Goal: Task Accomplishment & Management: Manage account settings

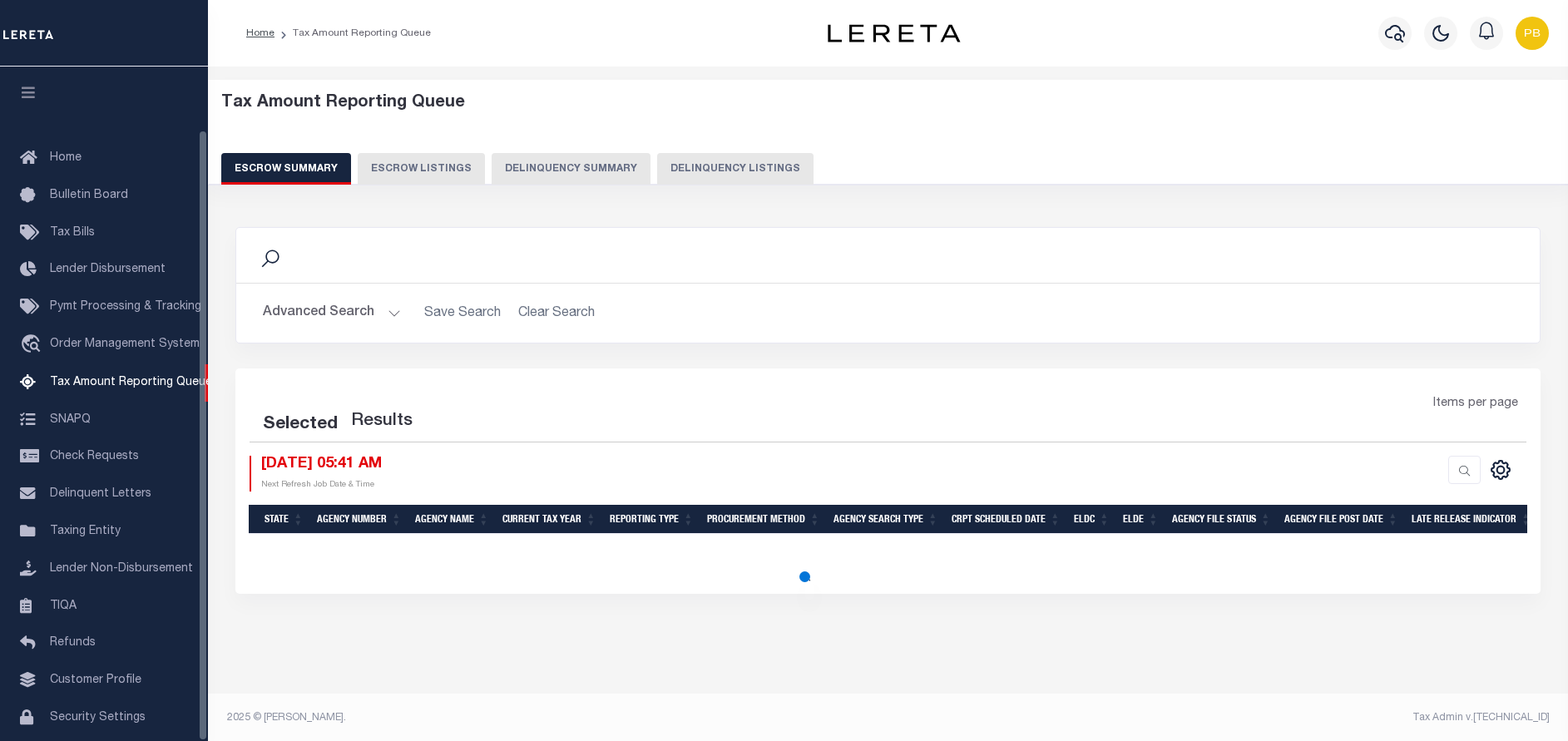
select select "100"
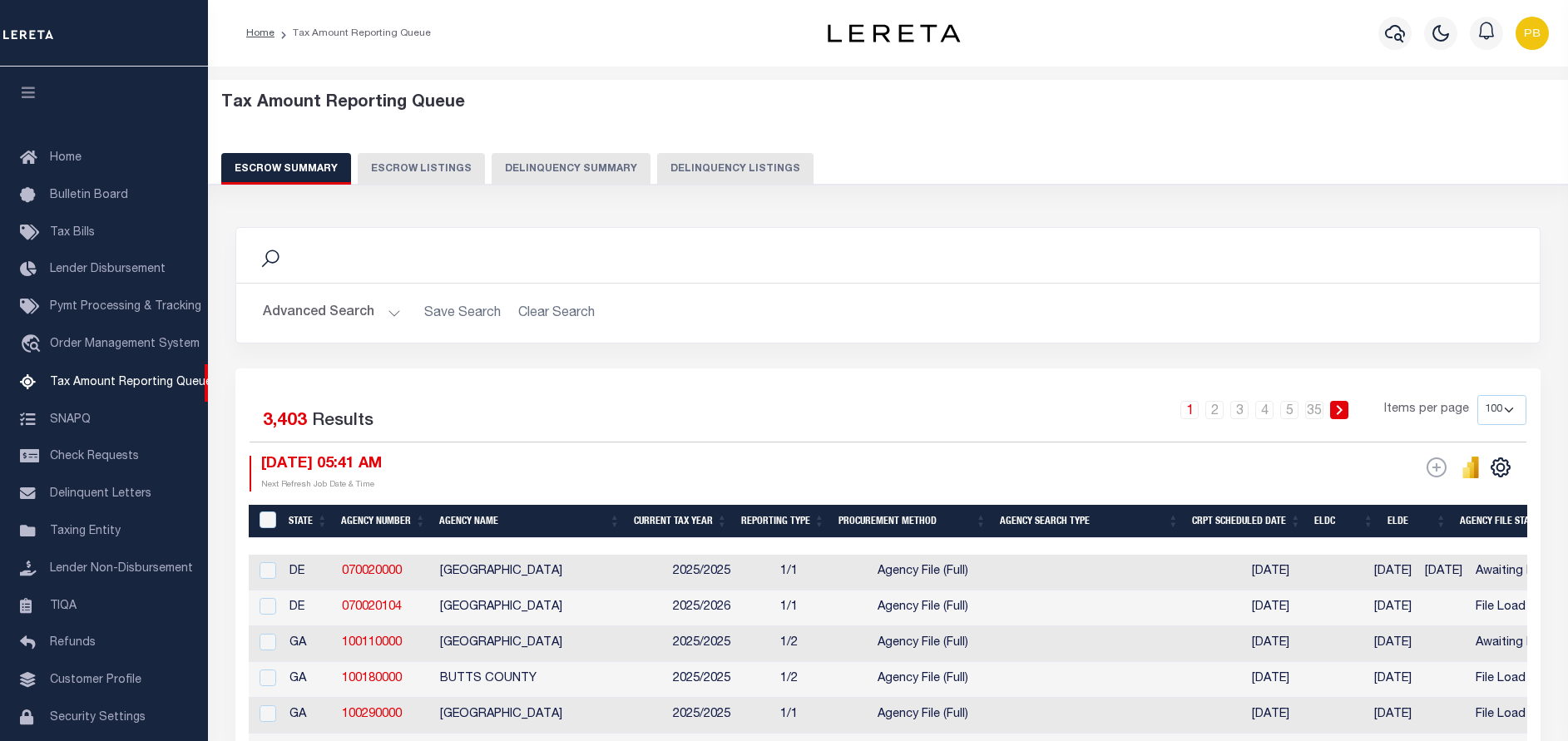
scroll to position [69, 0]
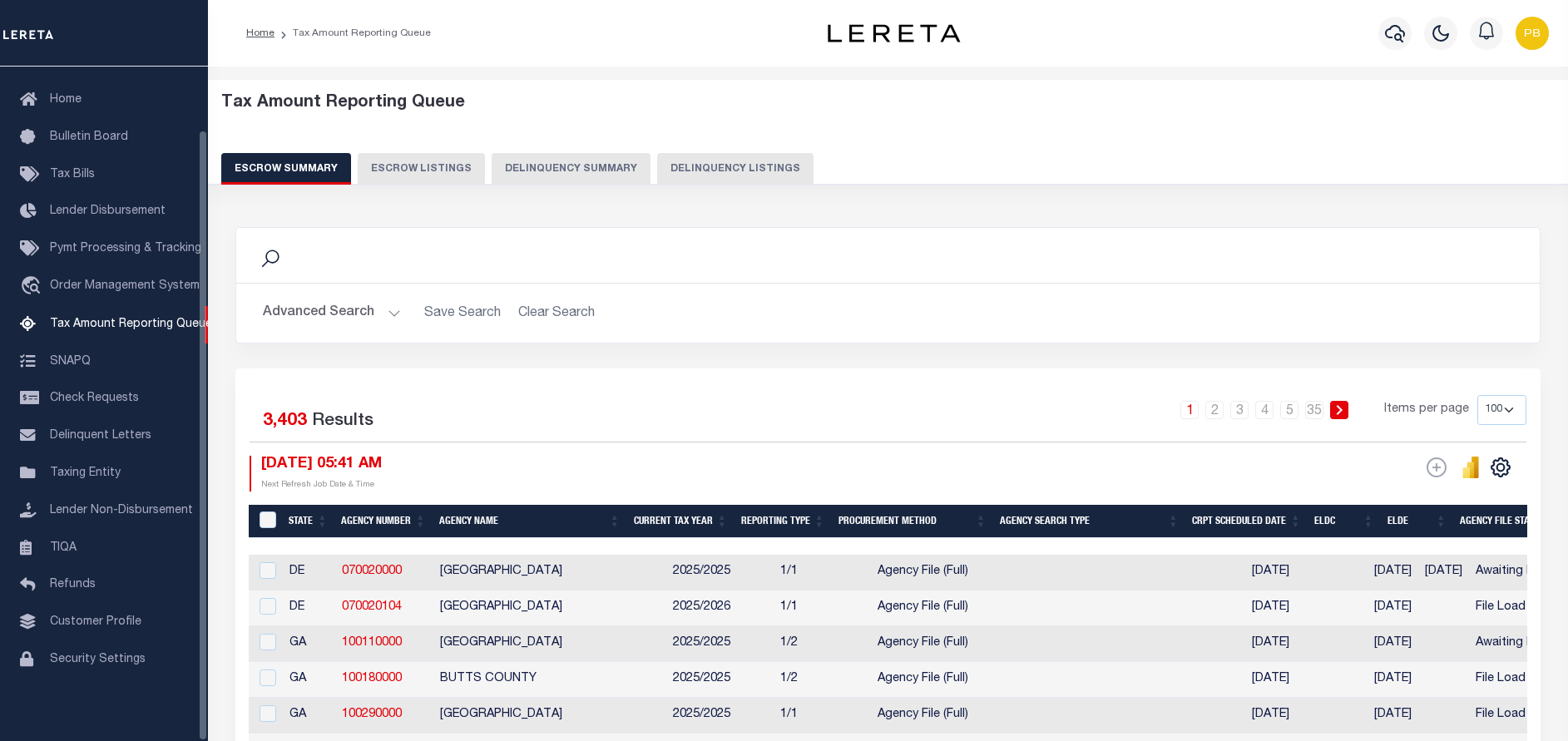
click at [717, 170] on button "Delinquency Listings" at bounding box center [735, 168] width 156 height 31
select select "100"
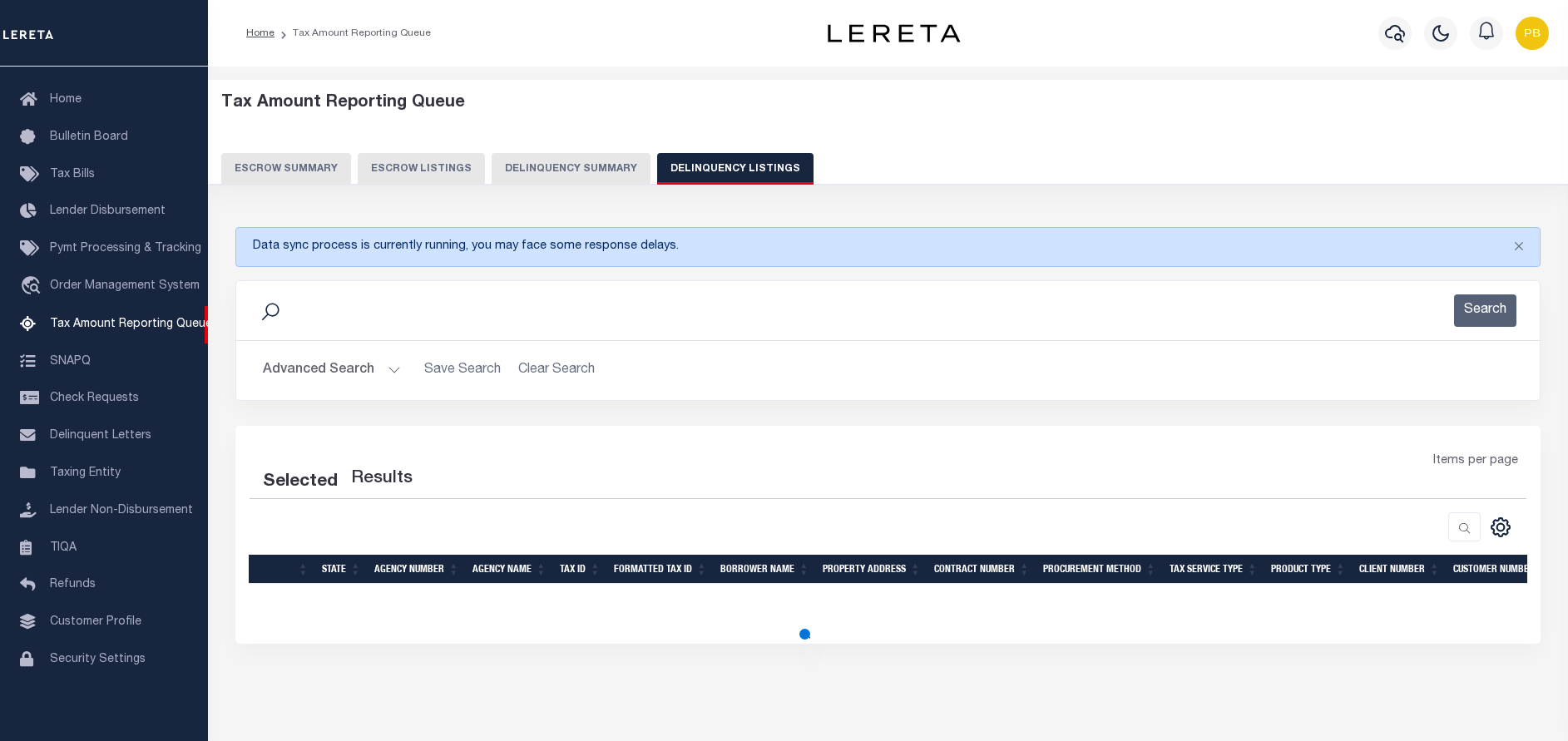
select select "100"
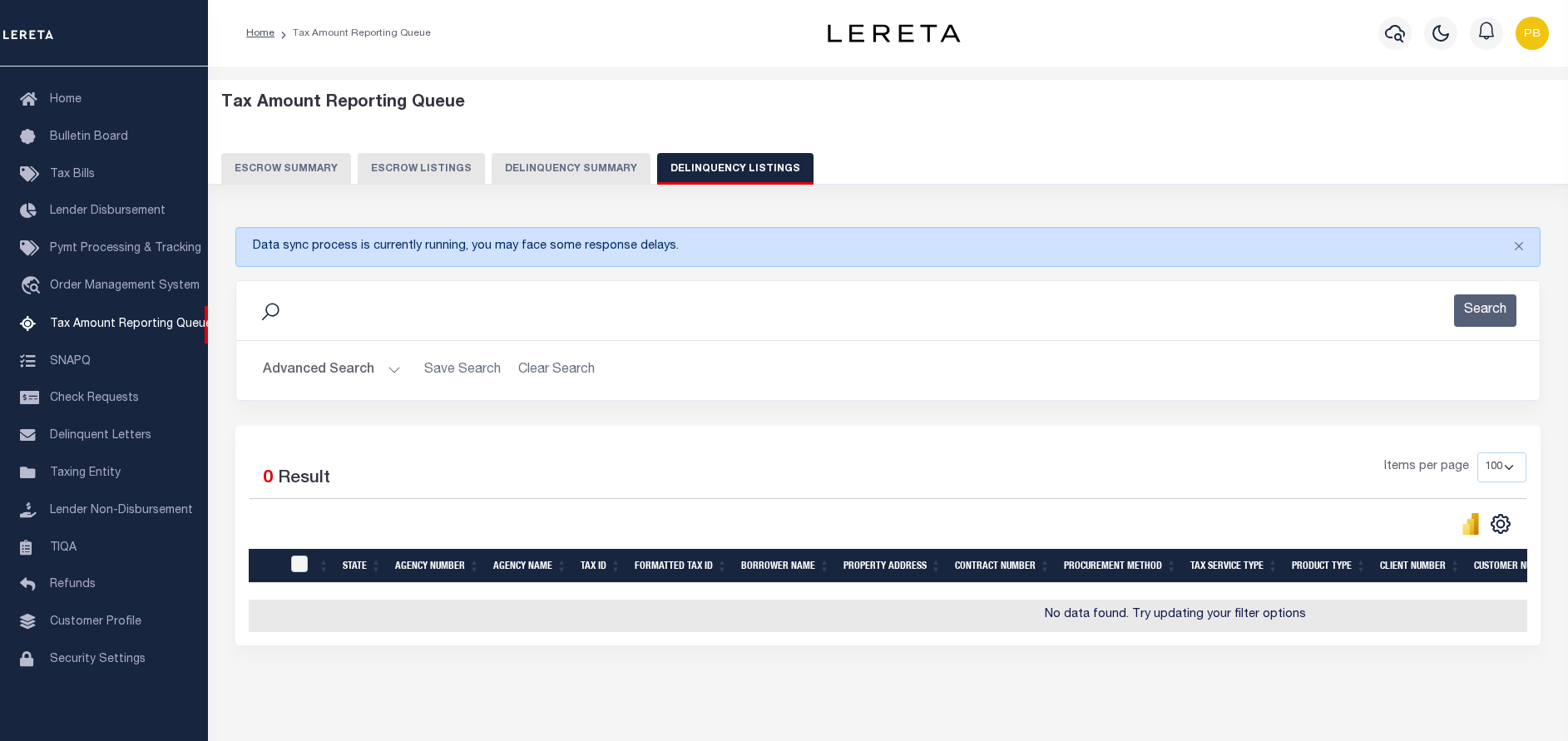
click at [393, 369] on button "Advanced Search" at bounding box center [332, 370] width 138 height 32
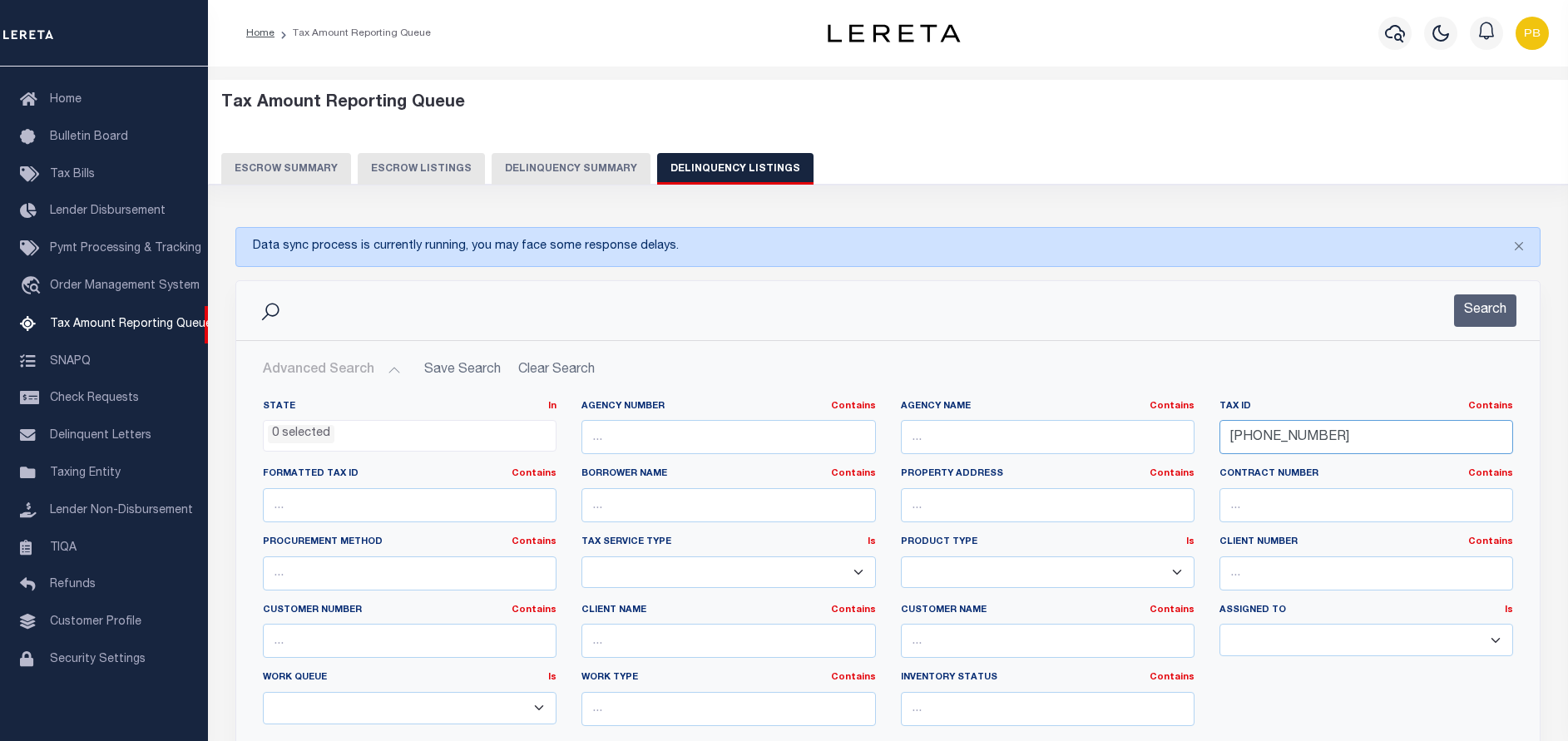
drag, startPoint x: 1366, startPoint y: 436, endPoint x: 1190, endPoint y: 437, distance: 176.0
click at [1190, 437] on div "State In In AK AL AR AZ CA CO CT DC DE FL GA GU HI IA ID IL IN KS [GEOGRAPHIC_D…" at bounding box center [887, 570] width 1275 height 339
paste input "11R0310001001"
type input "11R0310001001"
click at [1477, 307] on button "Search" at bounding box center [1485, 310] width 63 height 32
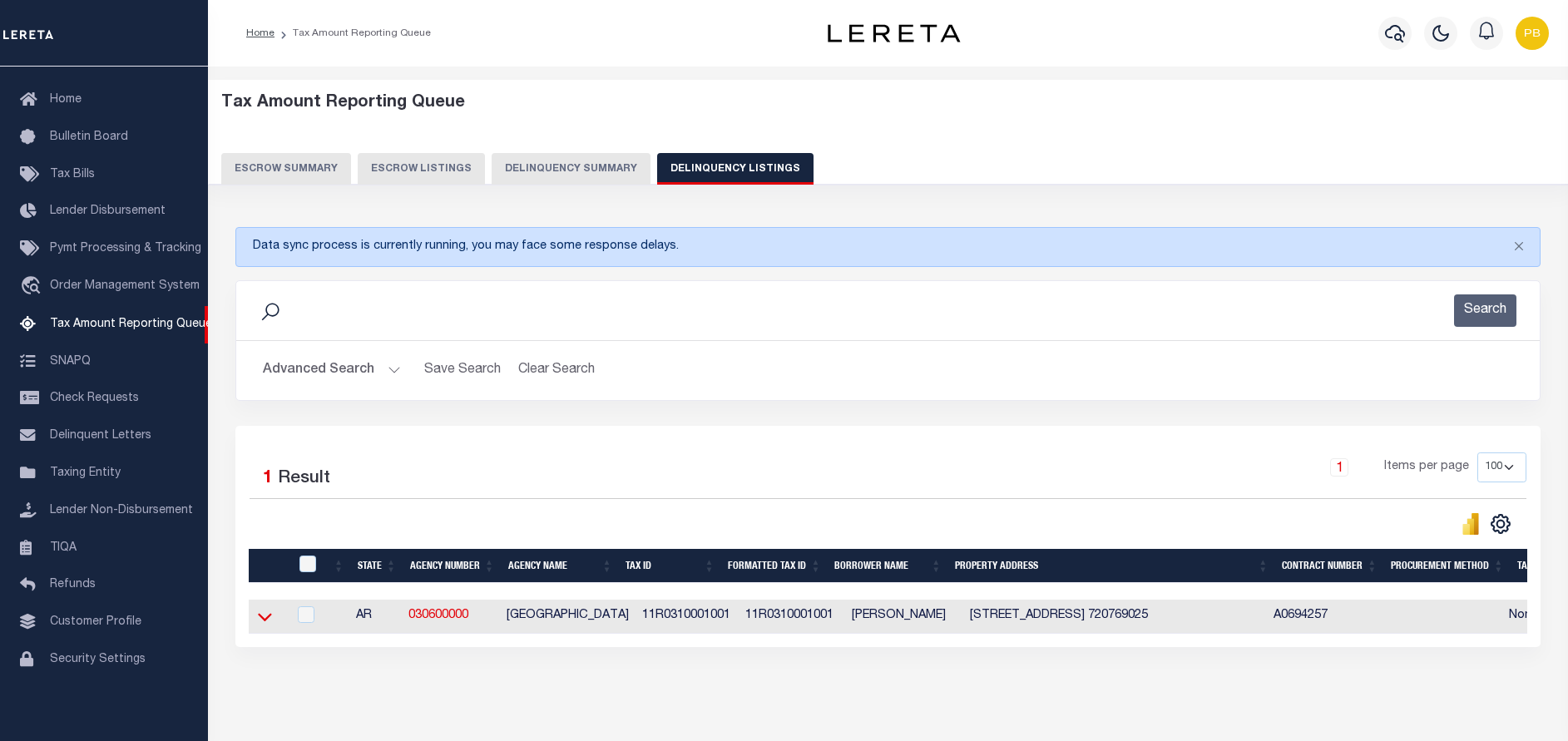
click at [265, 626] on icon at bounding box center [265, 616] width 14 height 18
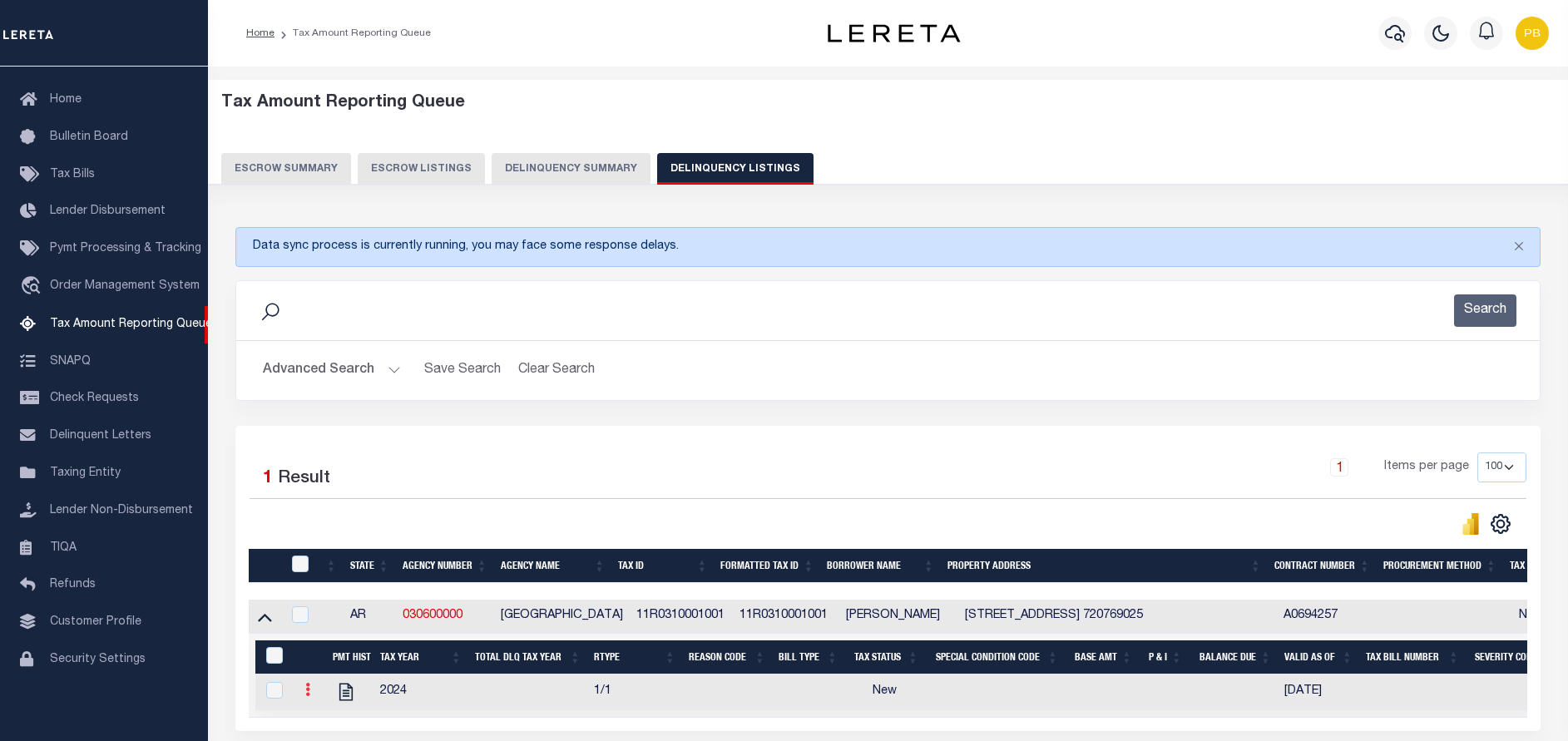
scroll to position [70, 0]
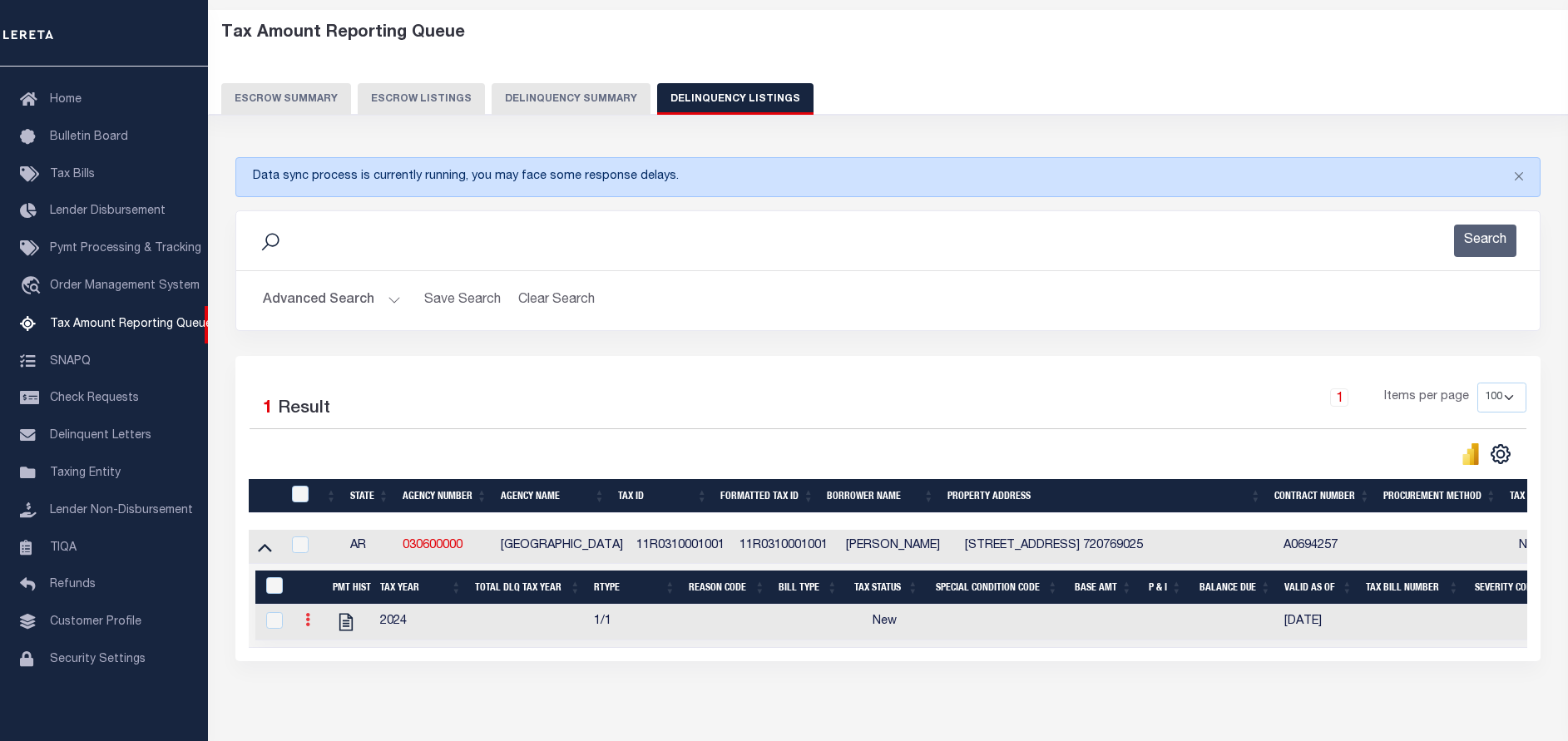
click at [307, 621] on icon at bounding box center [308, 620] width 5 height 14
click at [321, 647] on img "" at bounding box center [328, 647] width 17 height 17
checkbox input "true"
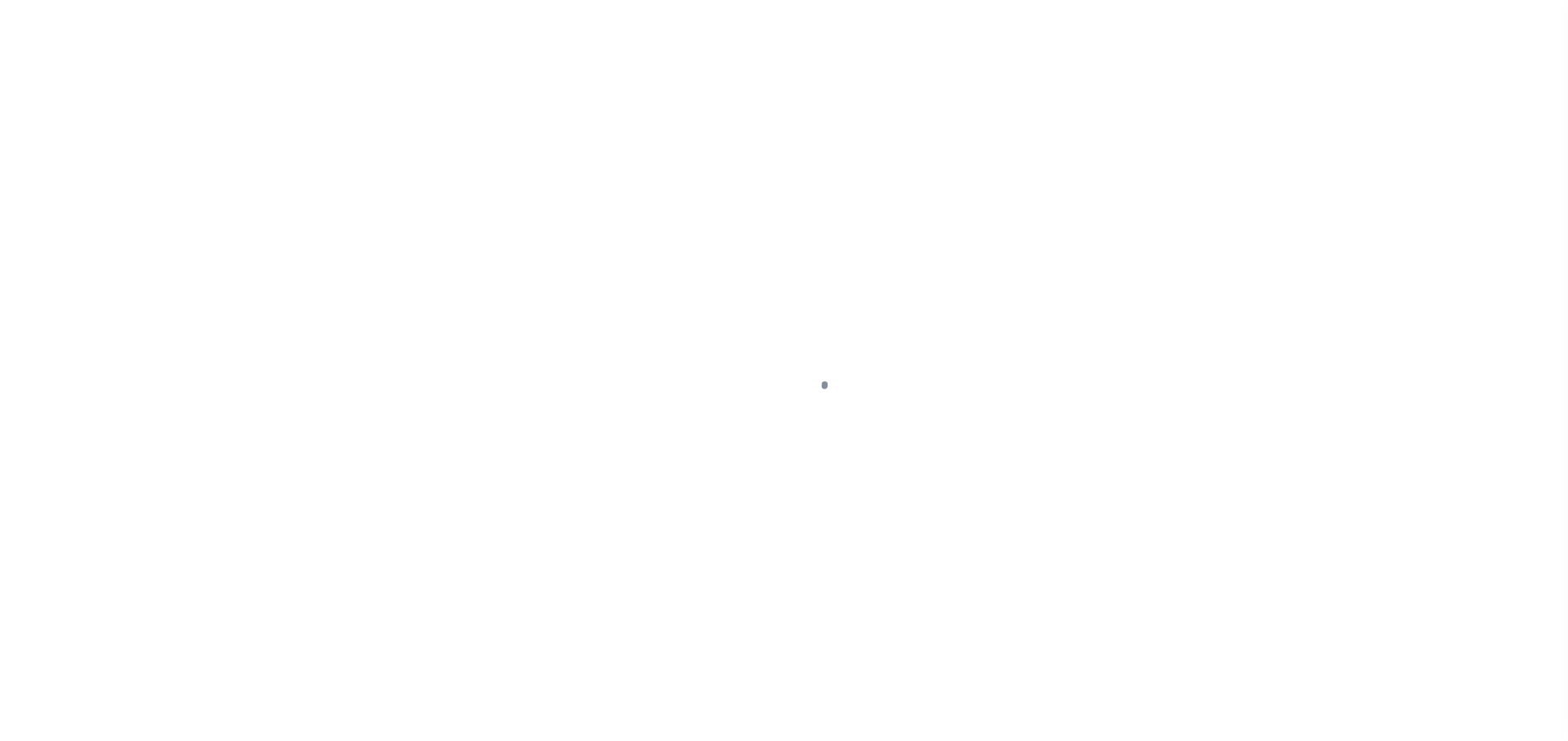
select select "NW2"
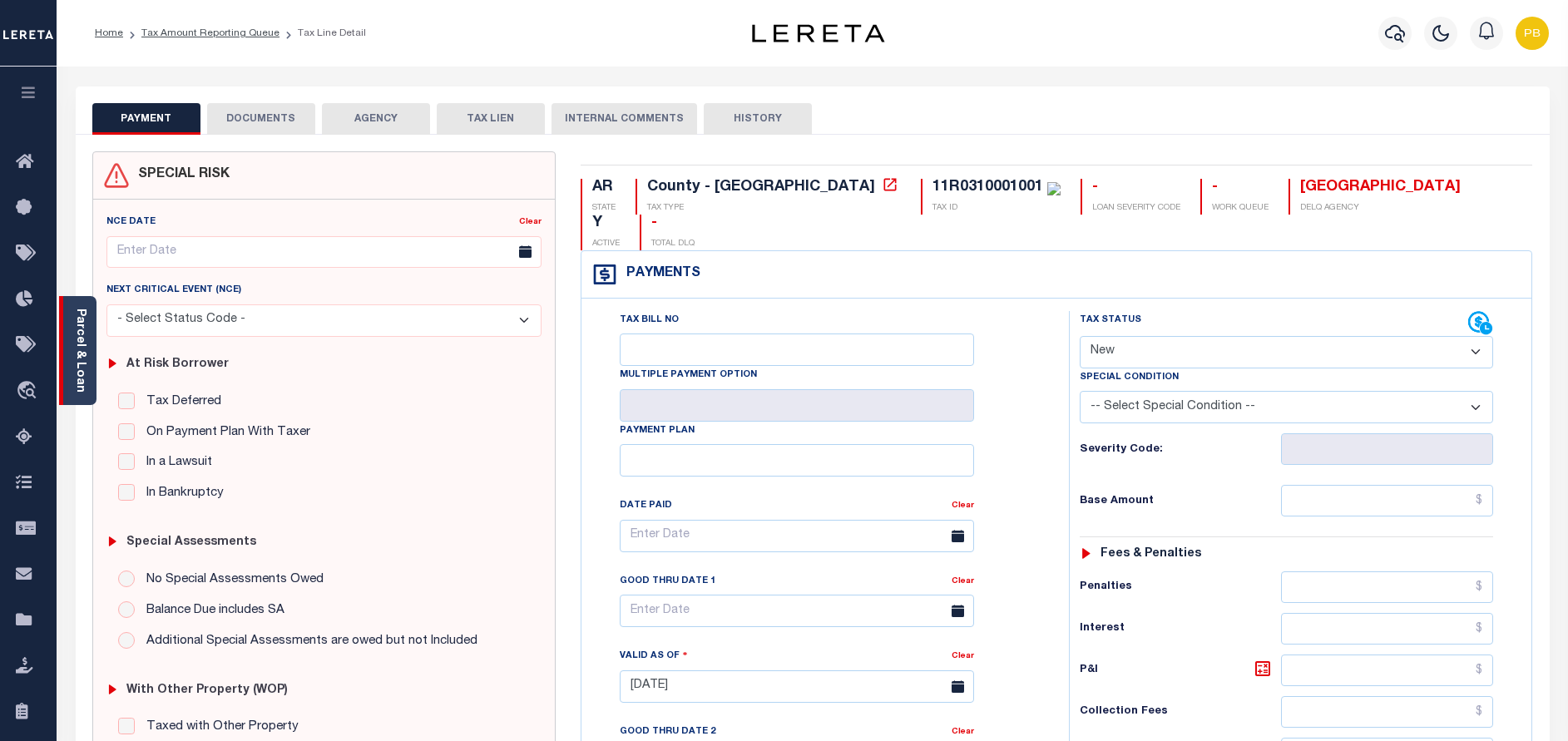
click at [90, 368] on div "Parcel & Loan" at bounding box center [78, 350] width 37 height 109
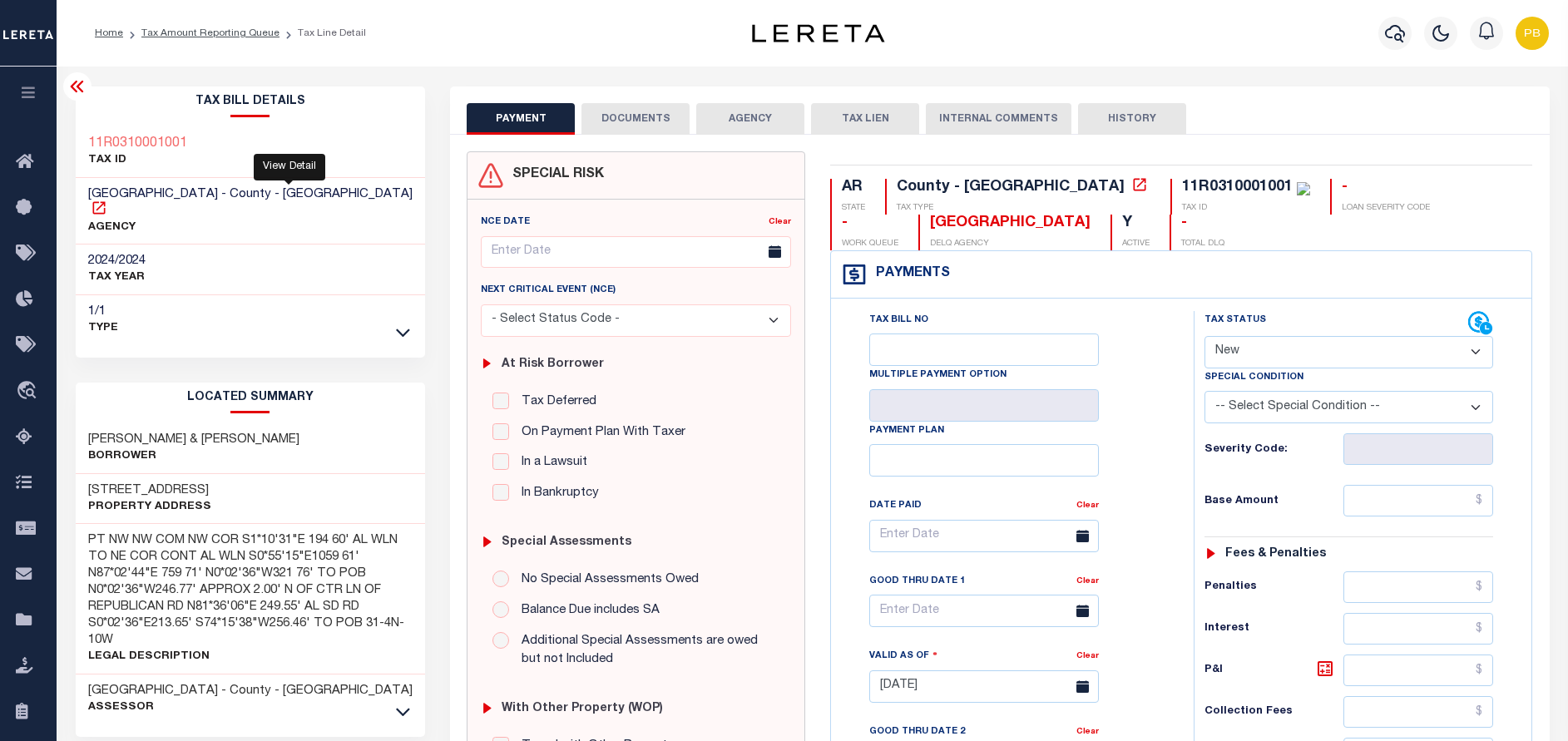
click at [105, 201] on icon at bounding box center [98, 207] width 13 height 13
click at [108, 199] on icon at bounding box center [99, 208] width 17 height 17
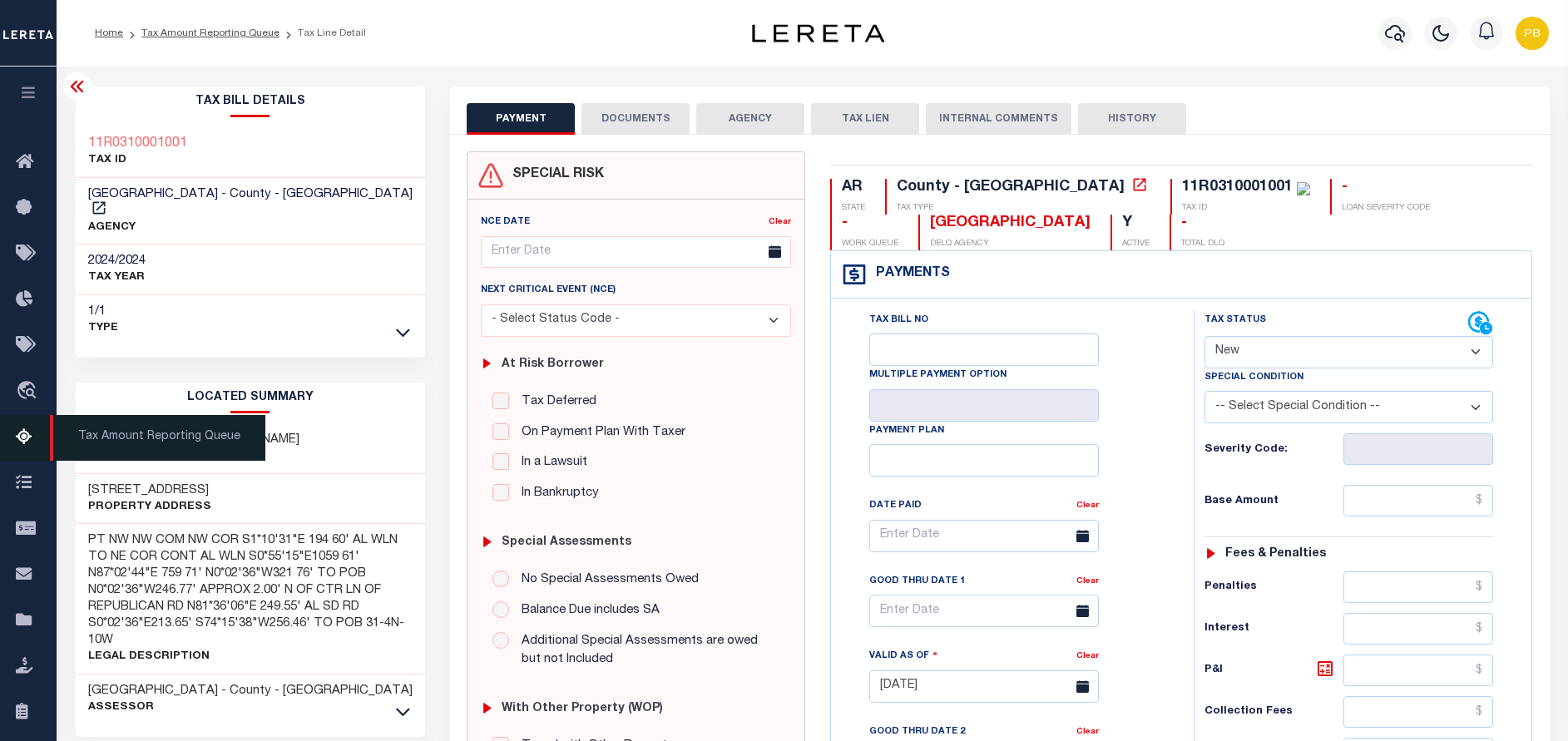
click at [24, 445] on icon at bounding box center [29, 437] width 26 height 21
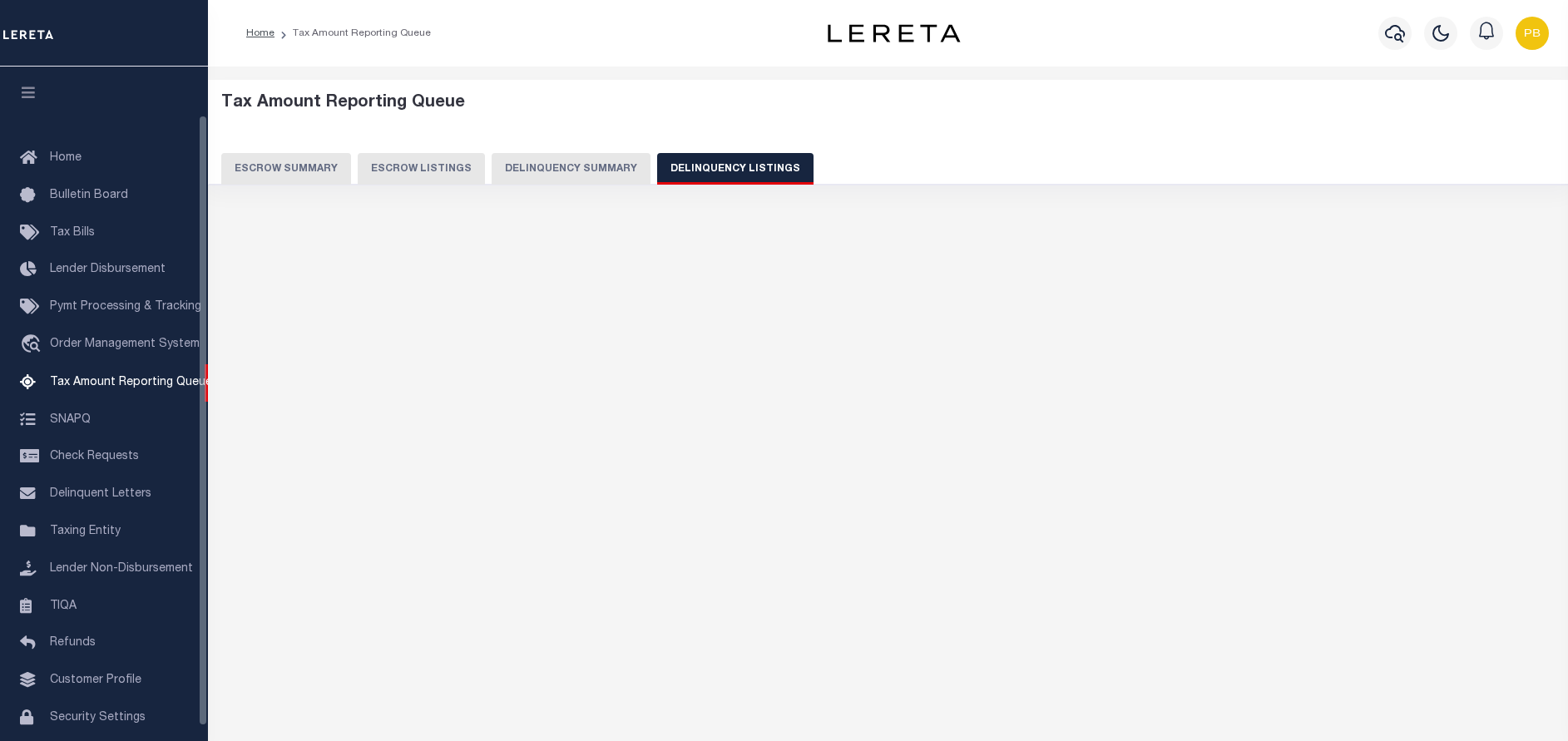
select select
select select "100"
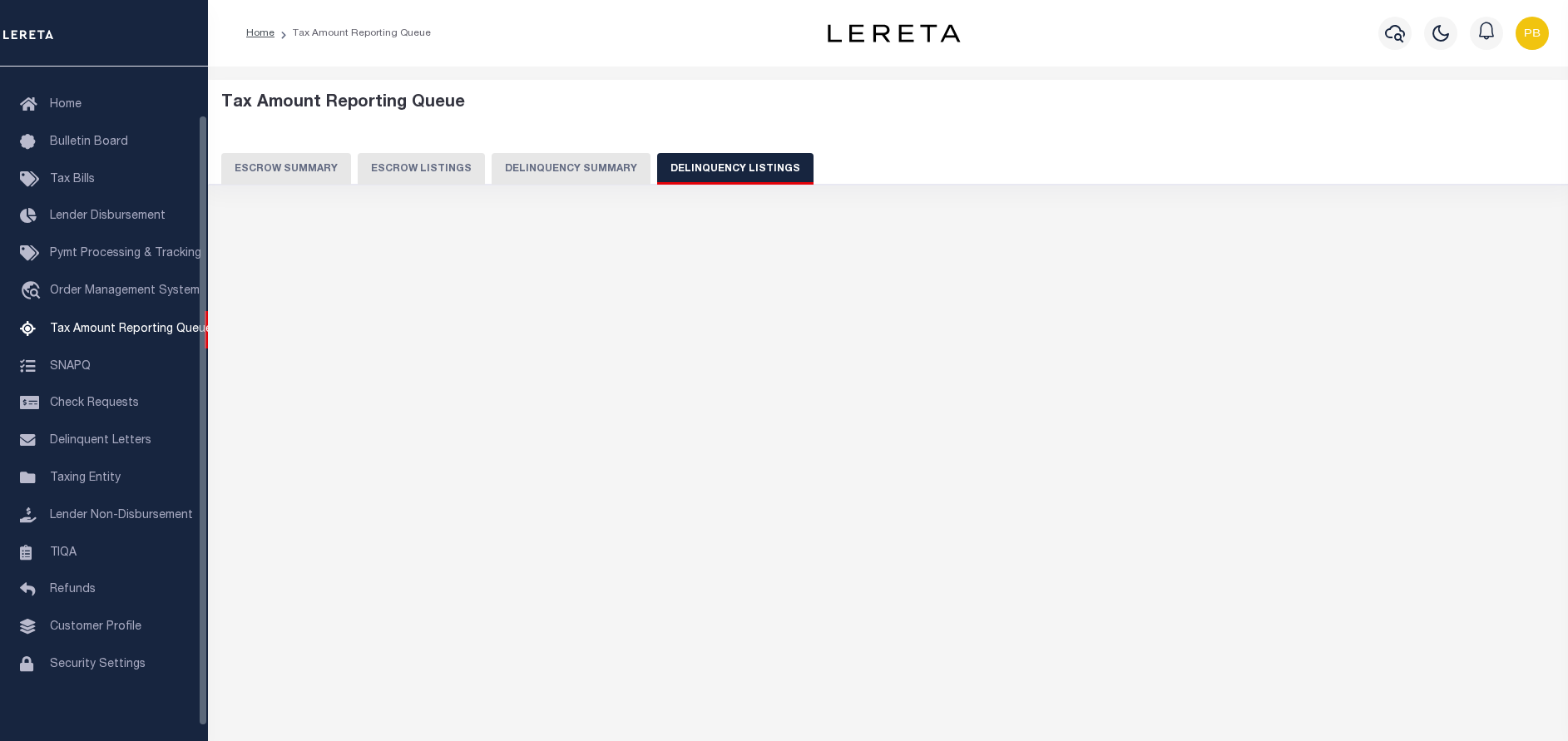
select select "100"
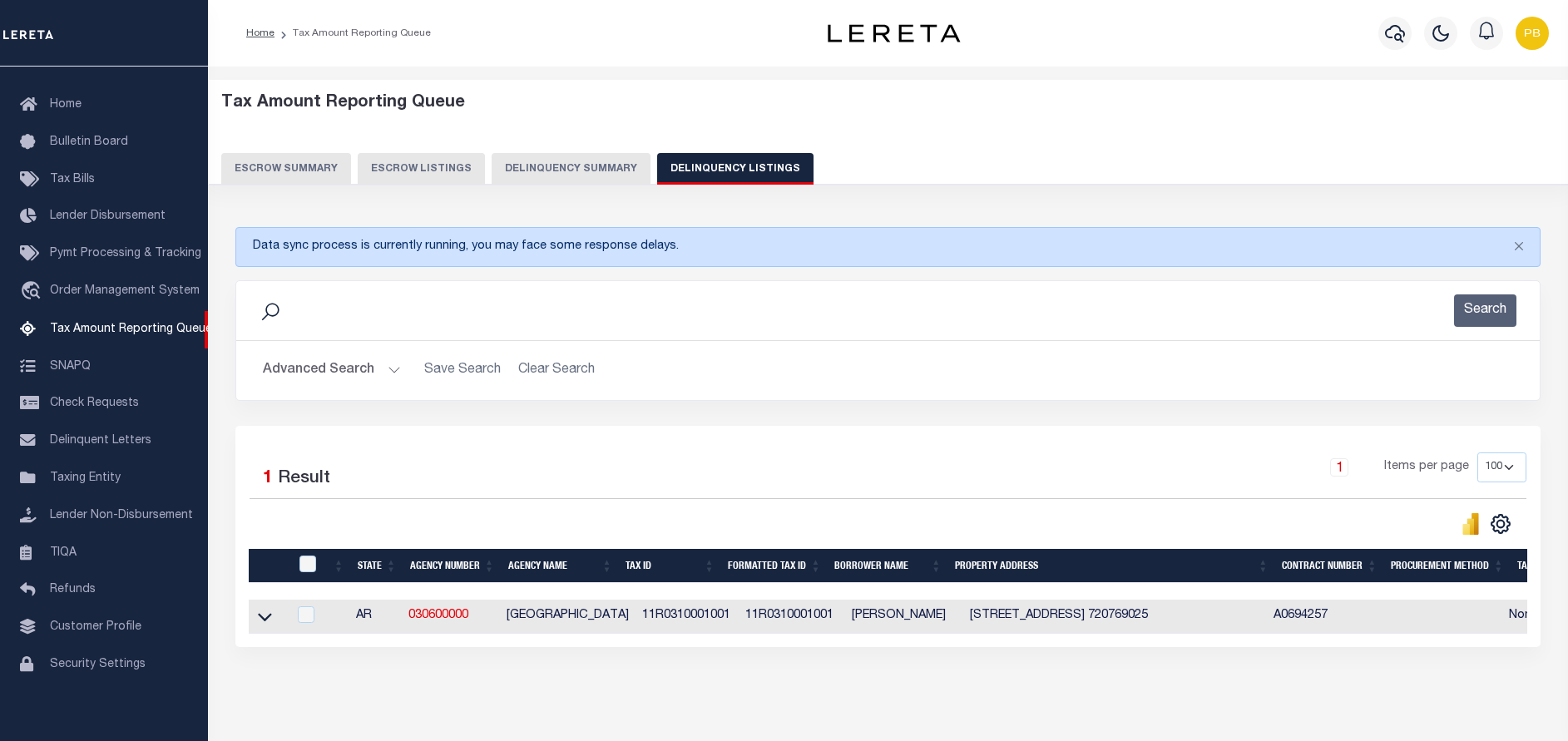
drag, startPoint x: 388, startPoint y: 369, endPoint x: 410, endPoint y: 367, distance: 22.1
click at [388, 369] on button "Advanced Search" at bounding box center [332, 370] width 138 height 32
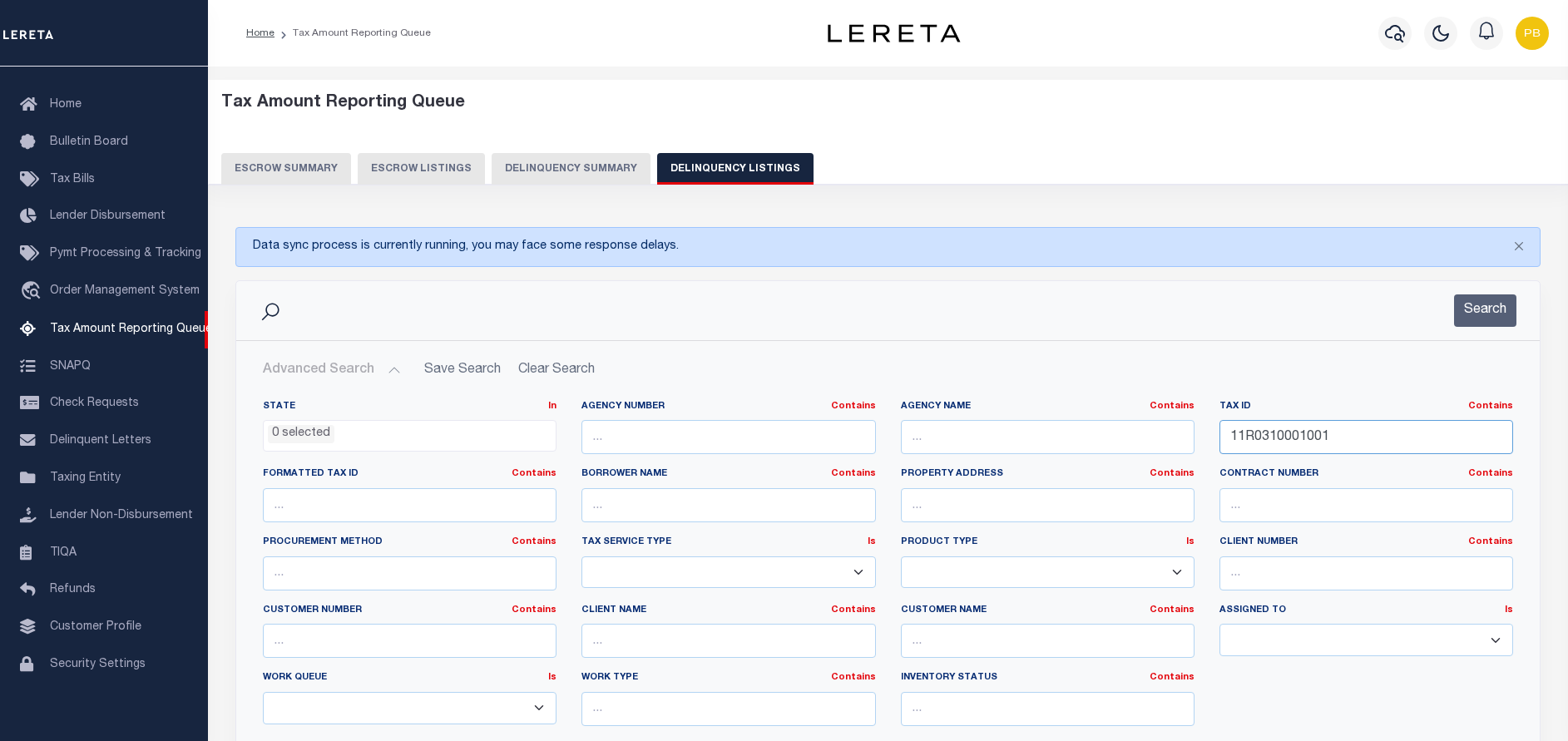
drag, startPoint x: 1330, startPoint y: 428, endPoint x: 1202, endPoint y: 436, distance: 128.2
click at [1202, 436] on div "State In In AK AL AR AZ CA CO CT DC DE FL GA GU HI IA ID IL IN KS [GEOGRAPHIC_D…" at bounding box center [887, 570] width 1275 height 339
paste input "0001017020002"
type input "0001017020002"
click at [1471, 306] on button "Search" at bounding box center [1485, 310] width 63 height 32
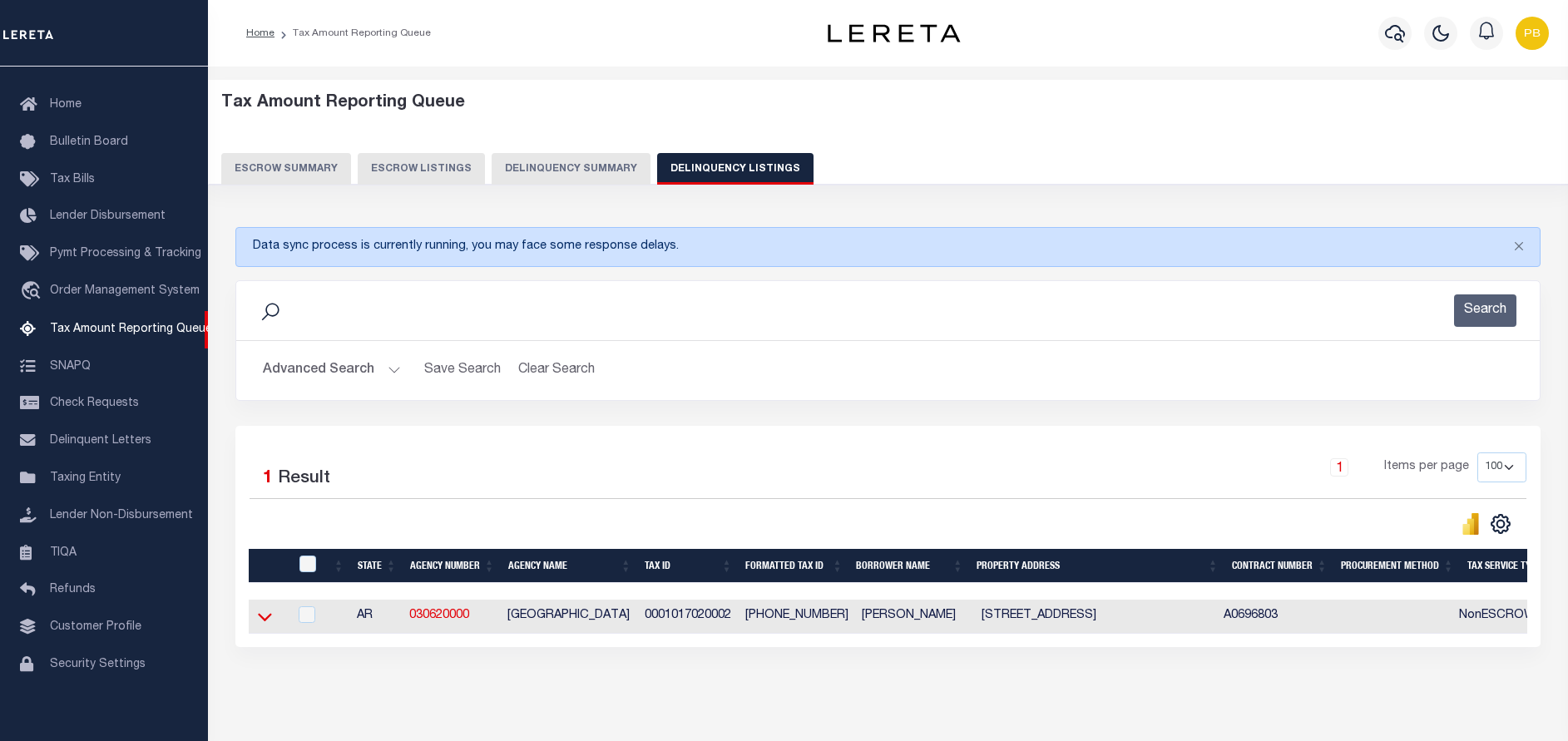
click at [265, 615] on icon at bounding box center [265, 616] width 14 height 18
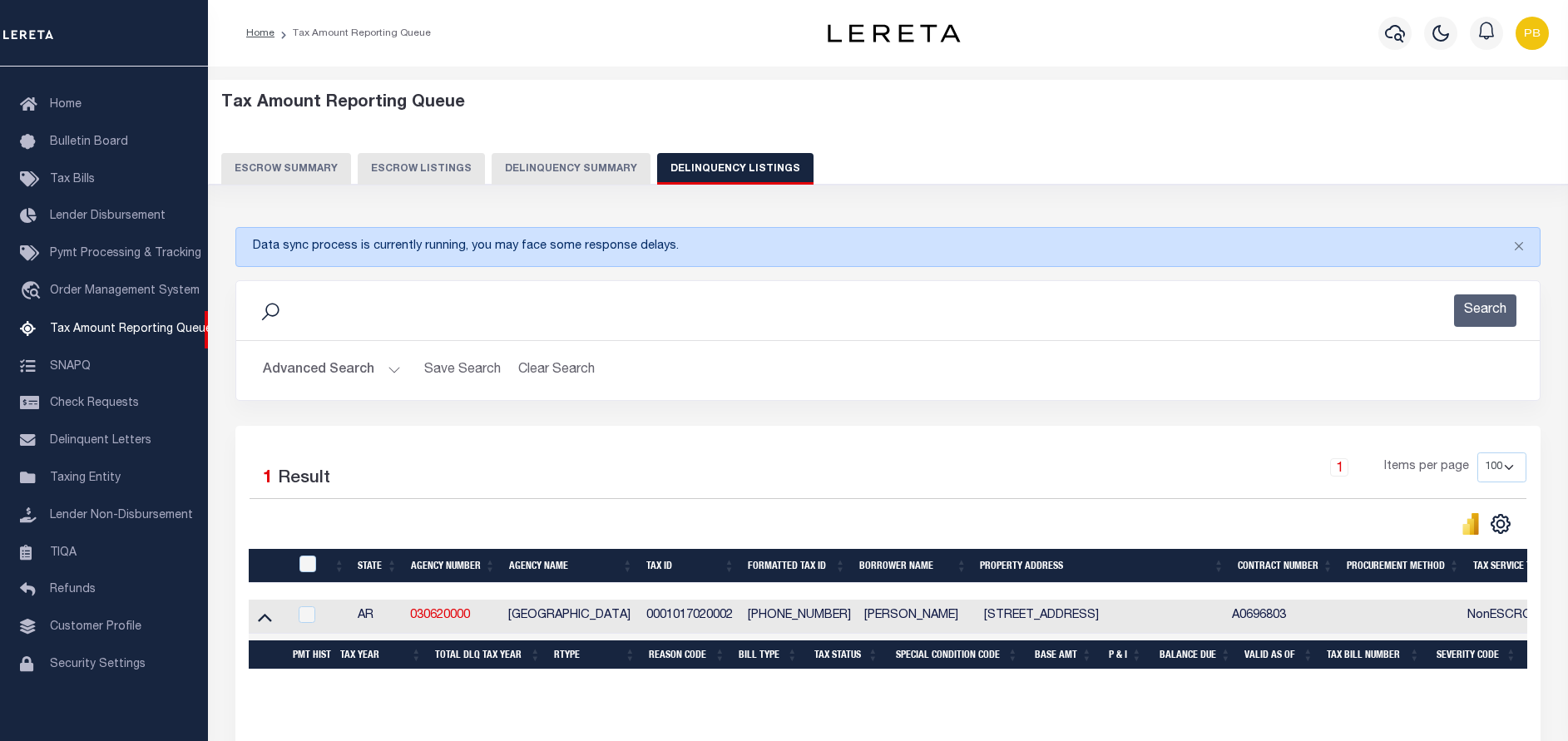
scroll to position [70, 0]
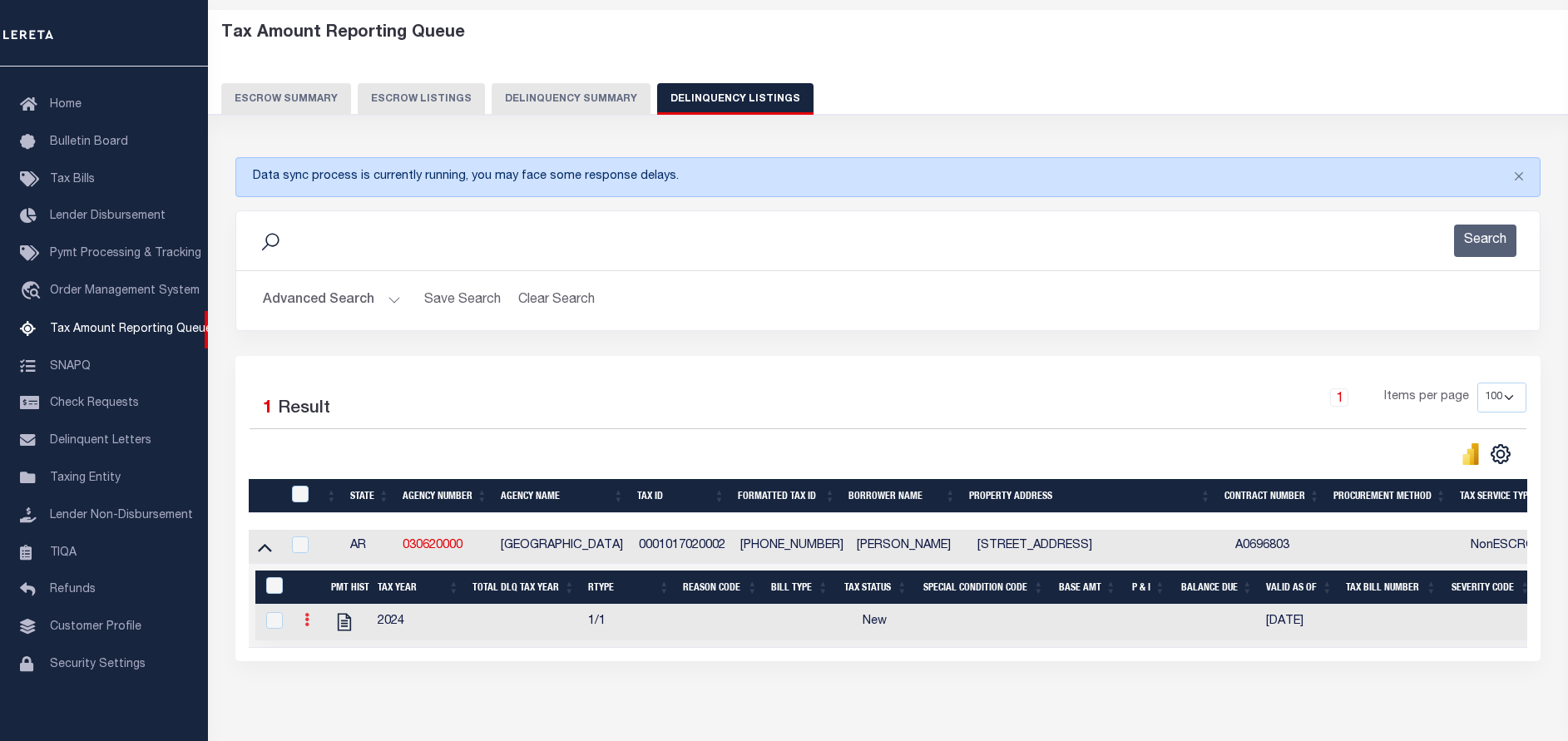
click at [305, 626] on icon at bounding box center [307, 620] width 5 height 14
click at [327, 654] on img "" at bounding box center [327, 647] width 17 height 17
checkbox input "true"
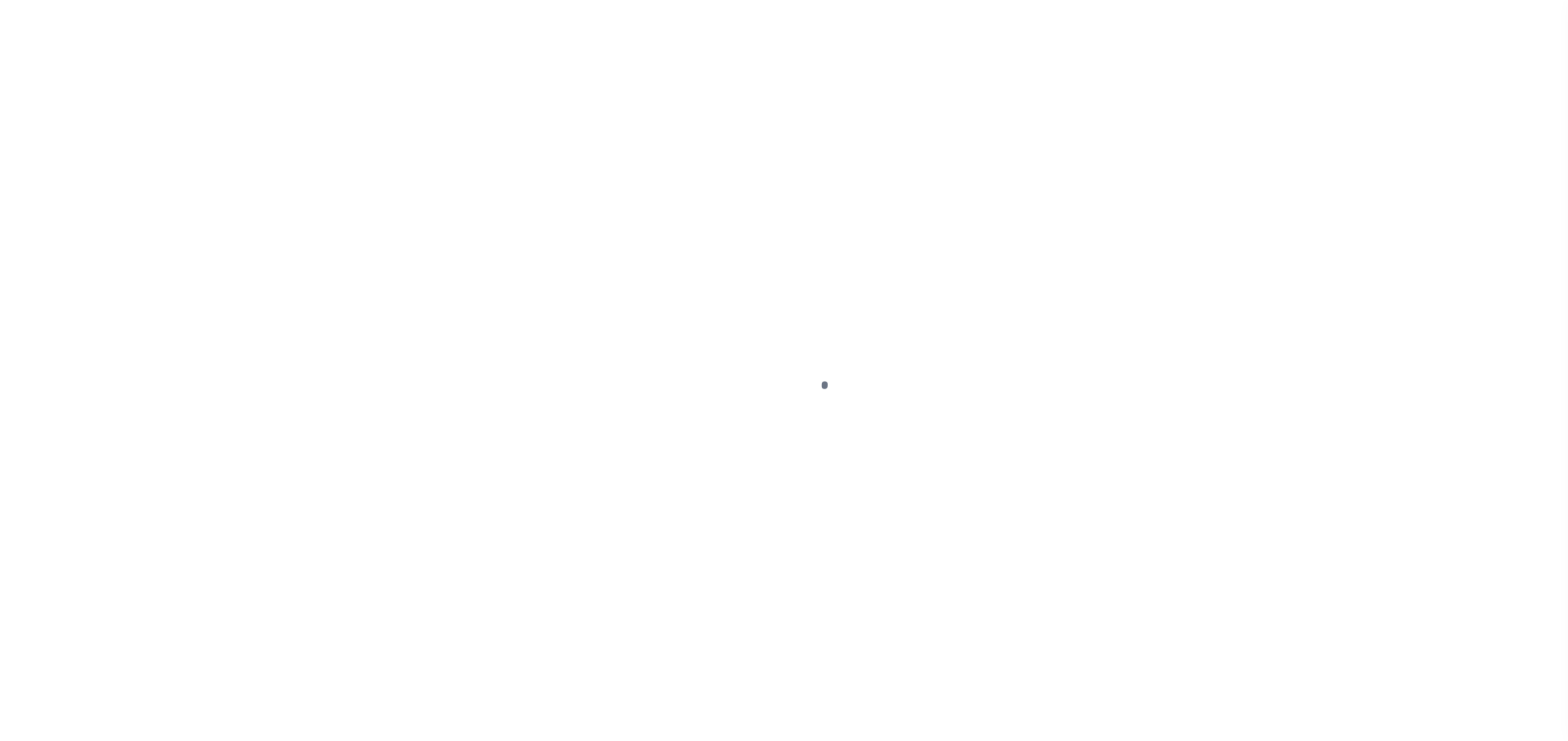
select select "NW2"
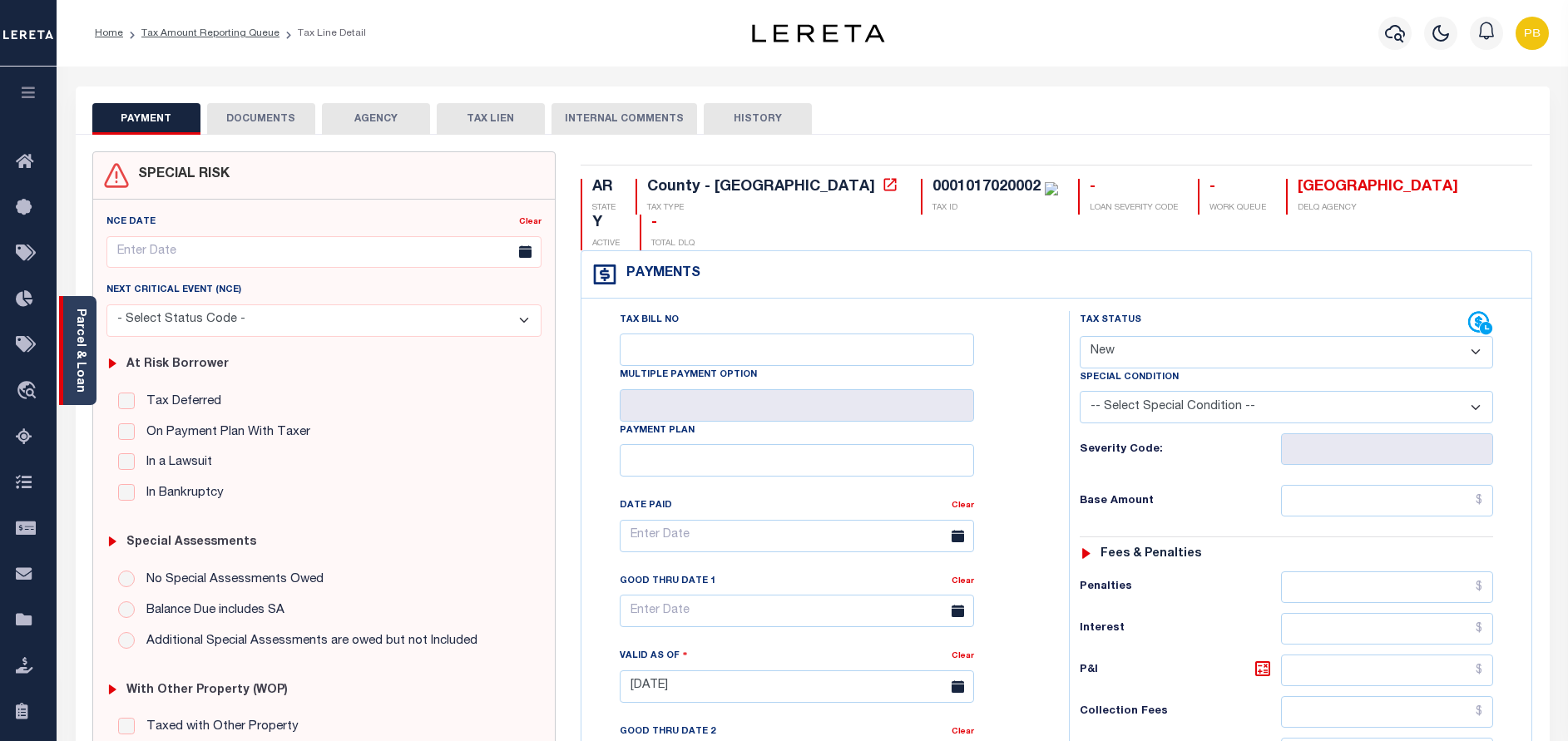
click at [81, 350] on link "Parcel & Loan" at bounding box center [80, 350] width 12 height 84
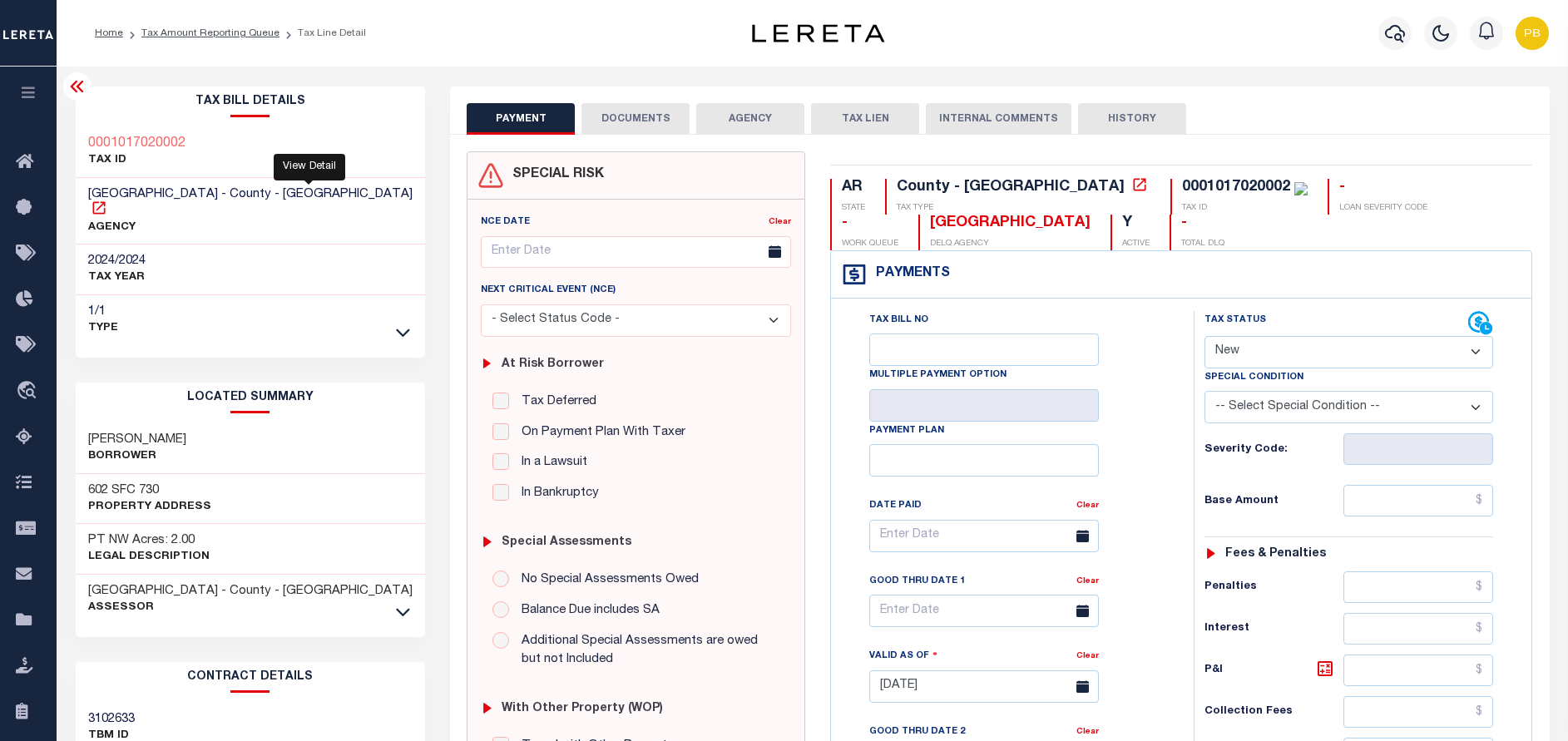
click at [108, 199] on icon at bounding box center [99, 208] width 17 height 17
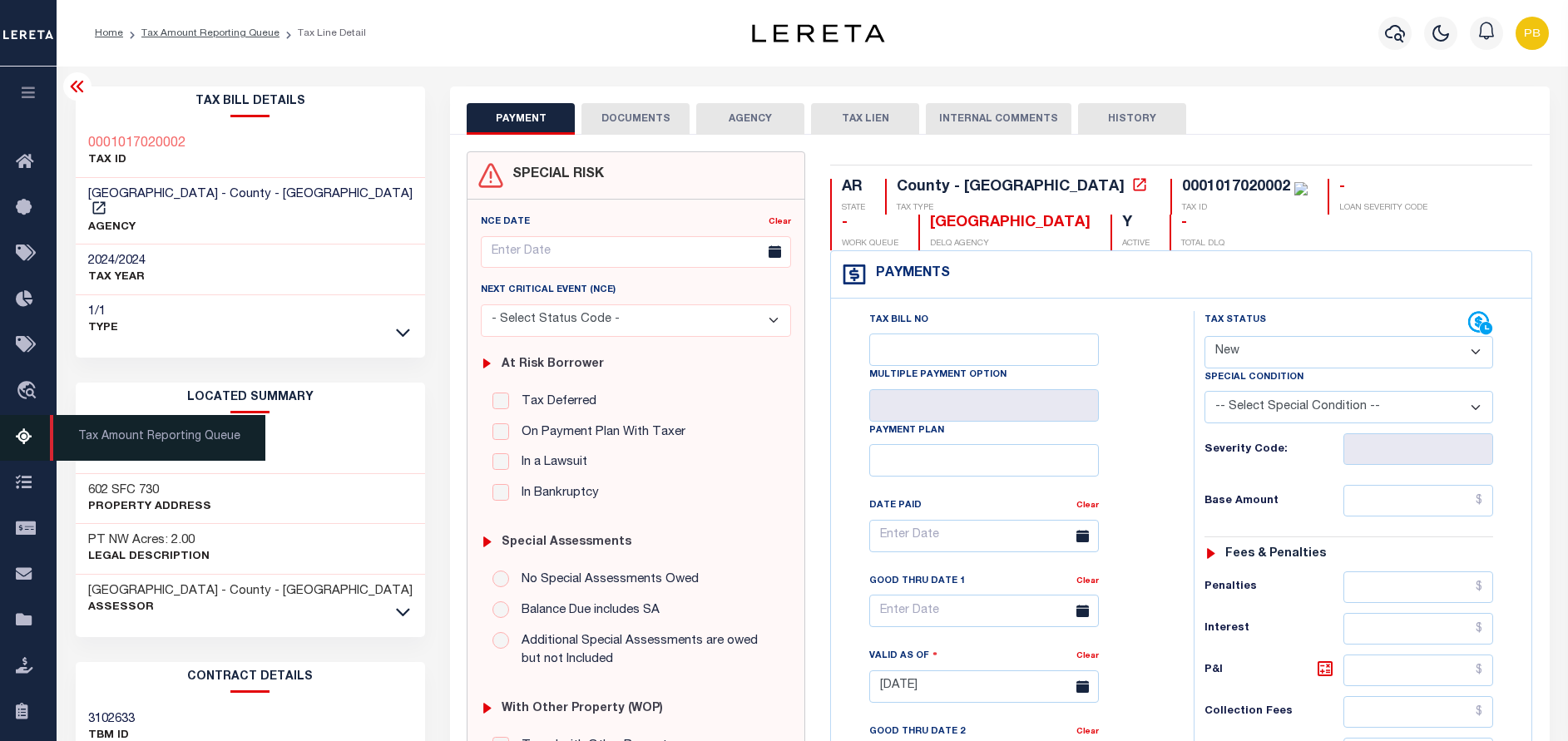
click at [25, 443] on icon at bounding box center [29, 437] width 26 height 21
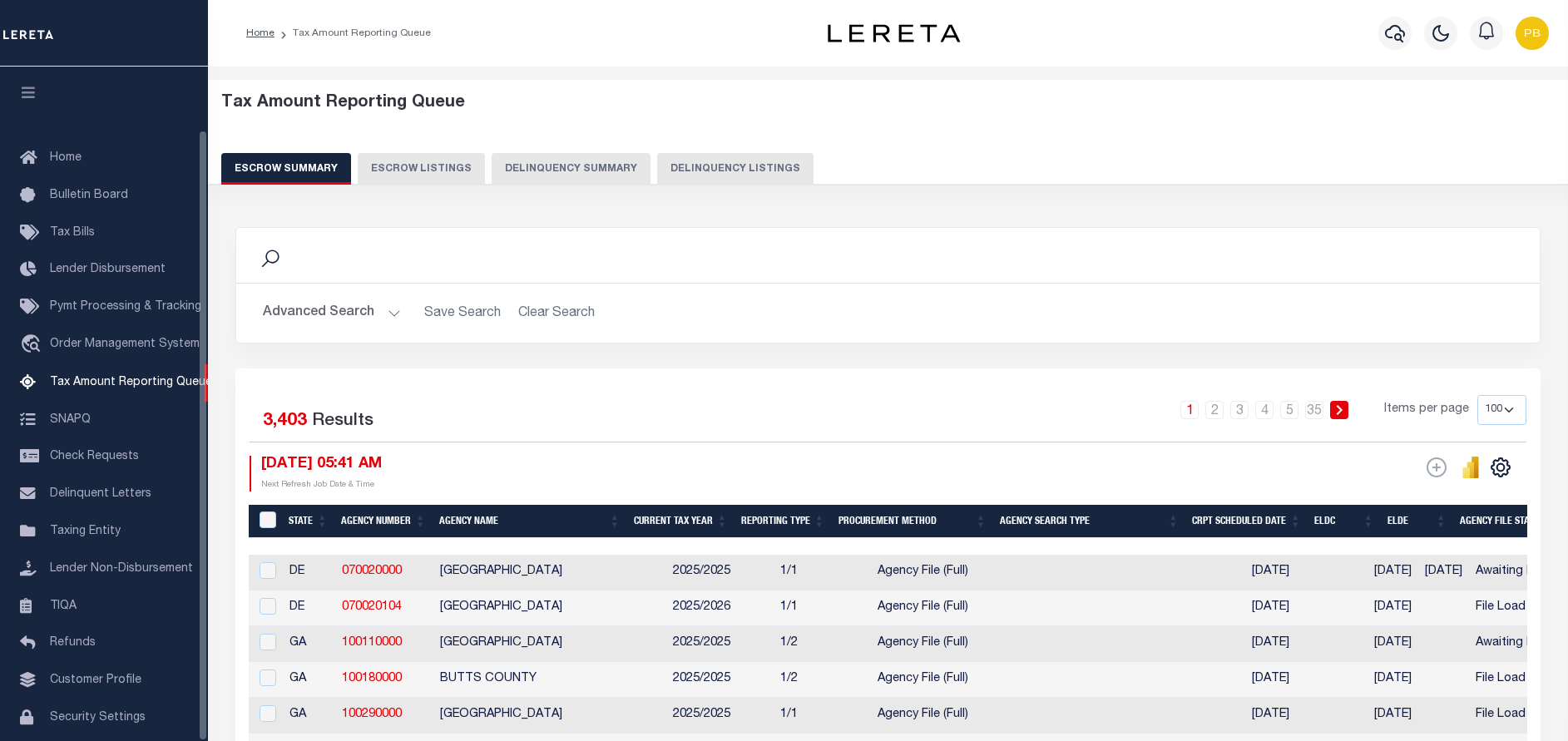
select select "100"
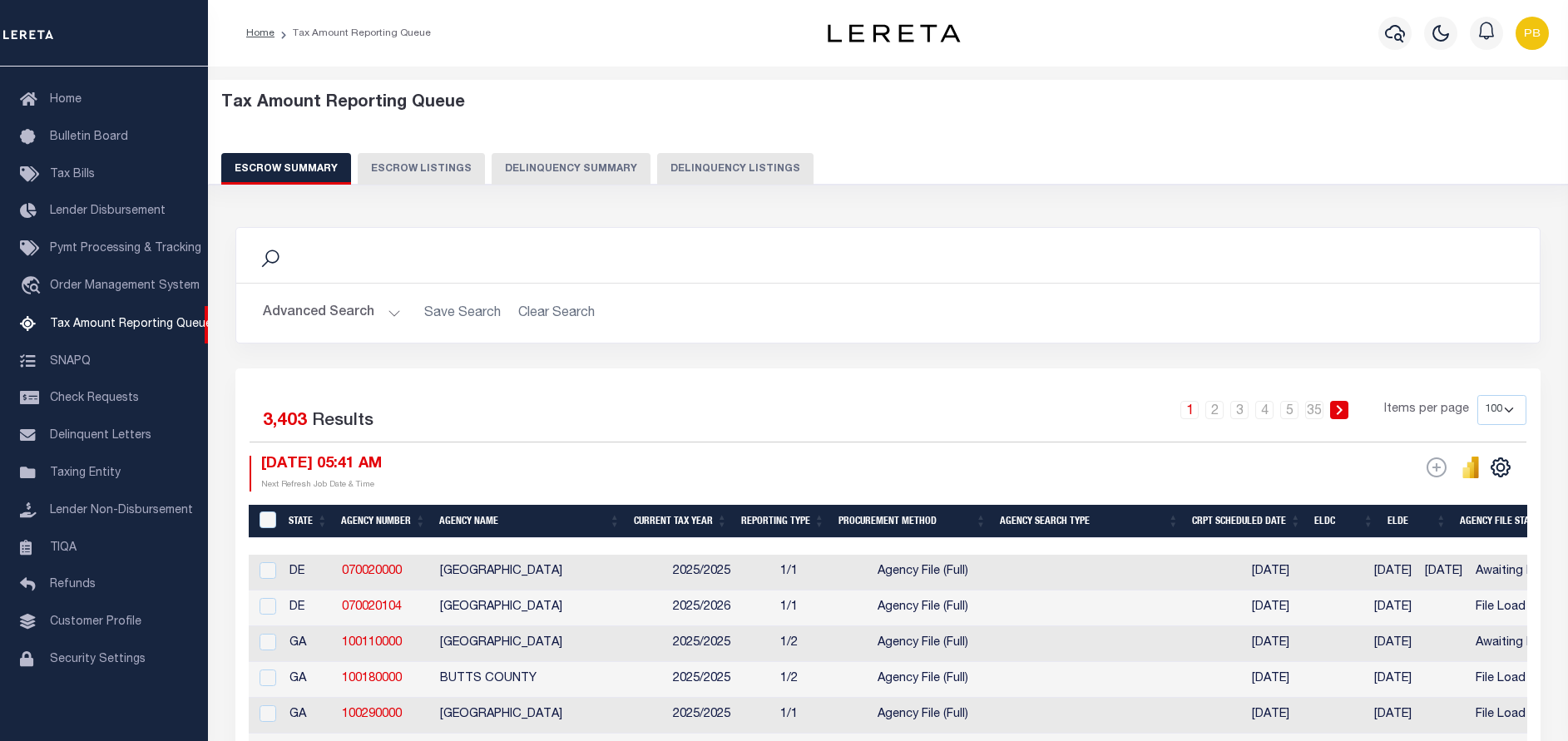
click at [726, 168] on button "Delinquency Listings" at bounding box center [735, 168] width 156 height 31
select select "100"
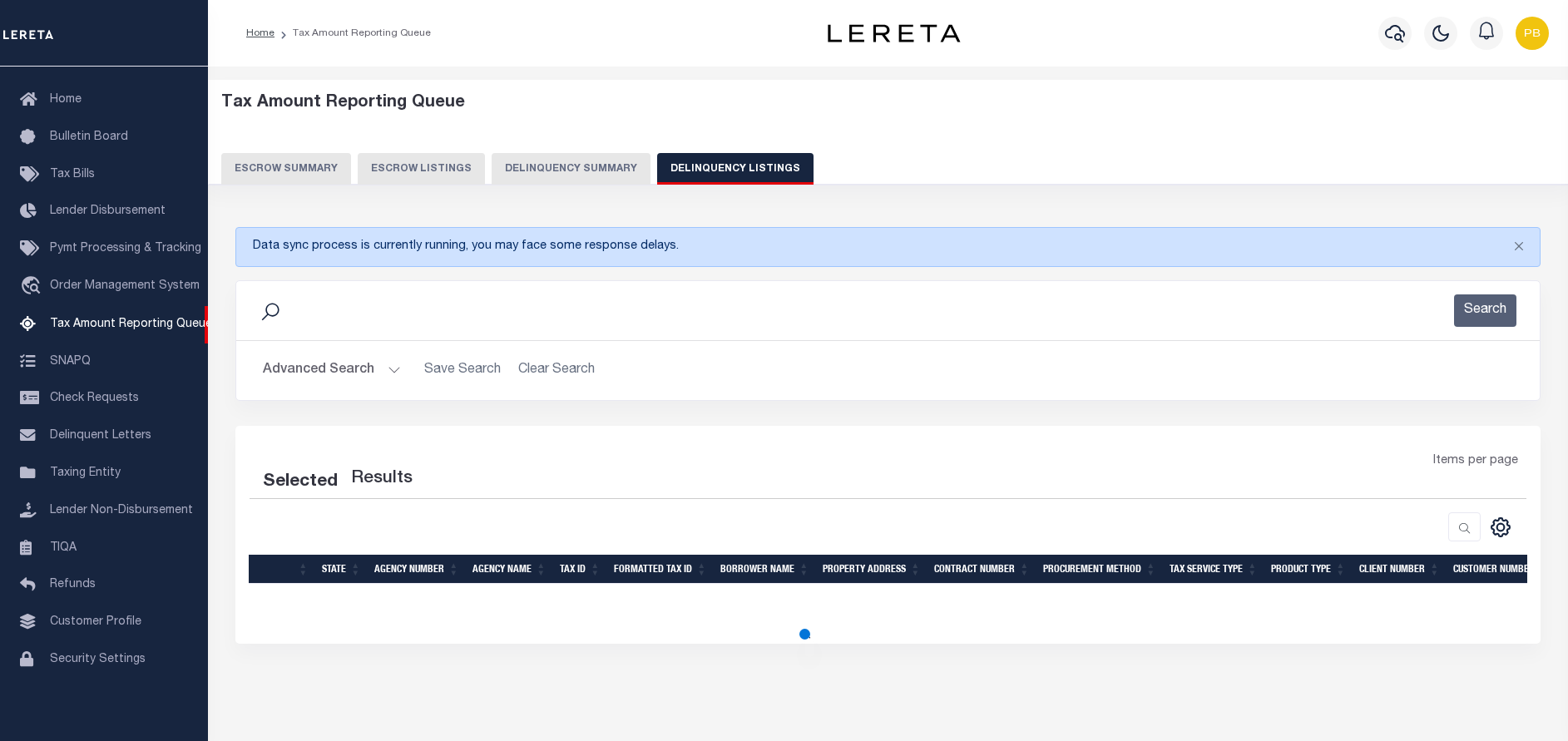
select select "100"
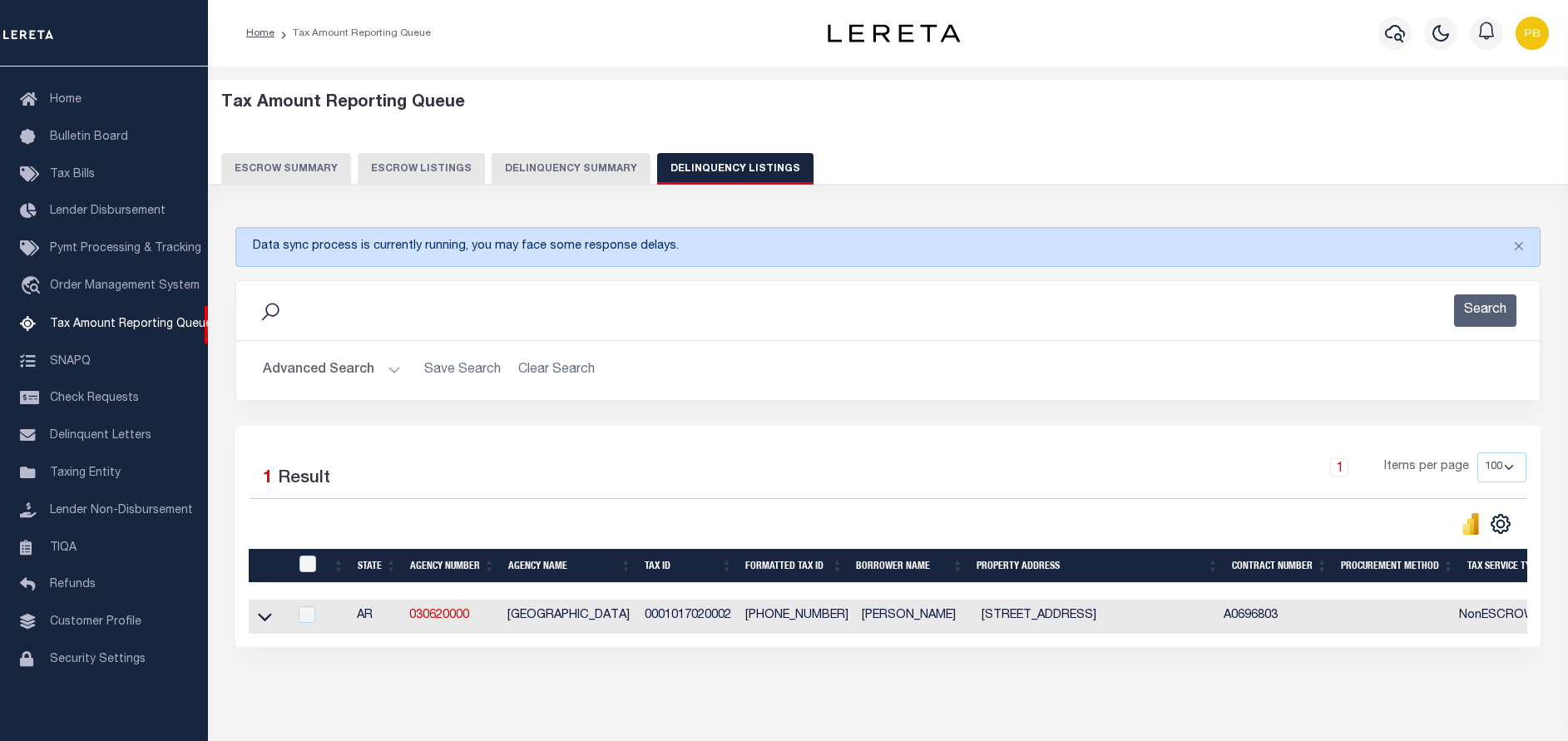
click at [389, 365] on button "Advanced Search" at bounding box center [332, 370] width 138 height 32
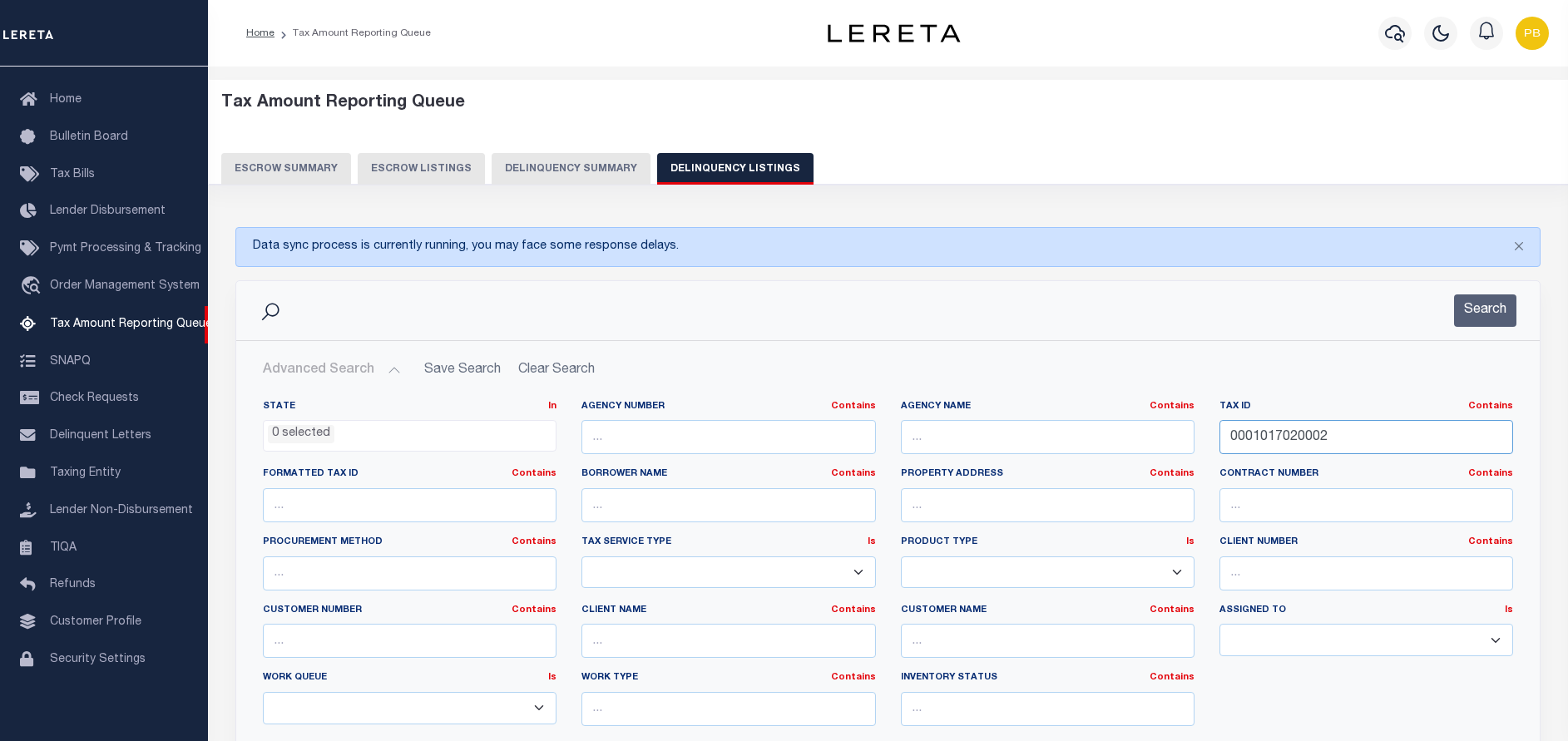
drag, startPoint x: 1359, startPoint y: 438, endPoint x: 1076, endPoint y: 448, distance: 283.2
click at [1076, 448] on div "State In In AK AL AR AZ CA CO CT DC DE FL GA GU HI IA ID IL IN KS [GEOGRAPHIC_D…" at bounding box center [887, 570] width 1275 height 339
paste input "1-08040-007"
type input "[PHONE_NUMBER]"
click at [1478, 317] on button "Search" at bounding box center [1485, 310] width 63 height 32
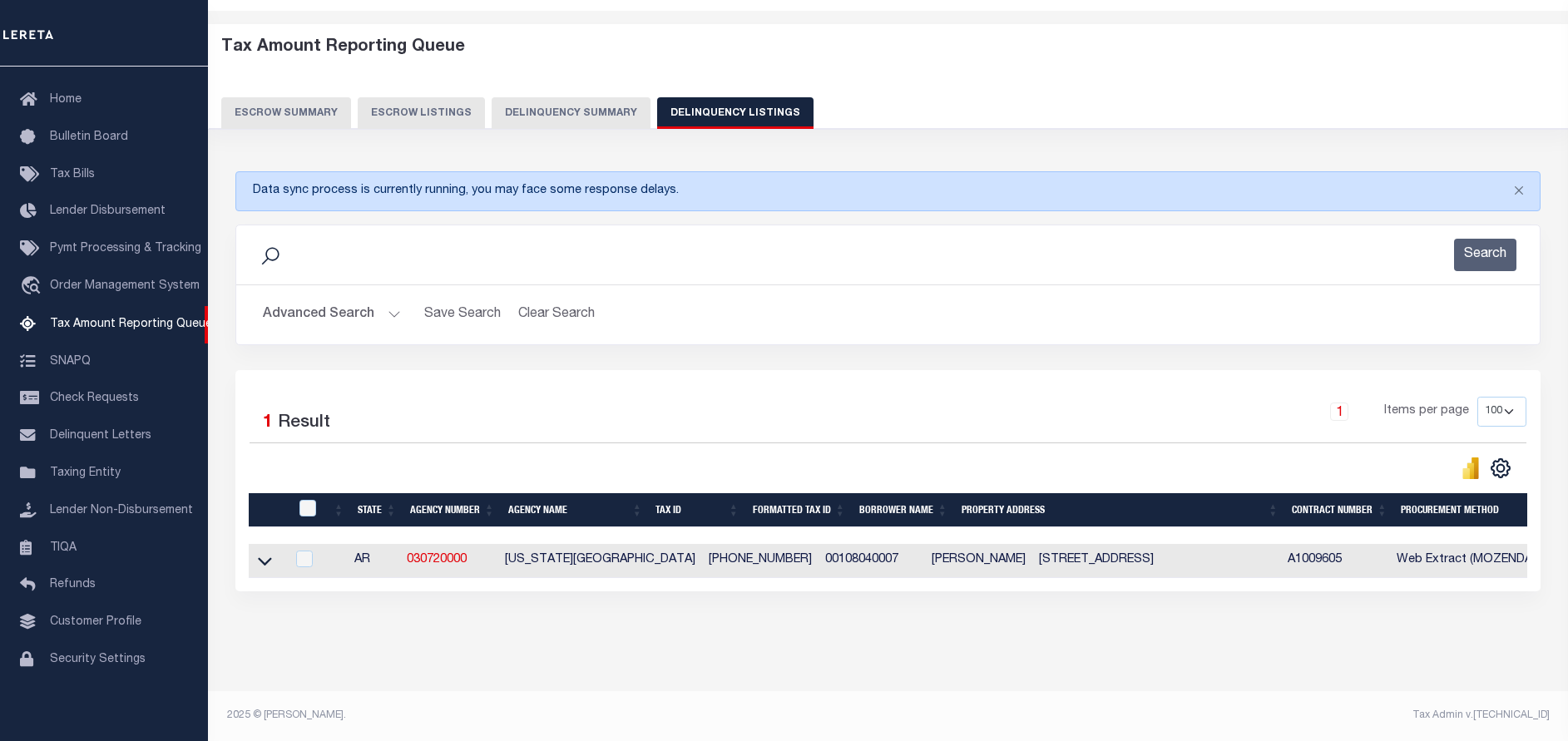
scroll to position [70, 0]
drag, startPoint x: 263, startPoint y: 554, endPoint x: 362, endPoint y: 512, distance: 107.5
click at [263, 554] on icon at bounding box center [265, 560] width 14 height 18
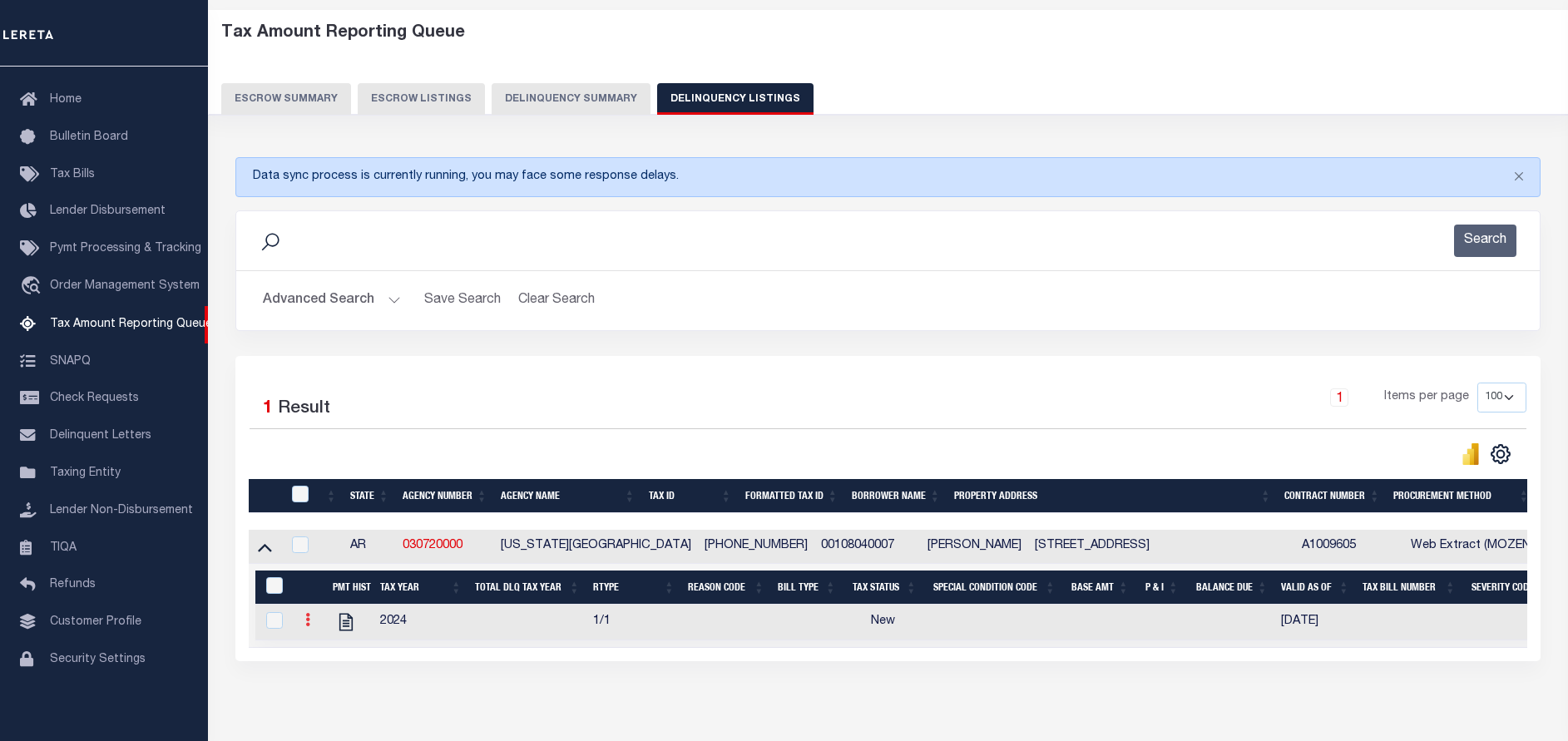
click at [304, 625] on link at bounding box center [308, 622] width 19 height 14
click at [319, 655] on link "" at bounding box center [327, 646] width 57 height 27
checkbox input "true"
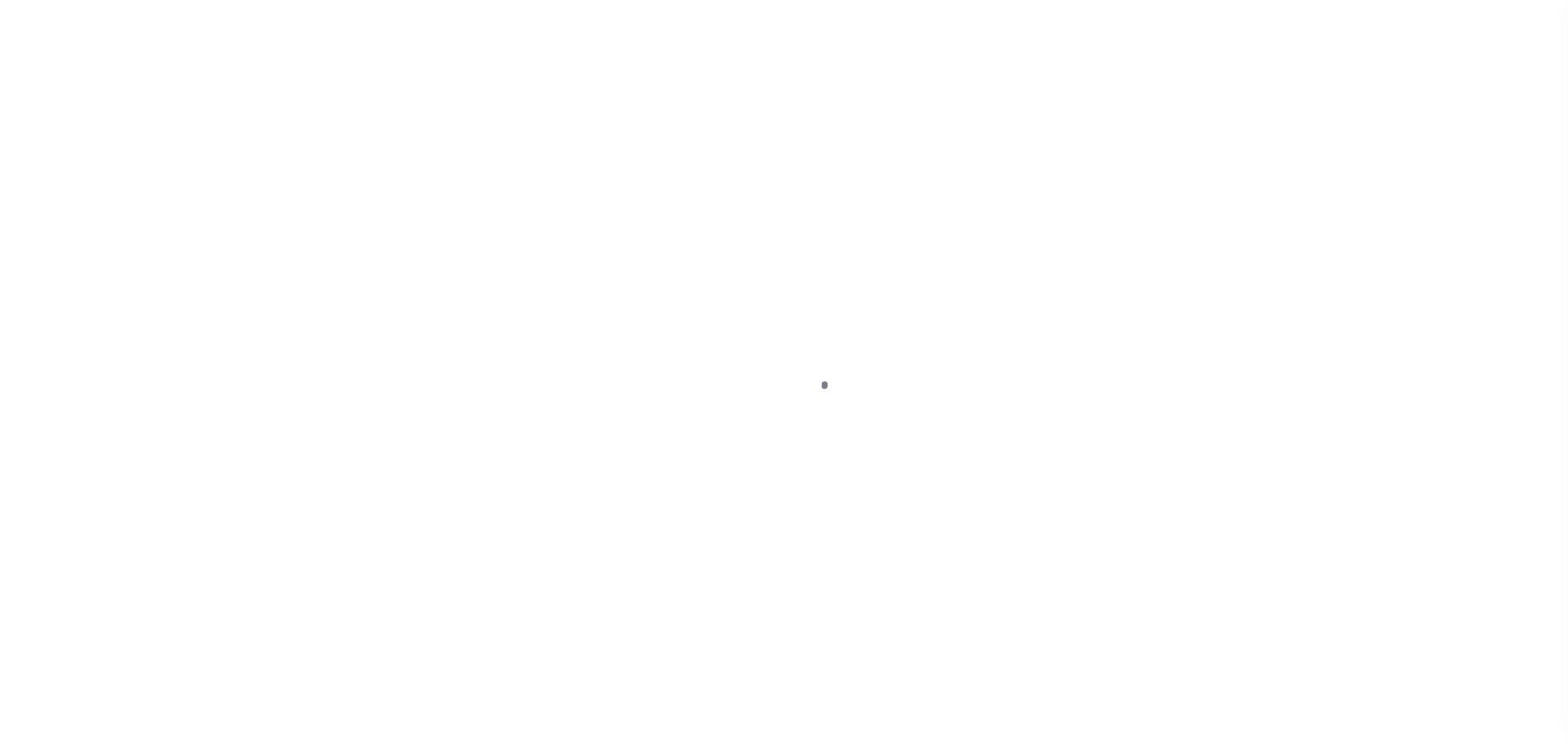
select select "NW2"
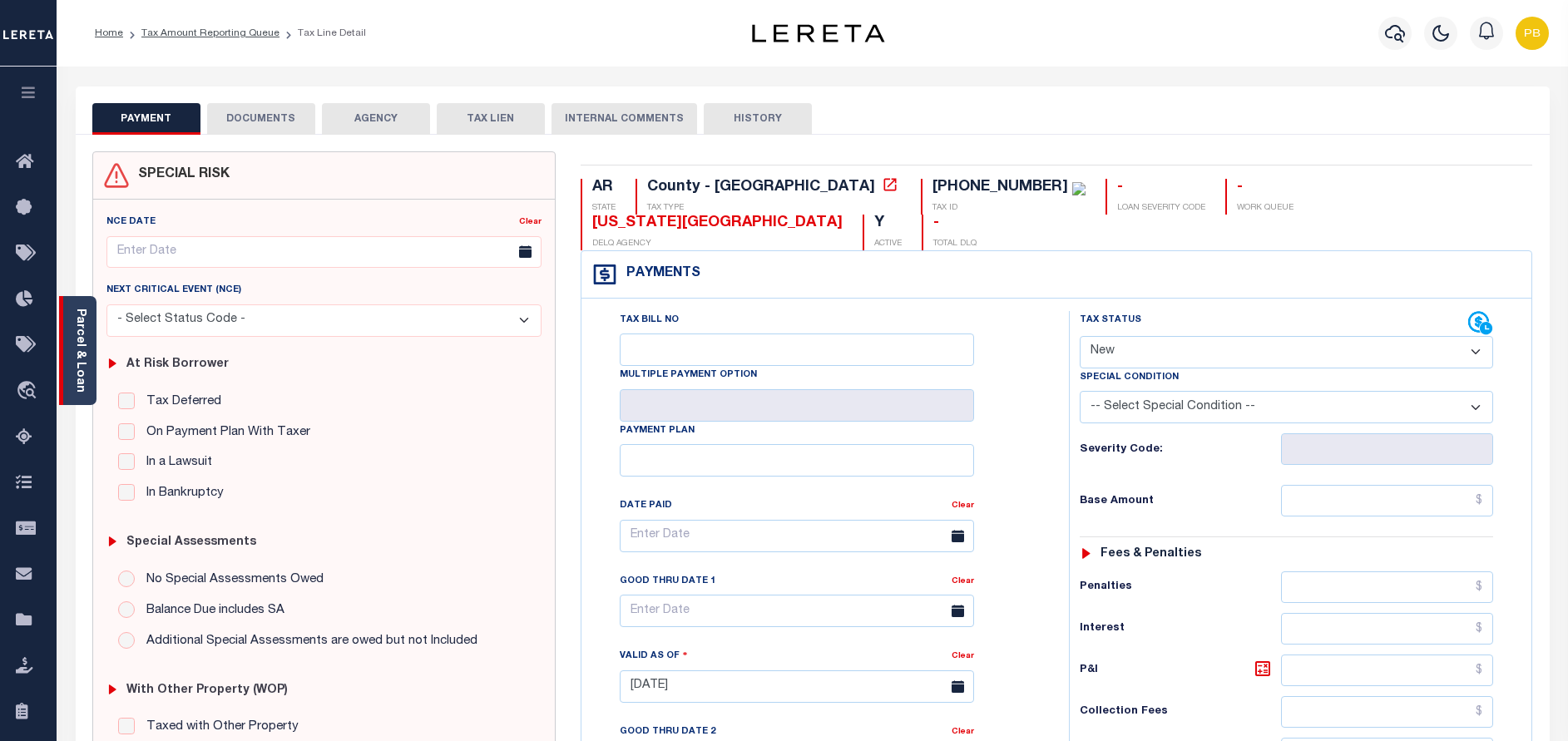
click at [83, 350] on link "Parcel & Loan" at bounding box center [80, 350] width 12 height 84
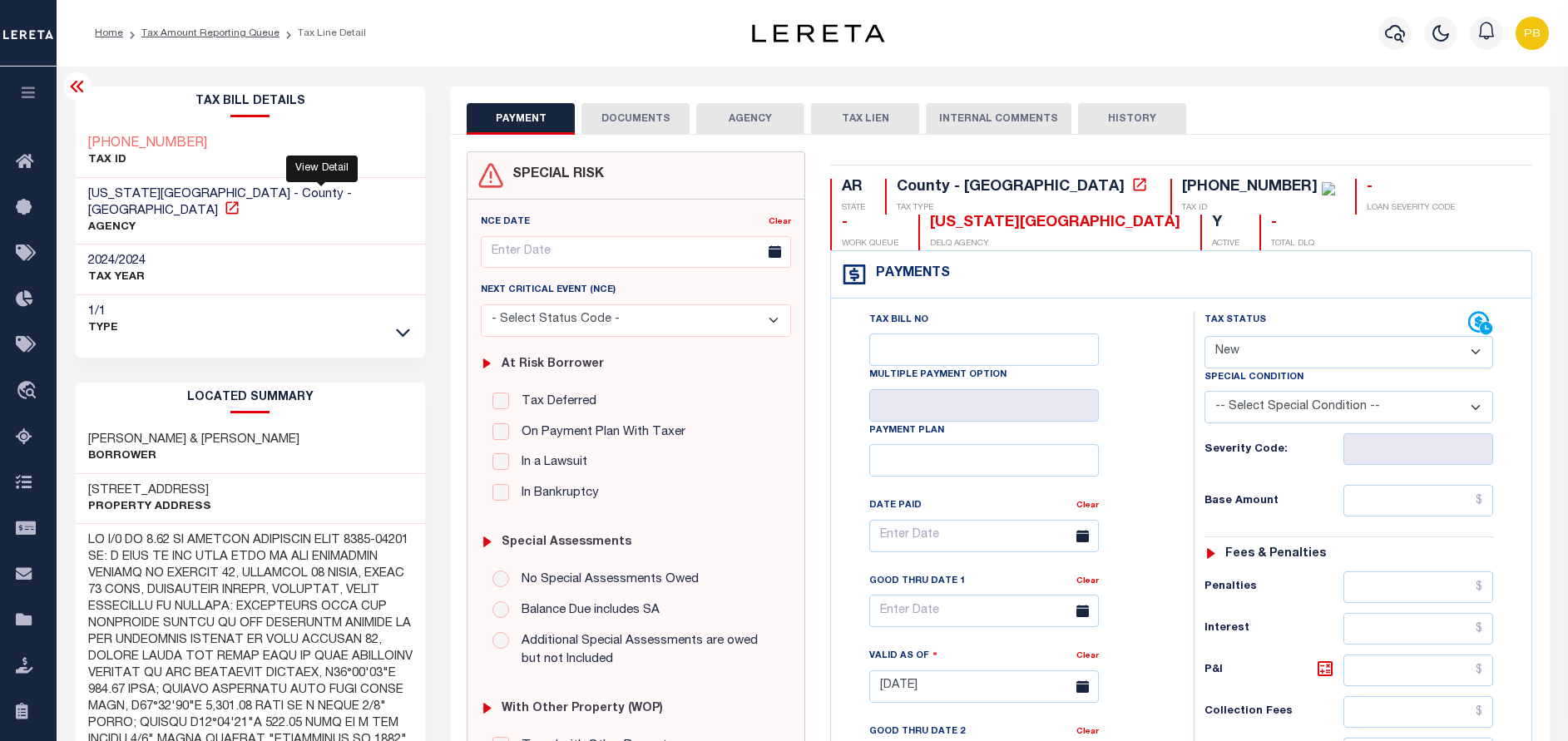
click at [240, 199] on icon at bounding box center [232, 208] width 17 height 17
click at [184, 29] on link "Tax Amount Reporting Queue" at bounding box center [210, 33] width 138 height 10
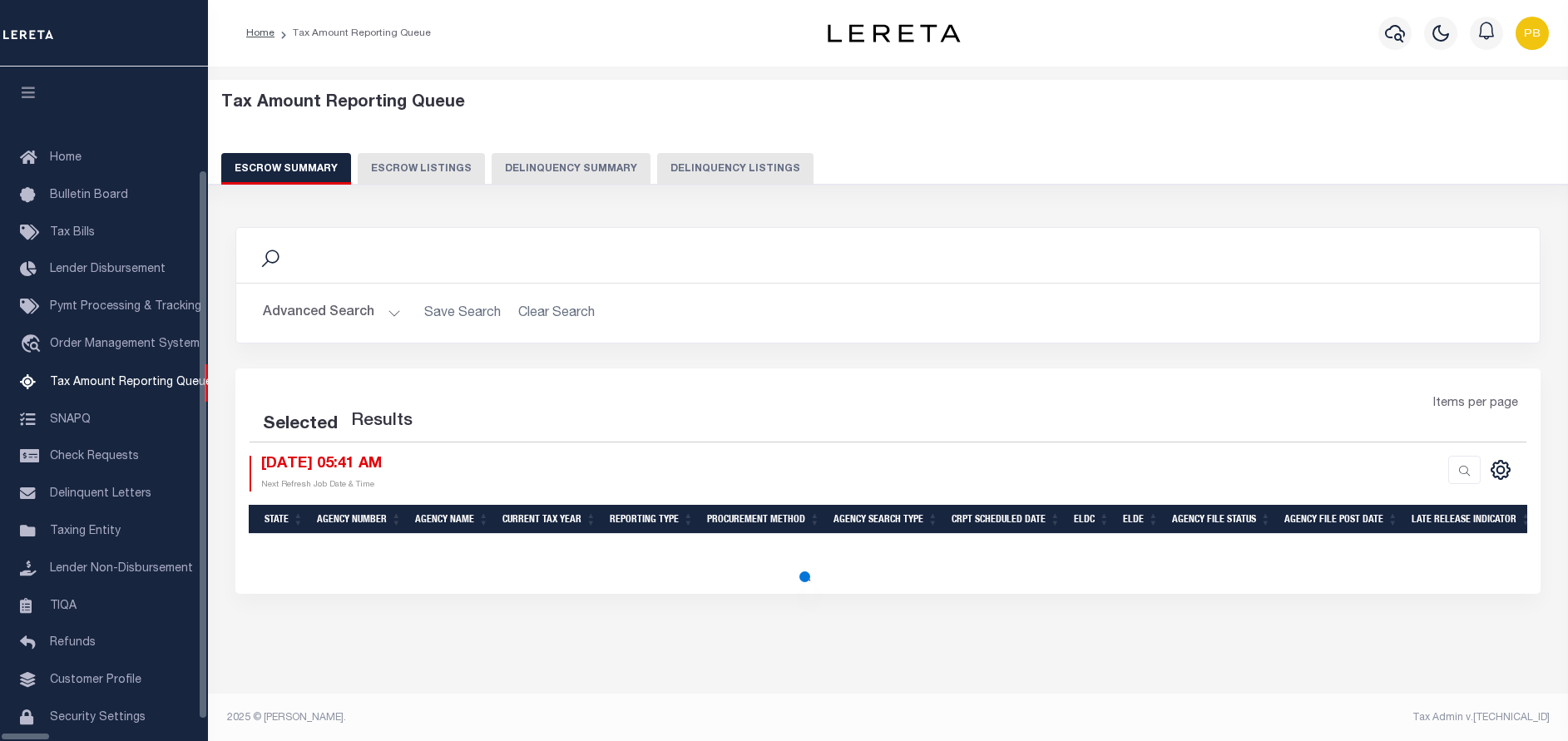
click at [657, 175] on button "Delinquency Listings" at bounding box center [735, 168] width 156 height 31
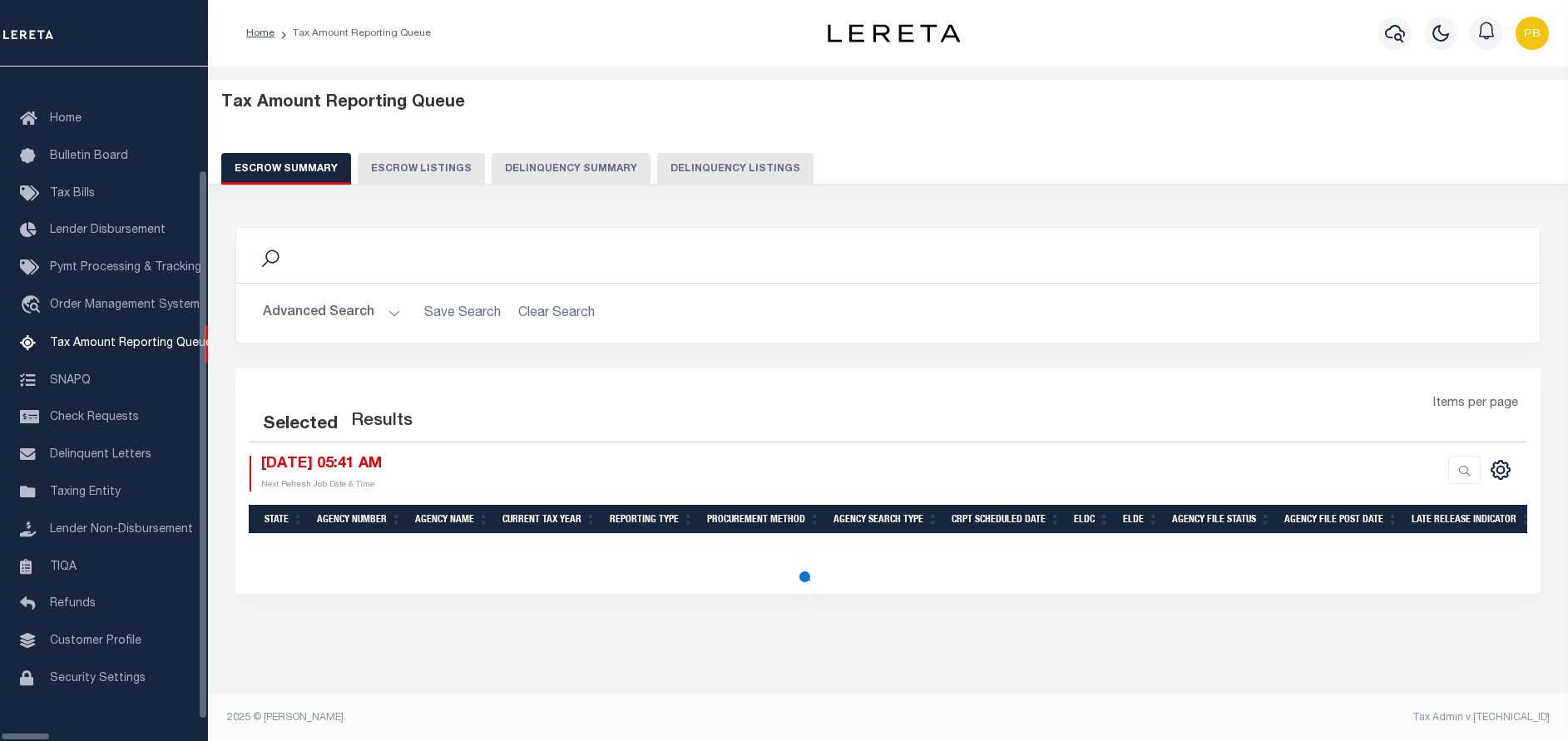
select select "100"
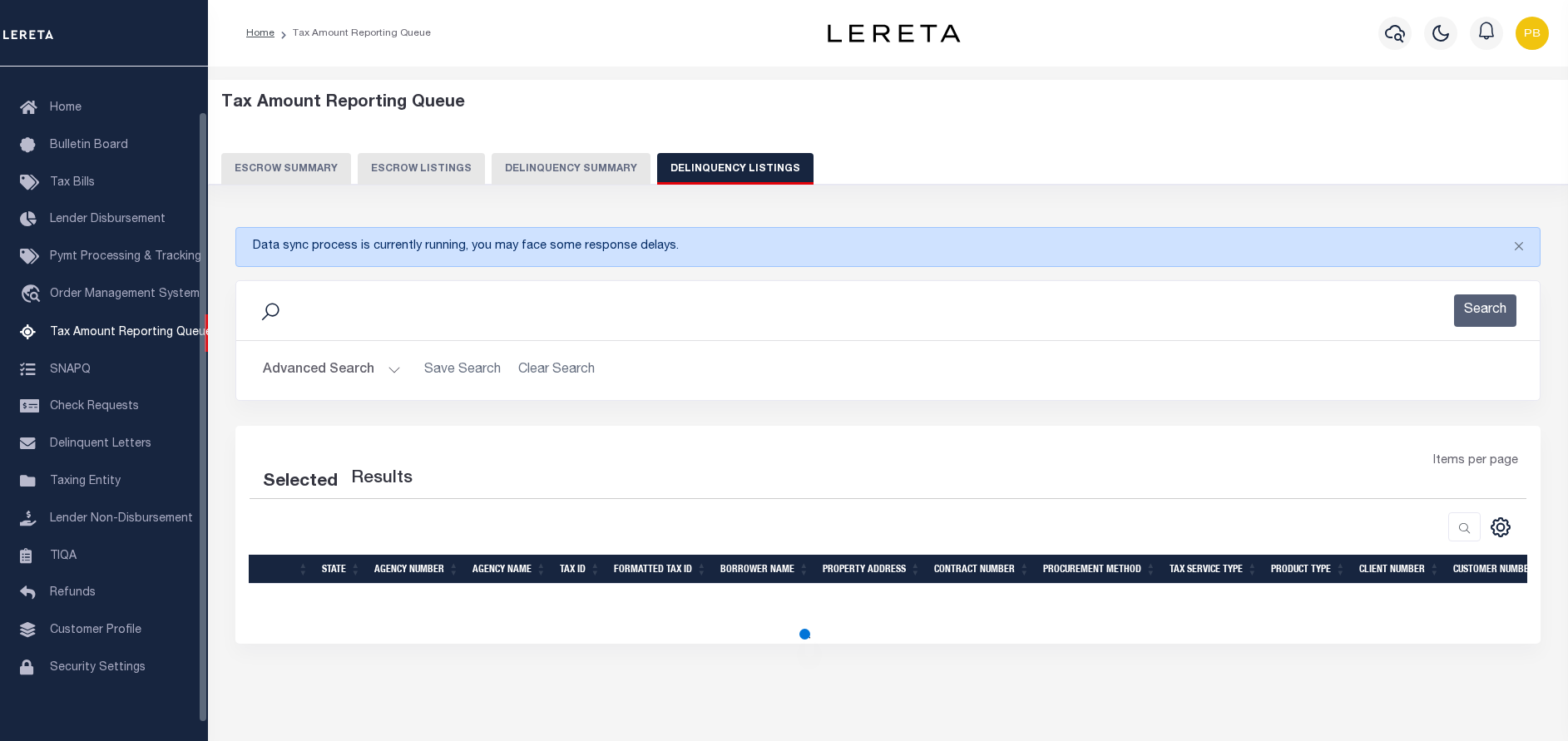
select select "100"
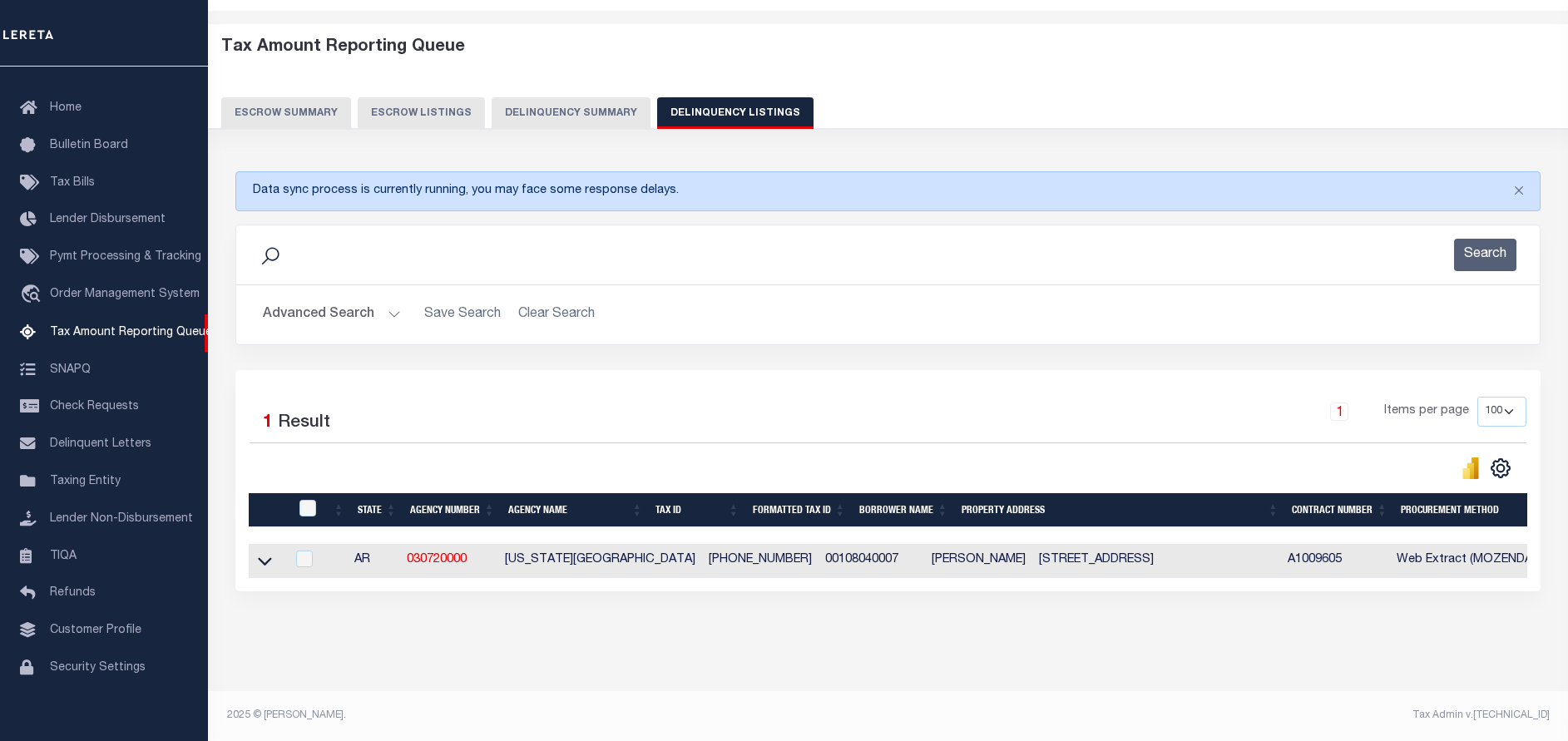
click at [388, 304] on button "Advanced Search" at bounding box center [332, 315] width 138 height 32
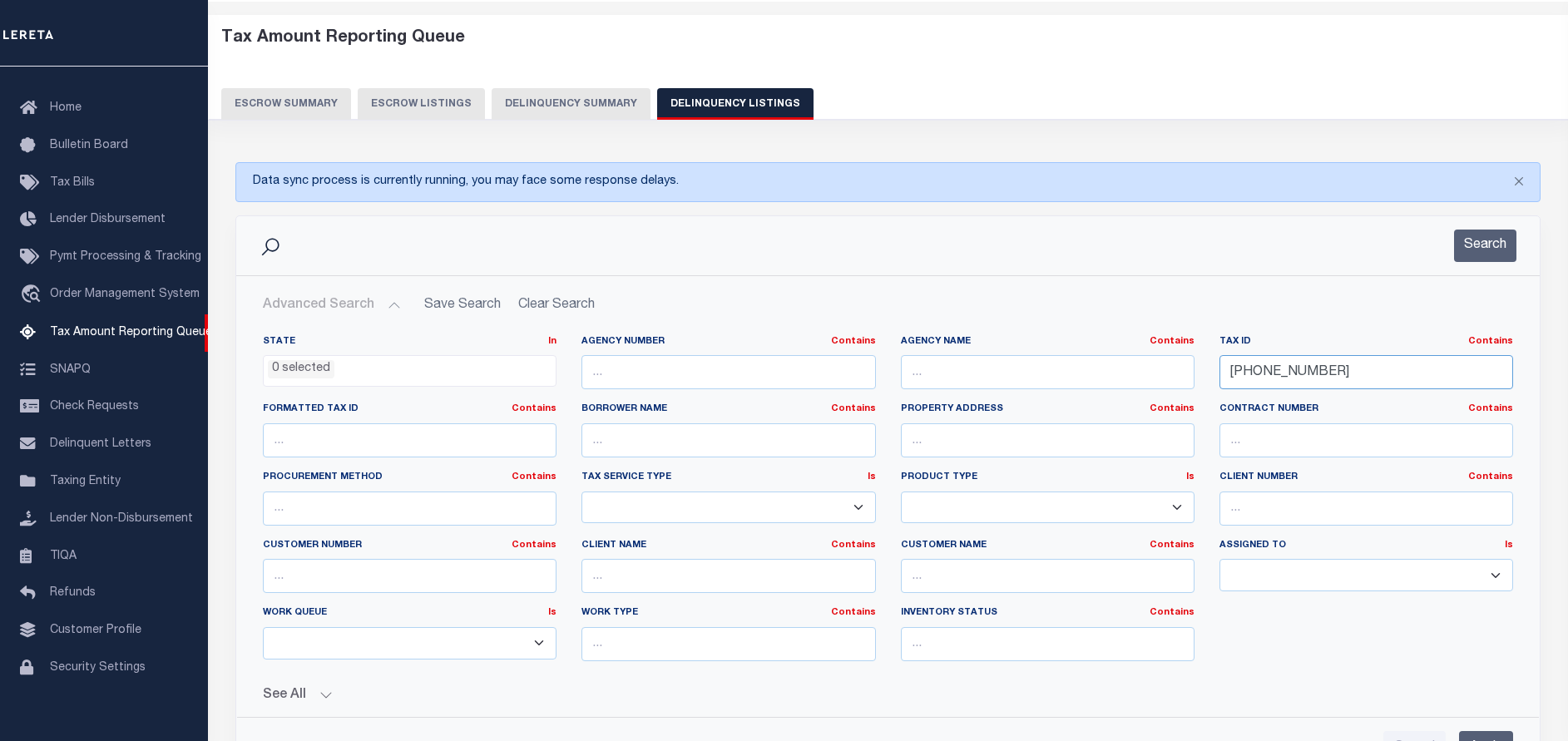
drag, startPoint x: 1332, startPoint y: 369, endPoint x: 1189, endPoint y: 367, distance: 143.0
click at [1189, 367] on div "State In In AK AL AR AZ CA CO CT DC DE FL GA GU HI IA ID IL IN KS [GEOGRAPHIC_D…" at bounding box center [887, 504] width 1275 height 339
paste input "[PHONE_NUMBER]"
type input "[PHONE_NUMBER]"
click at [1475, 250] on button "Search" at bounding box center [1485, 246] width 63 height 32
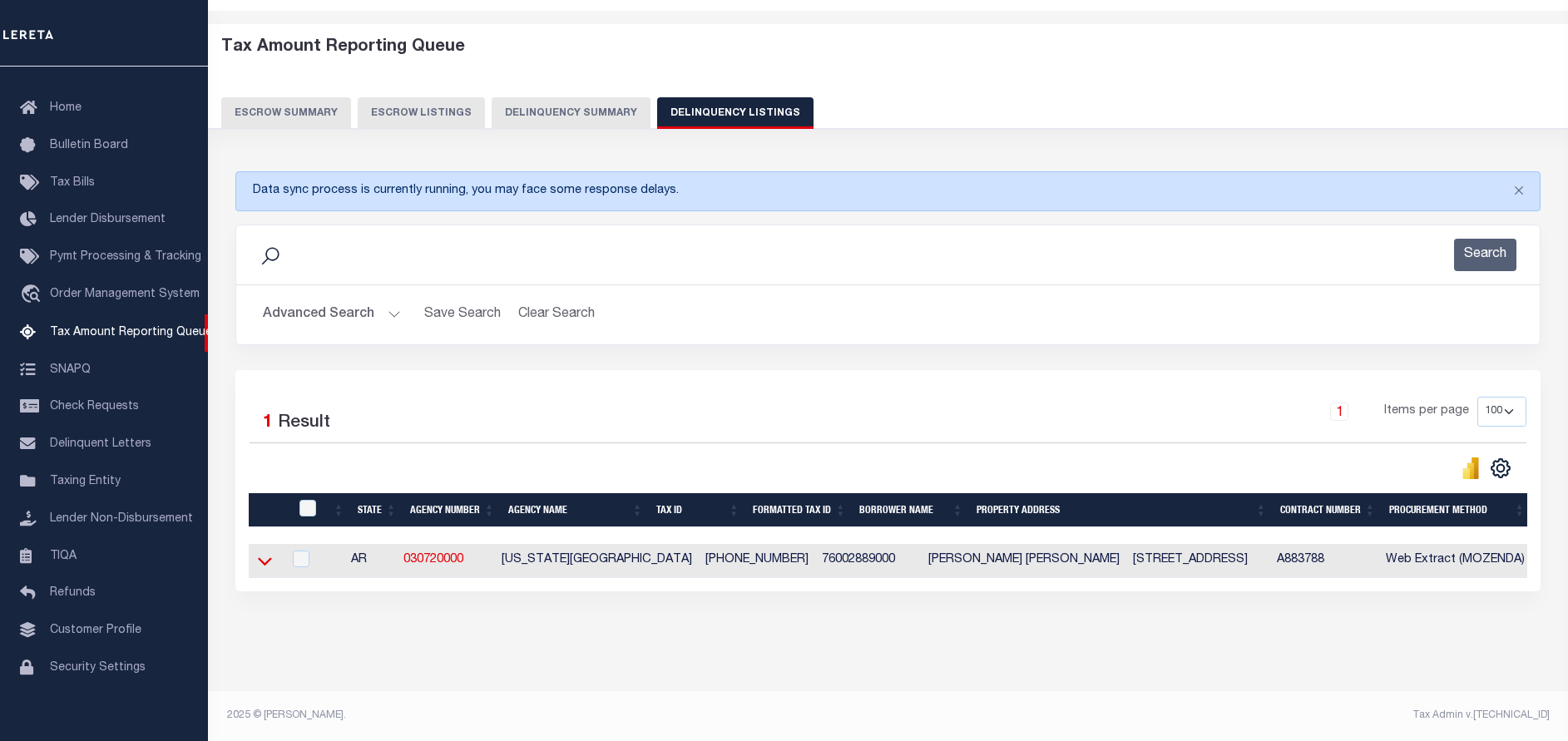
click at [268, 552] on icon at bounding box center [265, 560] width 14 height 18
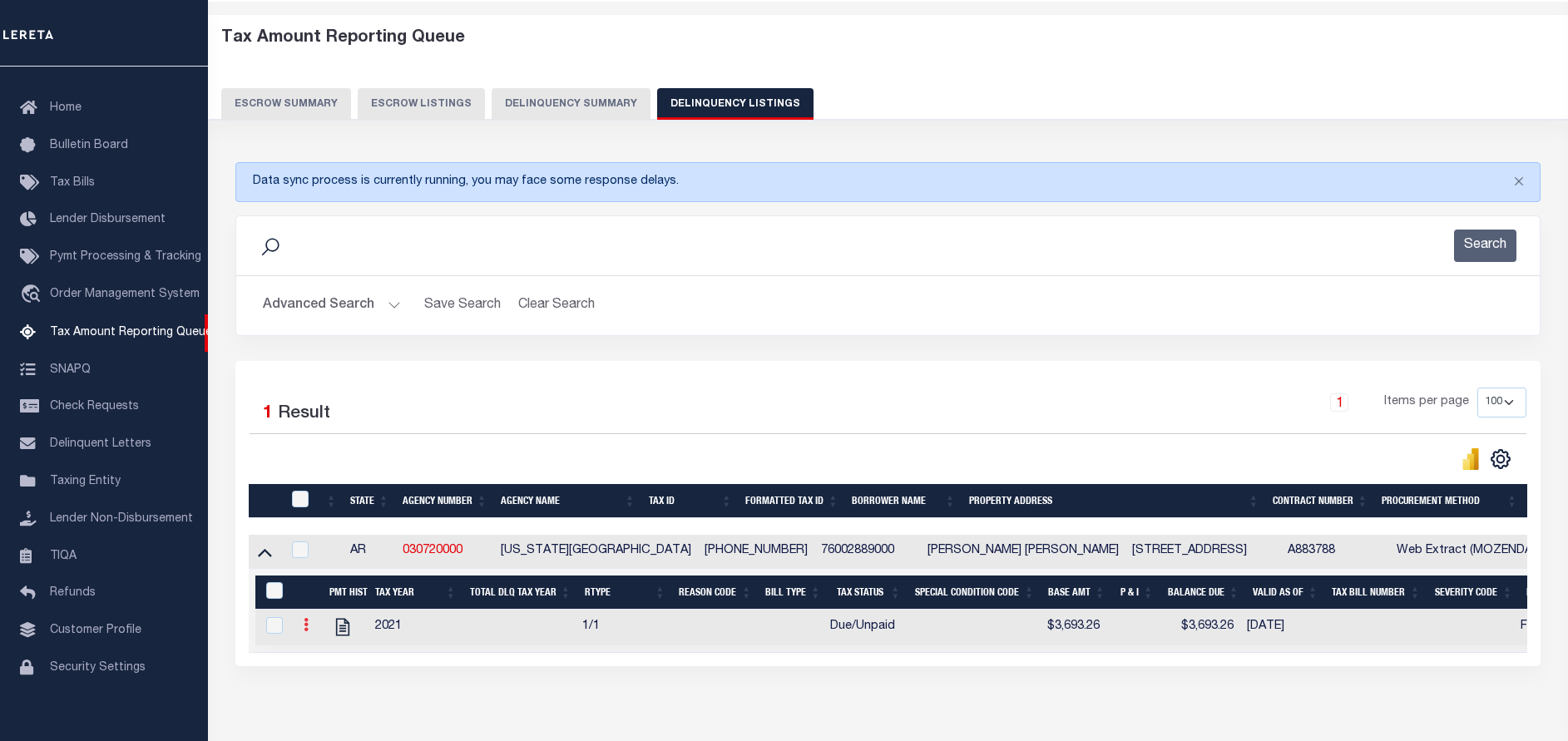
click at [307, 631] on icon at bounding box center [306, 625] width 5 height 14
click at [341, 630] on icon "" at bounding box center [343, 627] width 14 height 18
checkbox input "true"
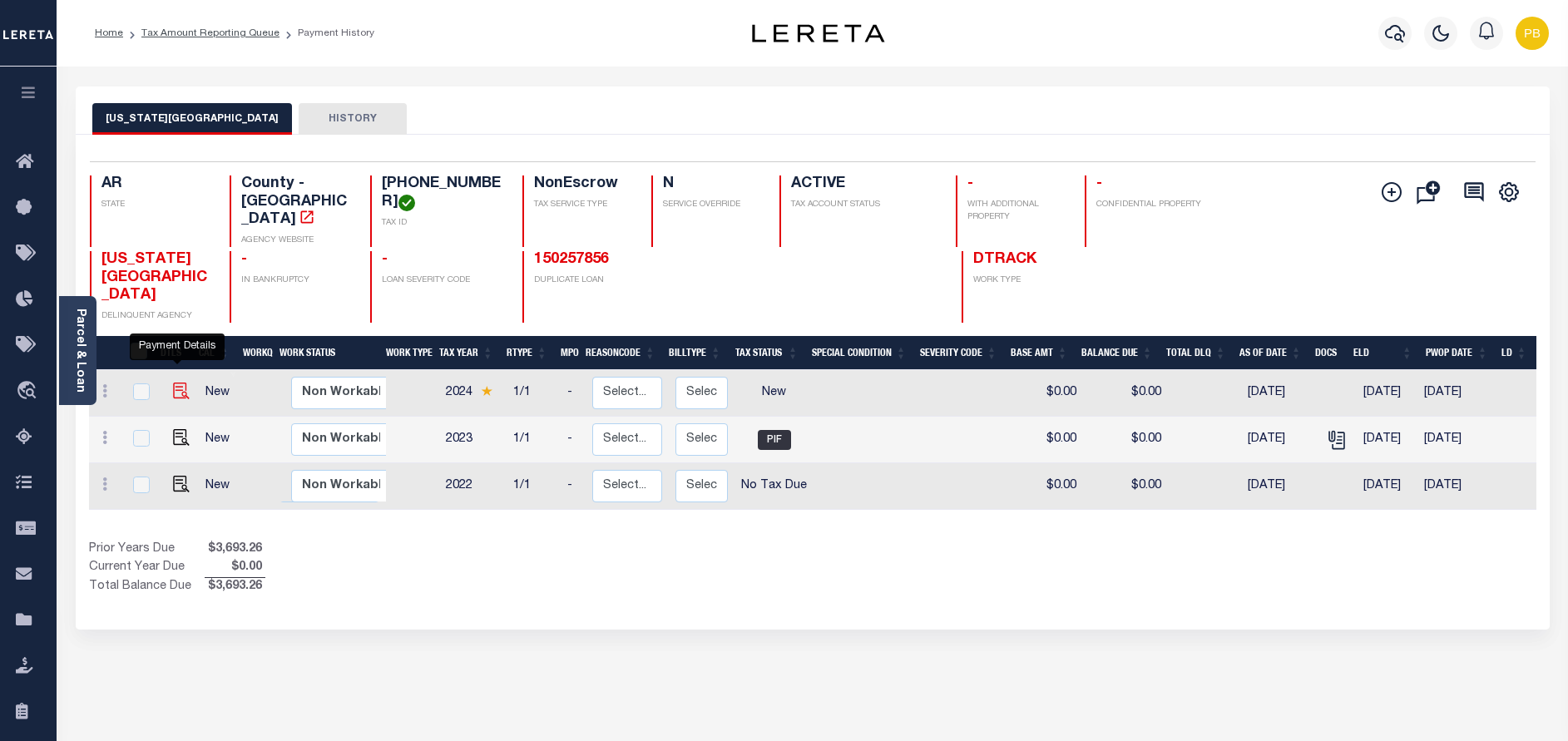
click at [174, 382] on img "" at bounding box center [181, 391] width 17 height 17
checkbox input "true"
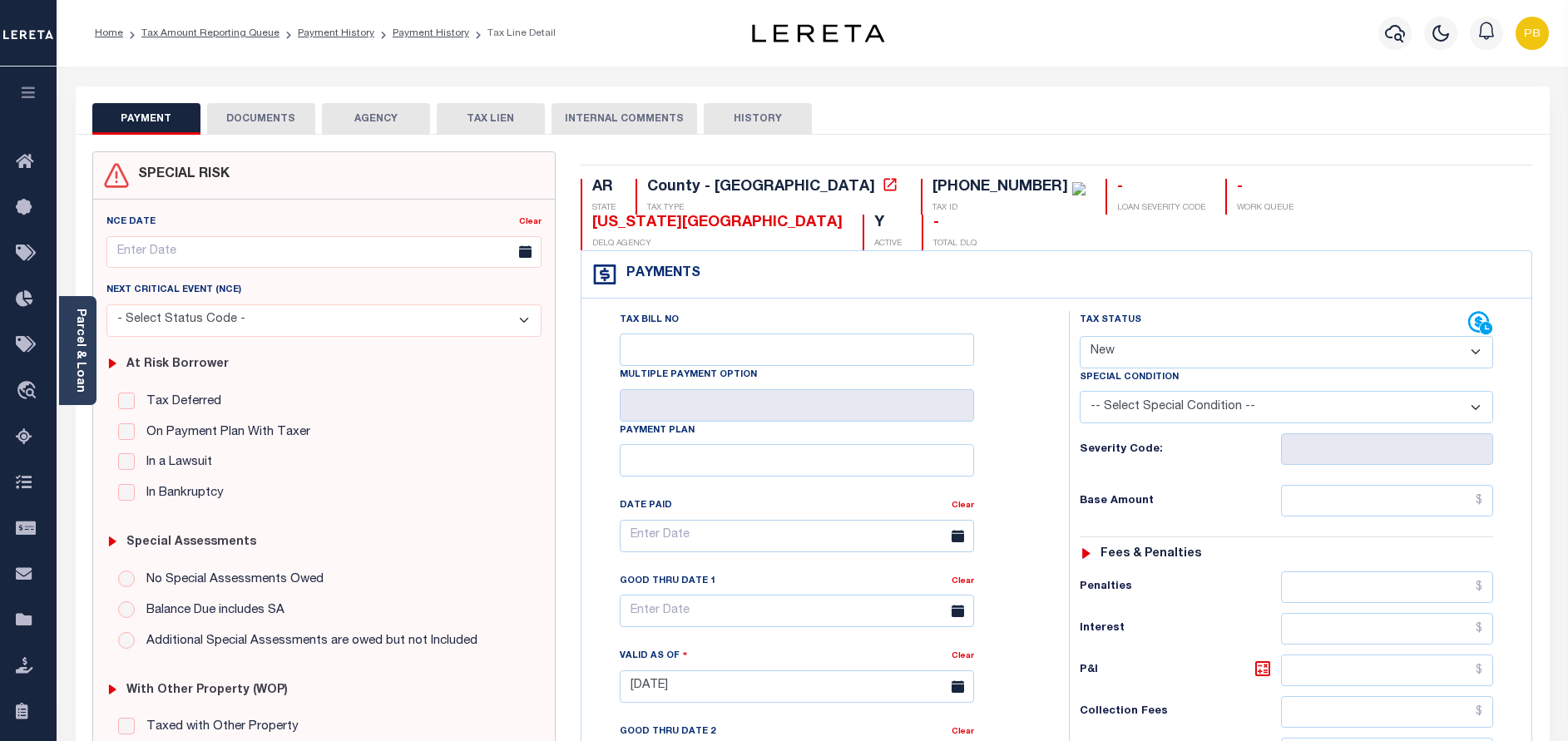
click at [1147, 336] on select "- Select Status Code - Open Due/Unpaid Paid Incomplete No Tax Due Internal Refu…" at bounding box center [1286, 352] width 413 height 32
select select "PYD"
click at [1080, 336] on select "- Select Status Code - Open Due/Unpaid Paid Incomplete No Tax Due Internal Refu…" at bounding box center [1286, 352] width 413 height 32
type input "[DATE]"
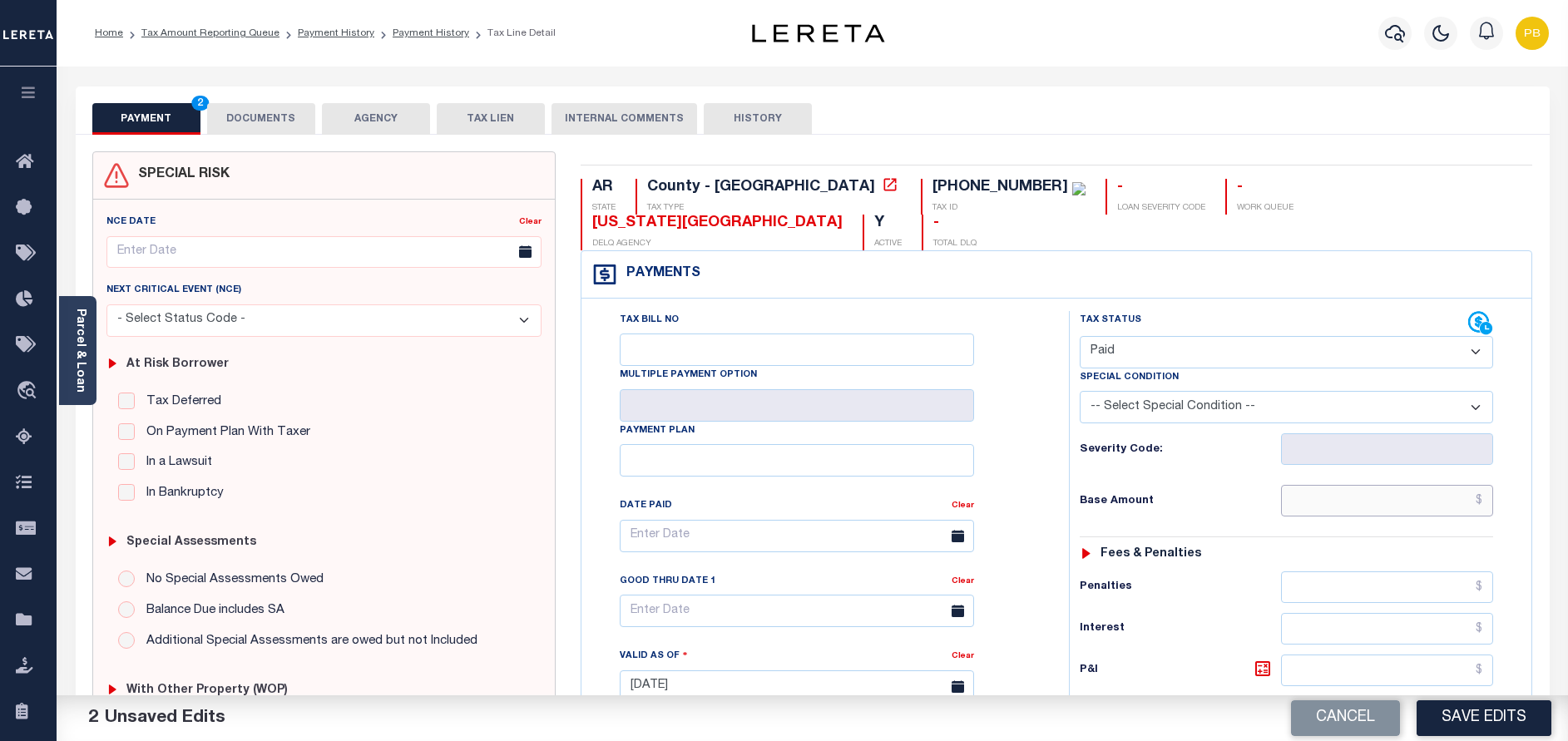
click at [1374, 485] on input "text" at bounding box center [1387, 500] width 212 height 31
paste input "3,959.50"
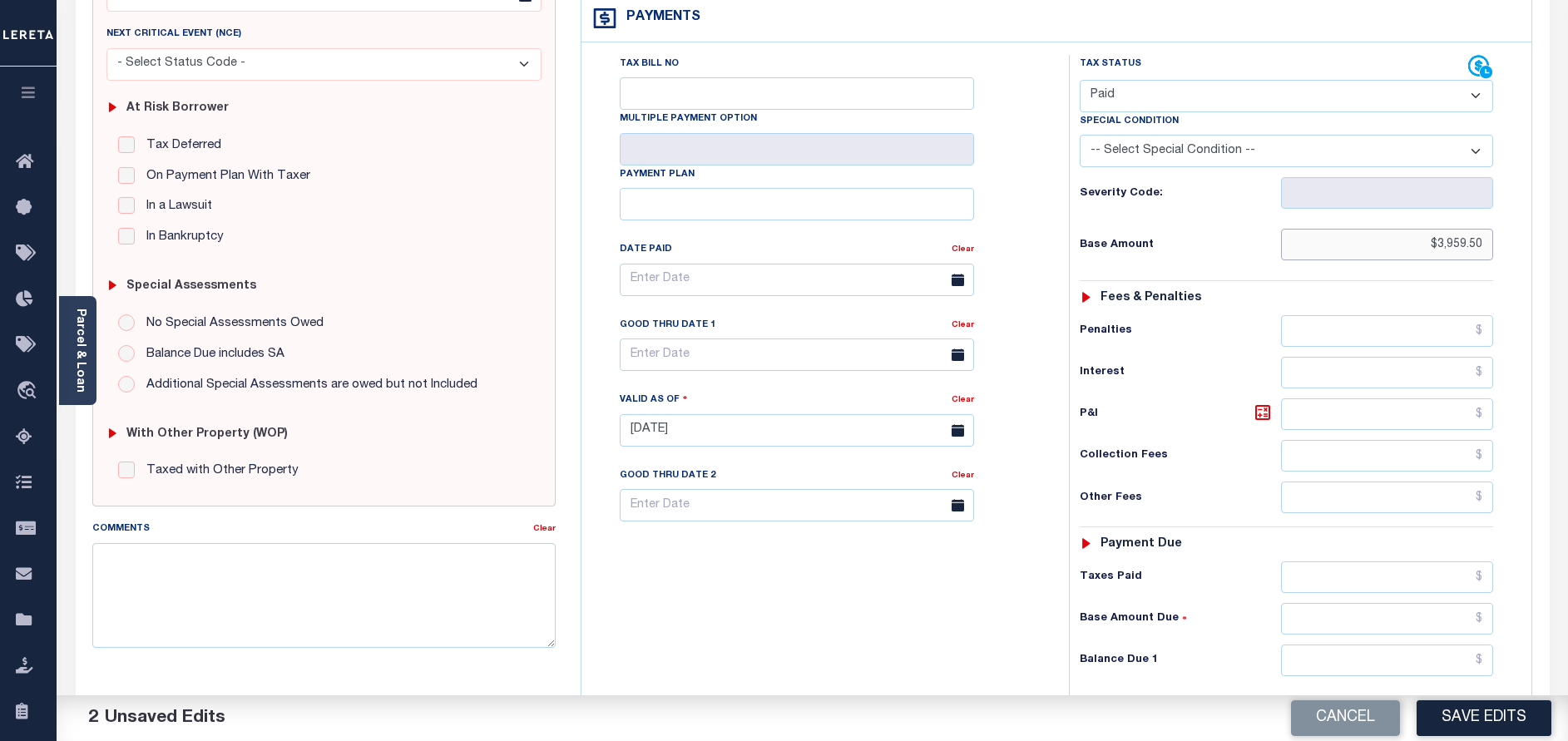
scroll to position [374, 0]
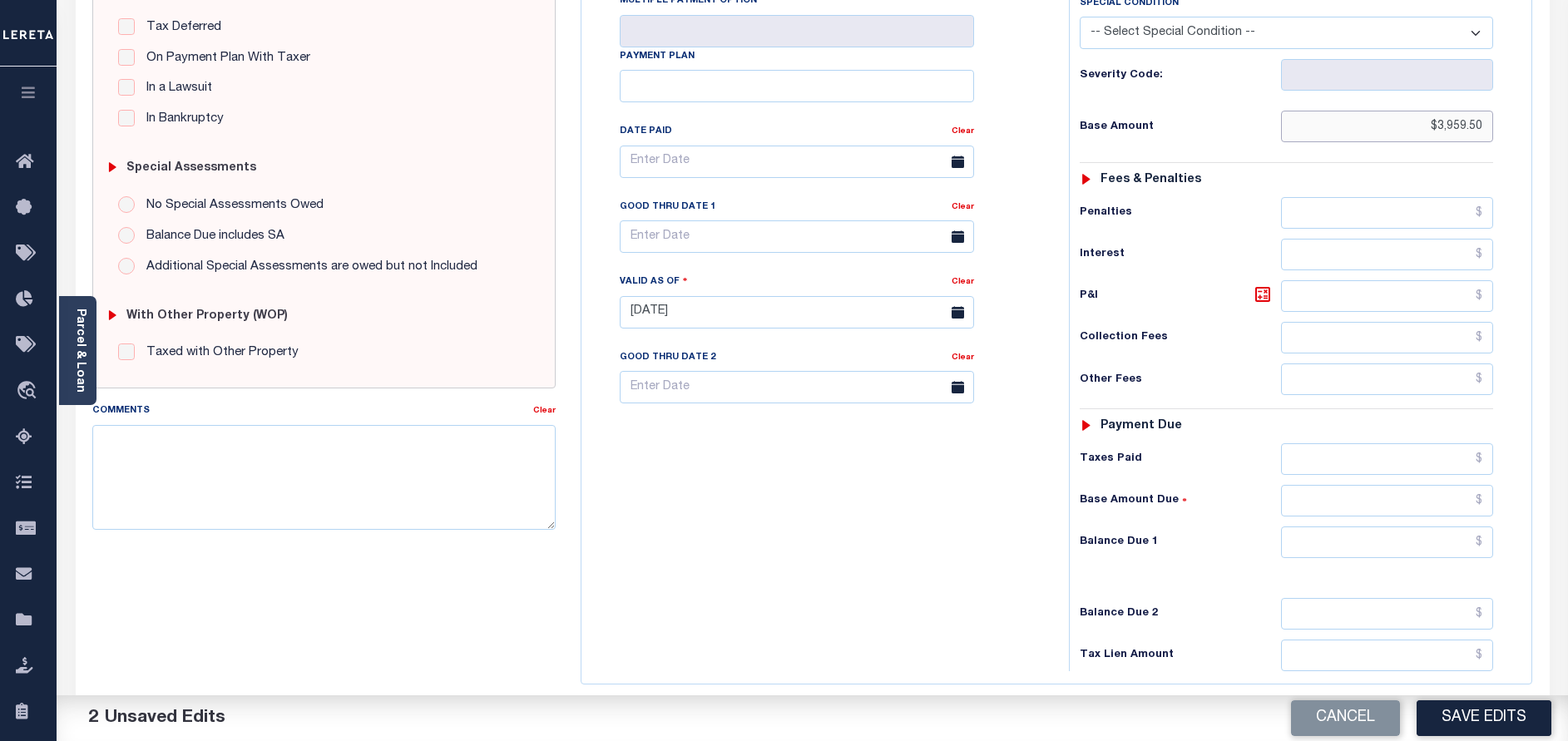
type input "$3,959.50"
click at [1369, 443] on input "text" at bounding box center [1387, 459] width 212 height 31
paste input "3,959.50"
type input "$3,959.50"
click at [1410, 526] on input "text" at bounding box center [1387, 542] width 212 height 31
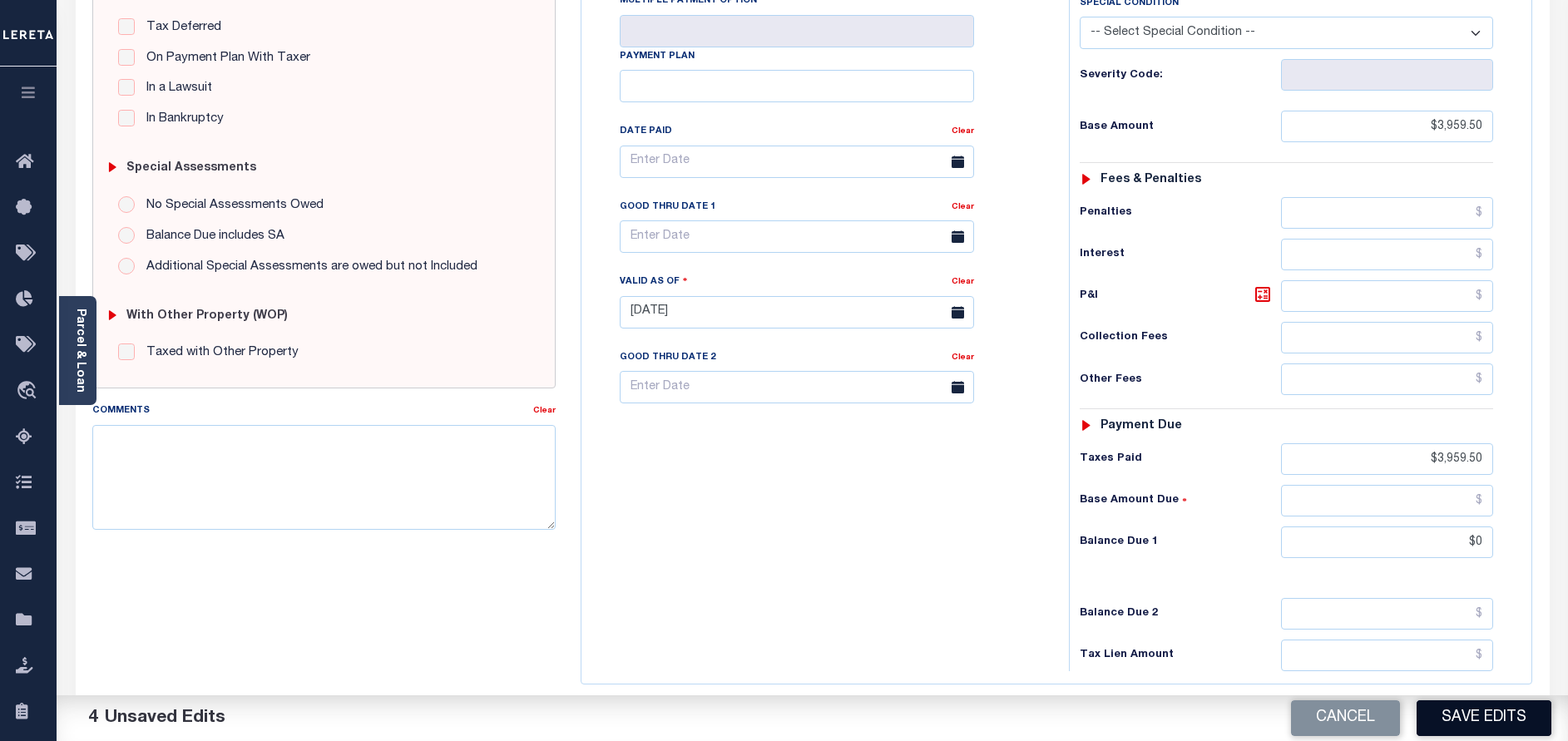
type input "$0.00"
click at [1490, 710] on button "Save Edits" at bounding box center [1483, 718] width 135 height 36
checkbox input "false"
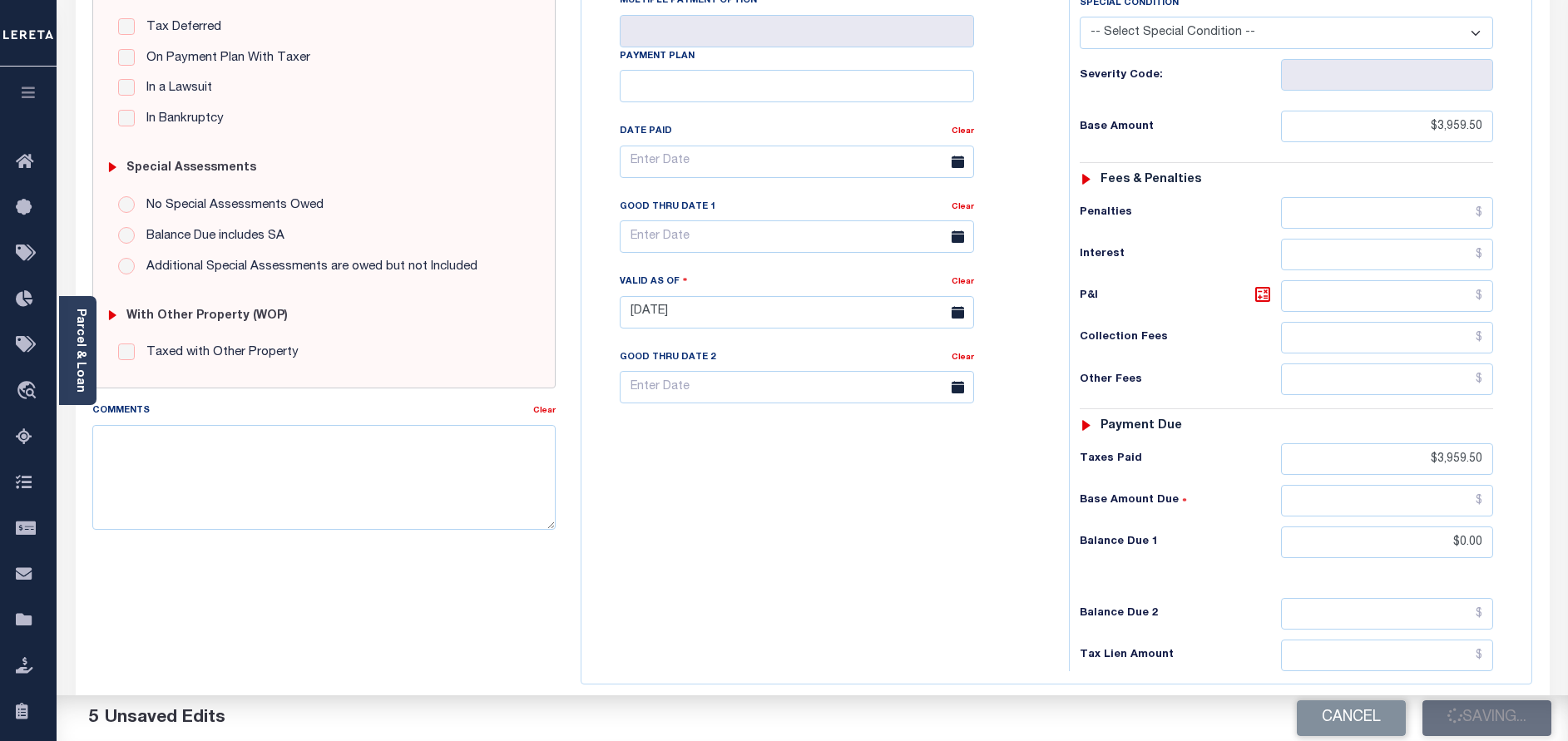
checkbox input "false"
type input "$3,959.5"
type input "$0"
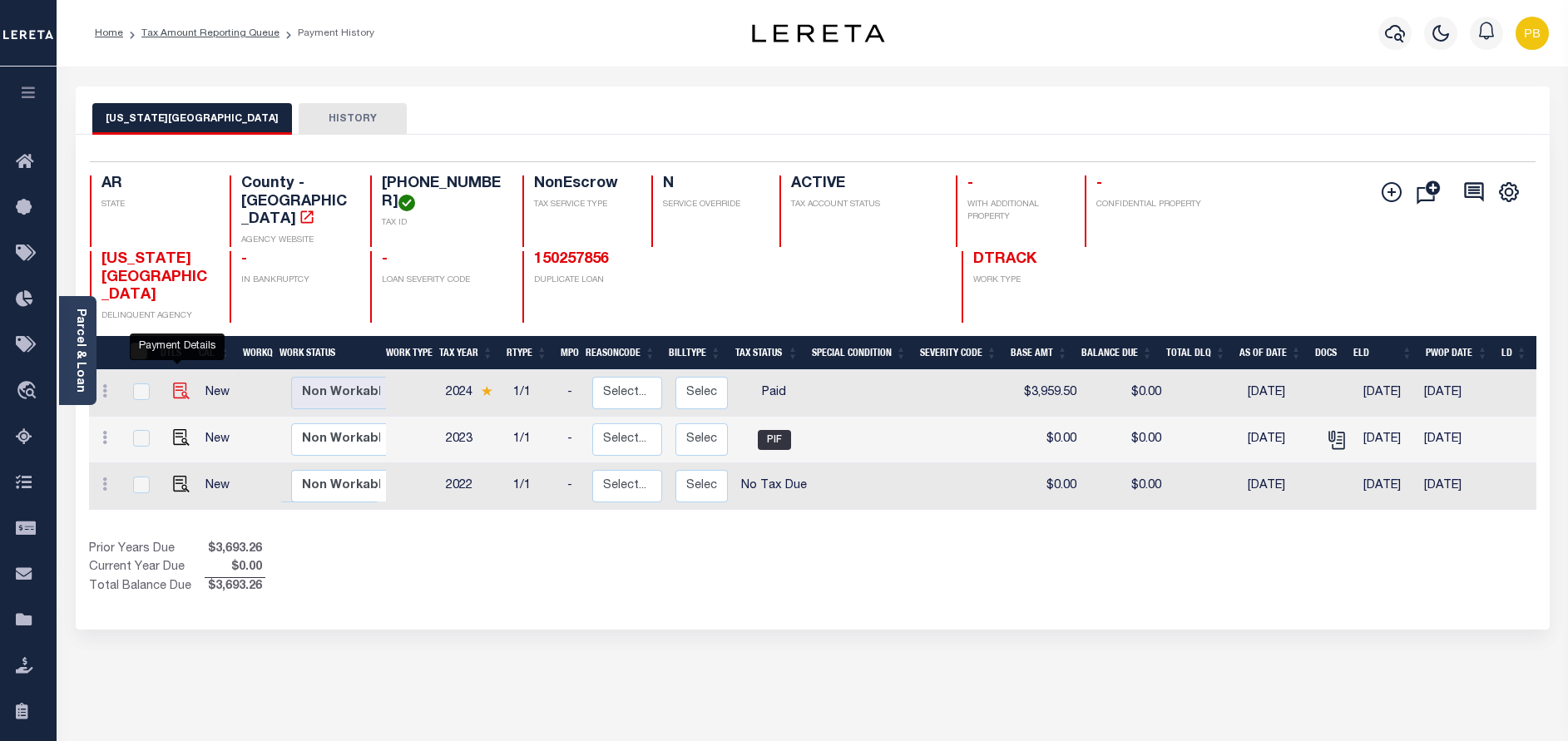
click at [173, 382] on img "" at bounding box center [181, 391] width 17 height 17
checkbox input "true"
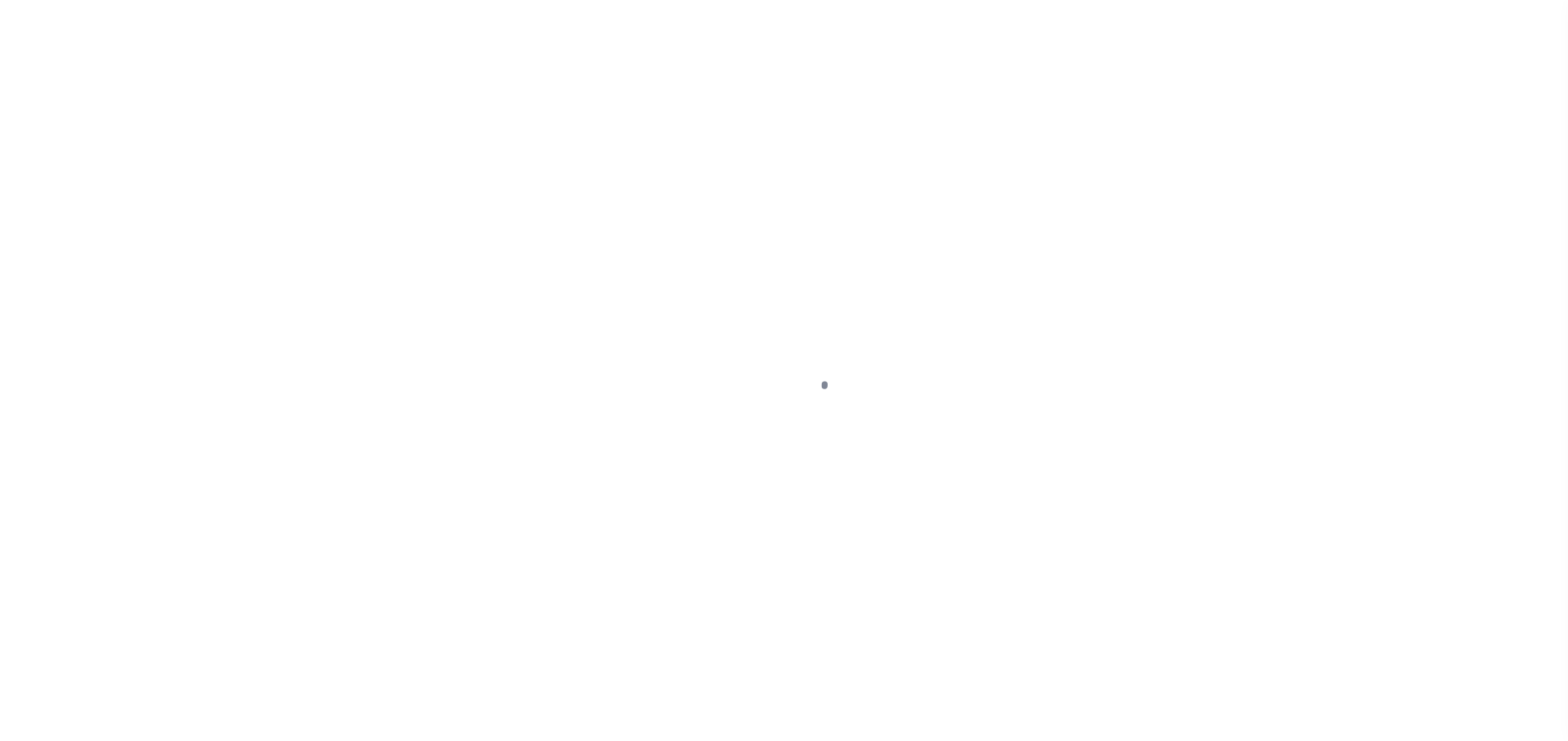
select select "PYD"
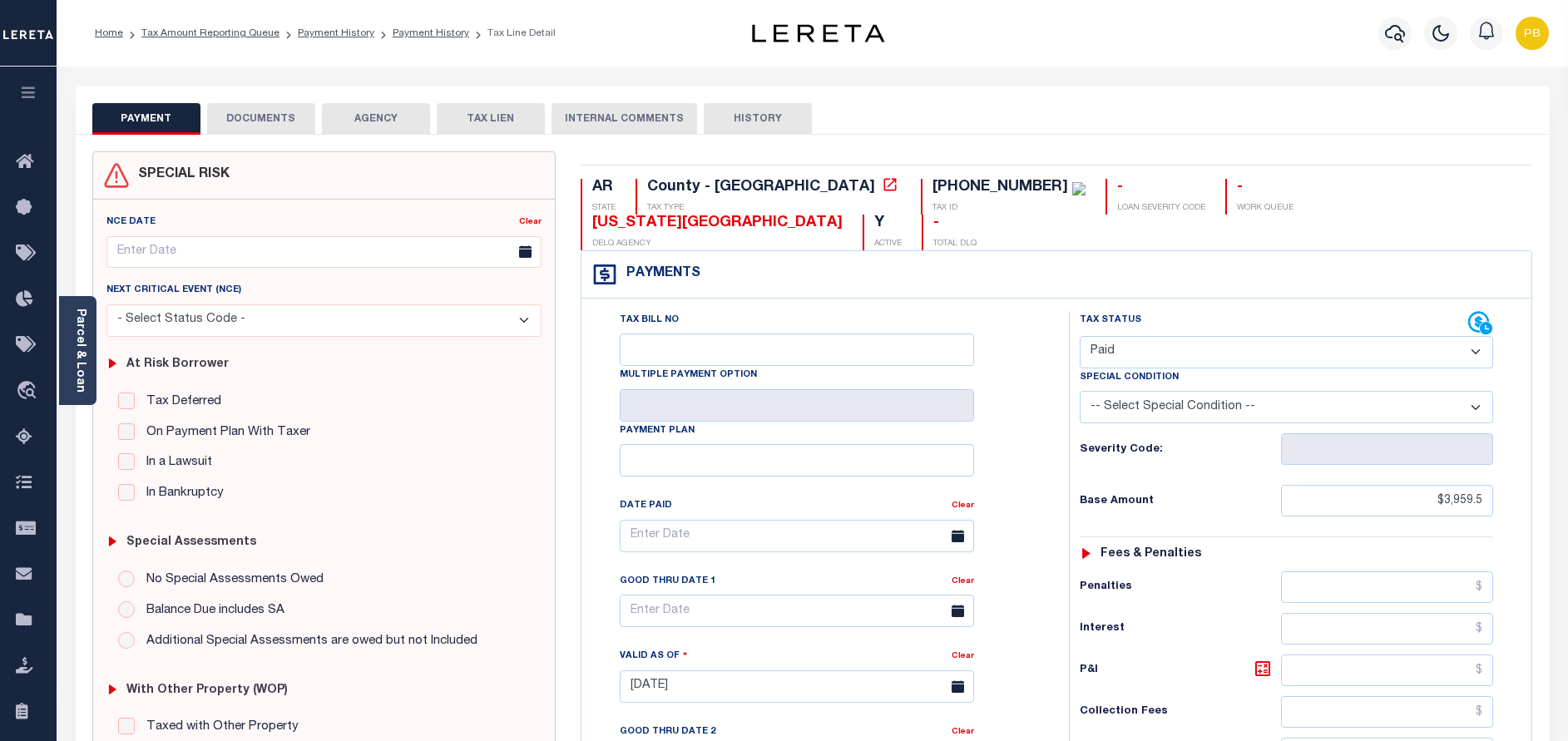
click at [297, 118] on button "DOCUMENTS" at bounding box center [260, 119] width 108 height 31
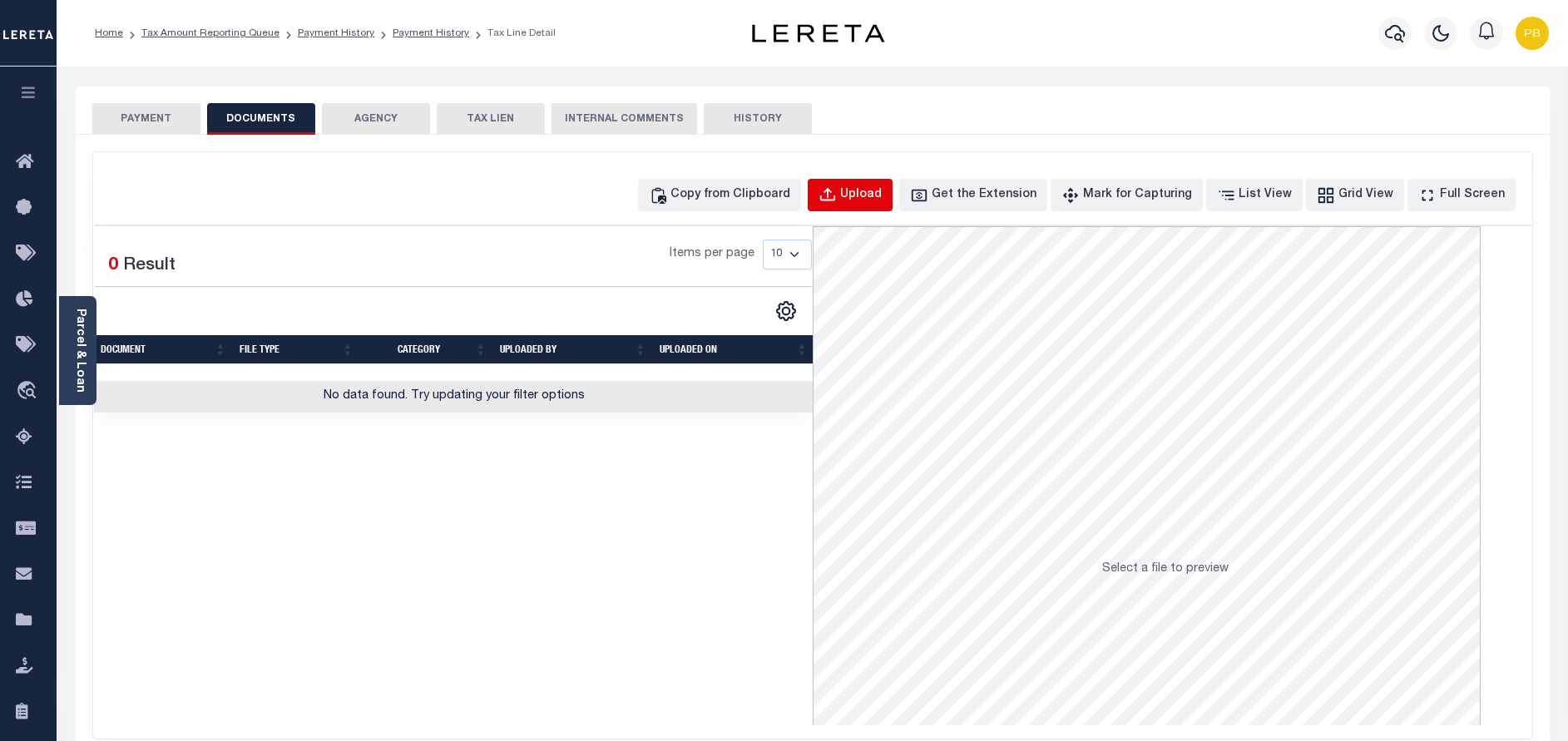
click at [849, 193] on button "Upload" at bounding box center [850, 195] width 85 height 32
select select "POP"
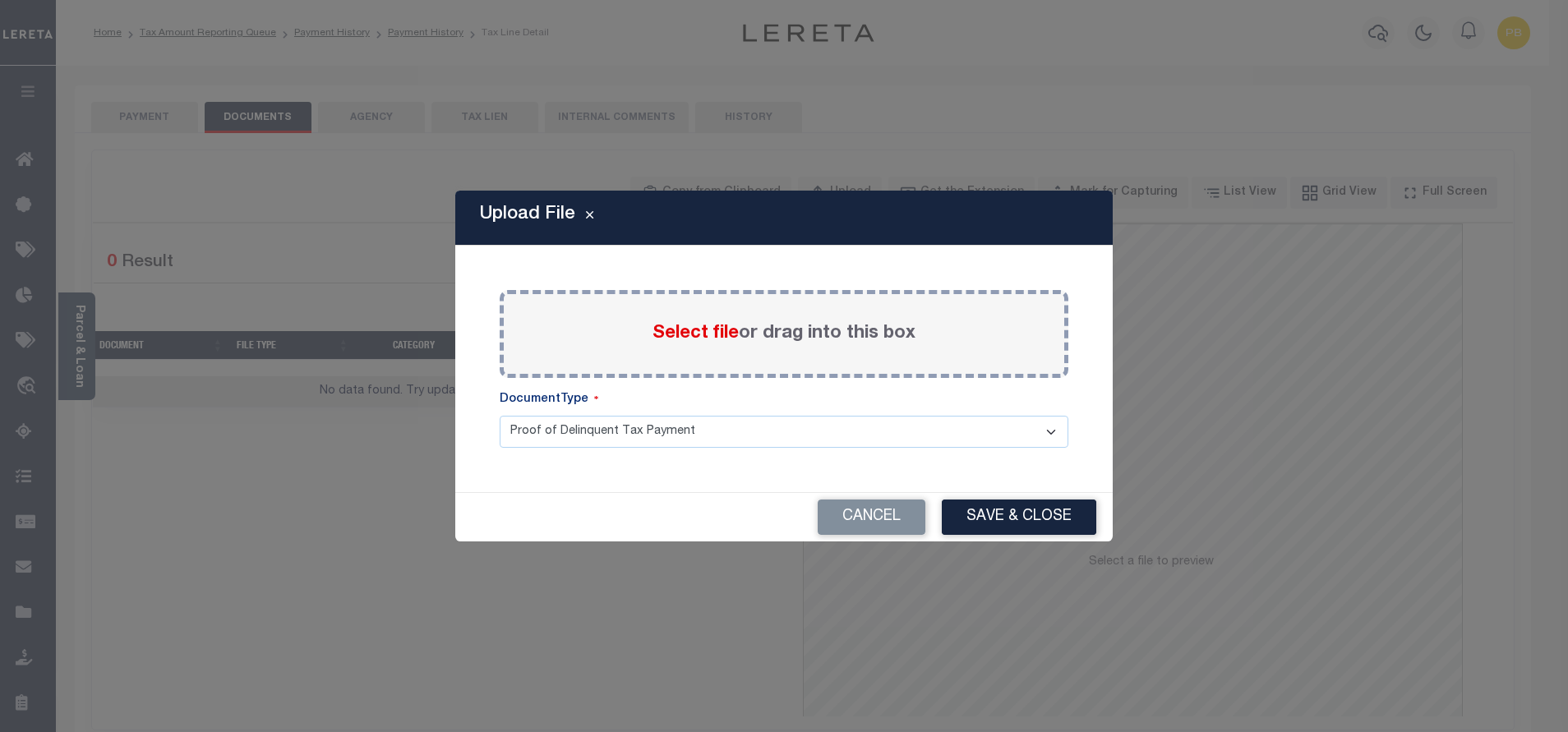
click at [682, 332] on span "Select file" at bounding box center [696, 333] width 86 height 18
click at [0, 0] on input "Select file or drag into this box" at bounding box center [0, 0] width 0 height 0
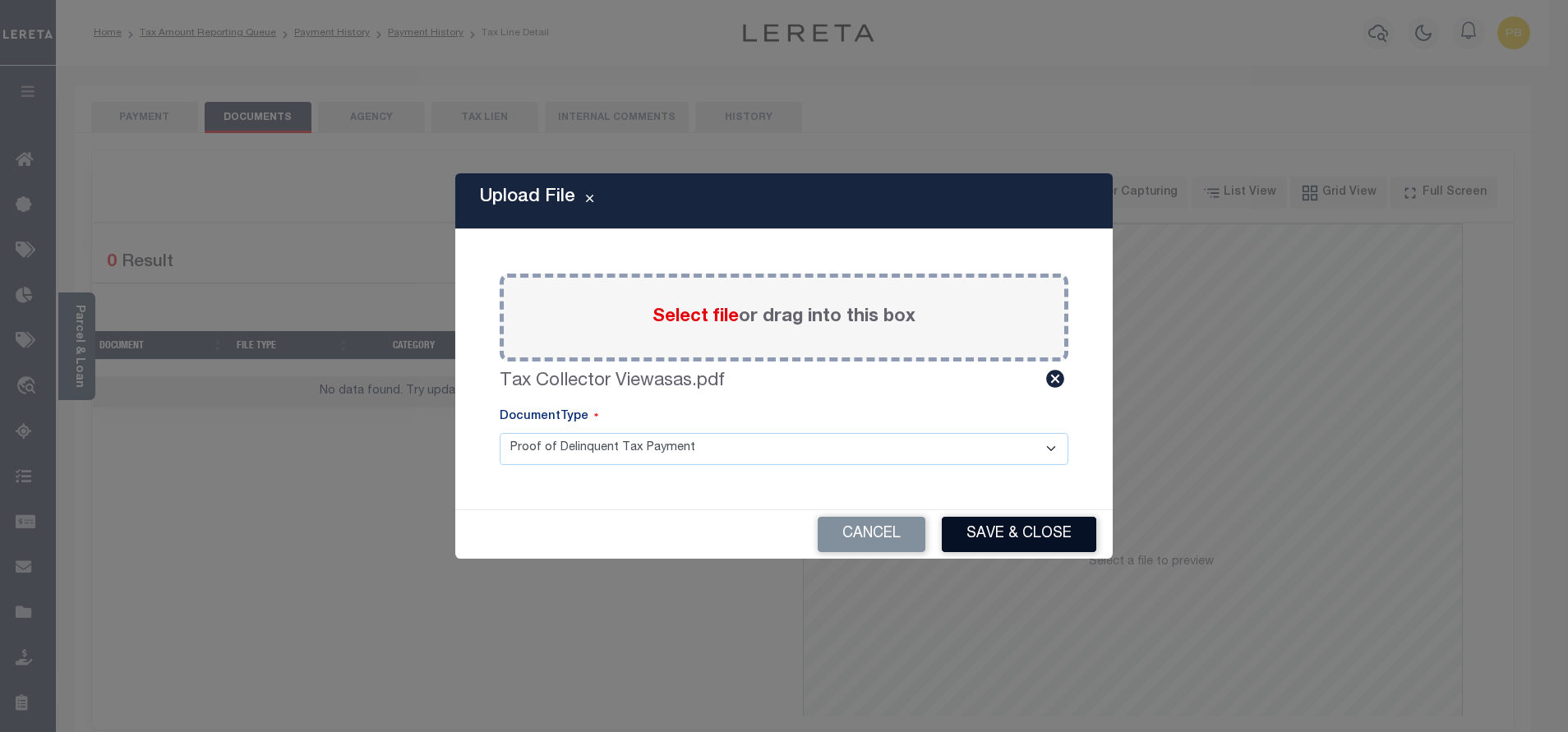
click at [1007, 547] on button "Save & Close" at bounding box center [1019, 534] width 154 height 35
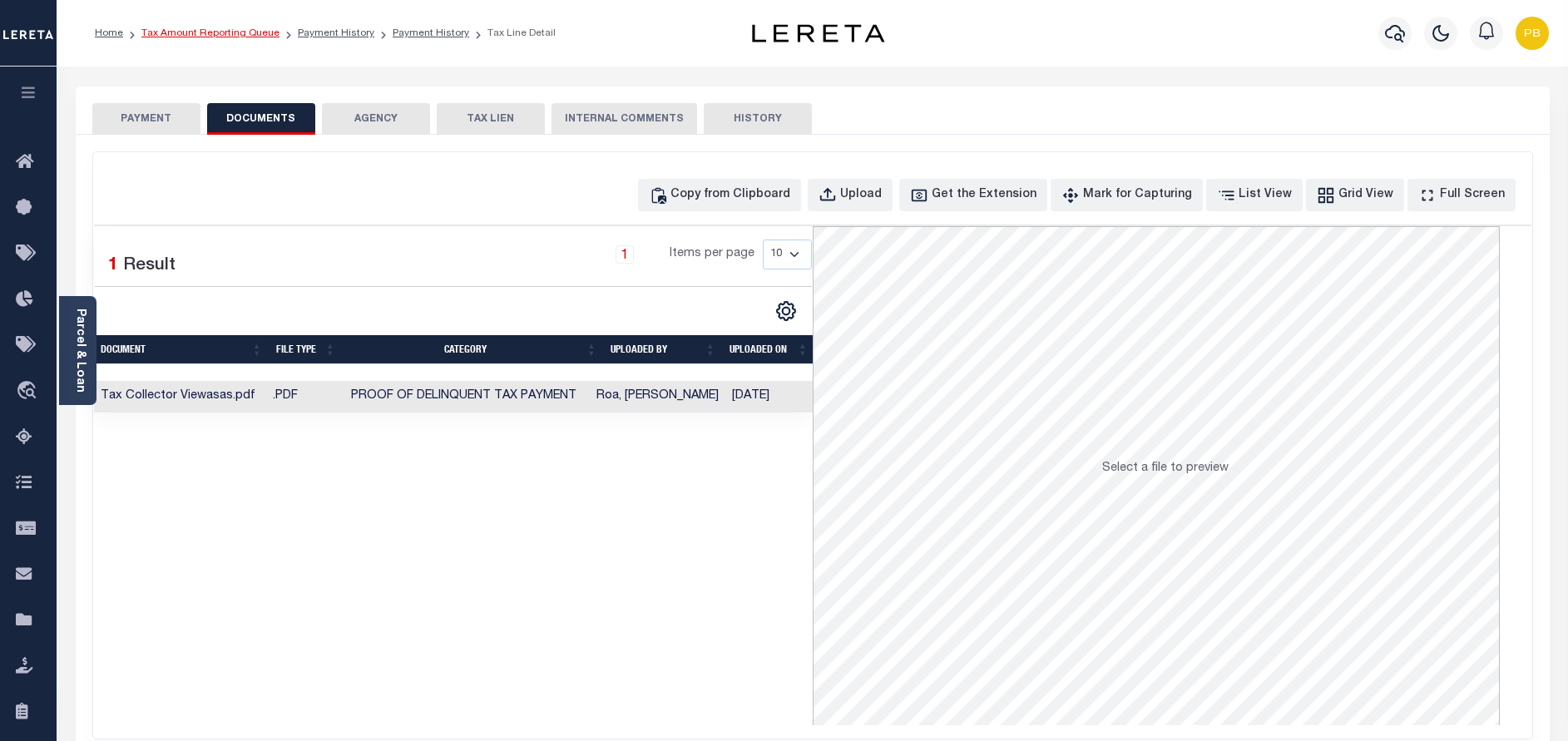
click at [243, 33] on link "Tax Amount Reporting Queue" at bounding box center [210, 33] width 138 height 10
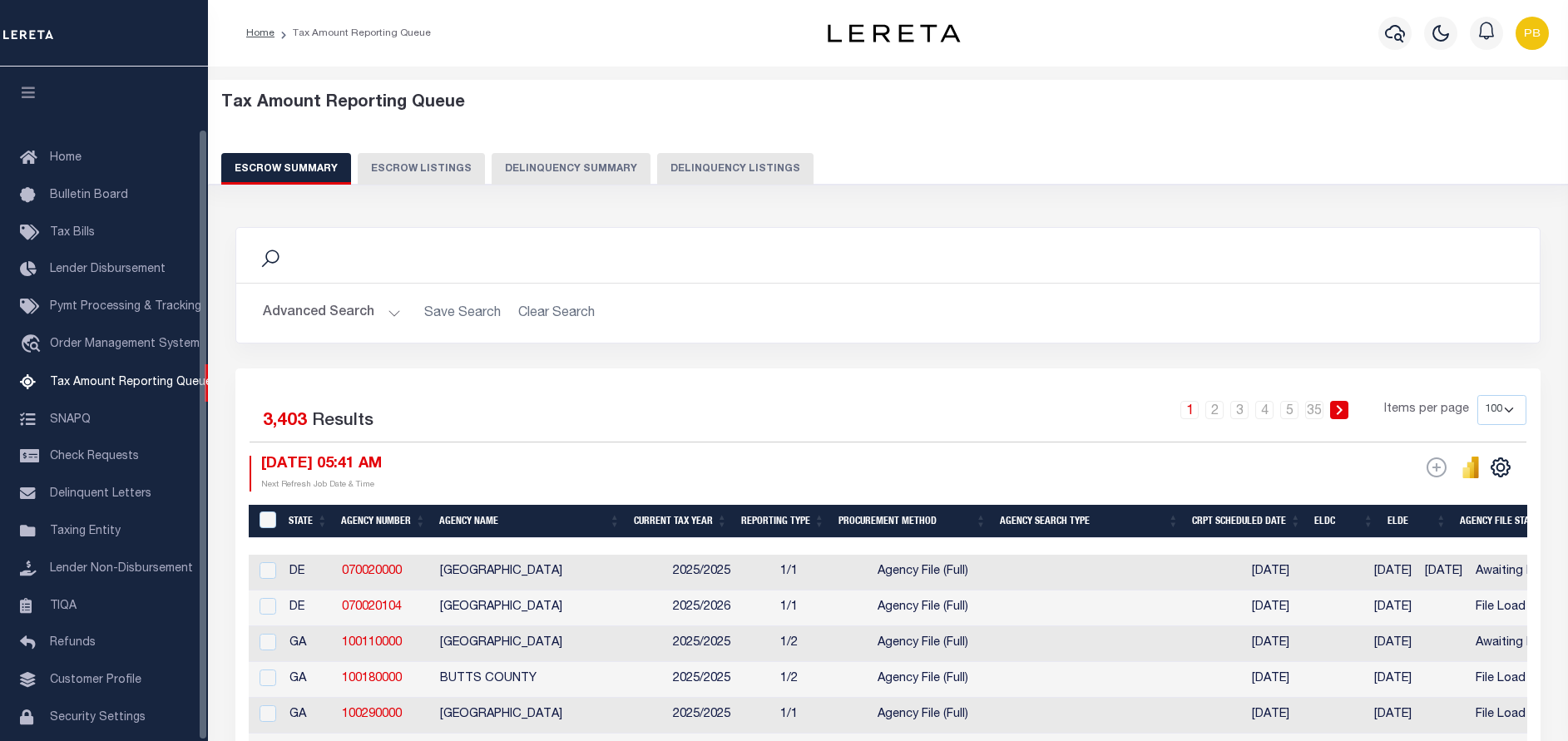
click at [692, 166] on button "Delinquency Listings" at bounding box center [735, 168] width 156 height 31
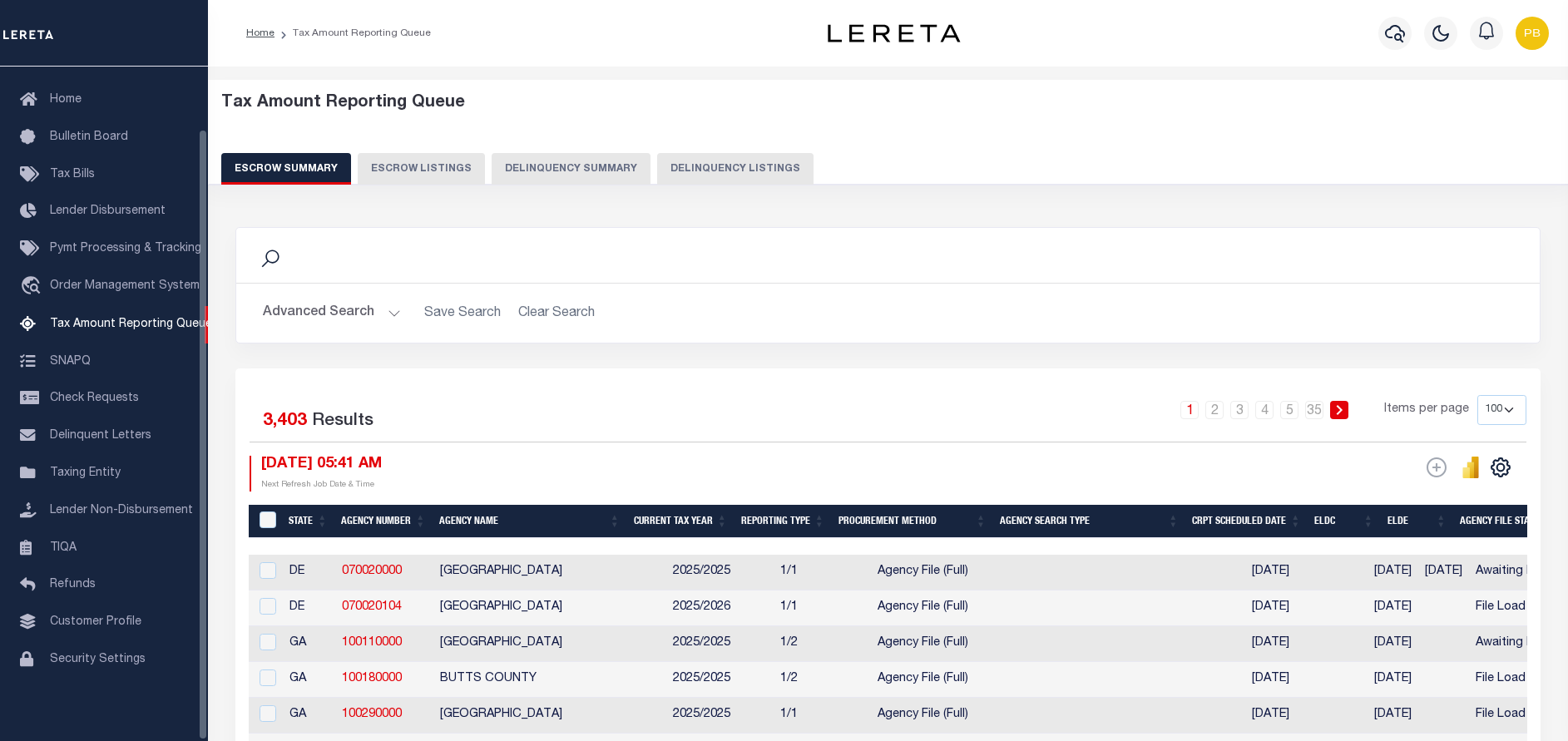
select select "100"
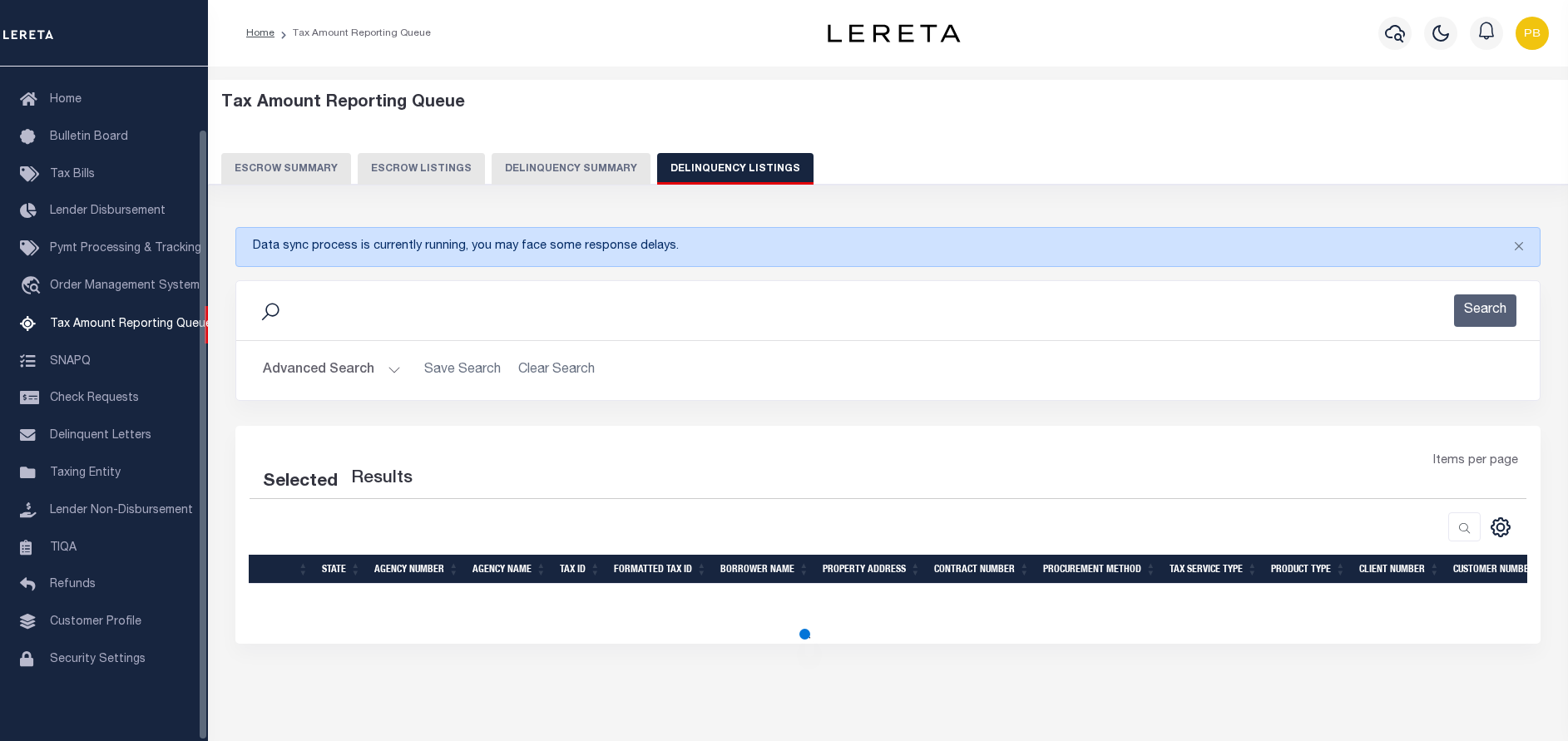
scroll to position [53, 0]
select select "100"
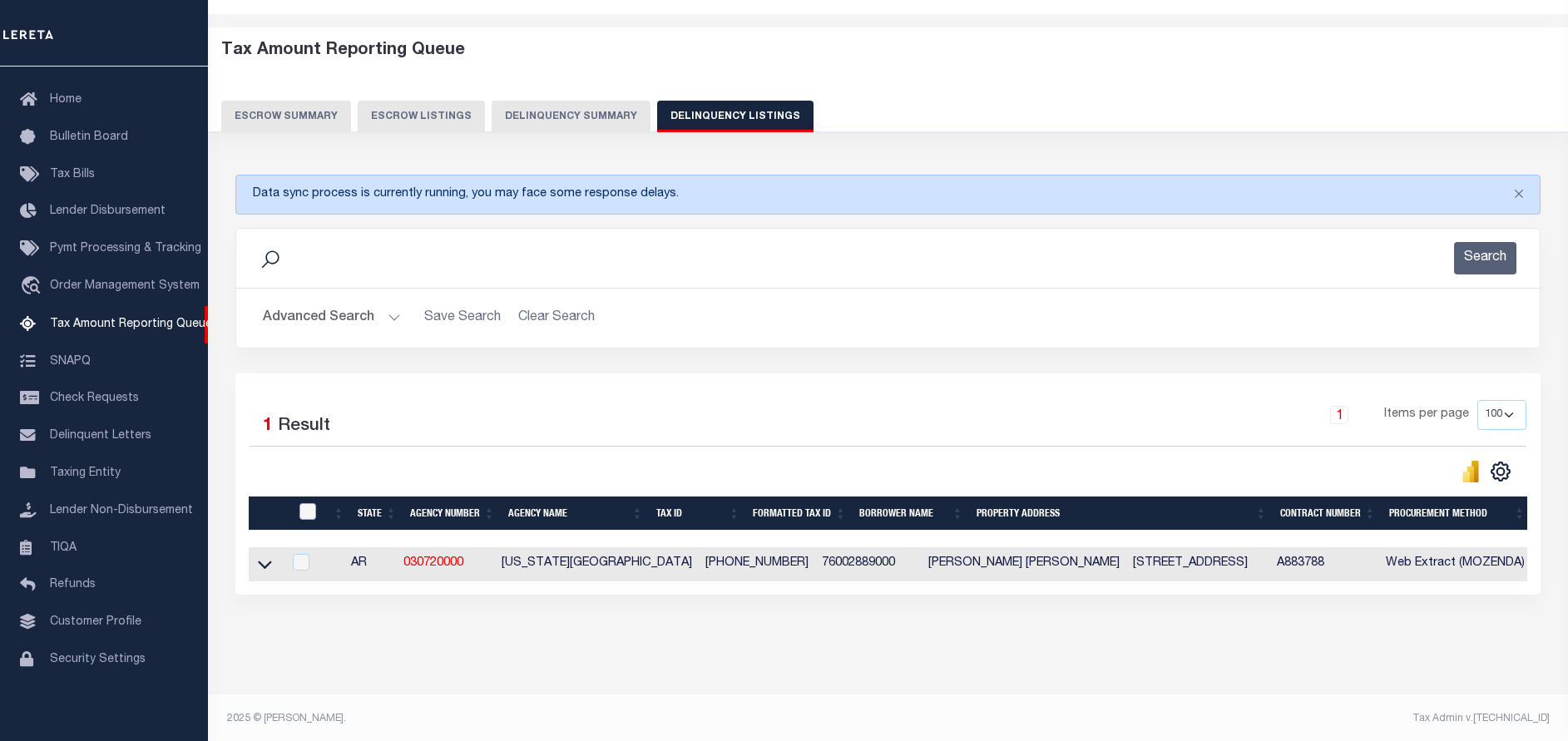
click at [308, 520] on input "checkbox" at bounding box center [308, 511] width 17 height 17
checkbox input "true"
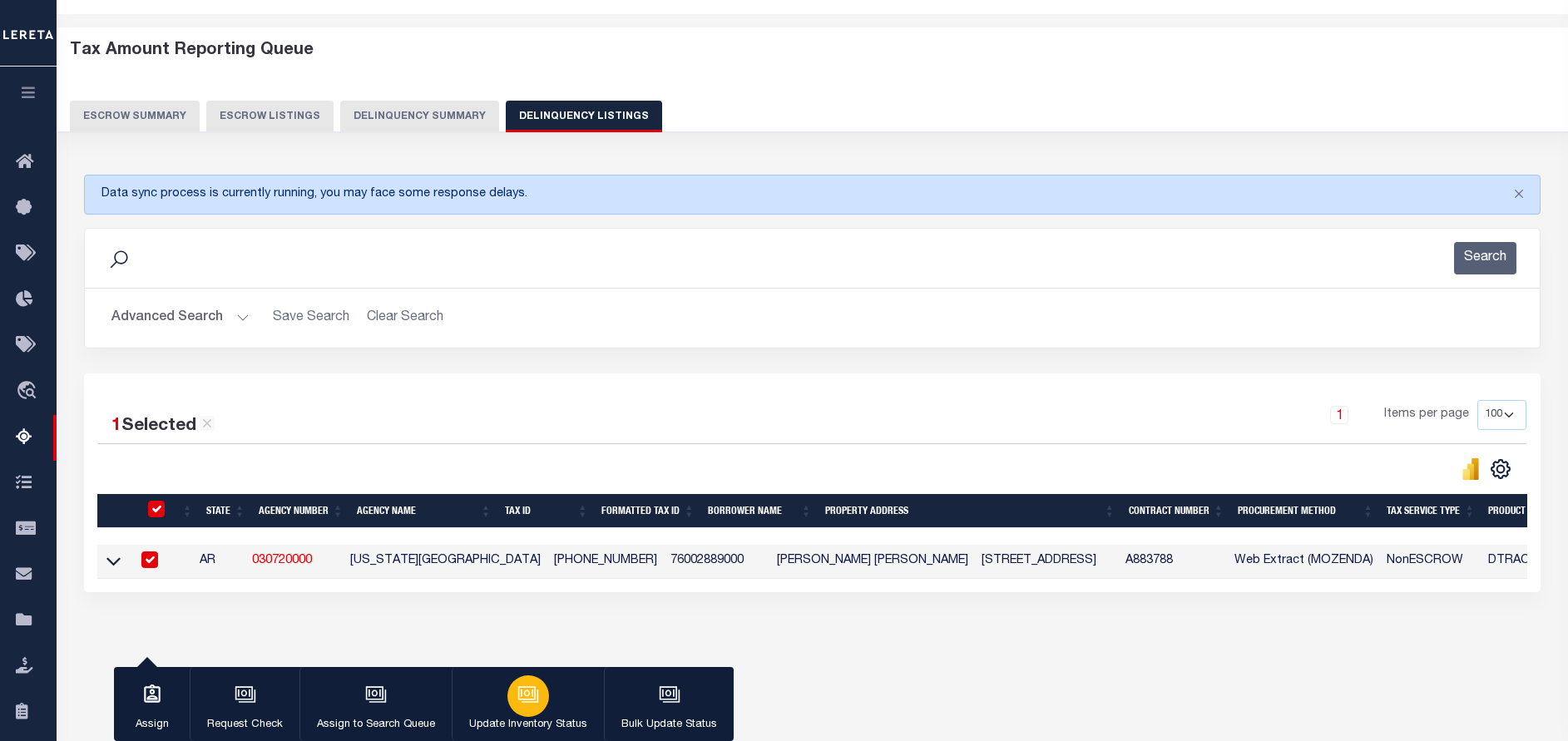
click at [532, 719] on p "Update Inventory Status" at bounding box center [527, 725] width 118 height 17
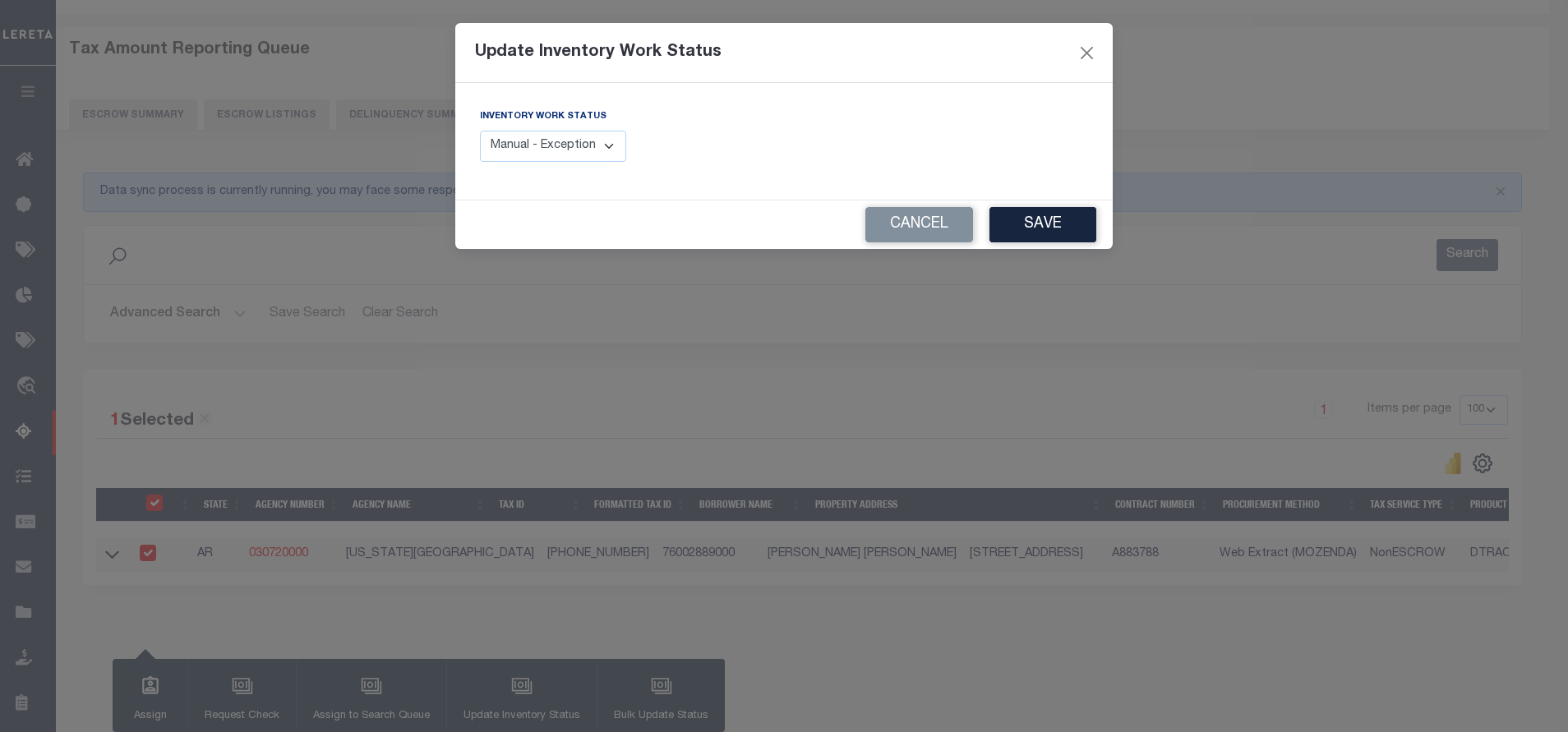
click at [555, 149] on select "Manual - Exception Pended - Awaiting Search Late Add Exception Completed" at bounding box center [553, 147] width 147 height 32
select select "4"
click at [480, 131] on select "Manual - Exception Pended - Awaiting Search Late Add Exception Completed" at bounding box center [553, 147] width 147 height 32
click at [1060, 231] on button "Save" at bounding box center [1043, 224] width 106 height 35
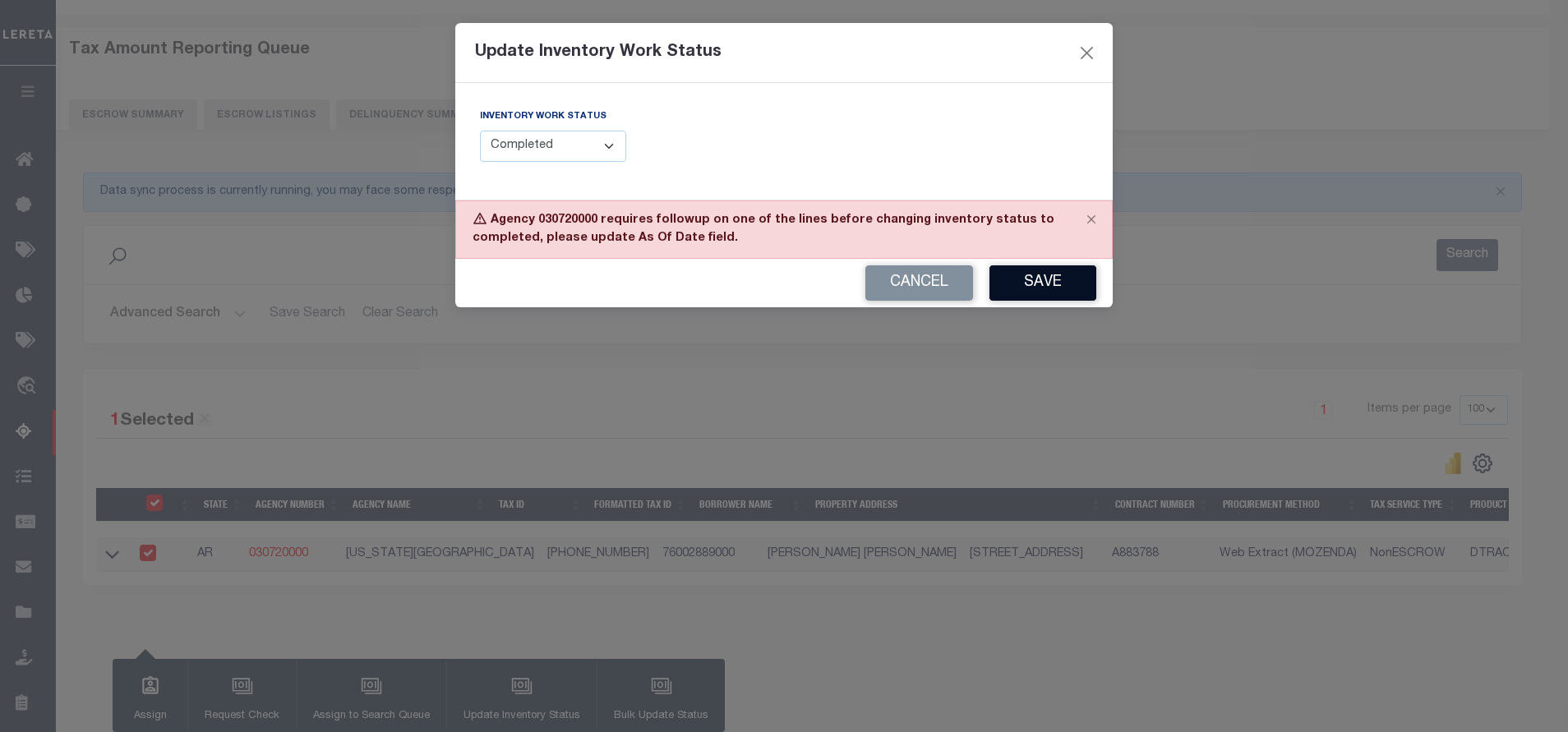
click at [1054, 274] on button "Save" at bounding box center [1043, 283] width 106 height 35
click at [882, 285] on button "Cancel" at bounding box center [919, 283] width 107 height 35
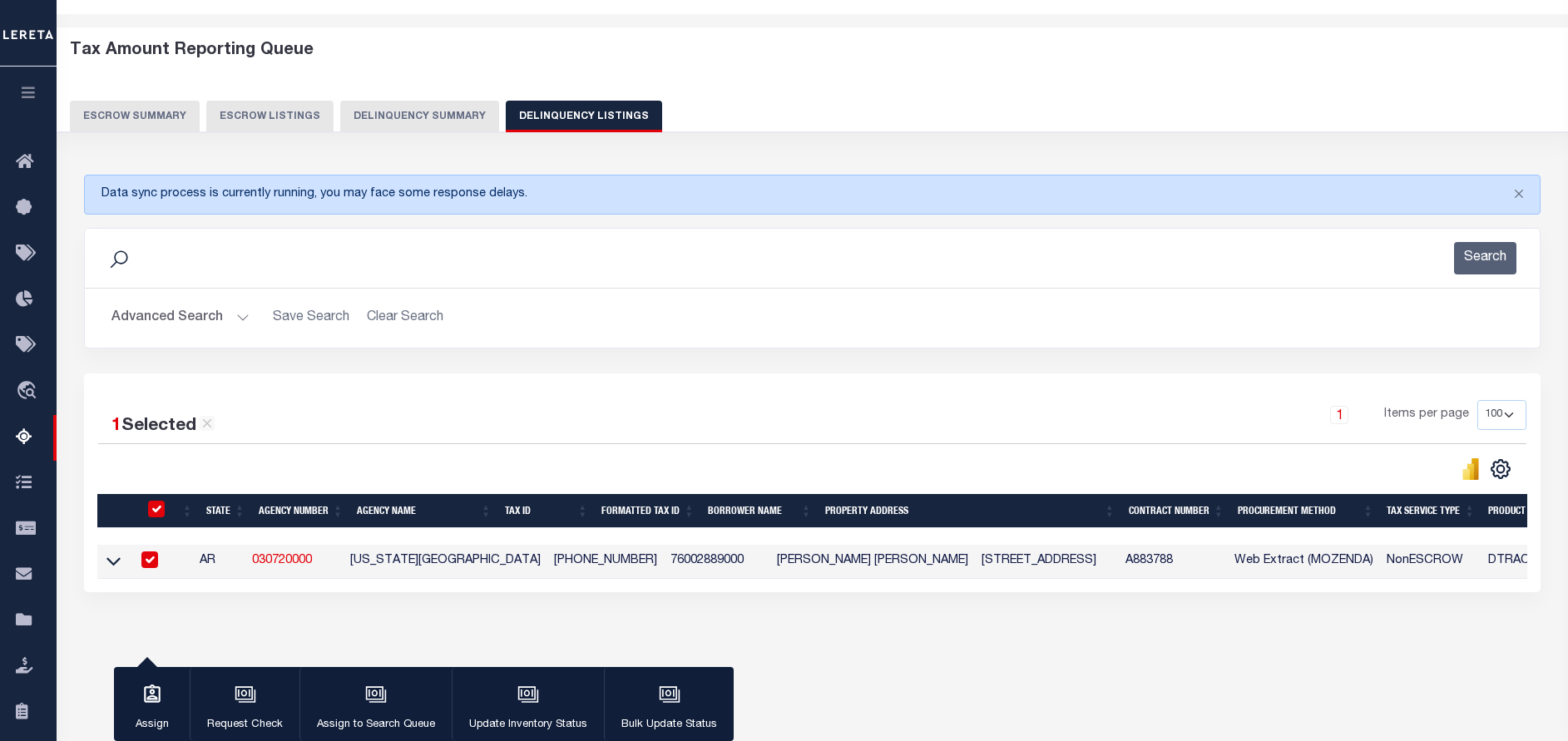
drag, startPoint x: 113, startPoint y: 566, endPoint x: 232, endPoint y: 480, distance: 146.8
click at [113, 566] on icon at bounding box center [114, 560] width 14 height 18
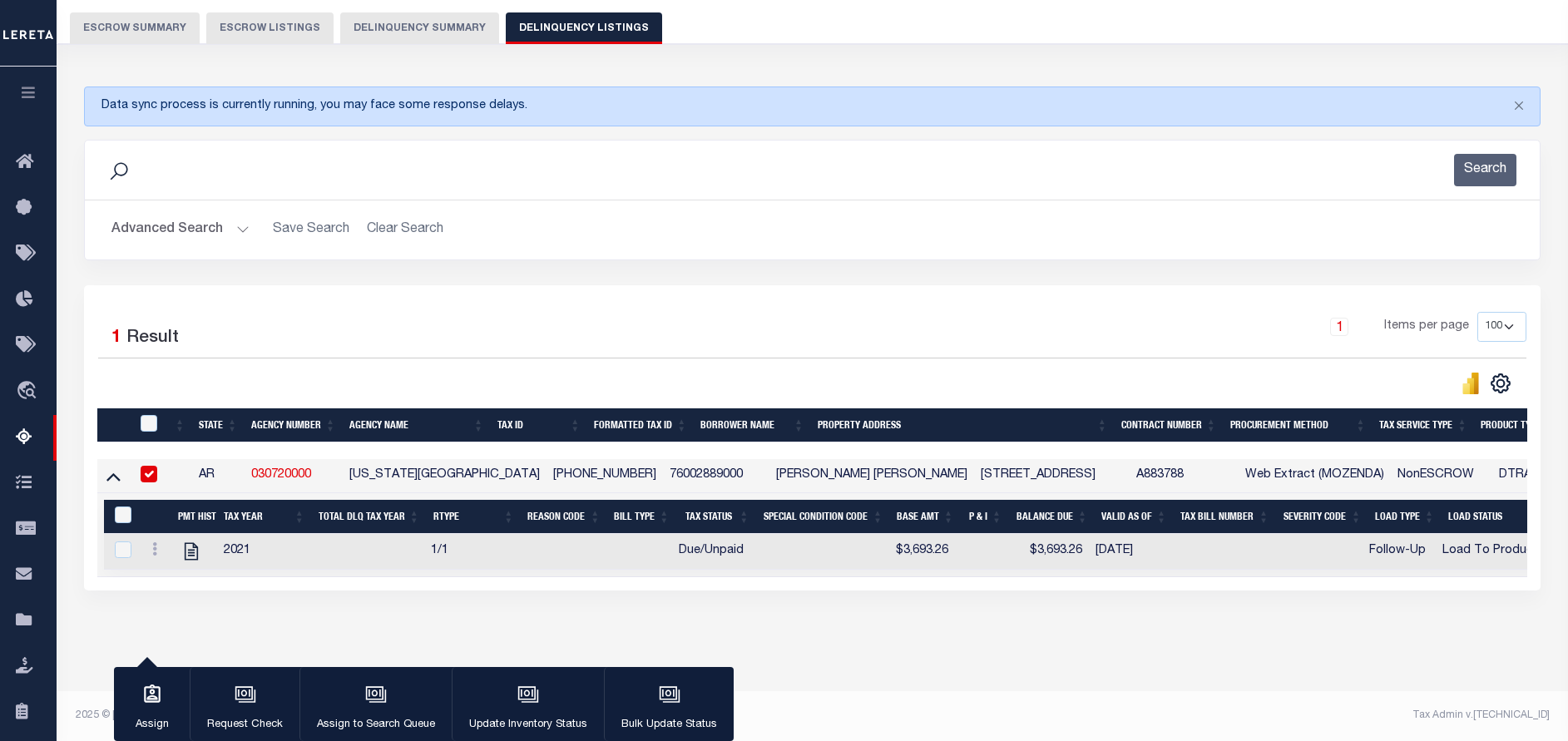
scroll to position [154, 0]
click at [151, 544] on link at bounding box center [155, 551] width 19 height 14
click at [176, 580] on img "" at bounding box center [175, 577] width 17 height 17
checkbox input "true"
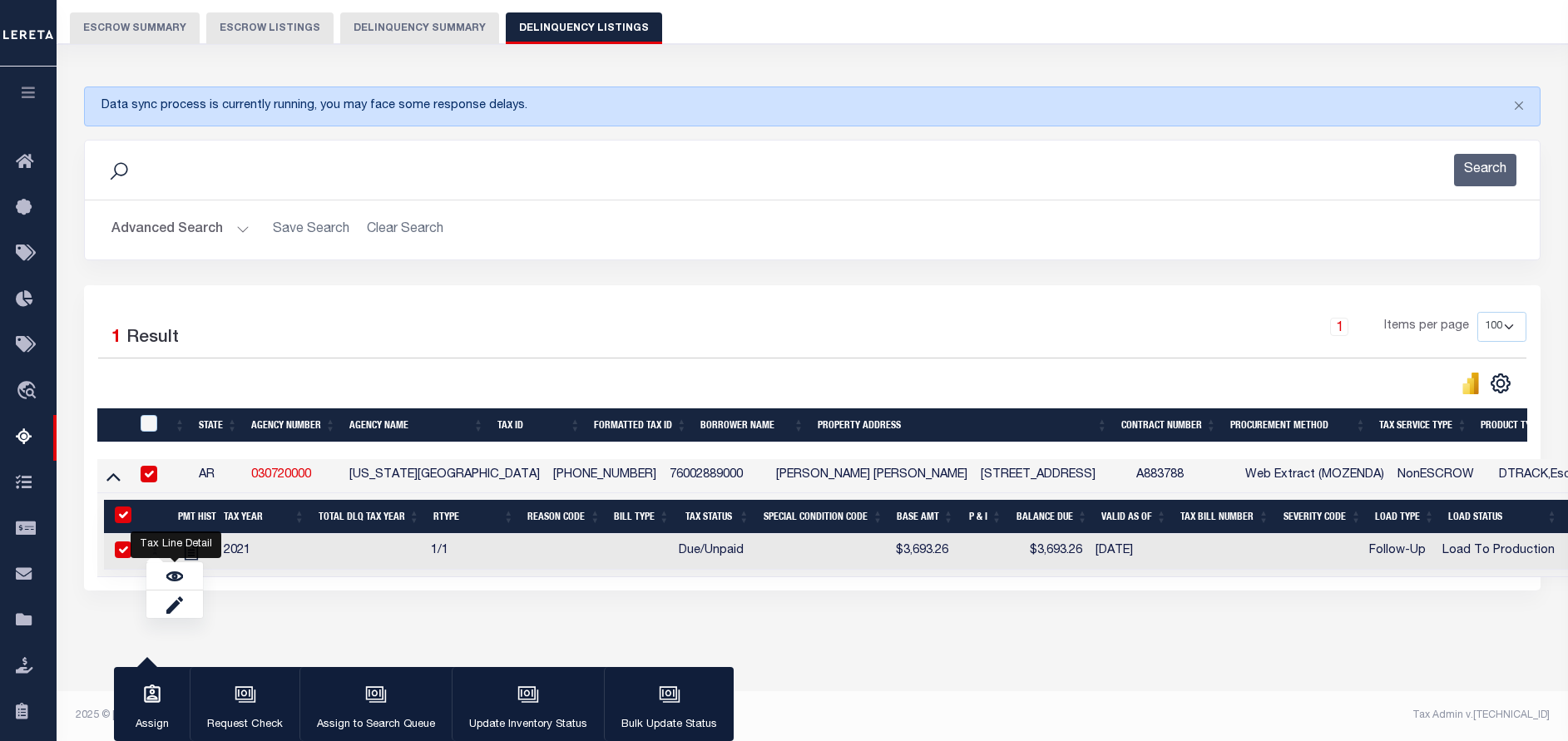
checkbox input "true"
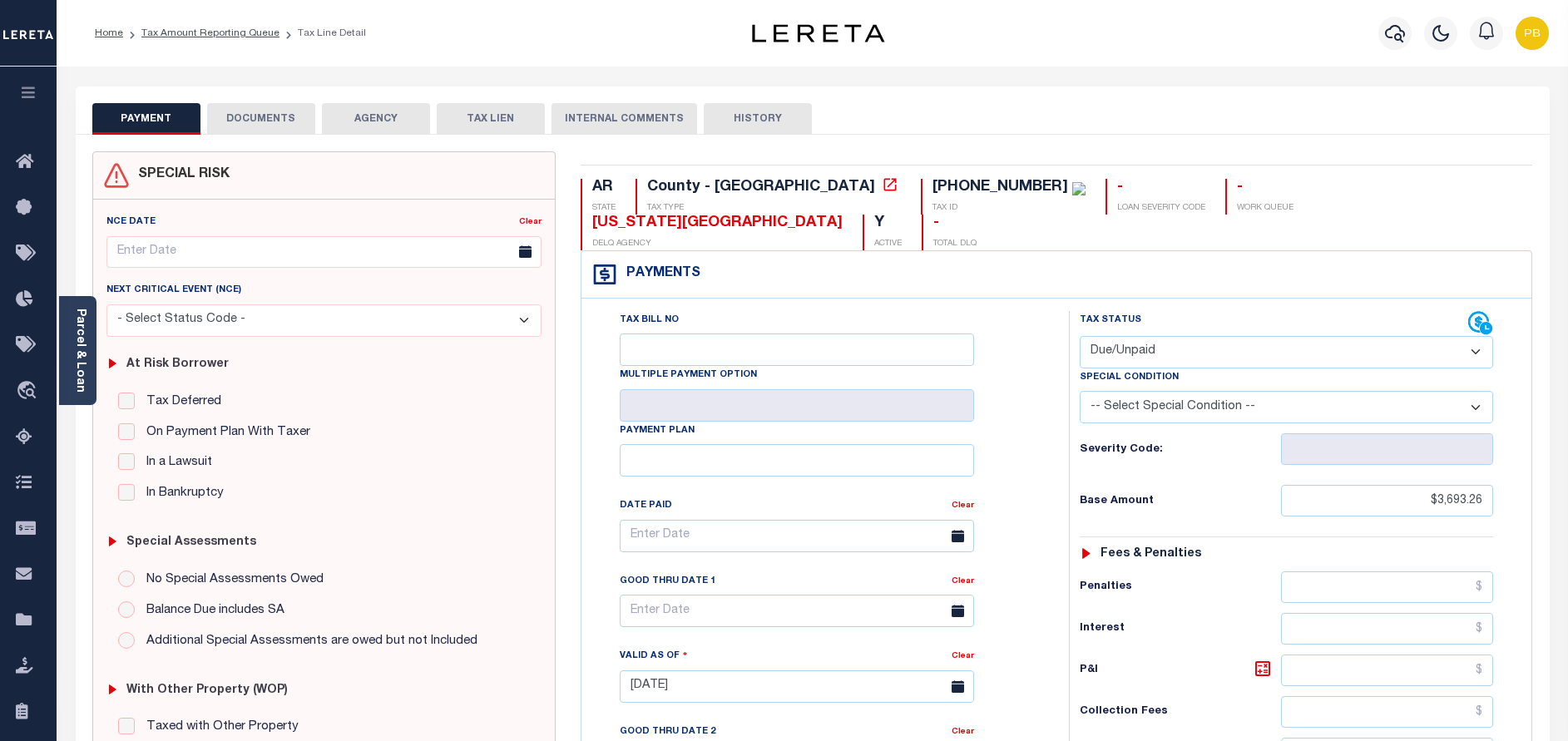
click at [1258, 336] on select "- Select Status Code - Open Due/Unpaid Paid Incomplete No Tax Due Internal Refu…" at bounding box center [1286, 352] width 413 height 32
select select "PYD"
click at [1080, 336] on select "- Select Status Code - Open Due/Unpaid Paid Incomplete No Tax Due Internal Refu…" at bounding box center [1286, 352] width 413 height 32
type input "[DATE]"
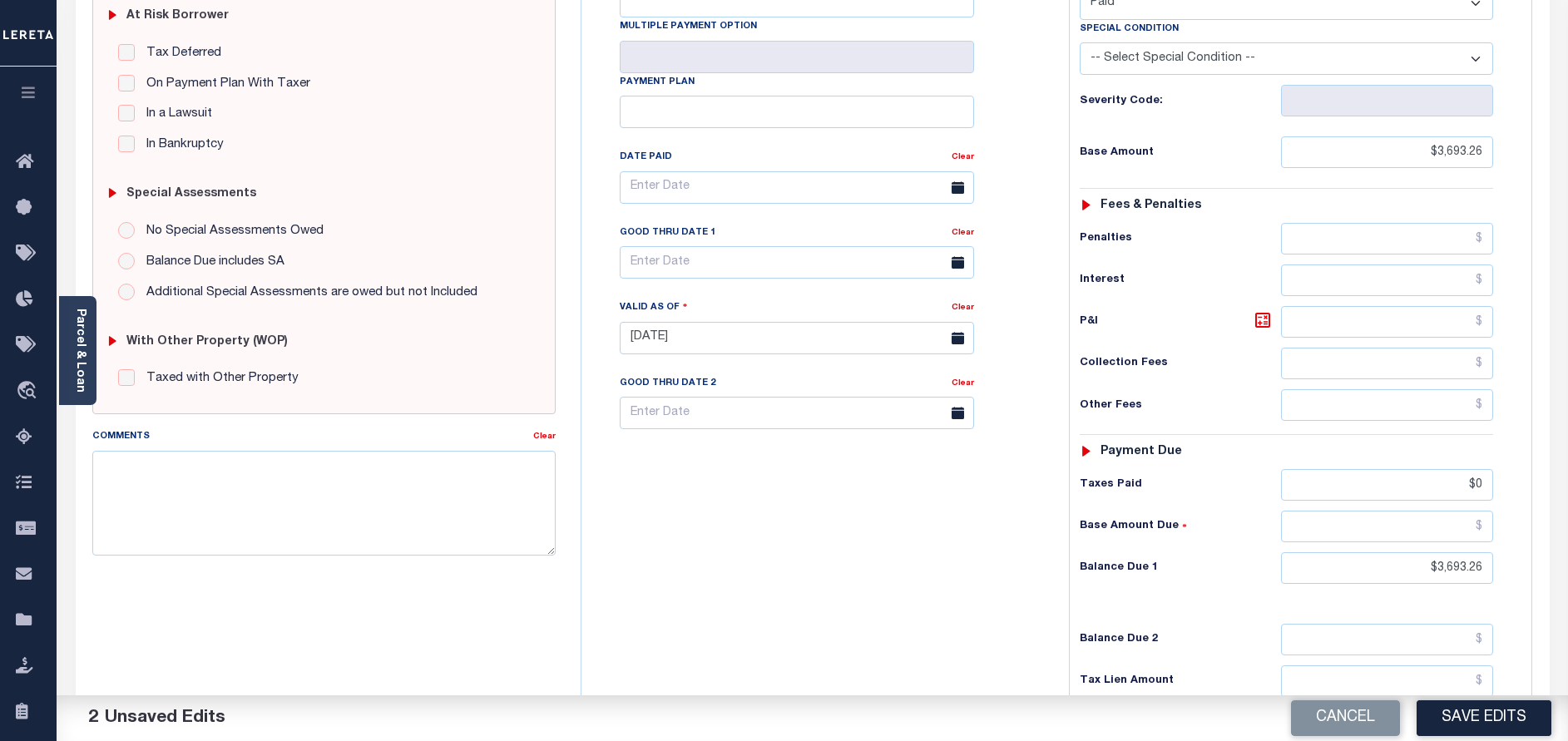
scroll to position [486, 0]
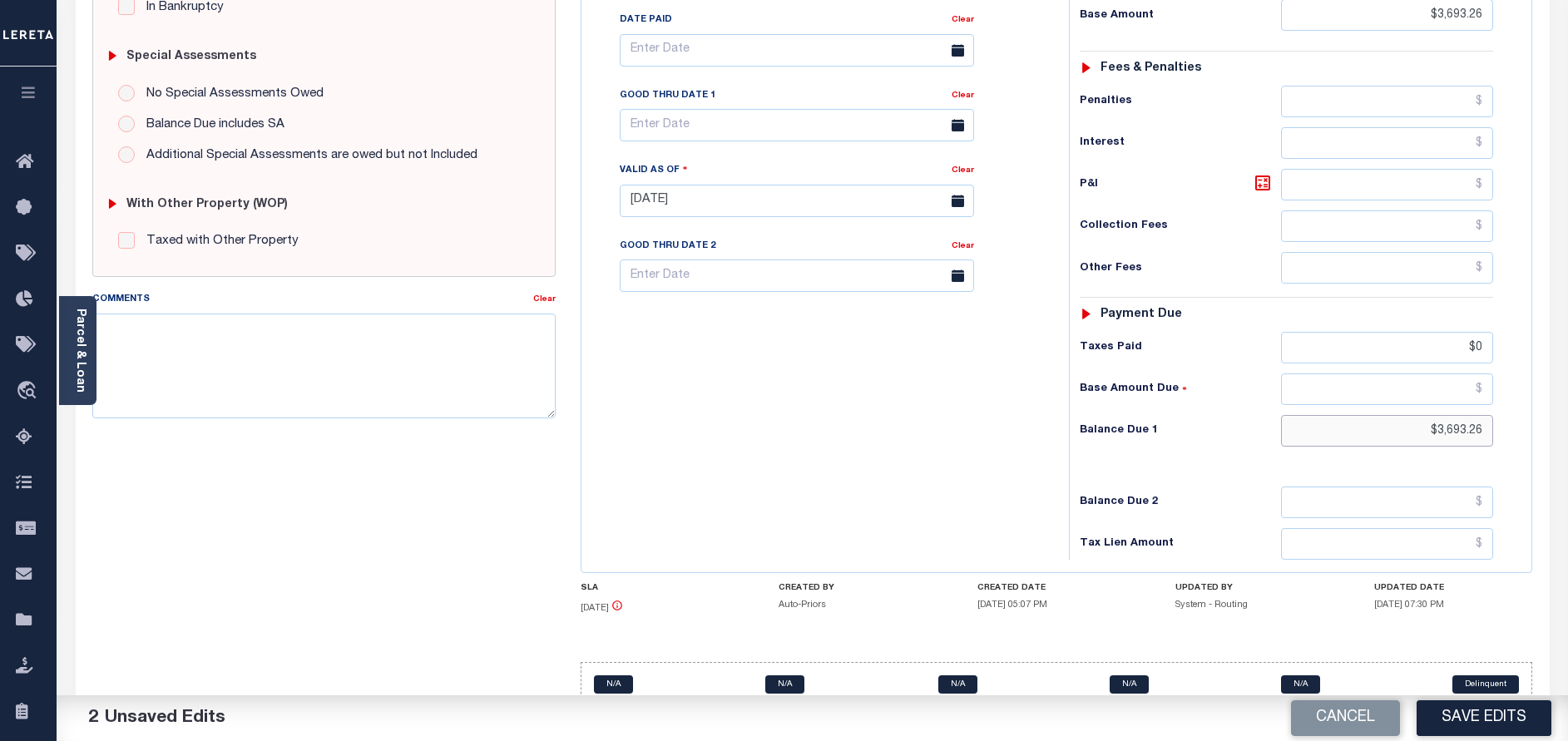
drag, startPoint x: 1485, startPoint y: 393, endPoint x: 1373, endPoint y: 403, distance: 112.4
click at [1373, 415] on input "$3,693.26" at bounding box center [1387, 430] width 212 height 31
type input "$0.00"
click at [1509, 718] on button "Save Edits" at bounding box center [1483, 718] width 135 height 36
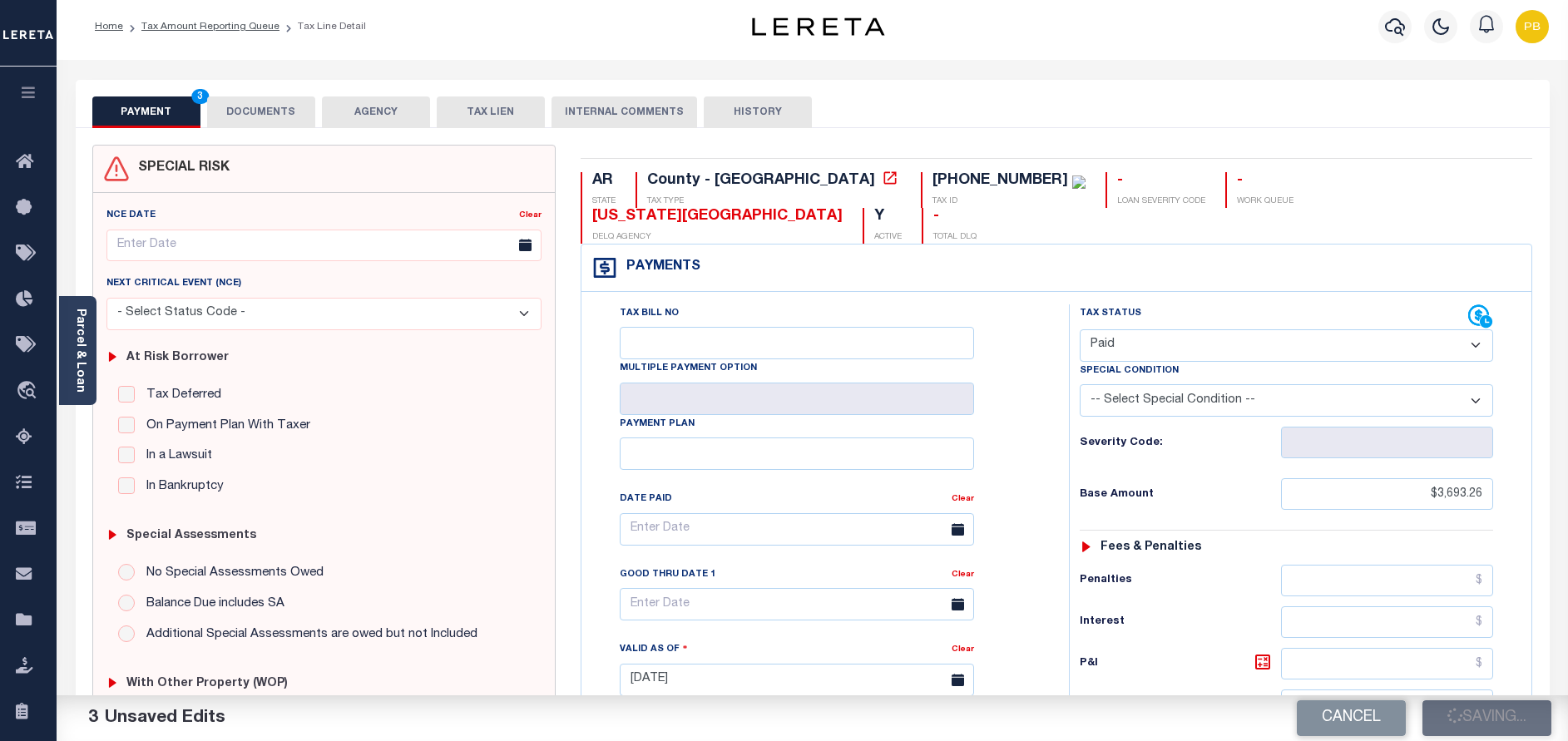
scroll to position [0, 0]
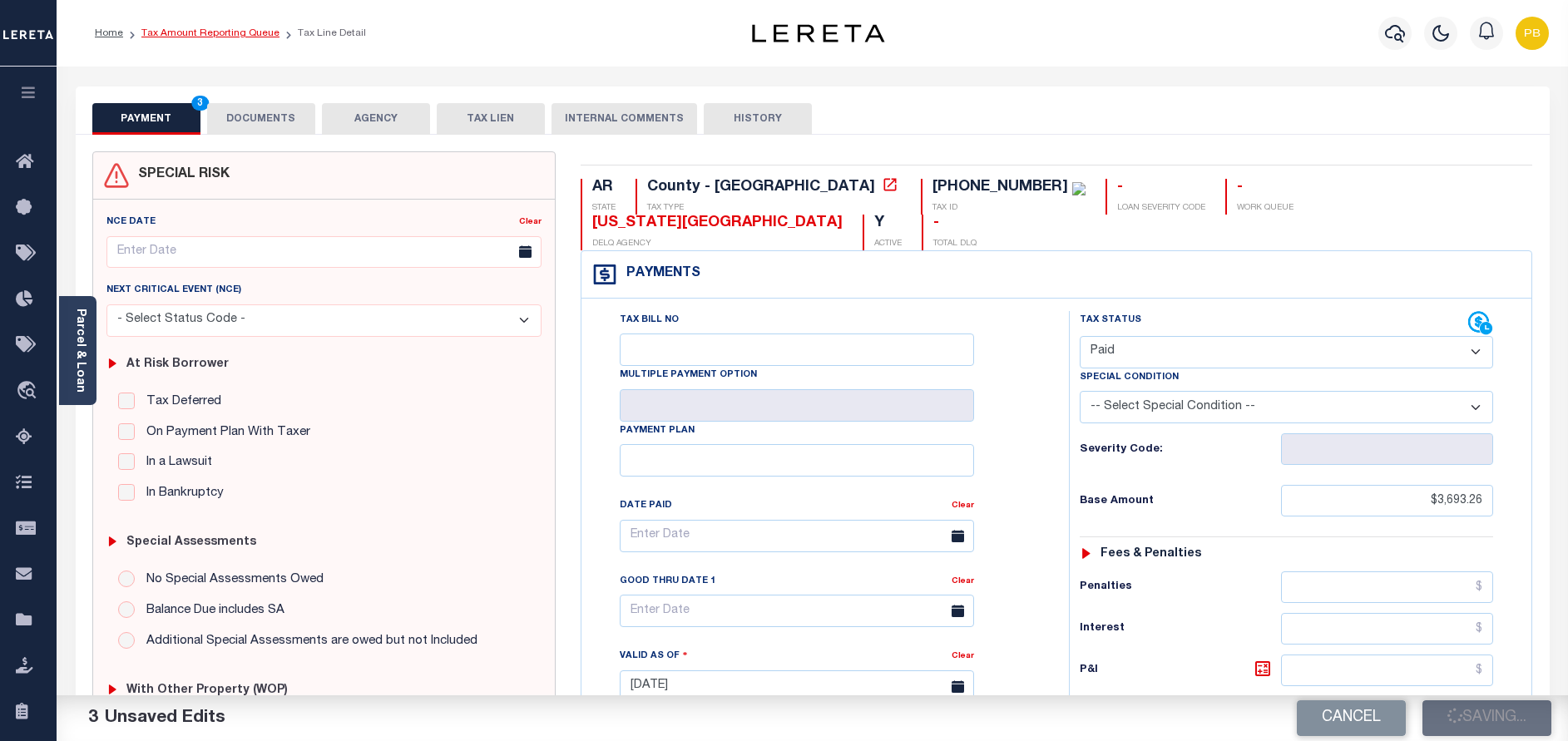
click at [204, 31] on link "Tax Amount Reporting Queue" at bounding box center [210, 33] width 138 height 10
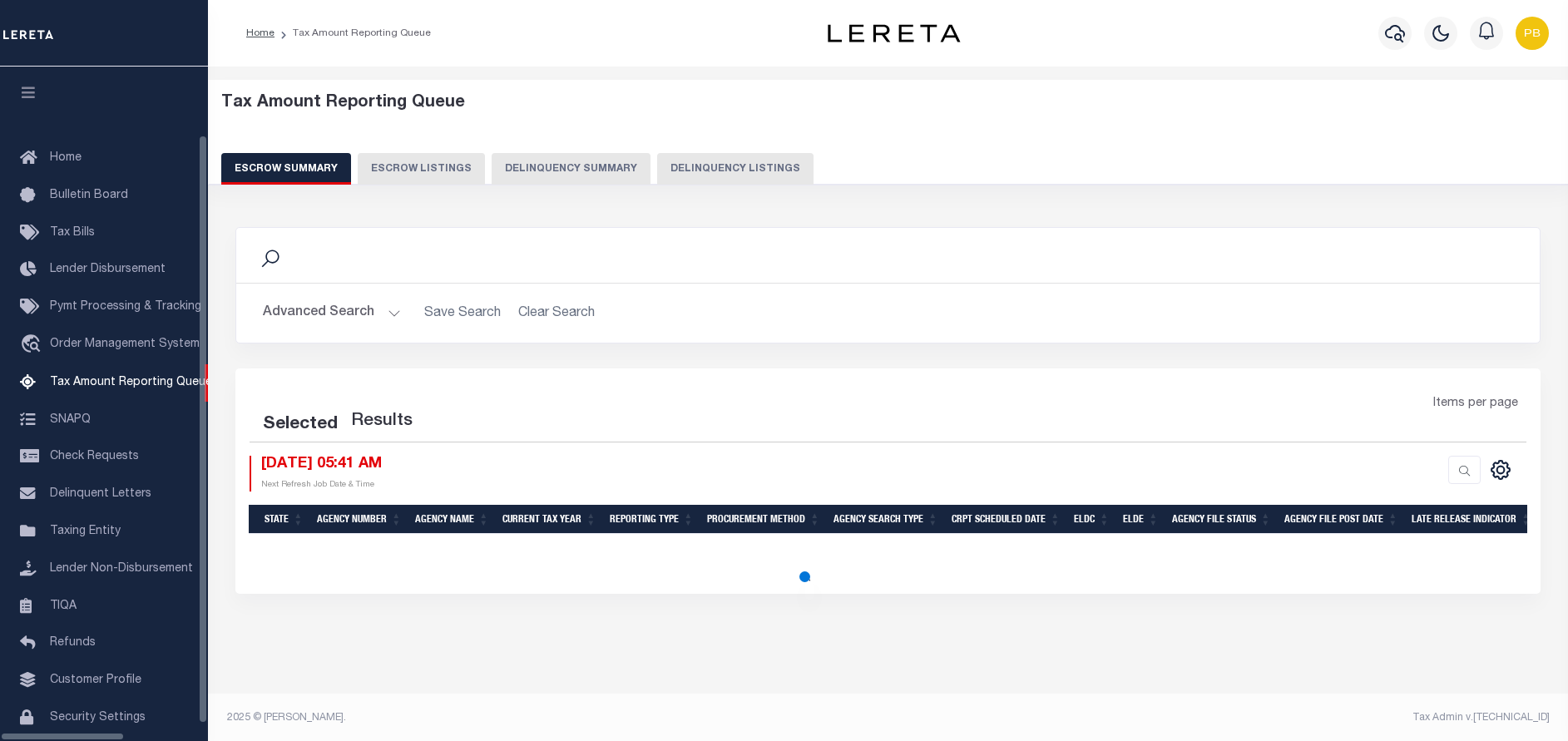
click at [723, 169] on button "Delinquency Listings" at bounding box center [735, 168] width 156 height 31
select select "100"
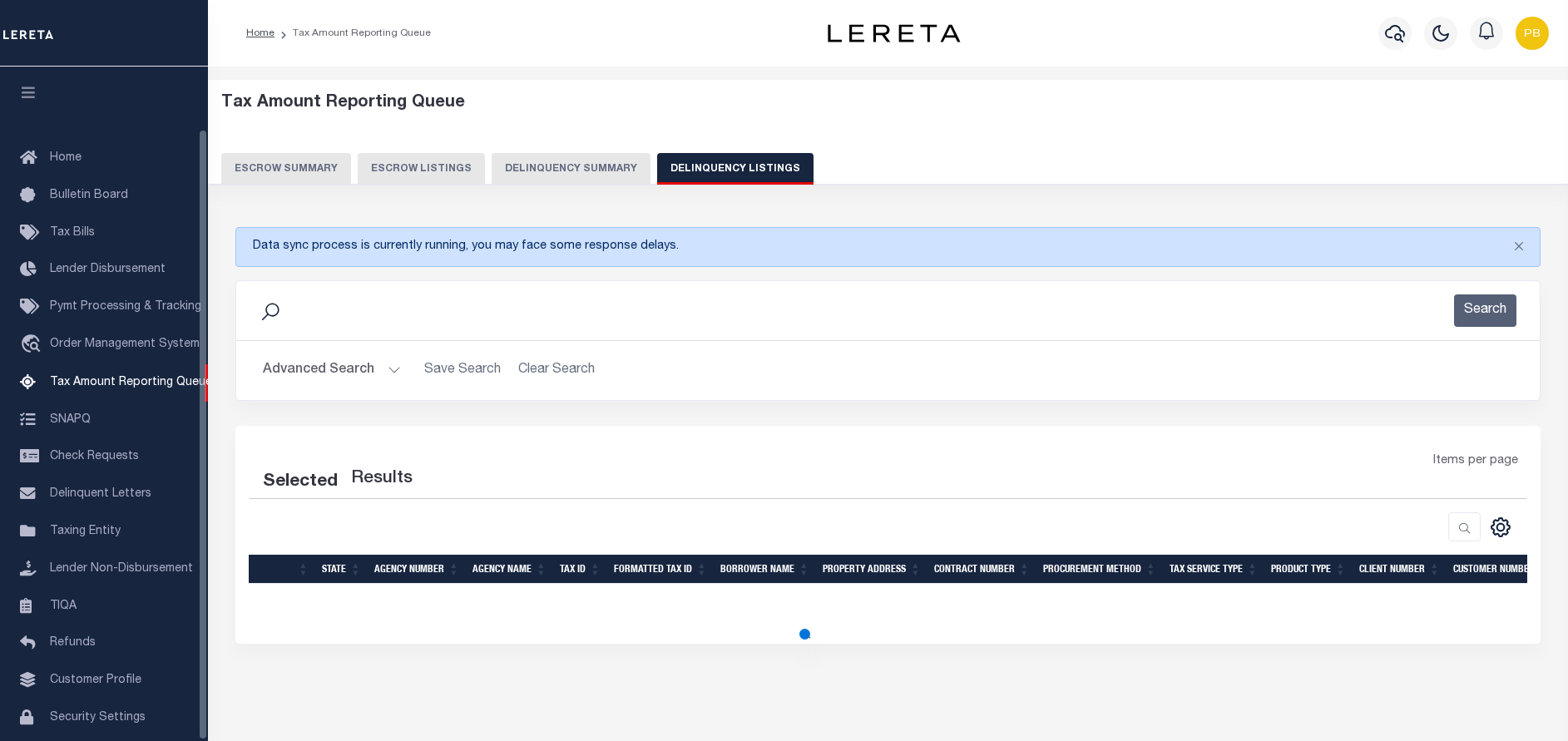
scroll to position [68, 0]
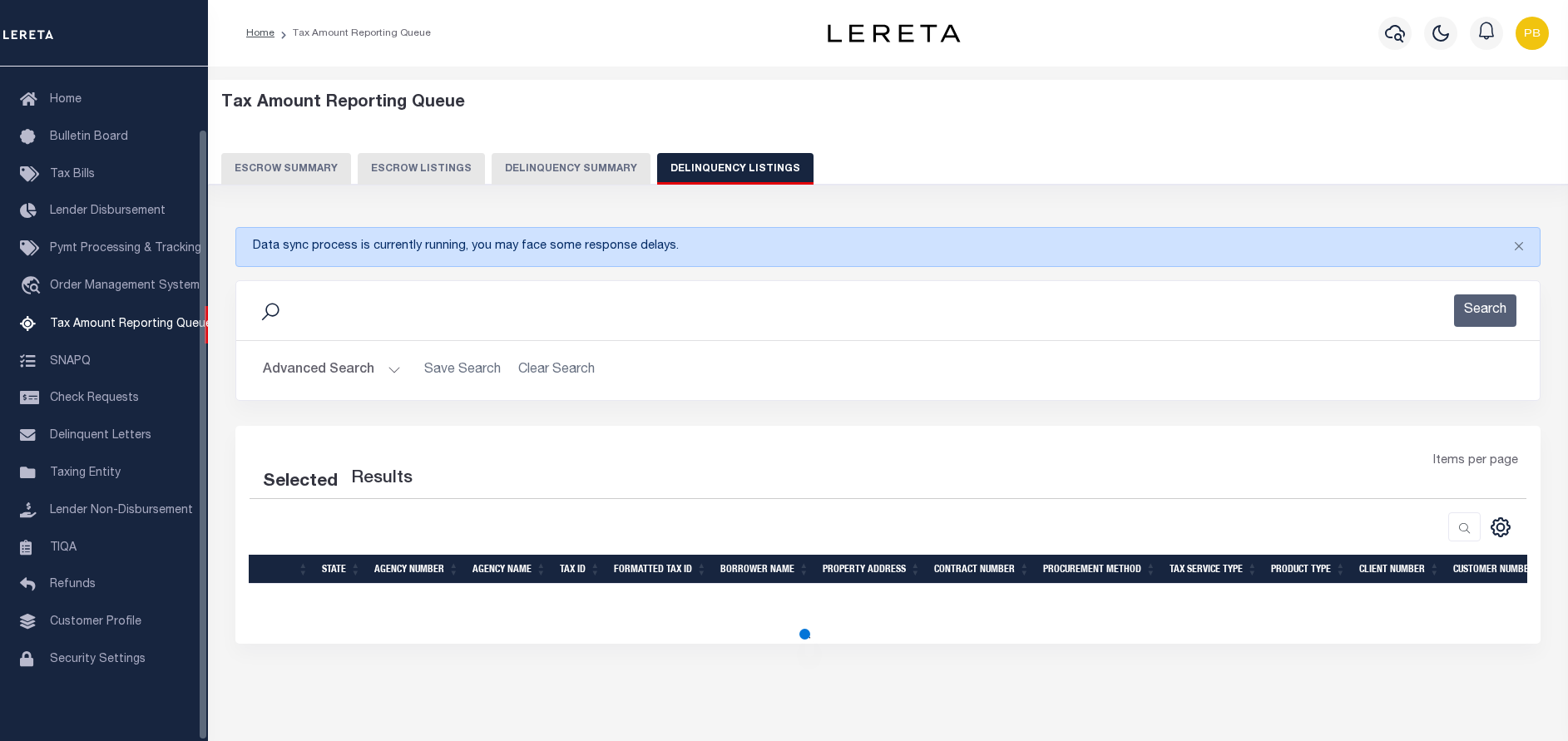
select select "100"
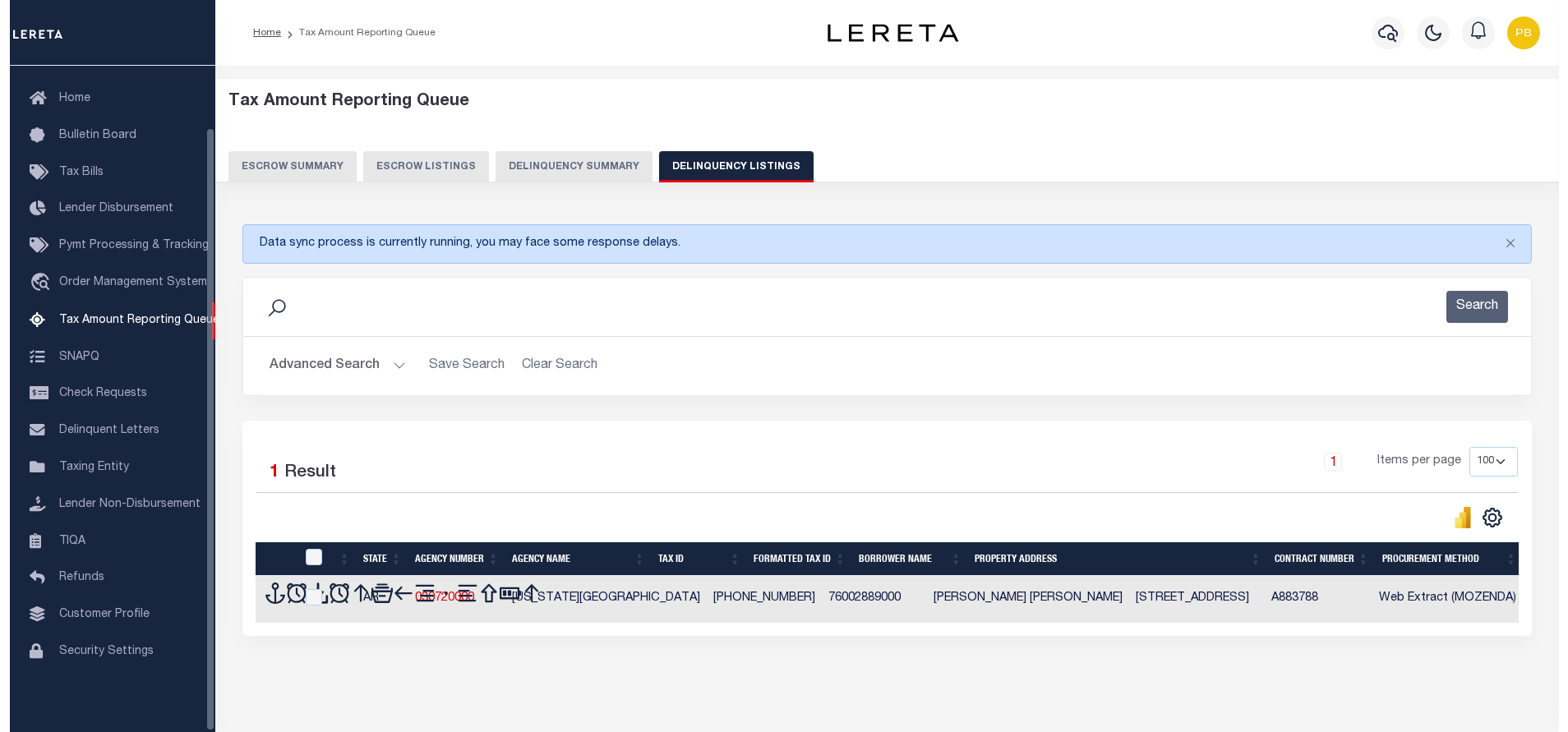
scroll to position [52, 0]
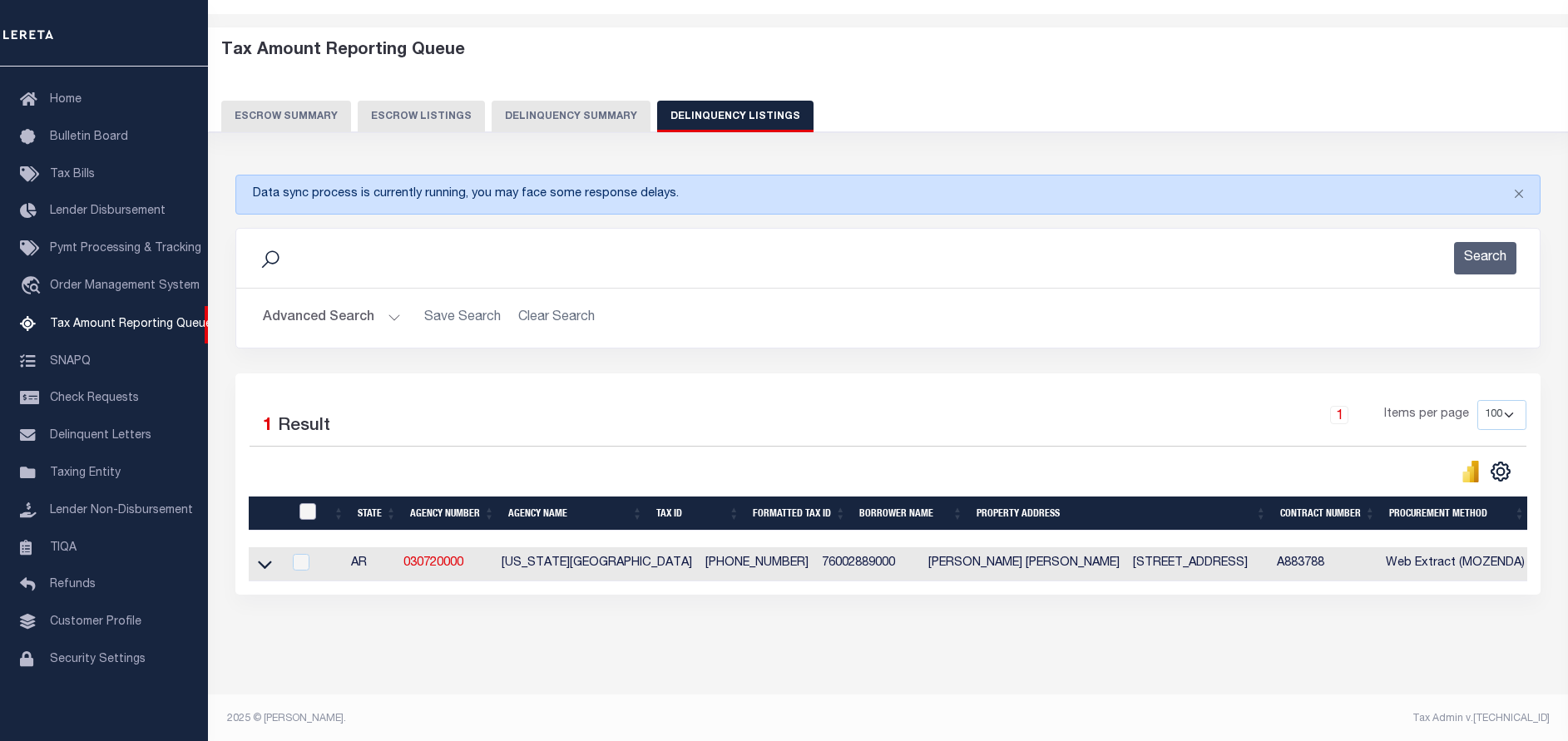
click at [310, 517] on input "checkbox" at bounding box center [308, 511] width 17 height 17
checkbox input "true"
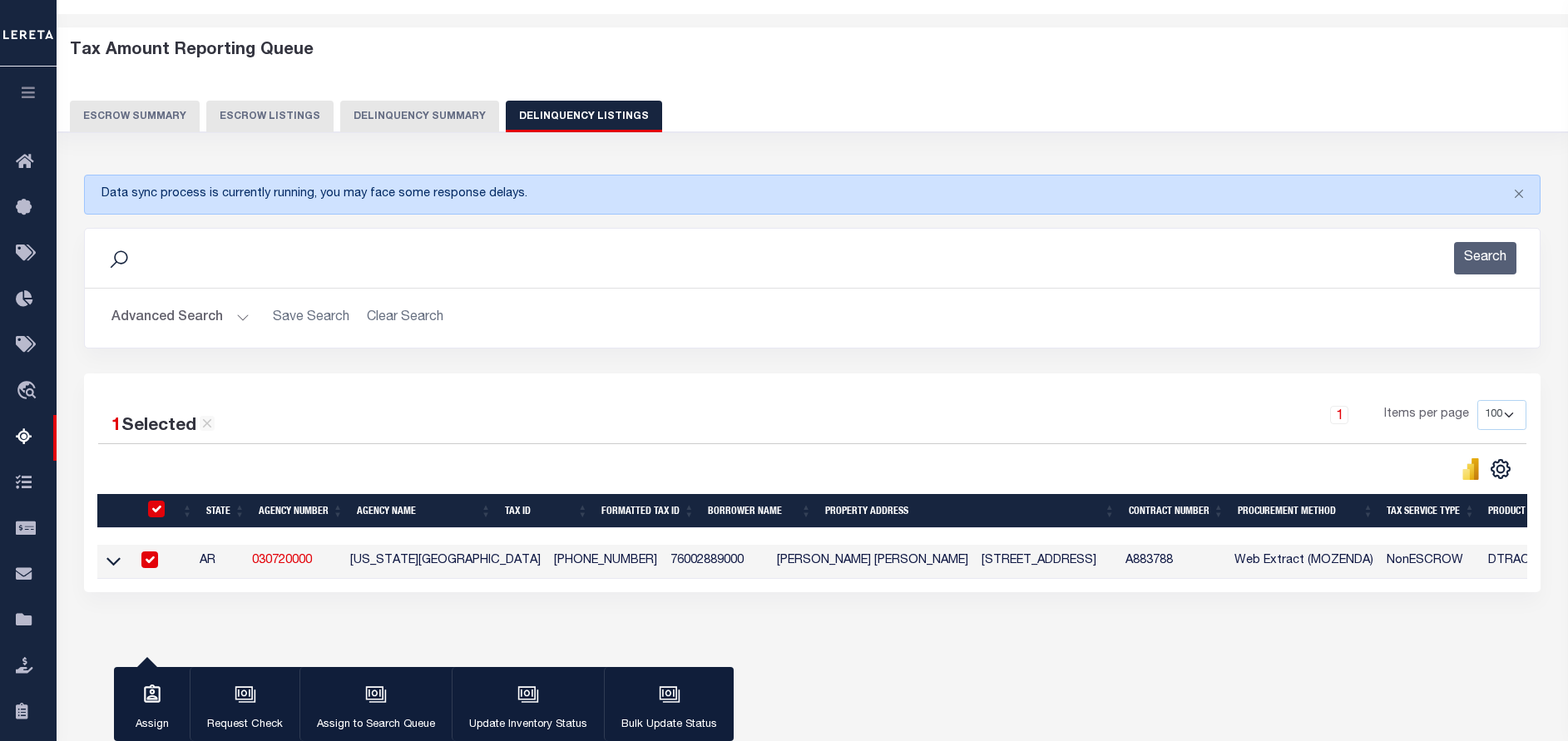
checkbox input "true"
click at [518, 699] on icon "button" at bounding box center [527, 693] width 18 height 14
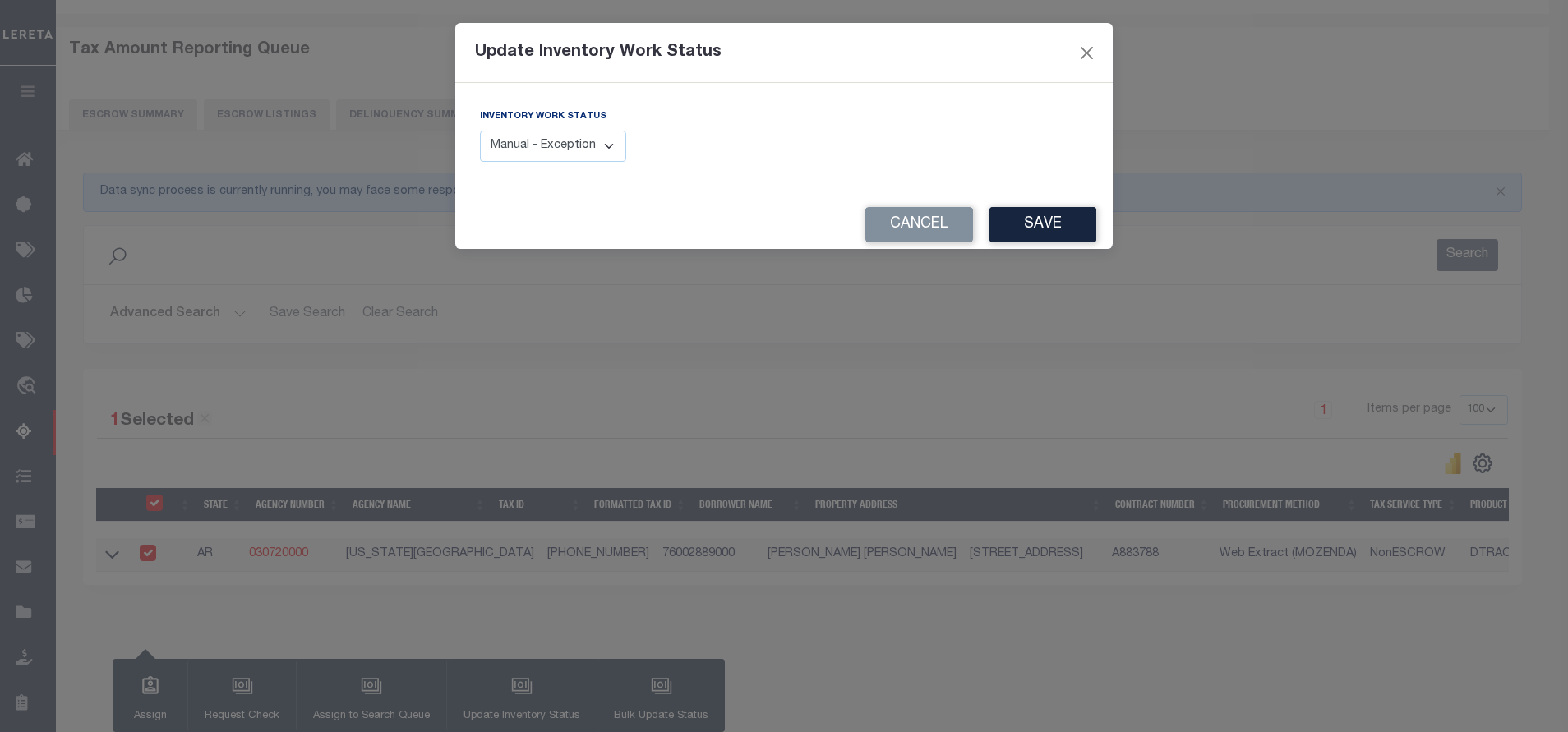
drag, startPoint x: 611, startPoint y: 149, endPoint x: 602, endPoint y: 161, distance: 15.0
click at [611, 149] on select "Manual - Exception Pended - Awaiting Search Late Add Exception Completed" at bounding box center [553, 147] width 147 height 32
select select "4"
click at [480, 131] on select "Manual - Exception Pended - Awaiting Search Late Add Exception Completed" at bounding box center [553, 147] width 147 height 32
click at [1054, 232] on button "Save" at bounding box center [1043, 224] width 106 height 35
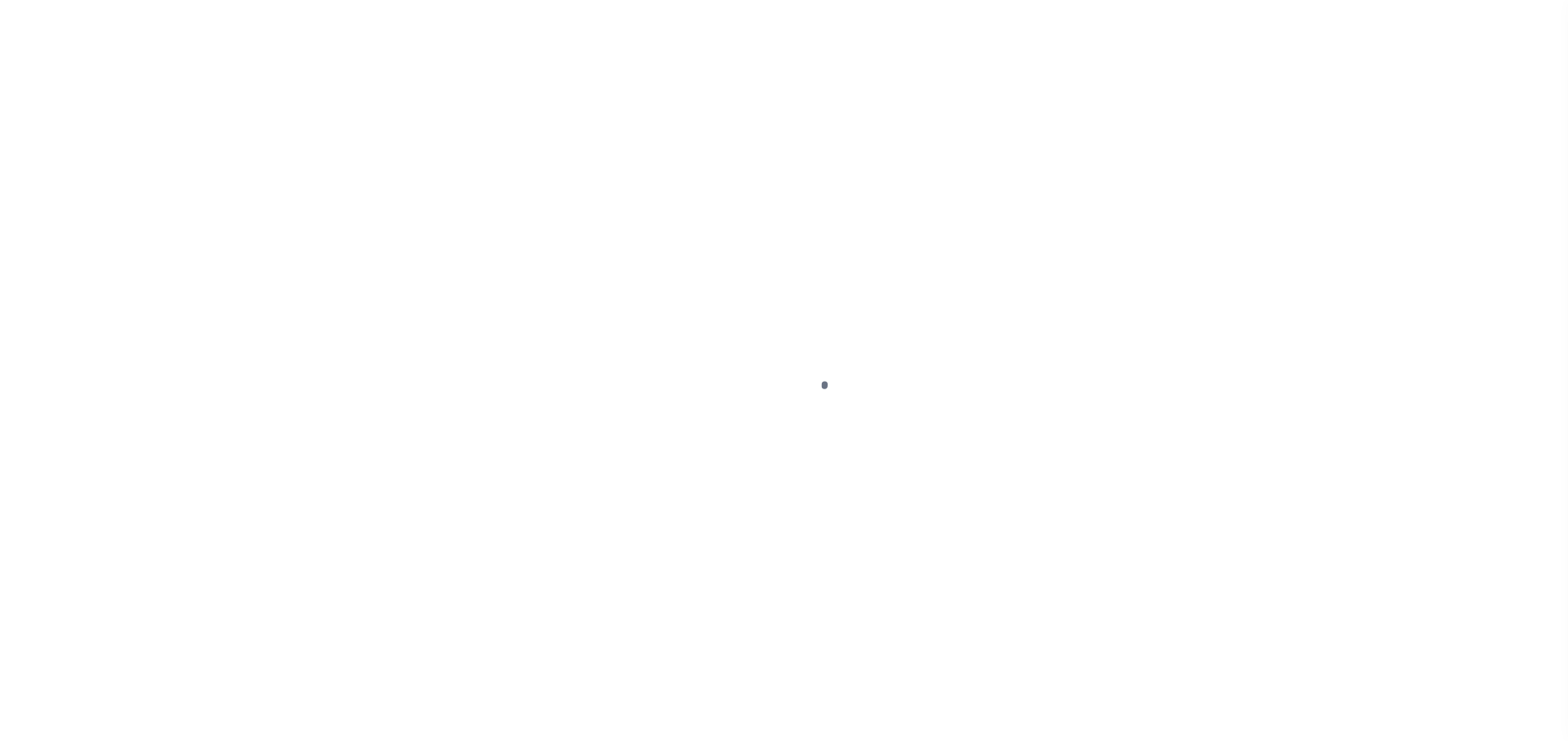
select select "PYD"
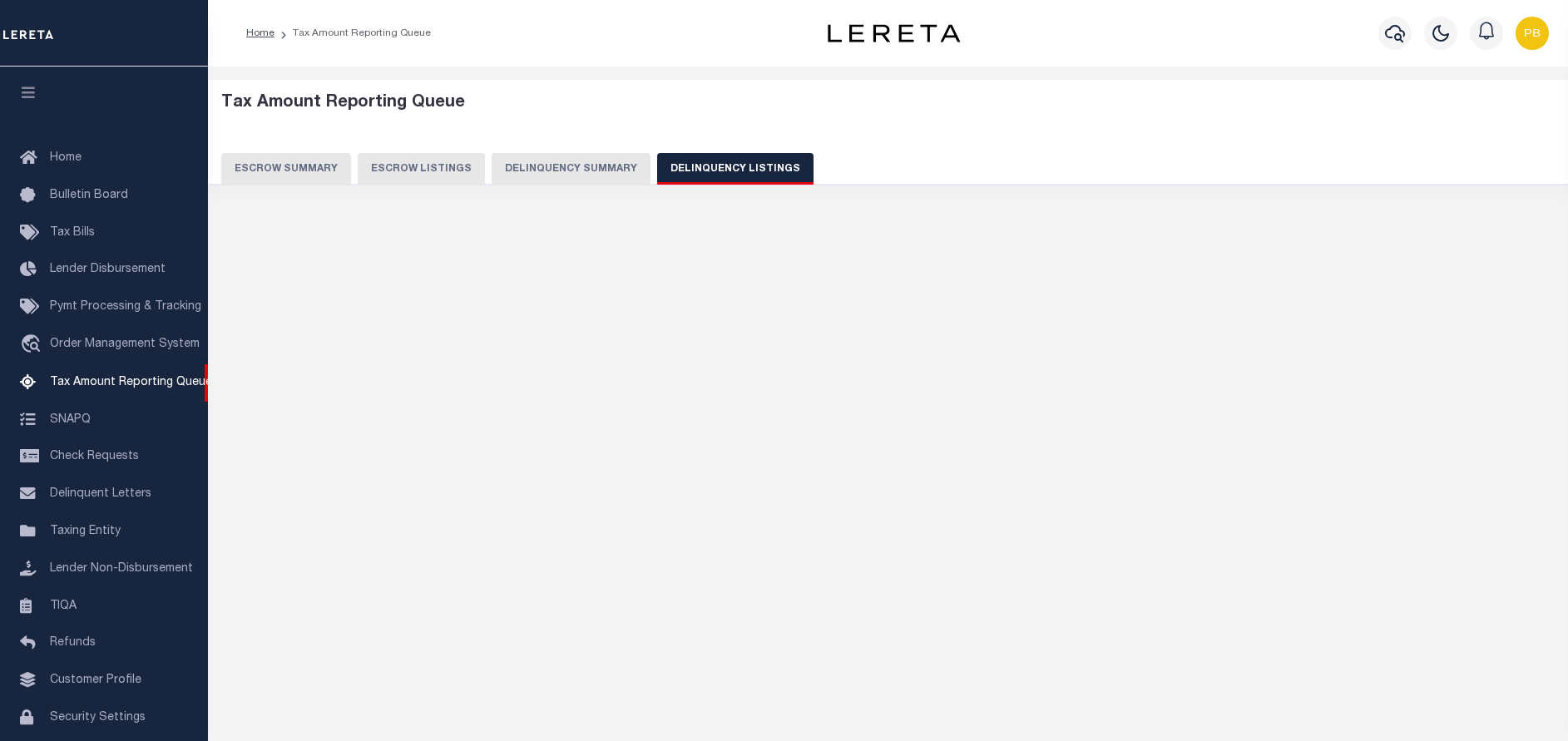
select select "100"
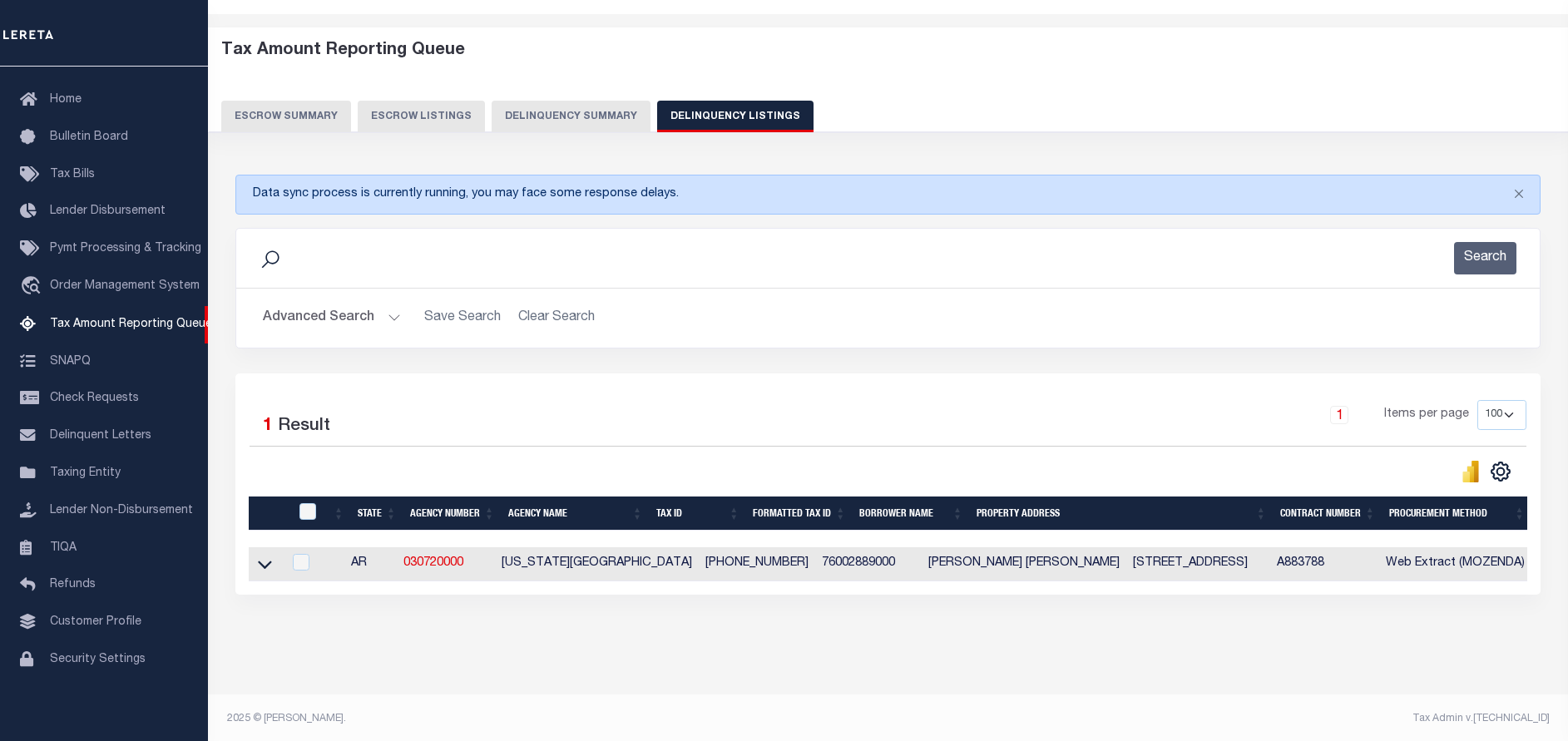
click at [385, 314] on button "Advanced Search" at bounding box center [332, 318] width 138 height 32
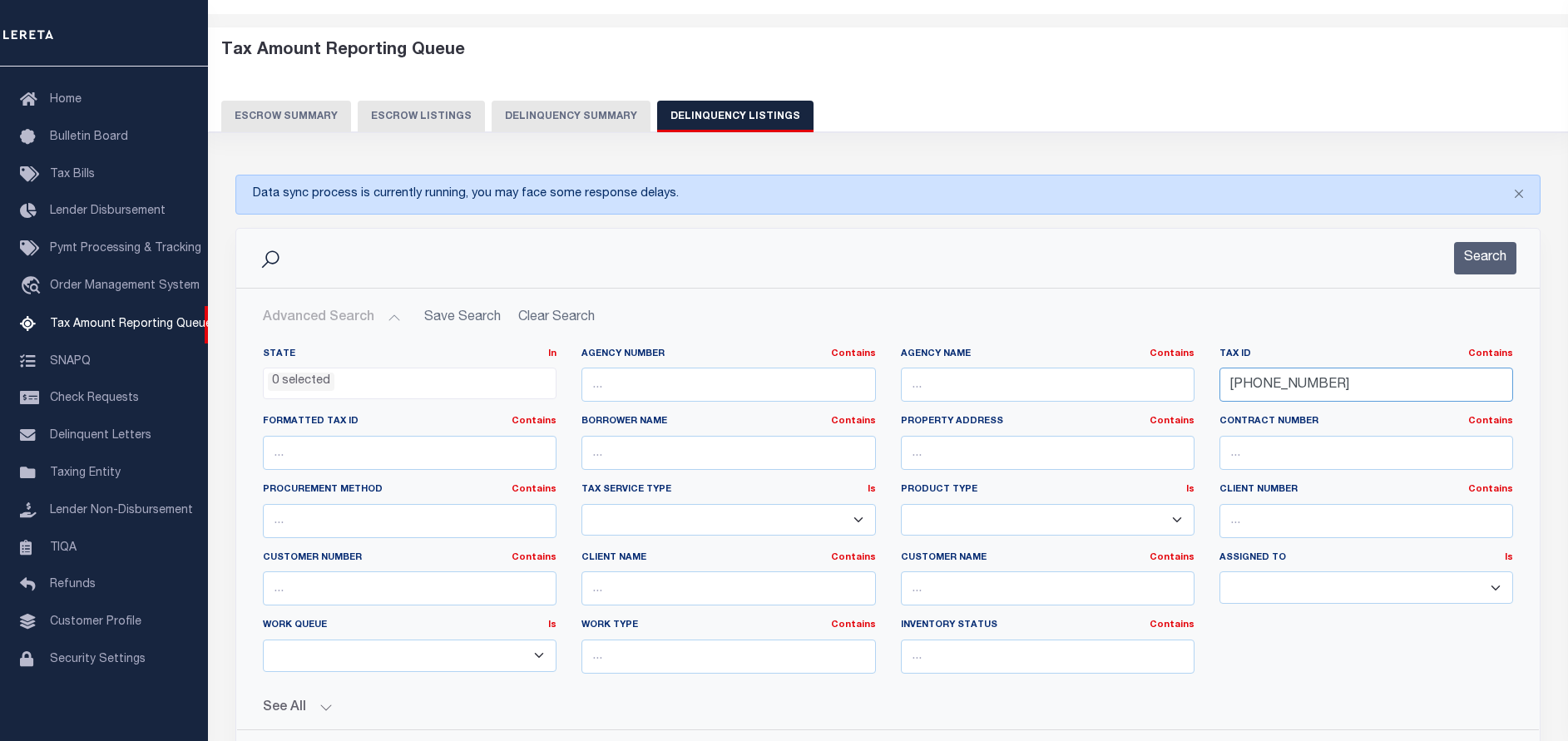
drag, startPoint x: 1349, startPoint y: 375, endPoint x: 1118, endPoint y: 375, distance: 231.0
click at [1118, 375] on div "State In In AK AL AR AZ CA CO CT DC DE FL GA GU HI IA ID IL IN KS KY LA MA MD M…" at bounding box center [887, 517] width 1275 height 339
paste input "4574"
type input "[PHONE_NUMBER]"
click at [1481, 262] on button "Search" at bounding box center [1485, 258] width 63 height 32
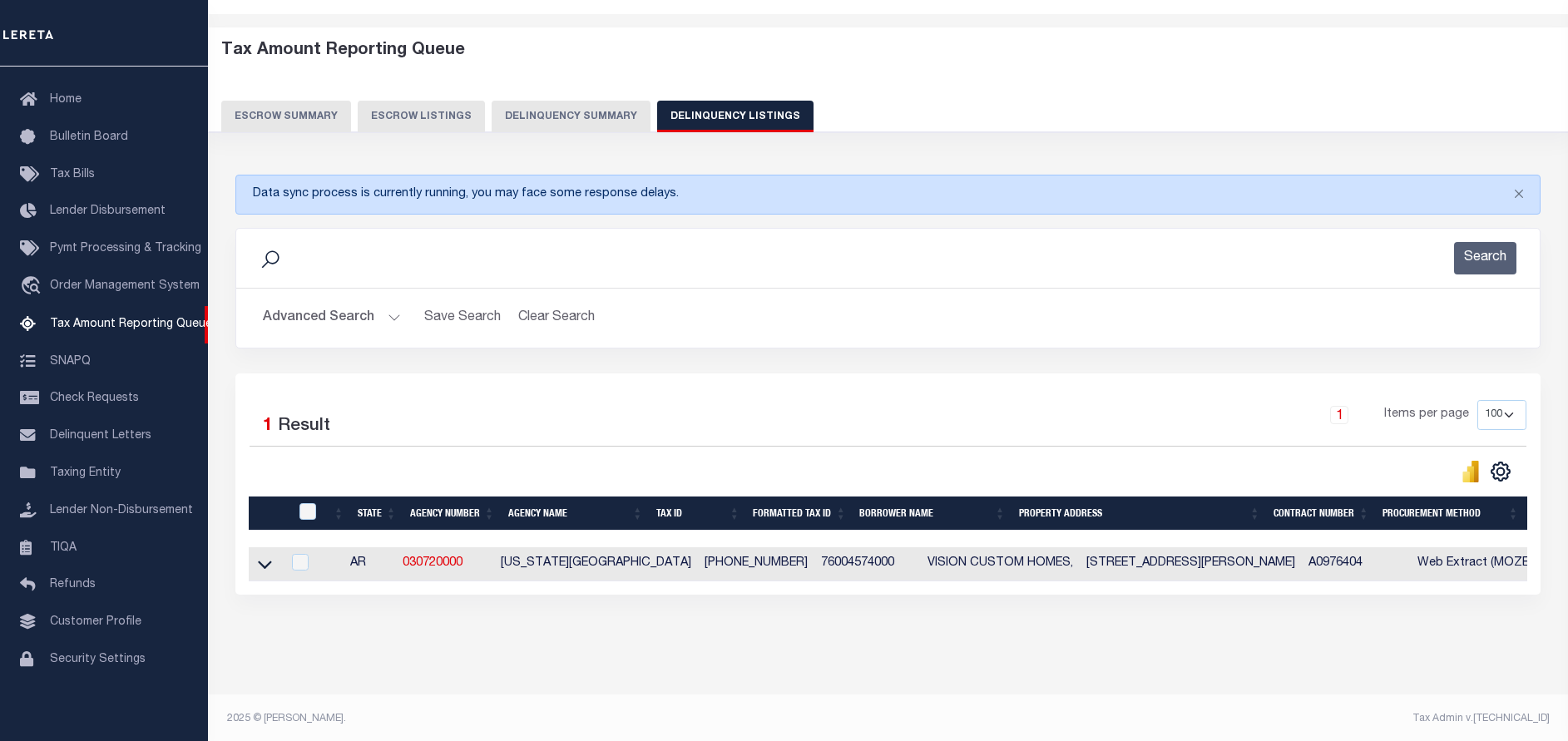
scroll to position [70, 0]
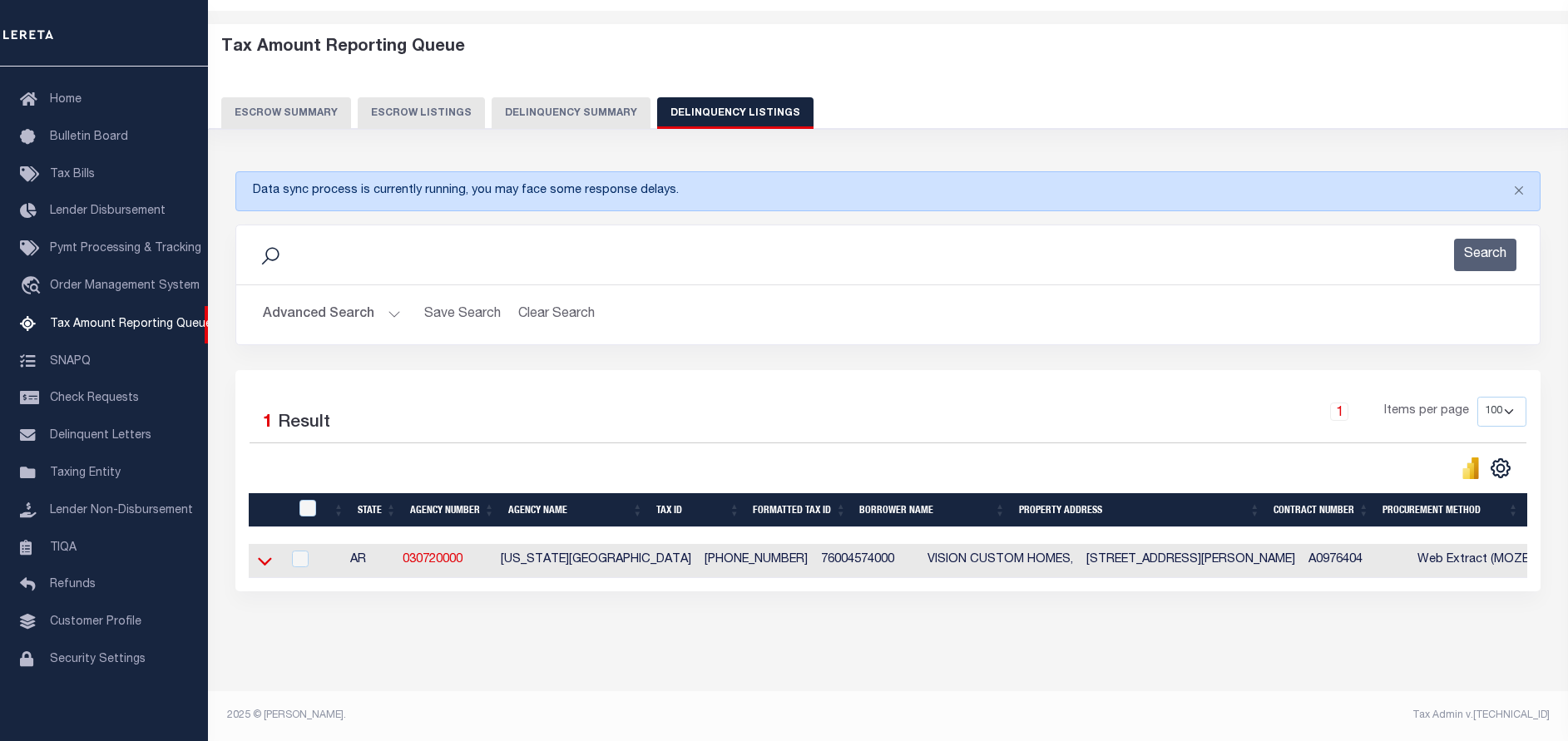
click at [269, 557] on icon at bounding box center [265, 561] width 14 height 8
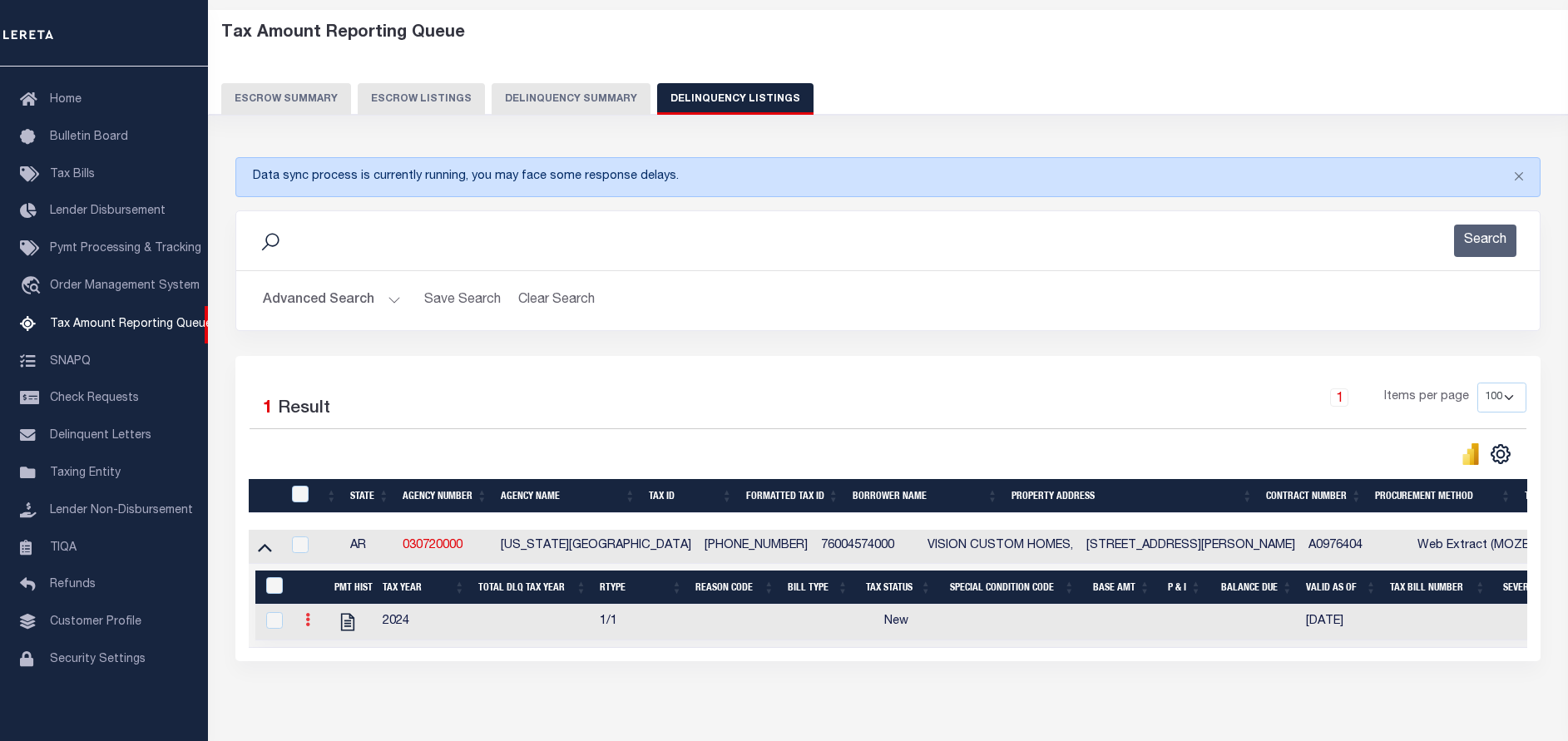
click at [305, 627] on icon at bounding box center [308, 620] width 5 height 14
click at [323, 653] on img "" at bounding box center [328, 647] width 17 height 17
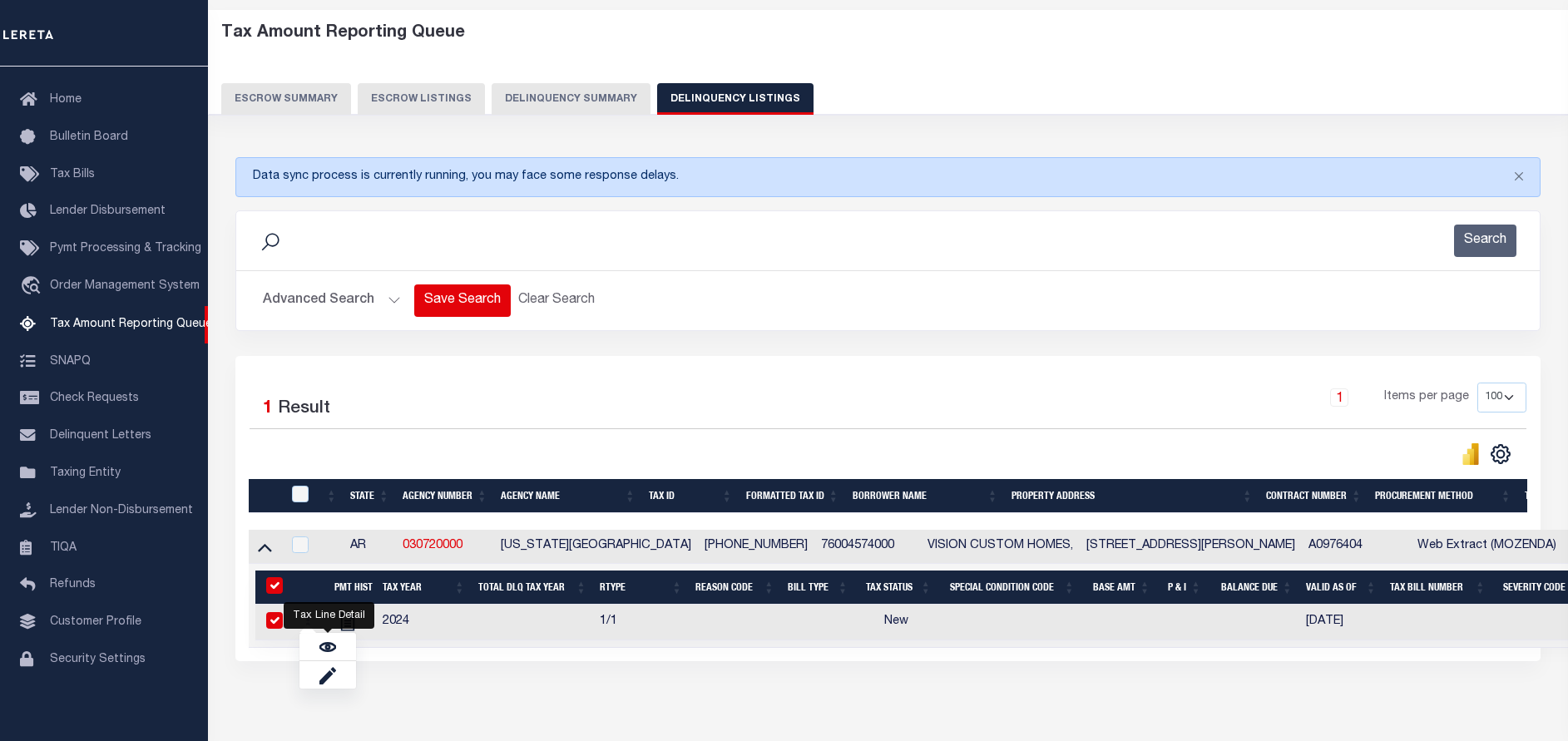
checkbox input "true"
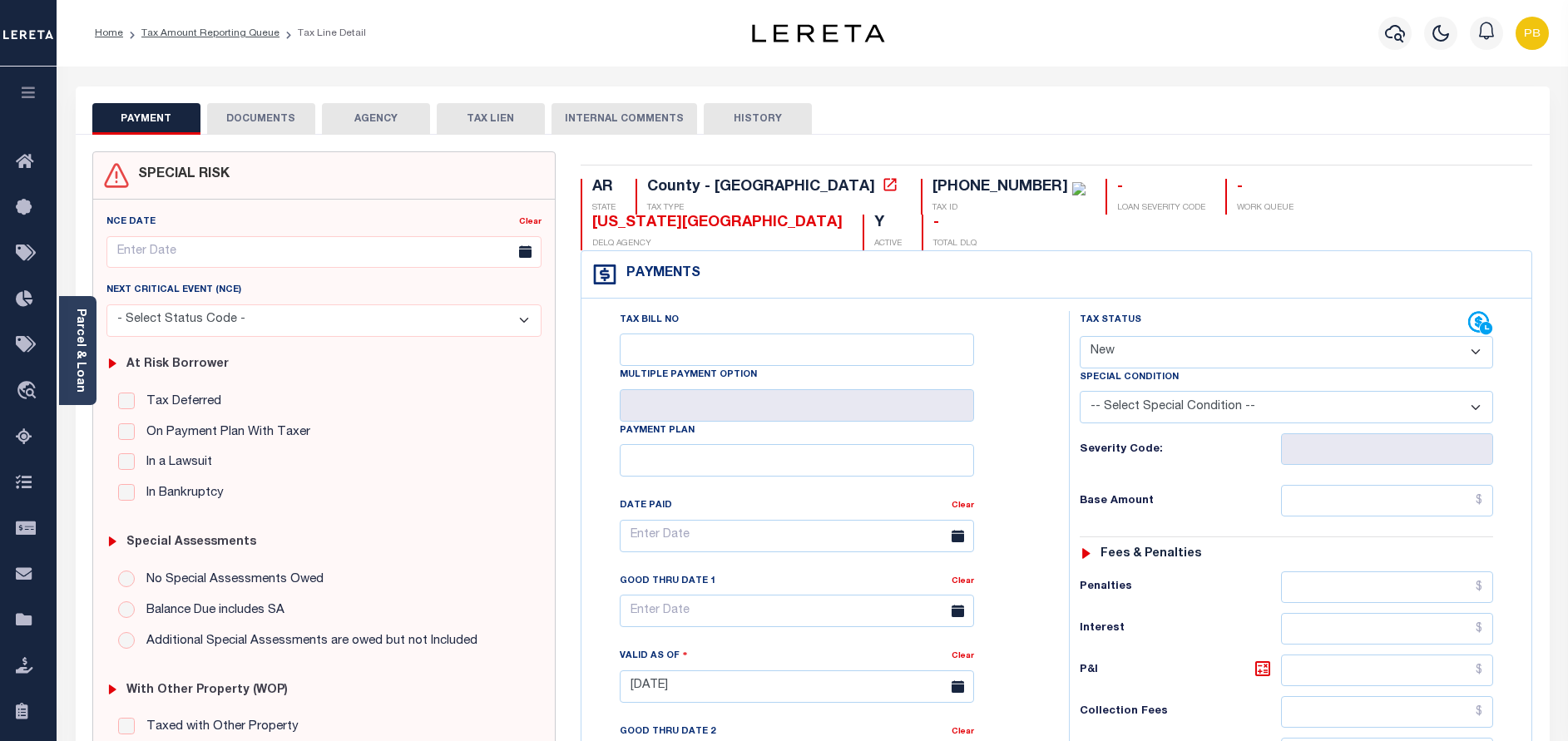
click at [1130, 336] on select "- Select Status Code - Open Due/Unpaid Paid Incomplete No Tax Due Internal Refu…" at bounding box center [1286, 352] width 413 height 32
select select "DUE"
click at [1080, 336] on select "- Select Status Code - Open Due/Unpaid Paid Incomplete No Tax Due Internal Refu…" at bounding box center [1286, 352] width 413 height 32
type input "[DATE]"
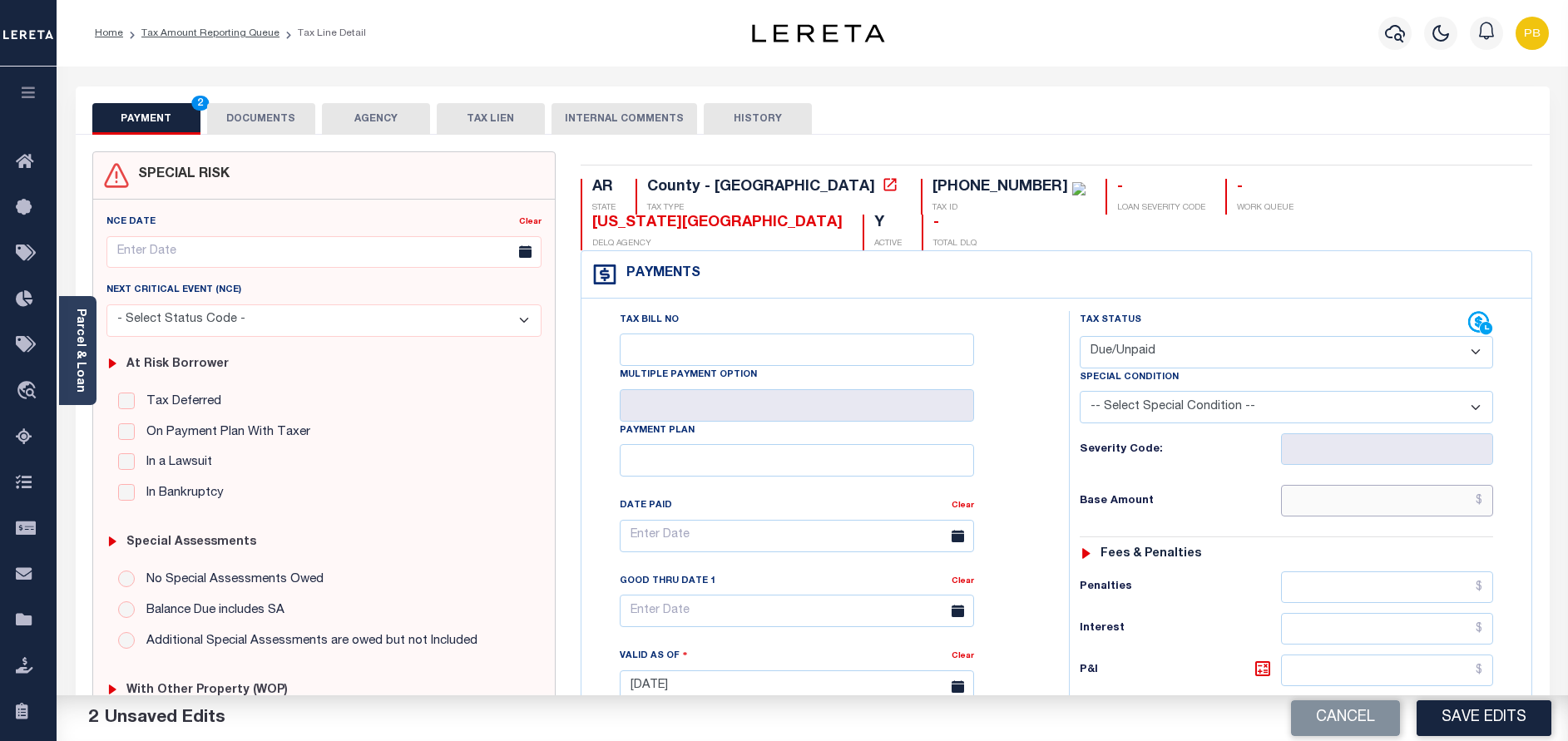
click at [1365, 485] on input "text" at bounding box center [1387, 500] width 212 height 31
paste input "320.67"
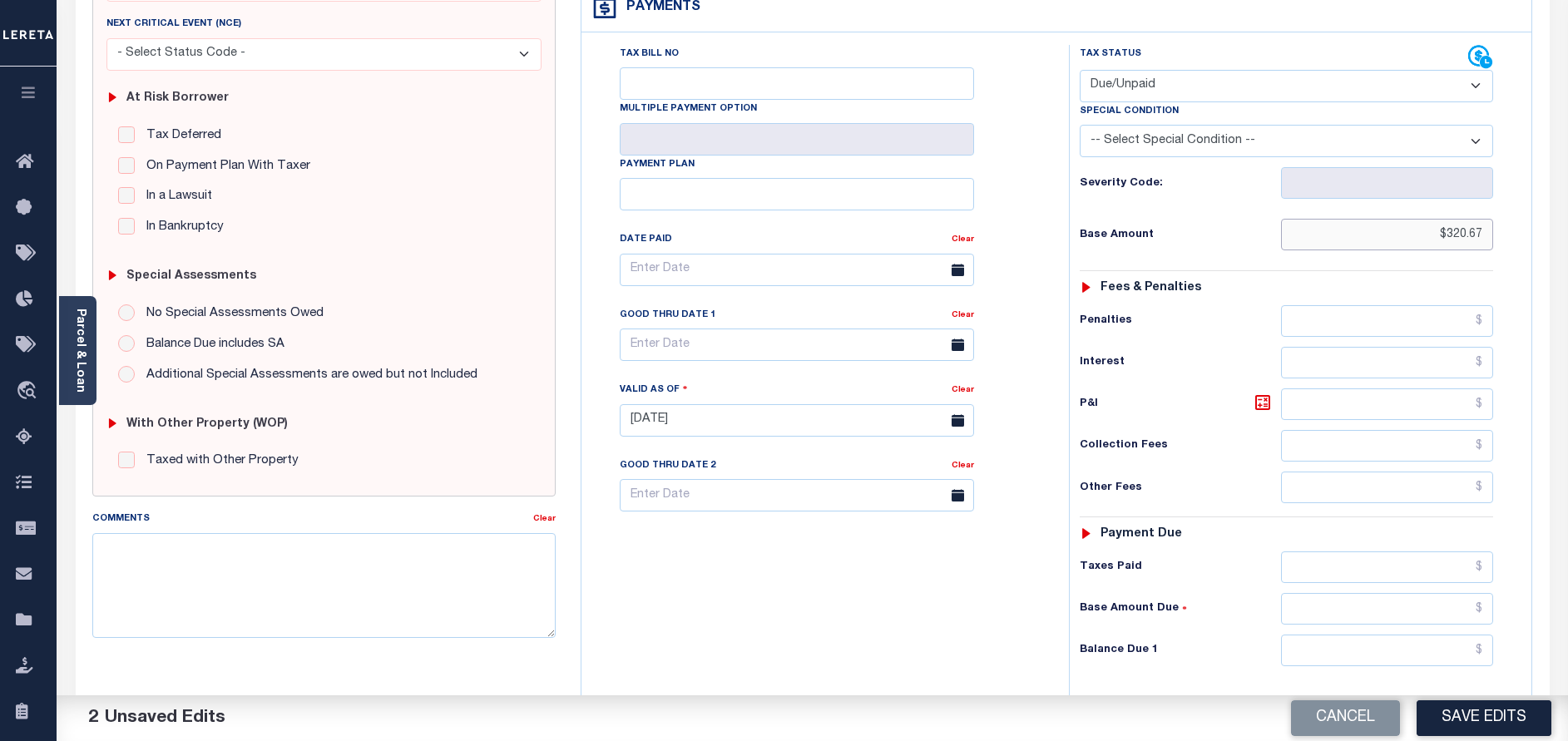
scroll to position [374, 0]
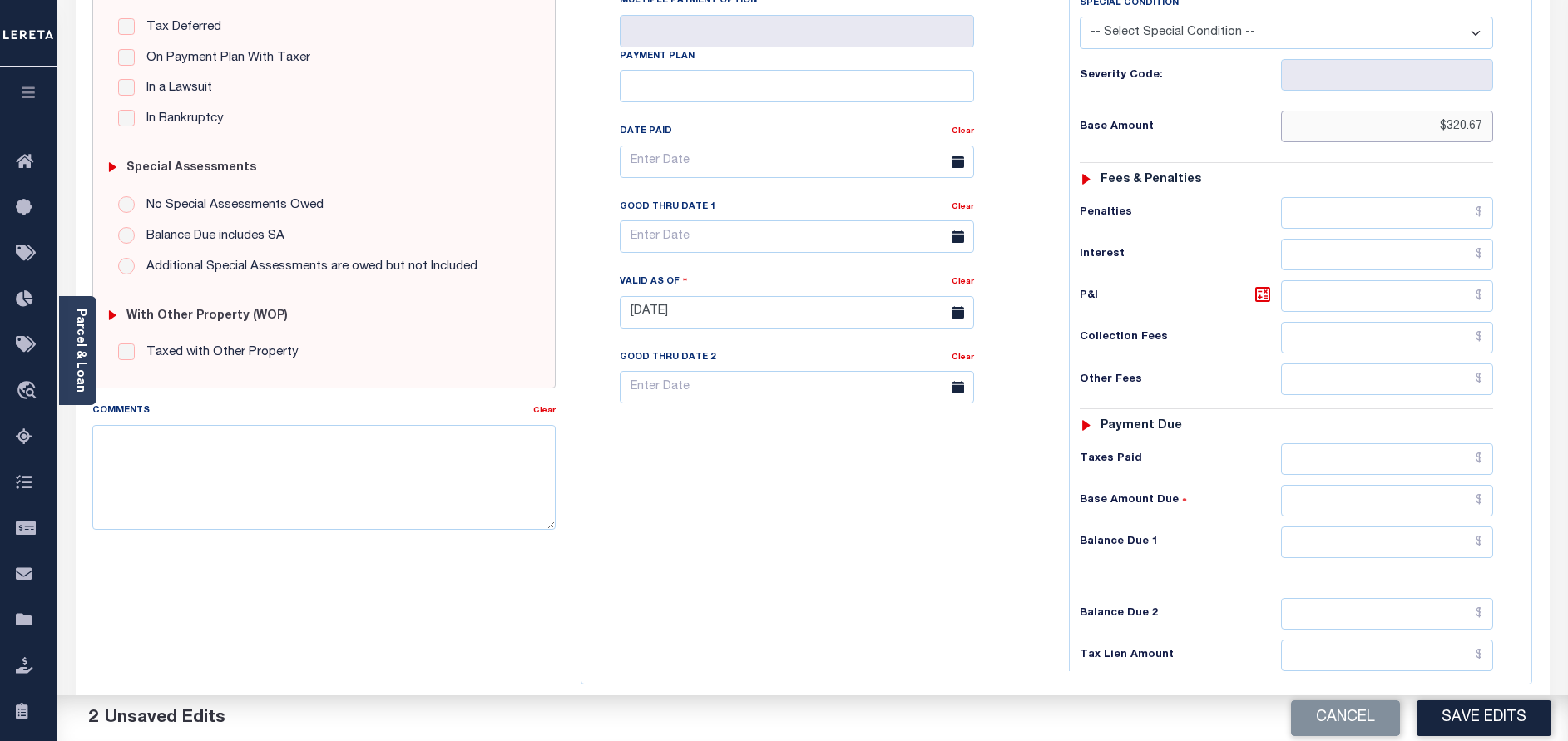
type input "$320.67"
click at [1400, 526] on input "text" at bounding box center [1387, 542] width 212 height 31
paste input "320.67"
type input "$320.67"
click at [659, 220] on input "text" at bounding box center [797, 237] width 354 height 32
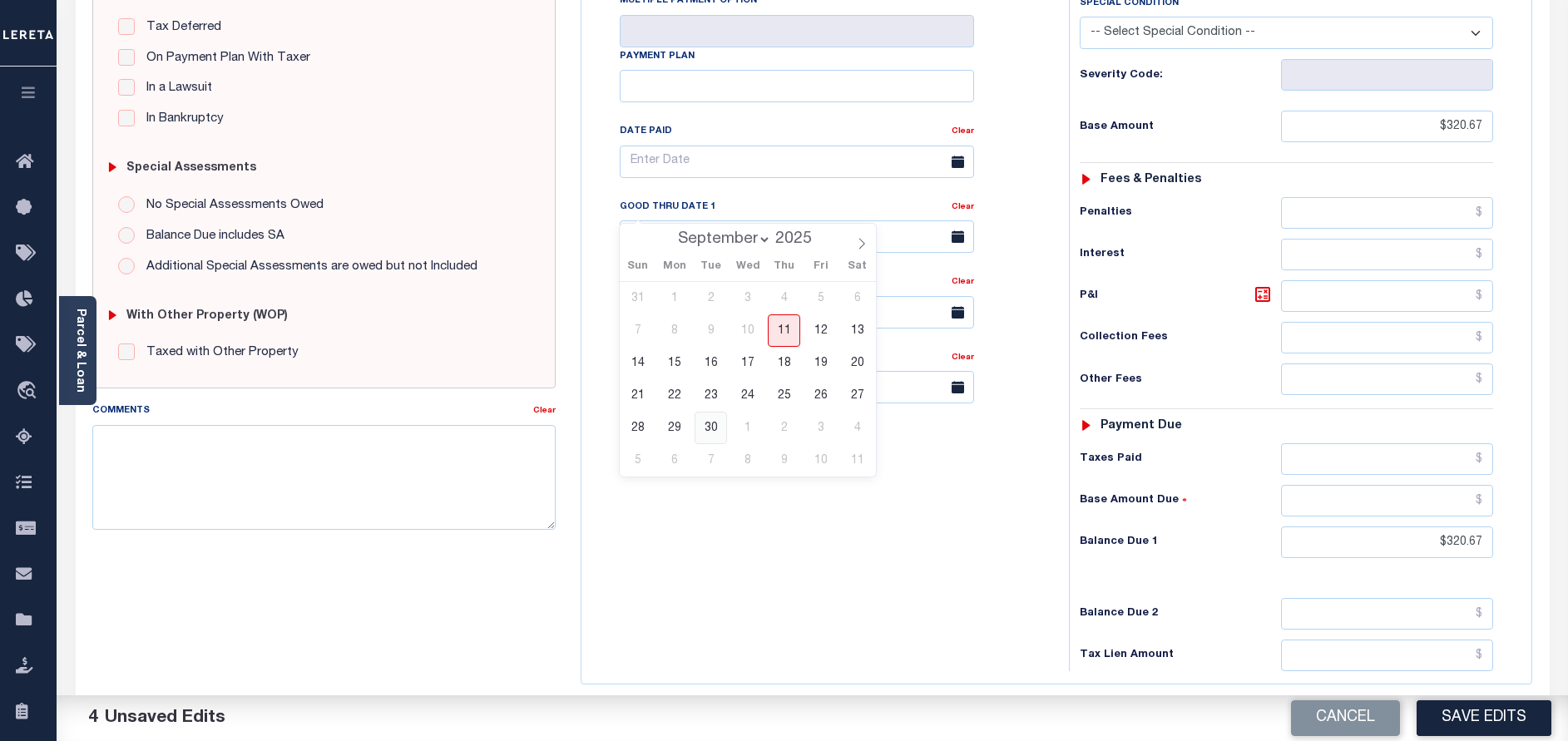
click at [713, 425] on span "30" at bounding box center [711, 427] width 32 height 32
type input "[DATE]"
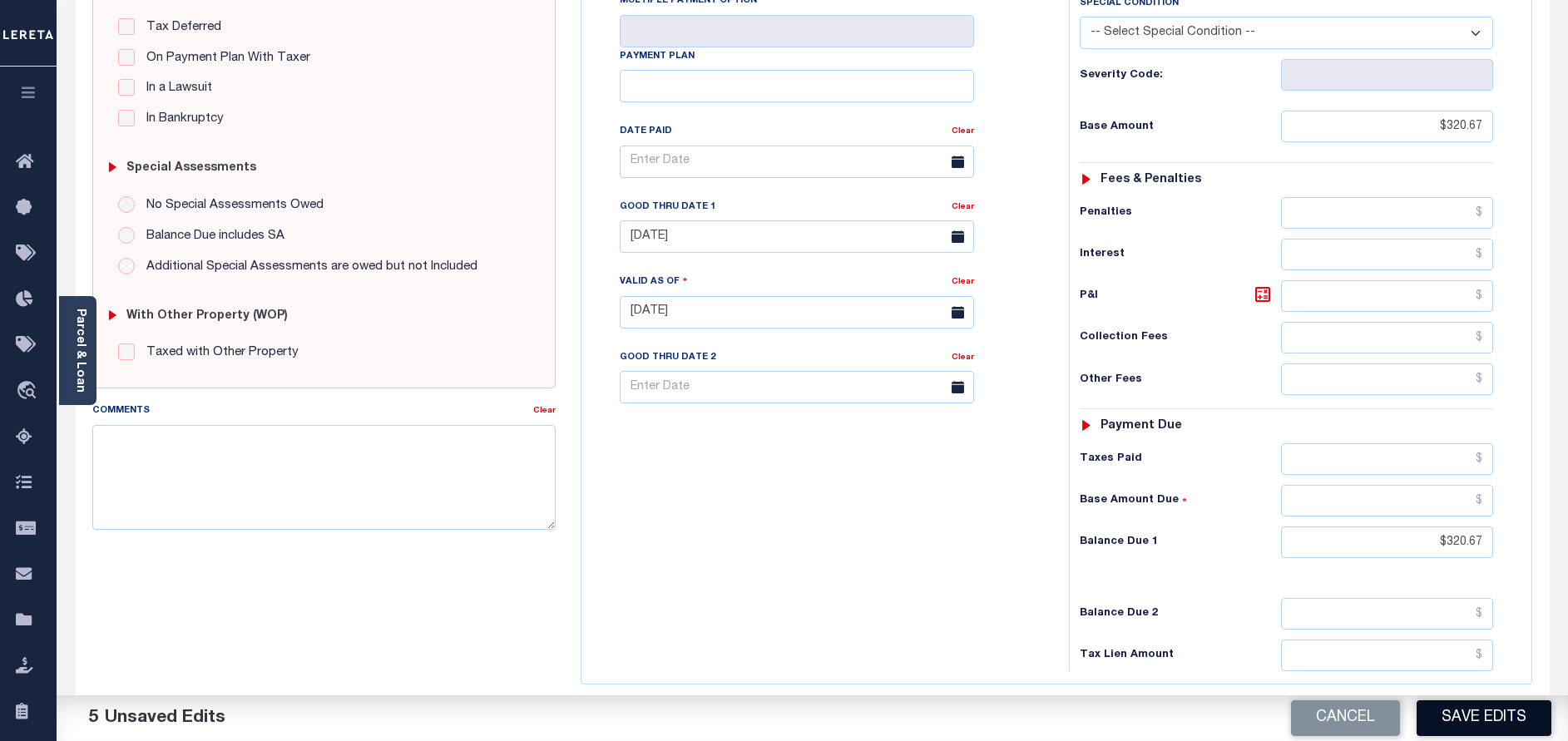
click at [1459, 716] on button "Save Edits" at bounding box center [1483, 718] width 135 height 36
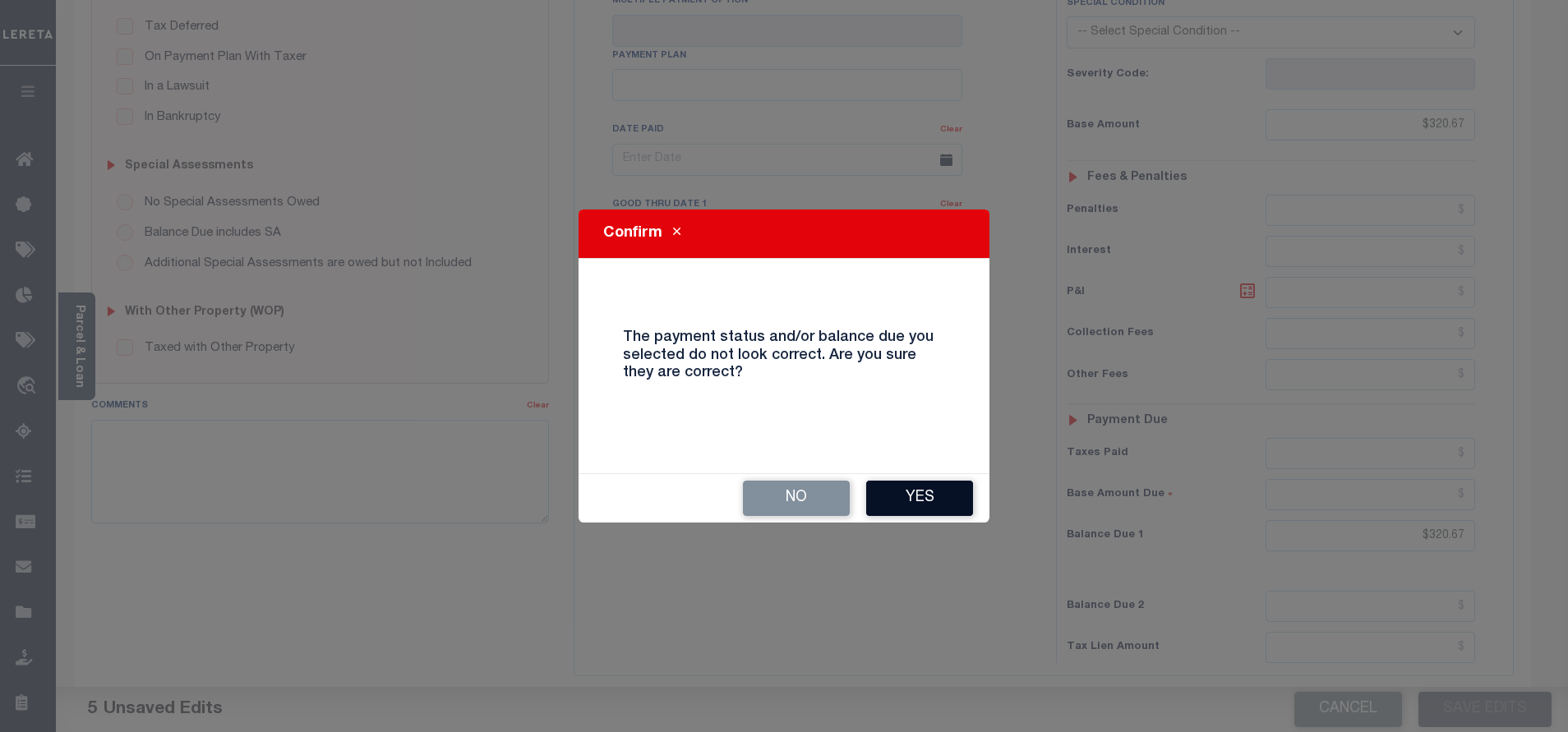
click at [927, 496] on button "Yes" at bounding box center [919, 498] width 106 height 35
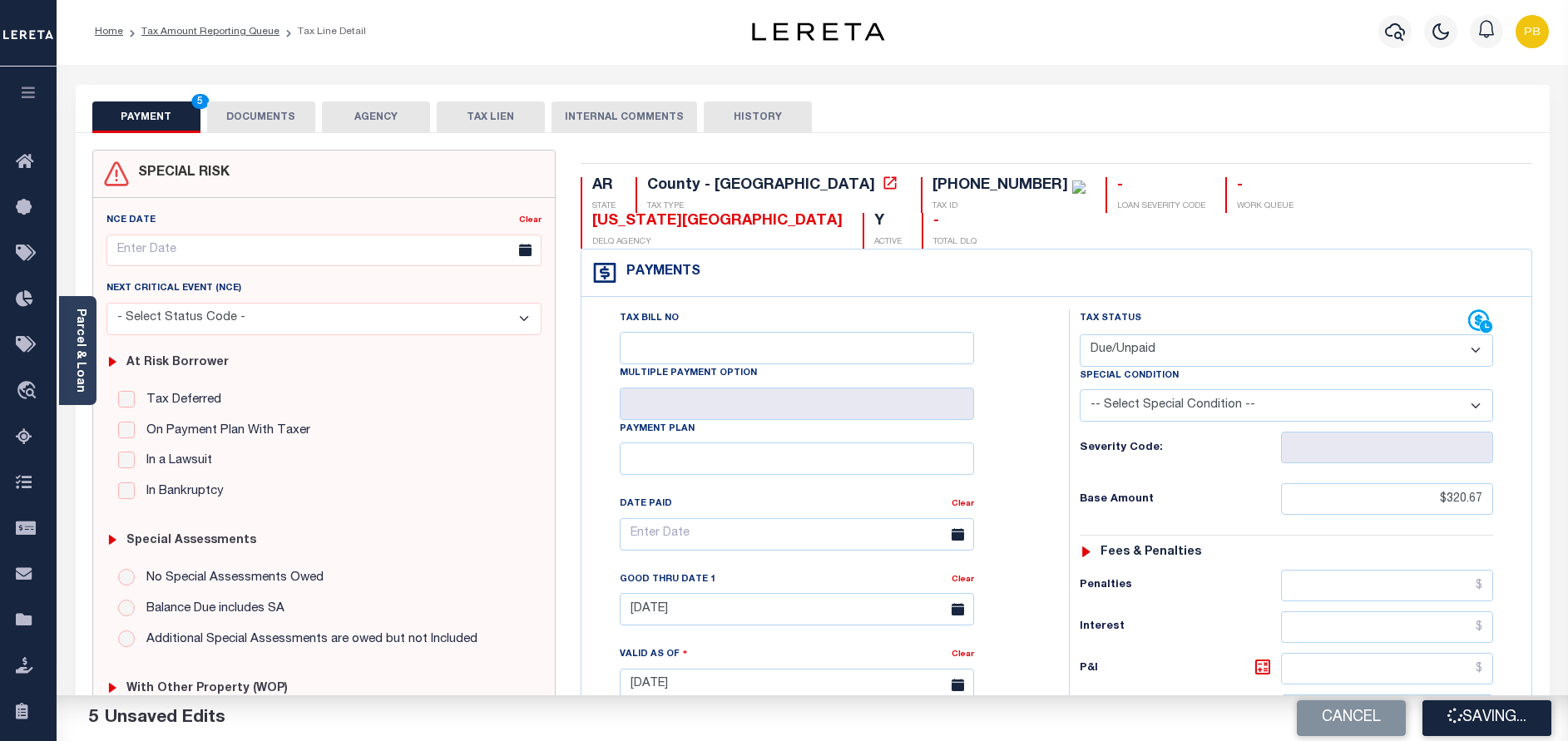
scroll to position [0, 0]
click at [277, 123] on button "DOCUMENTS" at bounding box center [260, 119] width 108 height 31
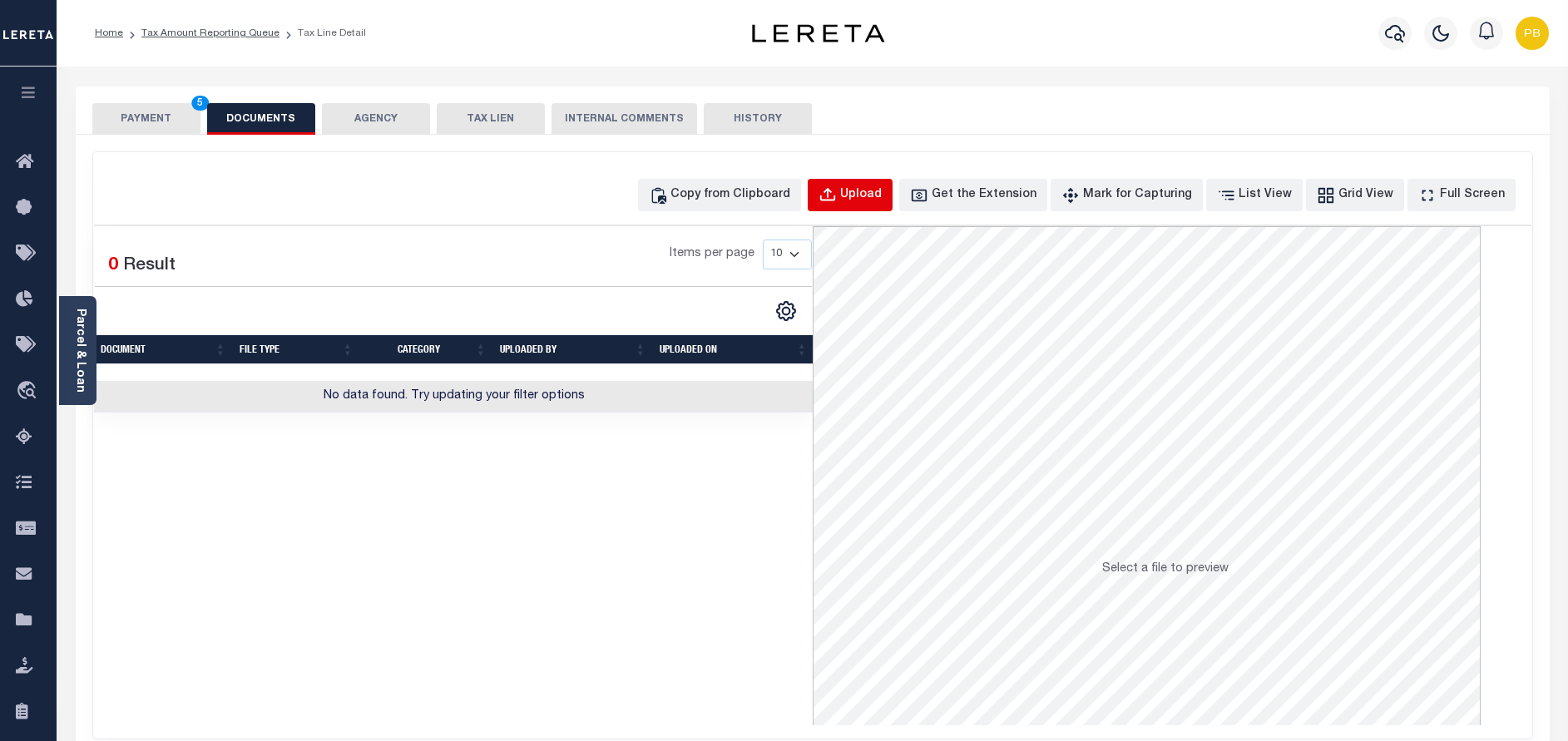
click at [881, 196] on div "Upload" at bounding box center [861, 196] width 42 height 19
select select "POP"
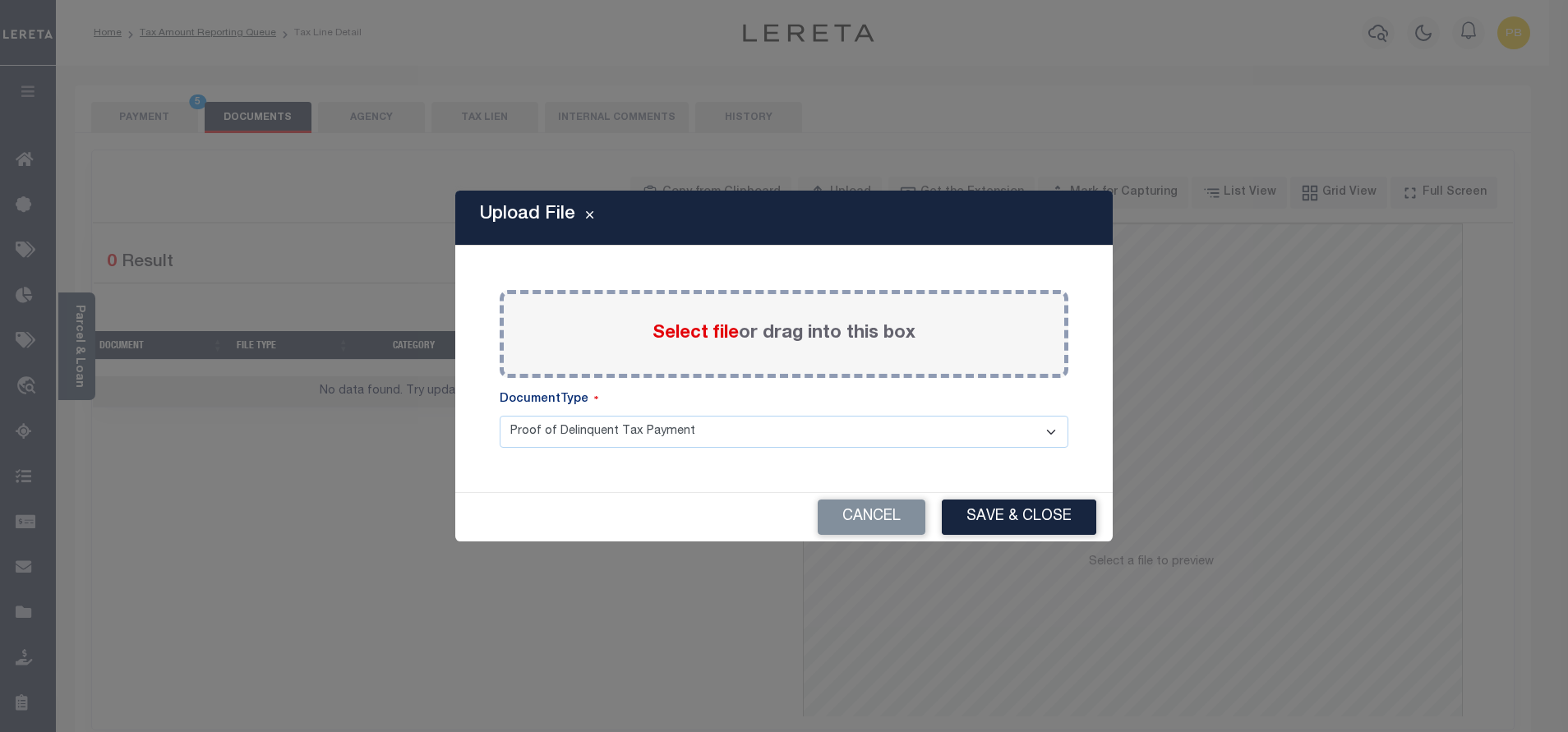
click at [717, 328] on span "Select file" at bounding box center [696, 333] width 86 height 18
click at [0, 0] on input "Select file or drag into this box" at bounding box center [0, 0] width 0 height 0
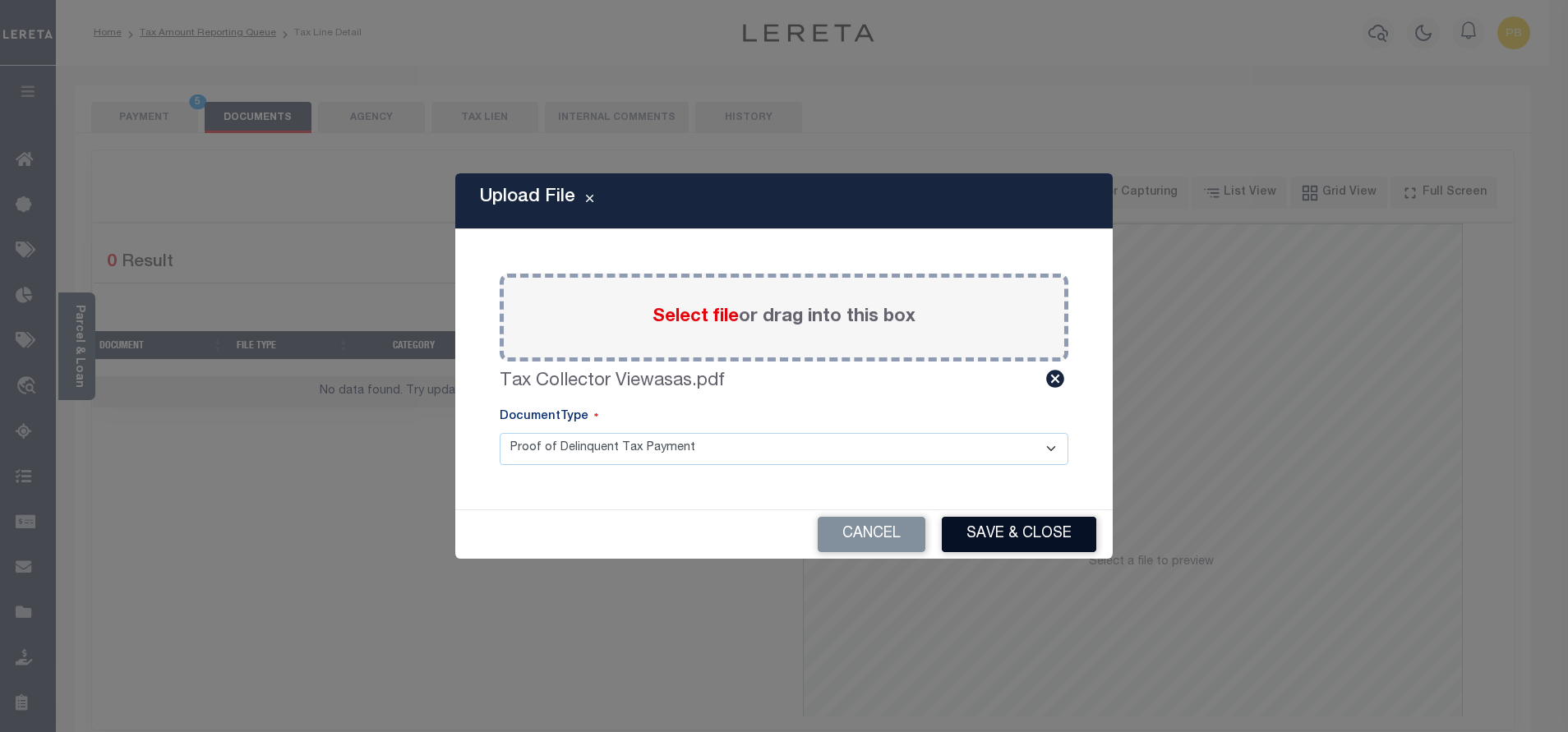
click at [1027, 528] on button "Save & Close" at bounding box center [1019, 534] width 154 height 35
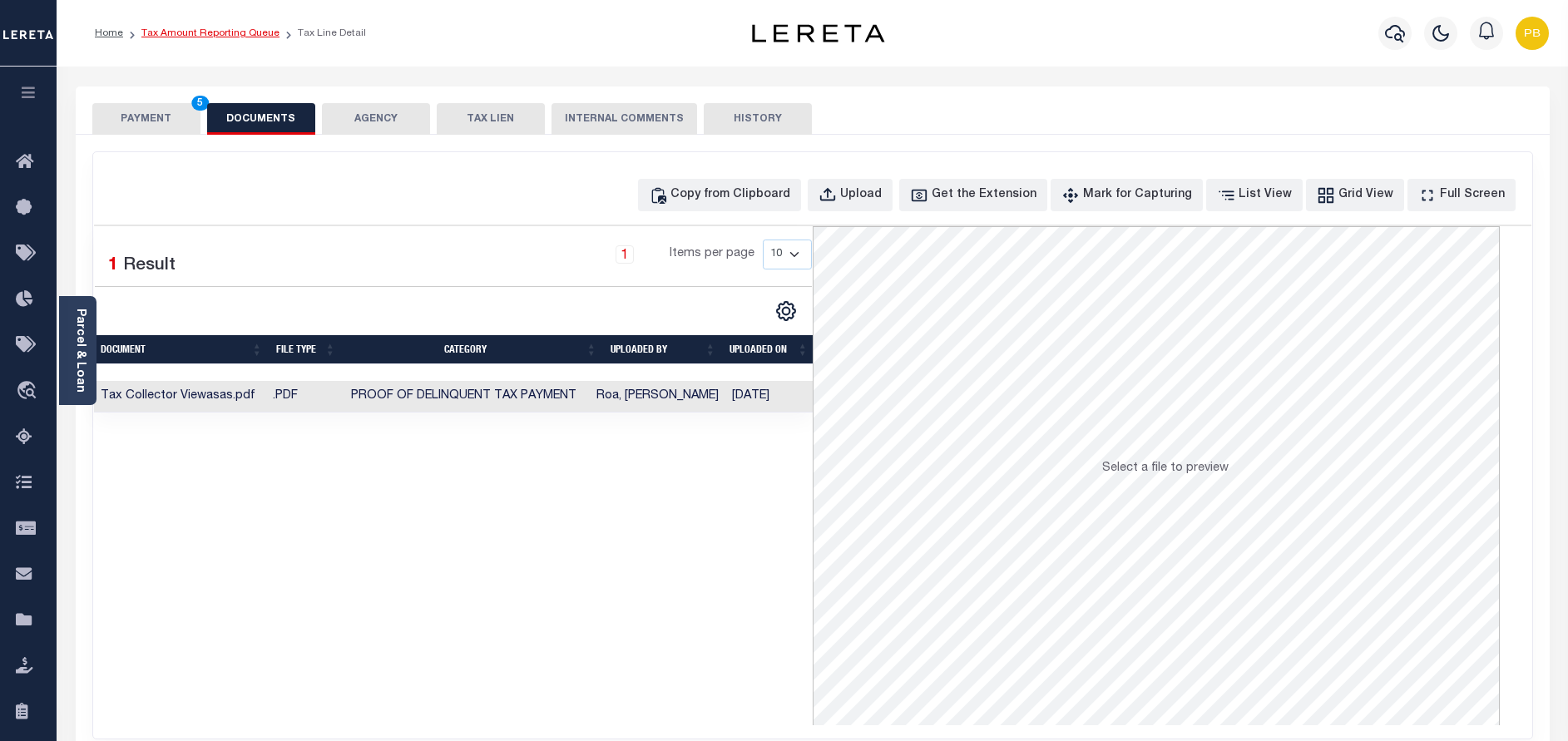
click at [257, 32] on link "Tax Amount Reporting Queue" at bounding box center [210, 33] width 138 height 10
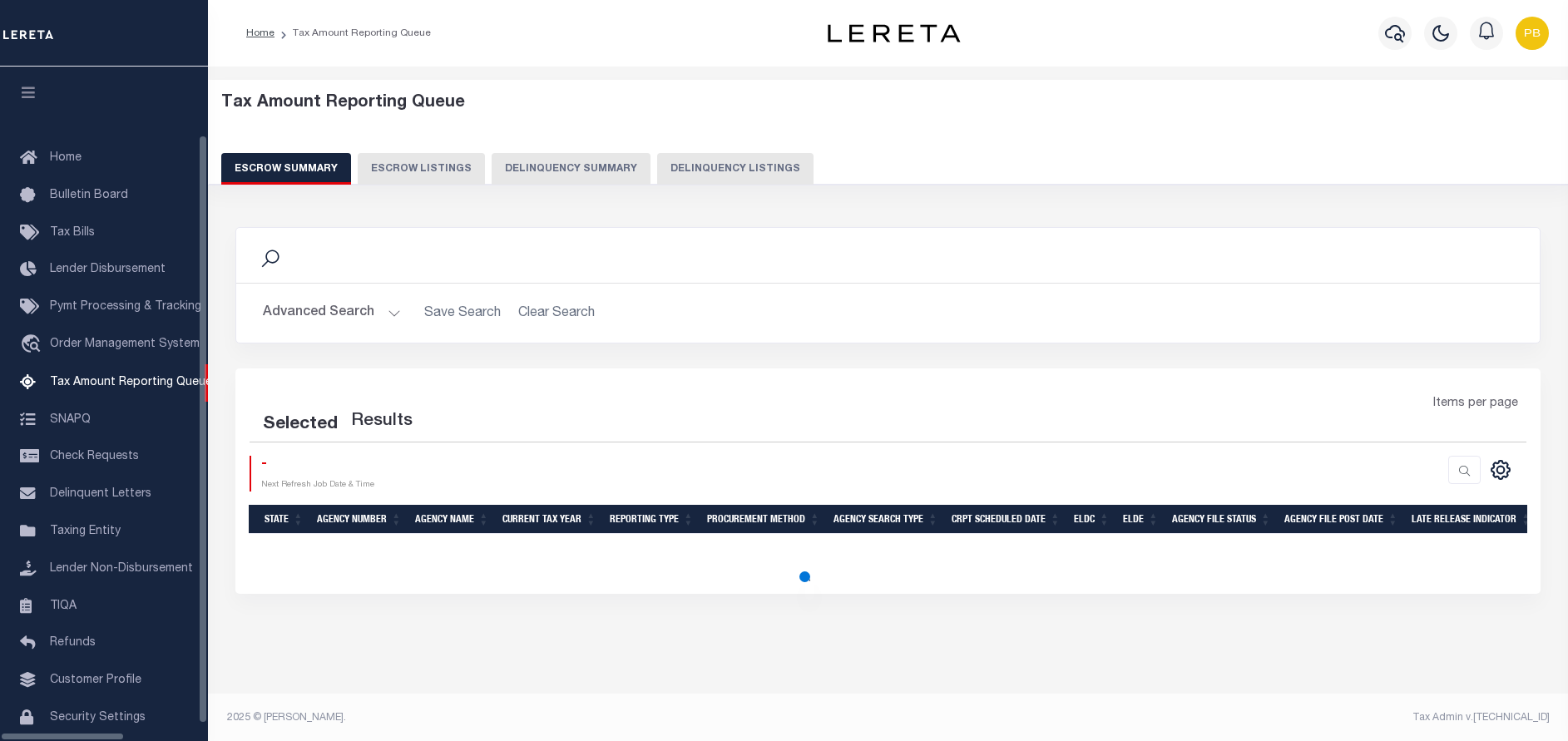
select select "100"
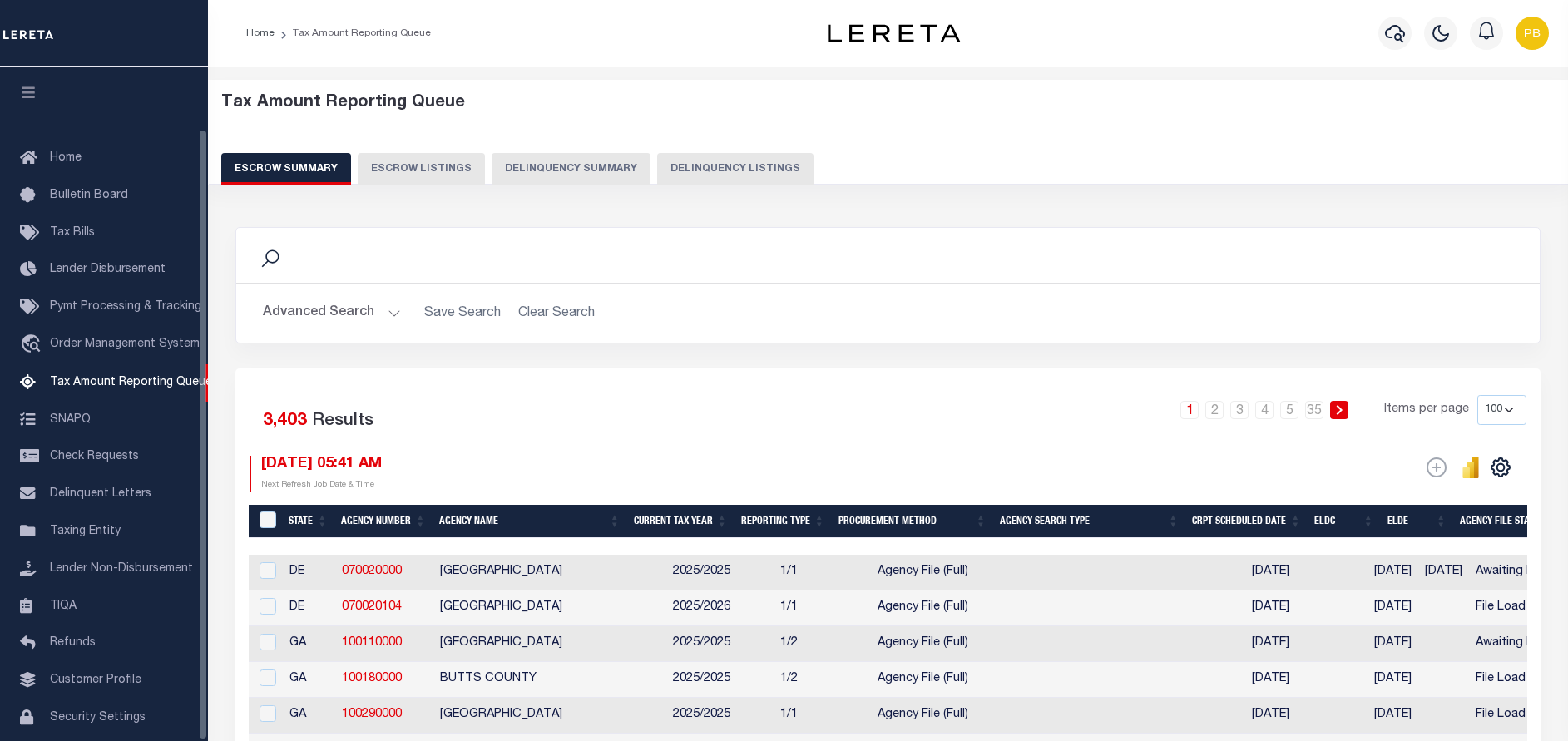
scroll to position [68, 0]
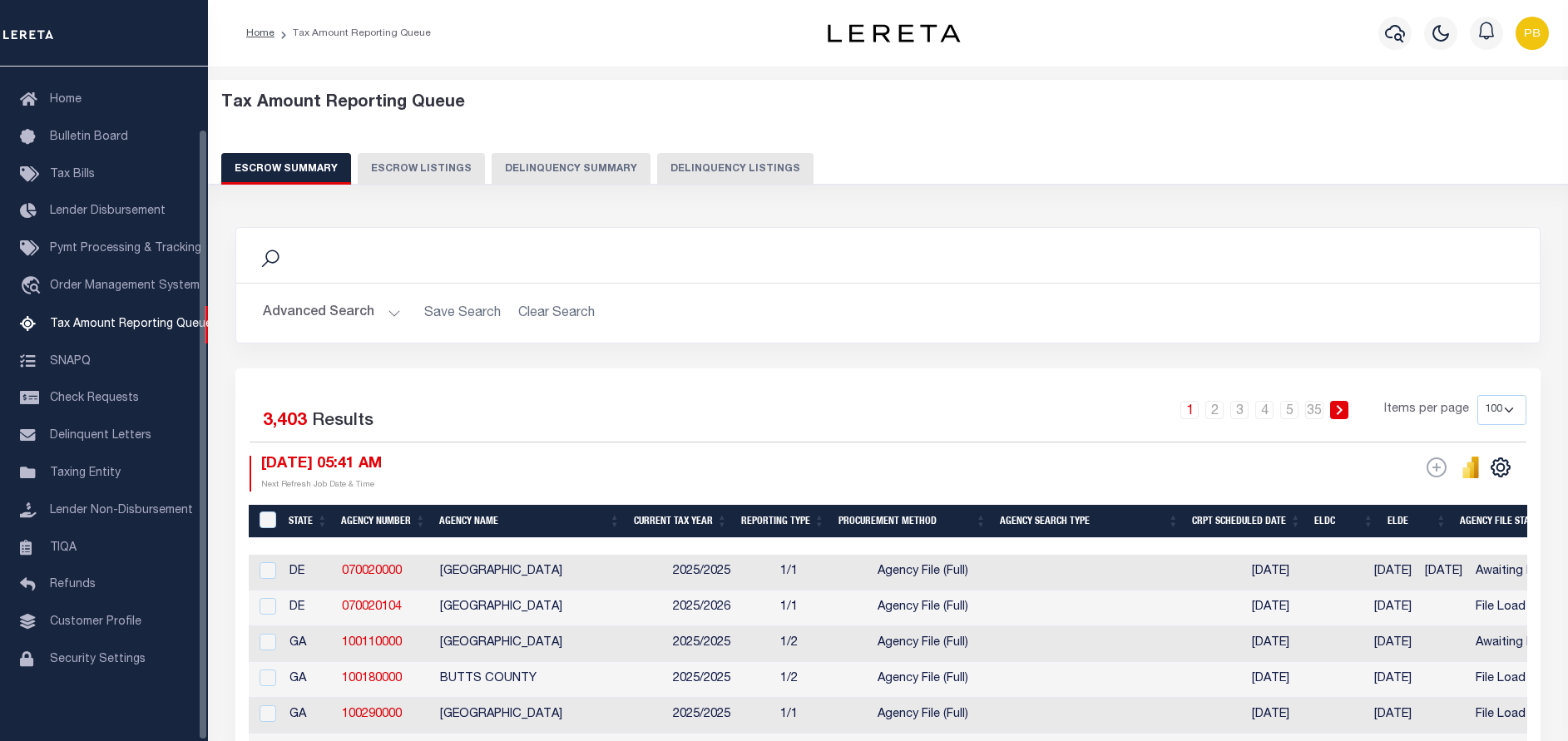
click at [689, 170] on button "Delinquency Listings" at bounding box center [735, 168] width 156 height 31
select select "100"
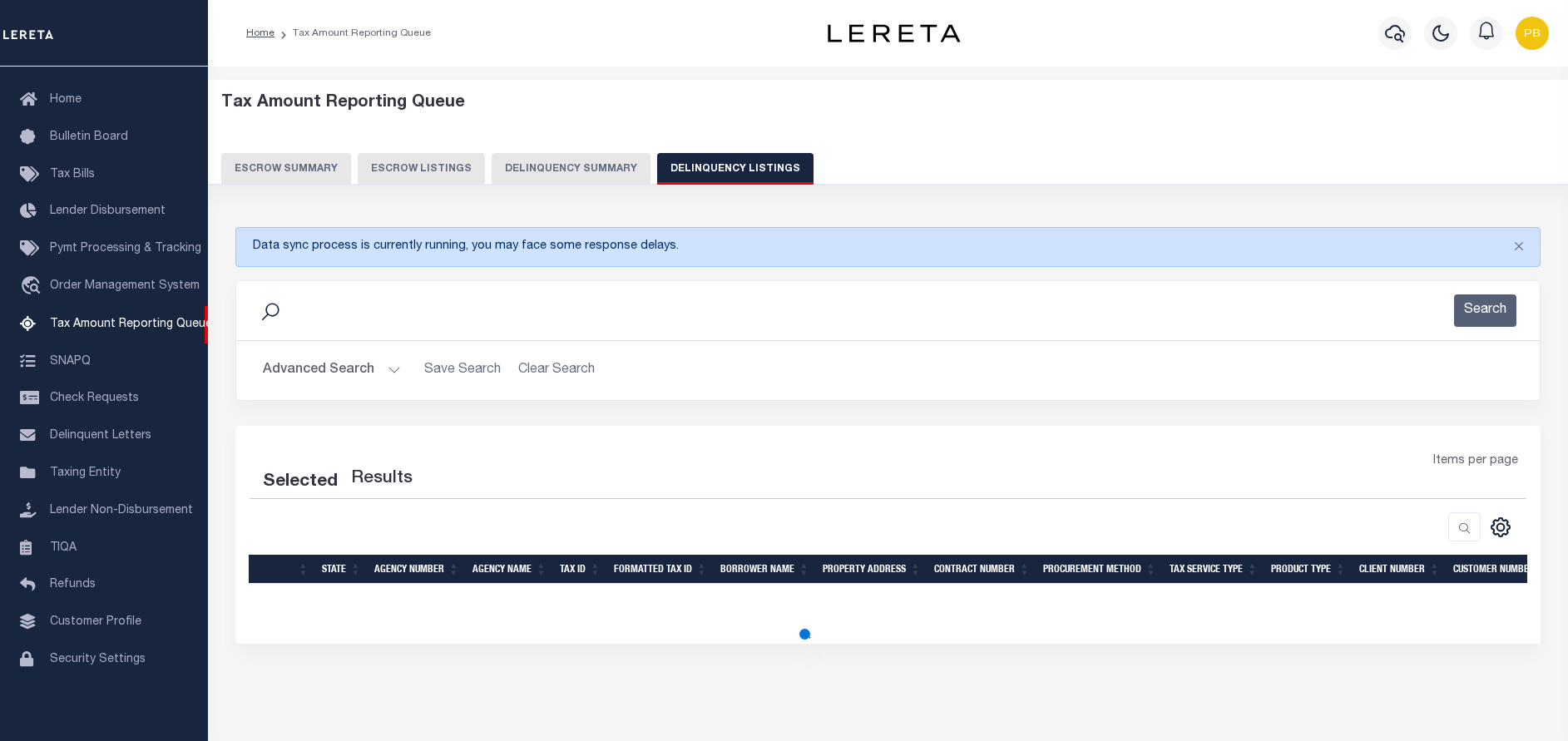
select select "100"
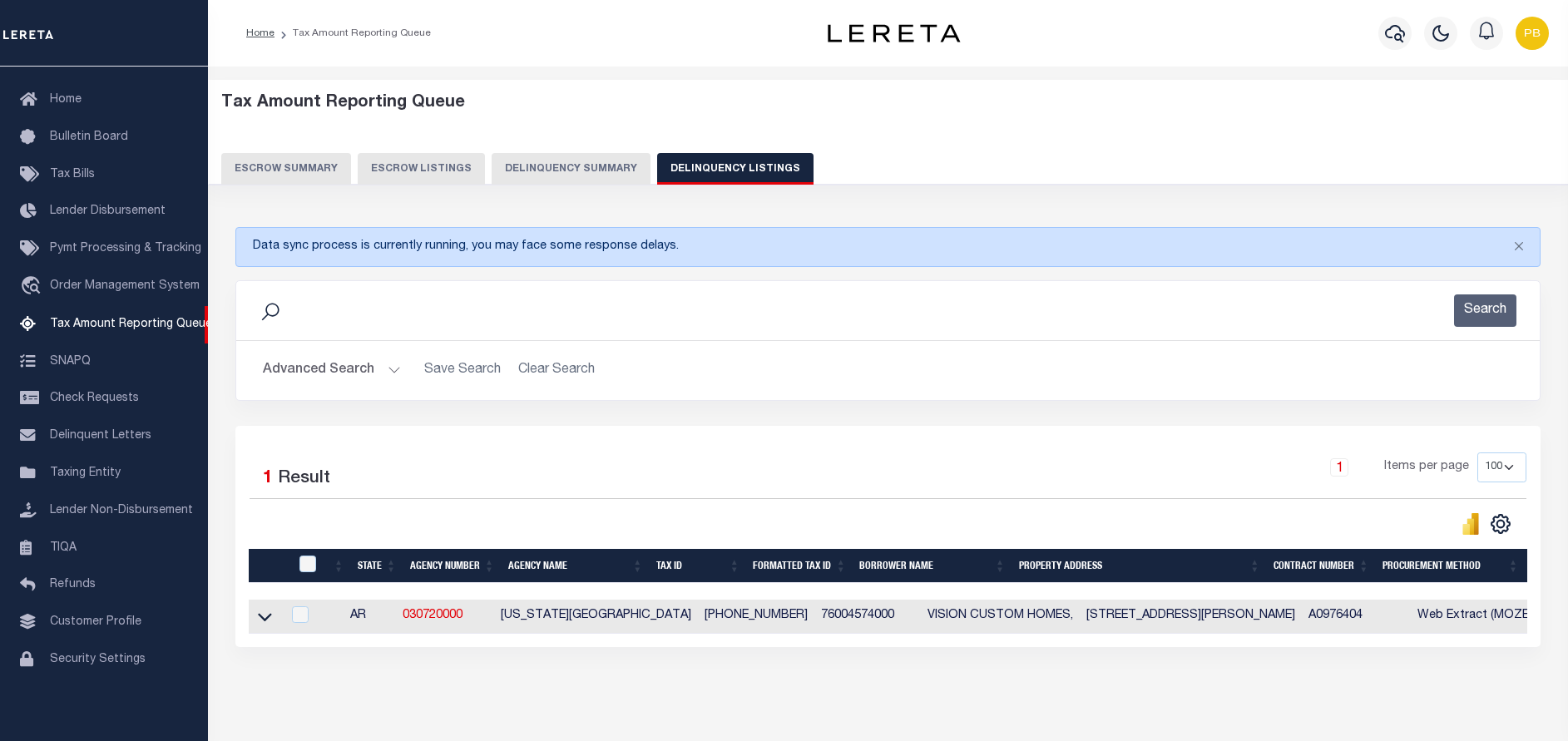
scroll to position [53, 0]
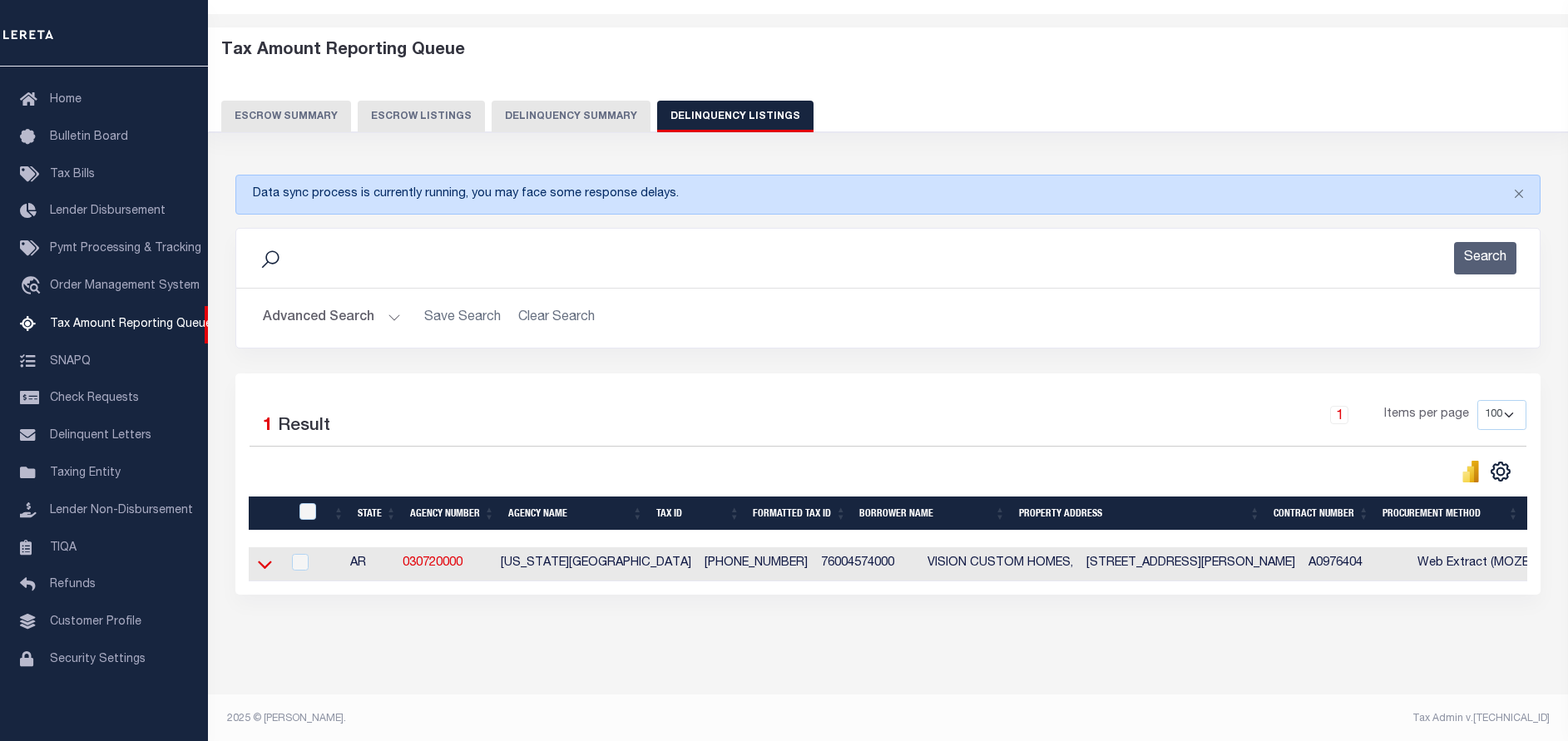
click at [265, 569] on icon at bounding box center [265, 565] width 14 height 8
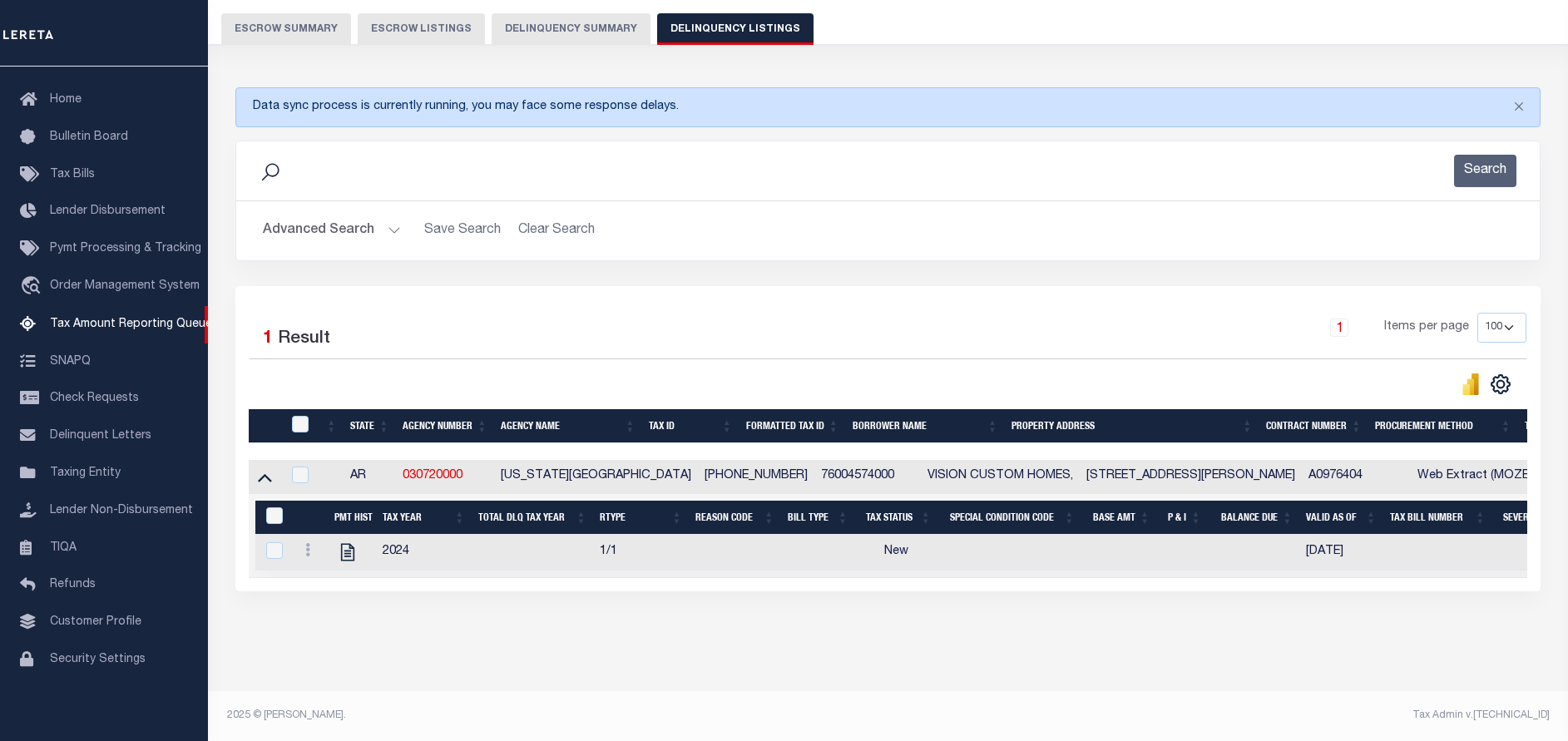
scroll to position [154, 0]
click at [310, 545] on link at bounding box center [308, 552] width 19 height 14
click at [329, 571] on img "" at bounding box center [328, 577] width 17 height 17
checkbox input "true"
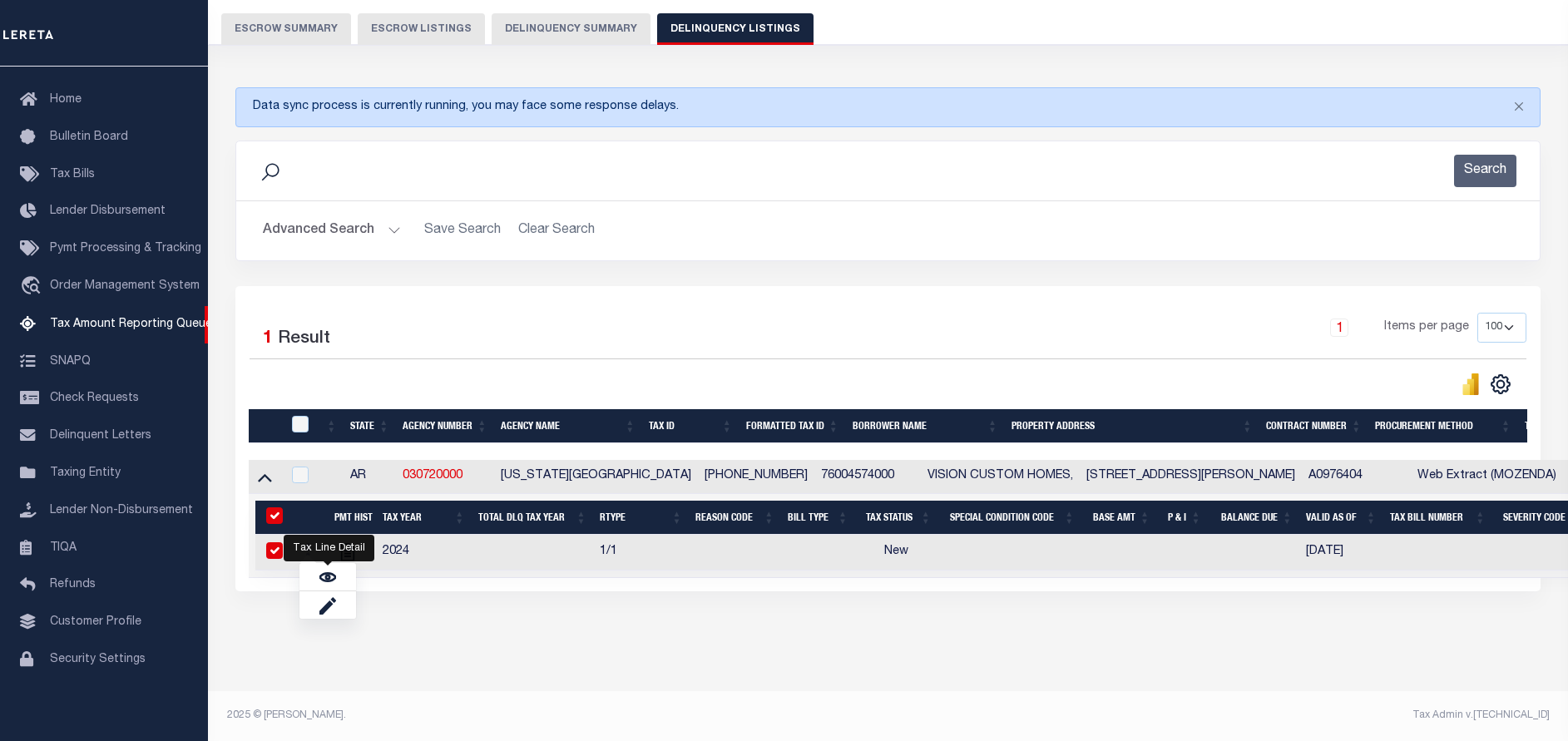
checkbox input "true"
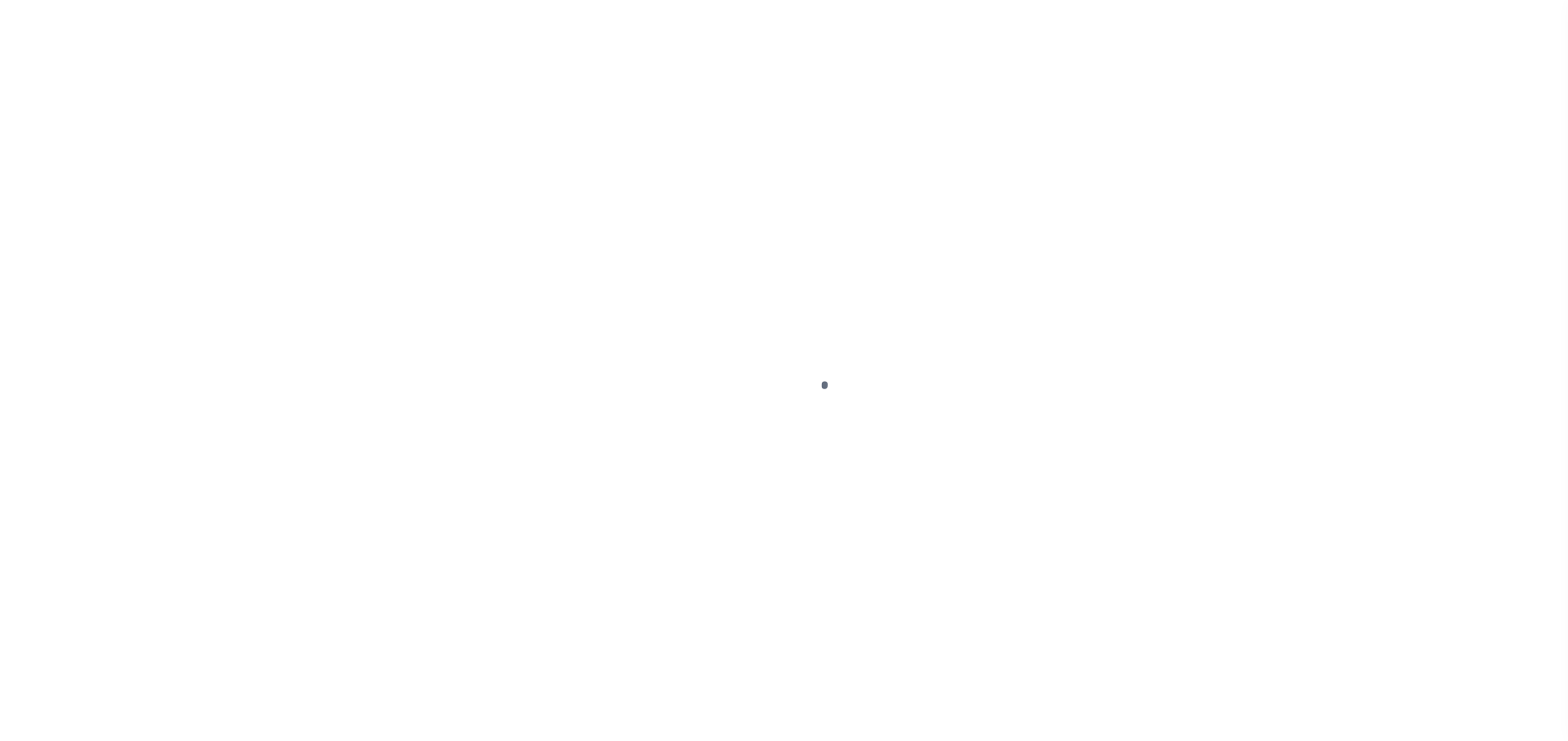
select select "DUE"
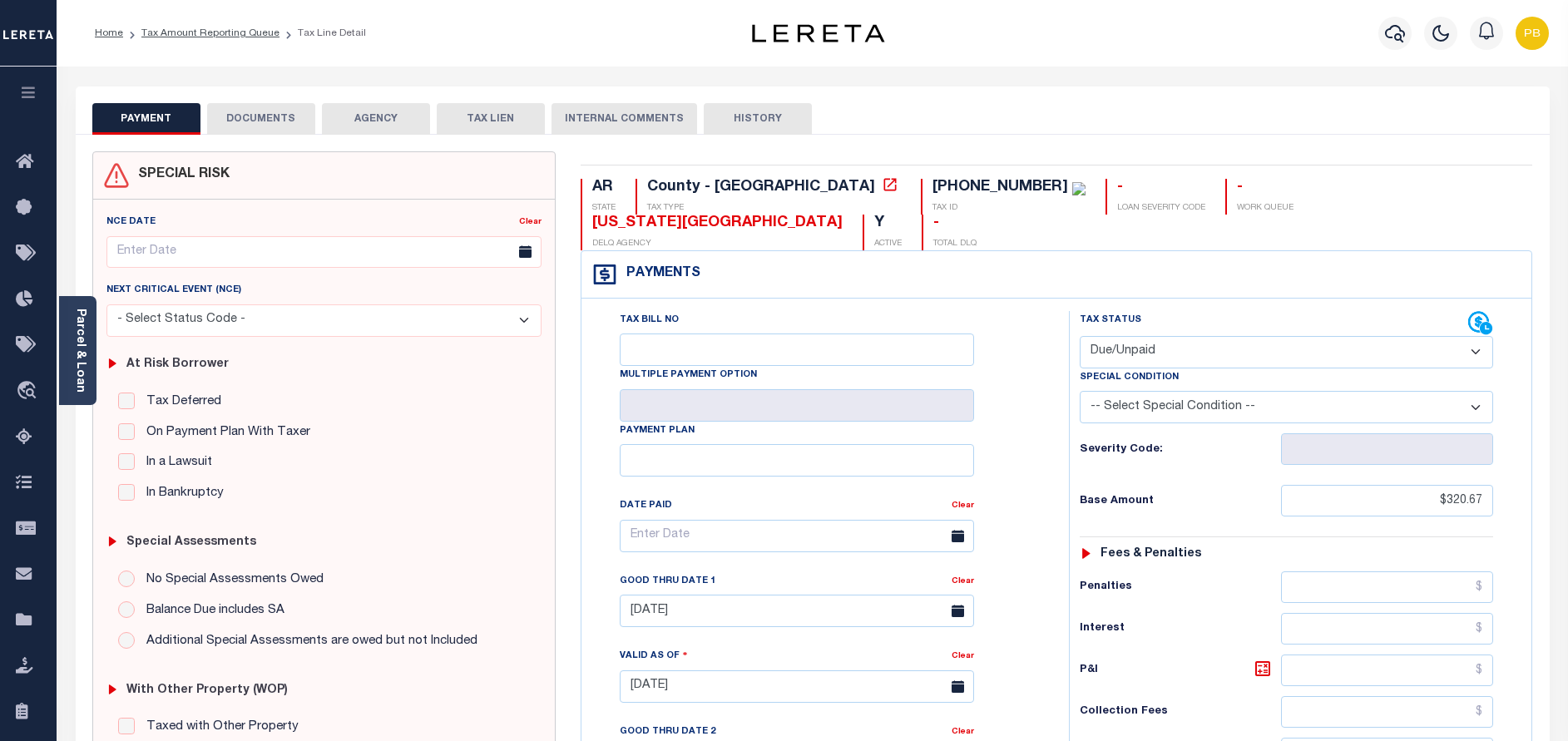
click at [1348, 336] on select "- Select Status Code - Open Due/Unpaid Paid Incomplete No Tax Due Internal Refu…" at bounding box center [1286, 352] width 413 height 32
click at [958, 447] on div "Tax Bill No Multiple Payment Option Payment Plan Clear" at bounding box center [821, 544] width 446 height 466
click at [1433, 485] on input "$320.67" at bounding box center [1387, 500] width 212 height 31
click at [250, 112] on button "DOCUMENTS" at bounding box center [260, 119] width 108 height 31
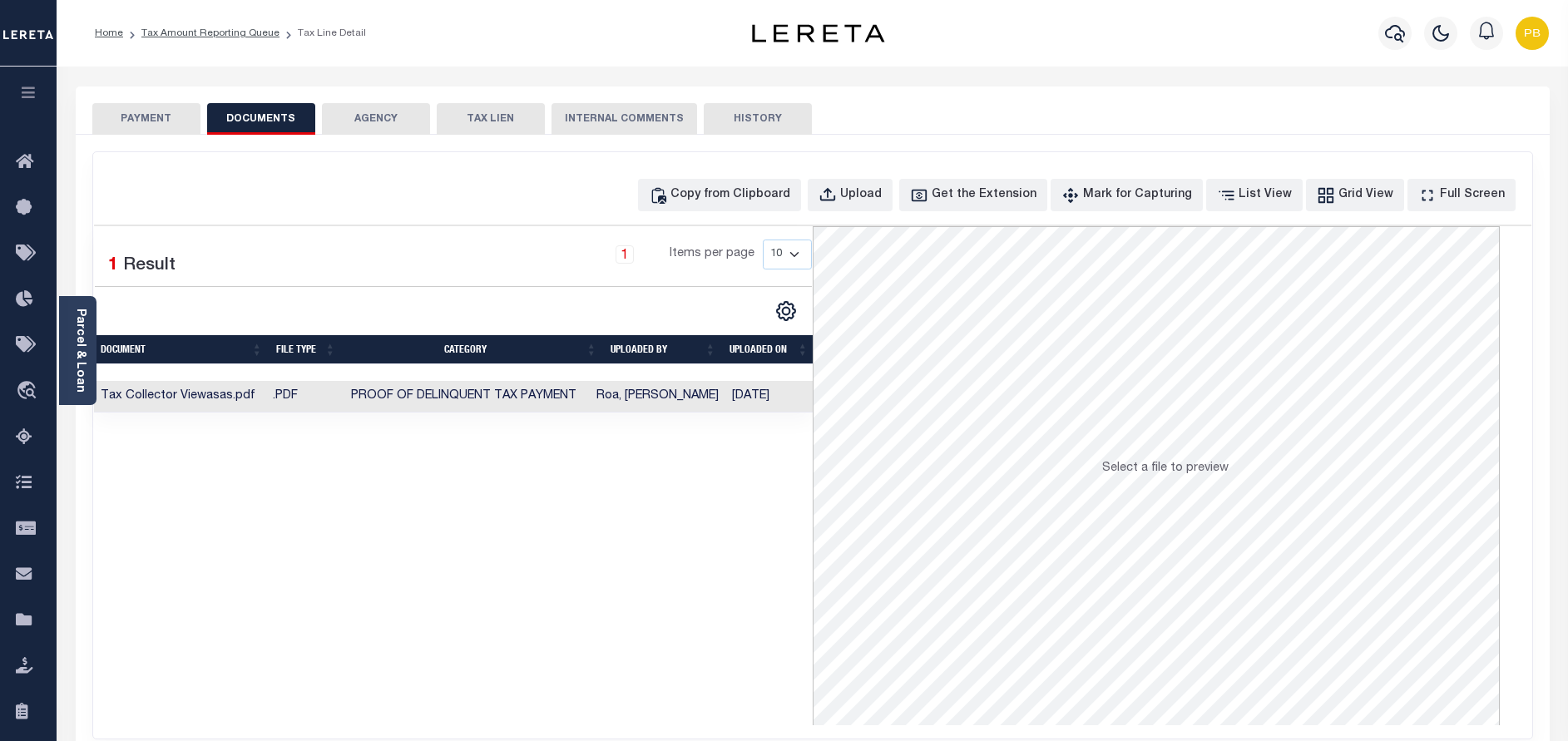
click at [137, 117] on button "PAYMENT" at bounding box center [146, 119] width 108 height 31
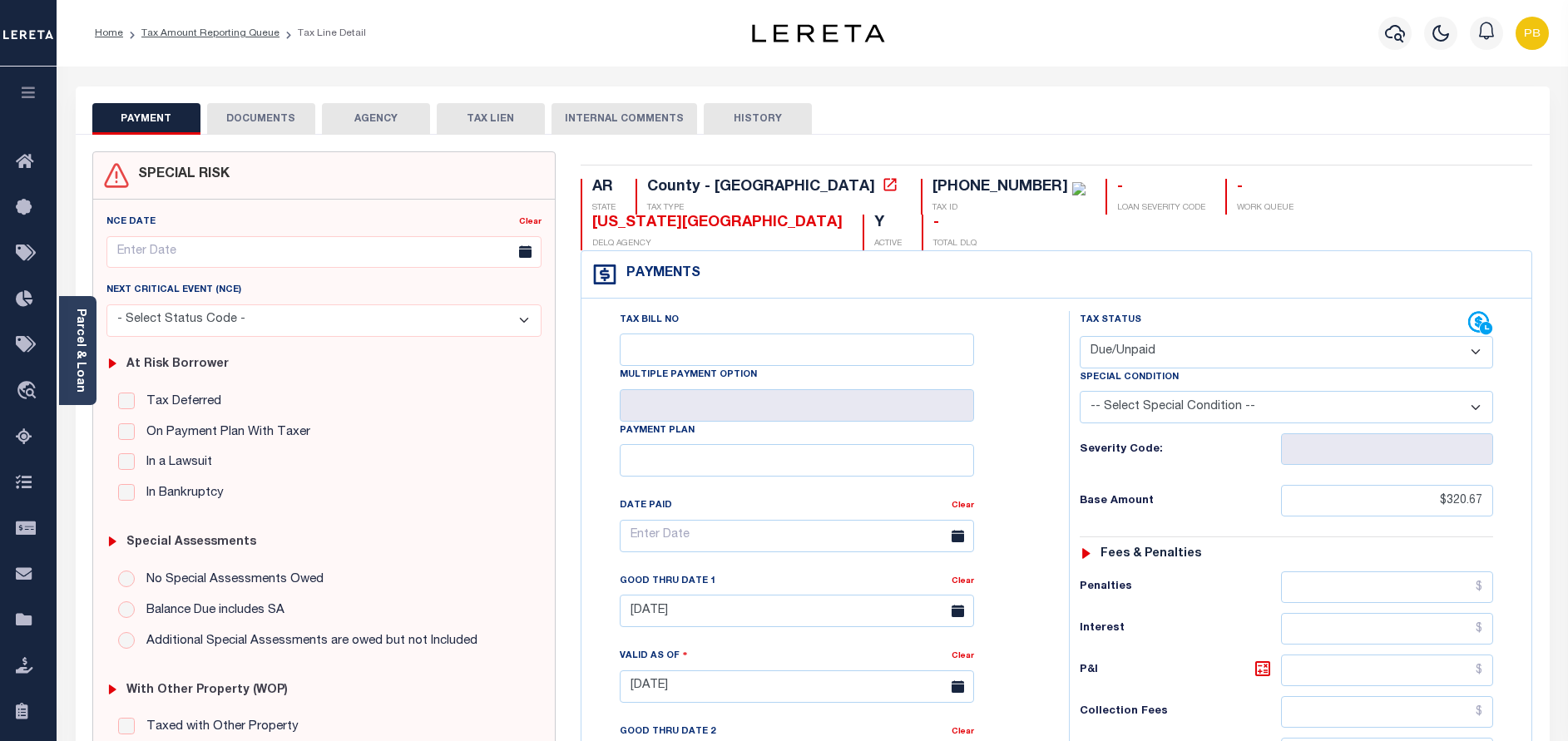
click at [240, 131] on button "DOCUMENTS" at bounding box center [260, 119] width 108 height 31
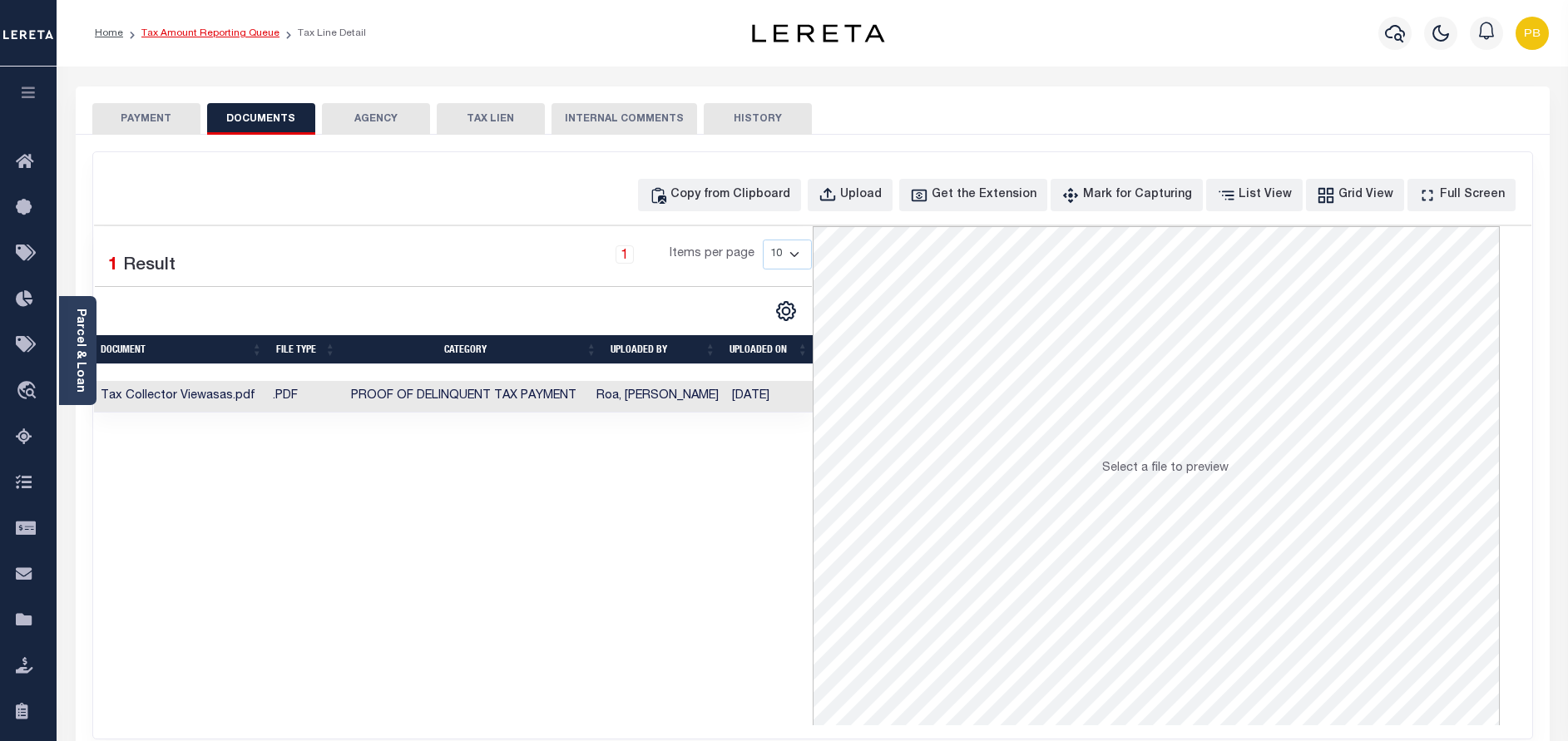
click at [231, 30] on link "Tax Amount Reporting Queue" at bounding box center [210, 33] width 138 height 10
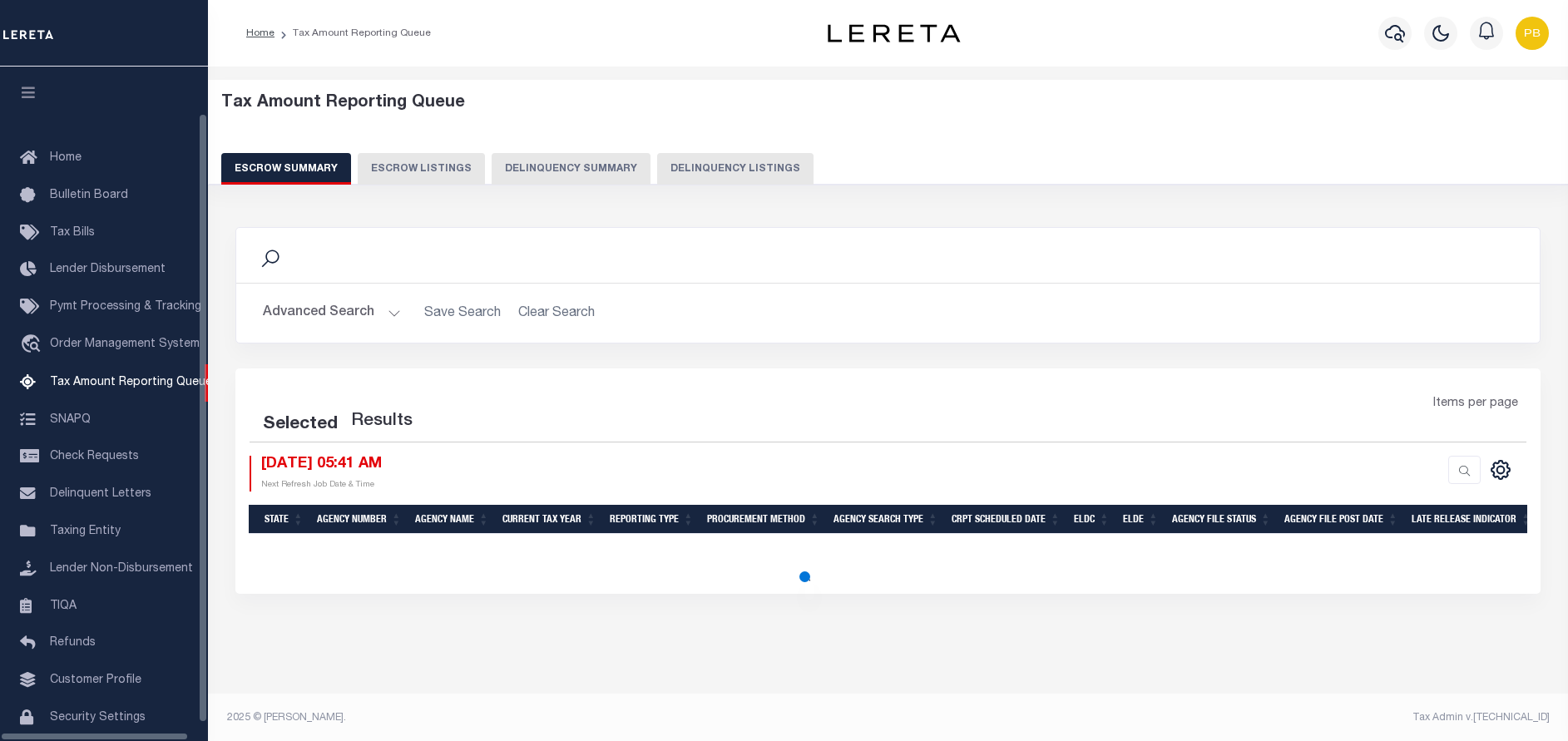
click at [728, 170] on button "Delinquency Listings" at bounding box center [735, 168] width 156 height 31
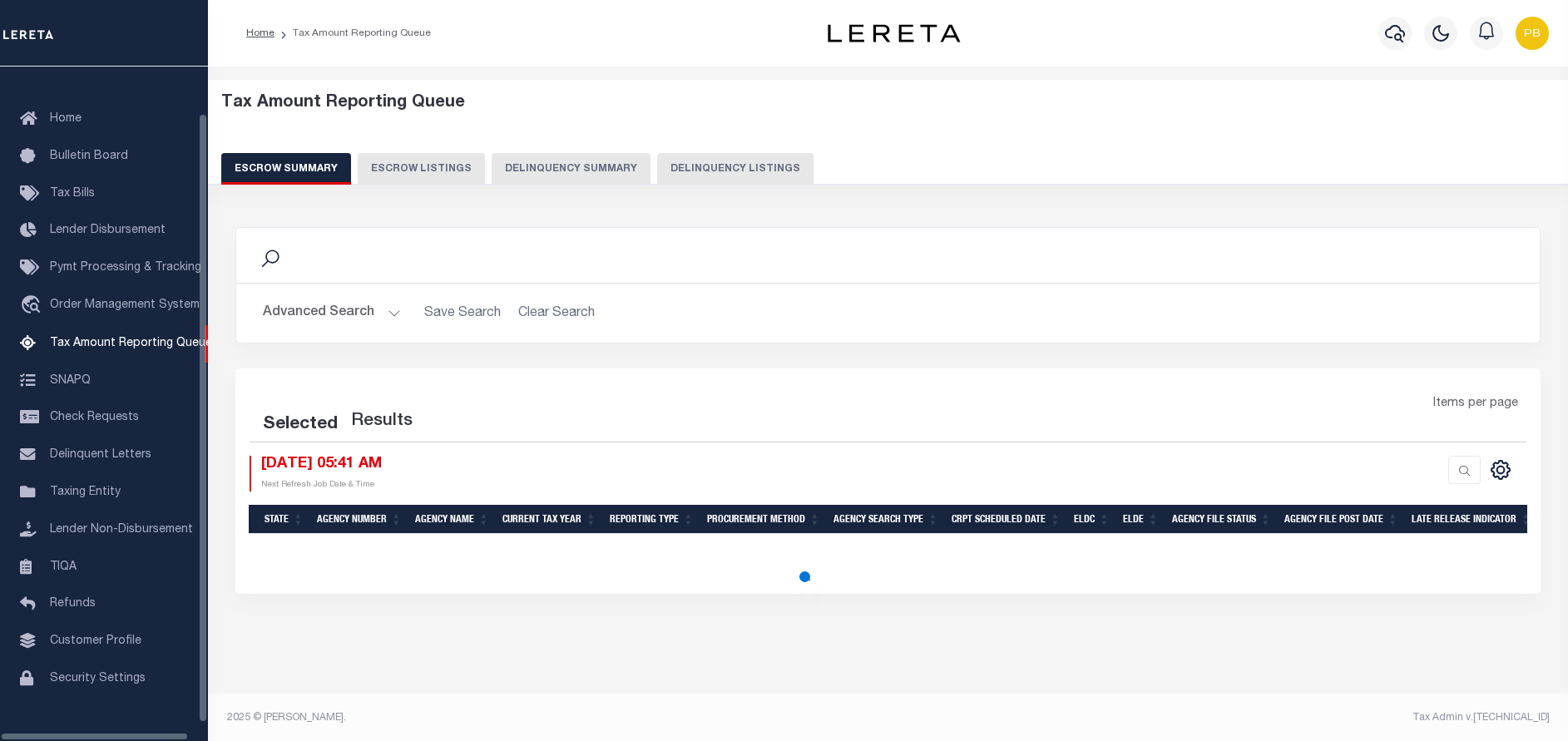
select select "100"
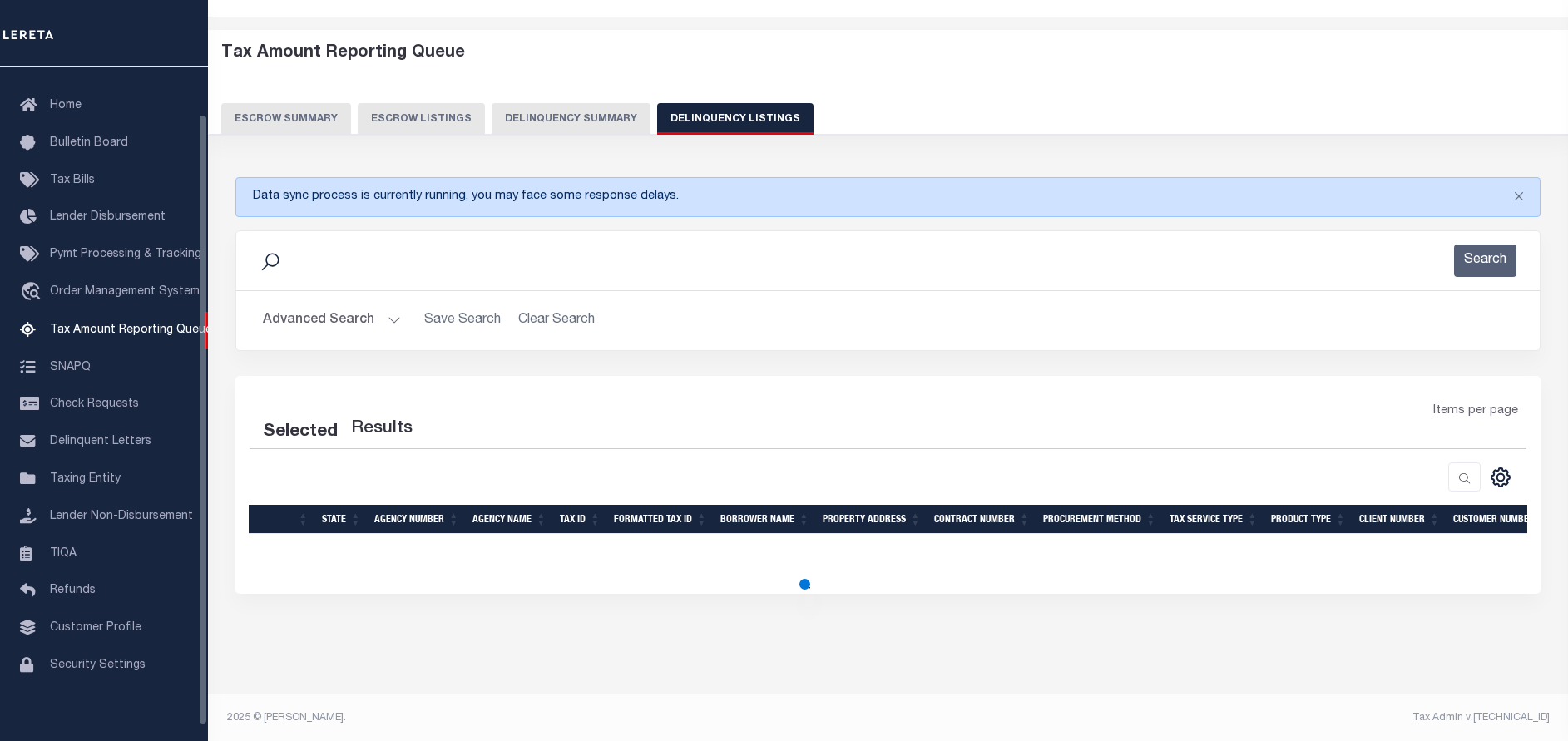
select select "100"
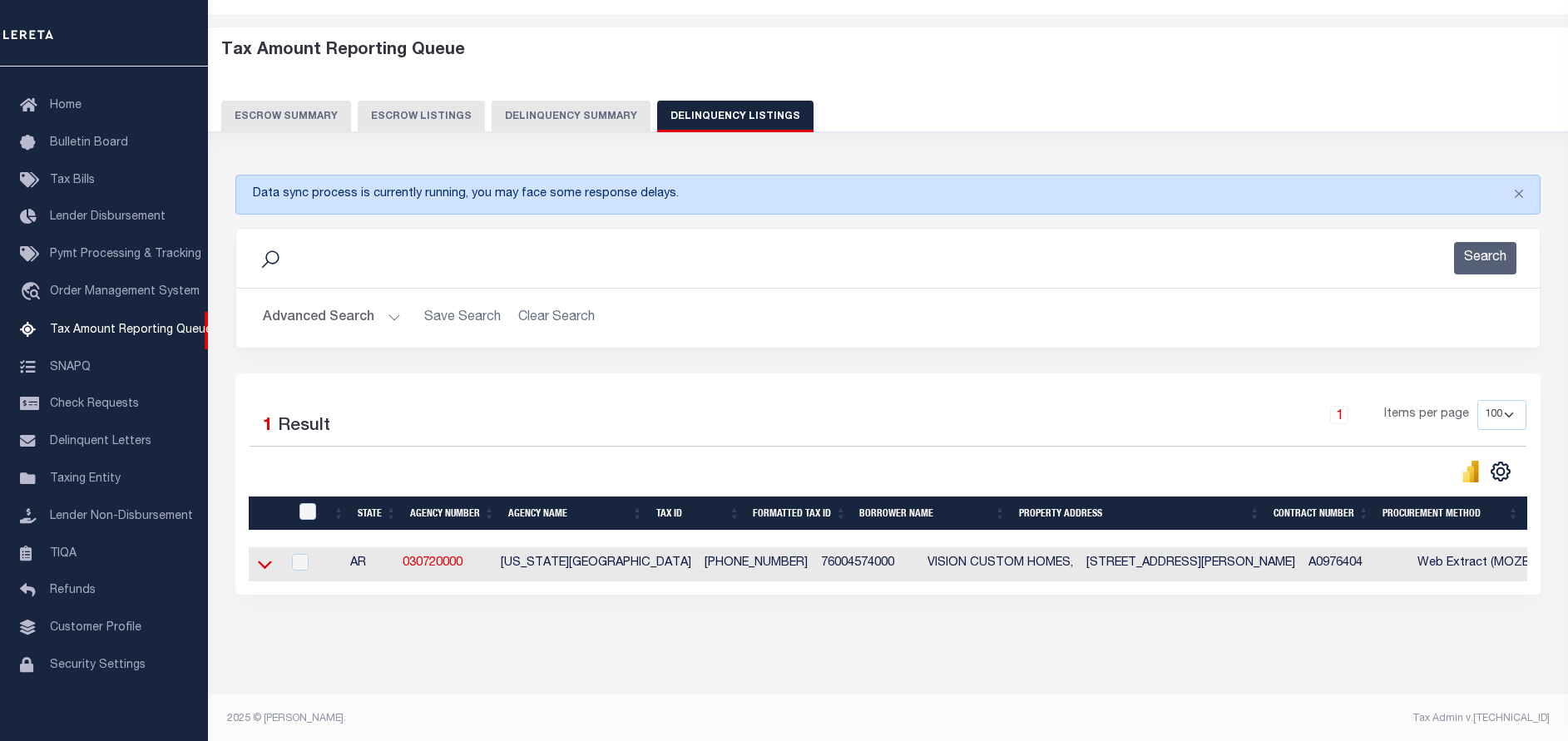
click at [265, 567] on icon at bounding box center [265, 564] width 14 height 18
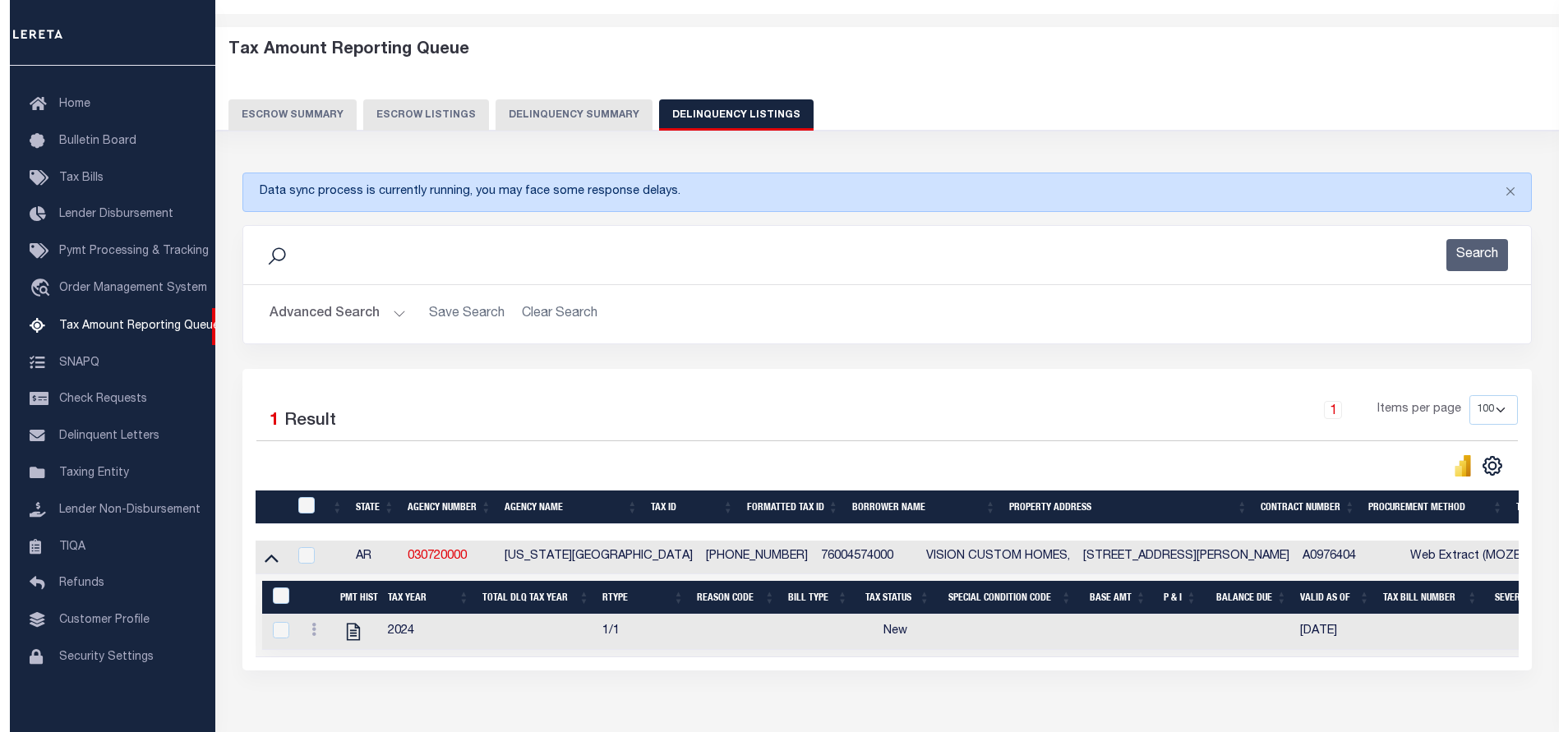
scroll to position [69, 0]
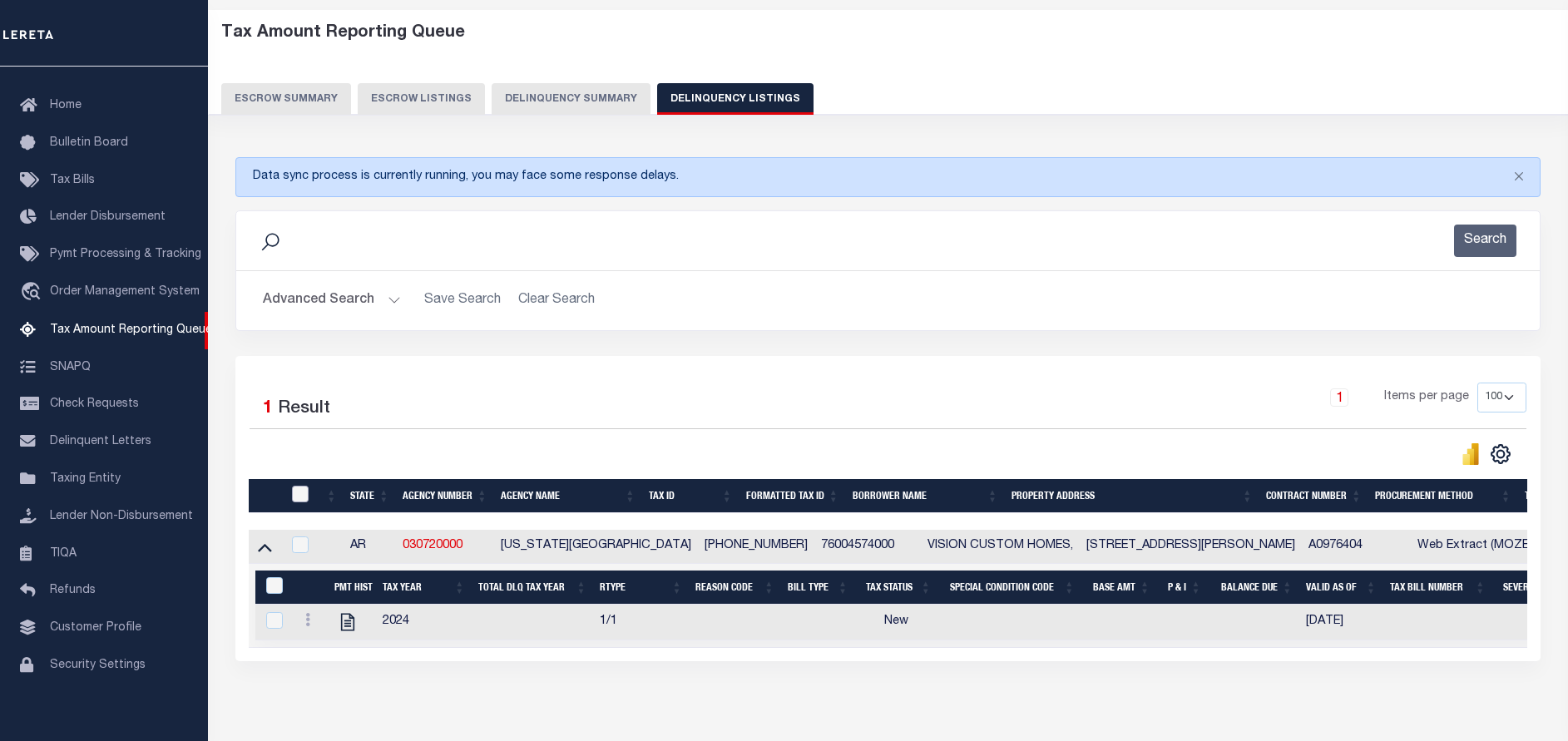
click at [304, 494] on input "checkbox" at bounding box center [300, 494] width 17 height 17
checkbox input "true"
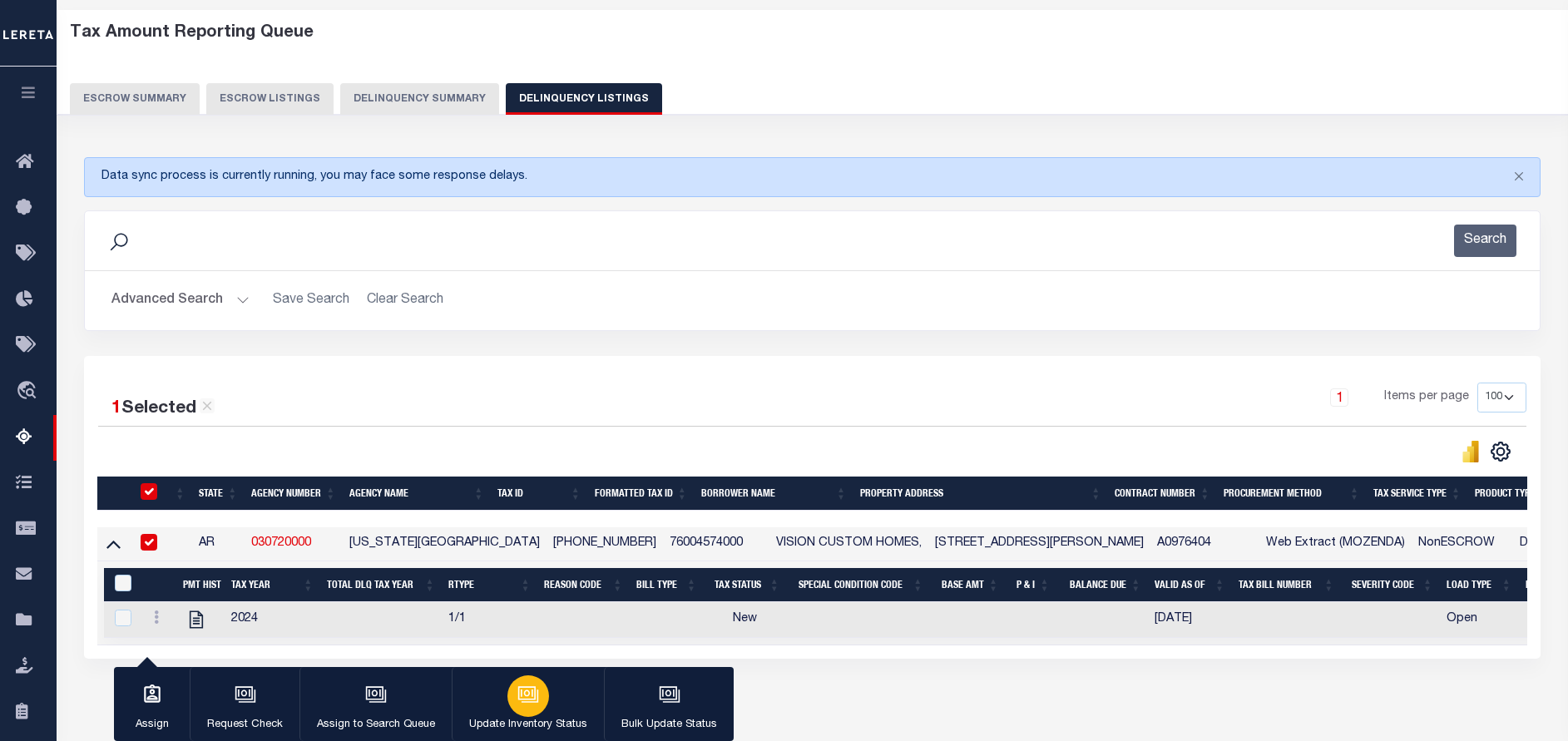
click at [517, 702] on icon "button" at bounding box center [527, 694] width 21 height 21
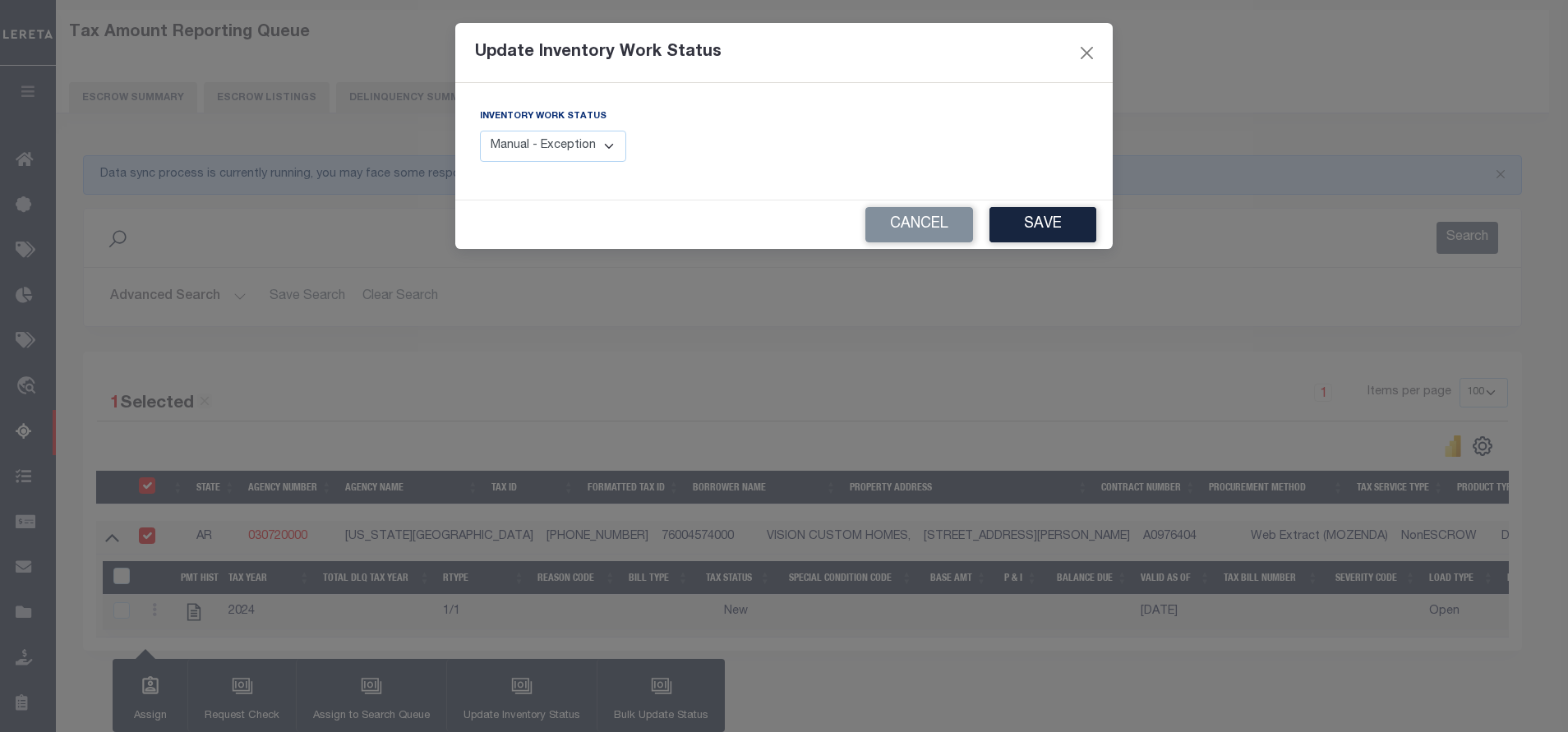
click at [550, 143] on select "Manual - Exception Pended - Awaiting Search Late Add Exception Completed" at bounding box center [553, 147] width 147 height 32
select select "4"
click at [480, 131] on select "Manual - Exception Pended - Awaiting Search Late Add Exception Completed" at bounding box center [553, 147] width 147 height 32
click at [1021, 222] on button "Save" at bounding box center [1043, 224] width 106 height 35
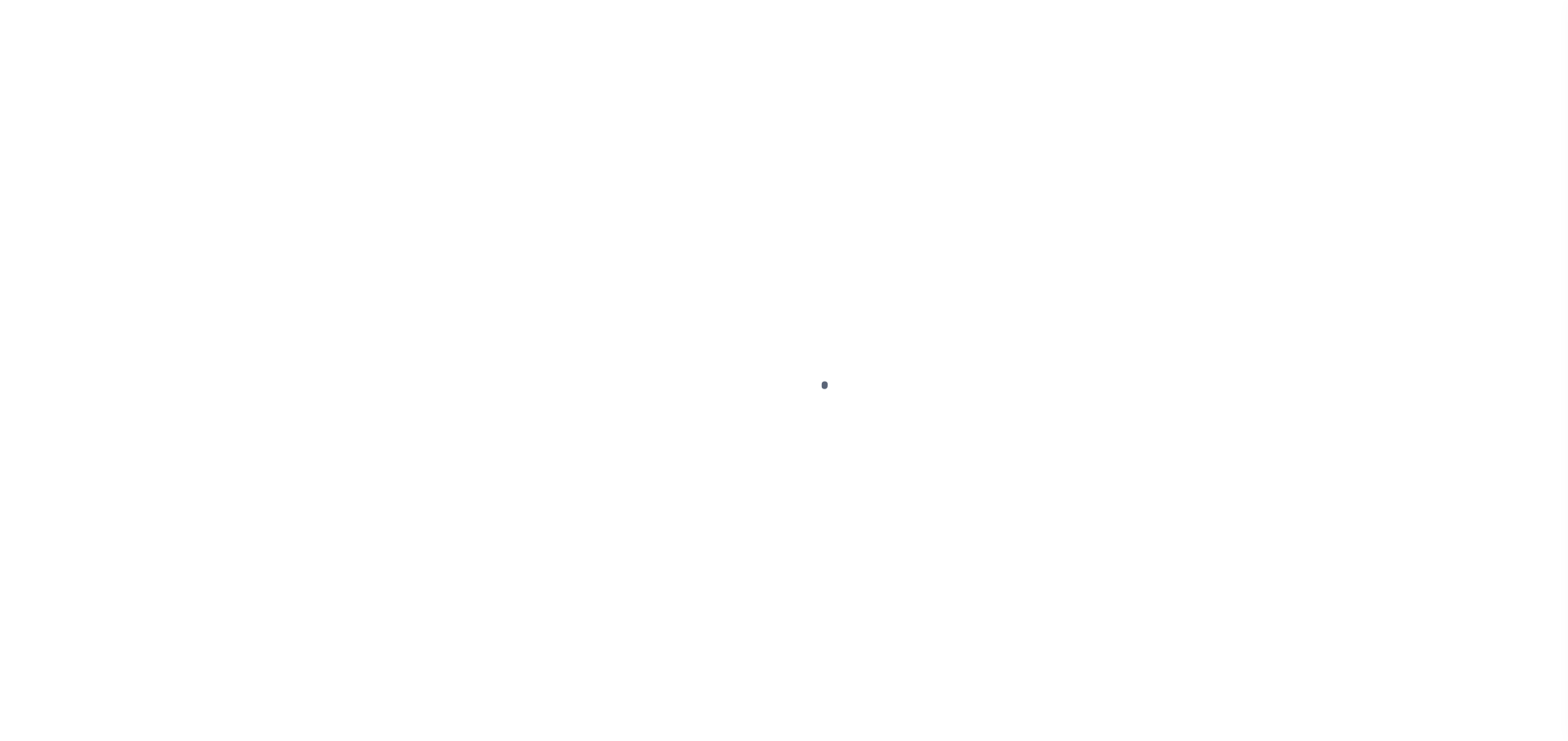
select select "DUE"
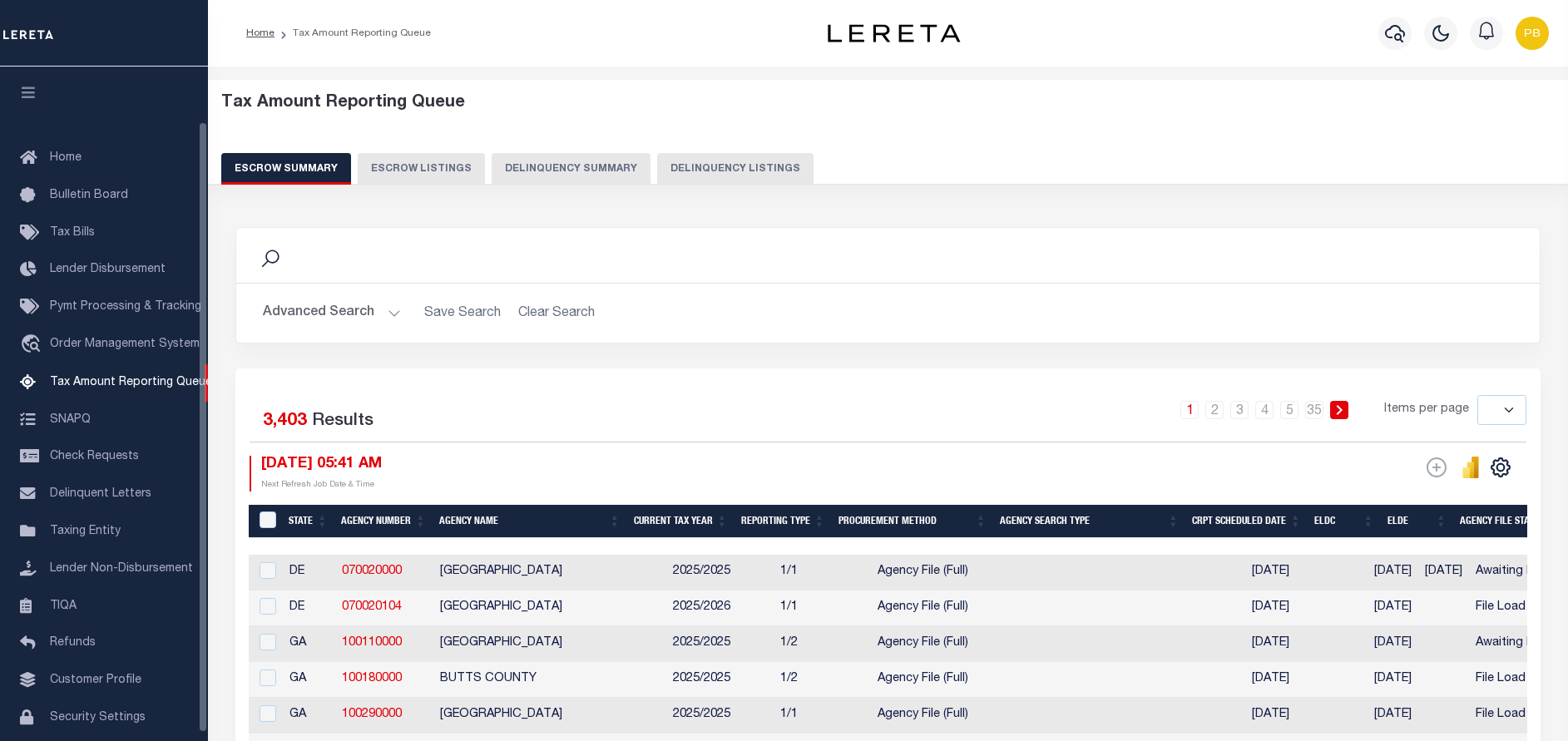
click at [751, 159] on button "Delinquency Listings" at bounding box center [735, 168] width 156 height 31
select select "100"
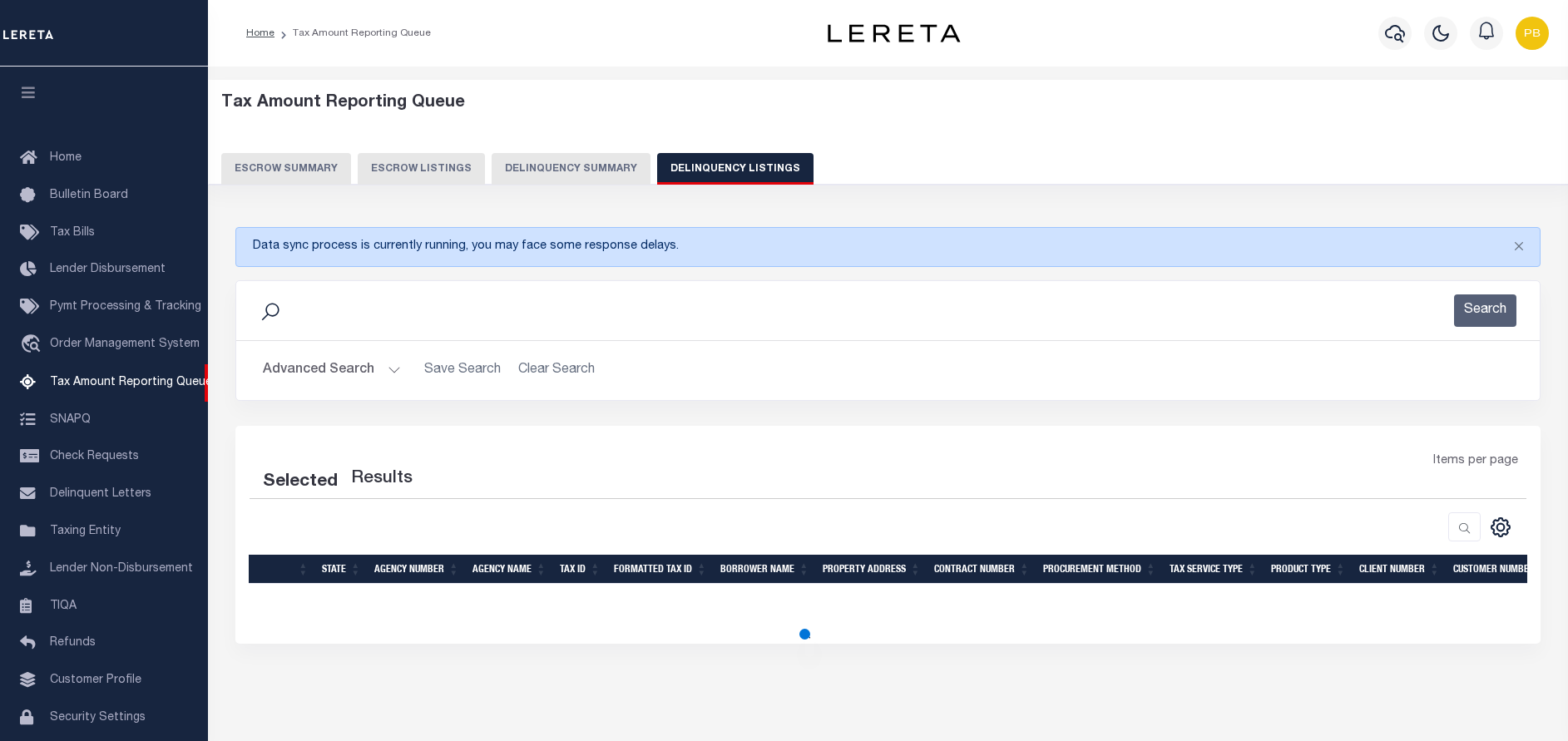
scroll to position [61, 0]
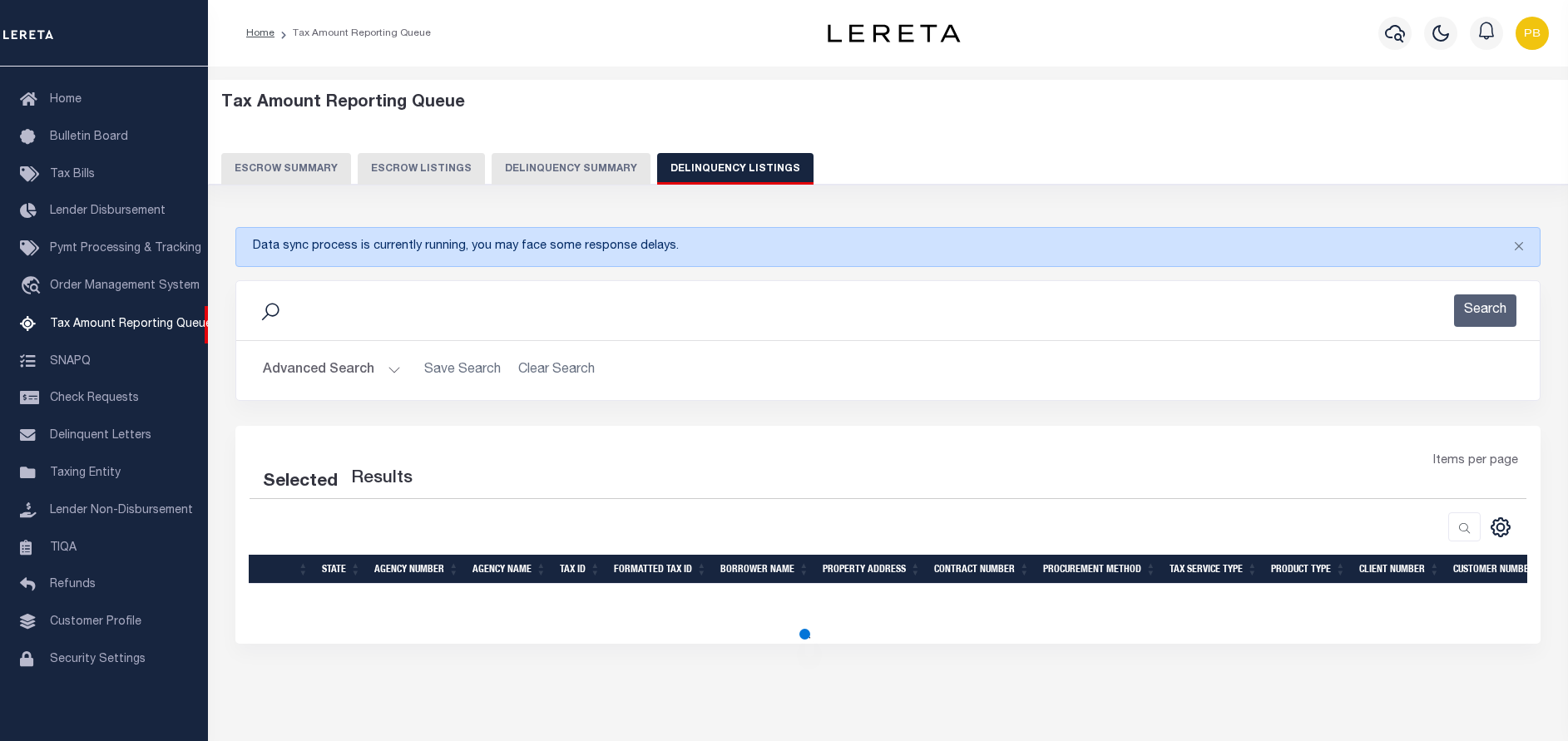
select select "100"
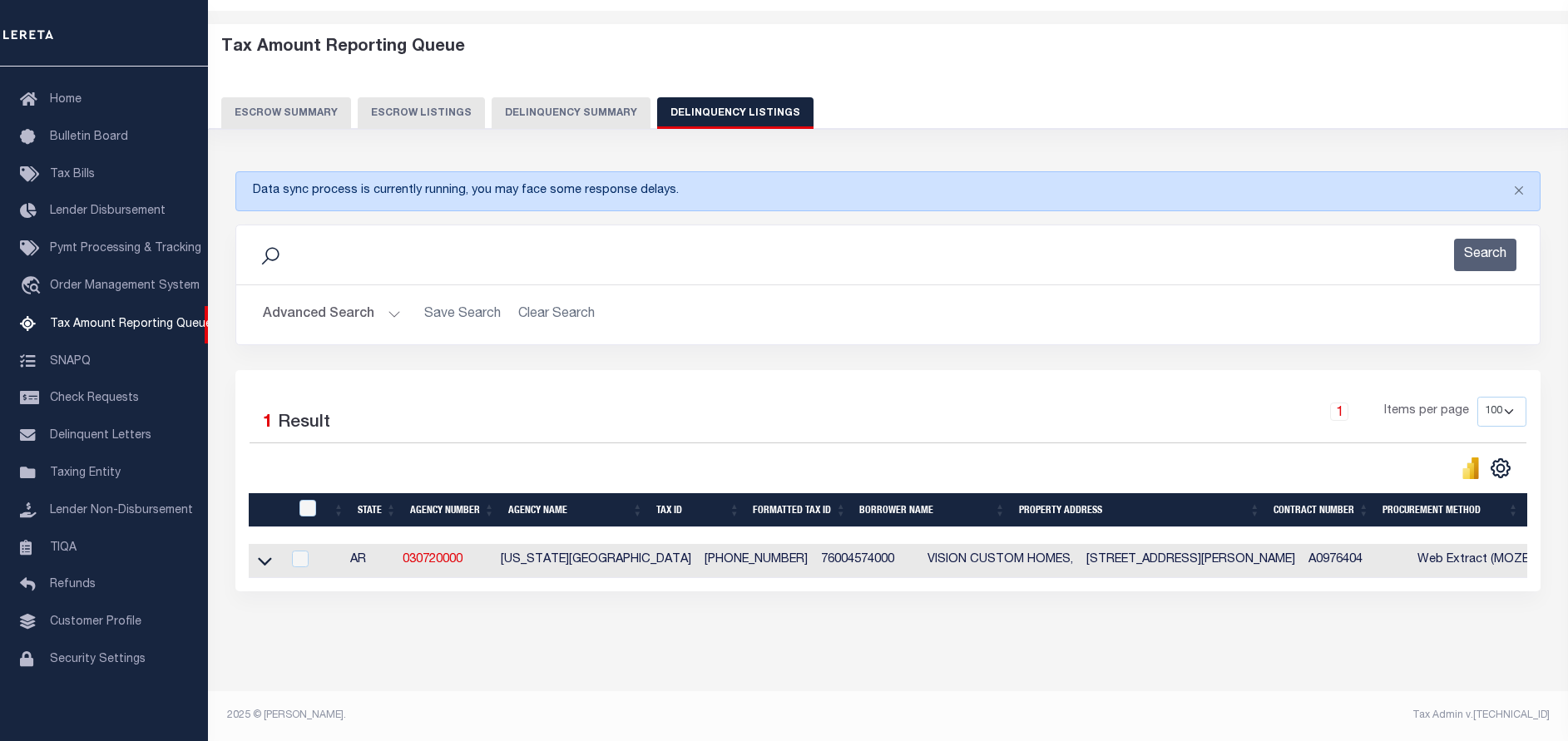
scroll to position [70, 0]
click at [255, 554] on link at bounding box center [265, 560] width 20 height 12
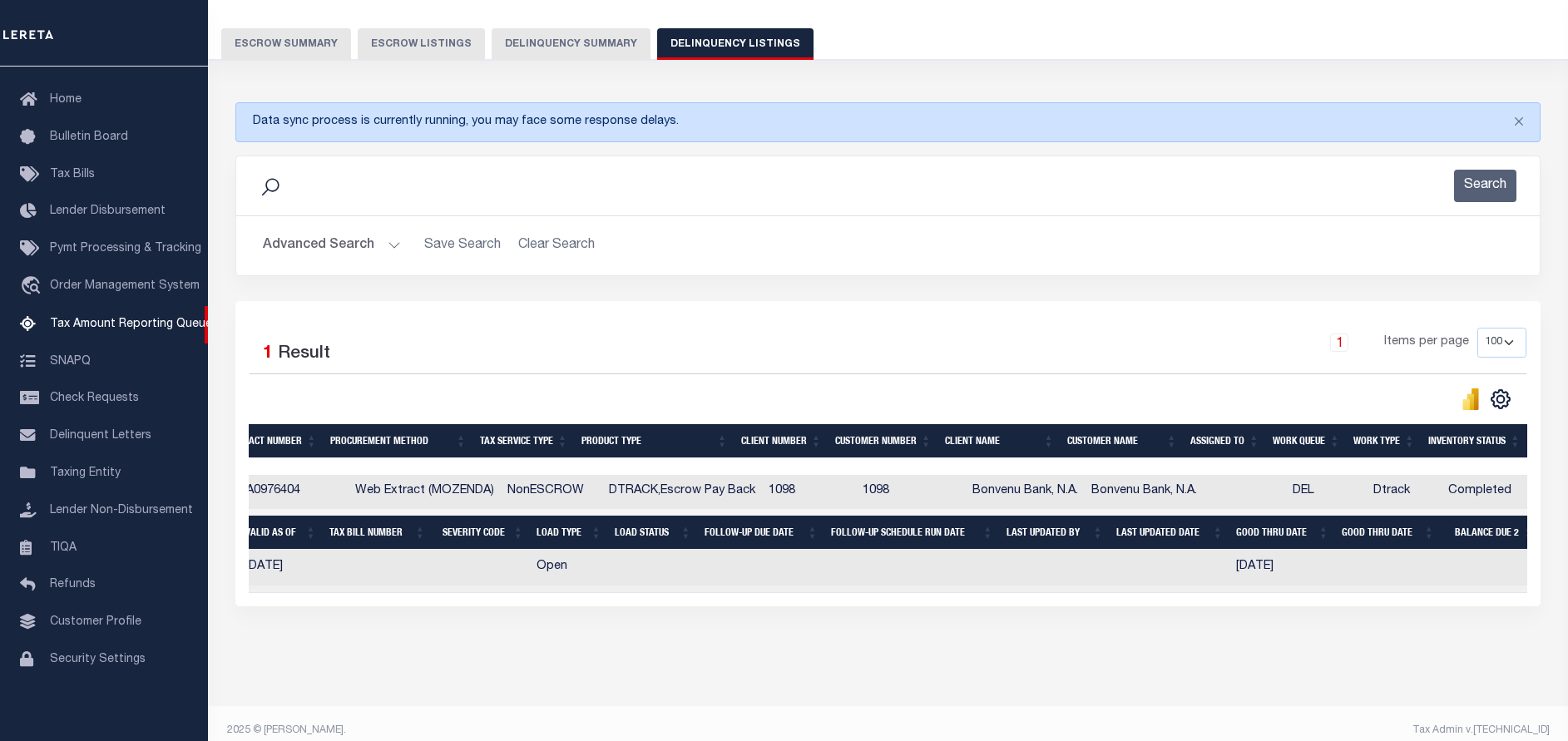
scroll to position [0, 0]
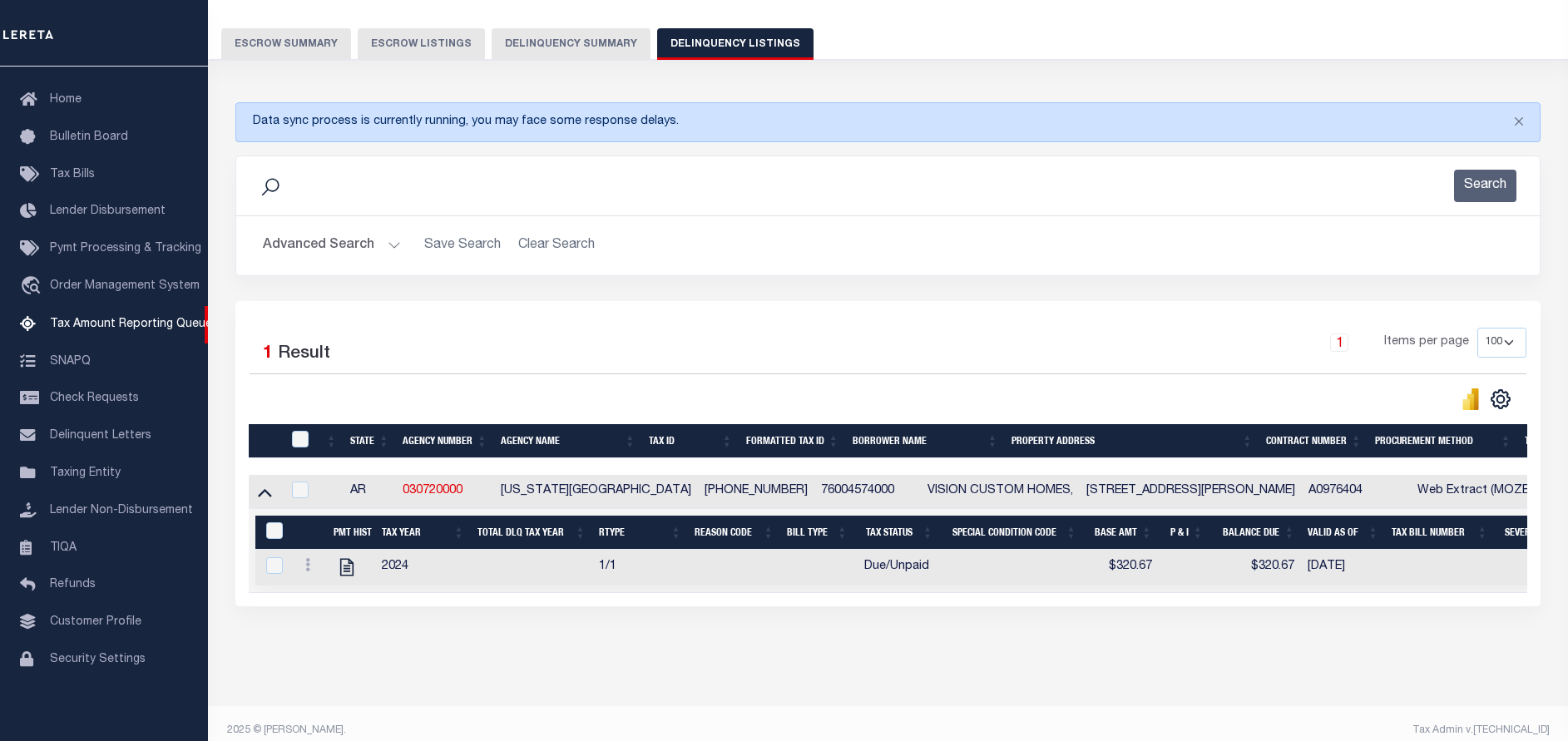
click at [396, 245] on button "Advanced Search" at bounding box center [332, 246] width 138 height 32
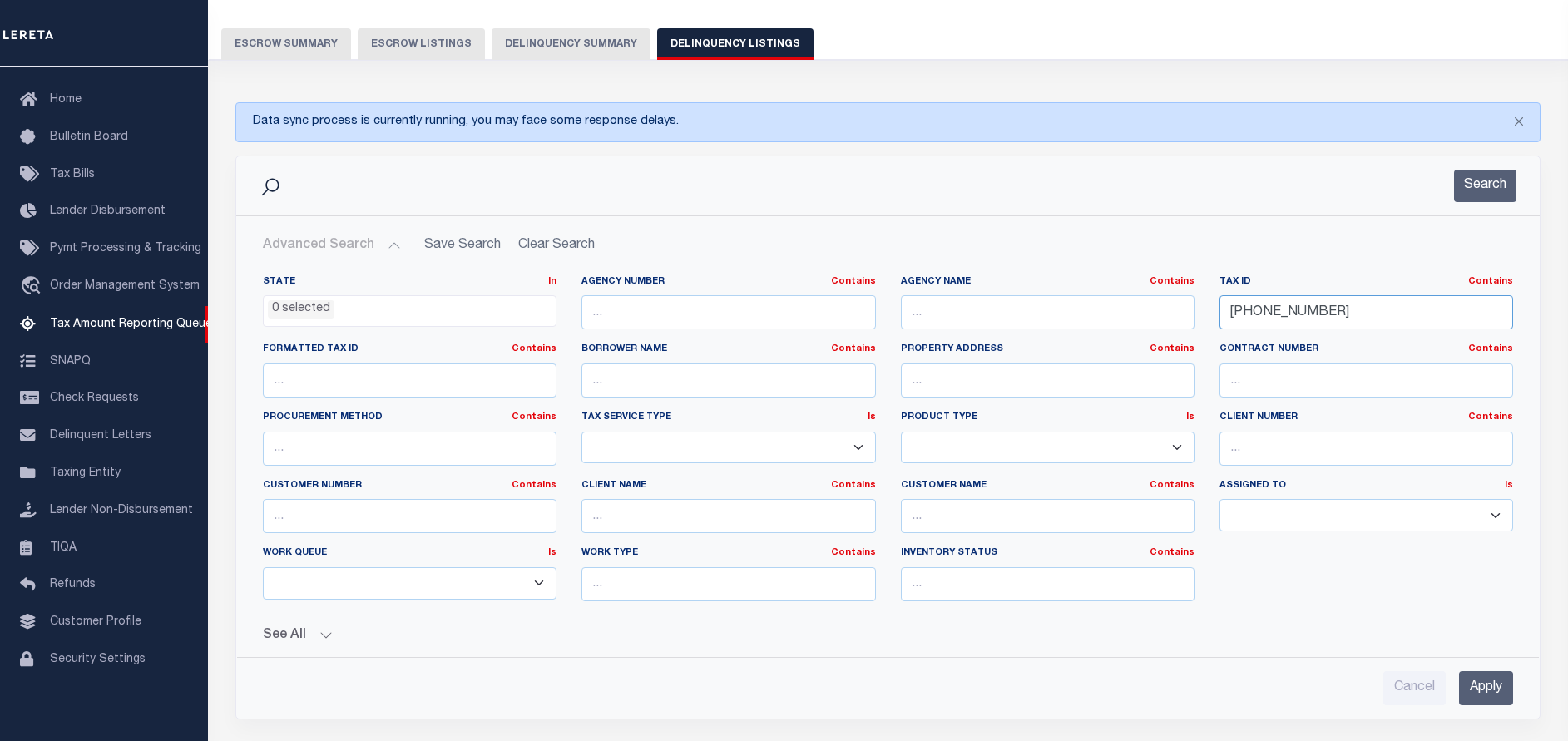
drag, startPoint x: 1326, startPoint y: 321, endPoint x: 1183, endPoint y: 312, distance: 143.3
click at [1183, 312] on div "State In In AK AL AR AZ CA CO CT DC DE FL GA GU HI IA ID IL IN KS KY LA MA MD M…" at bounding box center [887, 445] width 1275 height 339
paste input "90"
type input "760-04590-000"
click at [1479, 183] on button "Search" at bounding box center [1485, 186] width 63 height 32
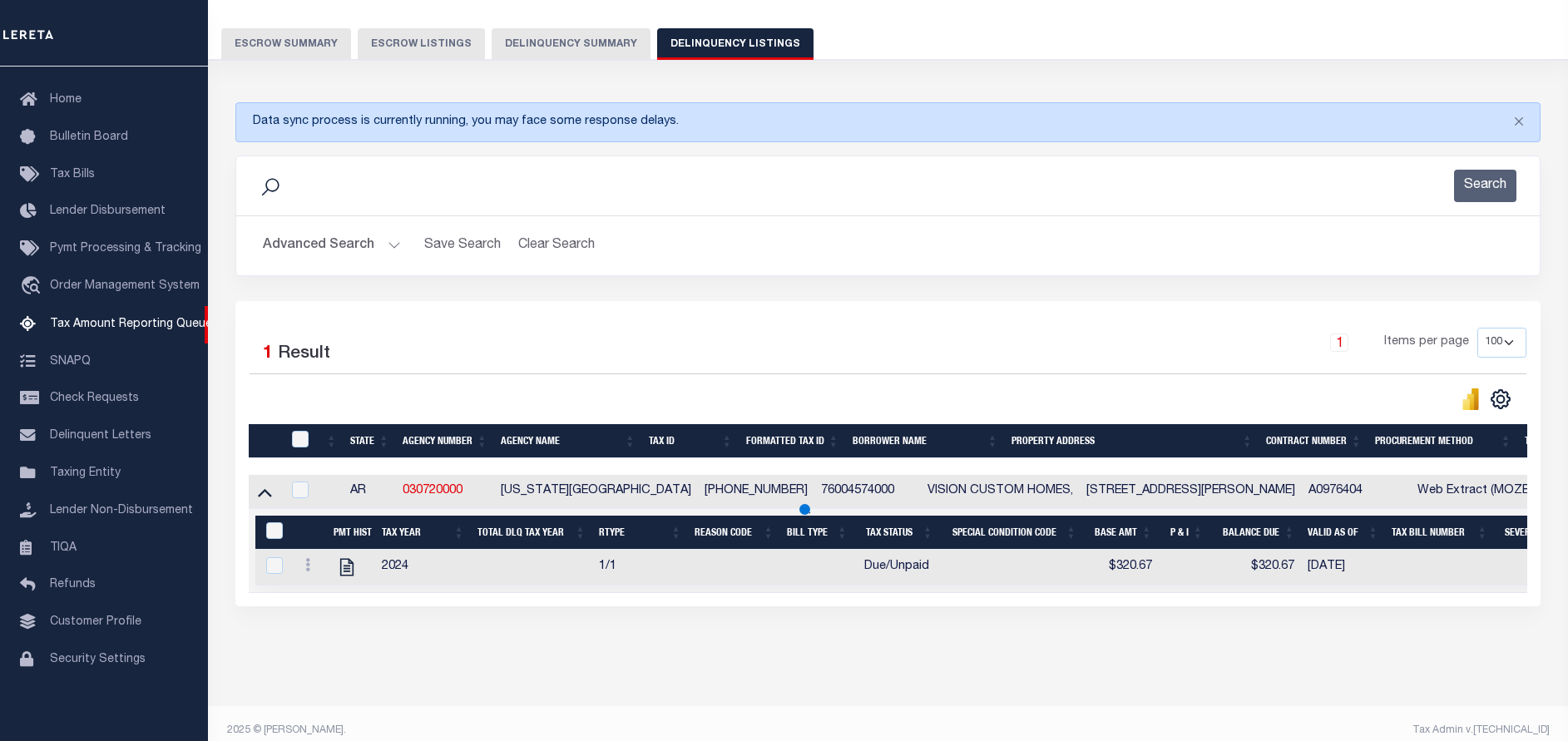
scroll to position [70, 0]
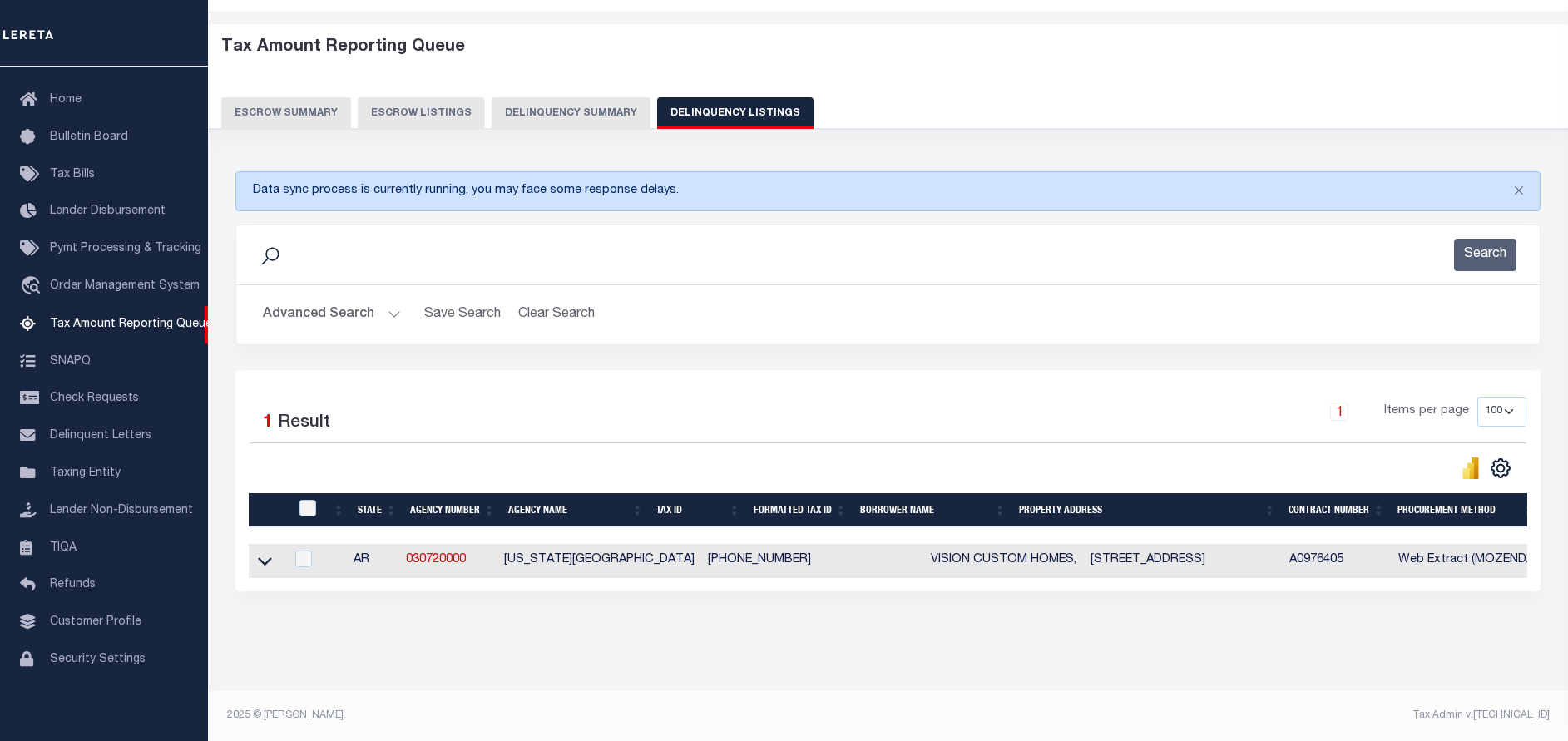
click at [255, 554] on link at bounding box center [265, 560] width 20 height 12
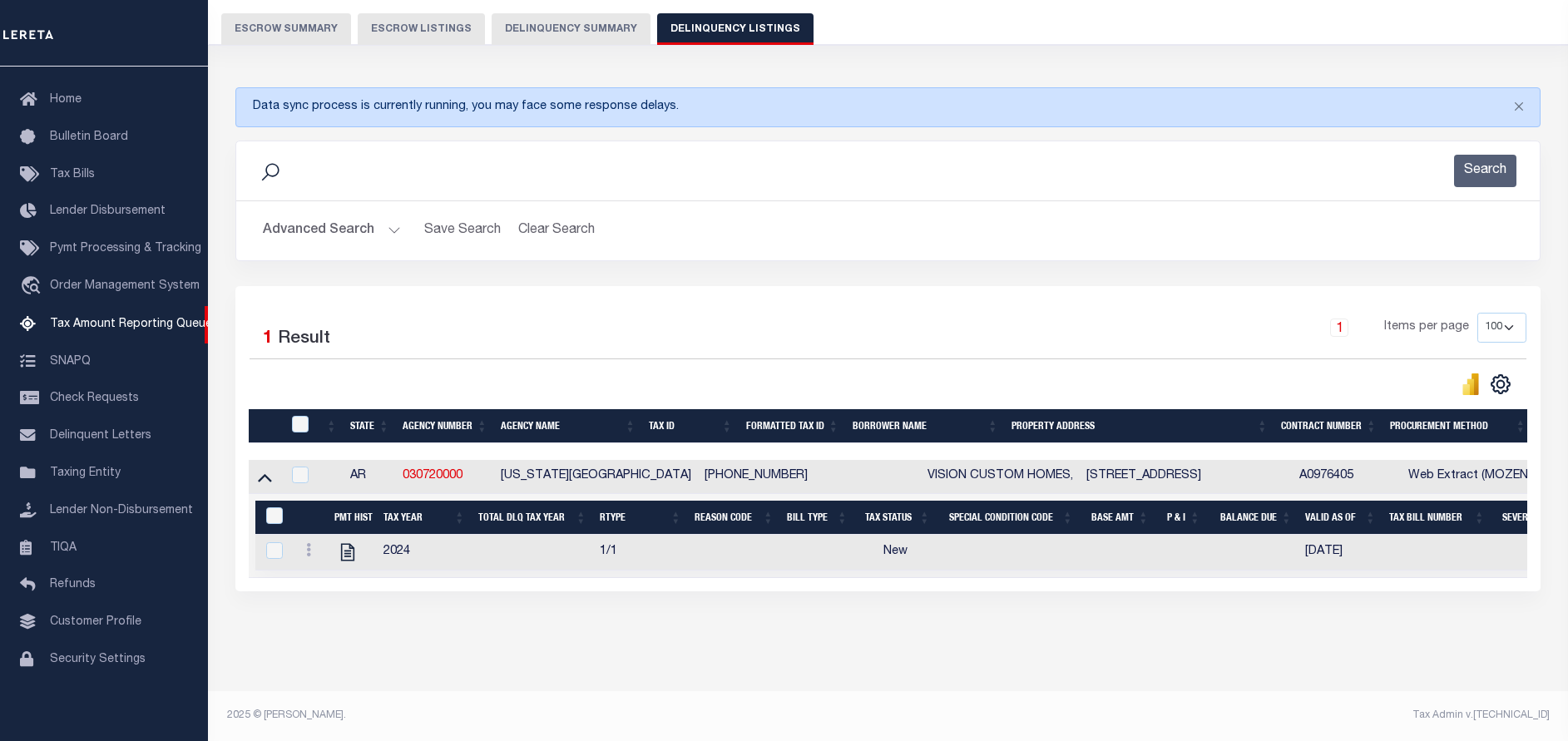
scroll to position [154, 0]
click at [315, 548] on link at bounding box center [309, 552] width 19 height 14
click at [329, 578] on img "" at bounding box center [329, 577] width 17 height 17
checkbox input "true"
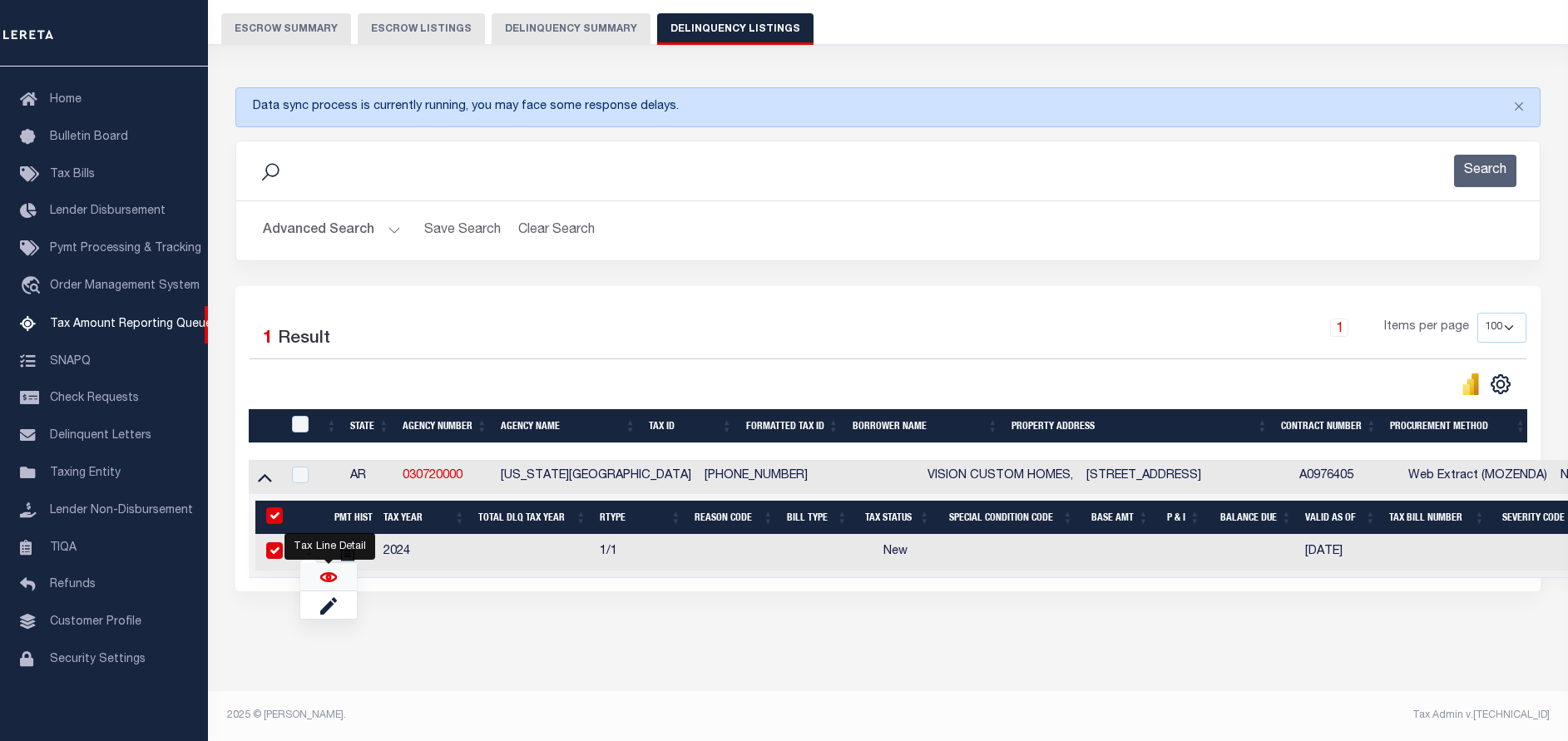
checkbox input "true"
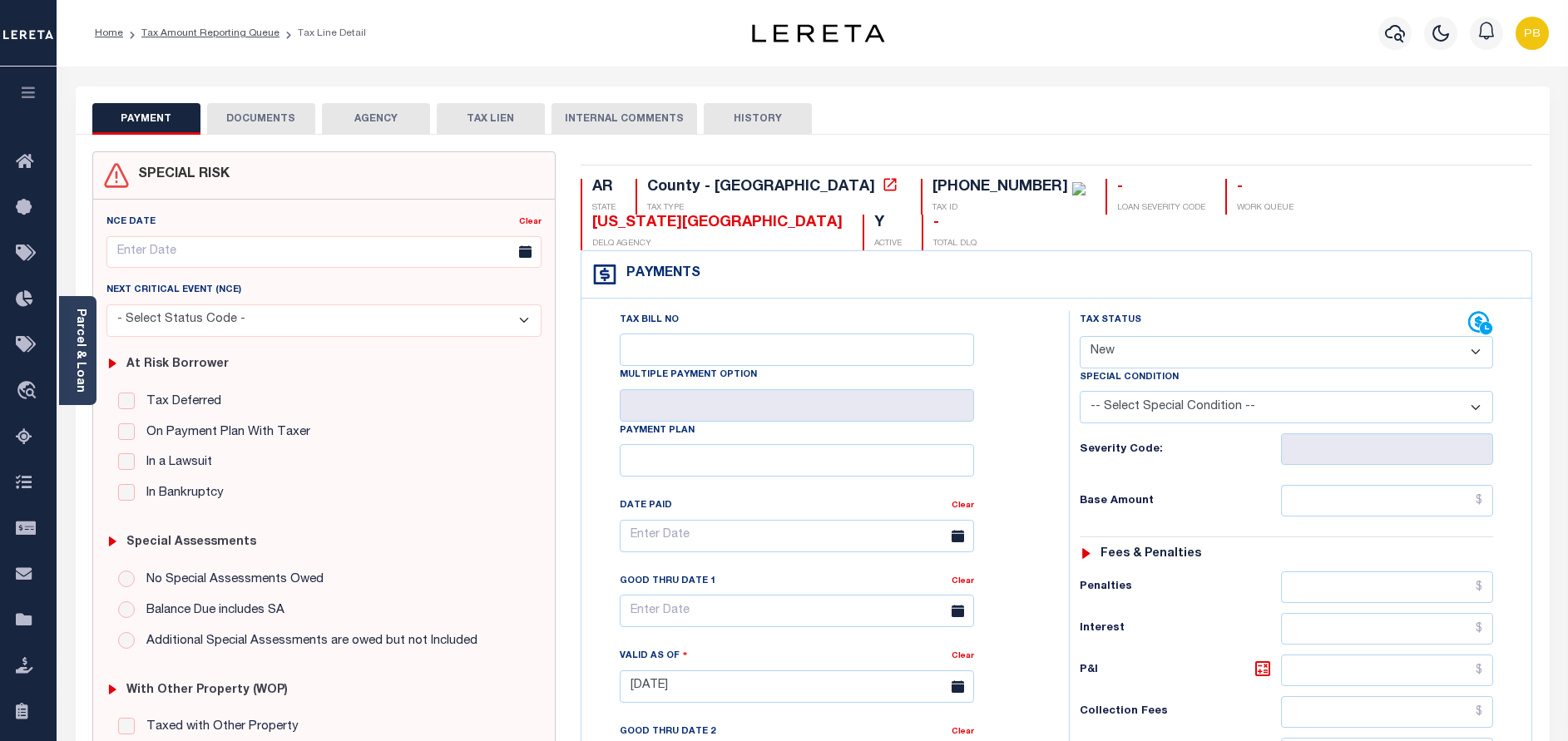
click at [1209, 336] on select "- Select Status Code - Open Due/Unpaid Paid Incomplete No Tax Due Internal Refu…" at bounding box center [1286, 352] width 413 height 32
select select "DUE"
click at [1080, 336] on select "- Select Status Code - Open Due/Unpaid Paid Incomplete No Tax Due Internal Refu…" at bounding box center [1286, 352] width 413 height 32
type input "[DATE]"
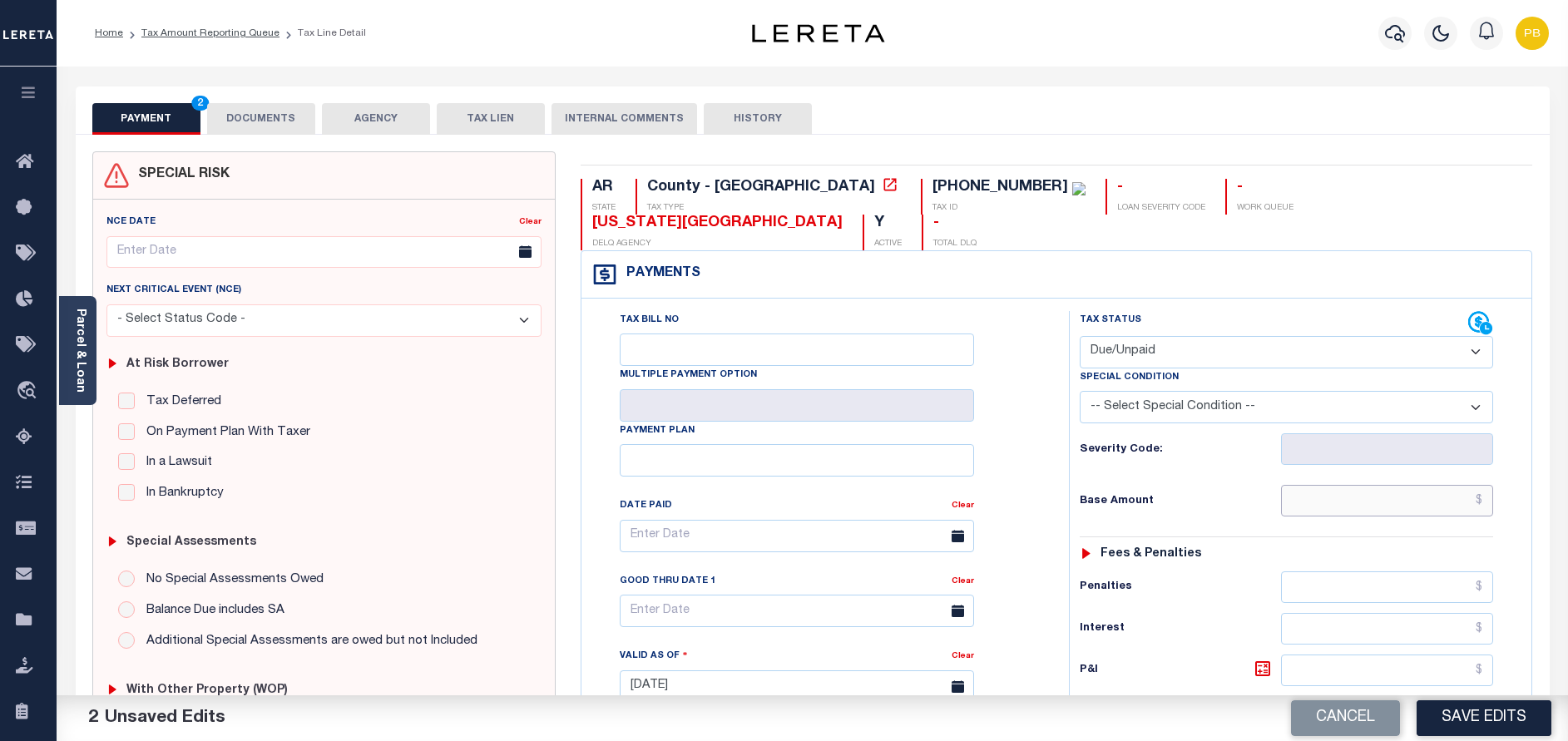
click at [1388, 485] on input "text" at bounding box center [1387, 500] width 212 height 31
click at [1348, 485] on input "text" at bounding box center [1387, 500] width 212 height 31
paste input "320.67"
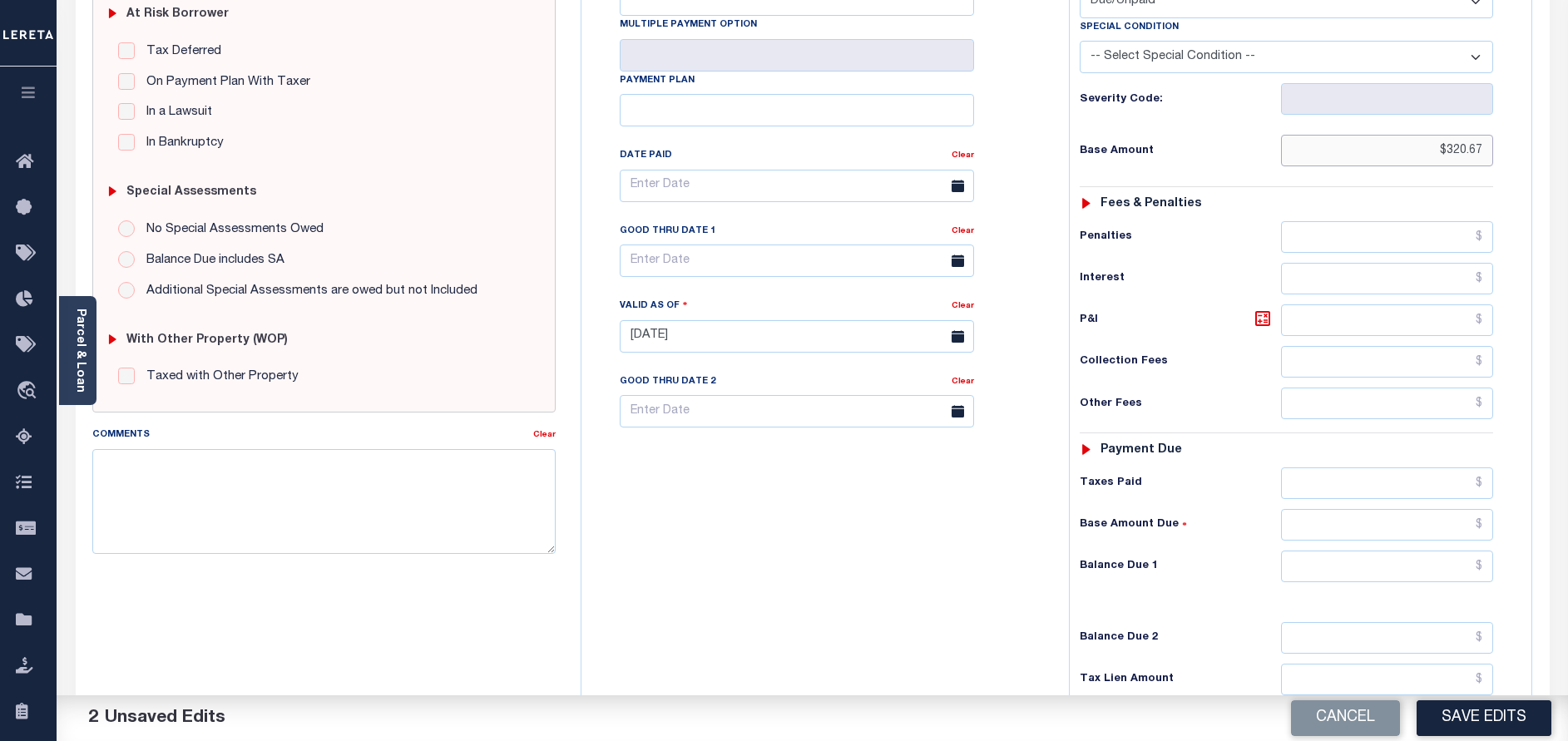
scroll to position [374, 0]
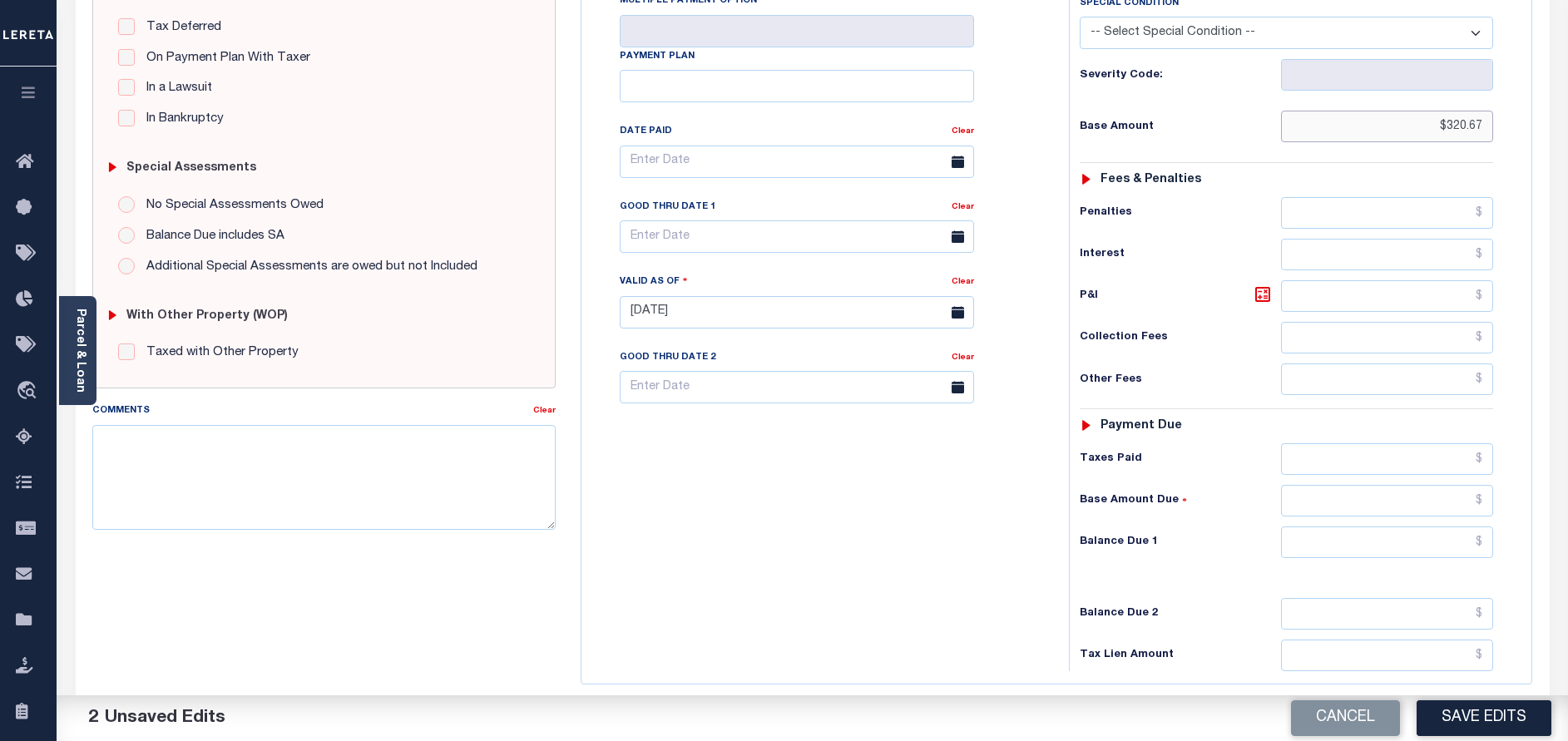
type input "$320.67"
click at [1367, 526] on input "text" at bounding box center [1387, 542] width 212 height 31
paste input "320.67"
type input "$320.67"
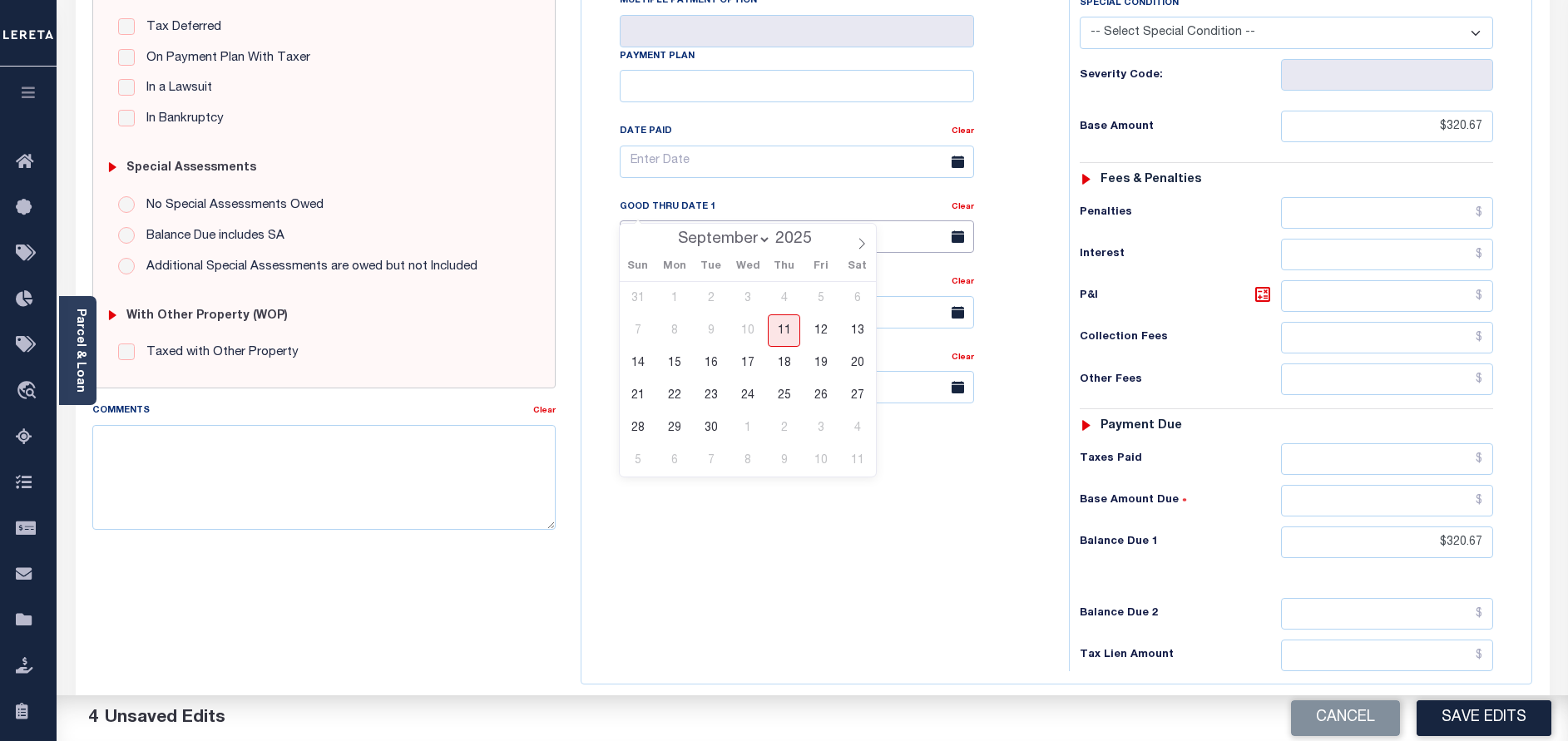
click at [769, 220] on input "text" at bounding box center [797, 237] width 354 height 32
click at [708, 423] on span "30" at bounding box center [711, 427] width 32 height 32
type input "[DATE]"
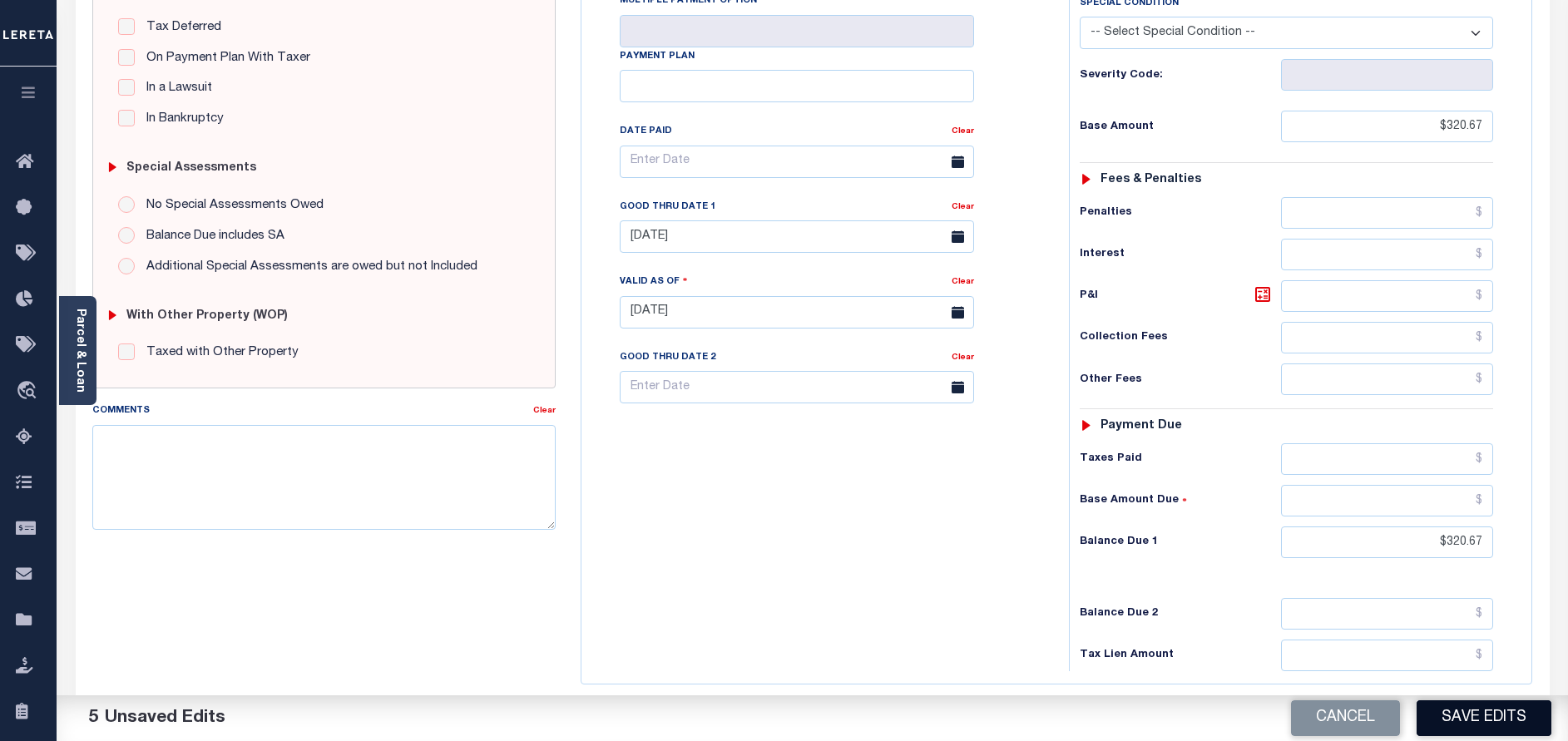
click at [1467, 725] on button "Save Edits" at bounding box center [1483, 718] width 135 height 36
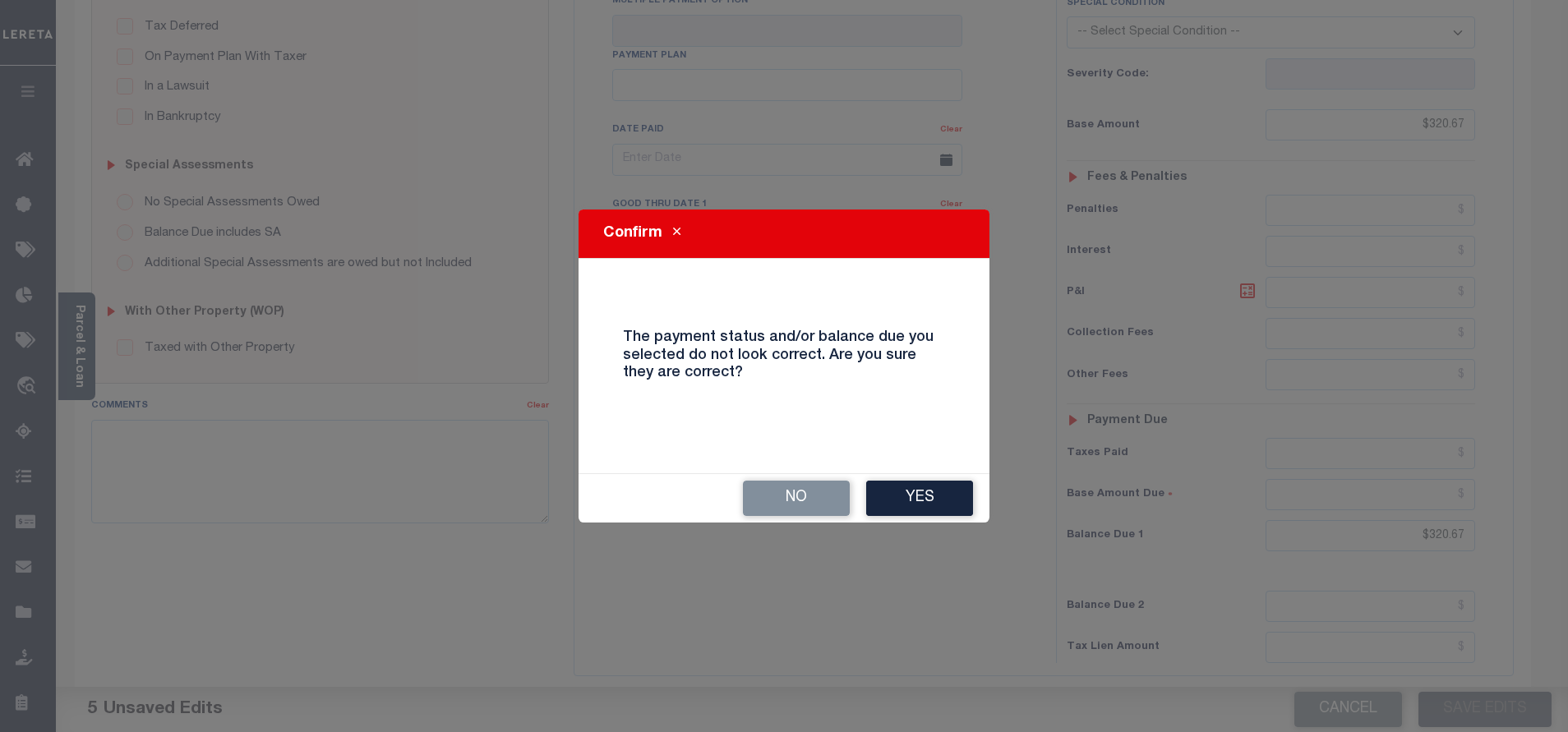
click at [935, 480] on div "No Yes" at bounding box center [784, 498] width 411 height 49
click at [950, 501] on button "Yes" at bounding box center [919, 498] width 106 height 35
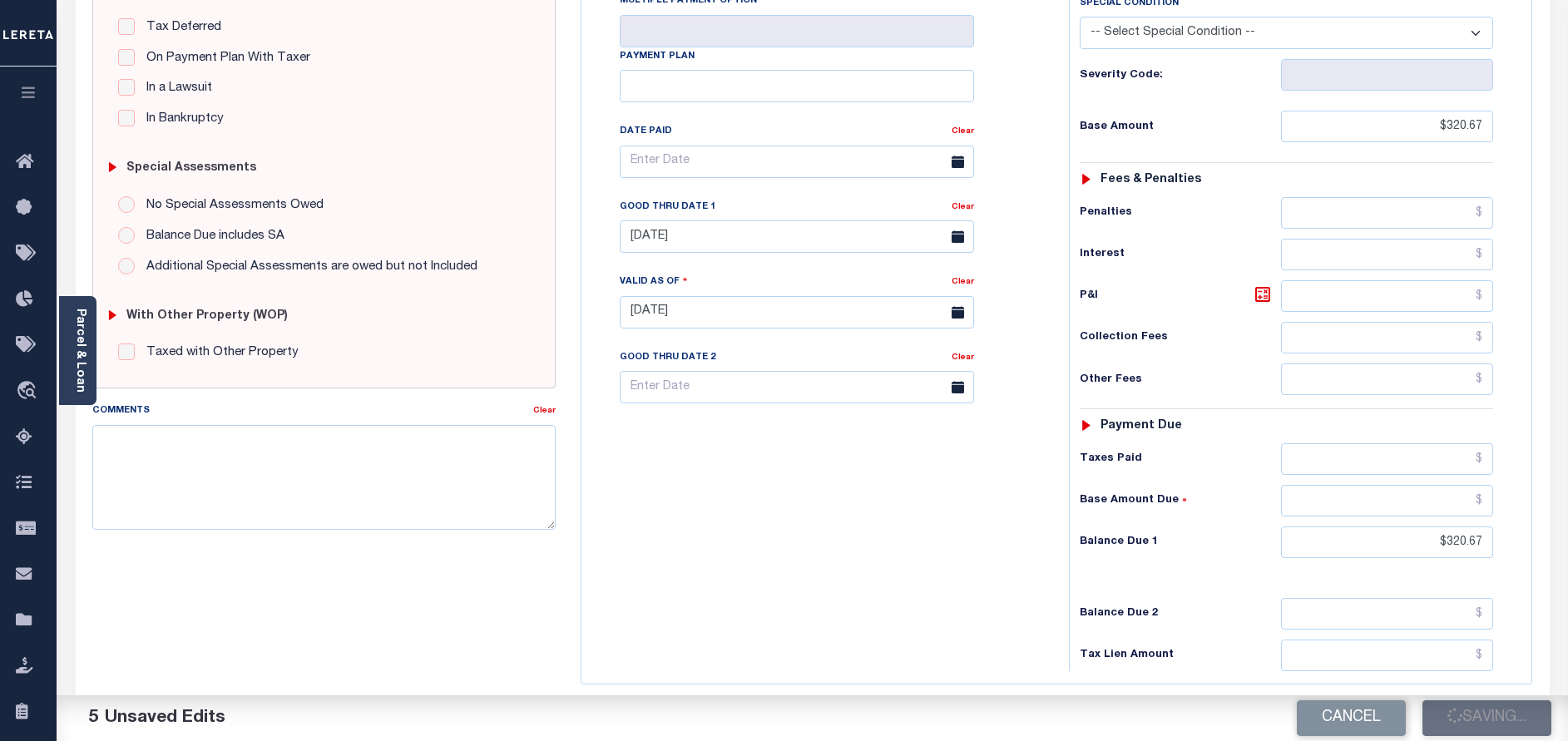
checkbox input "false"
type input "$320.67"
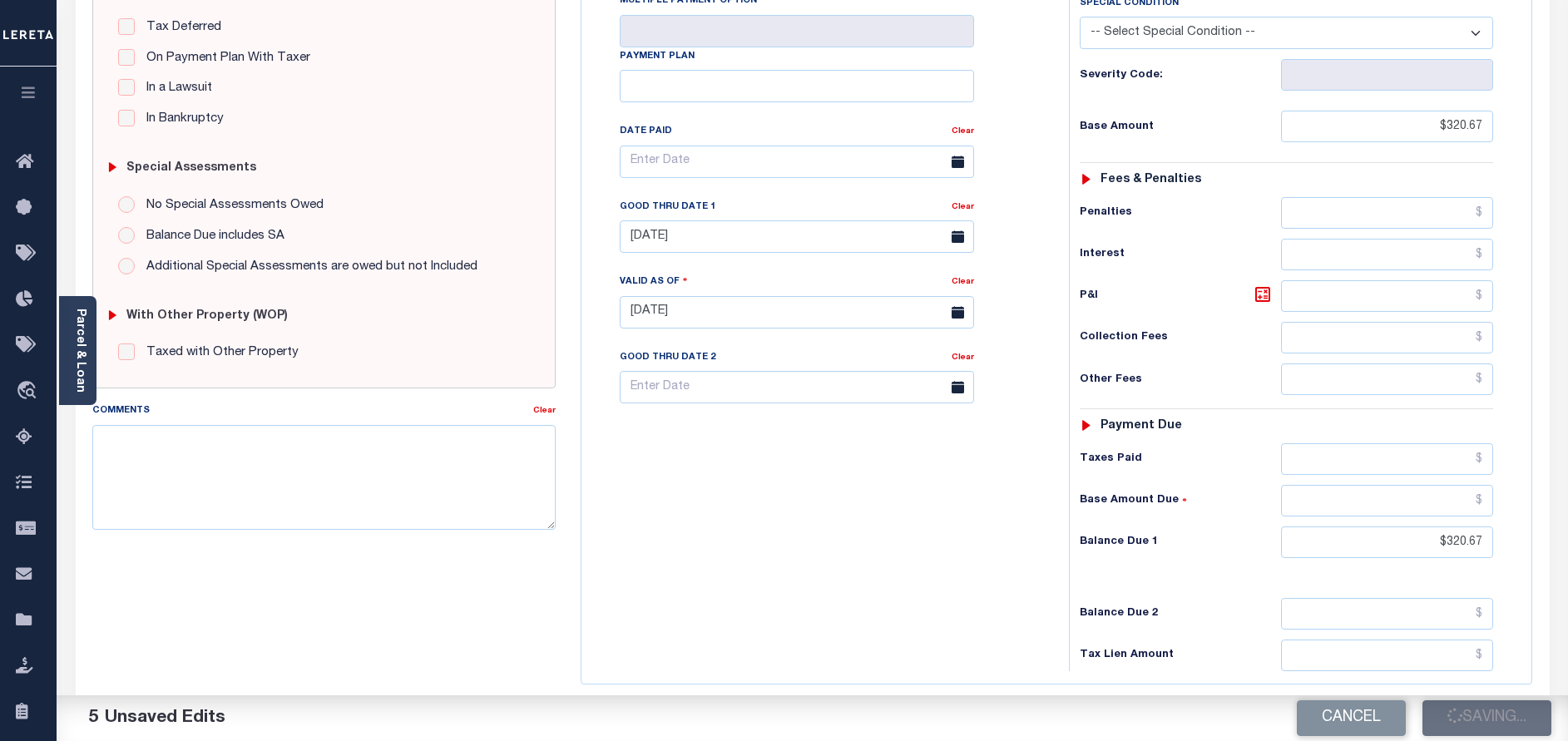
type input "$320.67"
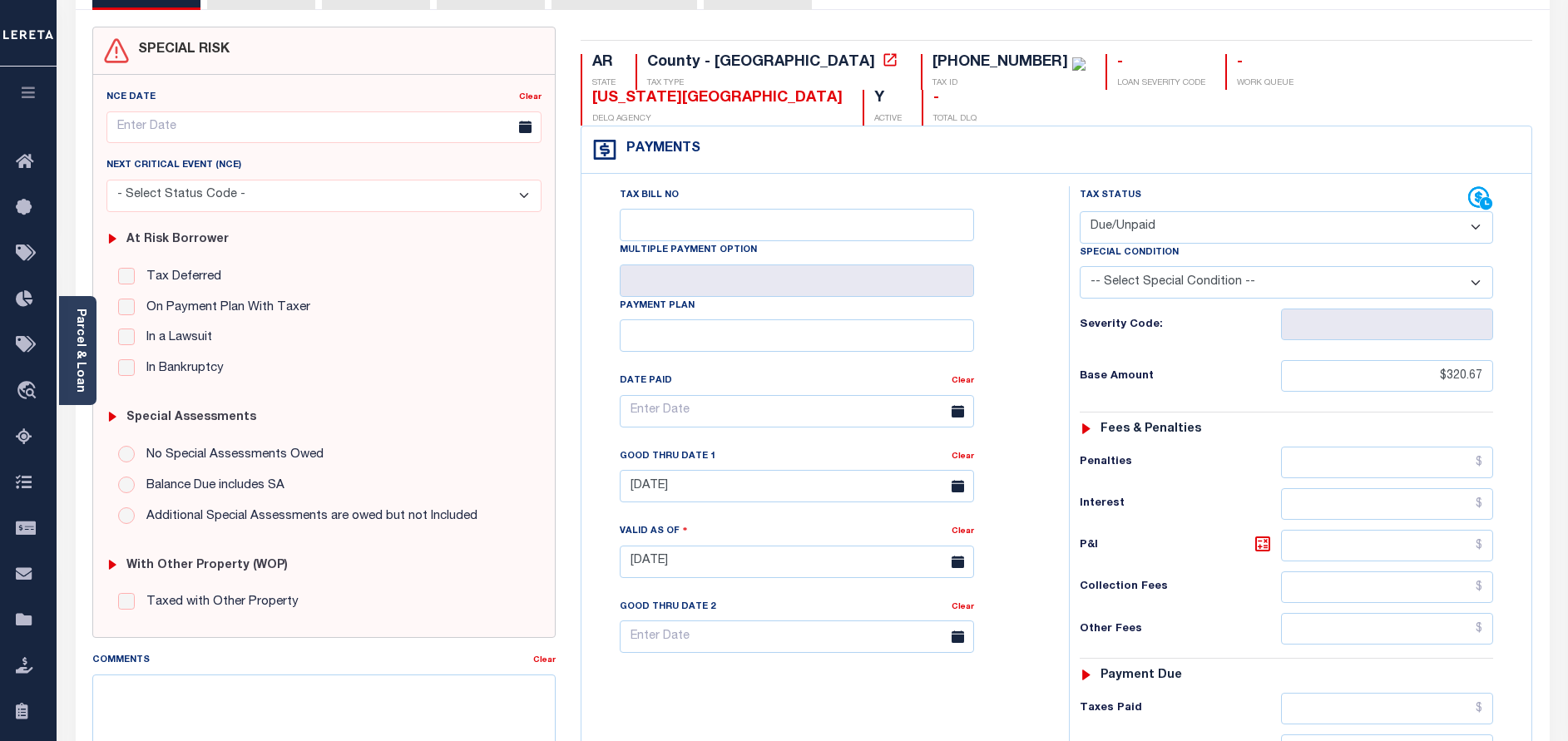
scroll to position [0, 0]
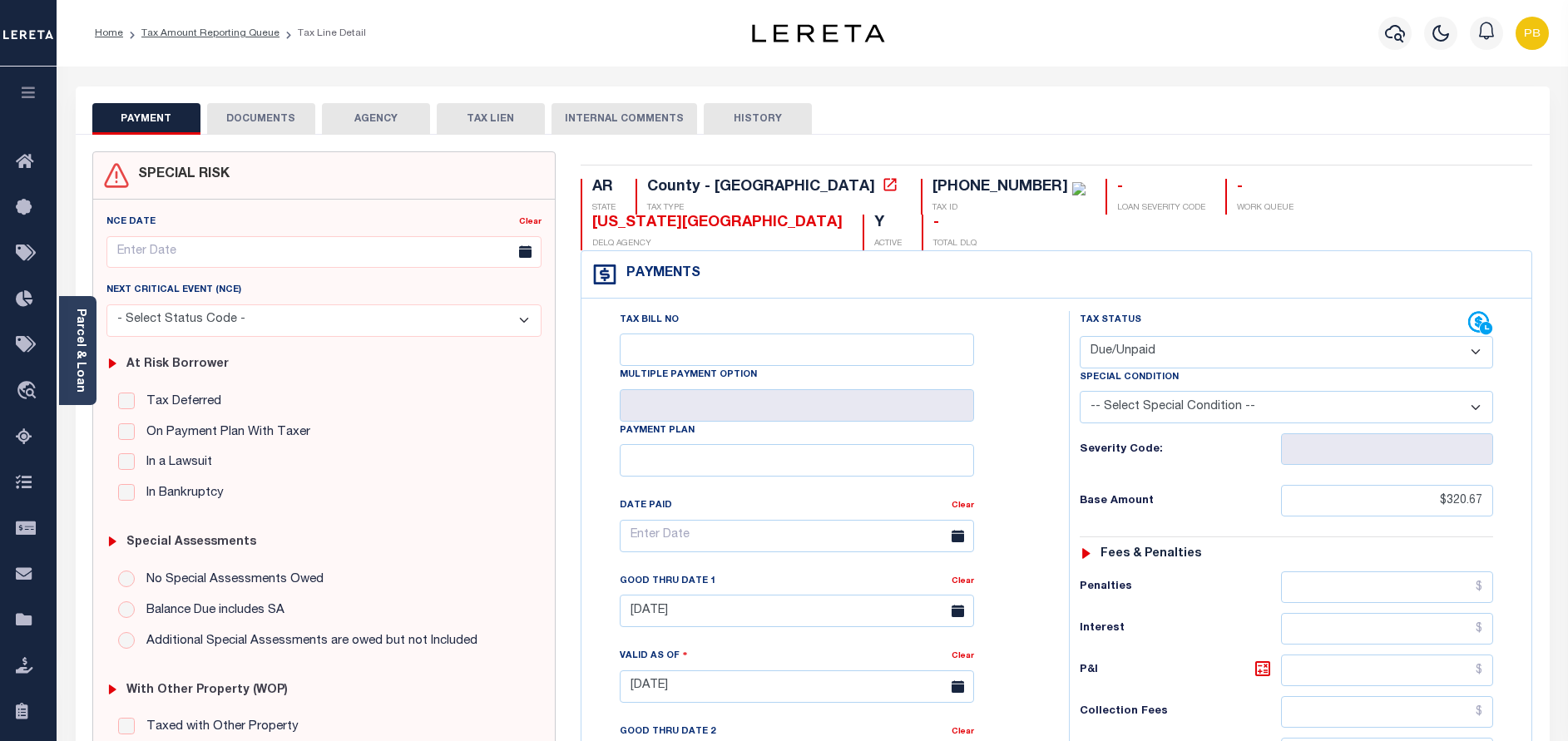
click at [263, 110] on button "DOCUMENTS" at bounding box center [260, 119] width 108 height 31
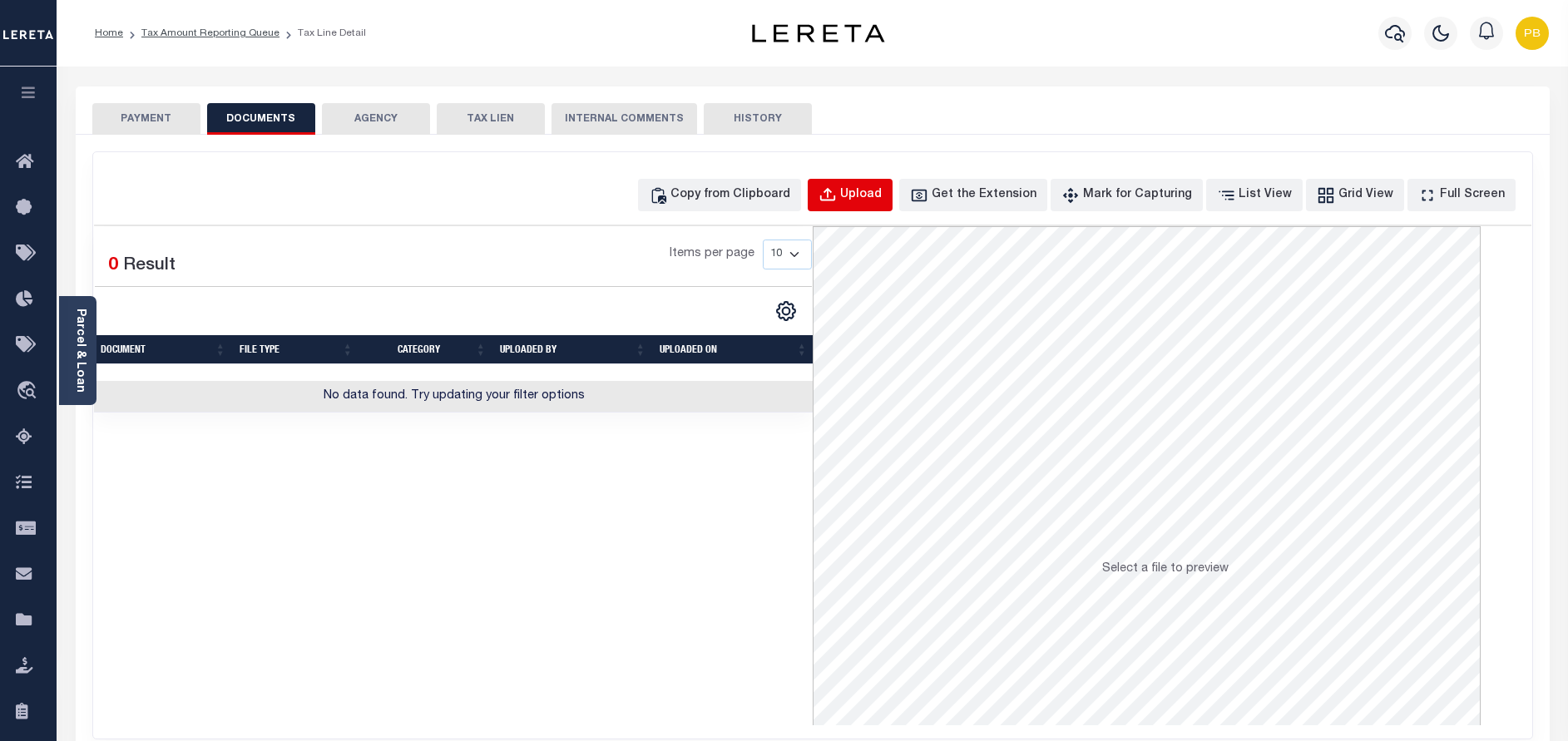
click at [882, 198] on div "Upload" at bounding box center [861, 196] width 42 height 19
select select "POP"
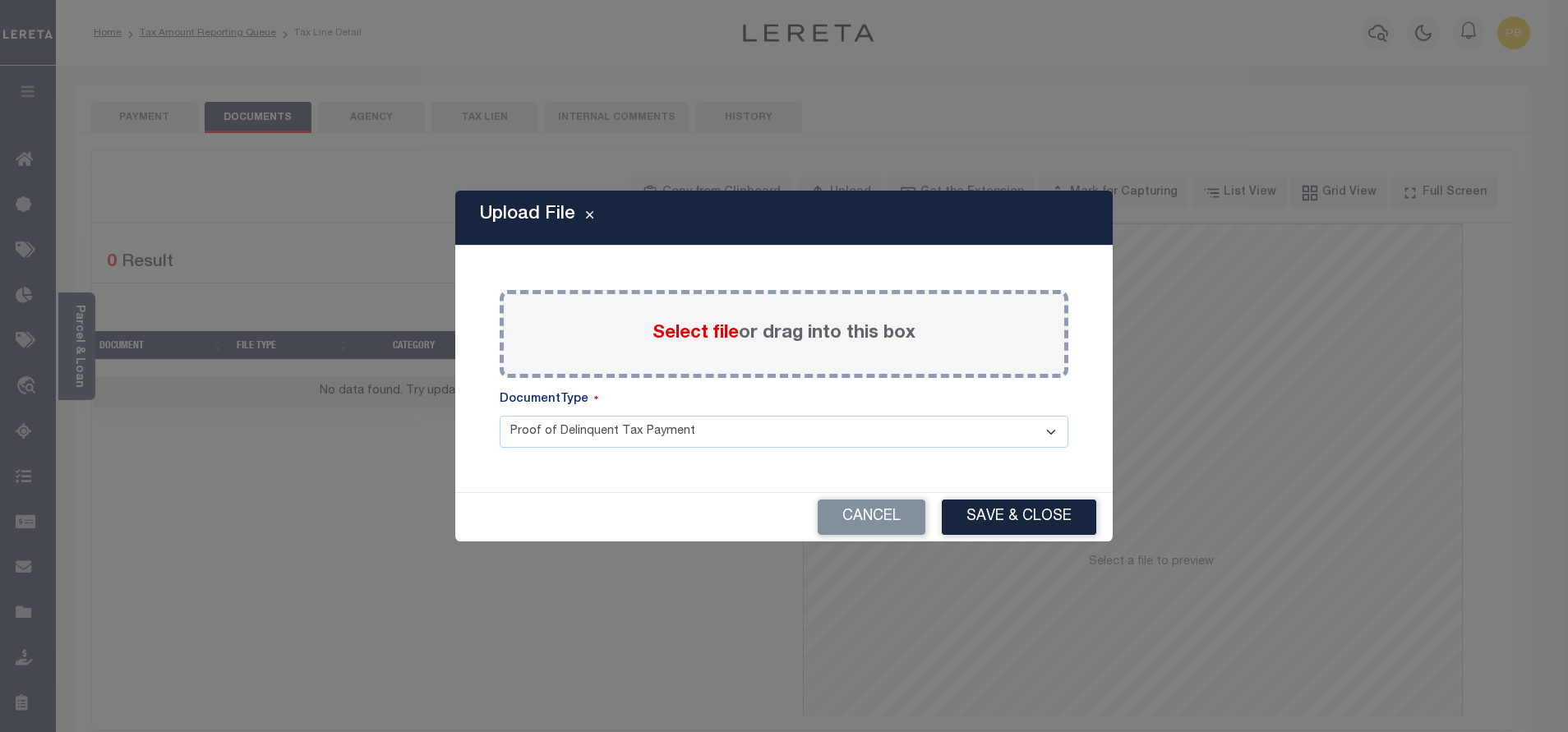
click at [696, 335] on span "Select file" at bounding box center [696, 333] width 86 height 18
click at [0, 0] on input "Select file or drag into this box" at bounding box center [0, 0] width 0 height 0
click at [699, 333] on span "Select file" at bounding box center [696, 333] width 86 height 18
click at [0, 0] on input "Select file or drag into this box" at bounding box center [0, 0] width 0 height 0
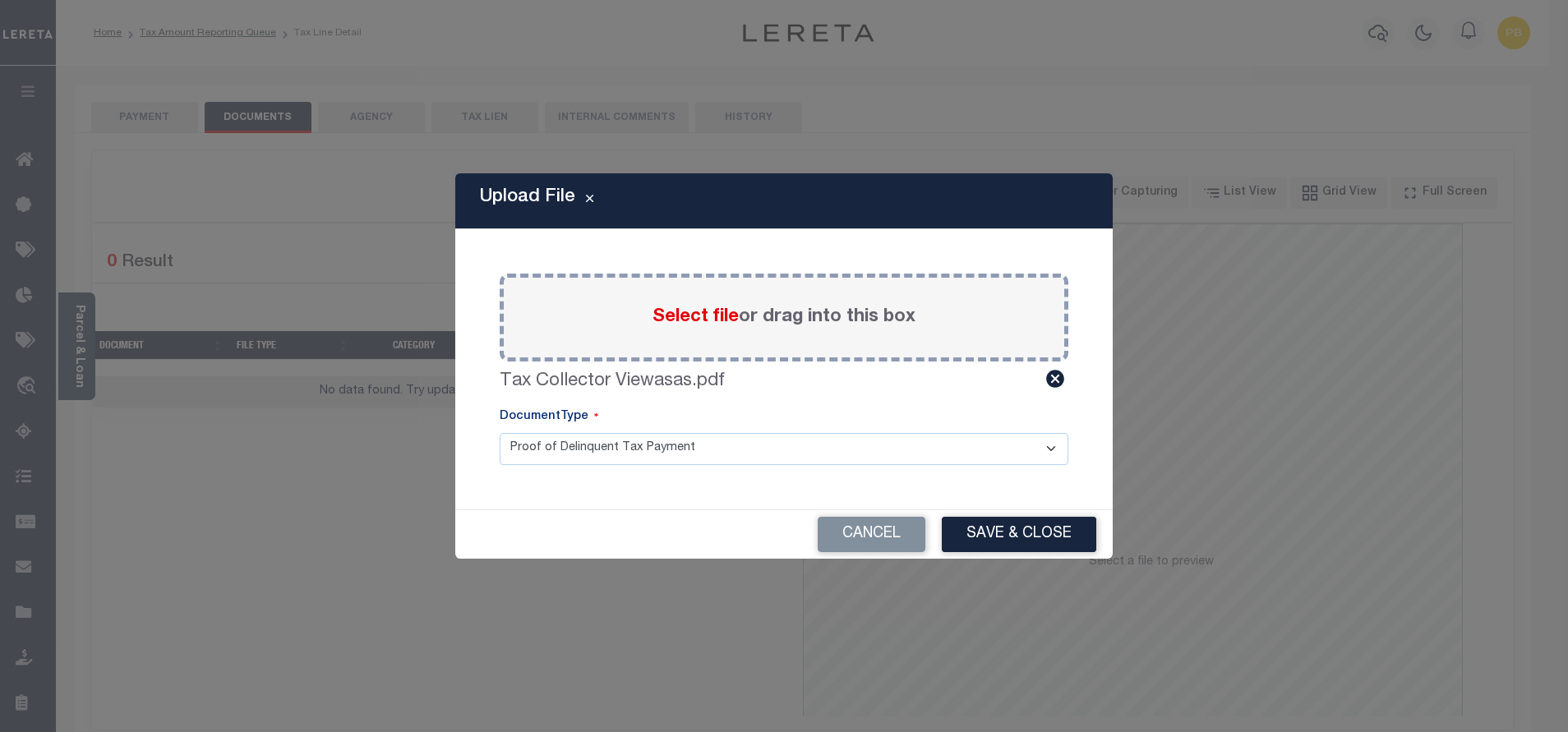
click at [1017, 552] on div "Cancel Save & Close" at bounding box center [784, 534] width 658 height 49
click at [1022, 542] on button "Save & Close" at bounding box center [1019, 534] width 154 height 35
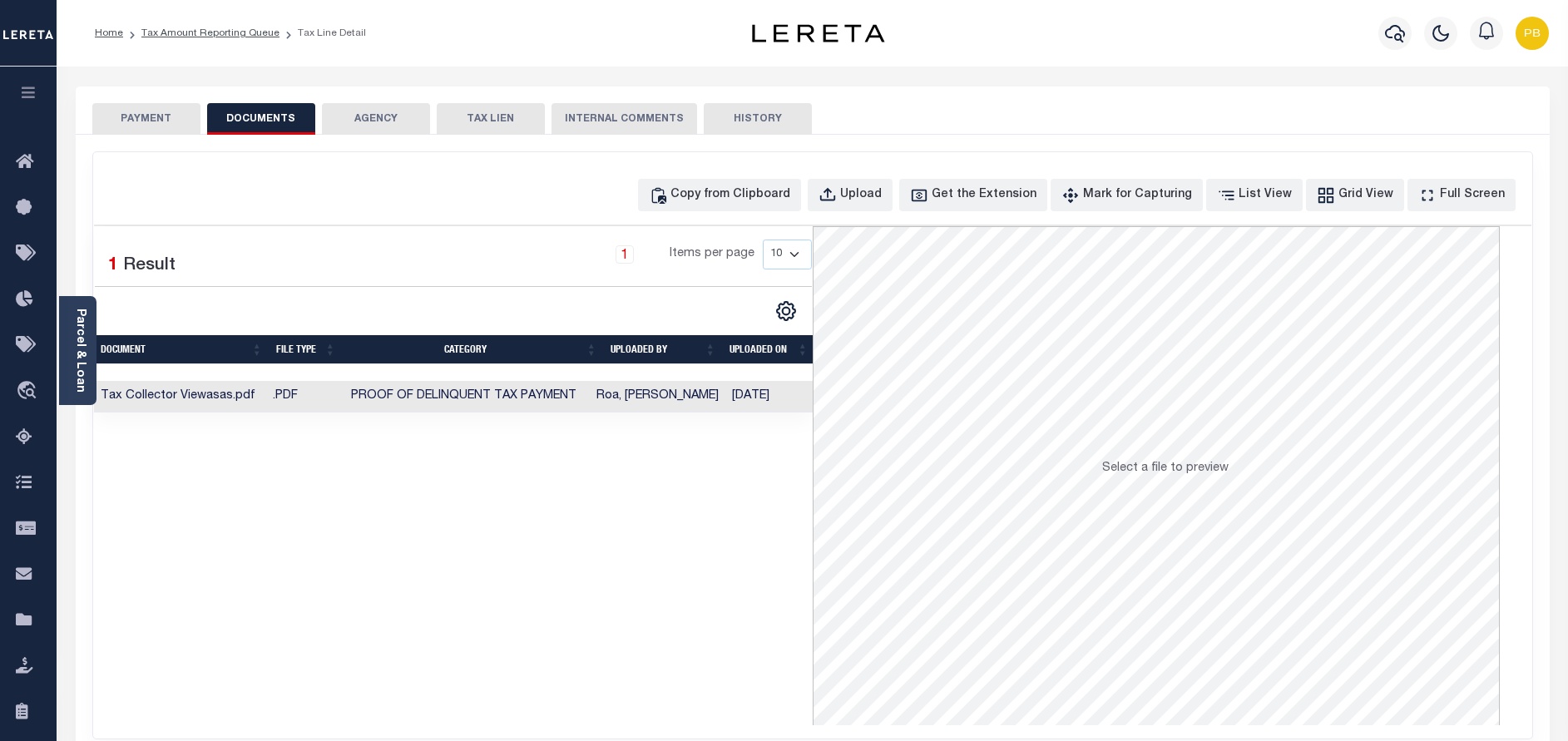
click at [180, 26] on li "Tax Amount Reporting Queue" at bounding box center [201, 33] width 156 height 15
click at [236, 36] on link "Tax Amount Reporting Queue" at bounding box center [210, 33] width 138 height 10
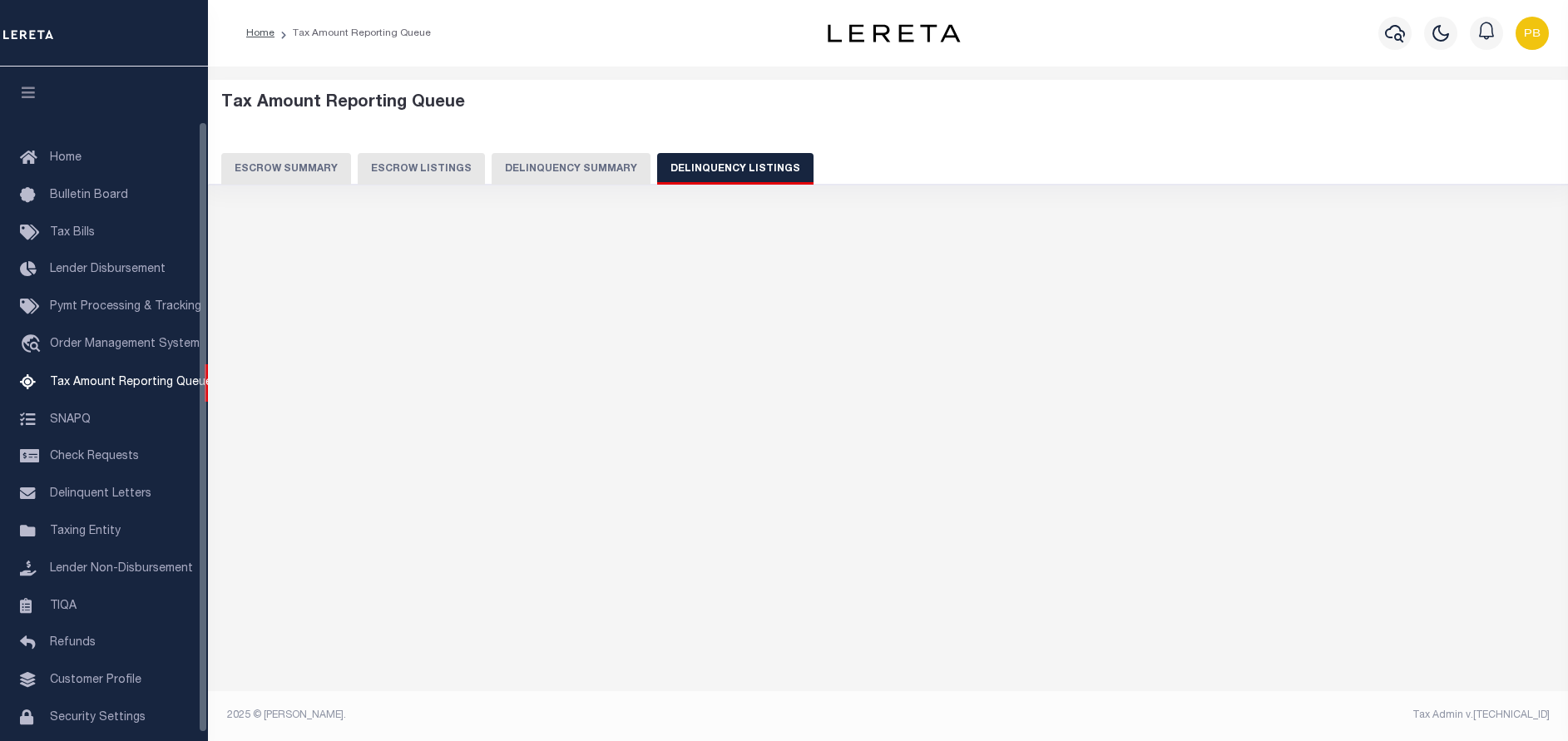
select select "100"
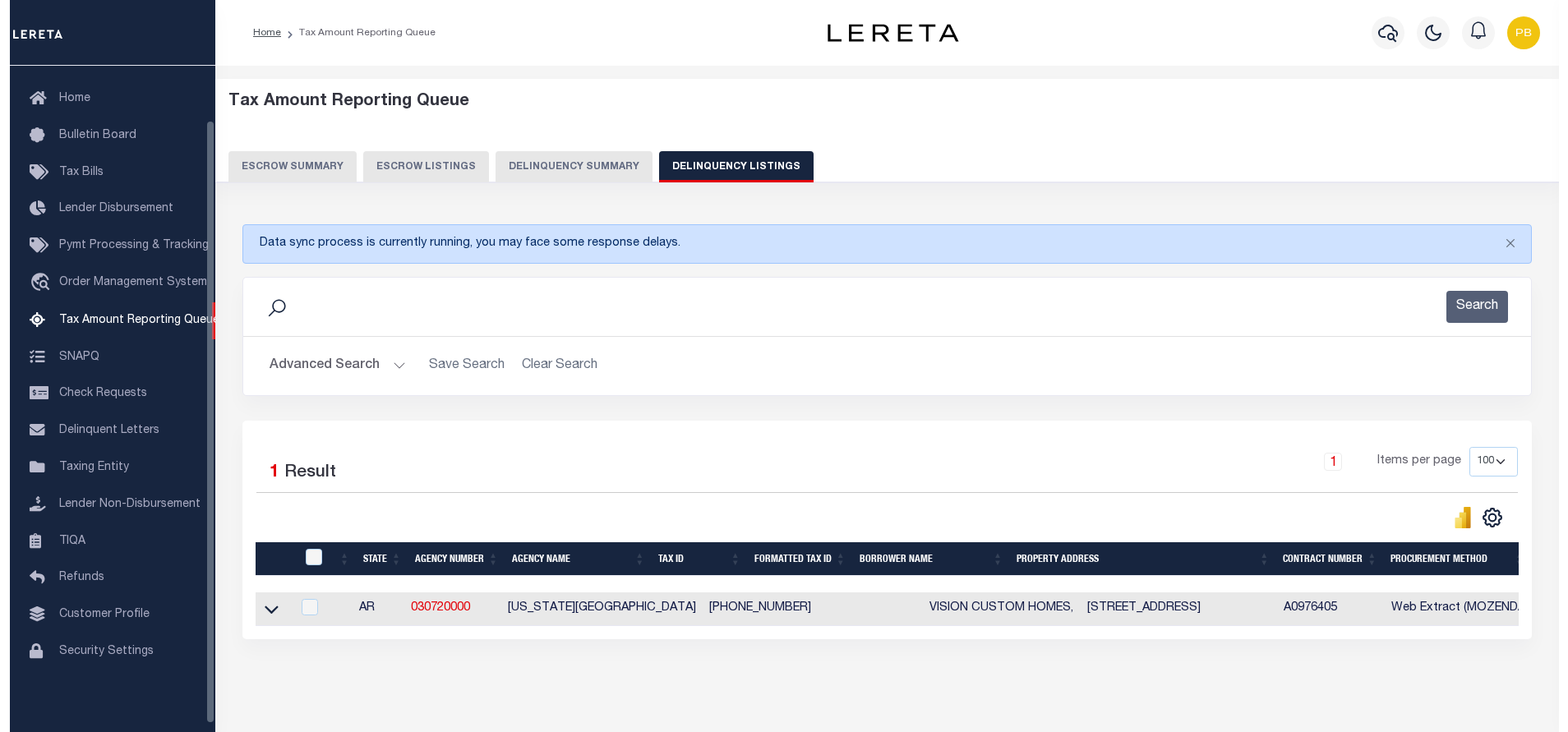
scroll to position [64, 0]
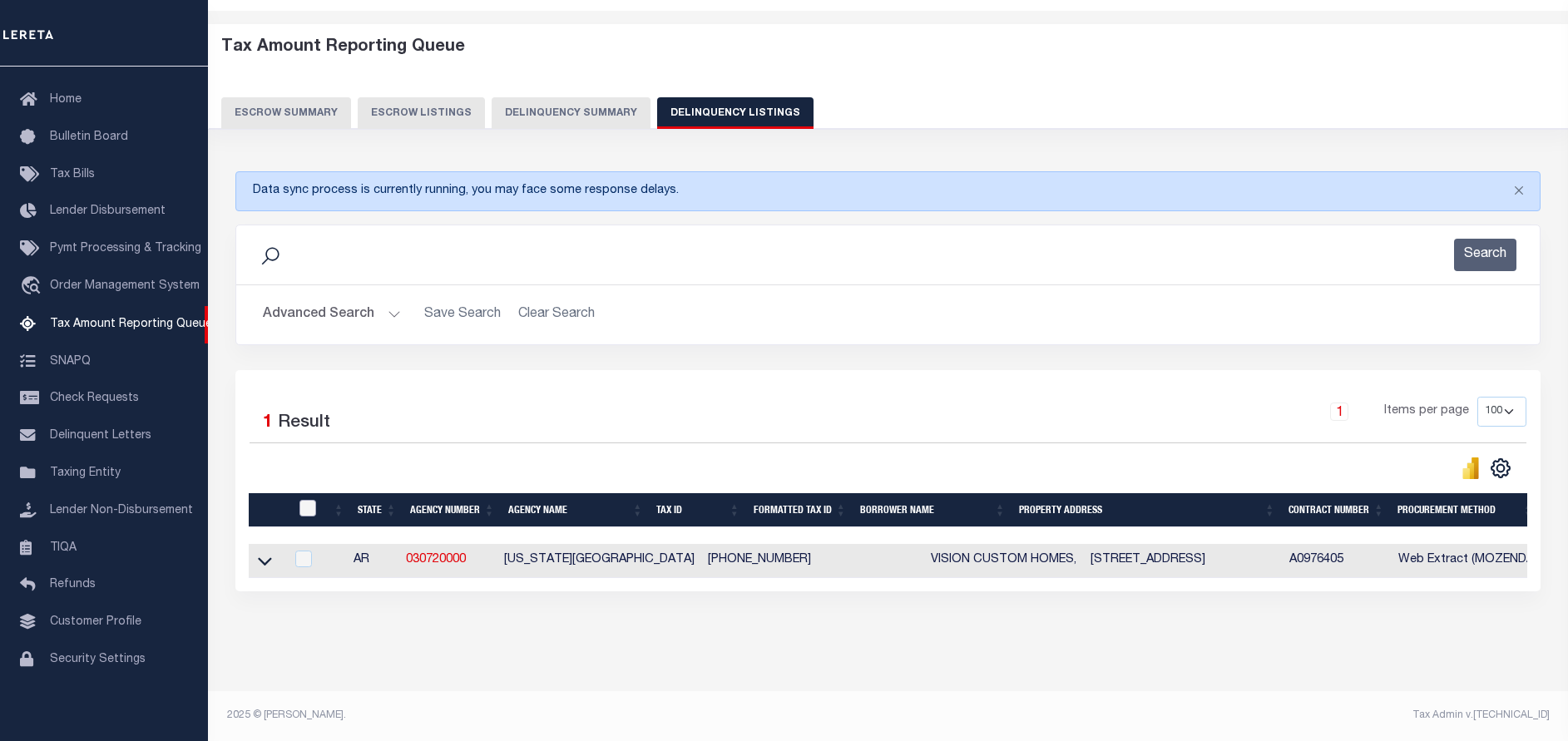
click at [310, 499] on input "checkbox" at bounding box center [308, 508] width 17 height 17
checkbox input "true"
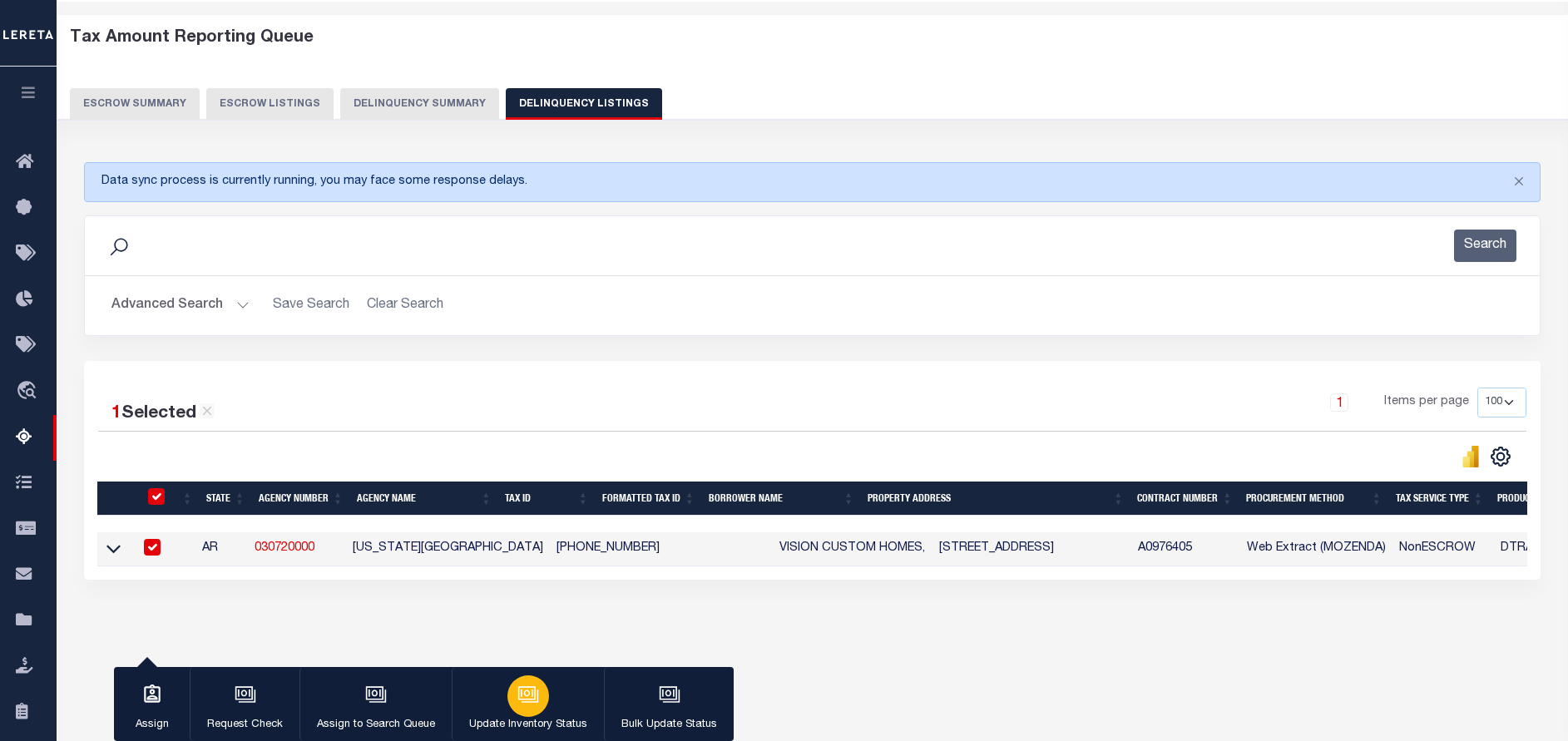
click at [538, 700] on div "button" at bounding box center [527, 695] width 42 height 42
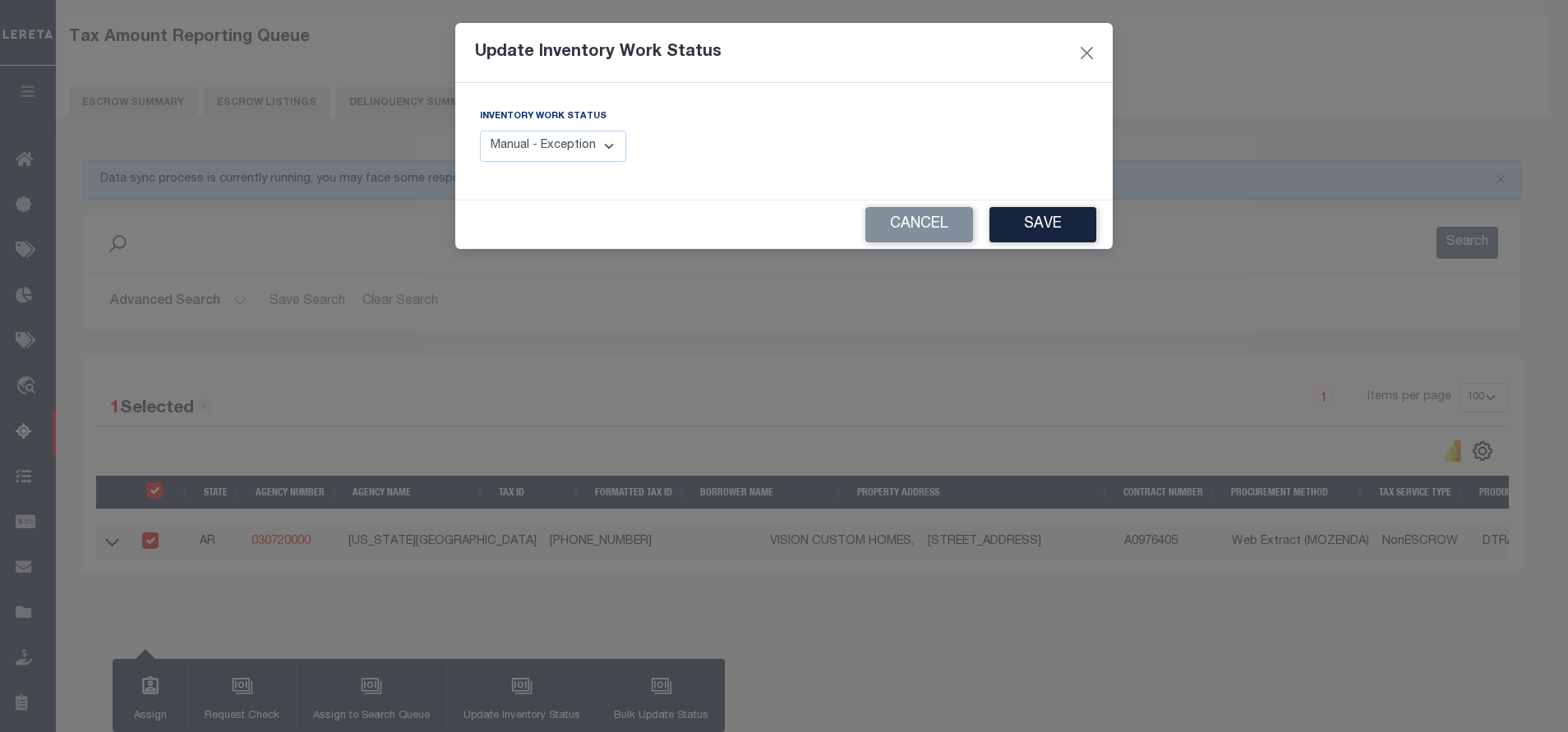
click at [592, 153] on select "Manual - Exception Pended - Awaiting Search Late Add Exception Completed" at bounding box center [553, 147] width 147 height 32
select select "4"
click at [480, 131] on select "Manual - Exception Pended - Awaiting Search Late Add Exception Completed" at bounding box center [553, 147] width 147 height 32
click at [1074, 224] on button "Save" at bounding box center [1043, 224] width 106 height 35
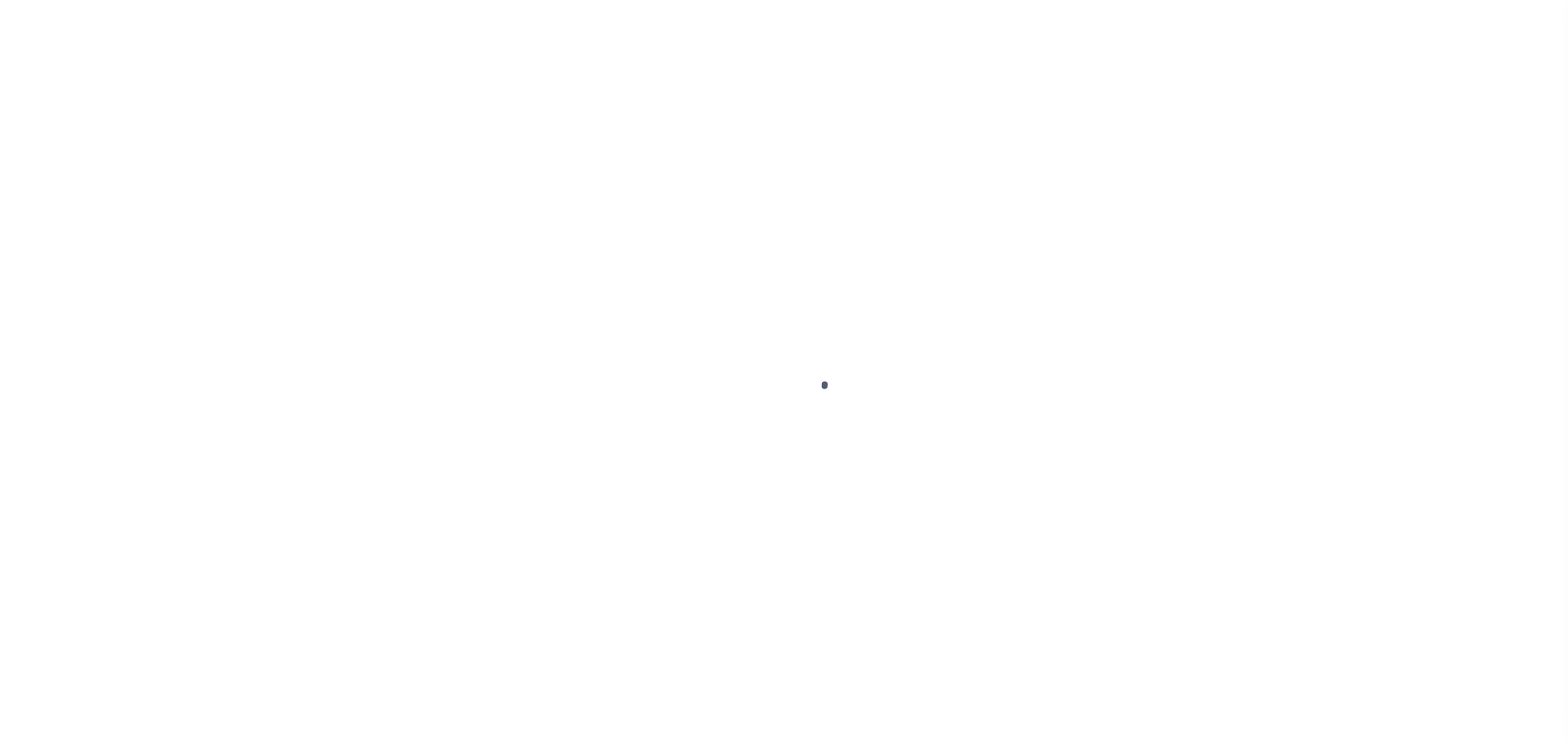
select select "DUE"
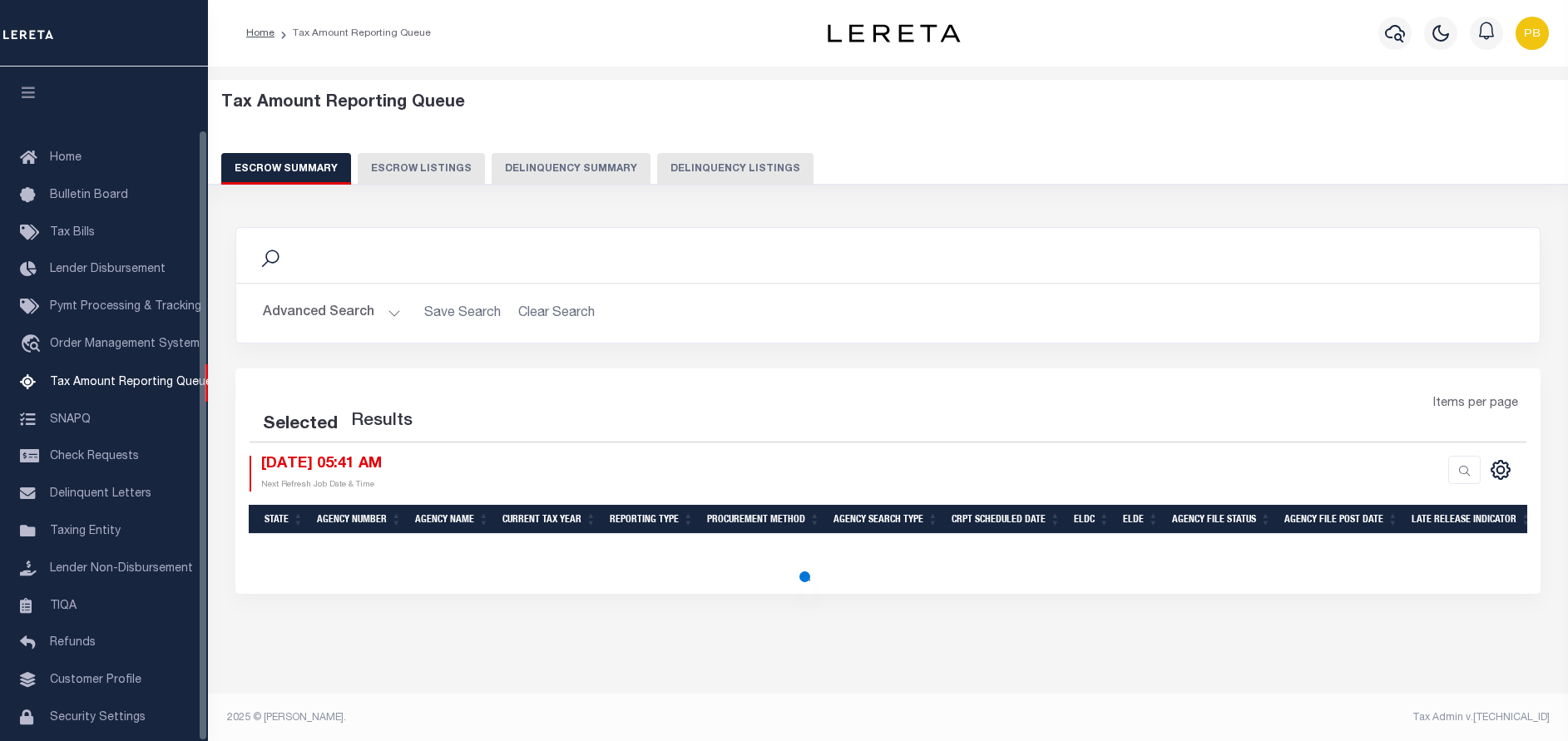
click at [734, 162] on button "Delinquency Listings" at bounding box center [735, 168] width 156 height 31
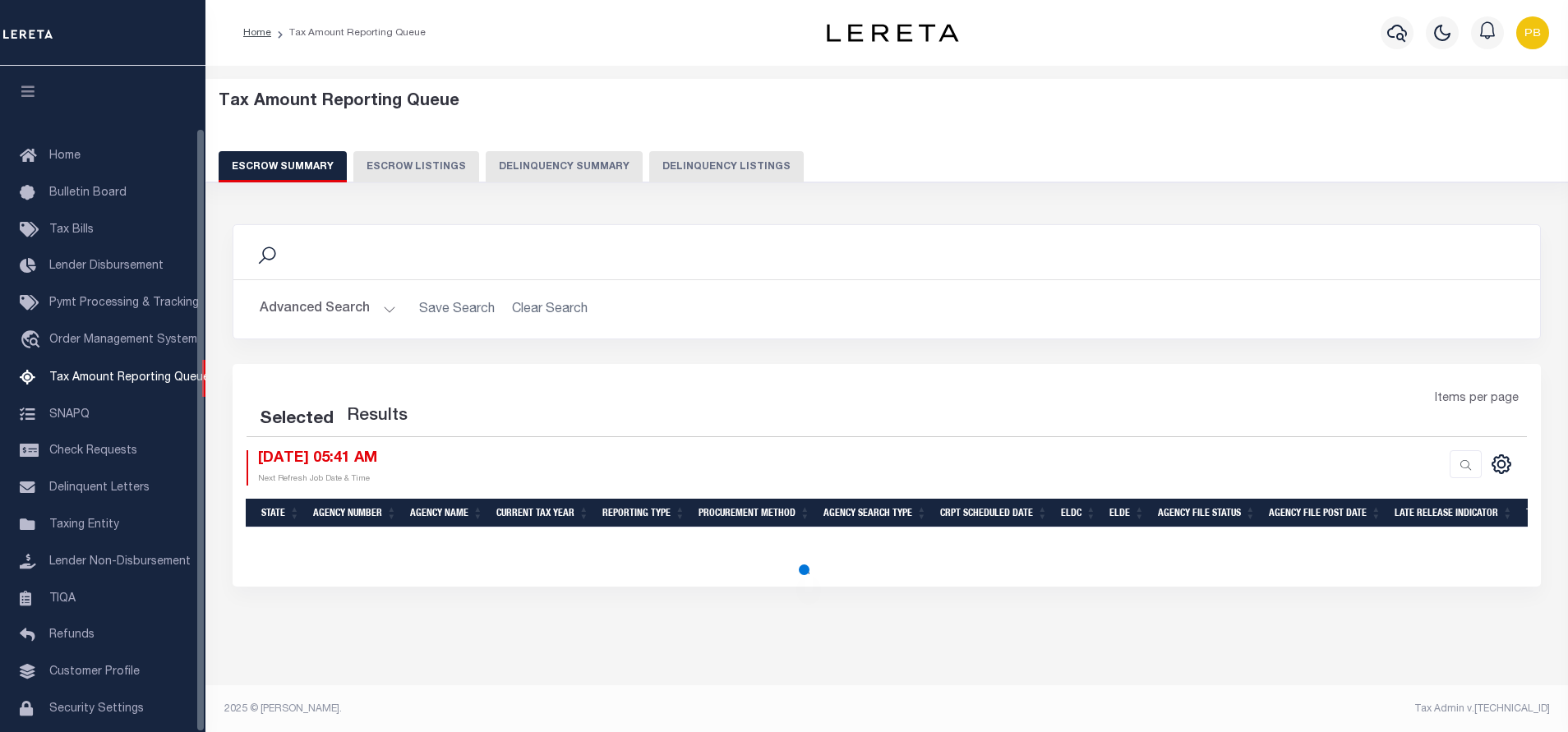
select select "100"
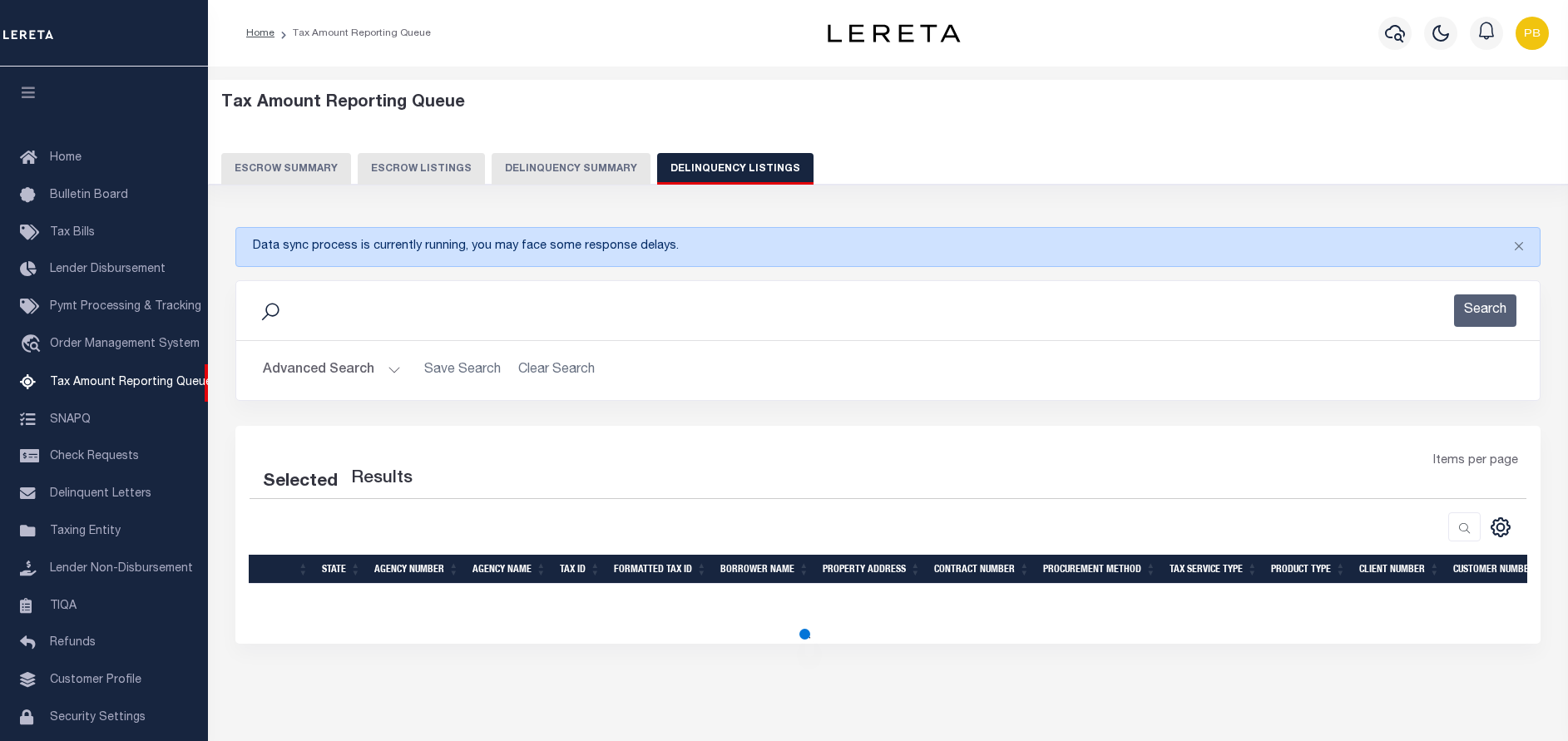
scroll to position [69, 0]
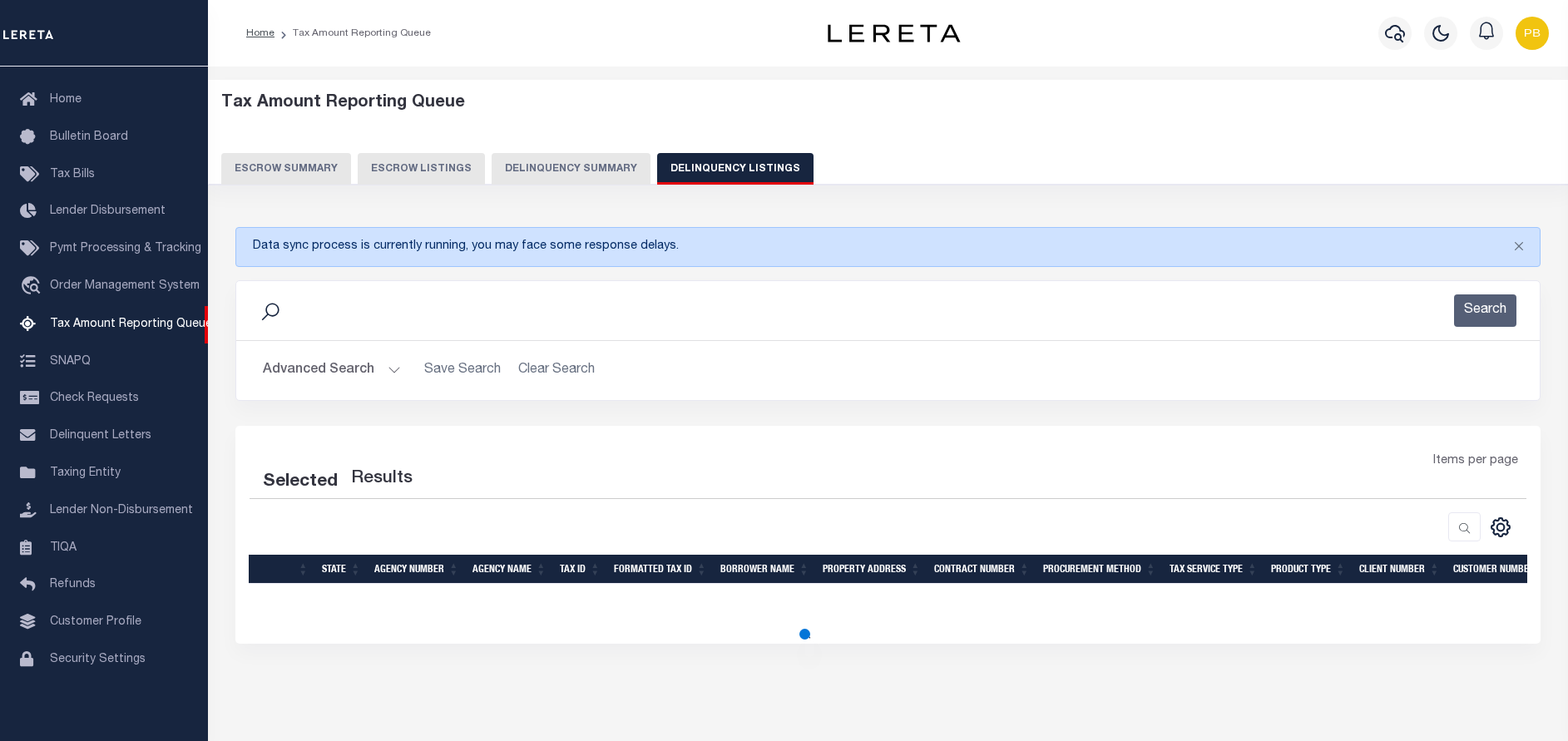
select select "100"
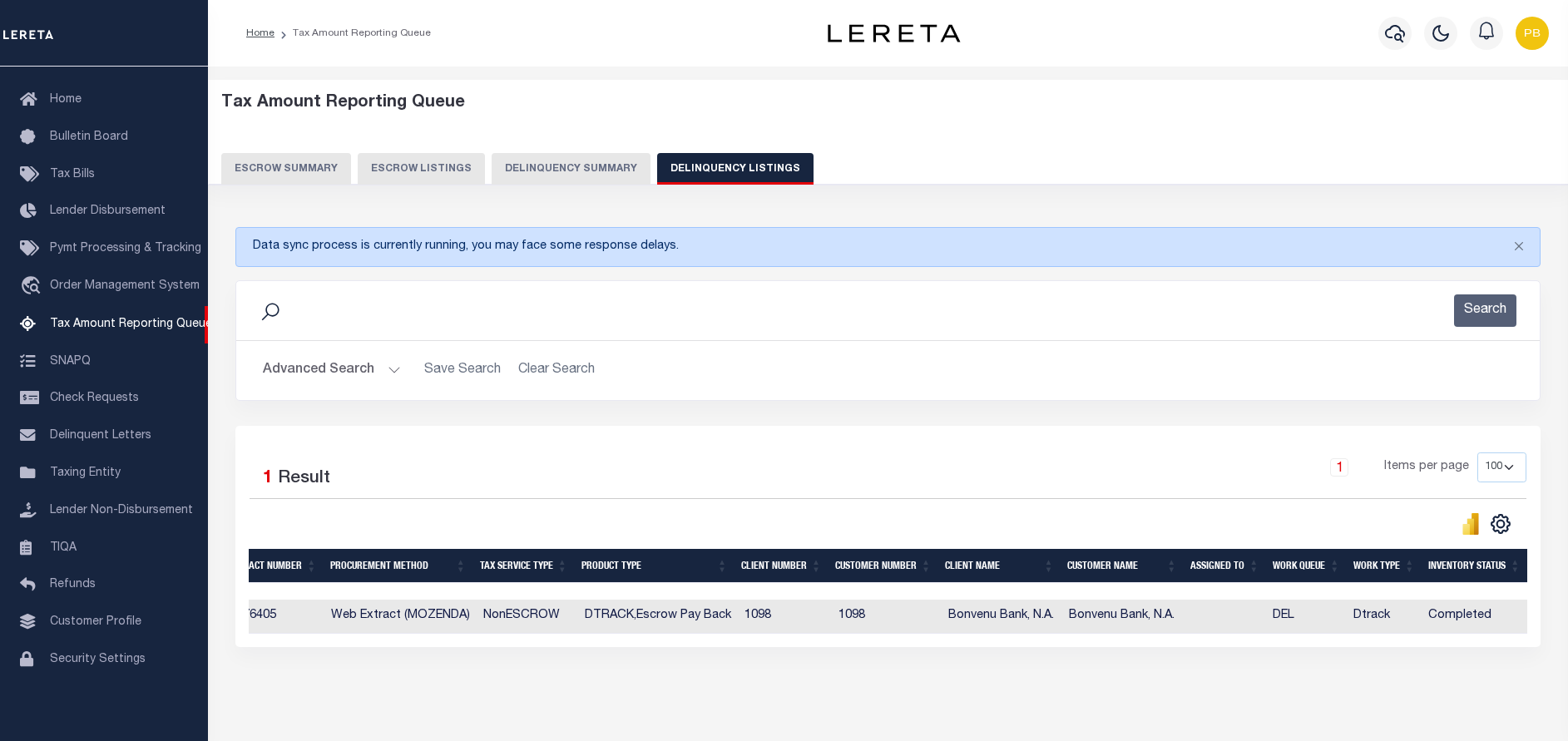
scroll to position [0, 1067]
drag, startPoint x: 384, startPoint y: 365, endPoint x: 629, endPoint y: 350, distance: 245.5
click at [403, 364] on h2 "Advanced Search Save Search Clear Search tblassign_wrapper_dynamictable_____Def…" at bounding box center [887, 370] width 1276 height 32
click at [398, 371] on button "Advanced Search" at bounding box center [332, 370] width 138 height 32
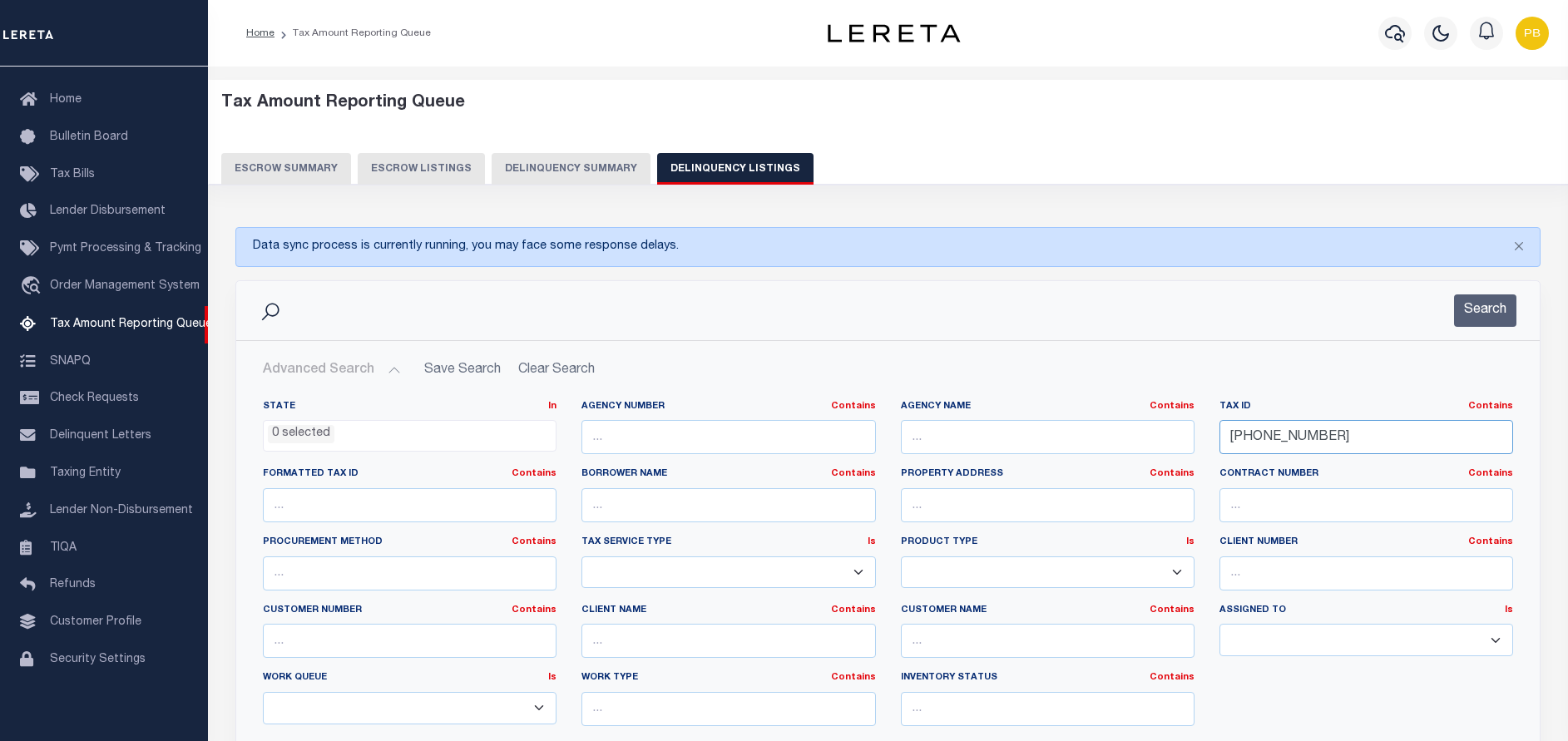
drag, startPoint x: 1375, startPoint y: 444, endPoint x: 1128, endPoint y: 432, distance: 247.3
click at [1128, 432] on div "State In In AK AL AR AZ CA CO CT DC DE FL GA GU HI IA ID IL IN KS [GEOGRAPHIC_D…" at bounding box center [887, 570] width 1275 height 339
paste input "60"
type input "[PHONE_NUMBER]"
click at [1487, 318] on button "Search" at bounding box center [1485, 310] width 63 height 32
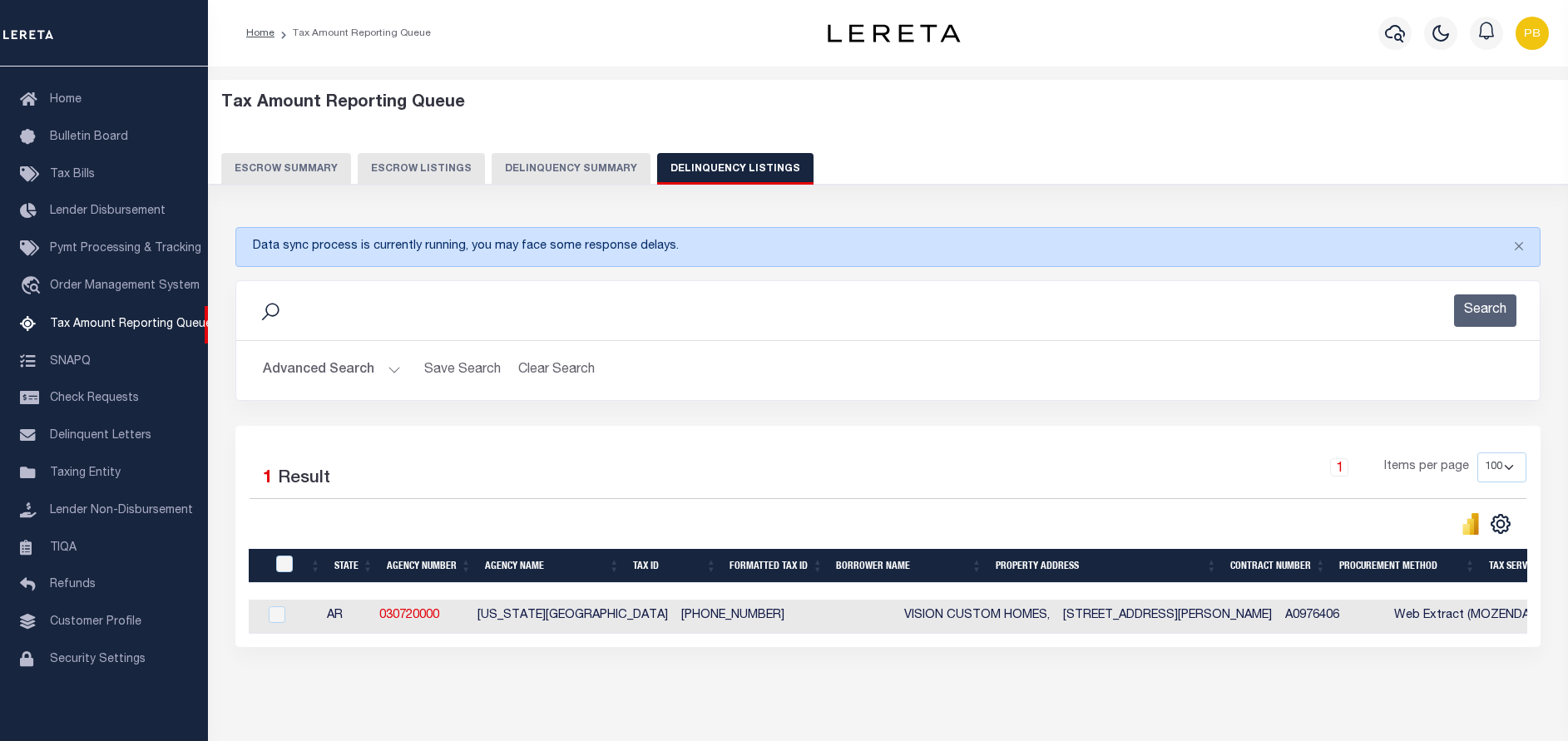
scroll to position [0, 0]
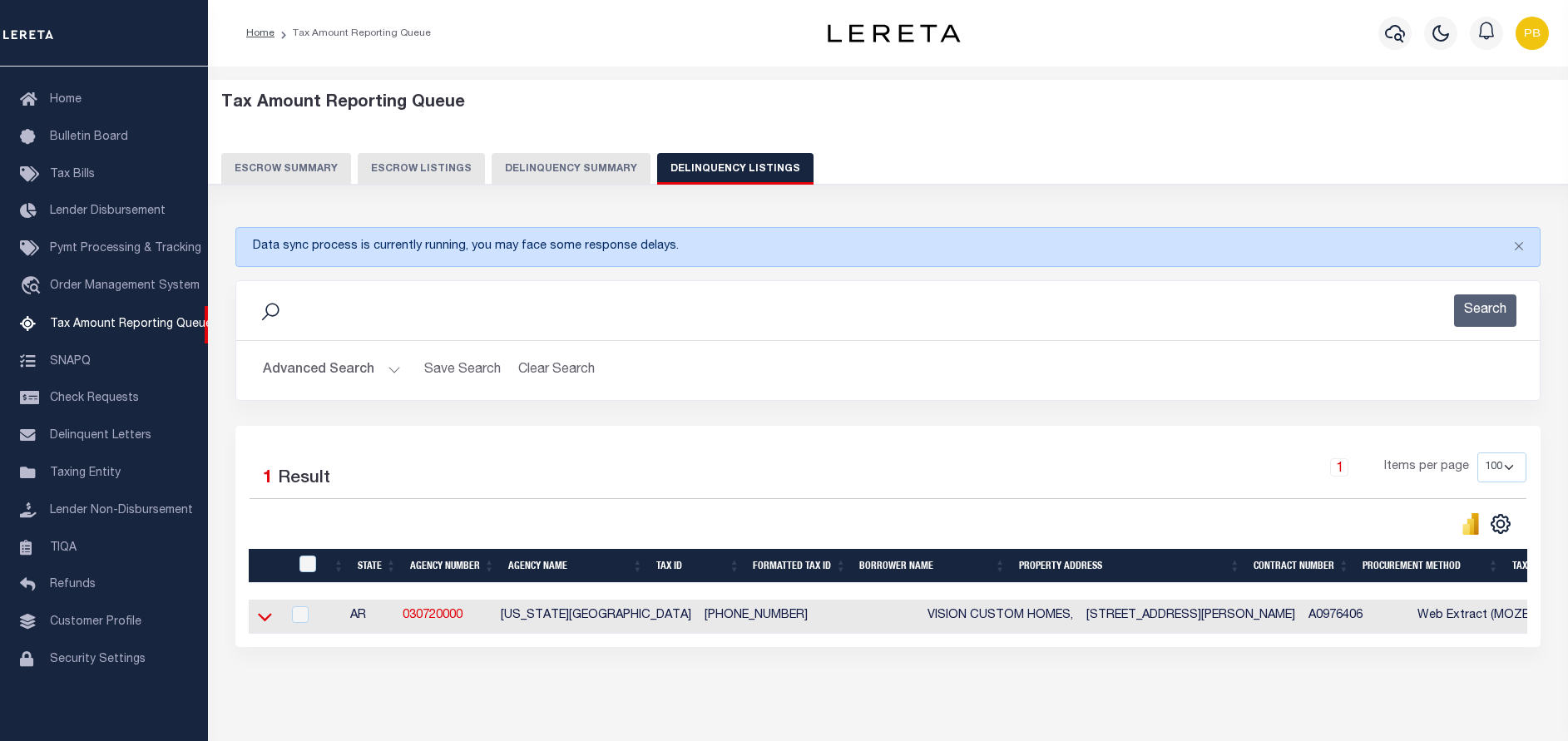
click at [258, 623] on icon at bounding box center [265, 616] width 14 height 18
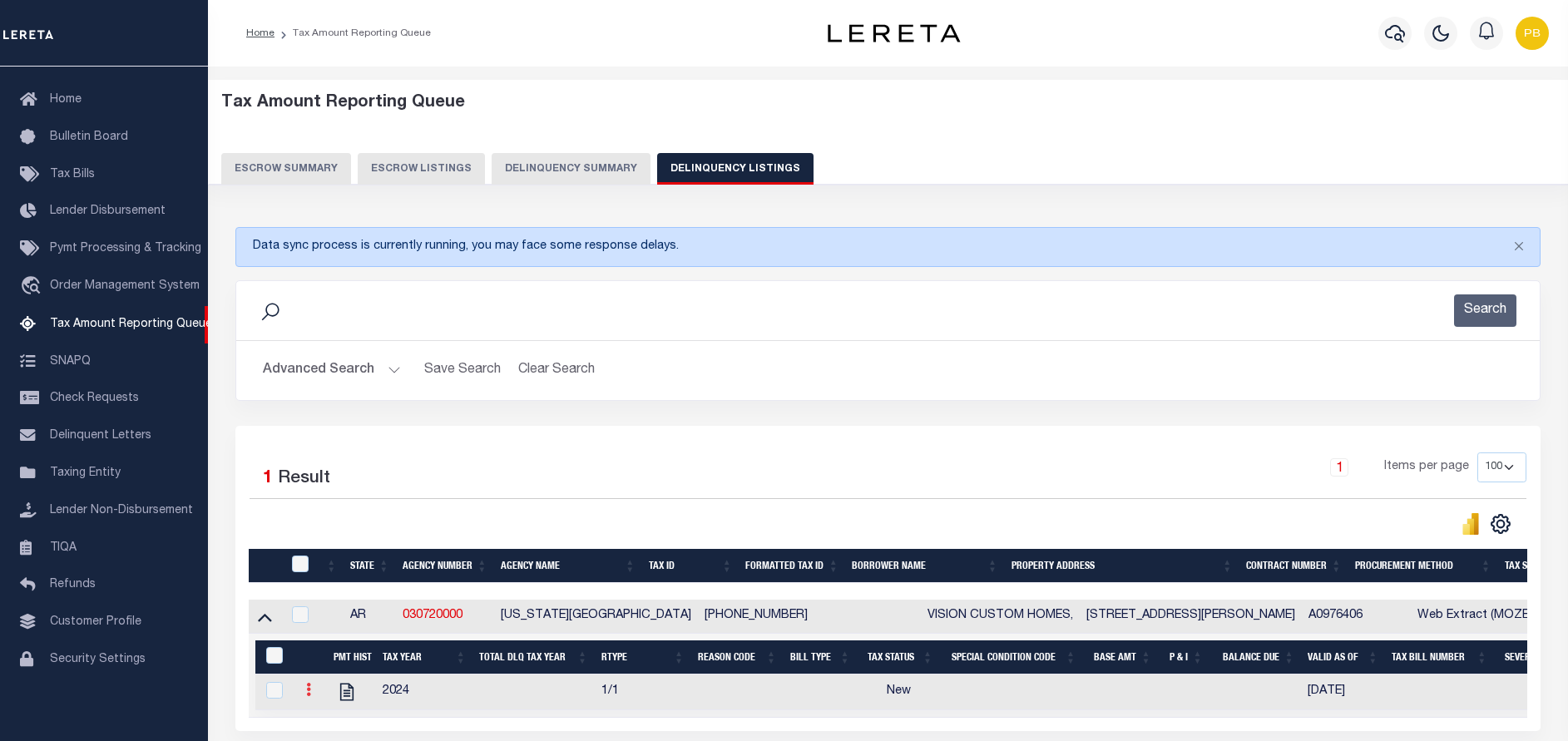
click at [309, 693] on icon at bounding box center [309, 689] width 5 height 14
click at [325, 723] on img "" at bounding box center [329, 717] width 17 height 17
checkbox input "true"
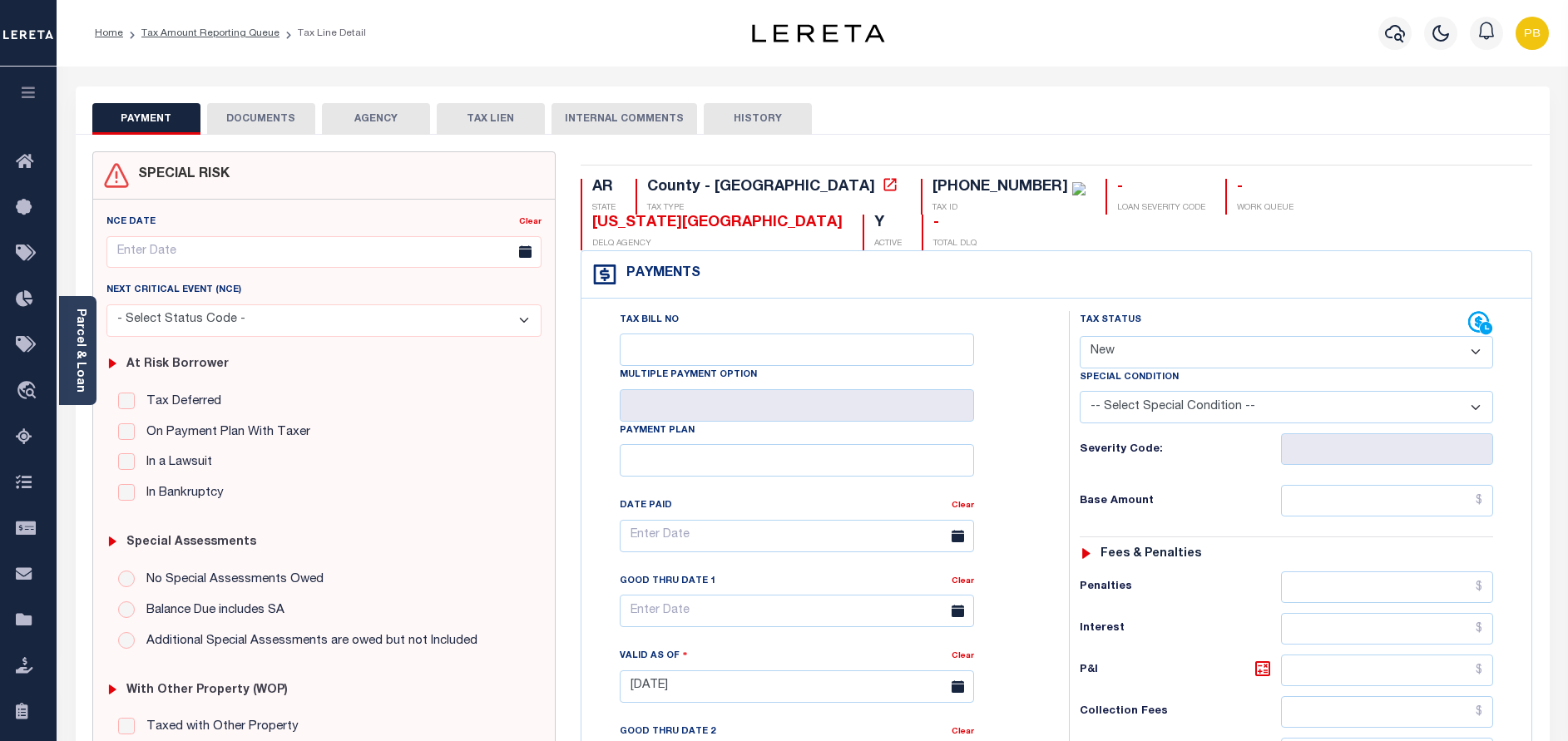
drag, startPoint x: 1304, startPoint y: 307, endPoint x: 1261, endPoint y: 333, distance: 50.2
click at [1304, 336] on select "- Select Status Code - Open Due/Unpaid Paid Incomplete No Tax Due Internal Refu…" at bounding box center [1286, 352] width 413 height 32
select select "DUE"
click at [1080, 336] on select "- Select Status Code - Open Due/Unpaid Paid Incomplete No Tax Due Internal Refu…" at bounding box center [1286, 352] width 413 height 32
type input "[DATE]"
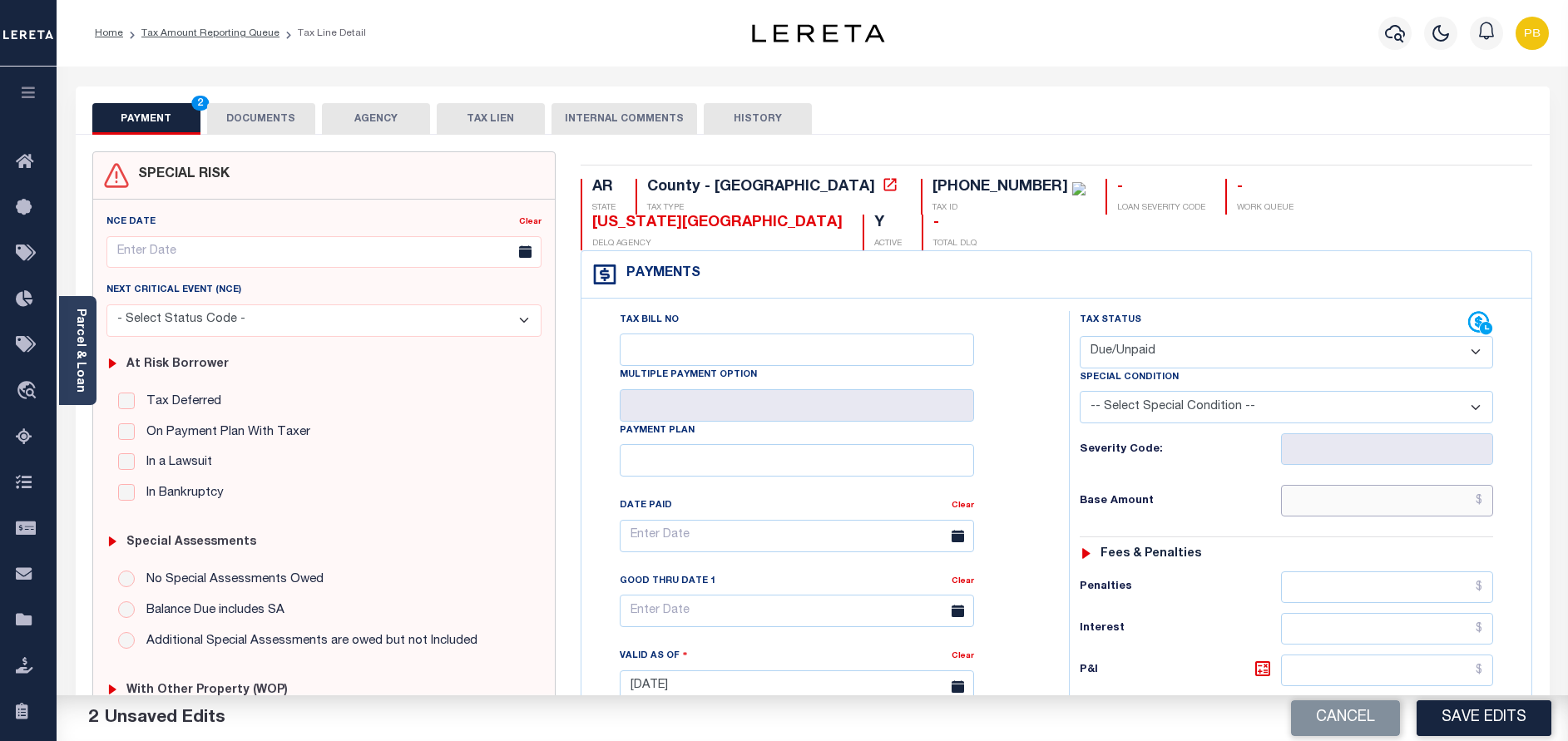
click at [1378, 485] on input "text" at bounding box center [1387, 500] width 212 height 31
paste input "320.67"
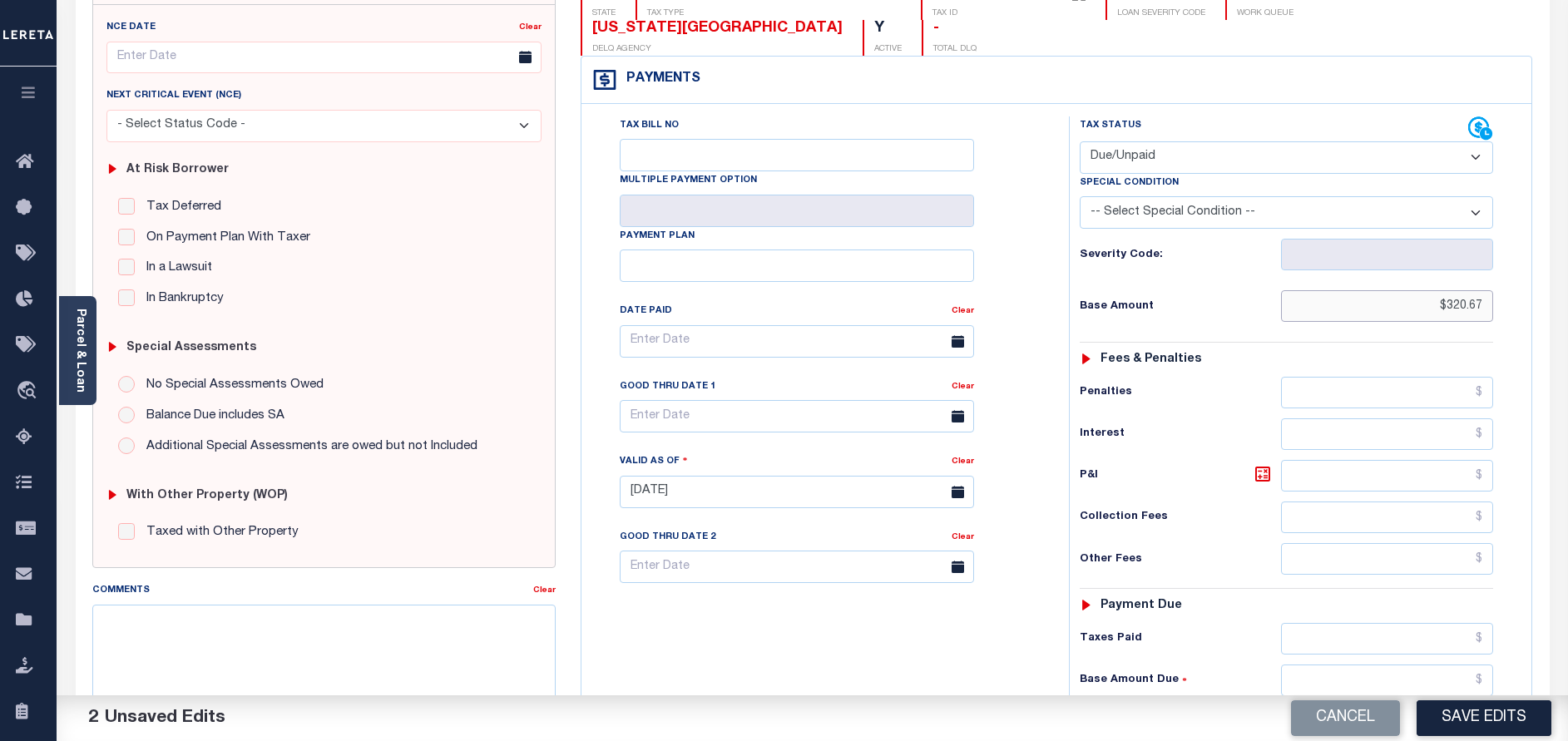
scroll to position [374, 0]
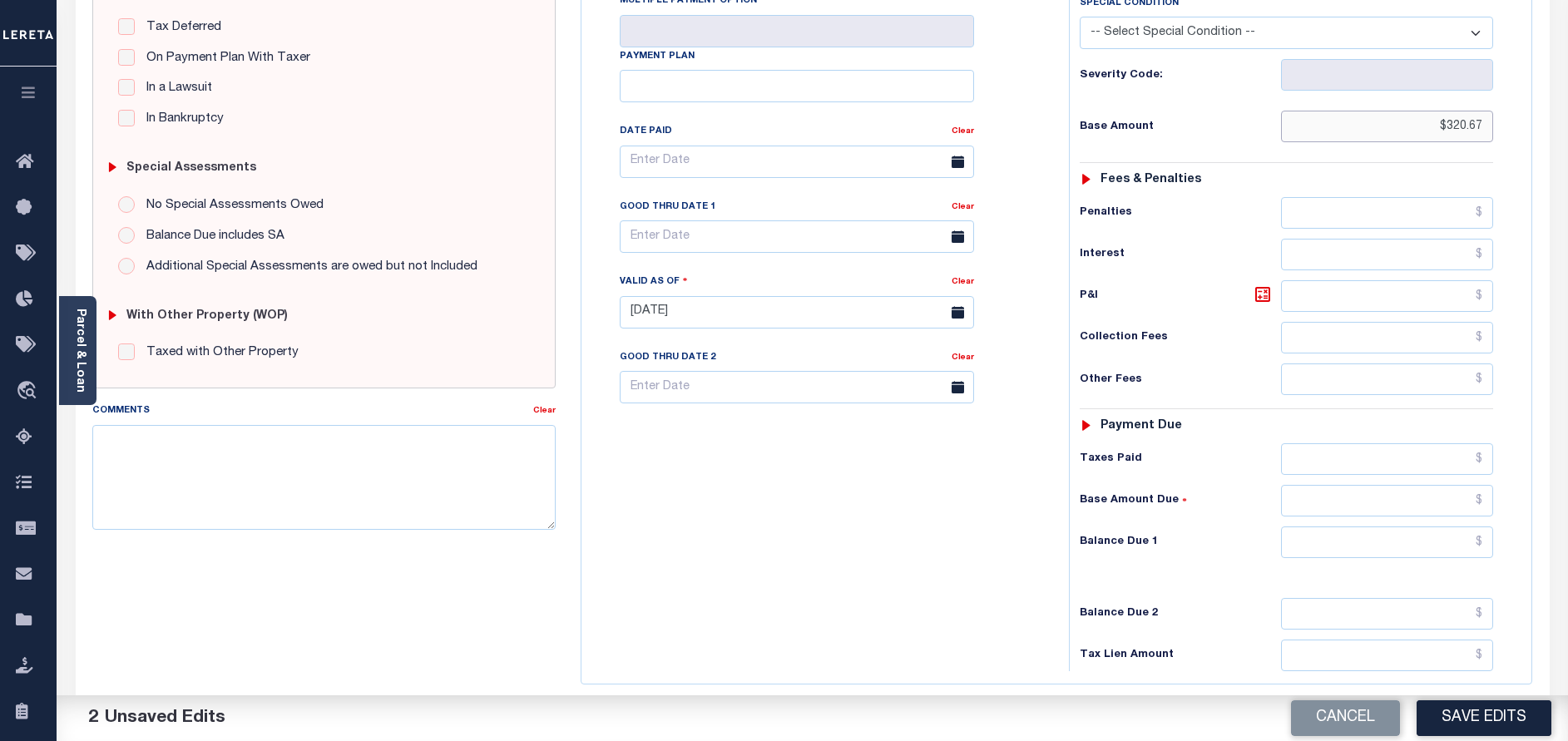
type input "$320.67"
click at [1367, 526] on input "text" at bounding box center [1387, 542] width 212 height 31
paste input "320.67"
type input "$320.67"
click at [677, 198] on div "Good Thru Date 1" at bounding box center [785, 209] width 332 height 23
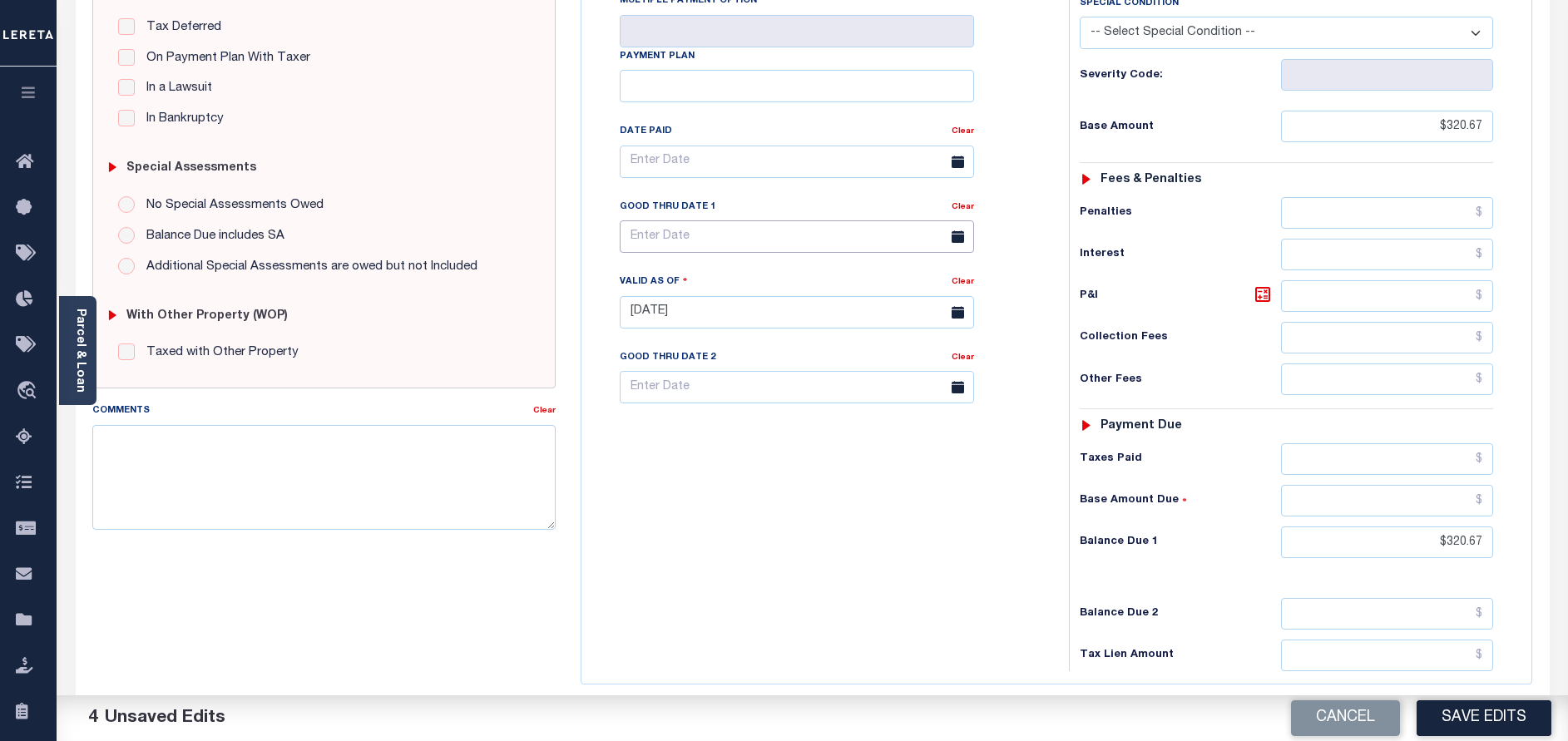
click at [701, 220] on input "text" at bounding box center [797, 237] width 354 height 32
click at [717, 423] on span "30" at bounding box center [711, 427] width 32 height 32
type input "[DATE]"
click at [1521, 713] on button "Save Edits" at bounding box center [1483, 718] width 135 height 36
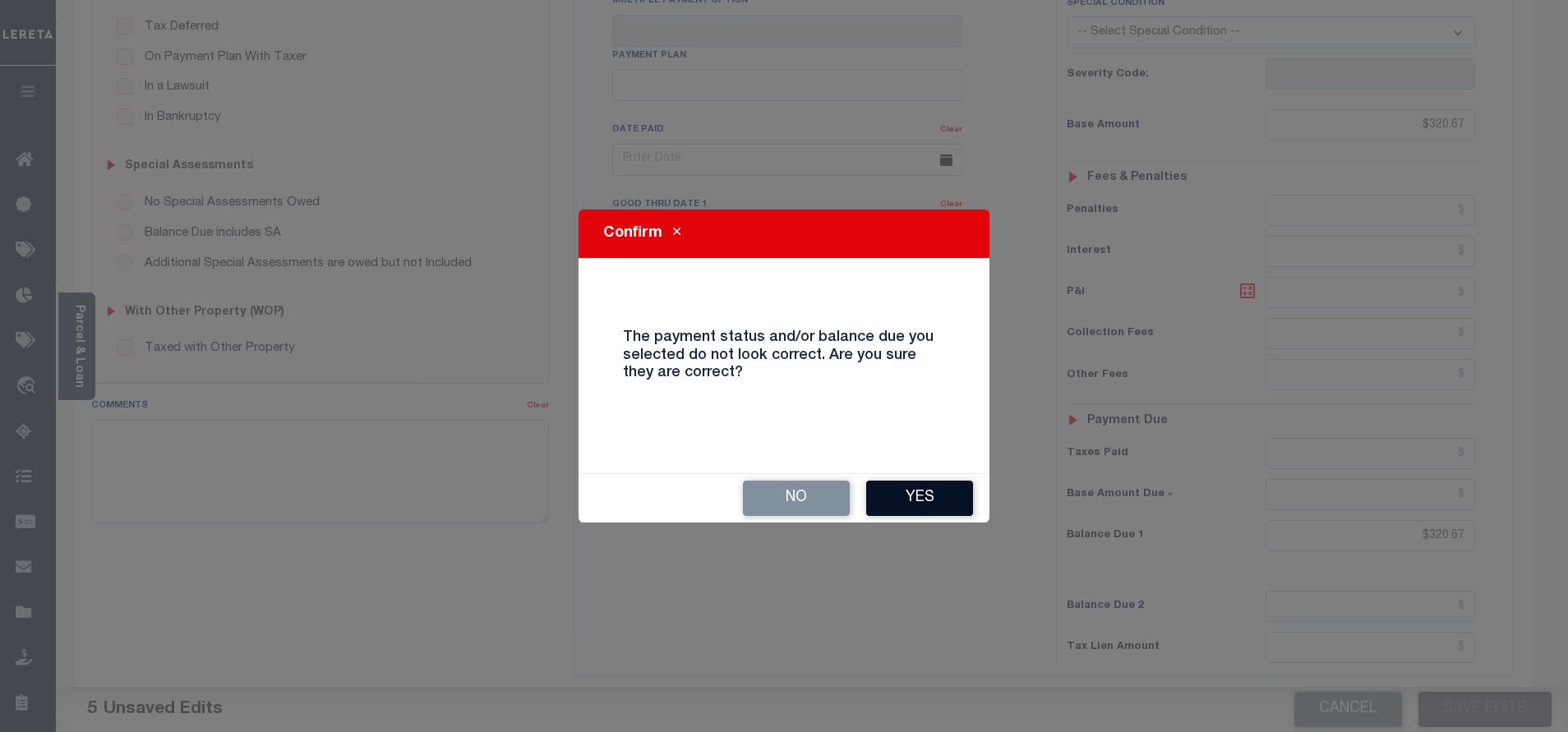
click at [898, 504] on button "Yes" at bounding box center [919, 498] width 106 height 35
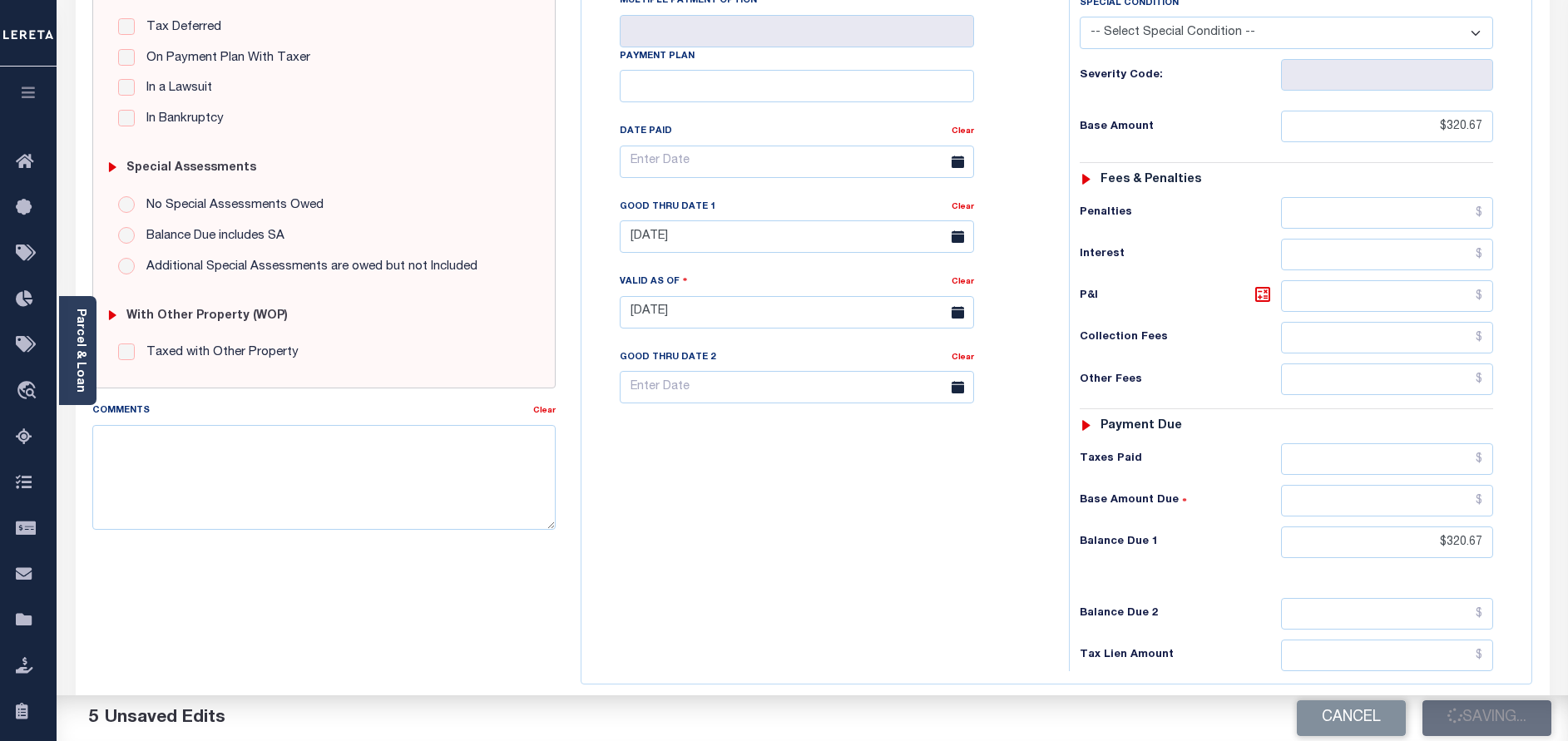
checkbox input "false"
type input "$320.67"
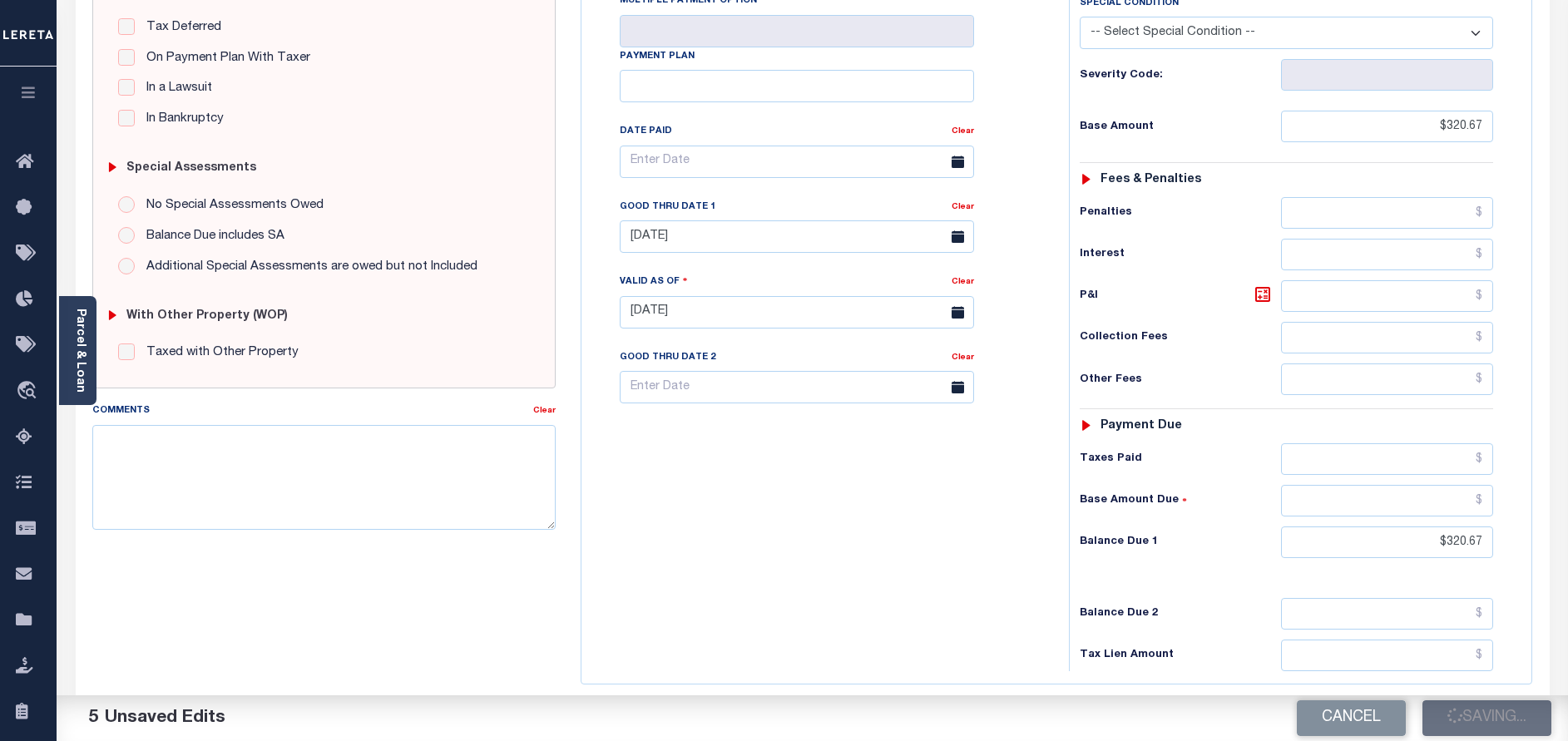
type input "$320.67"
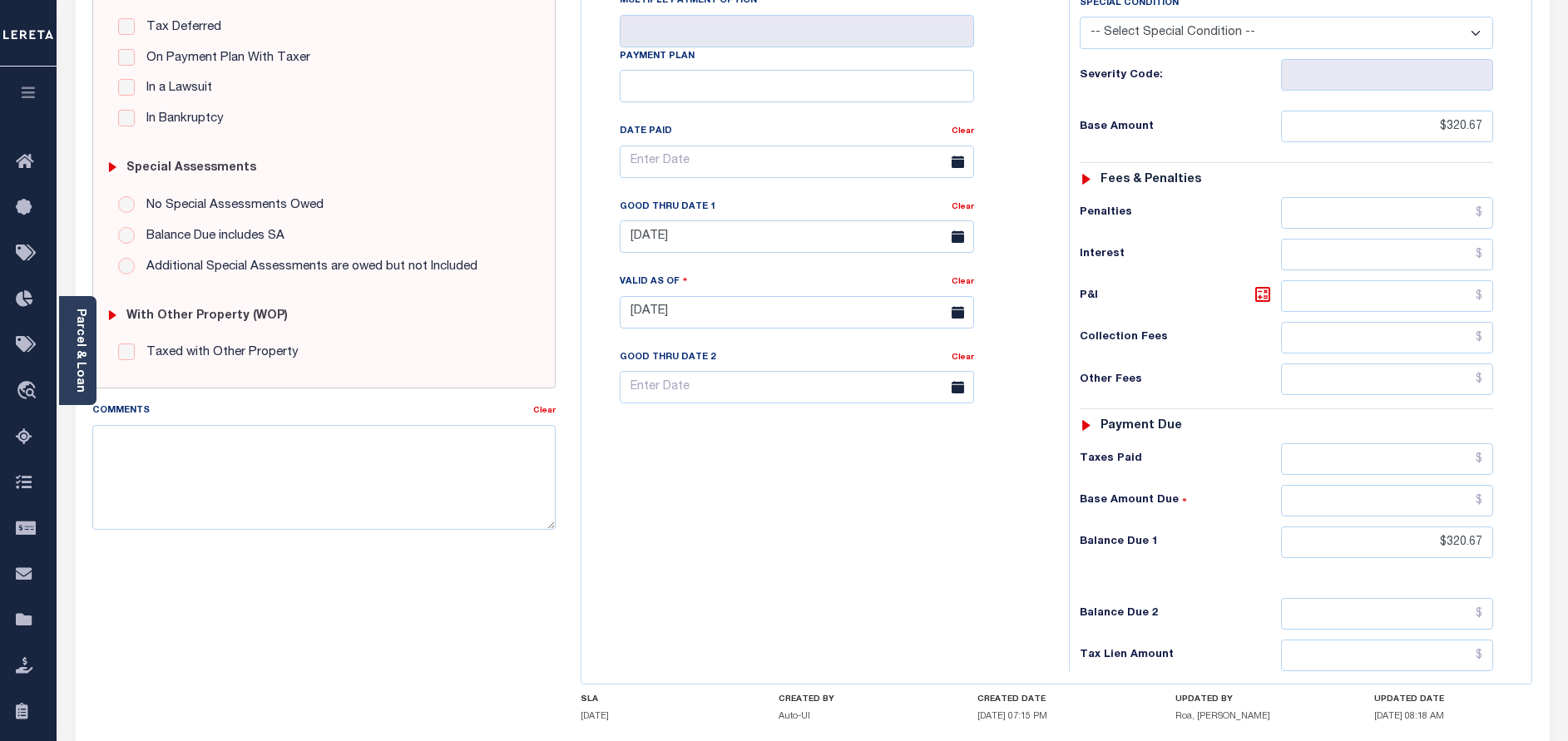
scroll to position [0, 0]
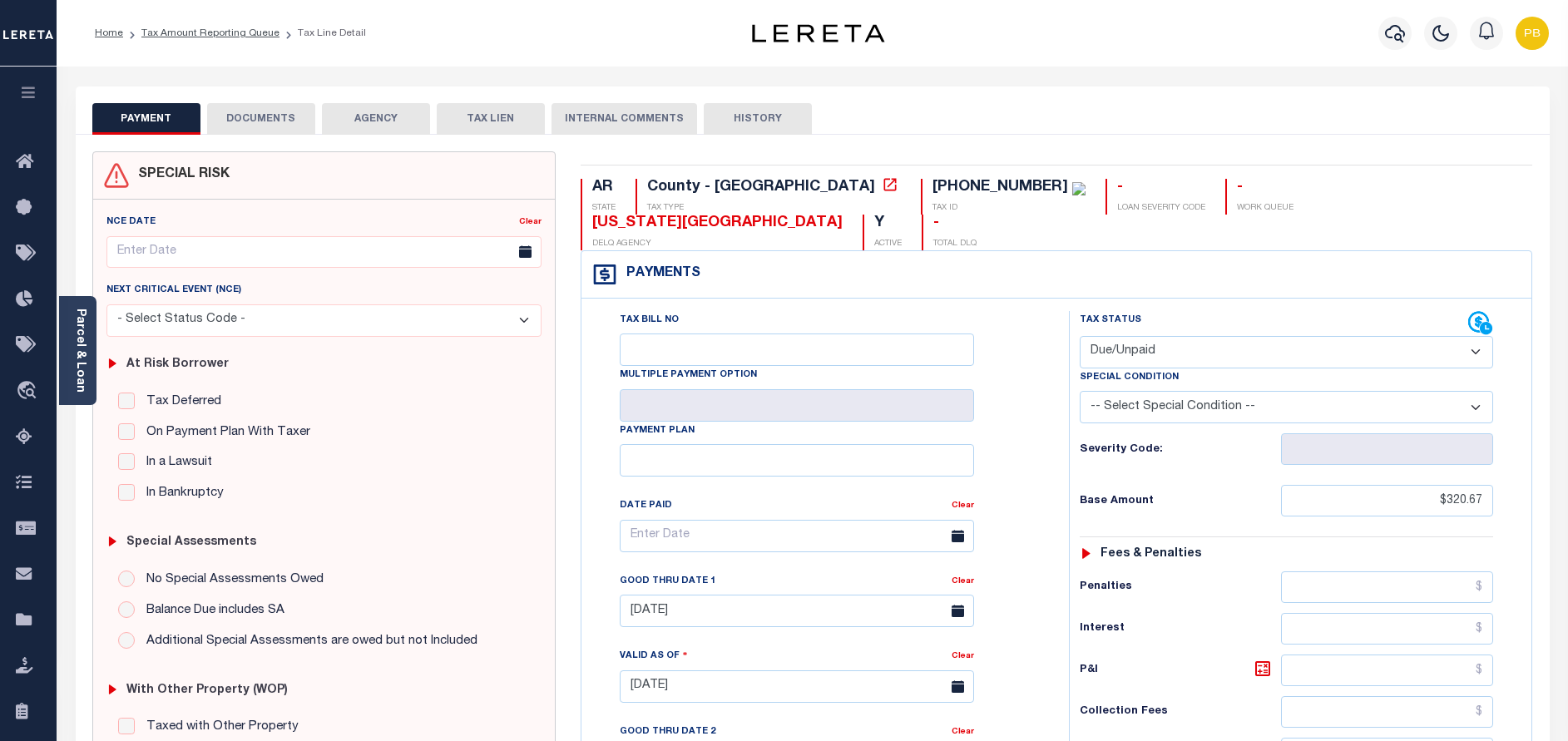
click at [276, 119] on button "DOCUMENTS" at bounding box center [260, 119] width 108 height 31
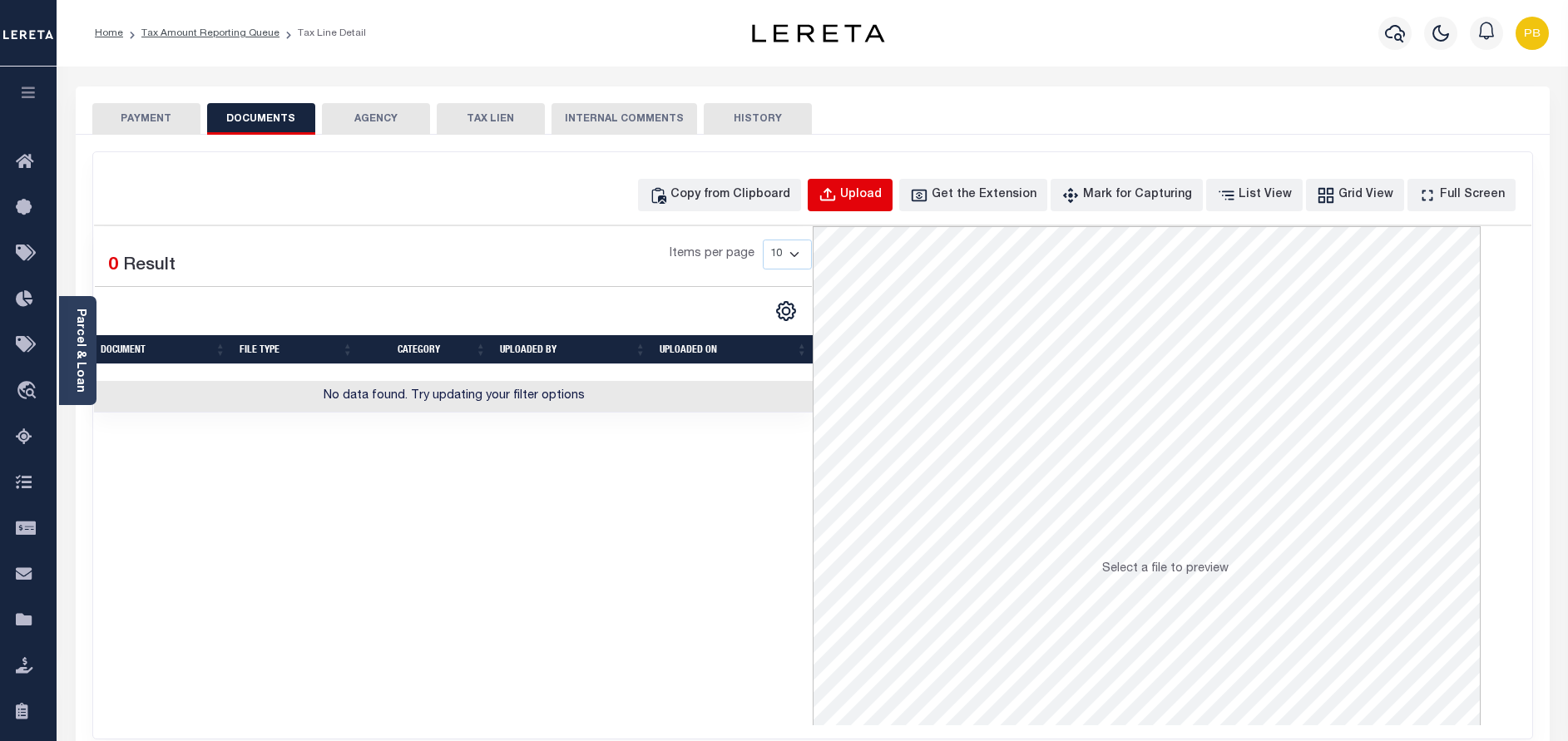
click at [882, 188] on div "Upload" at bounding box center [861, 196] width 42 height 19
select select "POP"
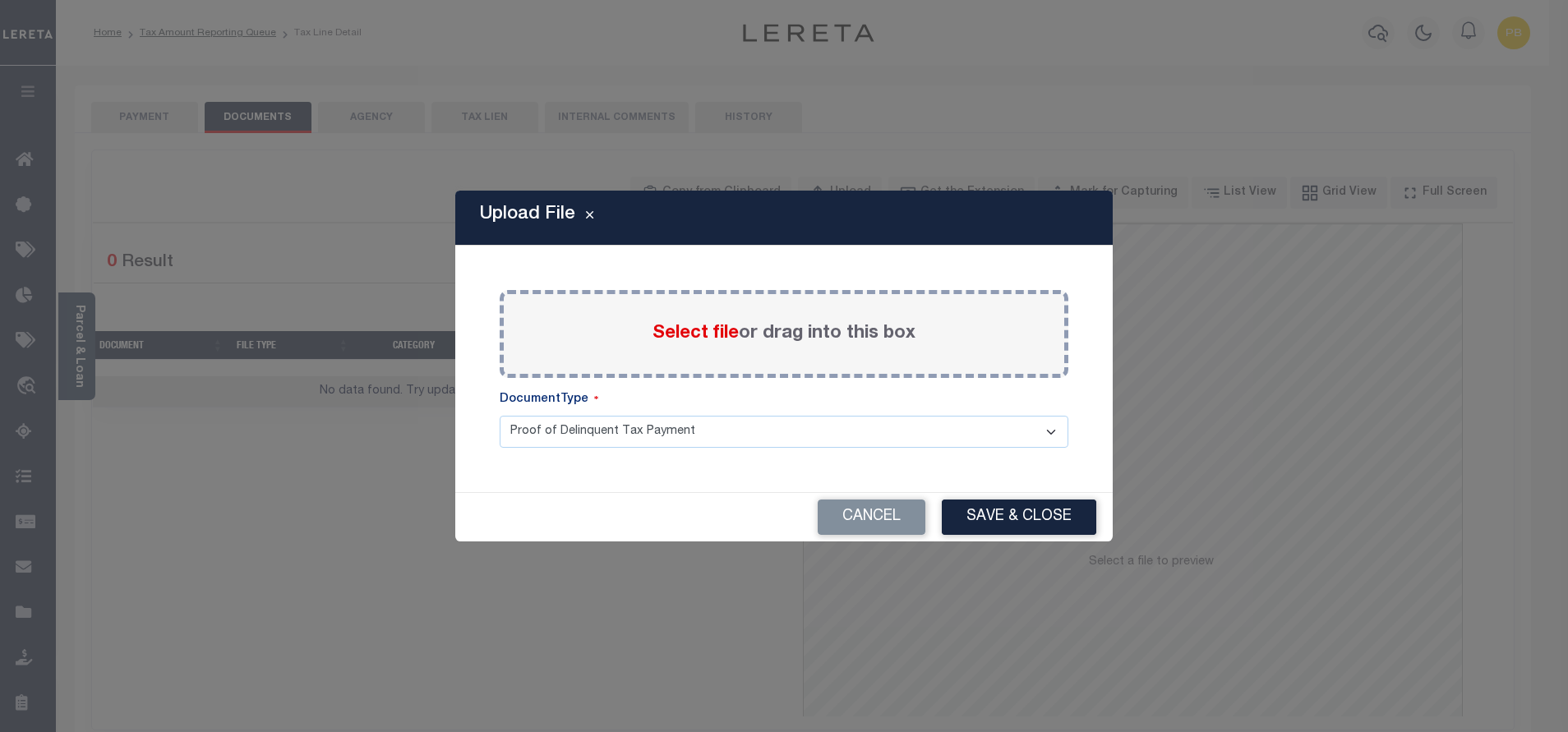
click at [683, 328] on span "Select file" at bounding box center [696, 333] width 86 height 18
click at [0, 0] on input "Select file or drag into this box" at bounding box center [0, 0] width 0 height 0
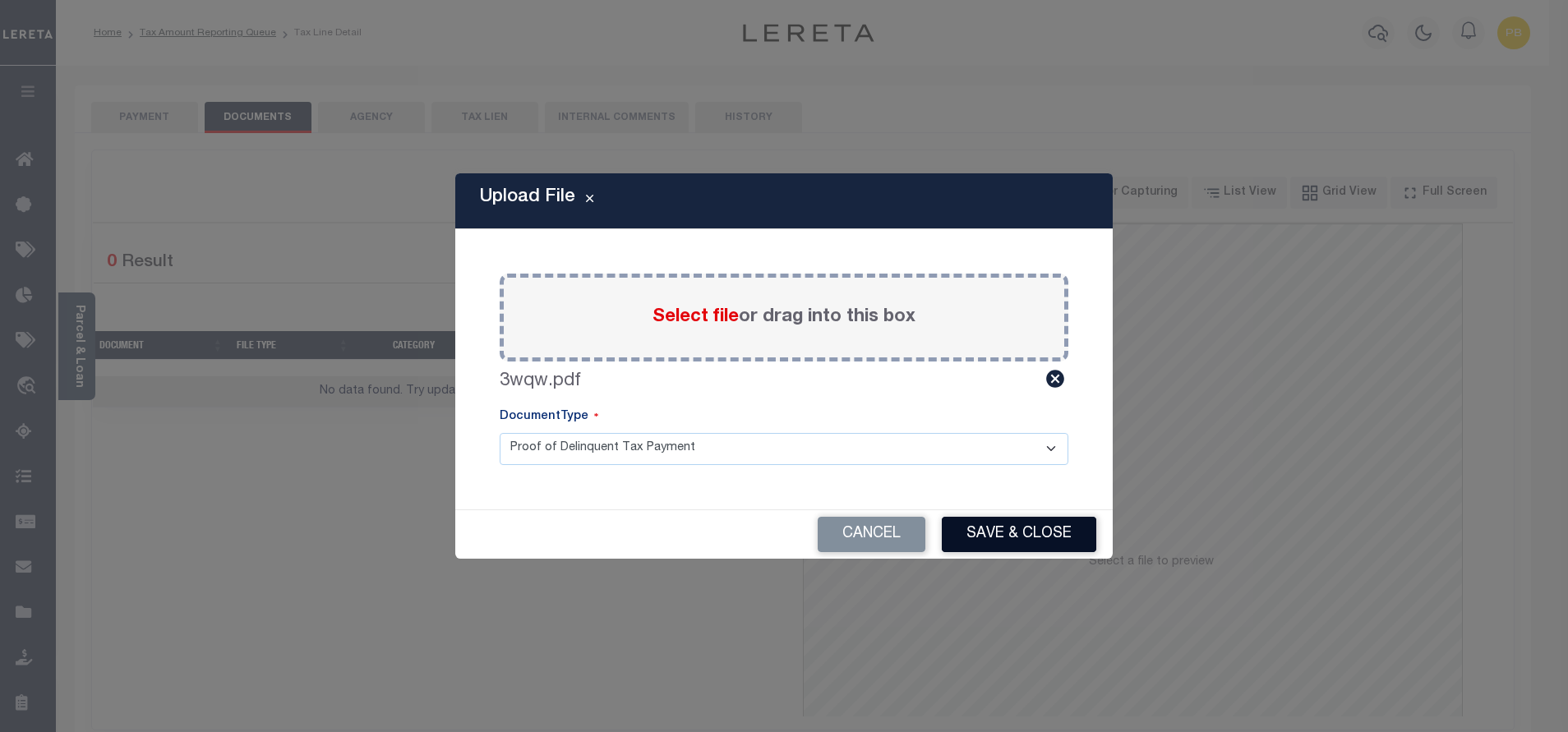
click at [1012, 534] on button "Save & Close" at bounding box center [1019, 534] width 154 height 35
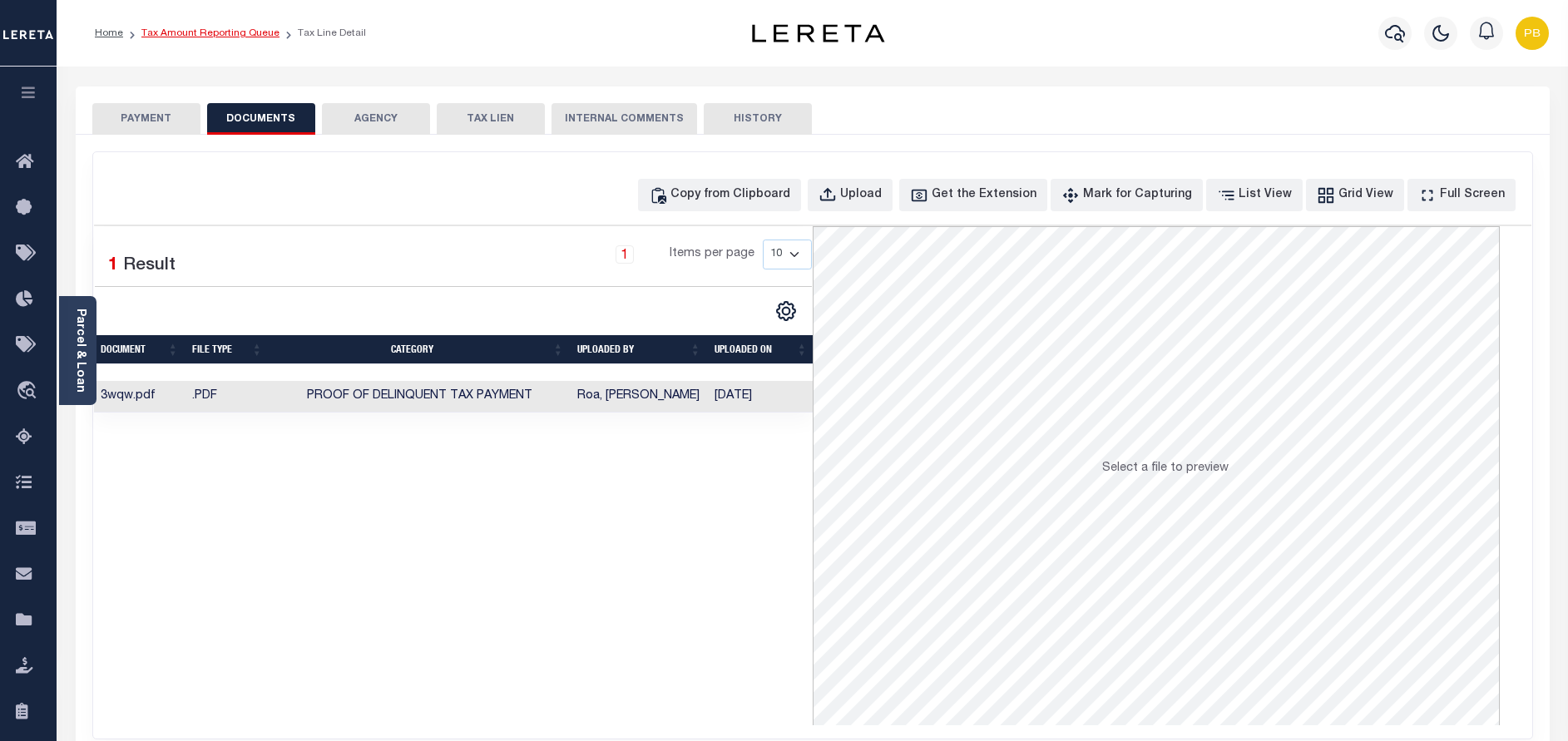
click at [208, 32] on link "Tax Amount Reporting Queue" at bounding box center [210, 33] width 138 height 10
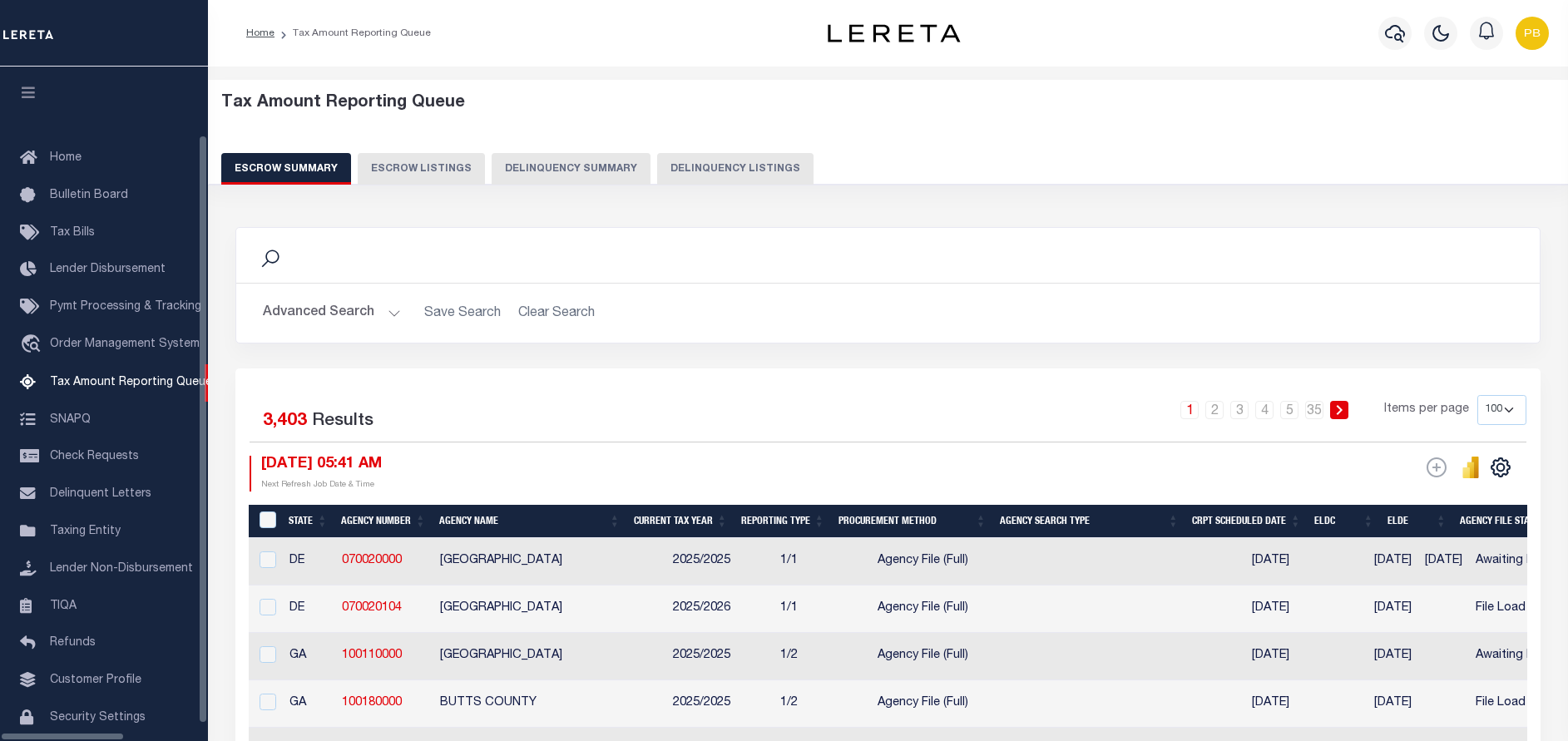
click at [657, 174] on button "Delinquency Listings" at bounding box center [735, 168] width 156 height 31
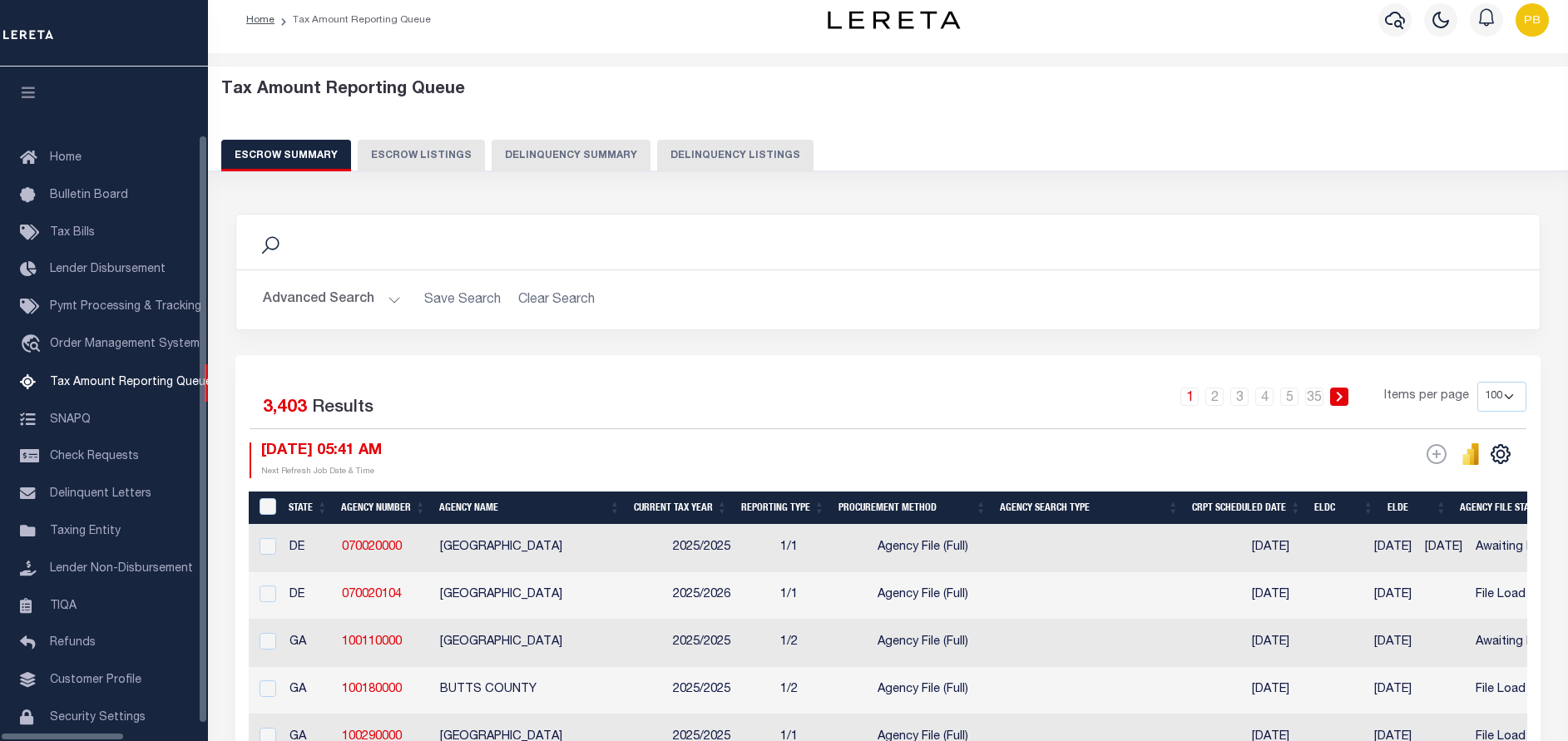
scroll to position [50, 0]
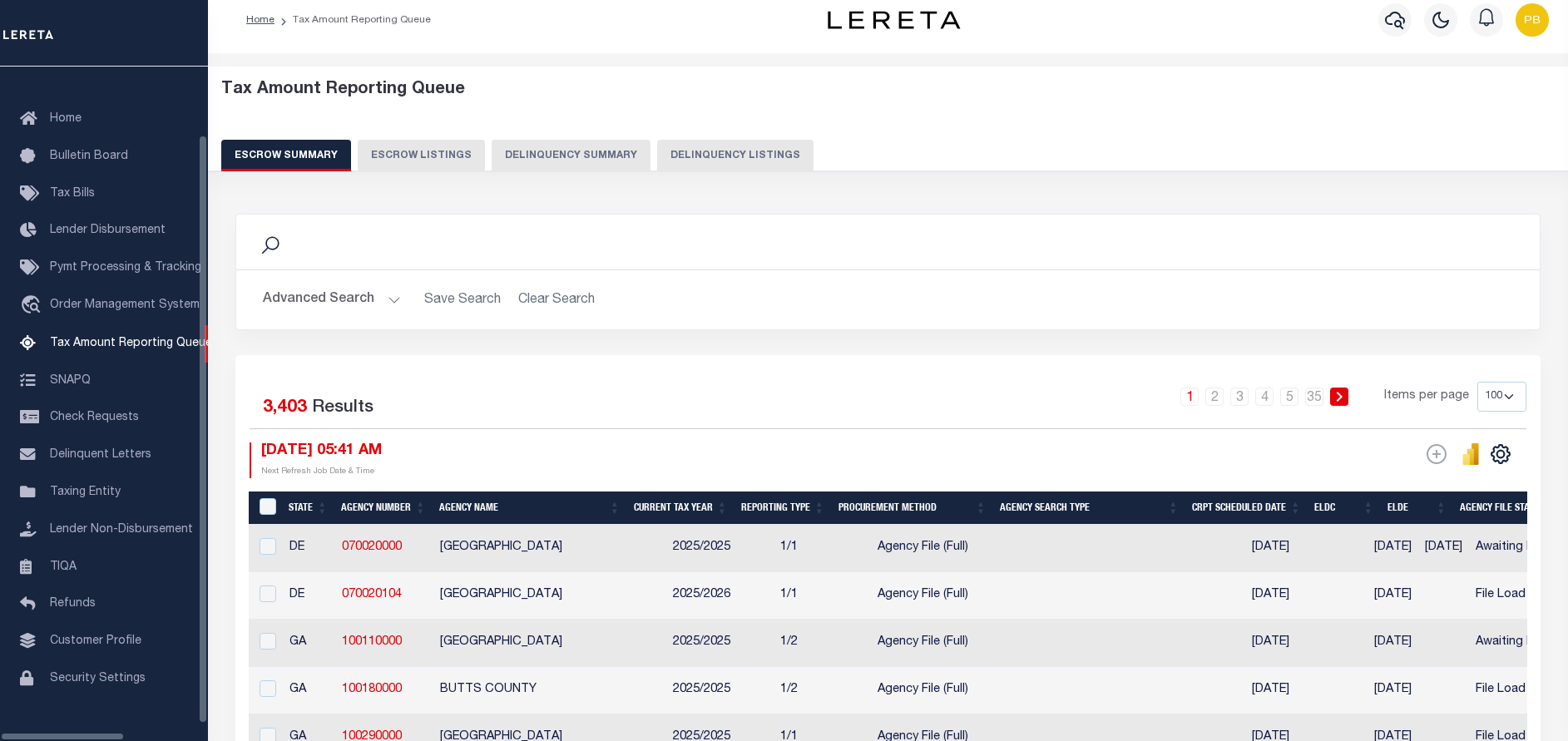
select select "100"
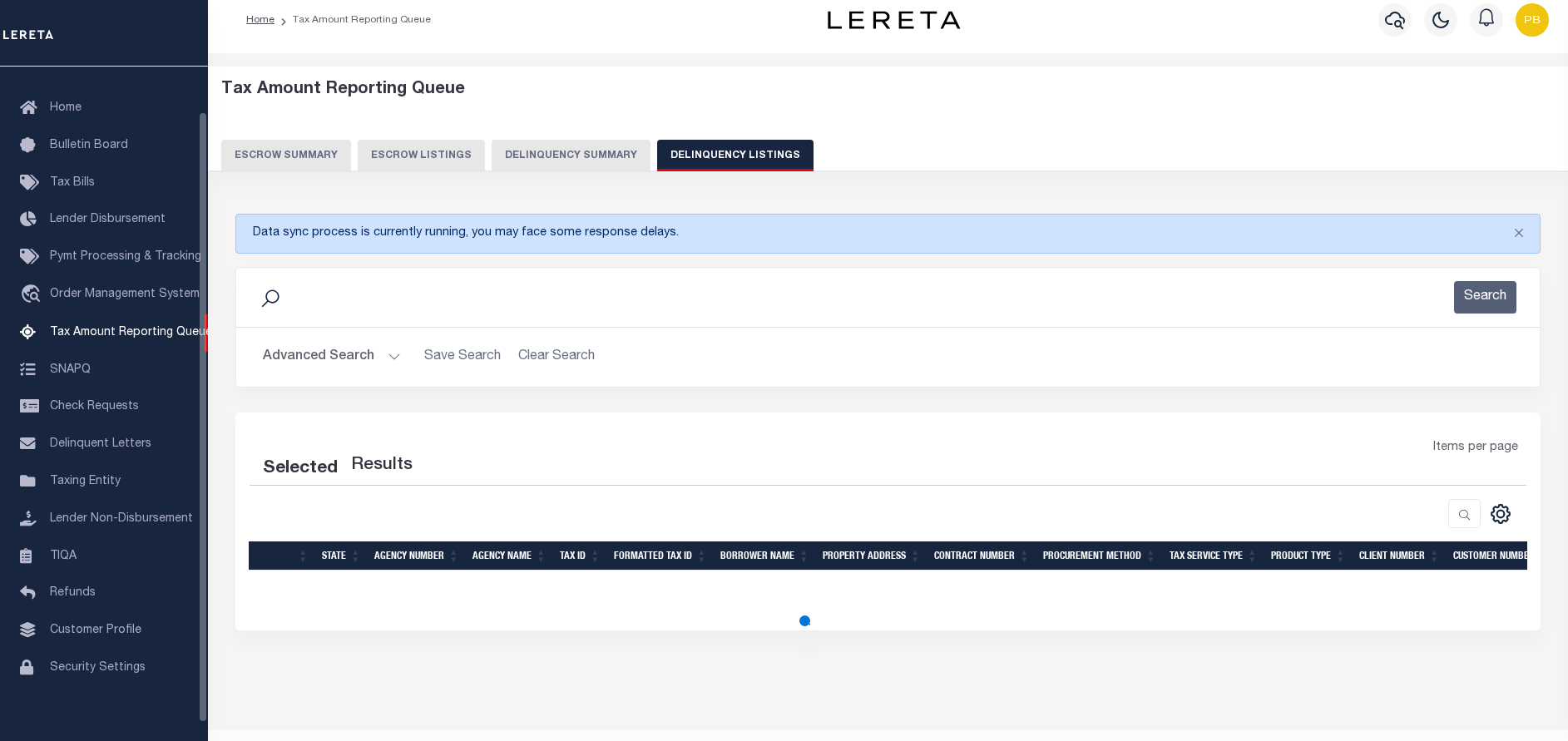
select select "100"
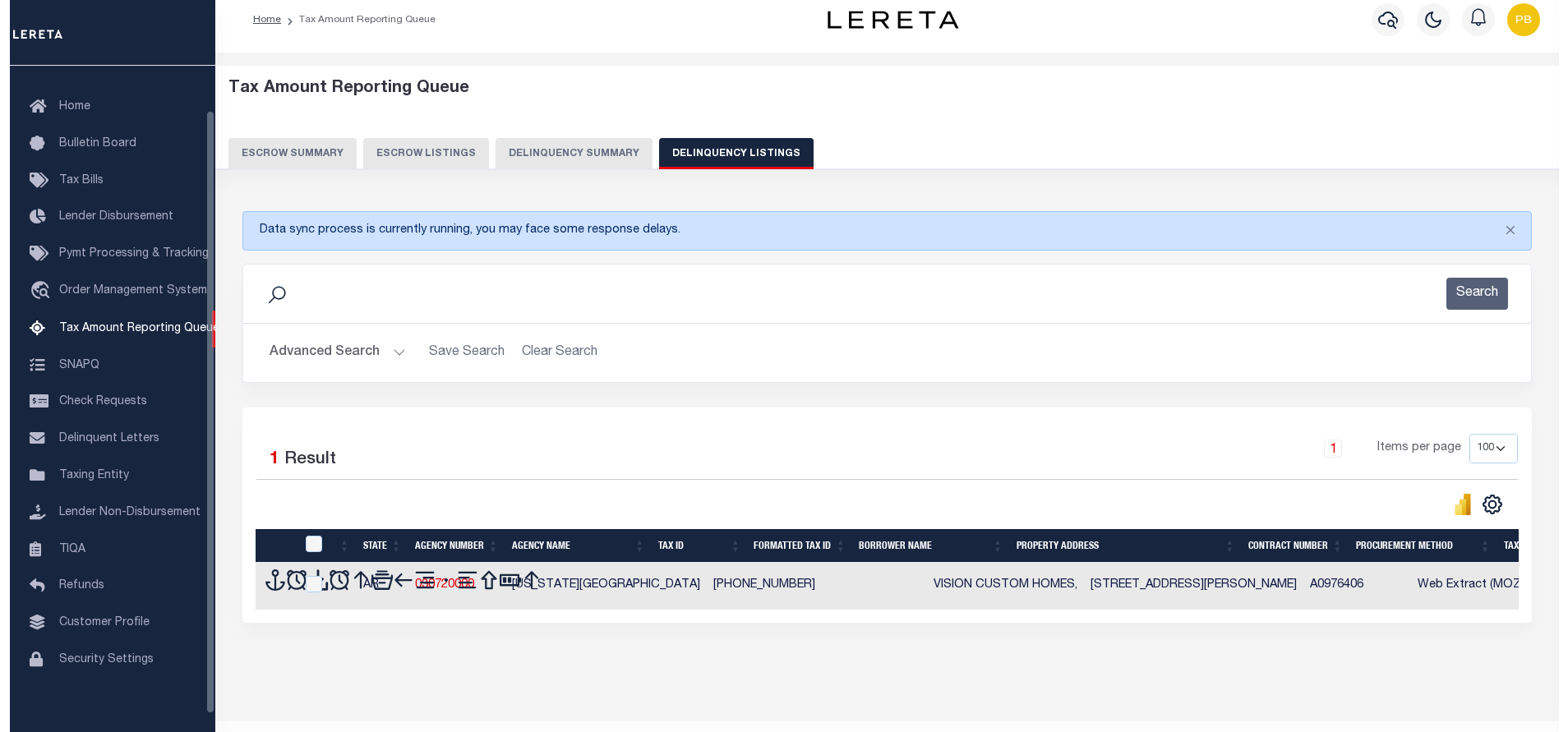
scroll to position [52, 0]
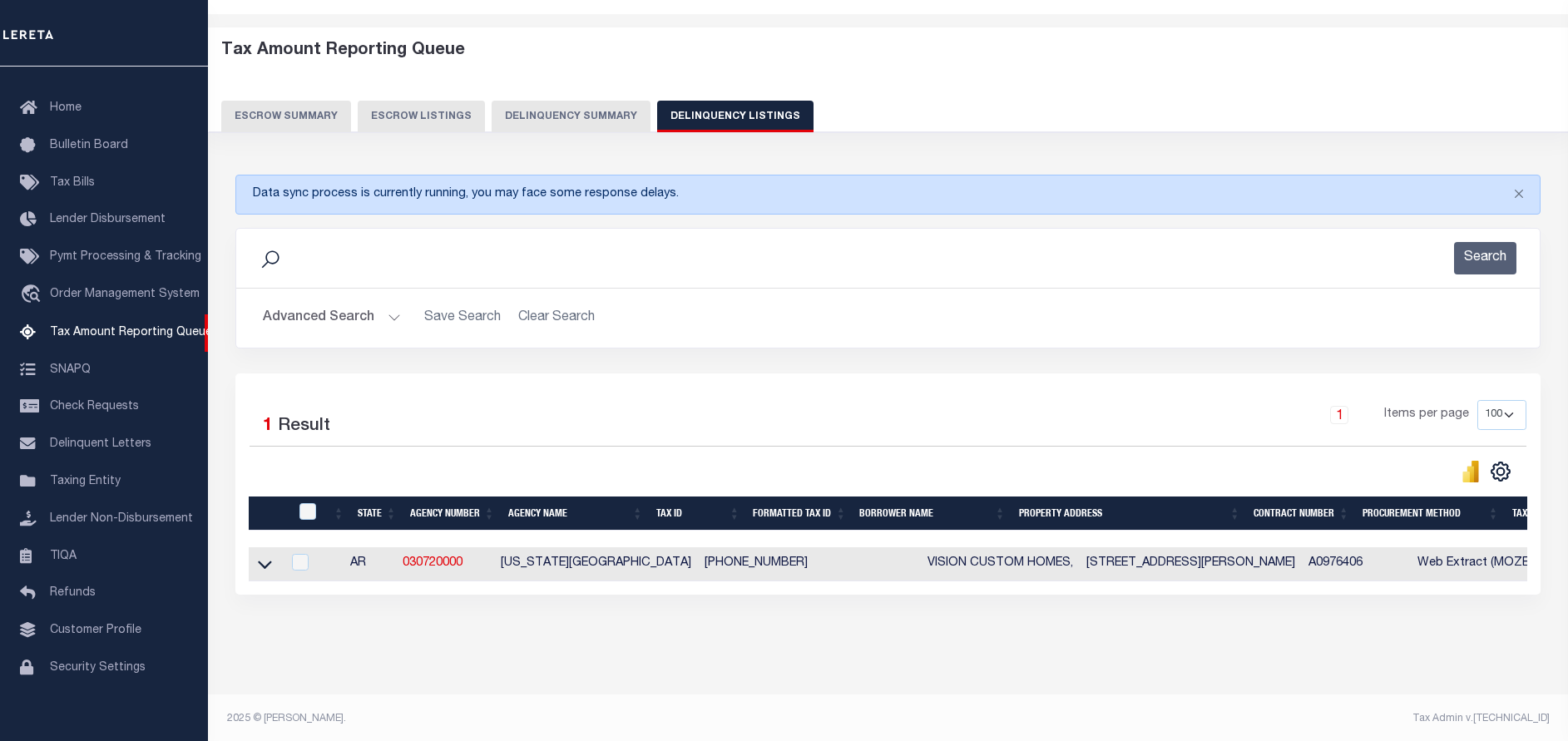
click at [314, 504] on th at bounding box center [305, 514] width 34 height 34
click at [299, 521] on div at bounding box center [309, 512] width 27 height 19
click at [310, 511] on input "checkbox" at bounding box center [308, 511] width 17 height 17
checkbox input "true"
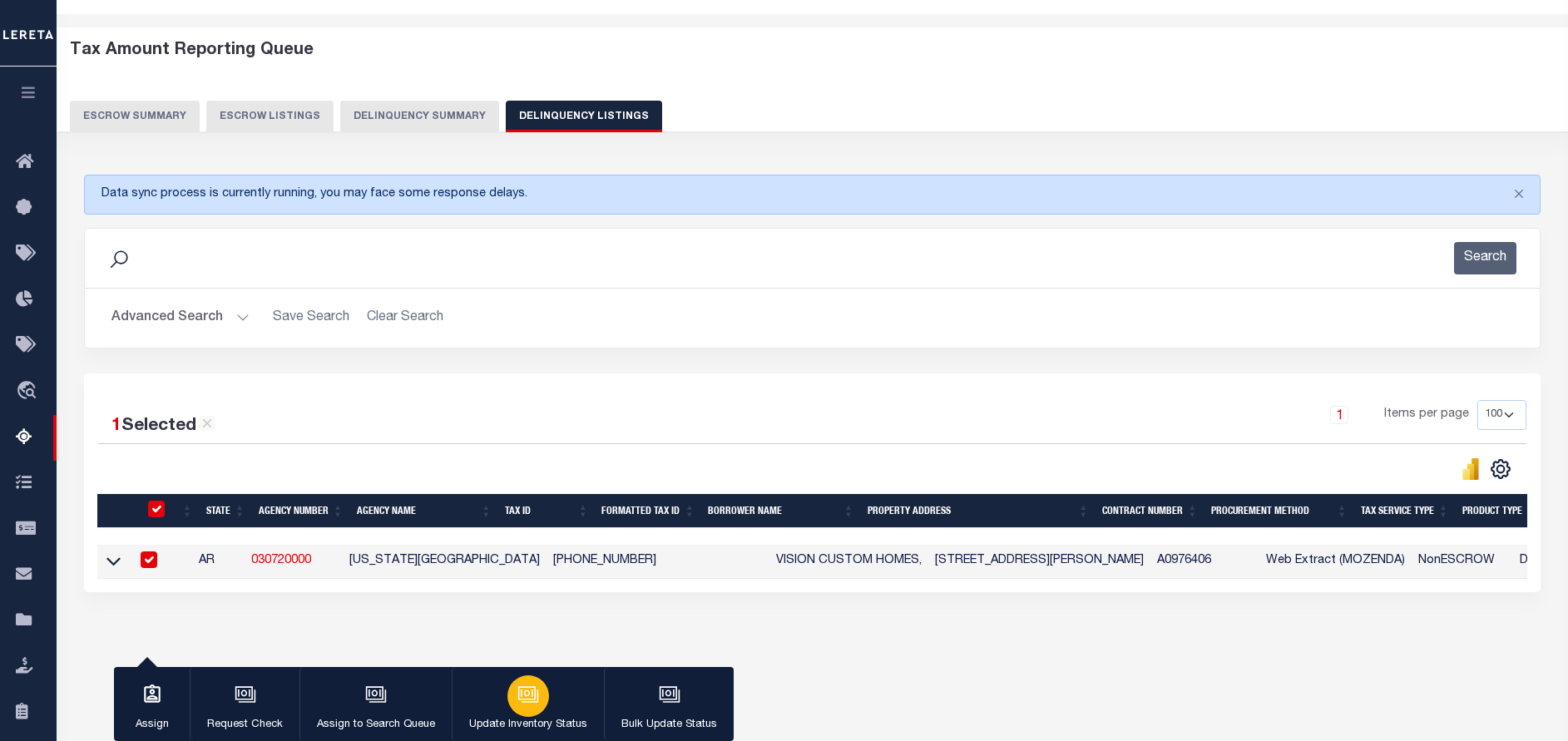
click at [503, 719] on p "Update Inventory Status" at bounding box center [527, 725] width 118 height 17
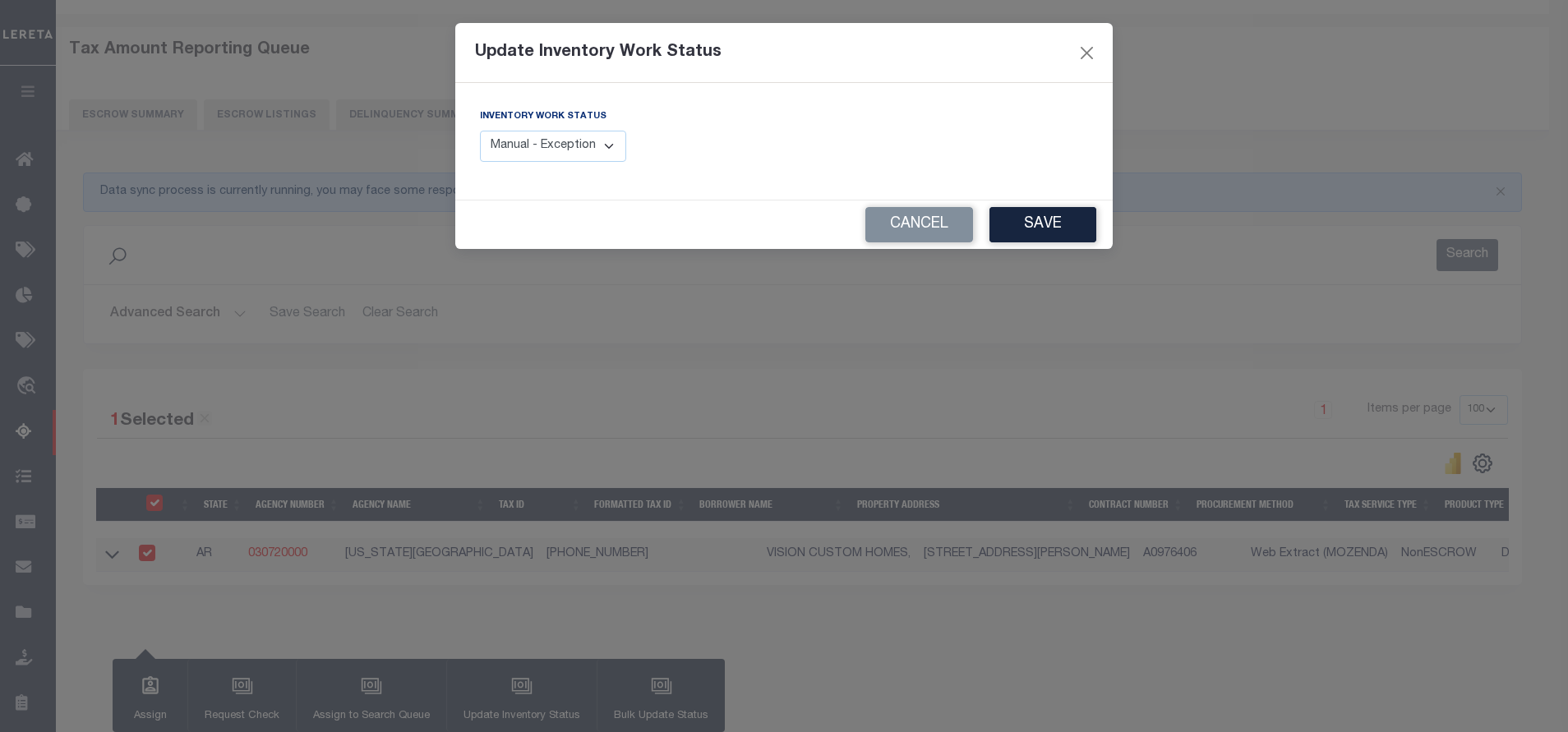
click at [560, 147] on select "Manual - Exception Pended - Awaiting Search Late Add Exception Completed" at bounding box center [553, 147] width 147 height 32
select select "4"
click at [480, 131] on select "Manual - Exception Pended - Awaiting Search Late Add Exception Completed" at bounding box center [553, 147] width 147 height 32
click at [1012, 237] on button "Save" at bounding box center [1043, 224] width 106 height 35
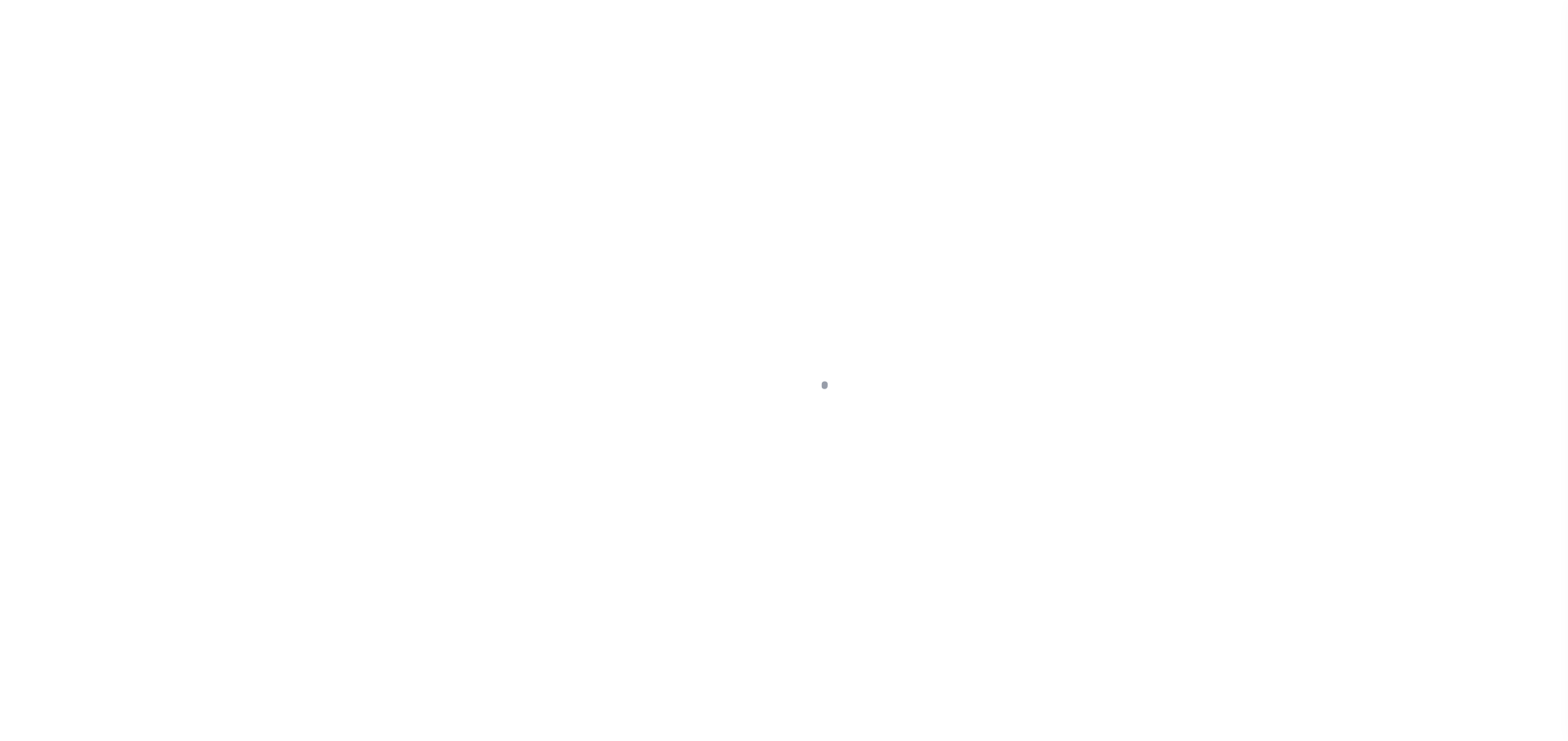
select select "DUE"
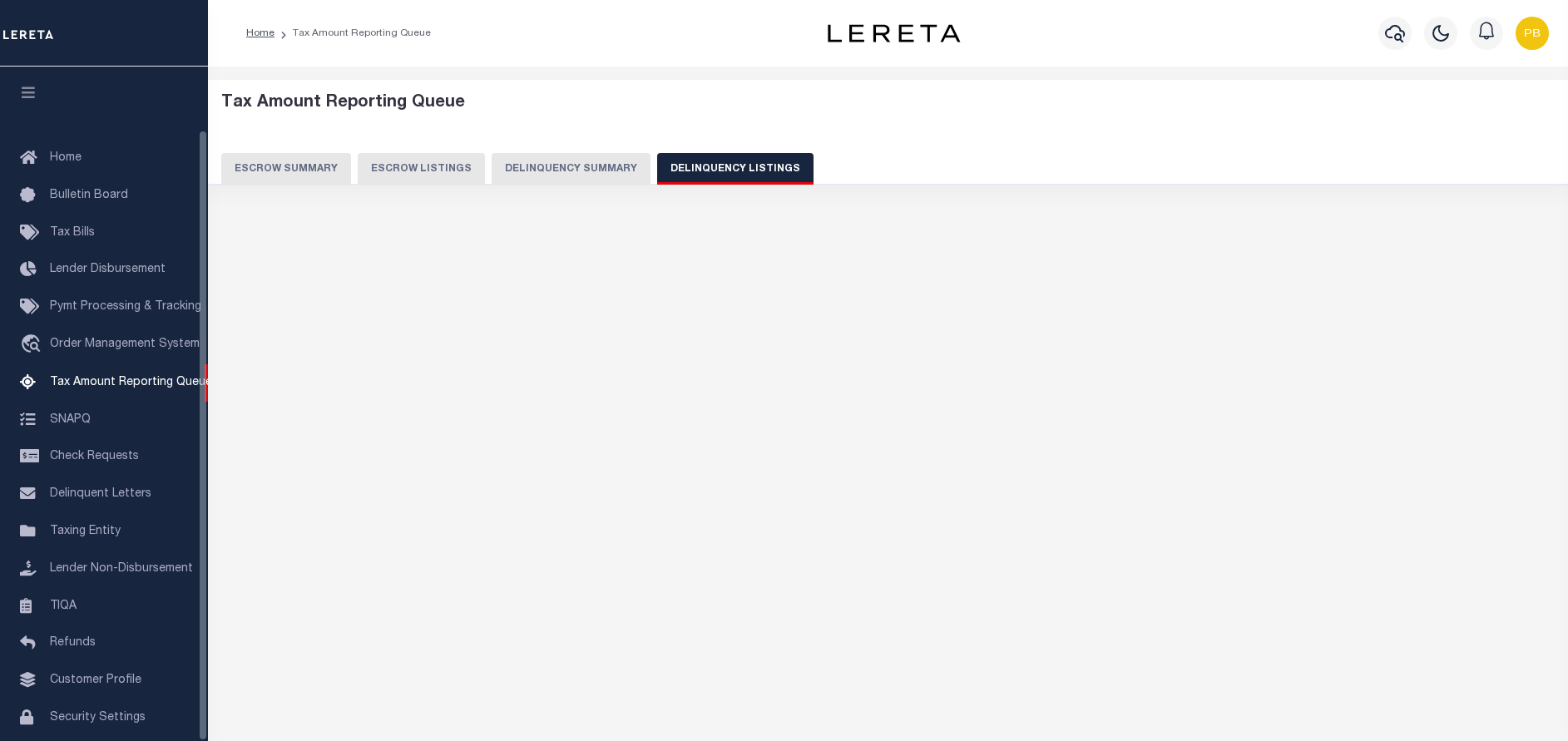
select select
select select "100"
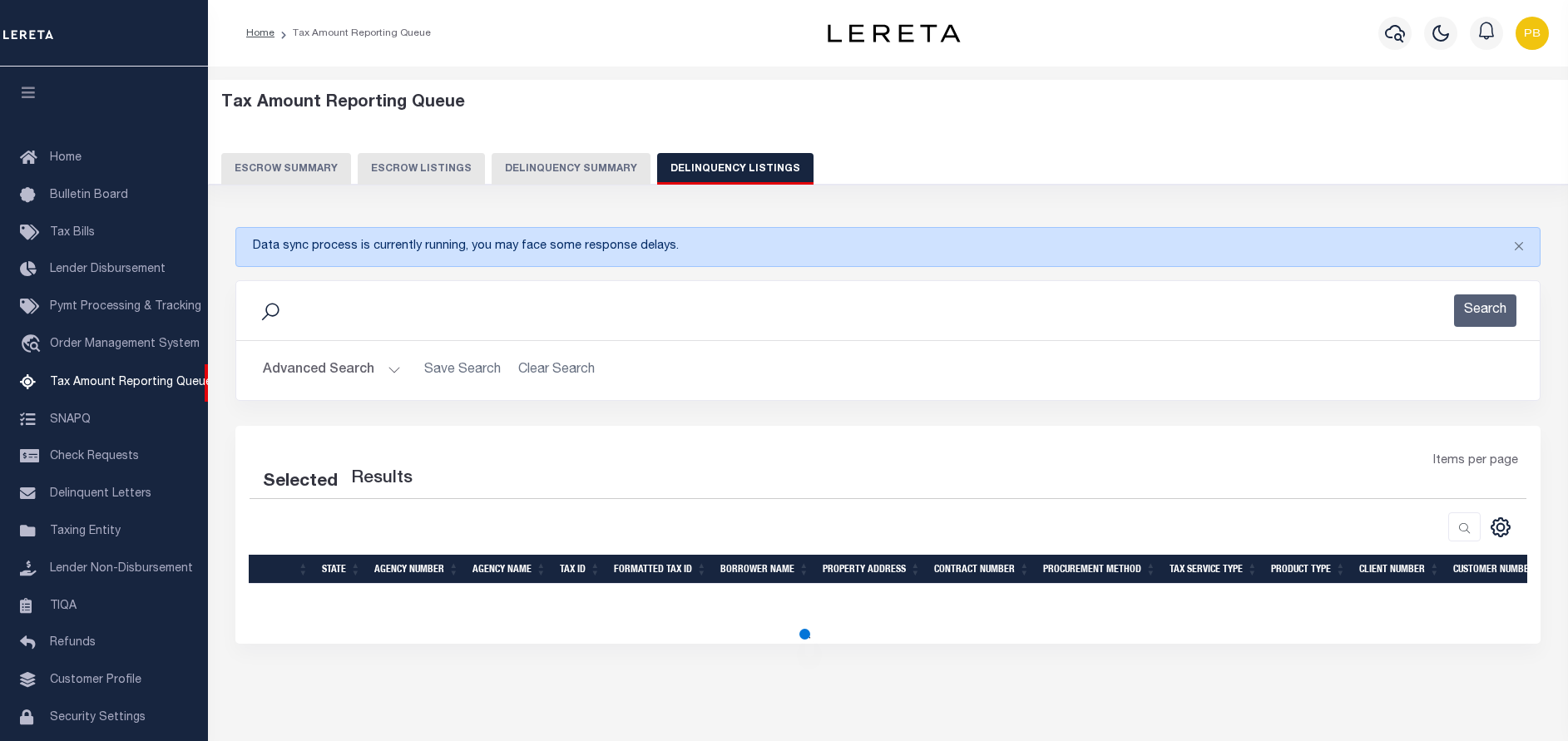
scroll to position [69, 0]
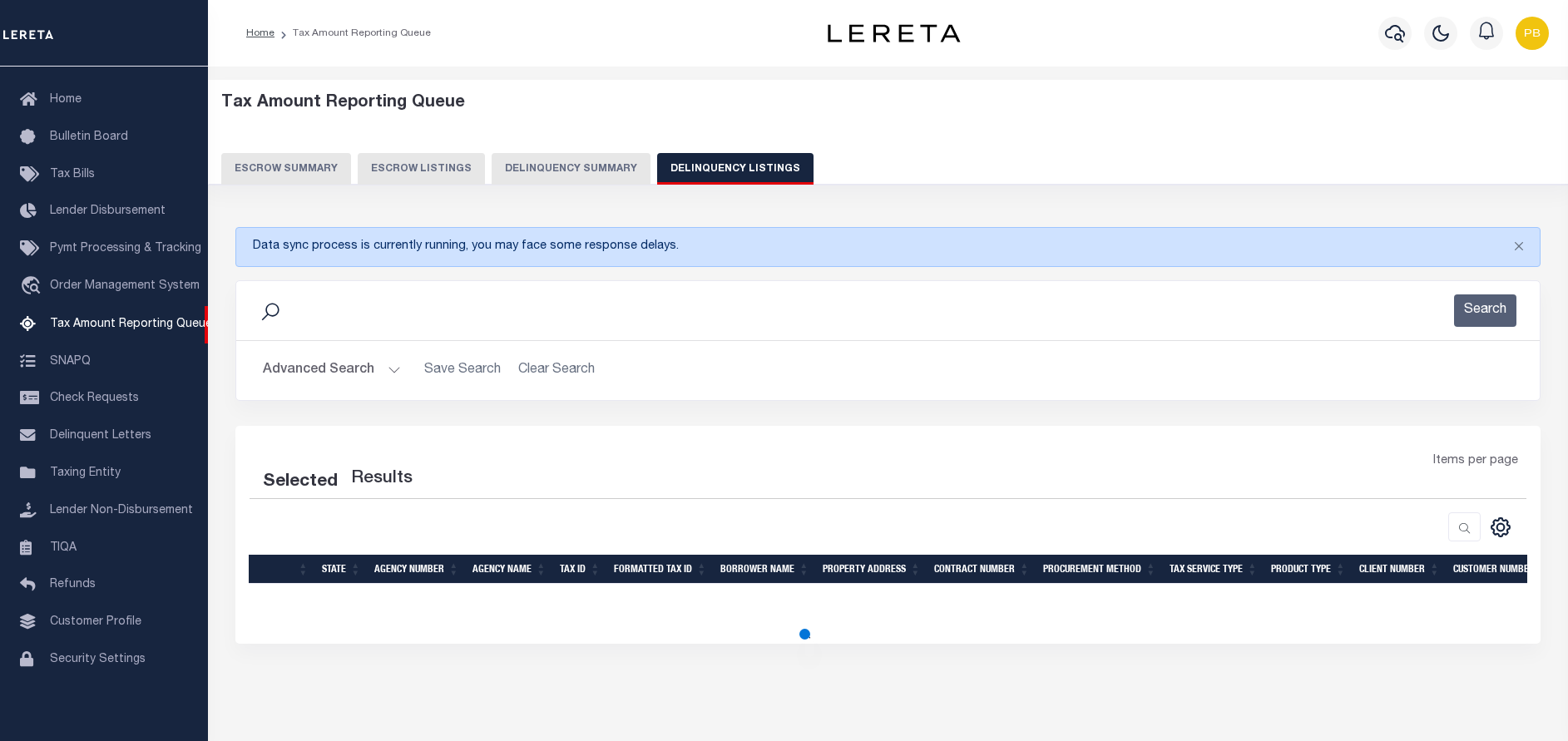
select select "100"
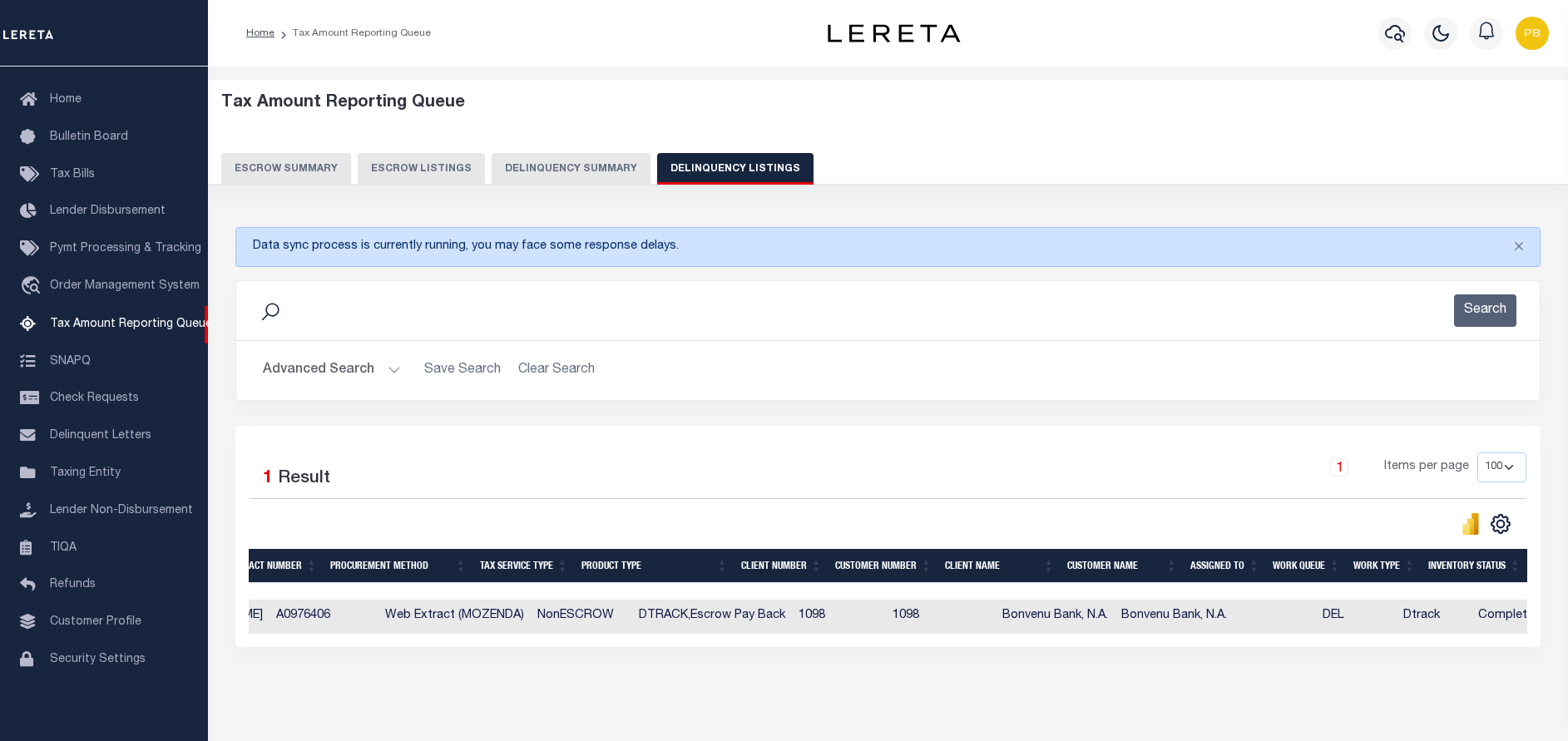
scroll to position [0, 0]
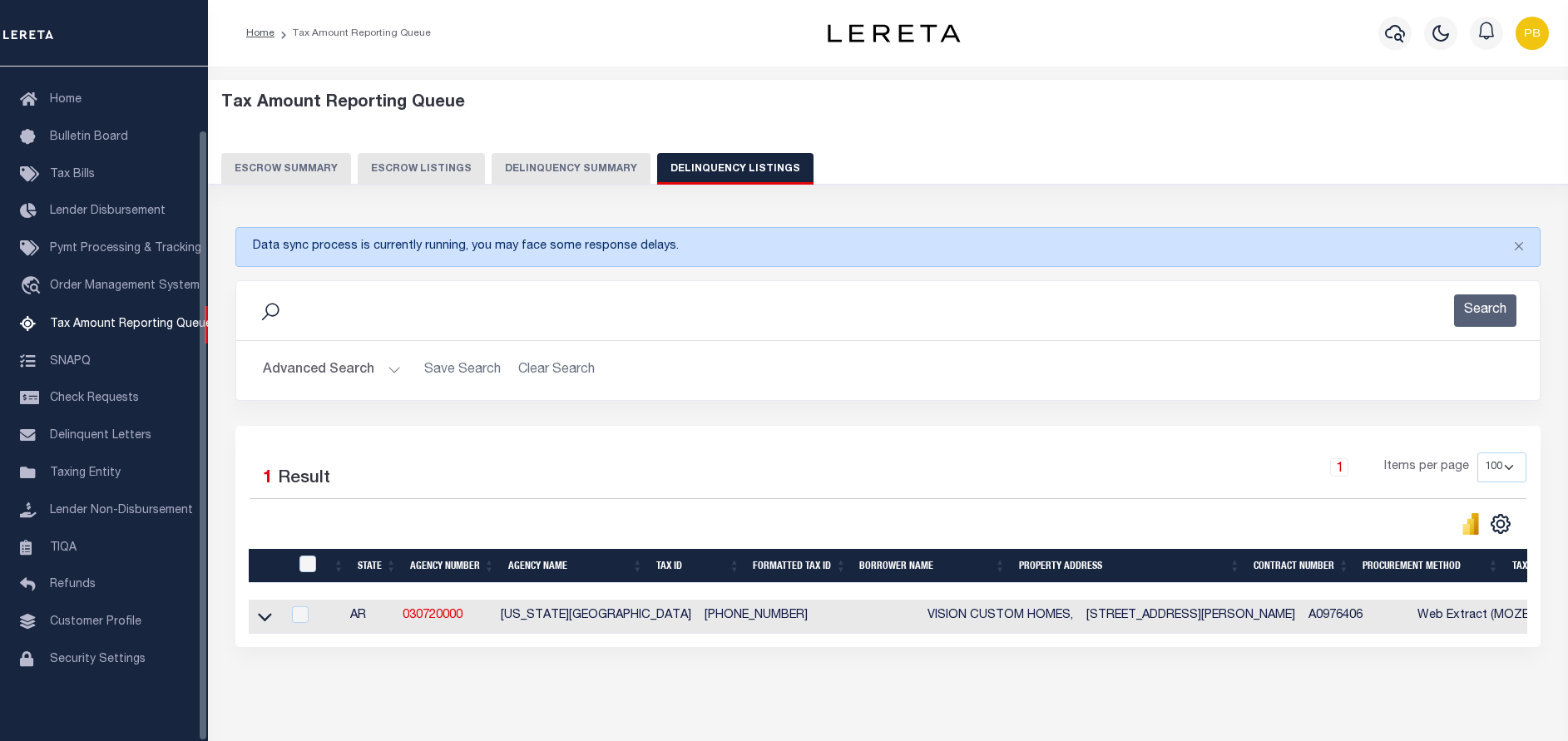
click at [393, 366] on button "Advanced Search" at bounding box center [332, 370] width 138 height 32
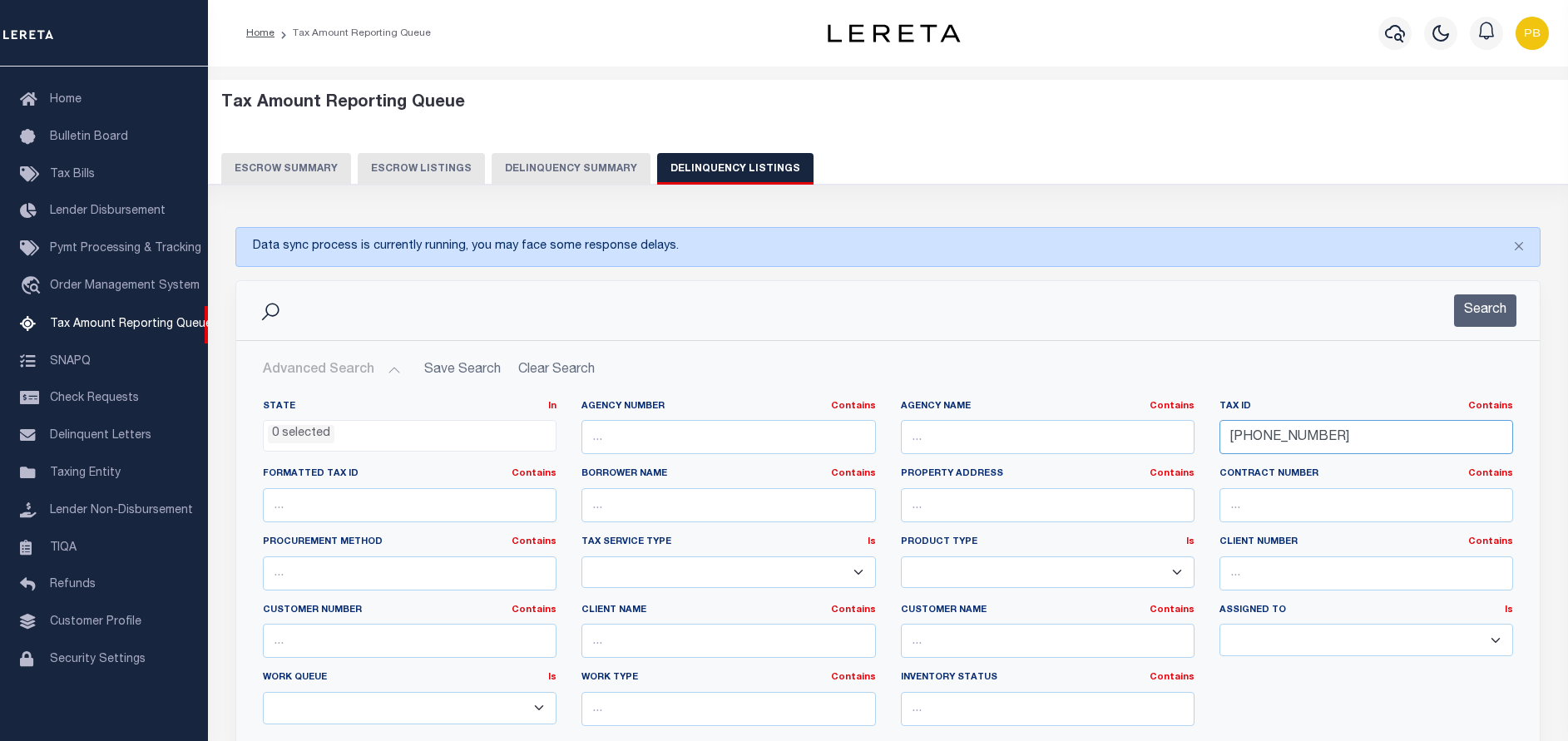
drag, startPoint x: 1362, startPoint y: 442, endPoint x: 1161, endPoint y: 430, distance: 201.4
click at [1161, 430] on div "State In In AK AL AR AZ CA CO CT DC DE FL GA GU HI IA ID IL IN KS [GEOGRAPHIC_D…" at bounding box center [887, 570] width 1275 height 339
paste input "1"
type input "[PHONE_NUMBER]"
click at [1480, 320] on button "Search" at bounding box center [1485, 310] width 63 height 32
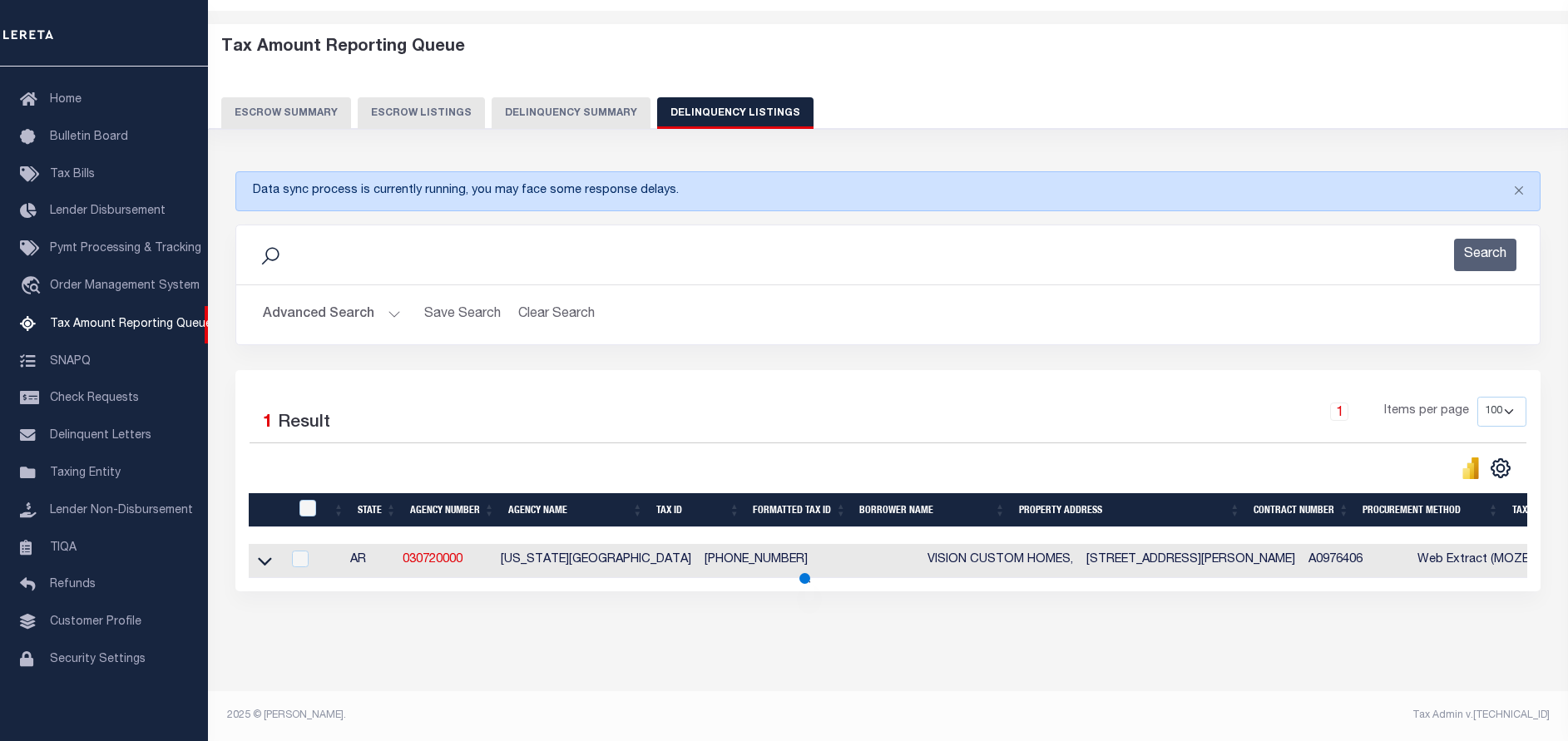
scroll to position [70, 0]
click at [264, 557] on icon at bounding box center [265, 561] width 14 height 8
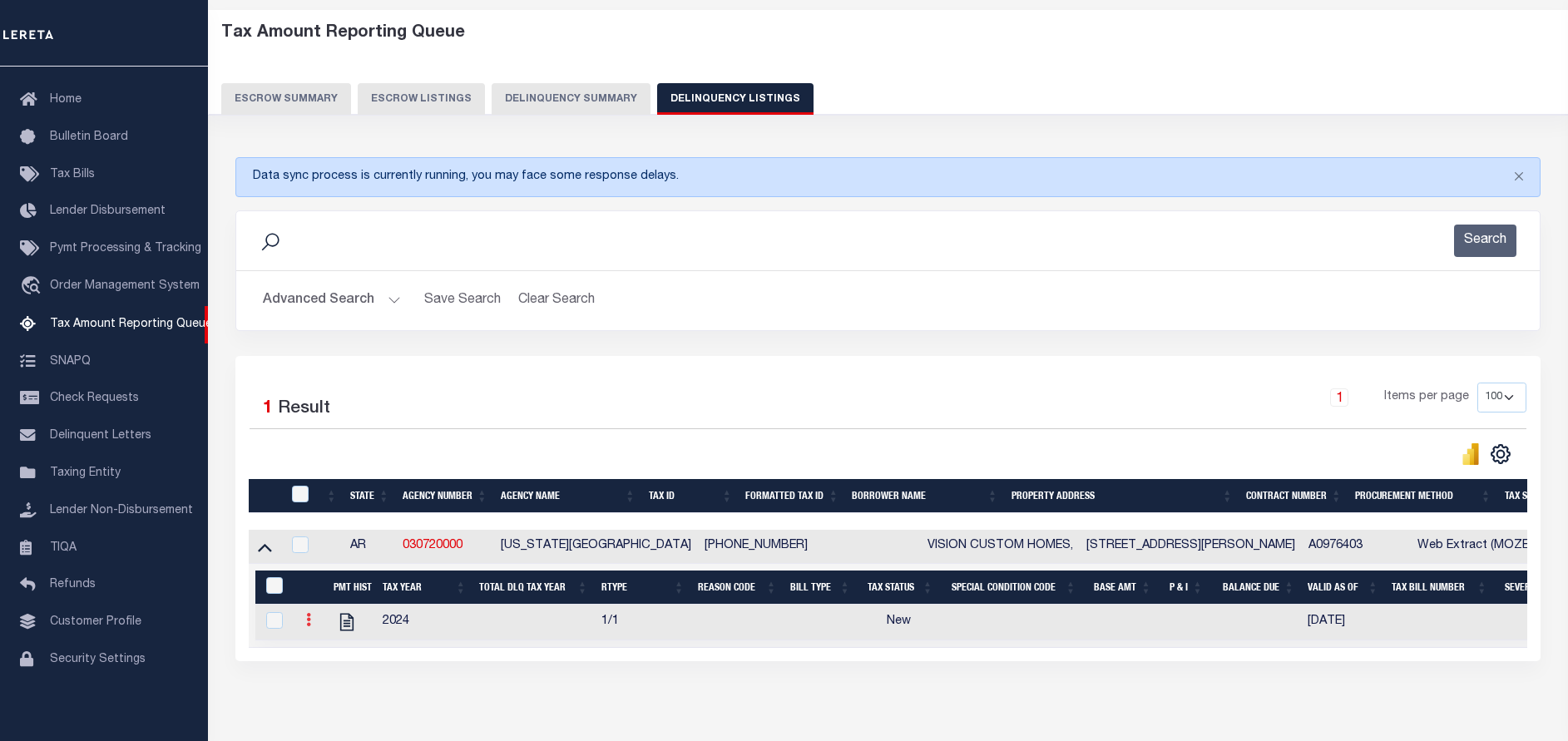
click at [310, 627] on icon at bounding box center [309, 620] width 5 height 14
click at [327, 652] on img "" at bounding box center [329, 647] width 17 height 17
checkbox input "true"
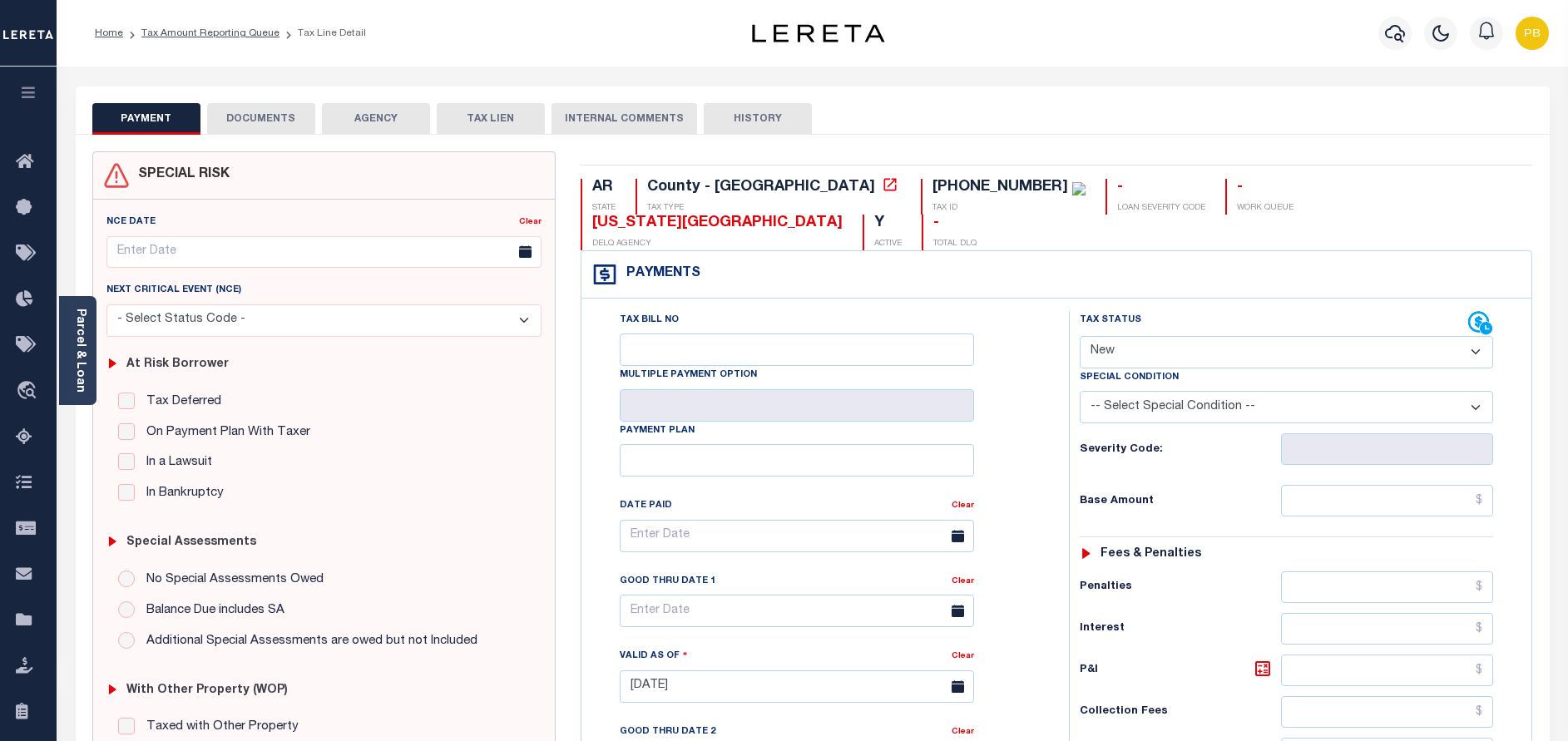
click at [1192, 336] on select "- Select Status Code - Open Due/Unpaid Paid Incomplete No Tax Due Internal Refu…" at bounding box center [1286, 352] width 413 height 32
select select "DUE"
click at [1080, 336] on select "- Select Status Code - Open Due/Unpaid Paid Incomplete No Tax Due Internal Refu…" at bounding box center [1286, 352] width 413 height 32
type input "[DATE]"
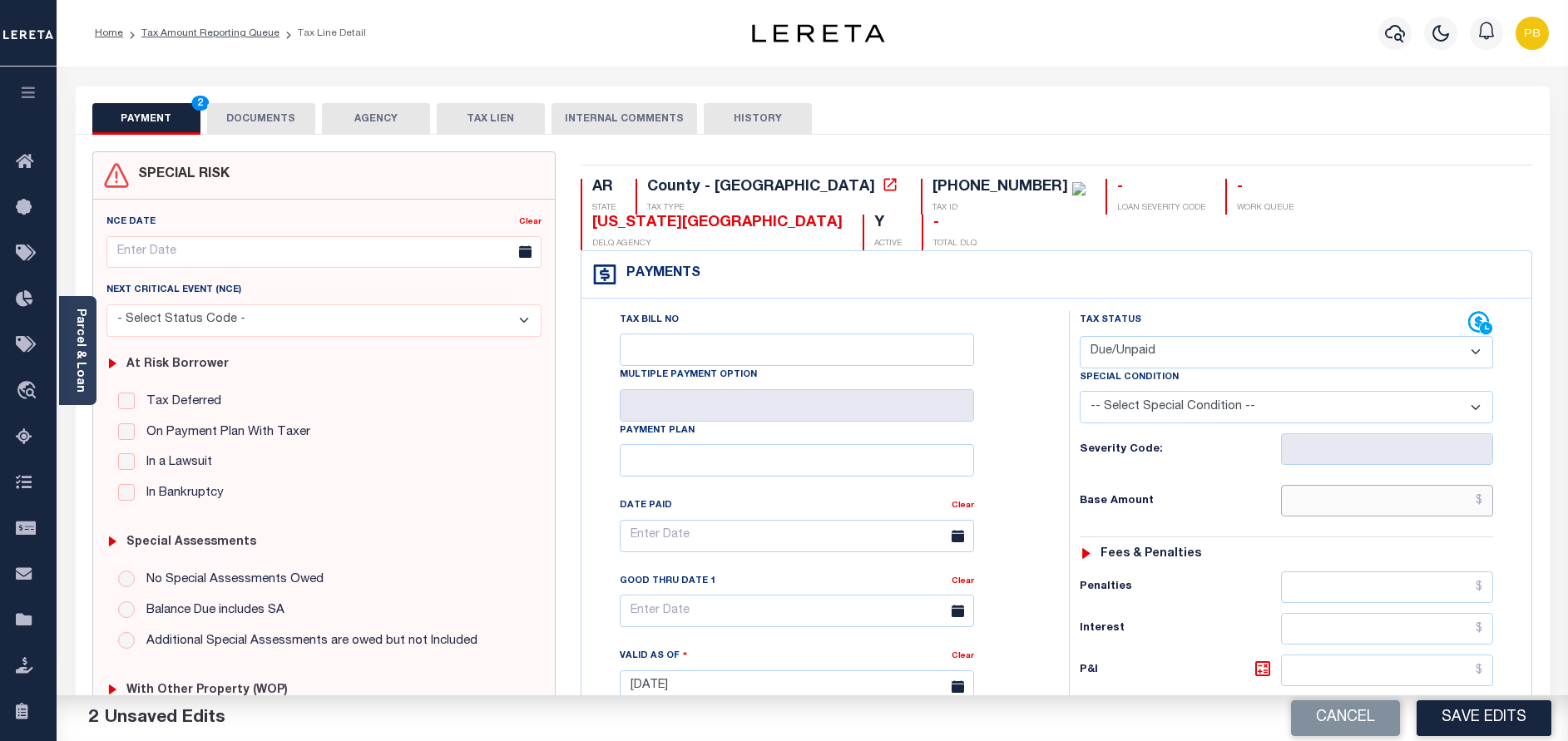
click at [1375, 485] on input "text" at bounding box center [1387, 500] width 212 height 31
paste input "320.67"
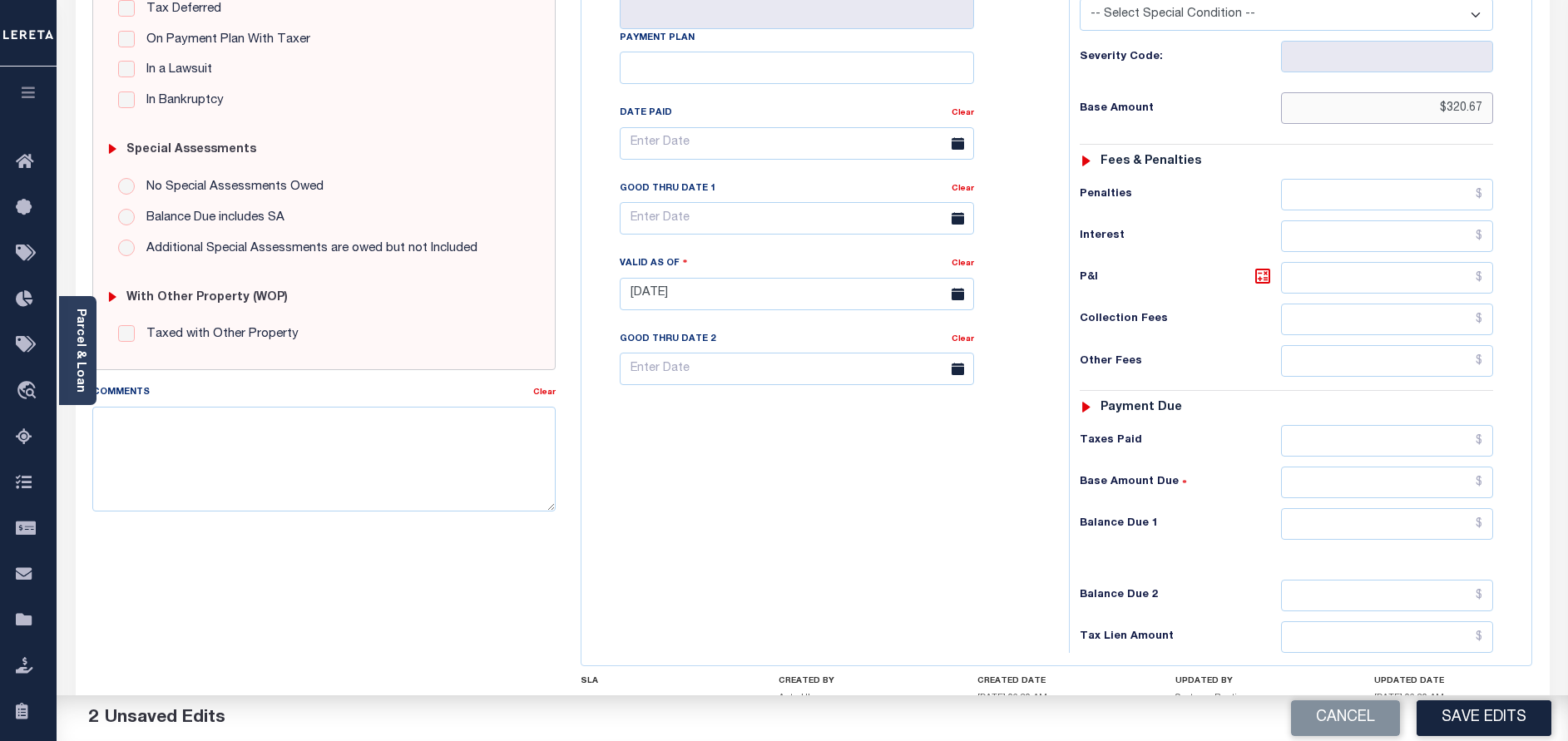
scroll to position [483, 0]
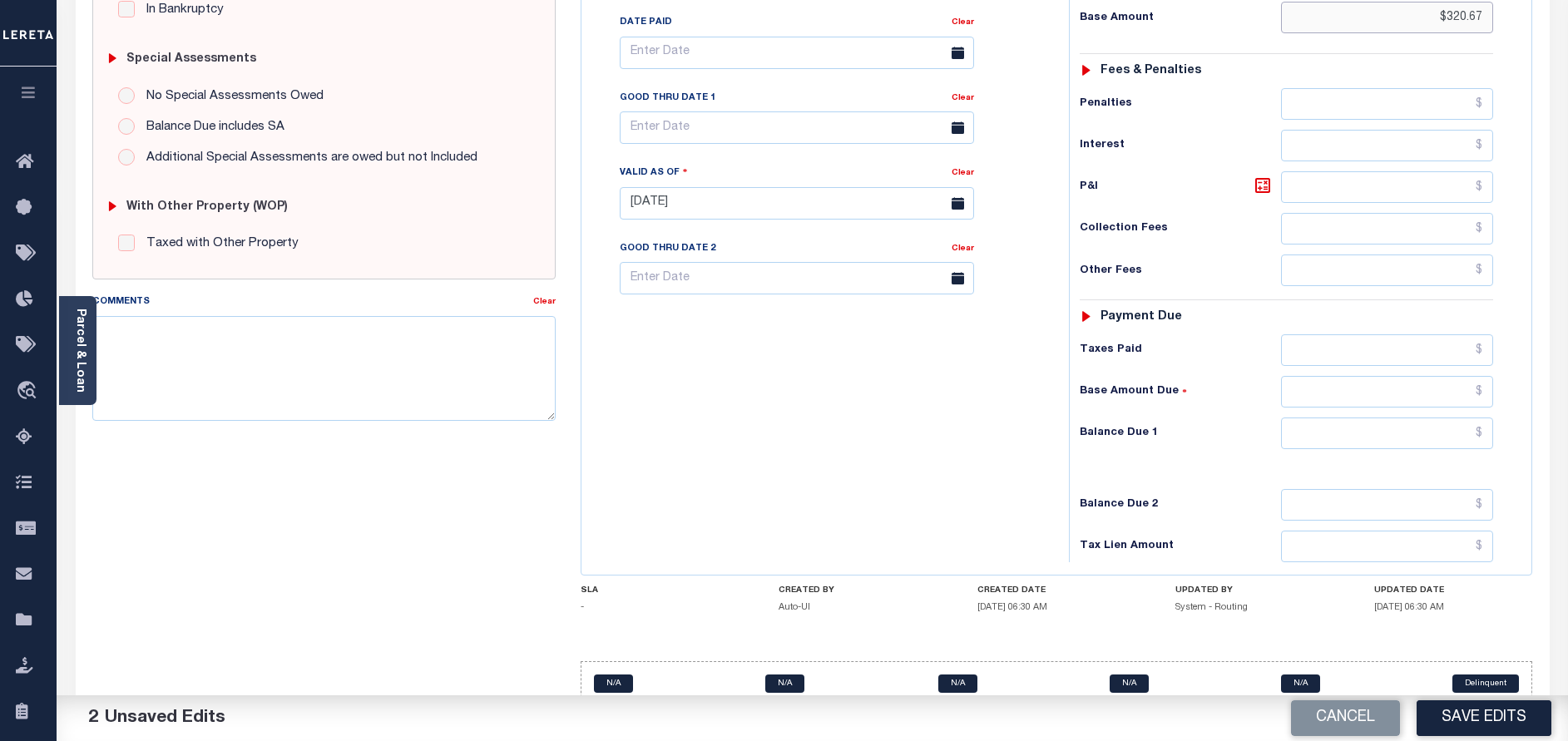
type input "$320.67"
click at [1403, 417] on input "text" at bounding box center [1387, 432] width 212 height 31
paste input "320.67"
type input "$320.67"
click at [673, 111] on input "text" at bounding box center [797, 127] width 354 height 32
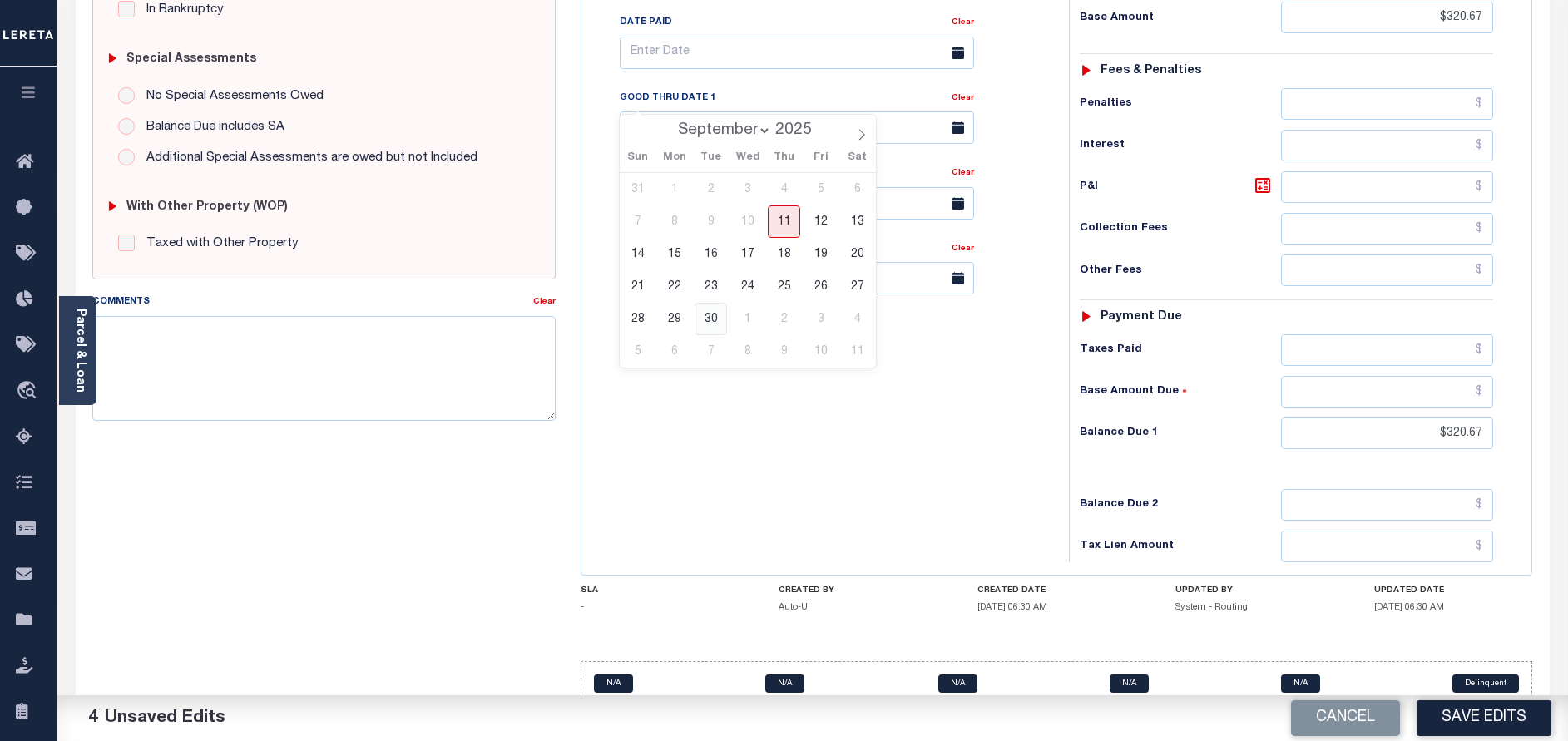
click at [716, 312] on span "30" at bounding box center [711, 319] width 32 height 32
type input "[DATE]"
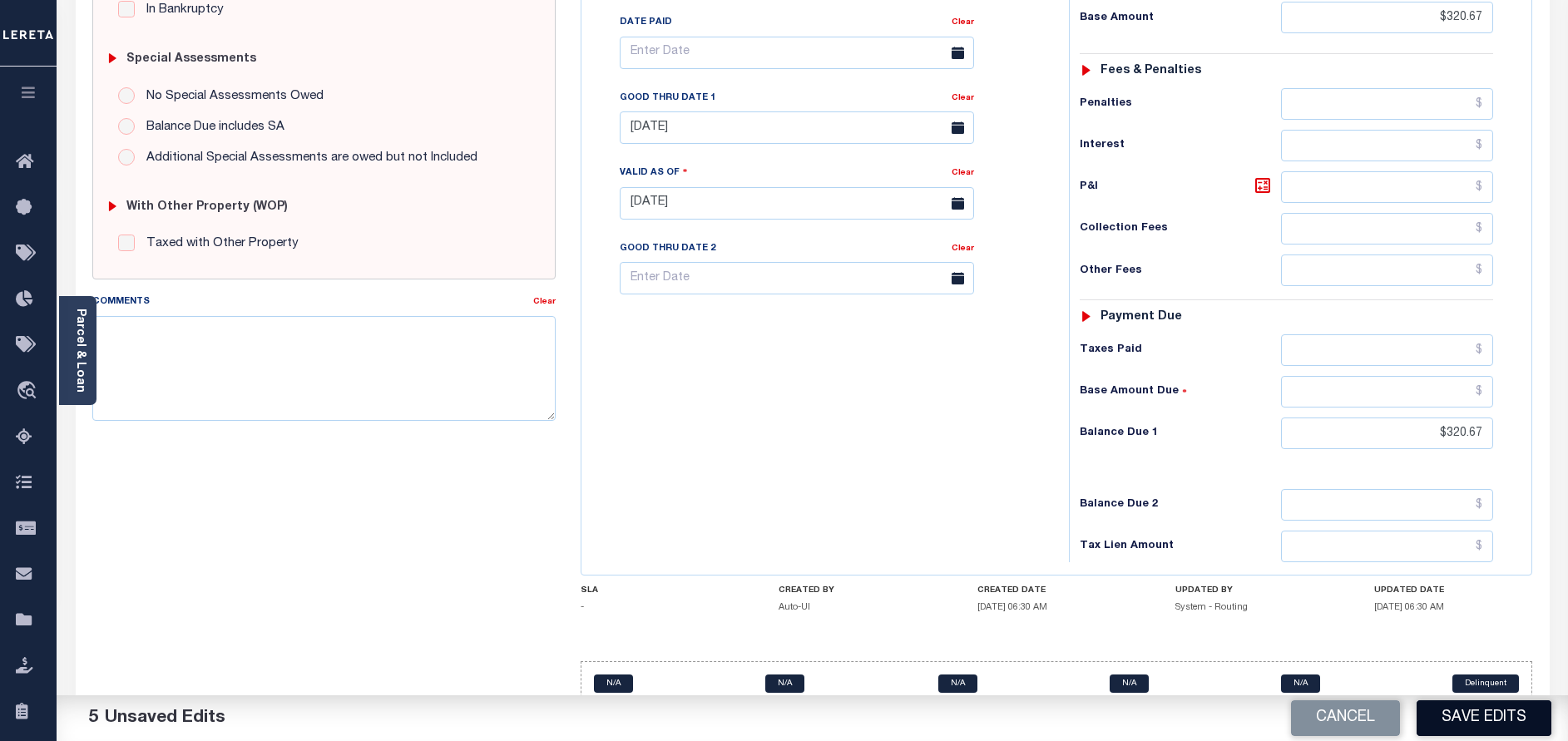
click at [1431, 705] on button "Save Edits" at bounding box center [1483, 718] width 135 height 36
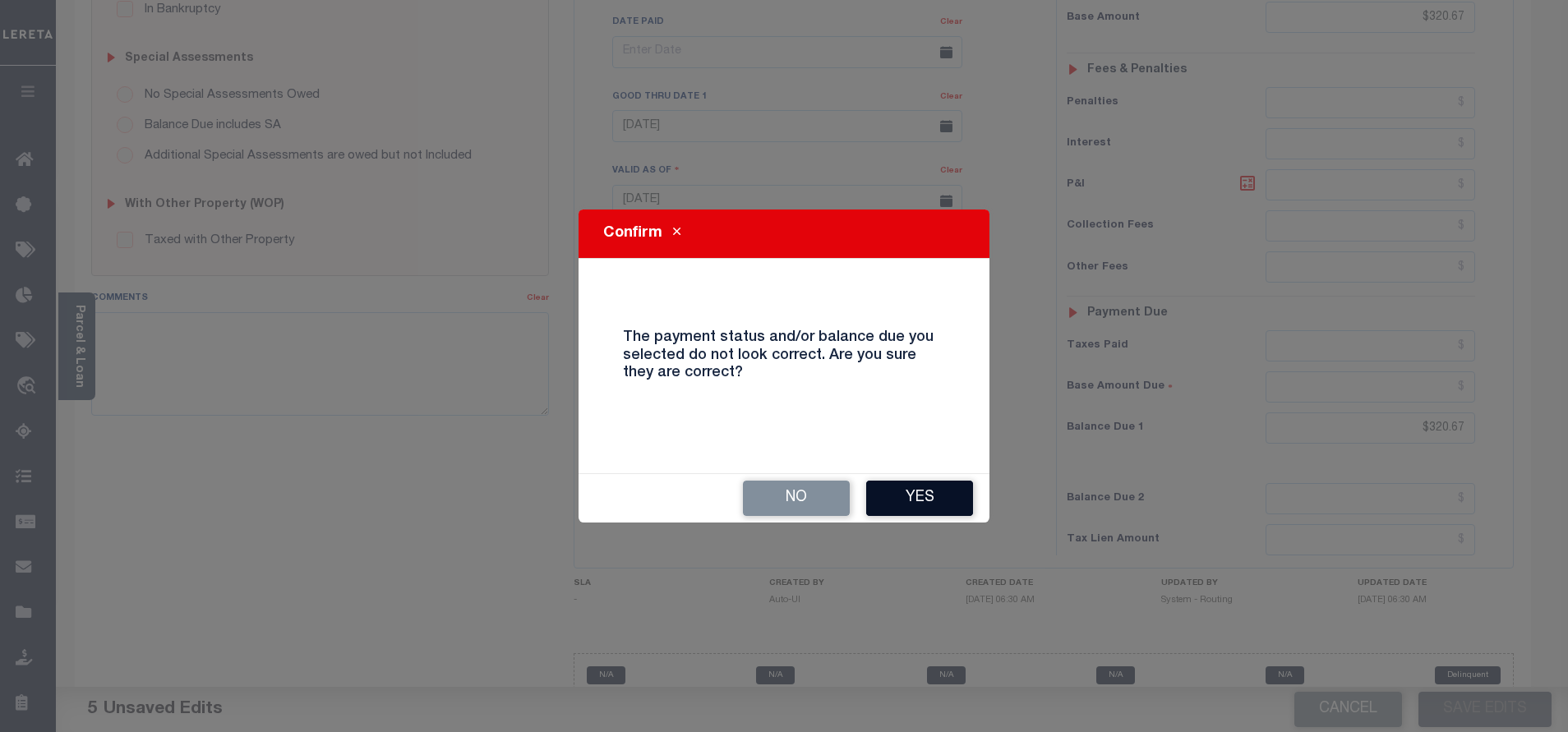
click at [923, 494] on button "Yes" at bounding box center [919, 498] width 106 height 35
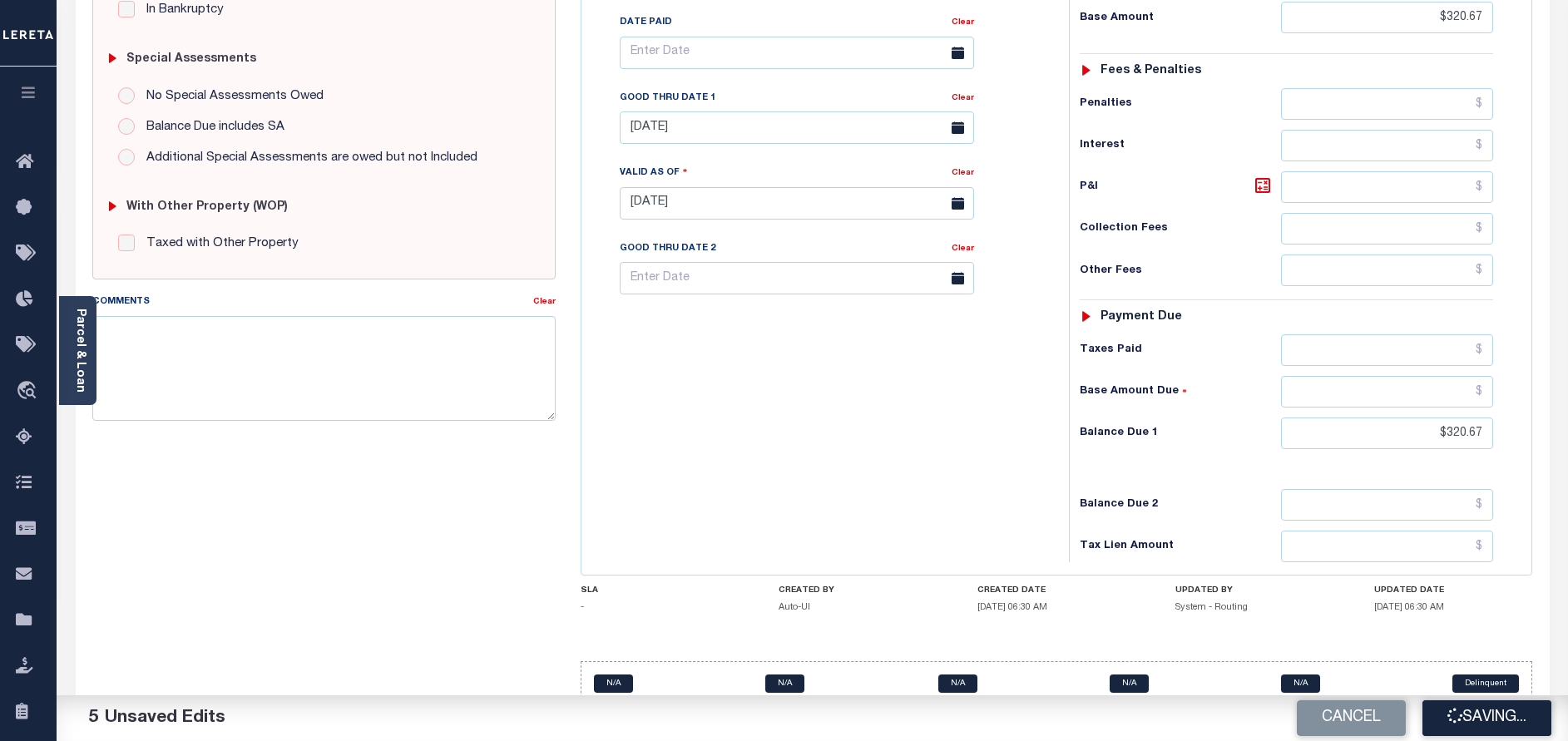
checkbox input "false"
type input "$320.67"
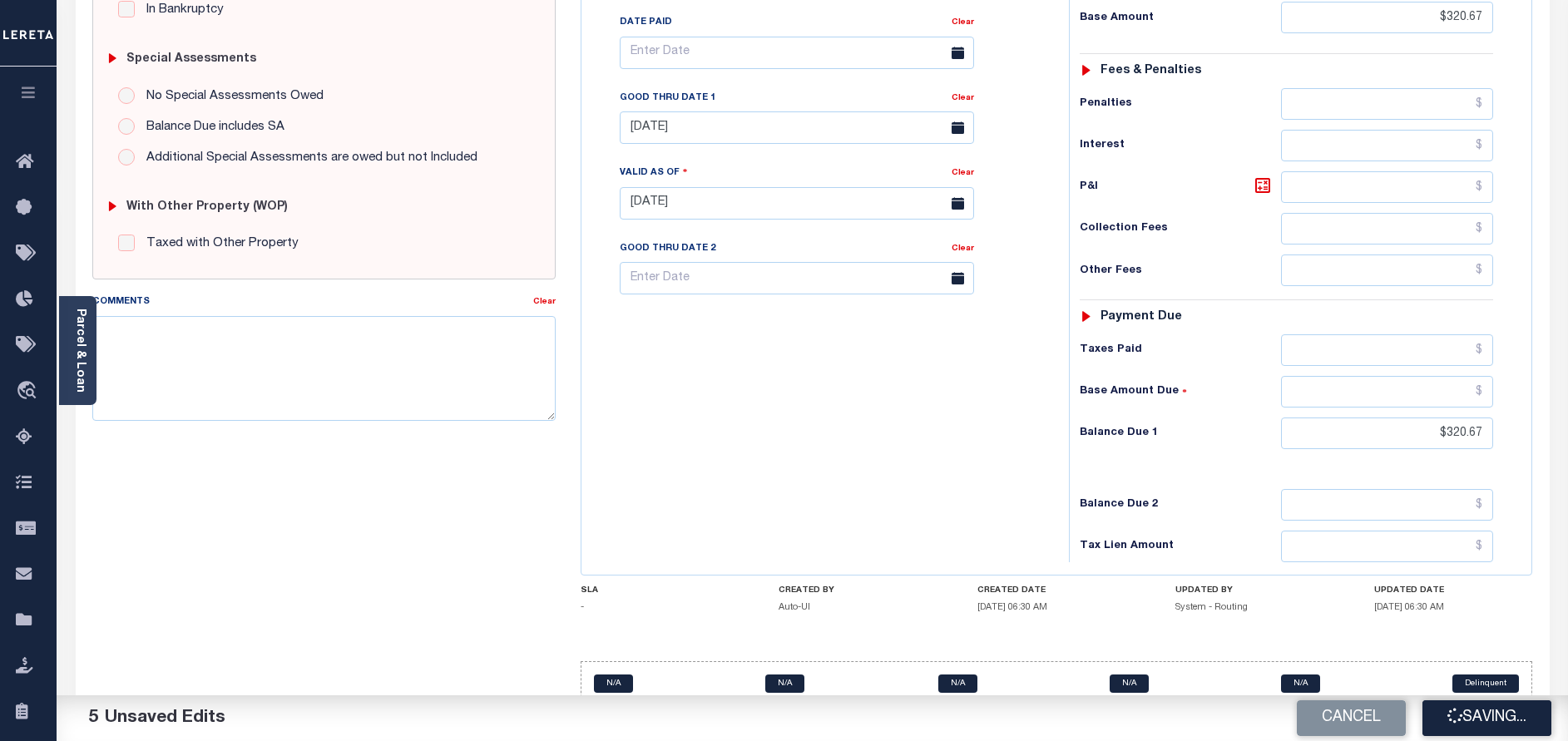
type input "$320.67"
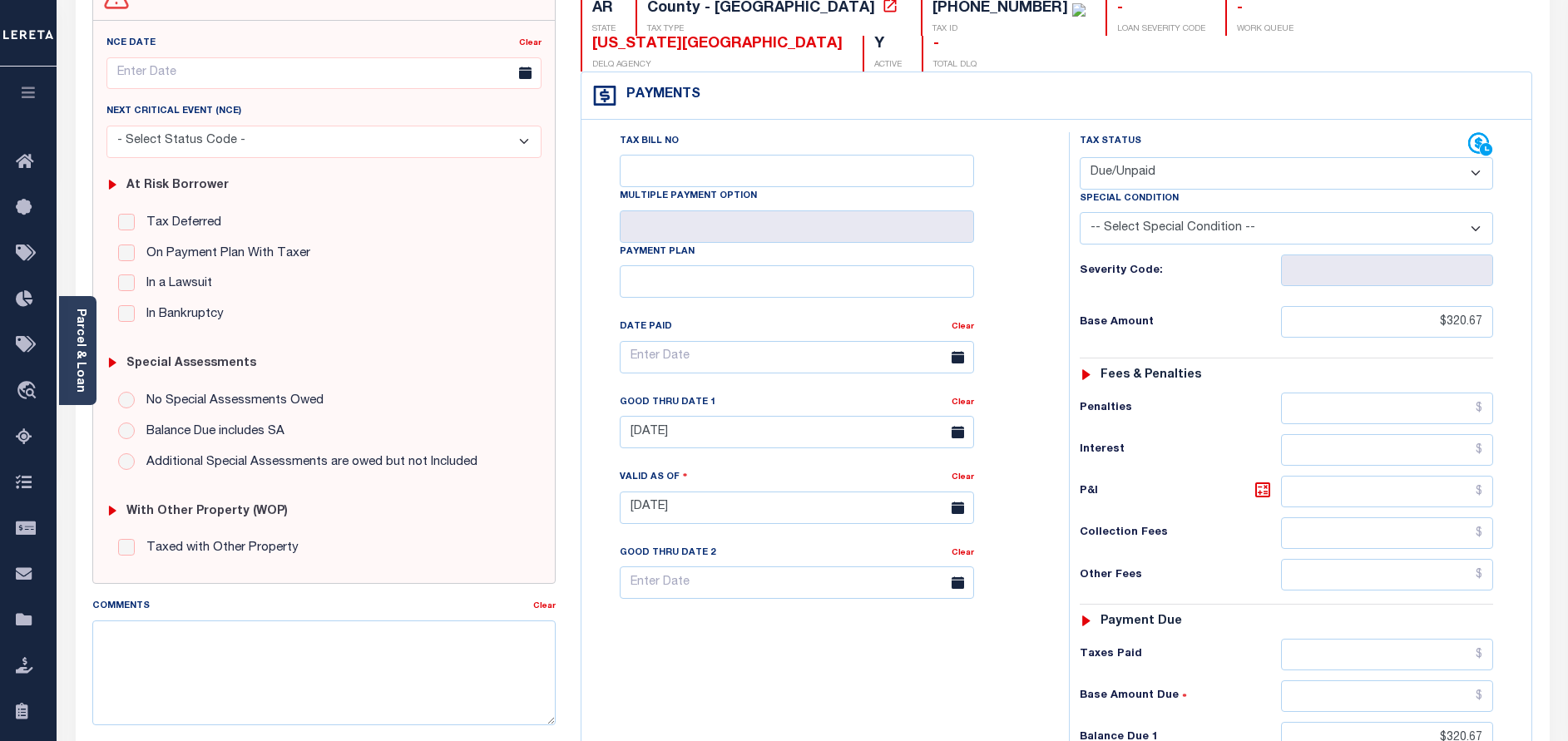
scroll to position [0, 0]
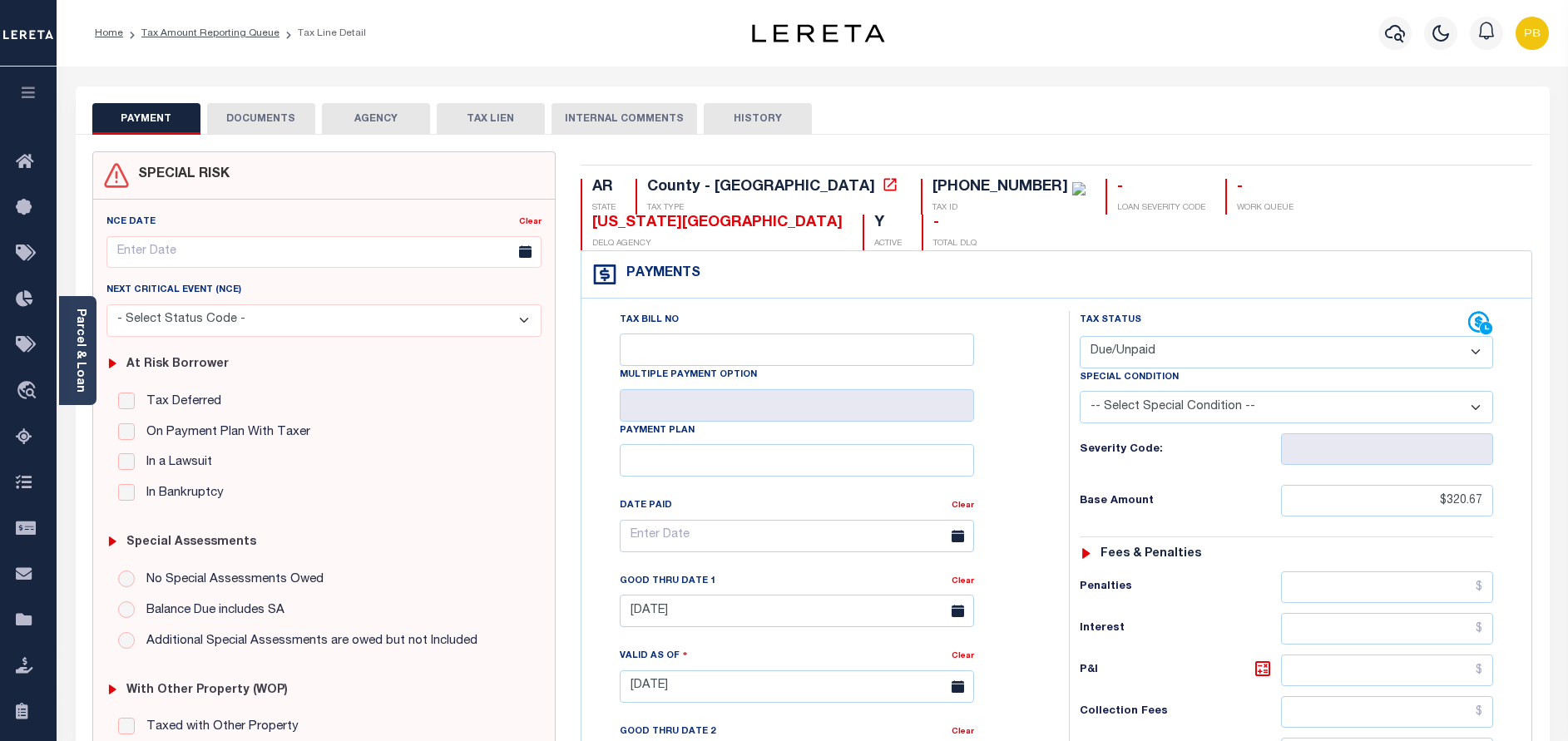
click at [274, 134] on button "DOCUMENTS" at bounding box center [260, 119] width 108 height 31
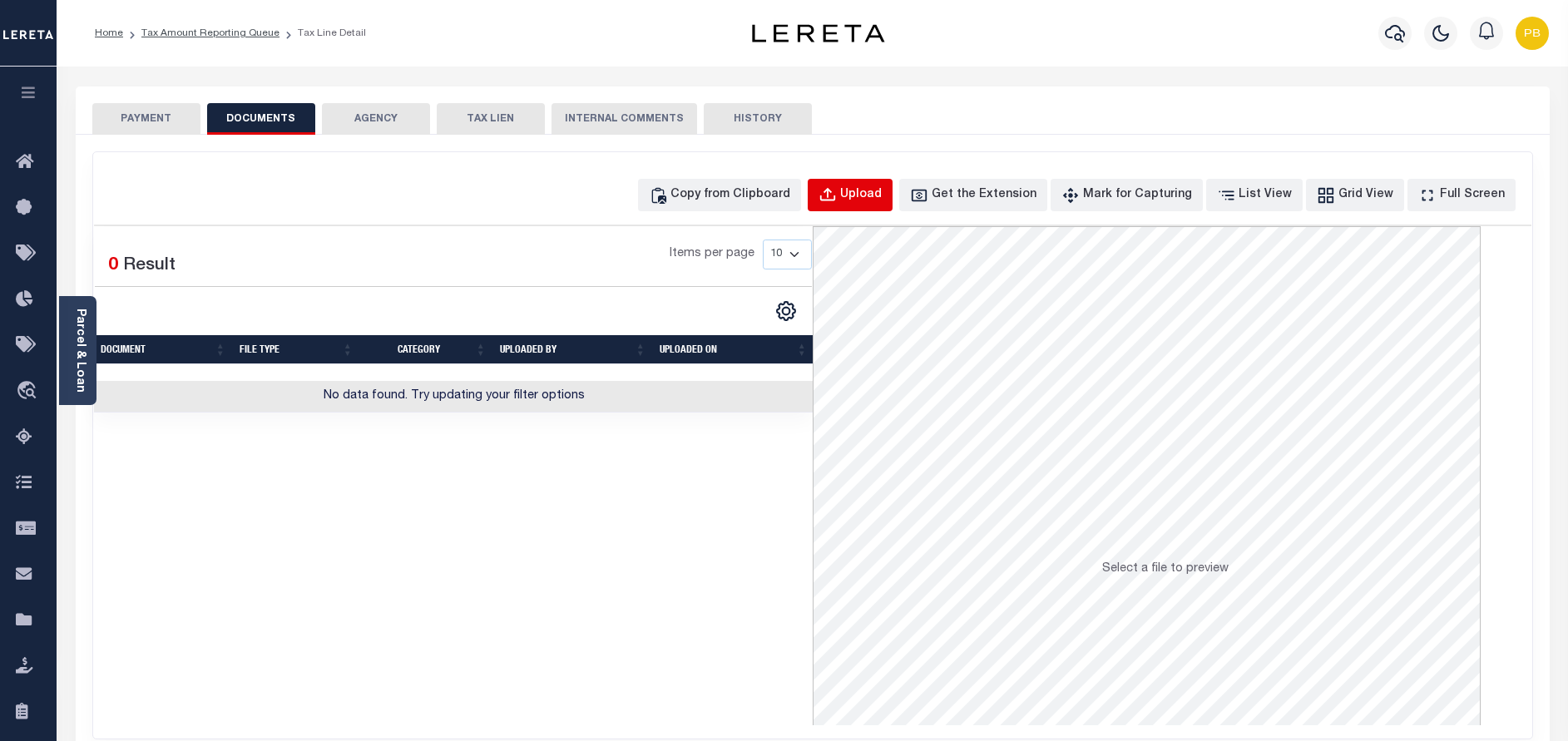
click at [876, 196] on div "Upload" at bounding box center [861, 196] width 42 height 19
select select "POP"
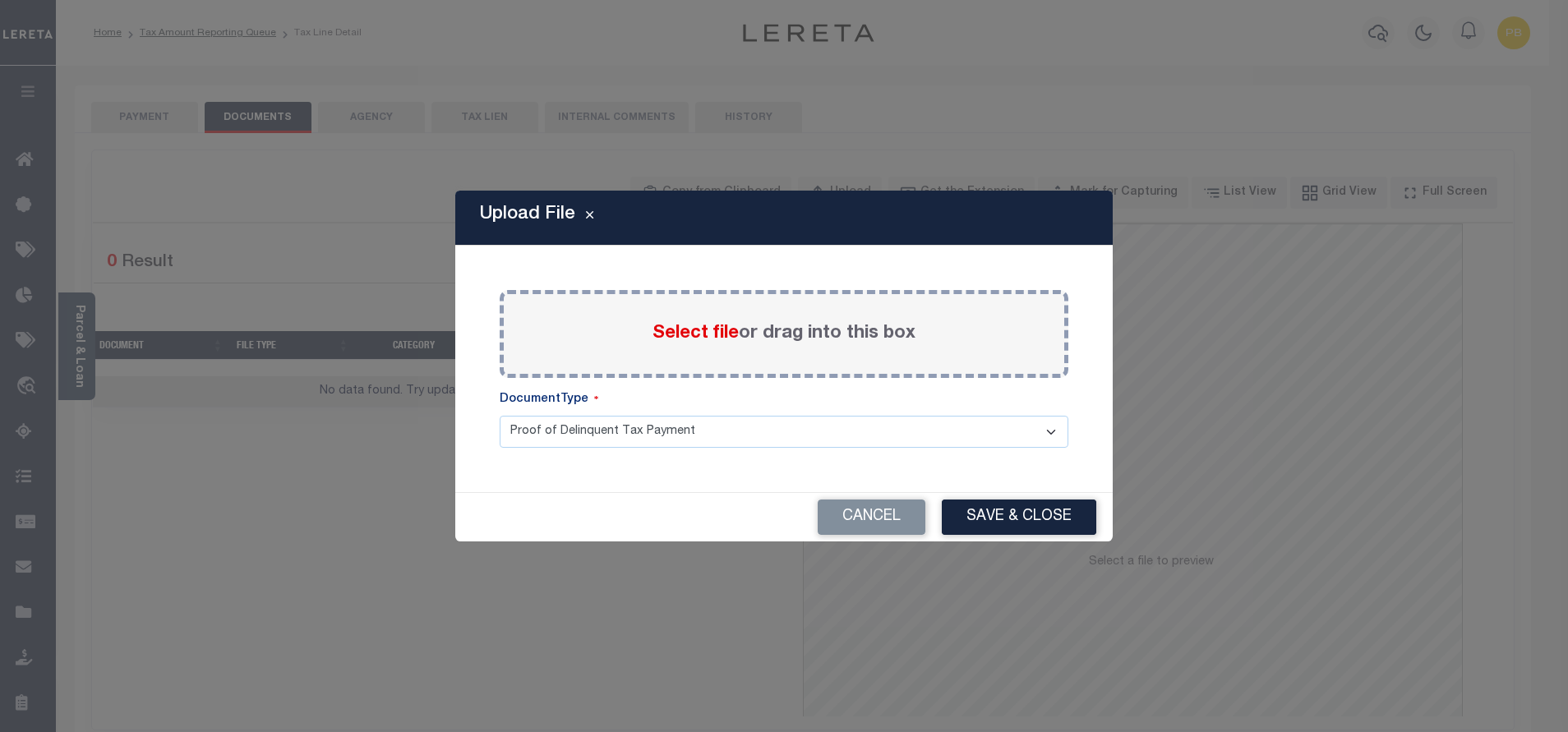
click at [684, 337] on span "Select file" at bounding box center [696, 333] width 86 height 18
click at [0, 0] on input "Select file or drag into this box" at bounding box center [0, 0] width 0 height 0
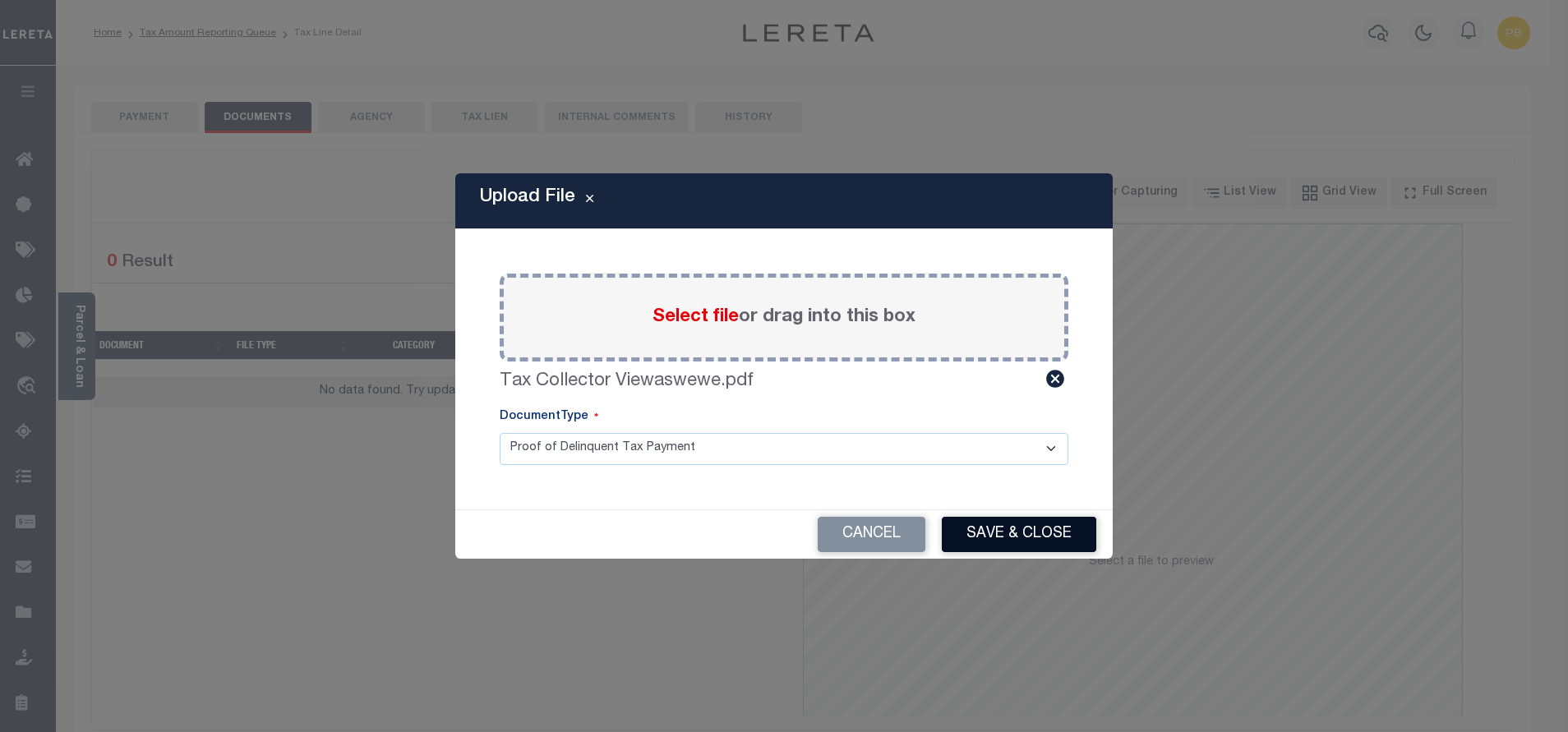
click at [1069, 534] on button "Save & Close" at bounding box center [1019, 534] width 154 height 35
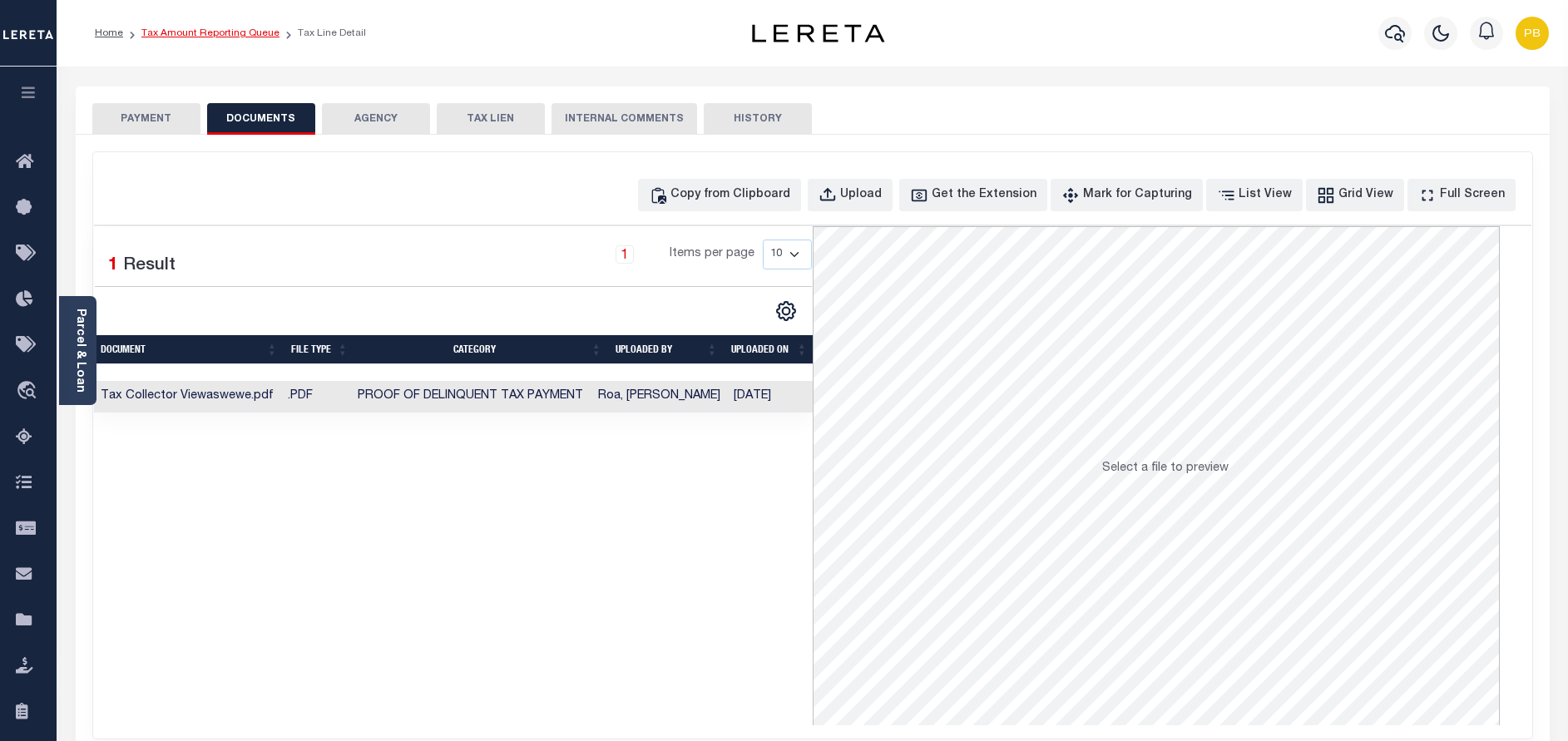
click at [226, 28] on link "Tax Amount Reporting Queue" at bounding box center [210, 33] width 138 height 10
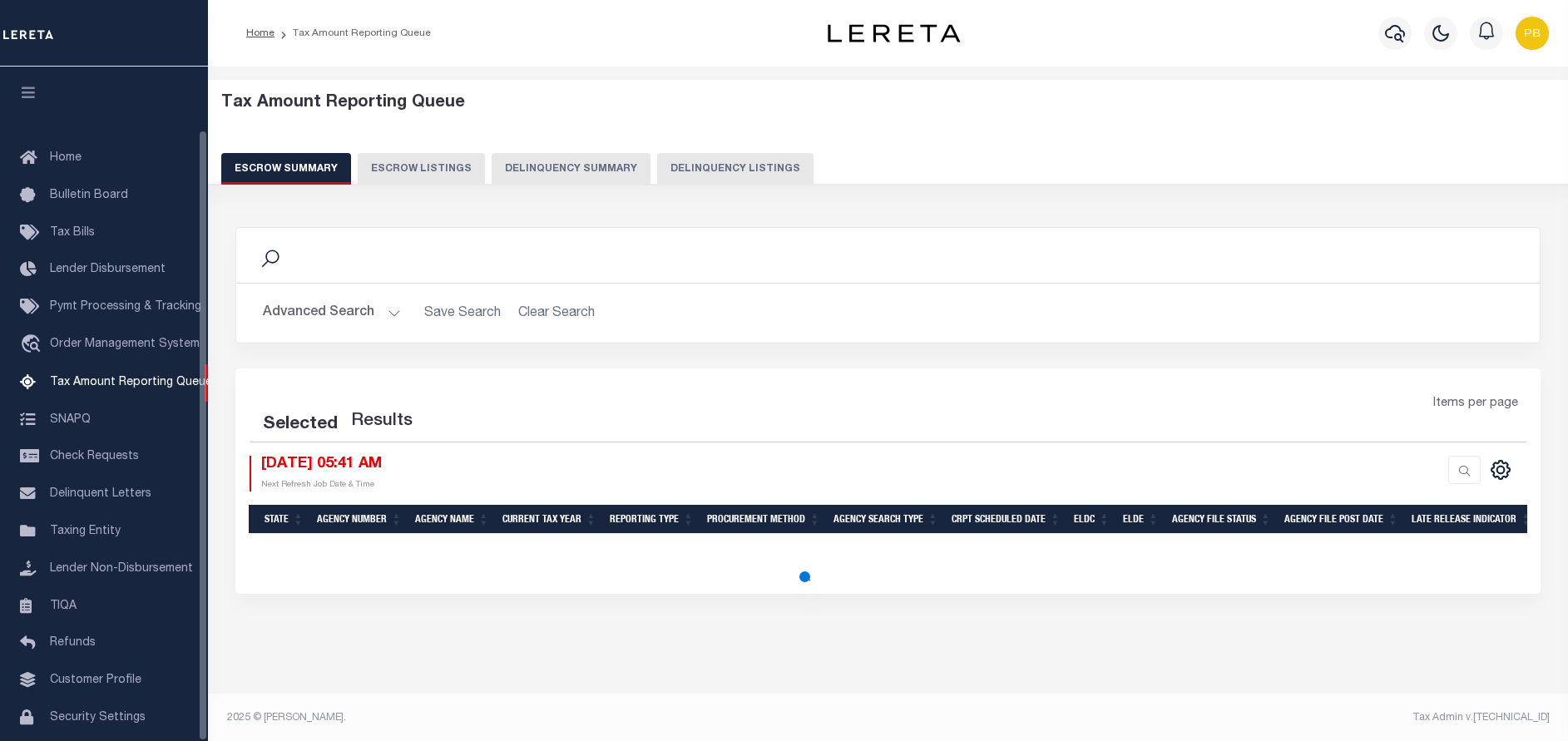
click at [715, 176] on button "Delinquency Listings" at bounding box center [735, 168] width 156 height 31
select select "100"
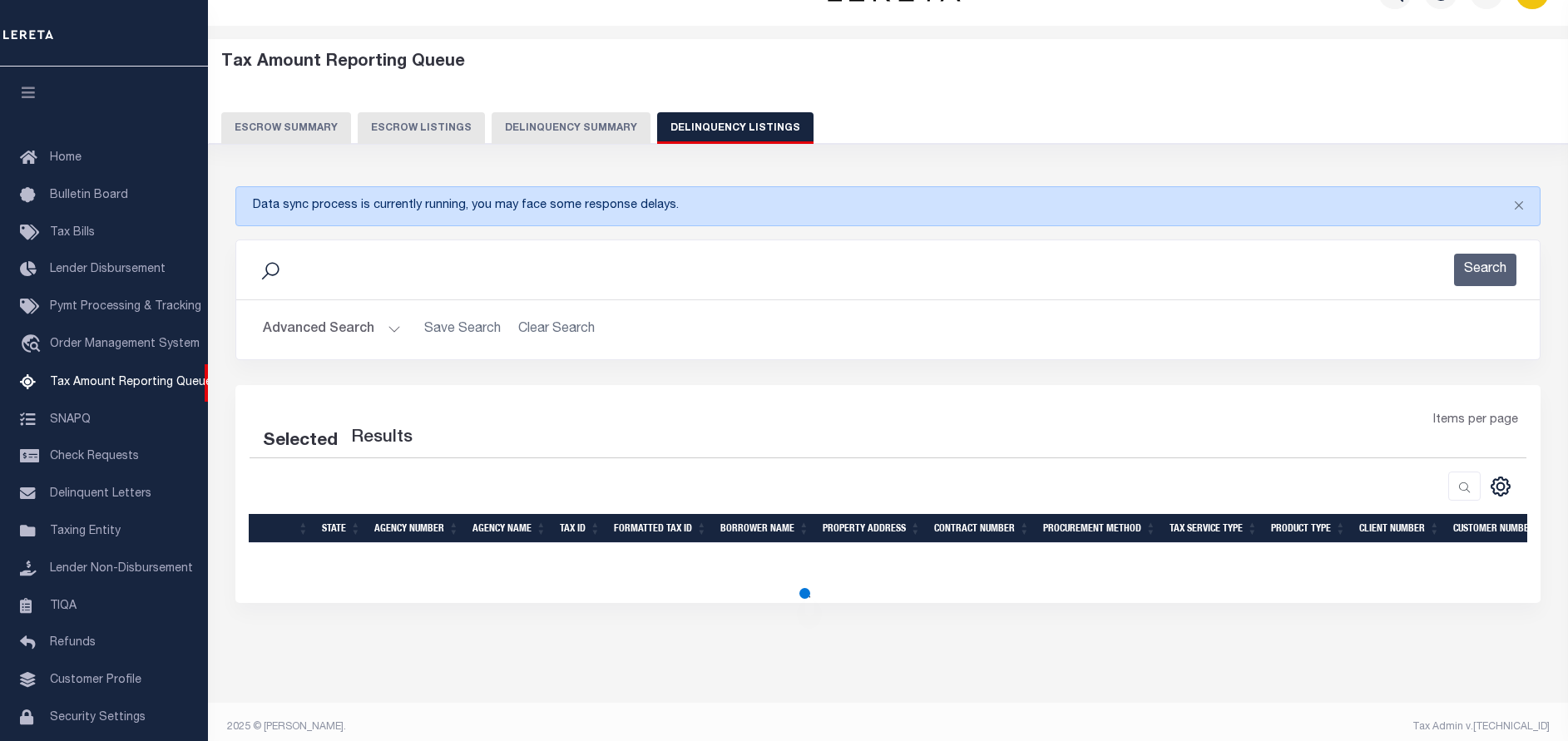
scroll to position [69, 0]
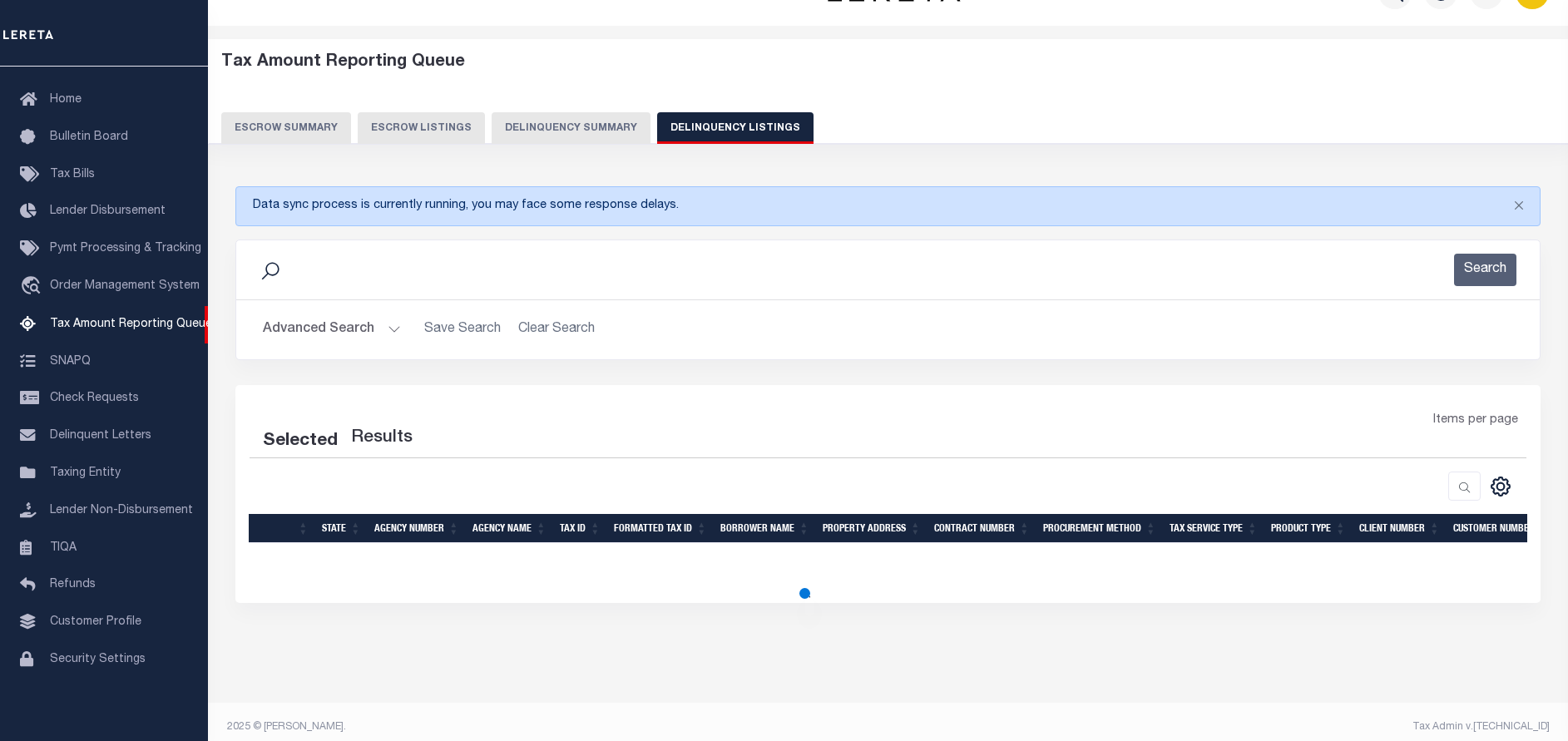
select select "100"
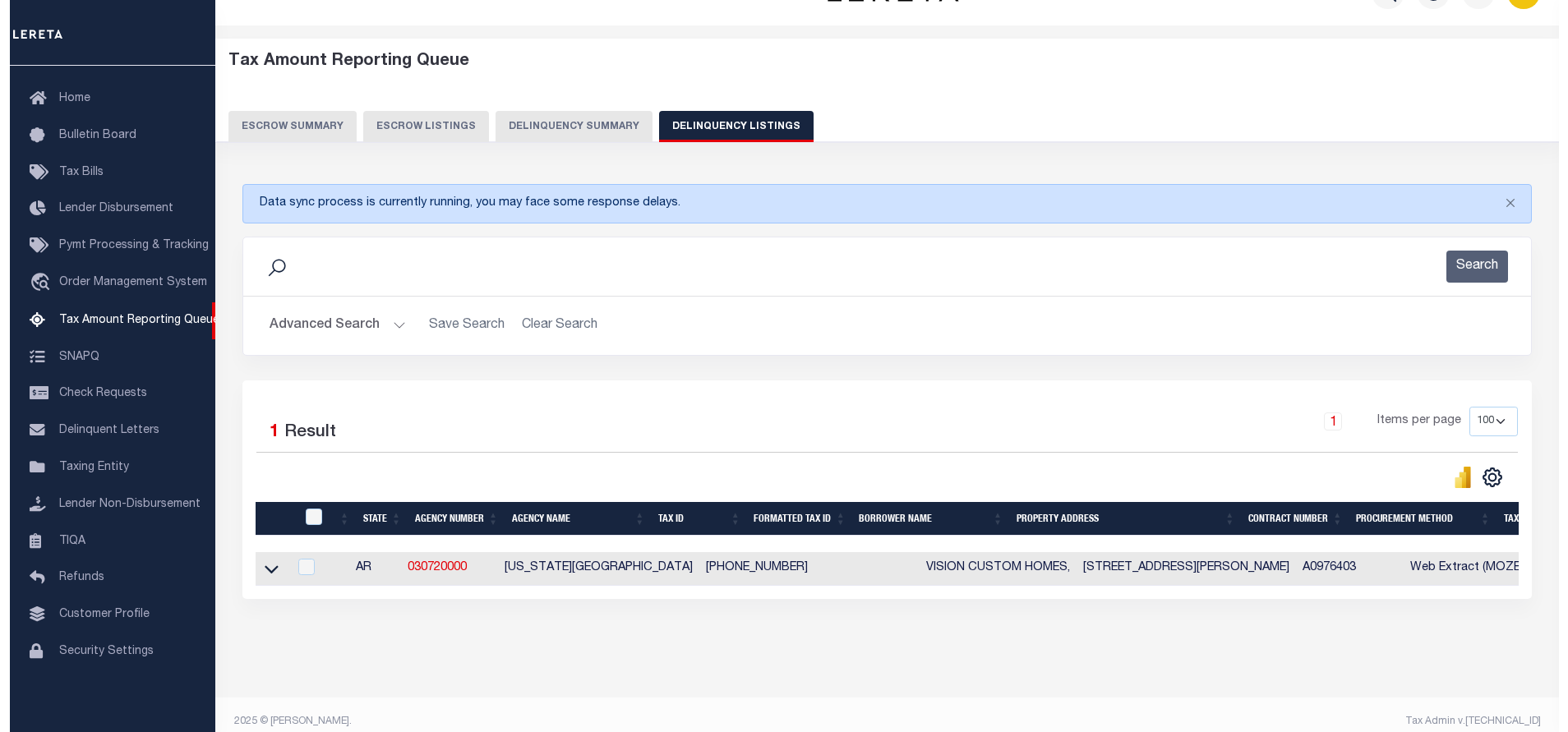
scroll to position [52, 0]
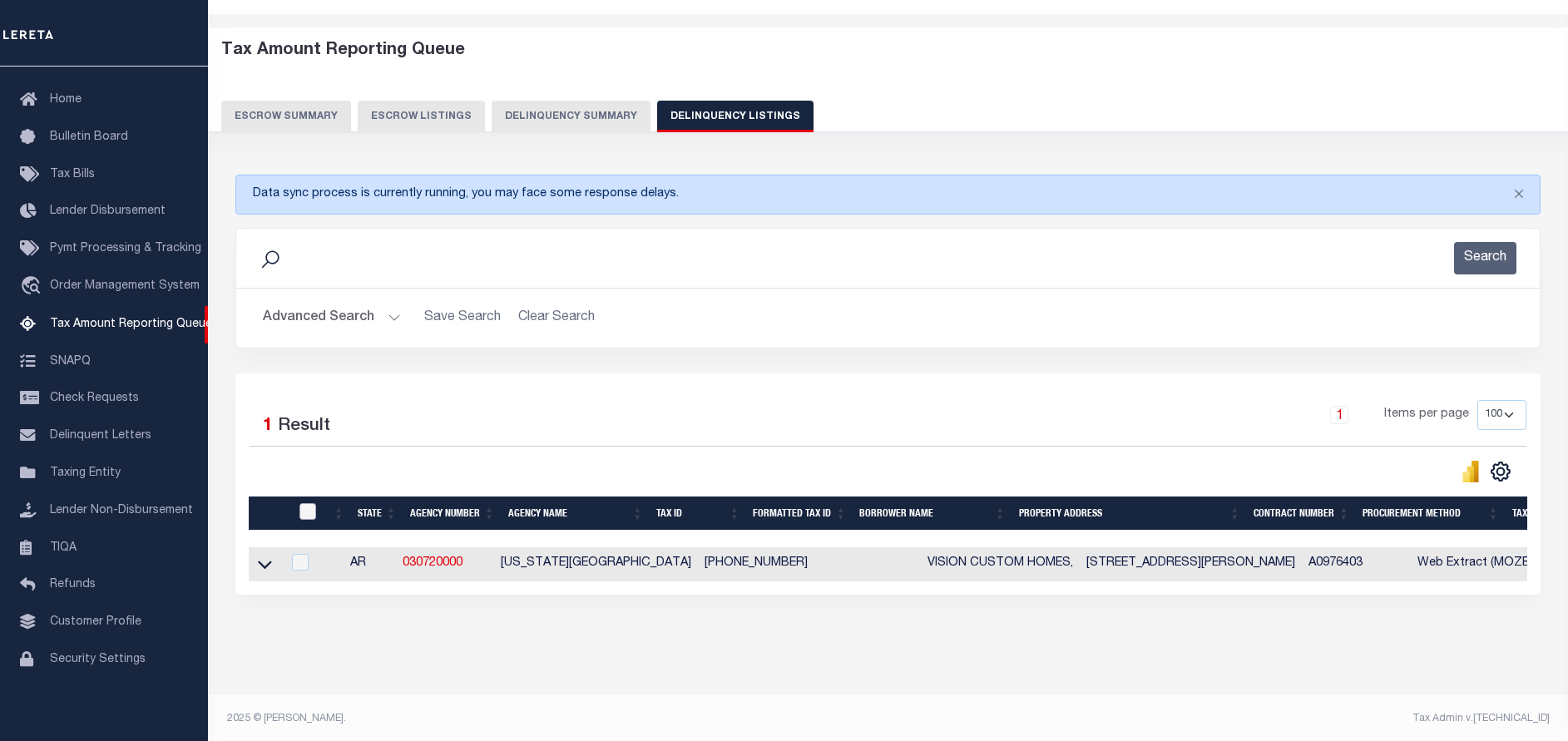
click at [313, 514] on input "checkbox" at bounding box center [308, 511] width 17 height 17
checkbox input "true"
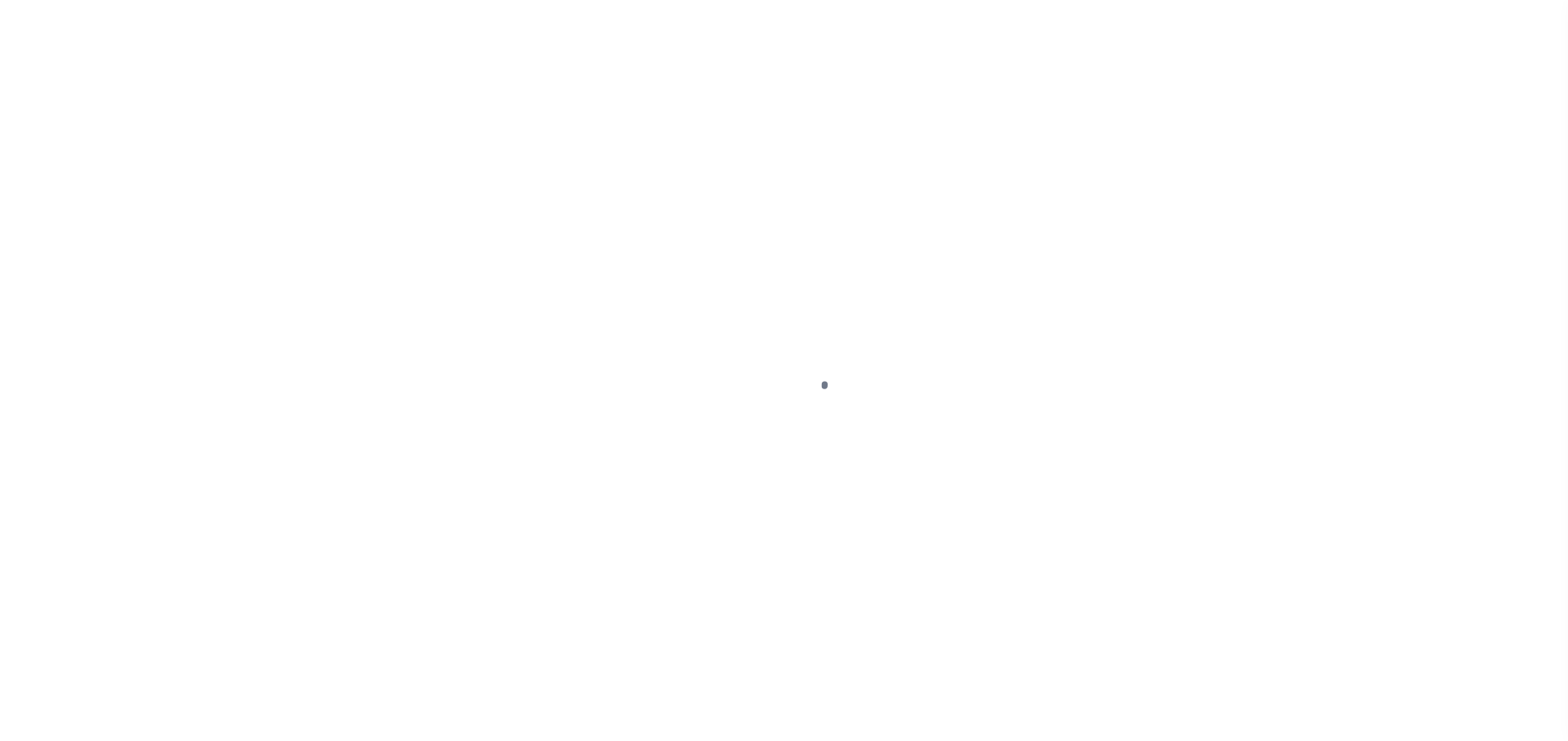
select select "DUE"
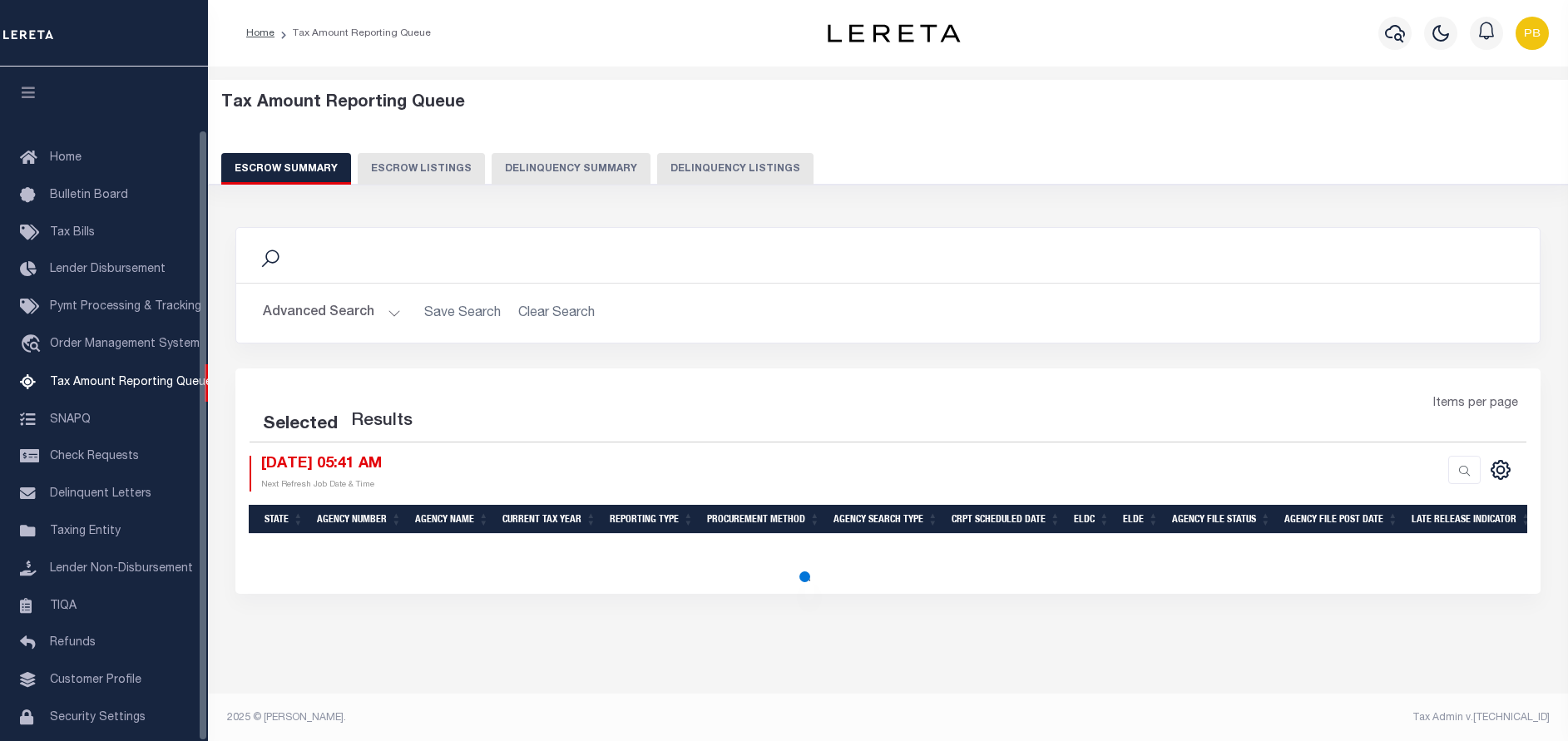
click at [726, 177] on button "Delinquency Listings" at bounding box center [735, 168] width 156 height 31
select select "100"
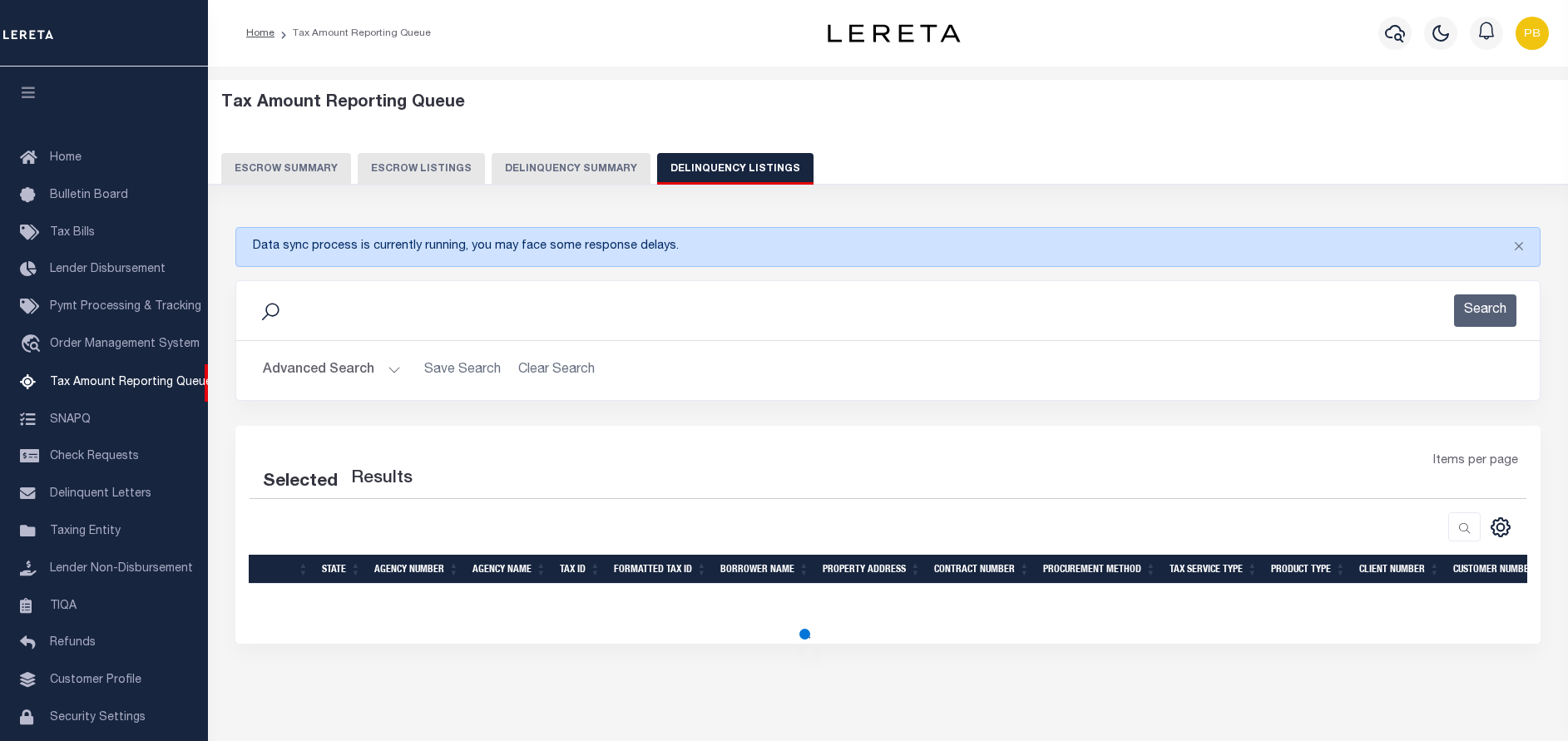
scroll to position [69, 0]
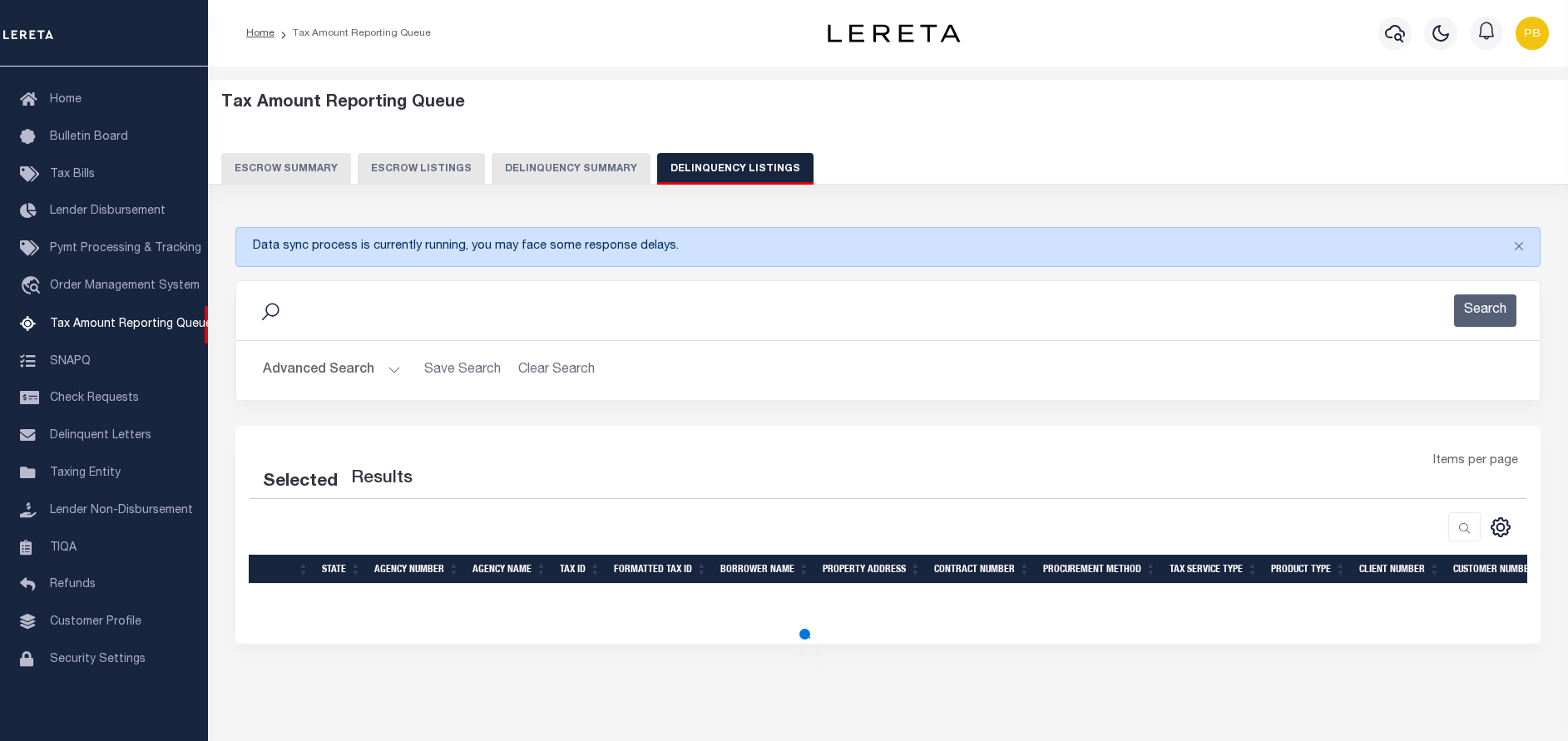
select select "100"
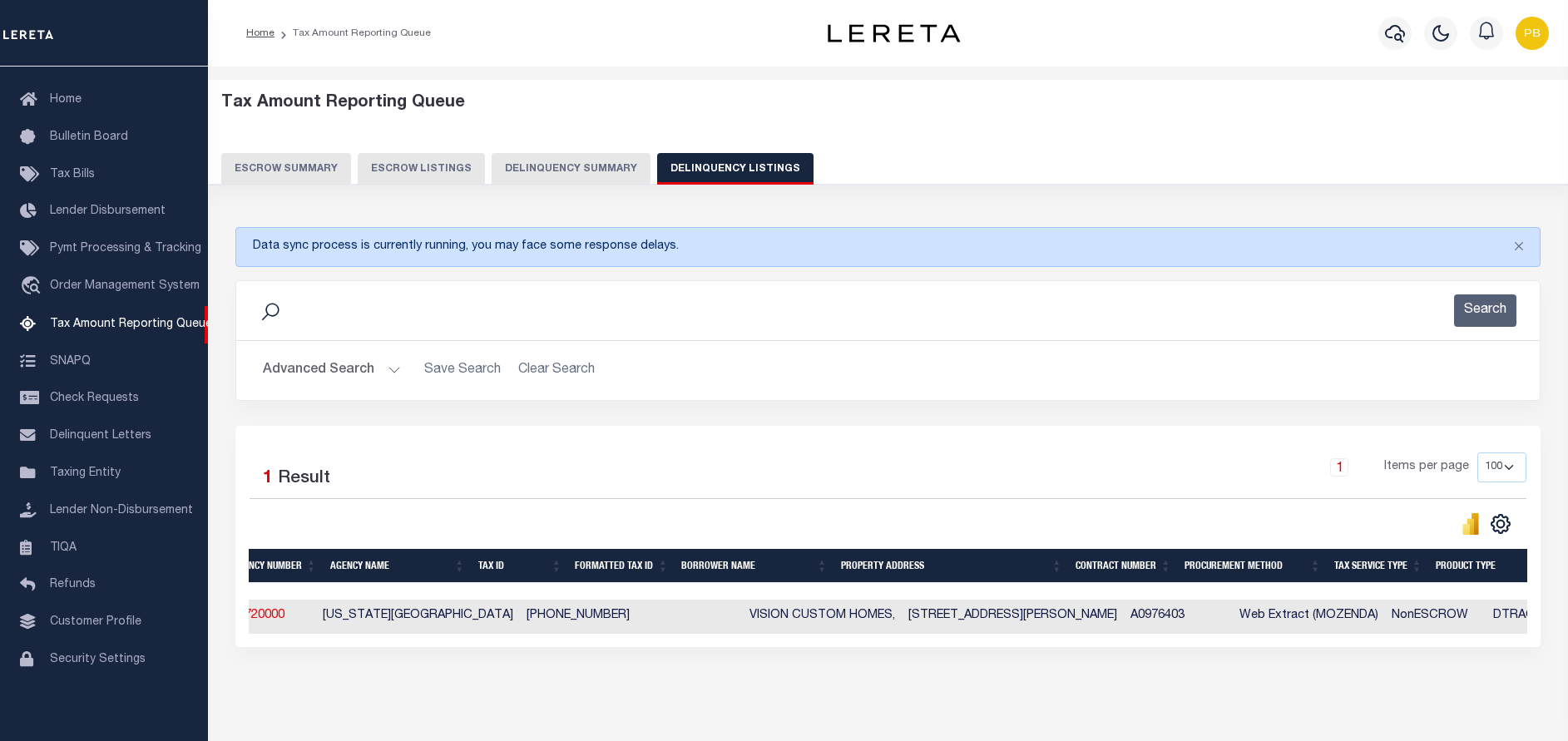
scroll to position [0, 1032]
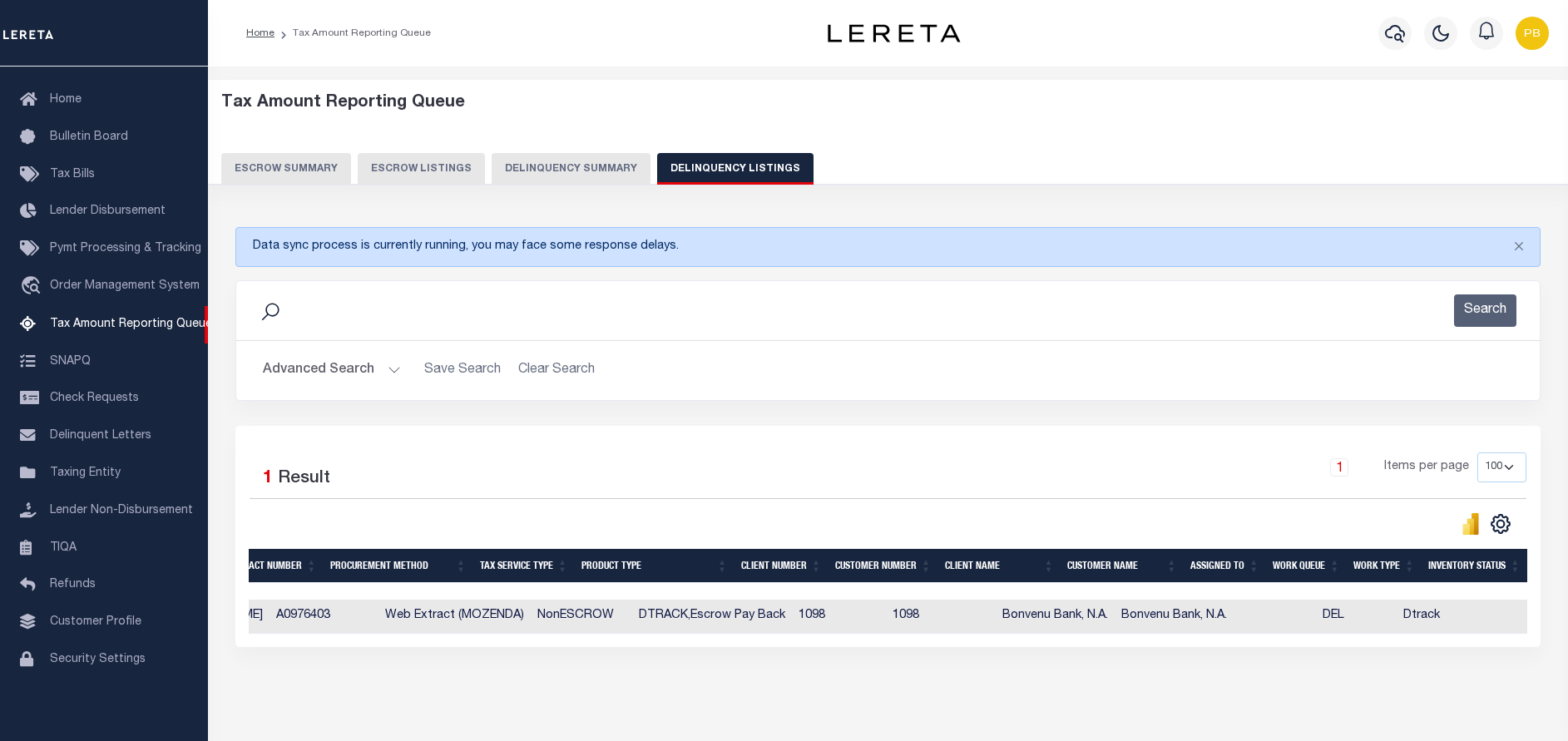
click at [228, 666] on div "Data sync process is currently running, you may face some response delays. Sear…" at bounding box center [888, 454] width 1327 height 487
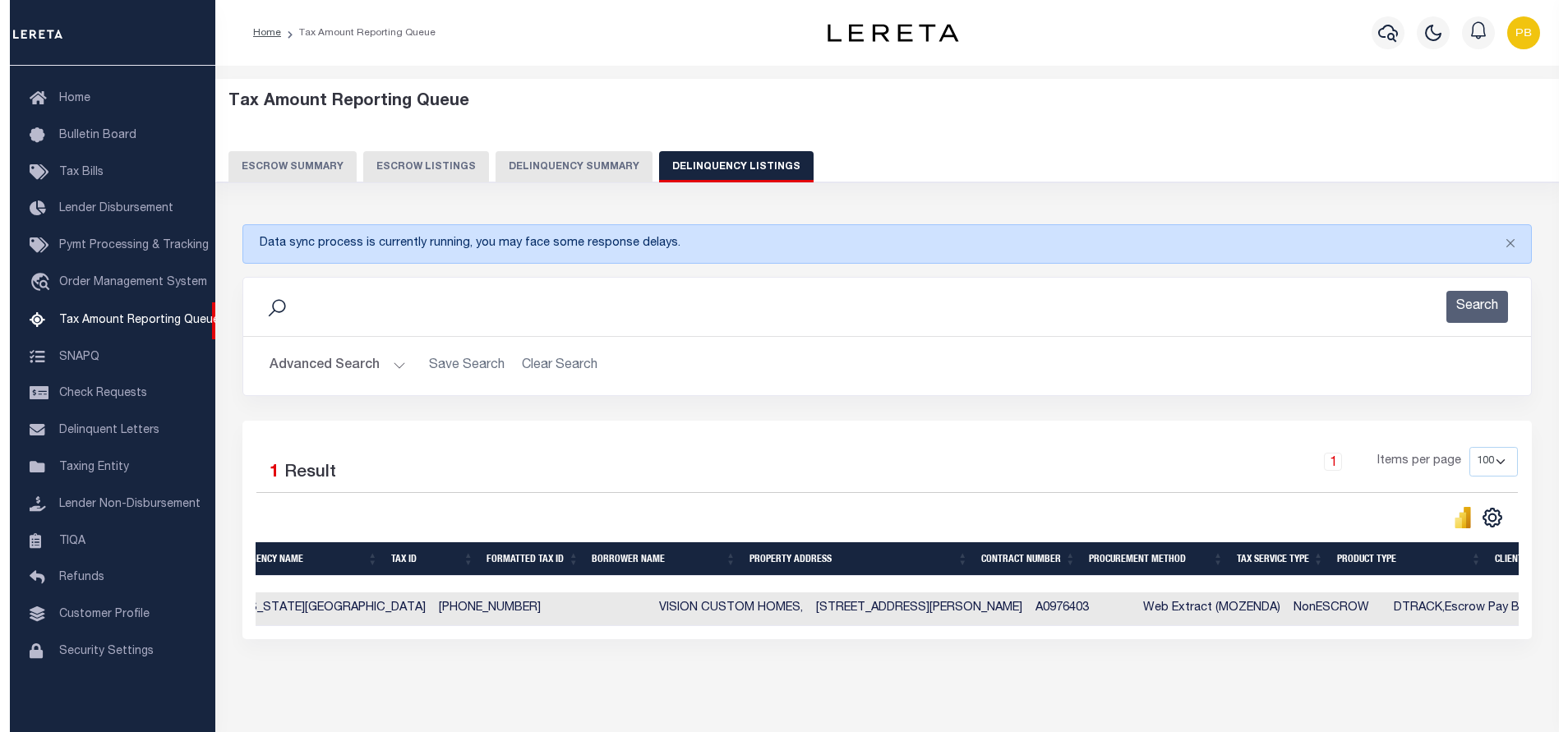
scroll to position [0, 0]
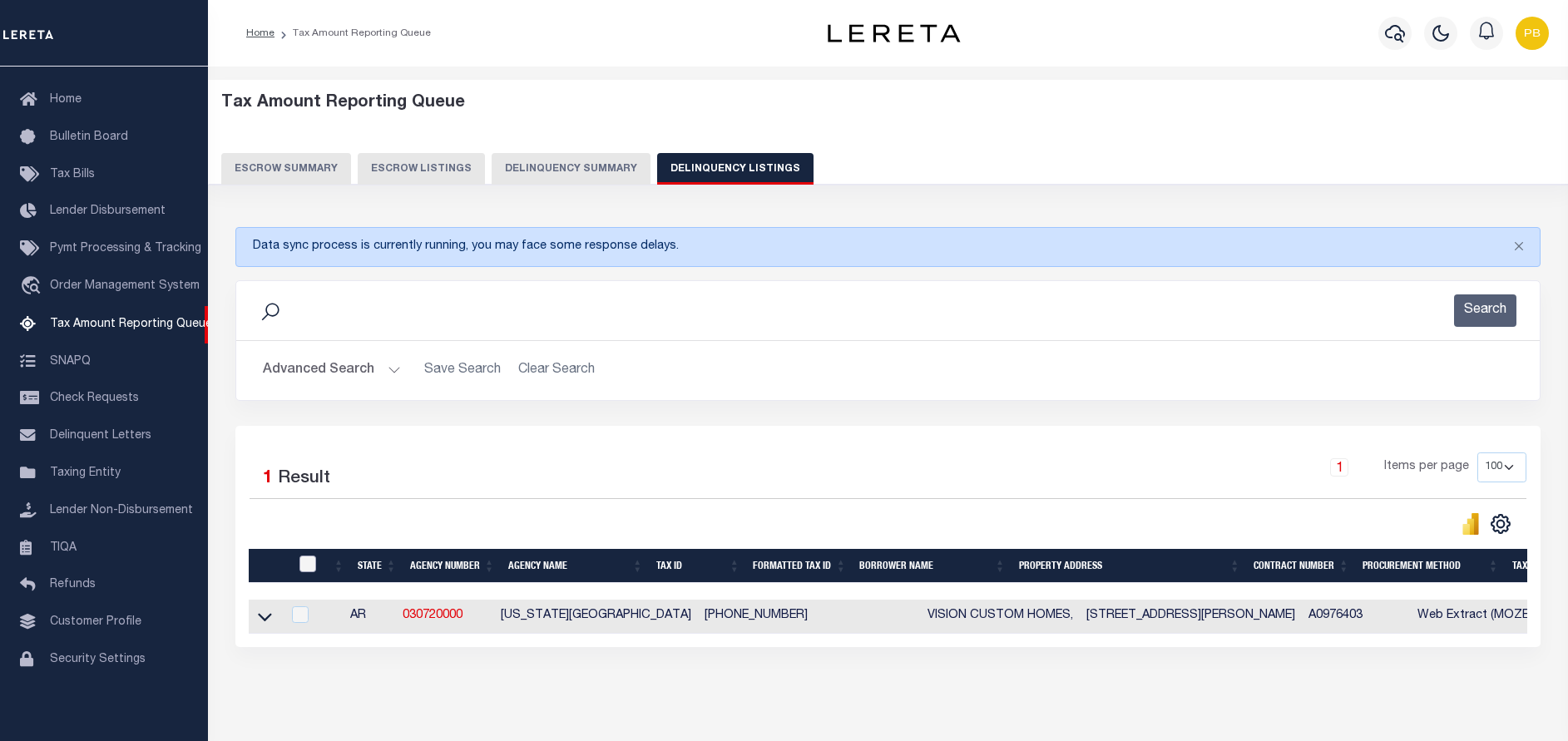
click at [302, 572] on input "checkbox" at bounding box center [308, 564] width 17 height 17
checkbox input "true"
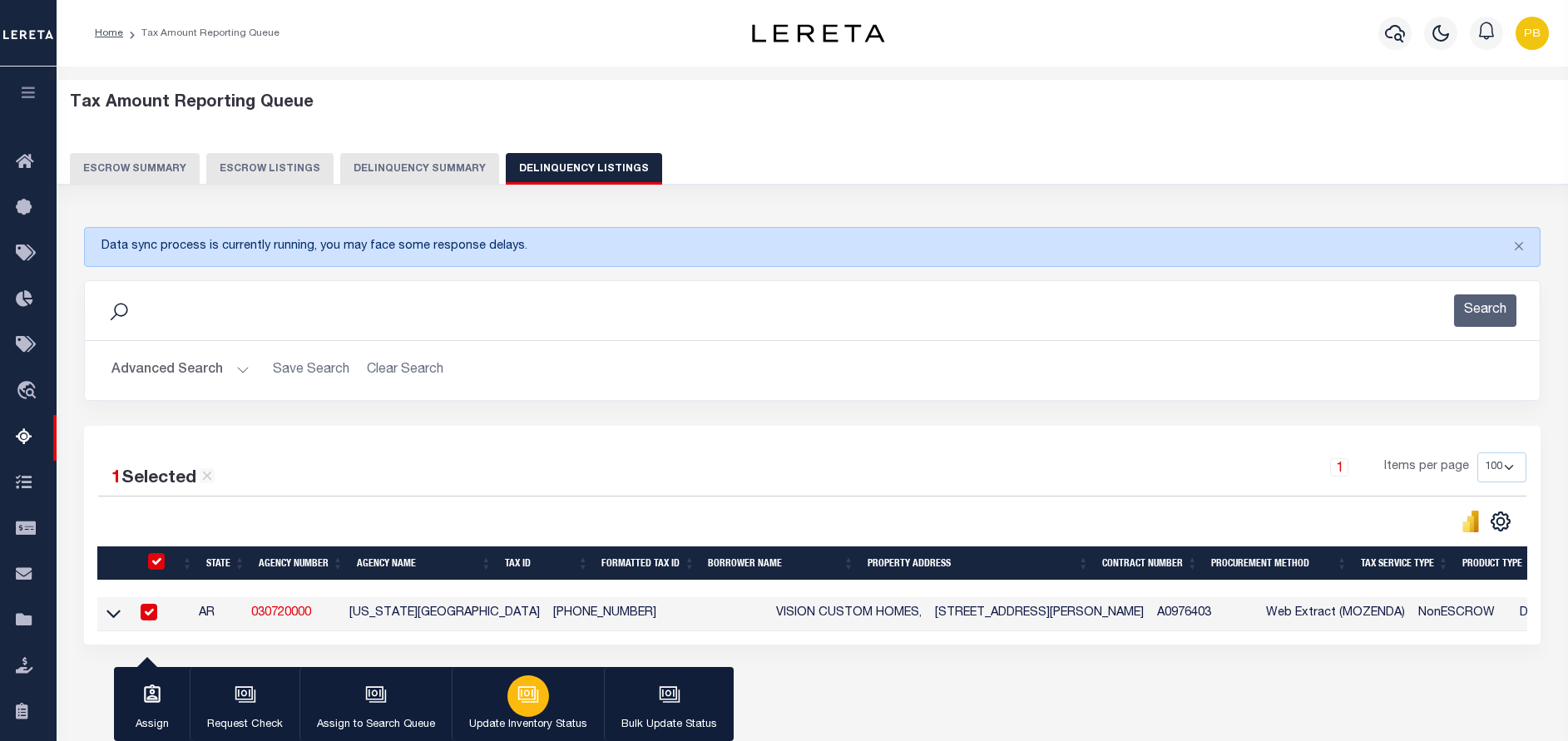
click at [531, 716] on button "Update Inventory Status" at bounding box center [527, 705] width 152 height 75
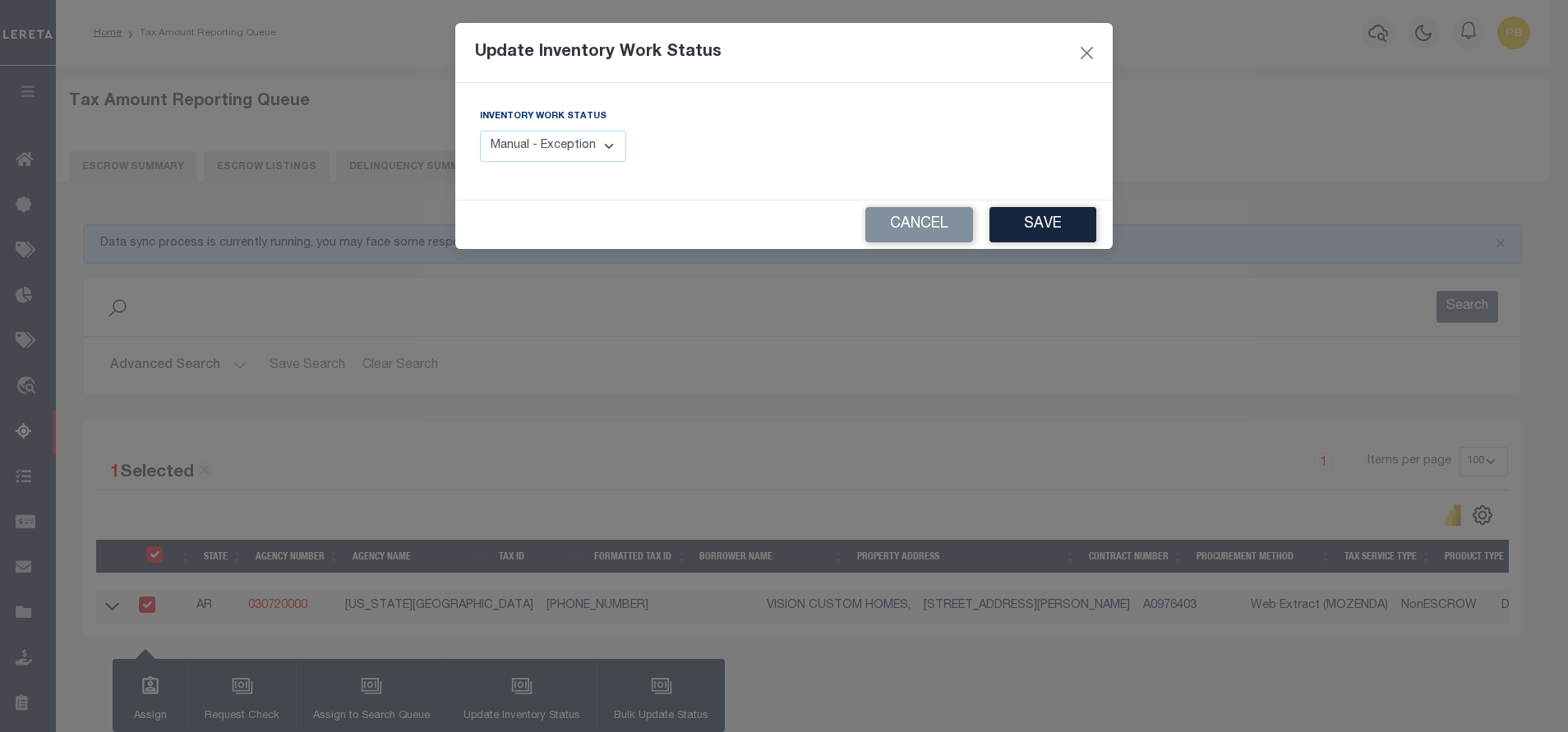
click at [574, 145] on select "Manual - Exception Pended - Awaiting Search Late Add Exception Completed" at bounding box center [553, 147] width 147 height 32
select select "4"
click at [480, 131] on select "Manual - Exception Pended - Awaiting Search Late Add Exception Completed" at bounding box center [553, 147] width 147 height 32
click at [1063, 235] on button "Save" at bounding box center [1043, 224] width 106 height 35
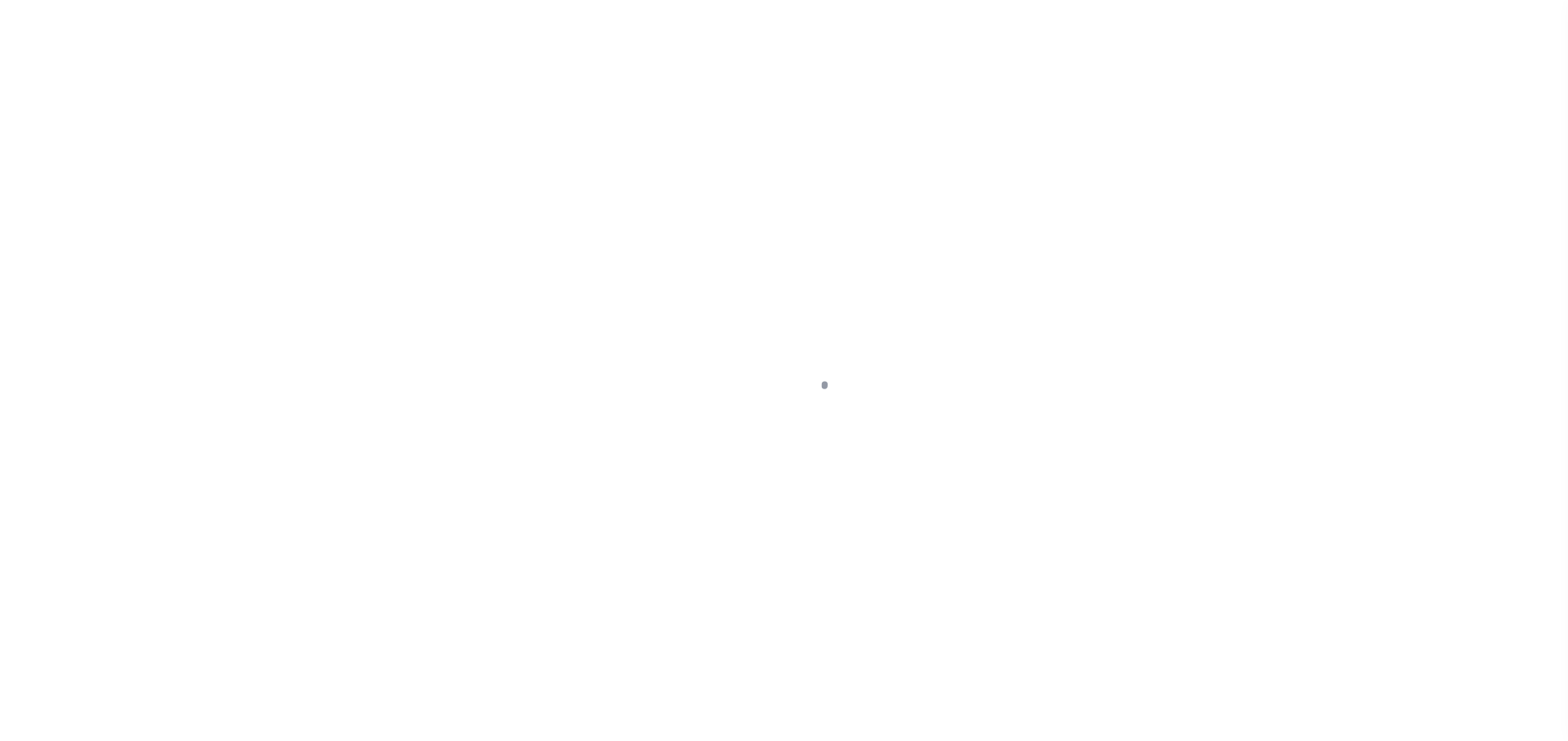
select select "DUE"
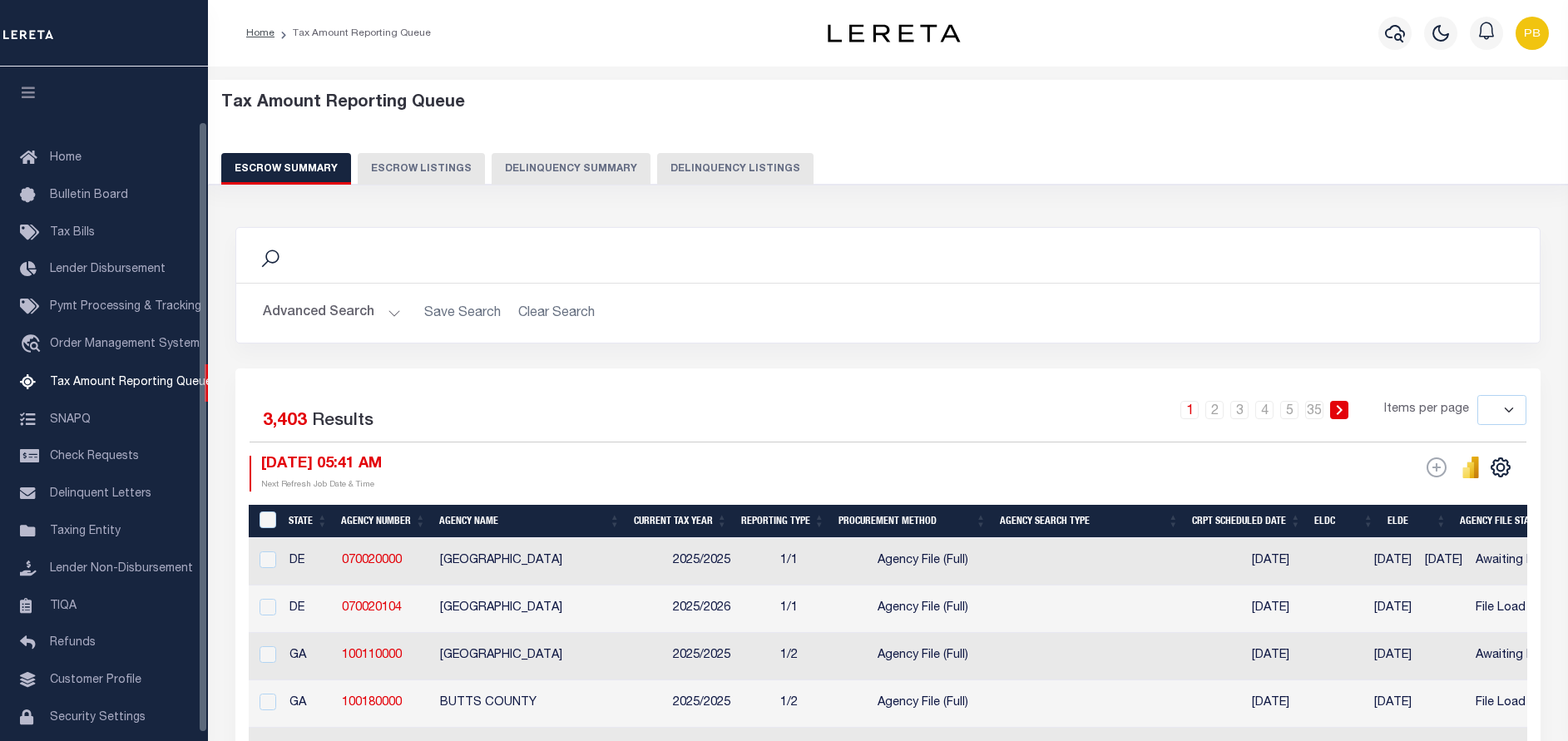
select select
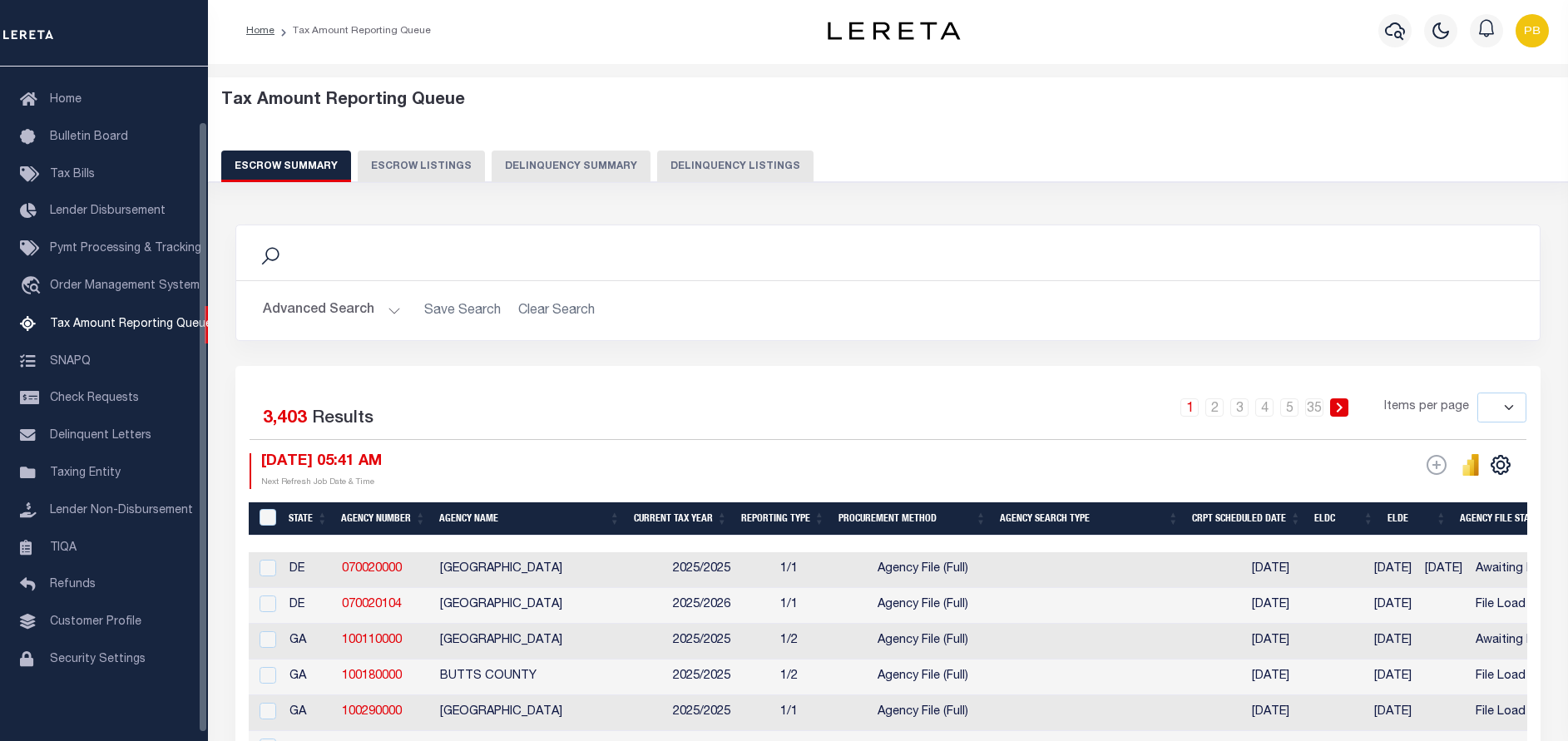
scroll to position [3, 0]
click at [695, 167] on button "Delinquency Listings" at bounding box center [735, 166] width 156 height 31
select select "100"
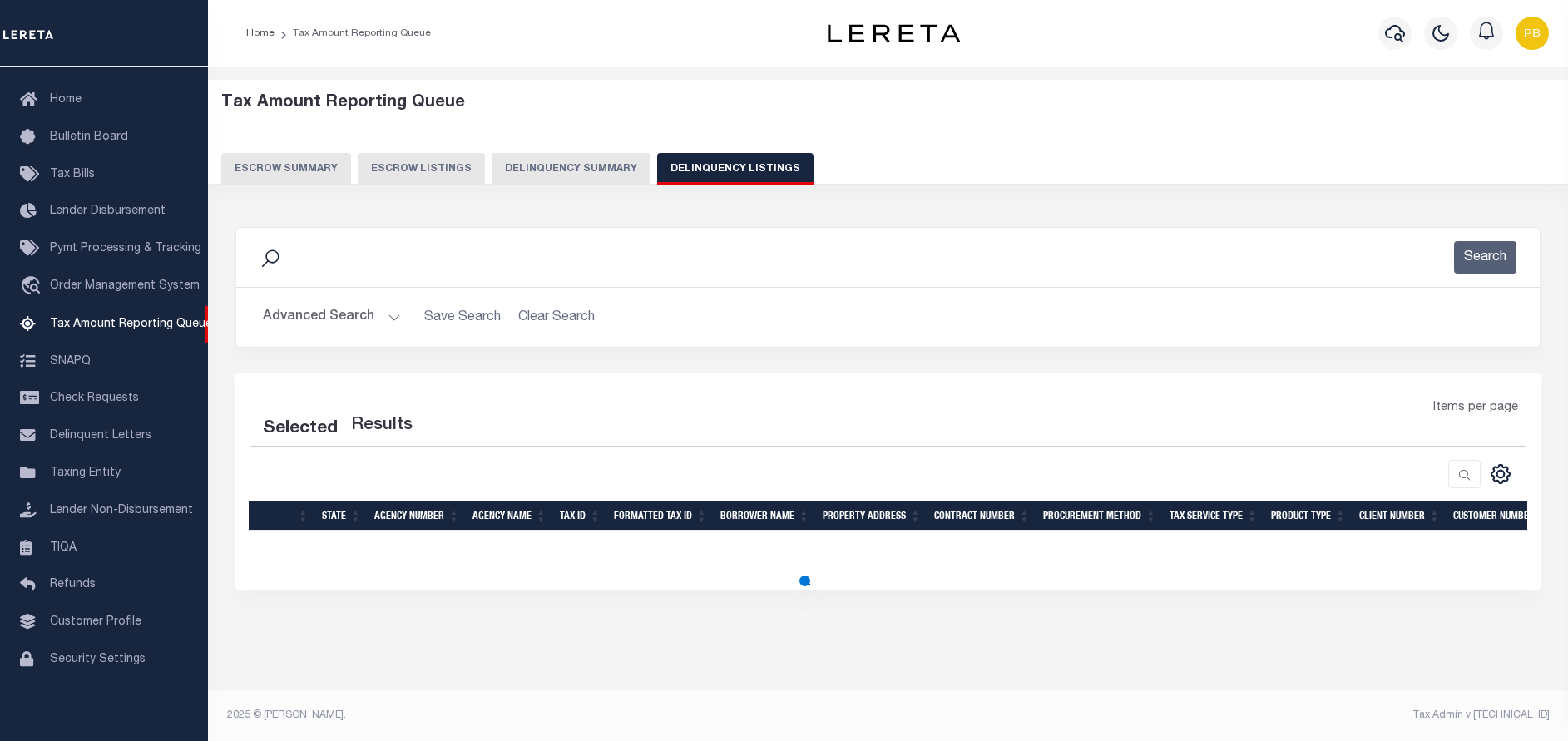
scroll to position [0, 0]
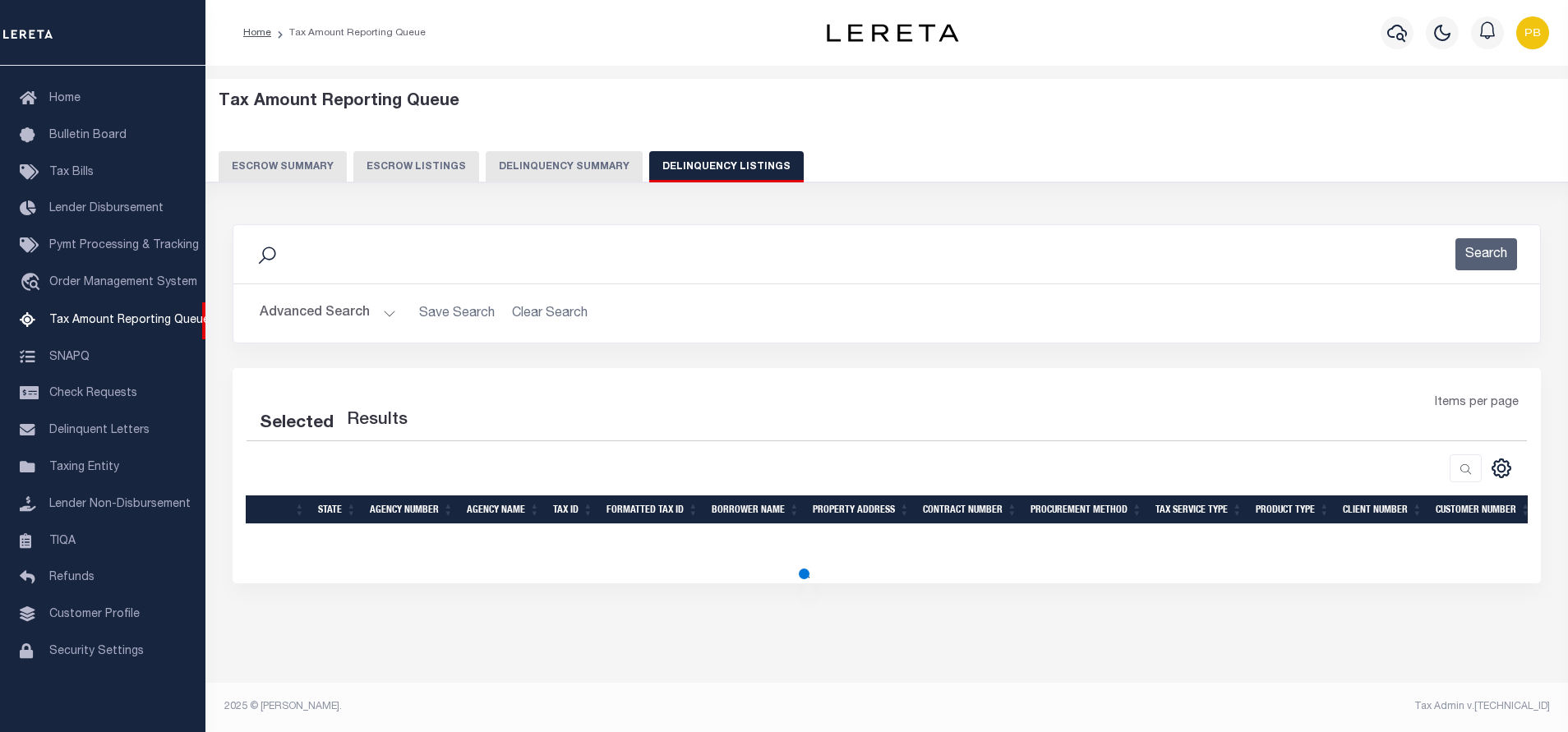
select select "100"
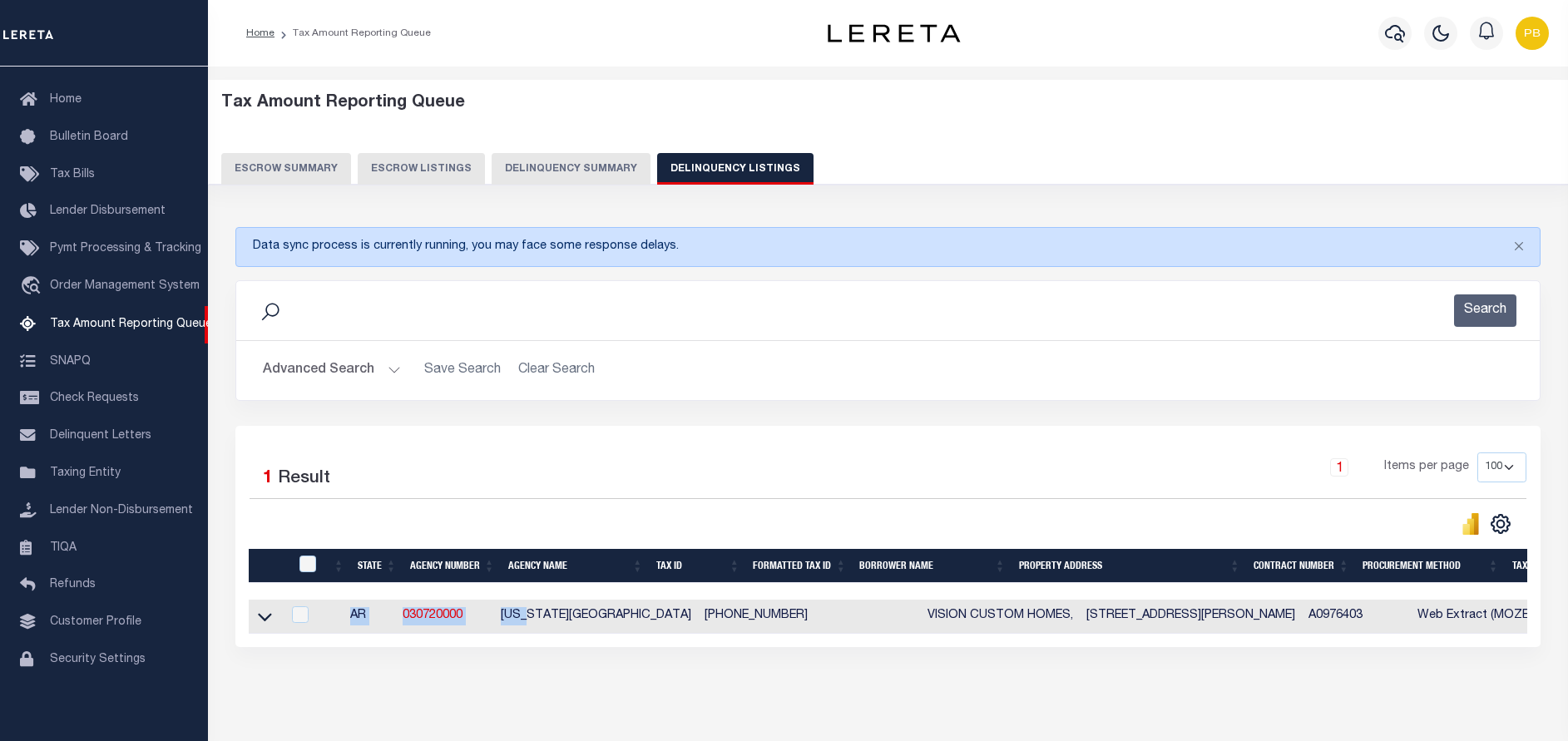
drag, startPoint x: 539, startPoint y: 637, endPoint x: 1341, endPoint y: 670, distance: 802.7
click at [1567, 671] on div "Tax Amount Reporting Queue Escrow Summary Escrow Listings" at bounding box center [888, 431] width 1360 height 730
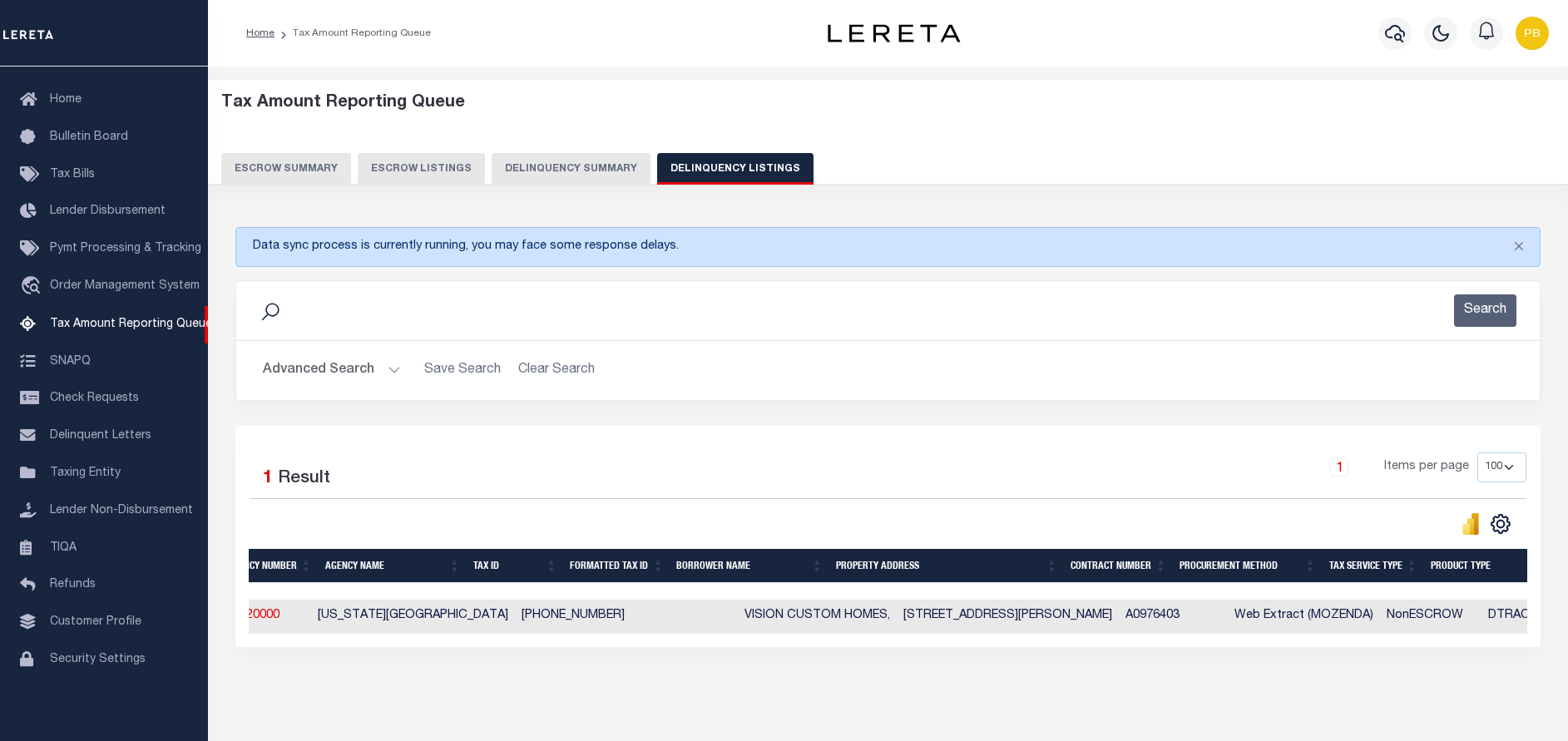
click at [964, 668] on div "Data sync process is currently running, you may face some response delays. Sear…" at bounding box center [888, 454] width 1327 height 487
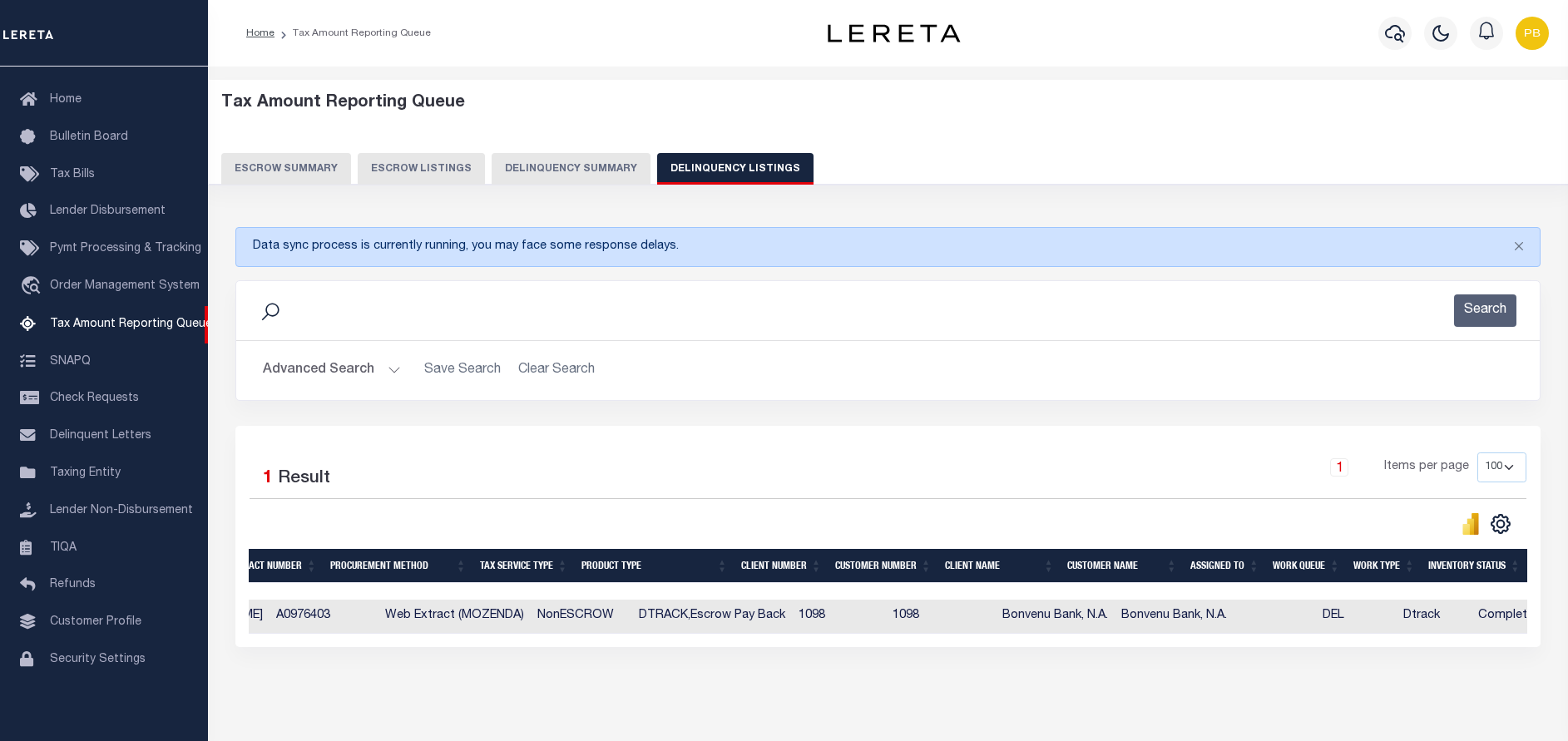
scroll to position [0, 0]
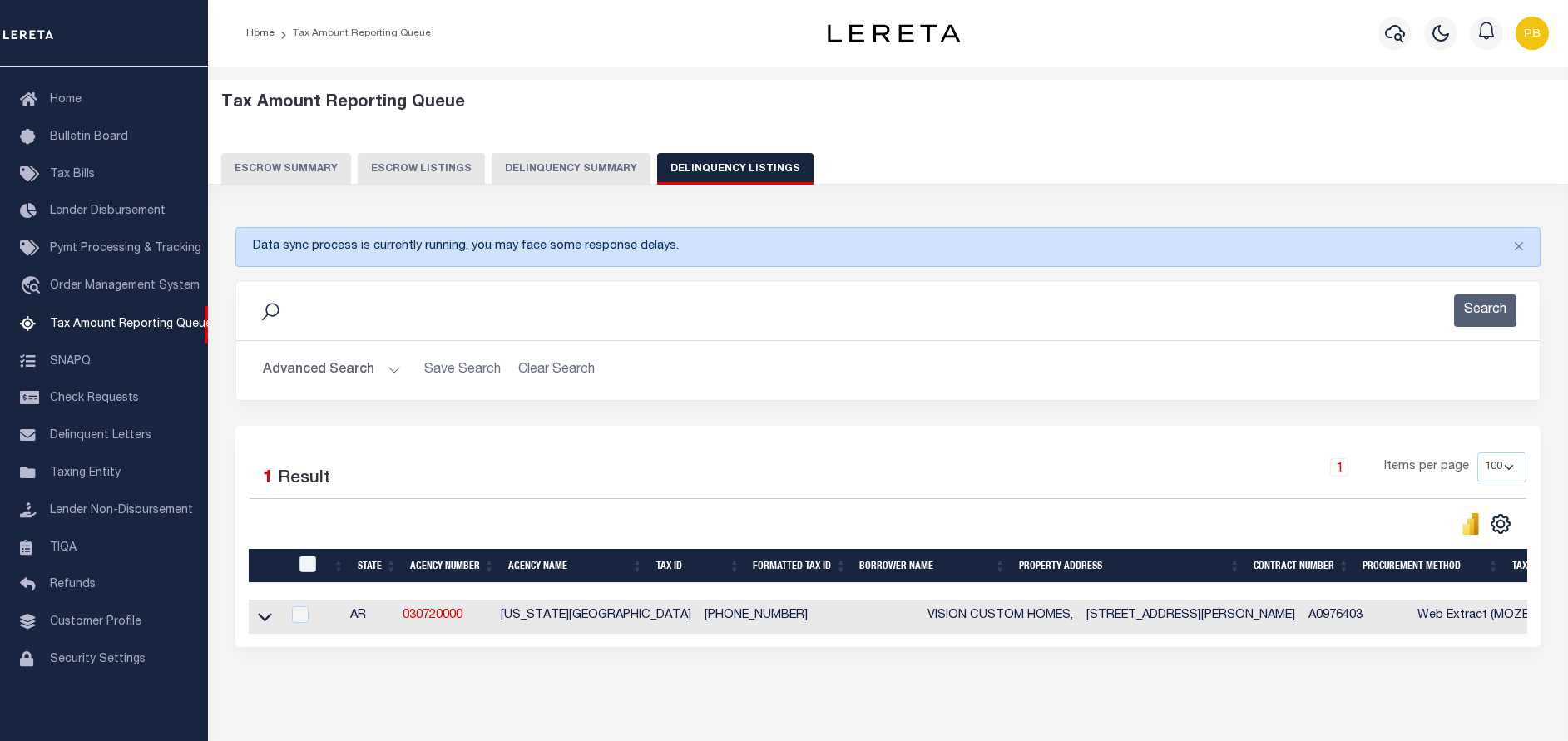
drag, startPoint x: 397, startPoint y: 377, endPoint x: 395, endPoint y: 368, distance: 9.2
click at [397, 377] on button "Advanced Search" at bounding box center [332, 370] width 138 height 32
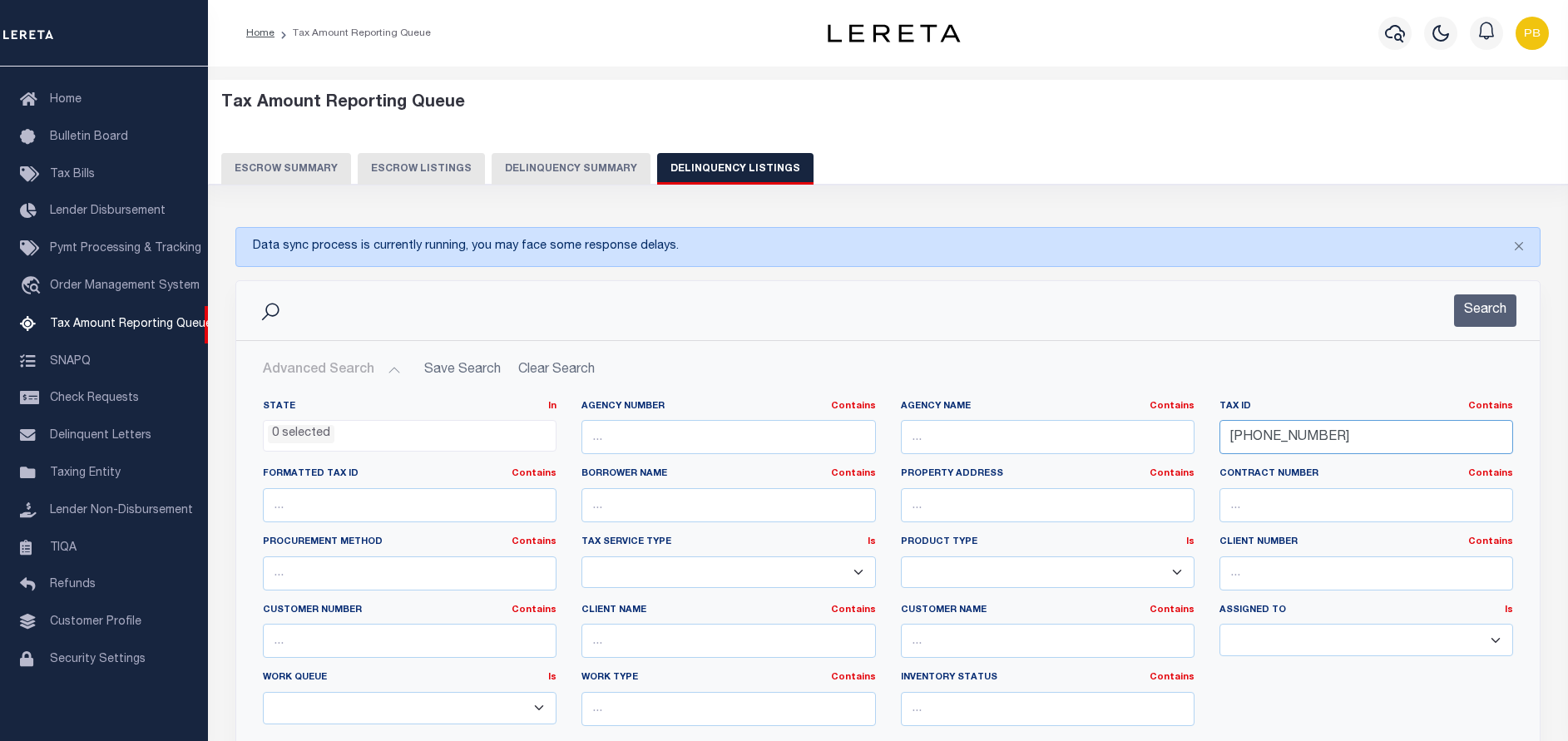
drag, startPoint x: 1396, startPoint y: 441, endPoint x: 1167, endPoint y: 440, distance: 229.0
click at [1167, 440] on div "State In In AK AL AR AZ CA CO CT DC DE FL GA GU HI IA ID IL IN KS KY LA MA MD M…" at bounding box center [887, 570] width 1275 height 339
paste input "3"
type input "[PHONE_NUMBER]"
click at [1476, 312] on button "Search" at bounding box center [1485, 310] width 63 height 32
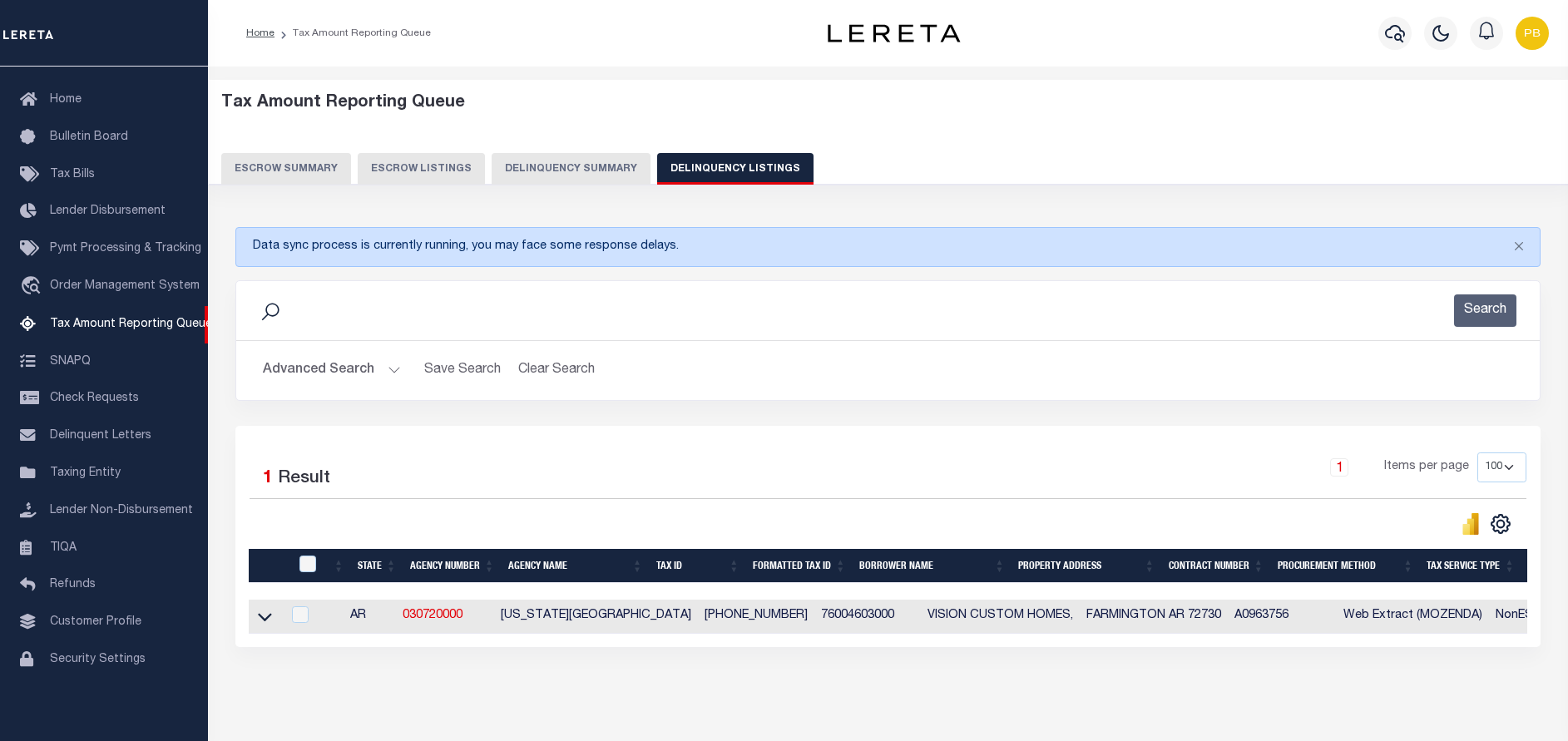
click at [267, 621] on icon at bounding box center [265, 617] width 14 height 8
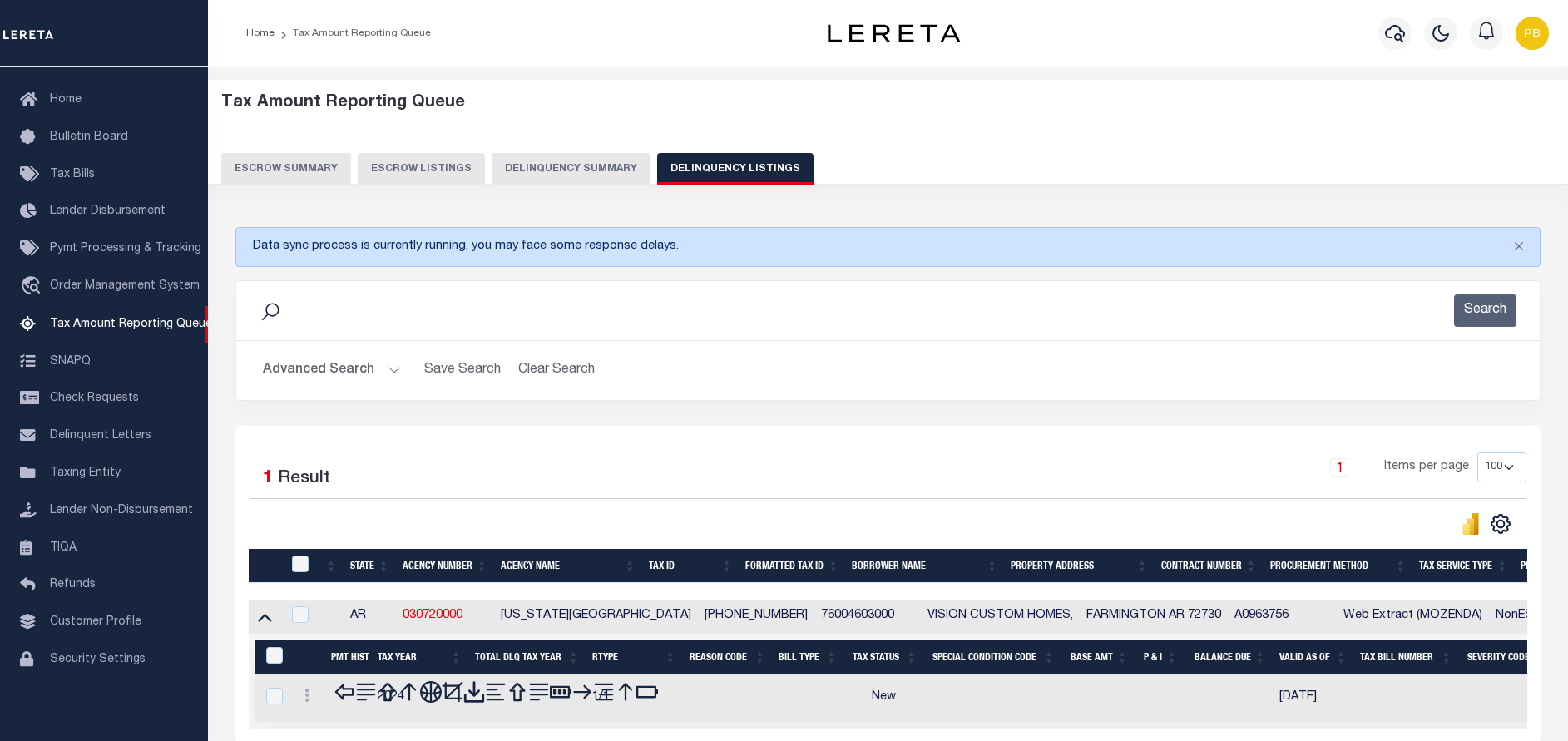
scroll to position [154, 0]
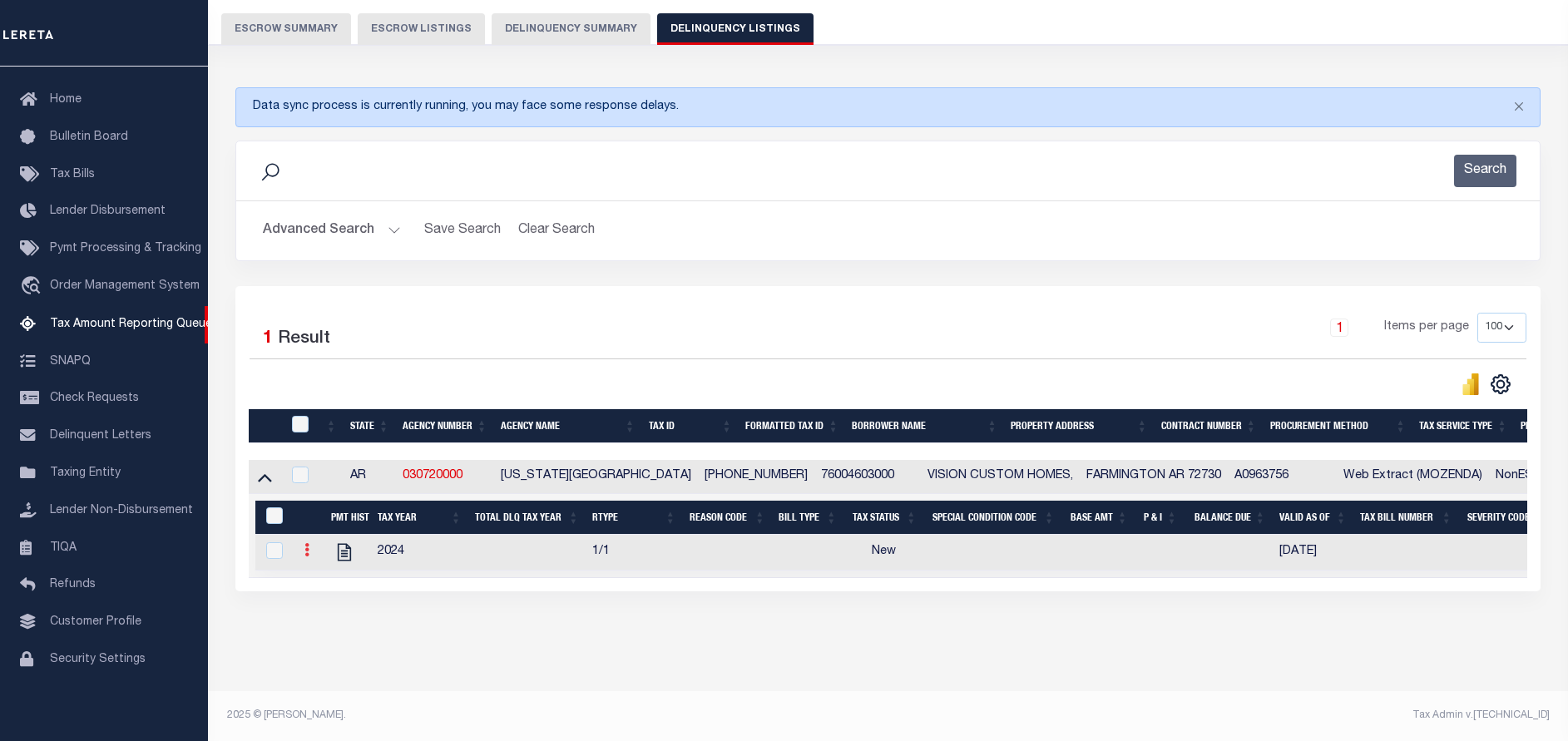
click at [304, 543] on icon at bounding box center [307, 549] width 5 height 14
click at [332, 580] on img "" at bounding box center [327, 577] width 17 height 17
checkbox input "true"
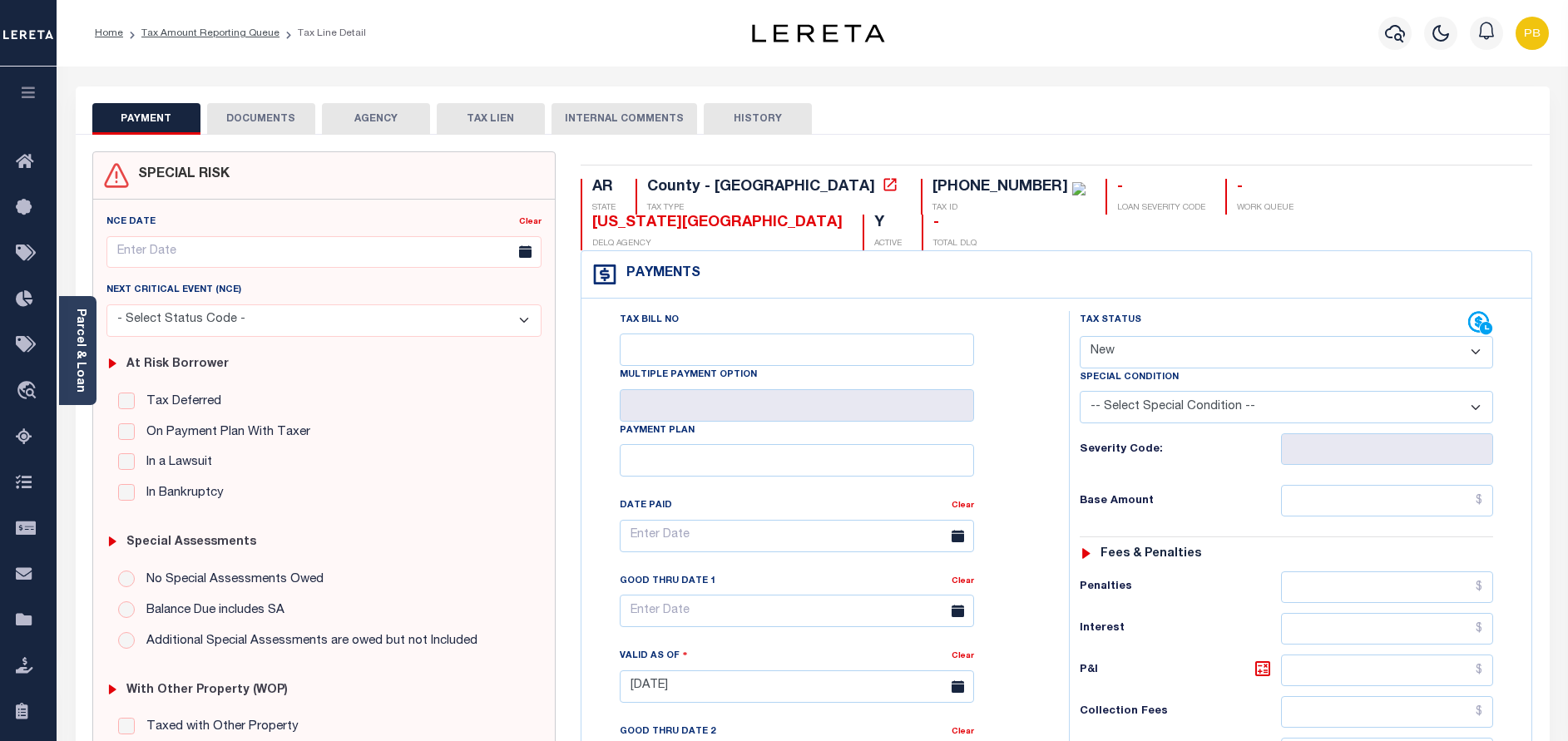
click at [1180, 336] on select "- Select Status Code - Open Due/Unpaid Paid Incomplete No Tax Due Internal Refu…" at bounding box center [1286, 352] width 413 height 32
select select "DUE"
click at [1080, 336] on select "- Select Status Code - Open Due/Unpaid Paid Incomplete No Tax Due Internal Refu…" at bounding box center [1286, 352] width 413 height 32
type input "[DATE]"
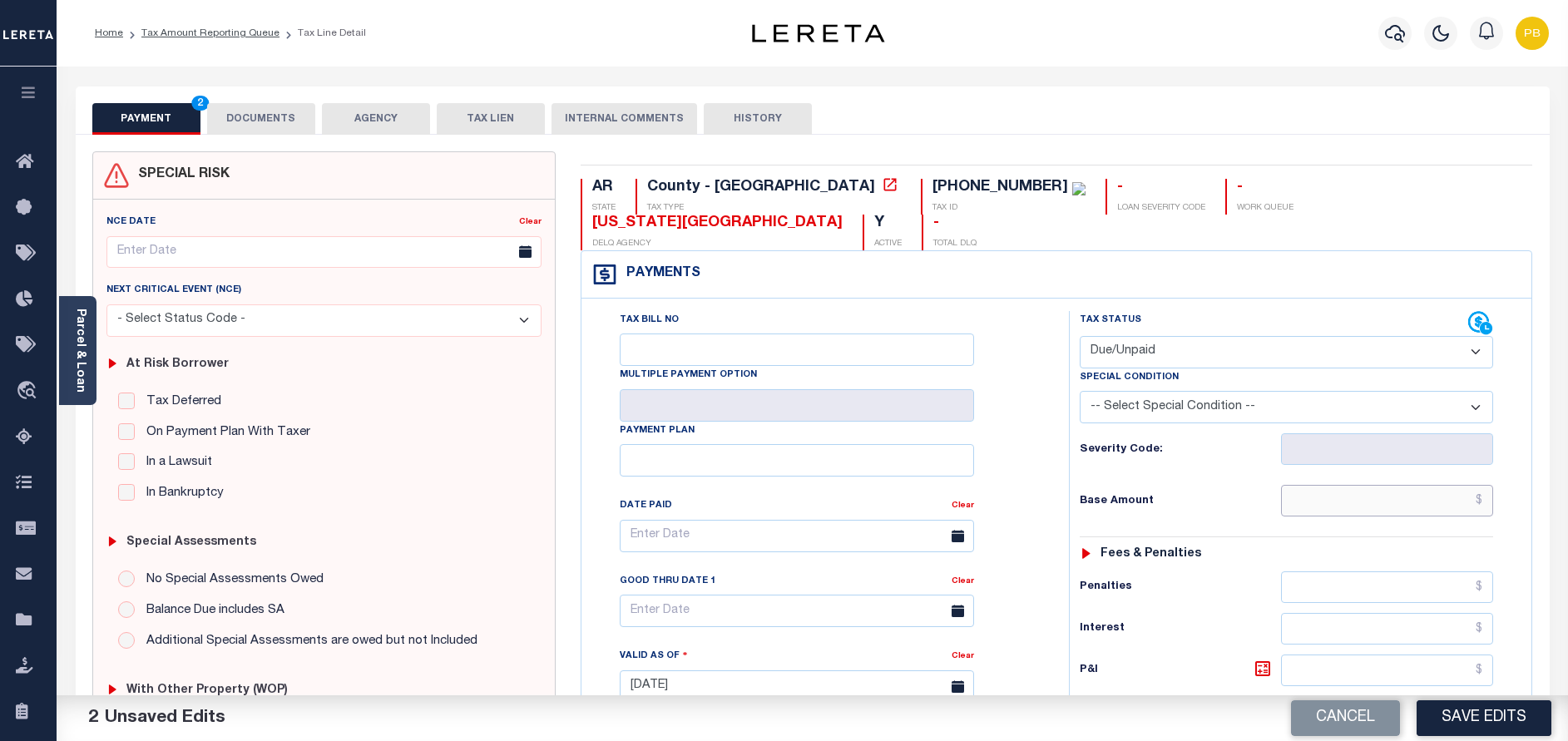
click at [1397, 485] on input "text" at bounding box center [1387, 500] width 212 height 31
paste input "320.67"
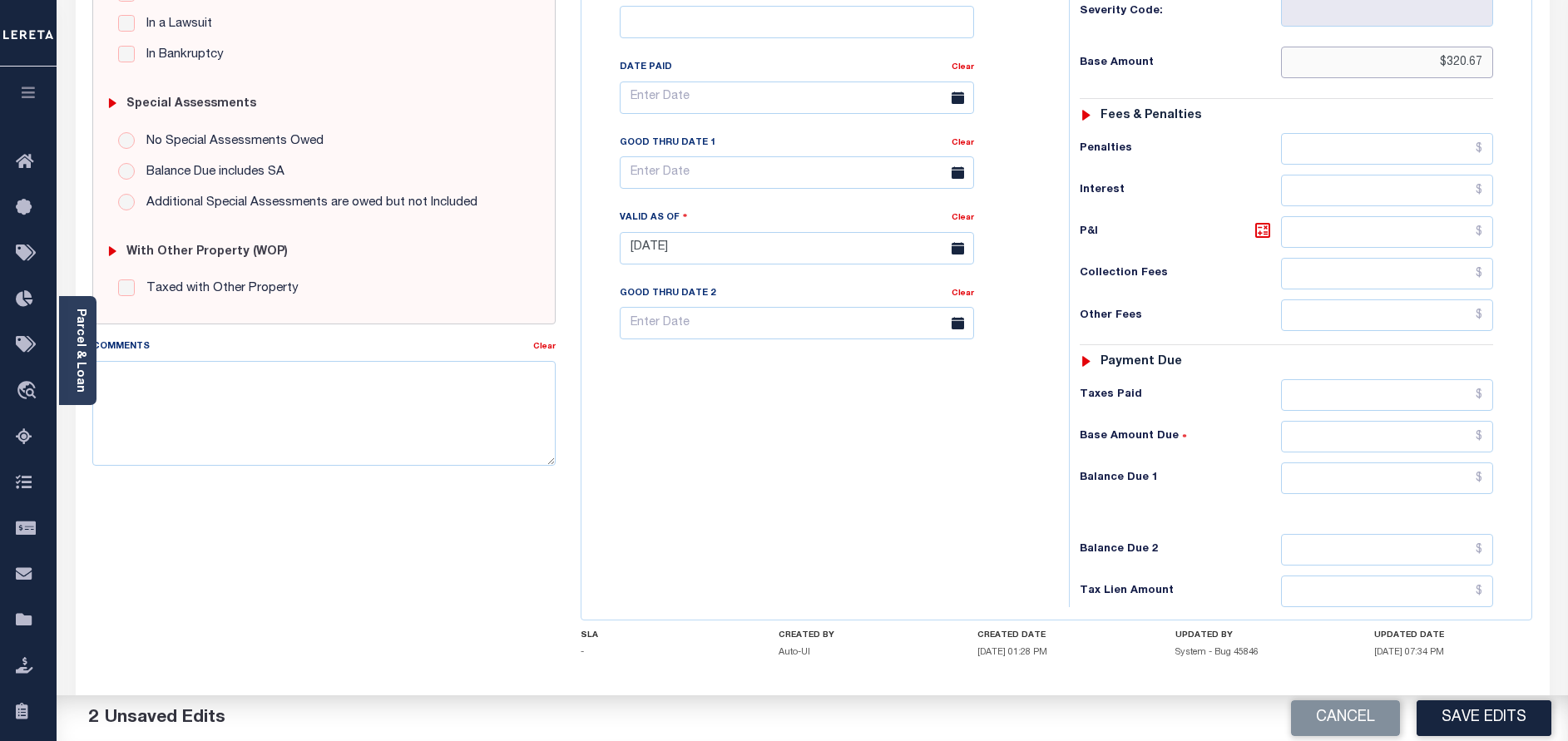
scroll to position [483, 0]
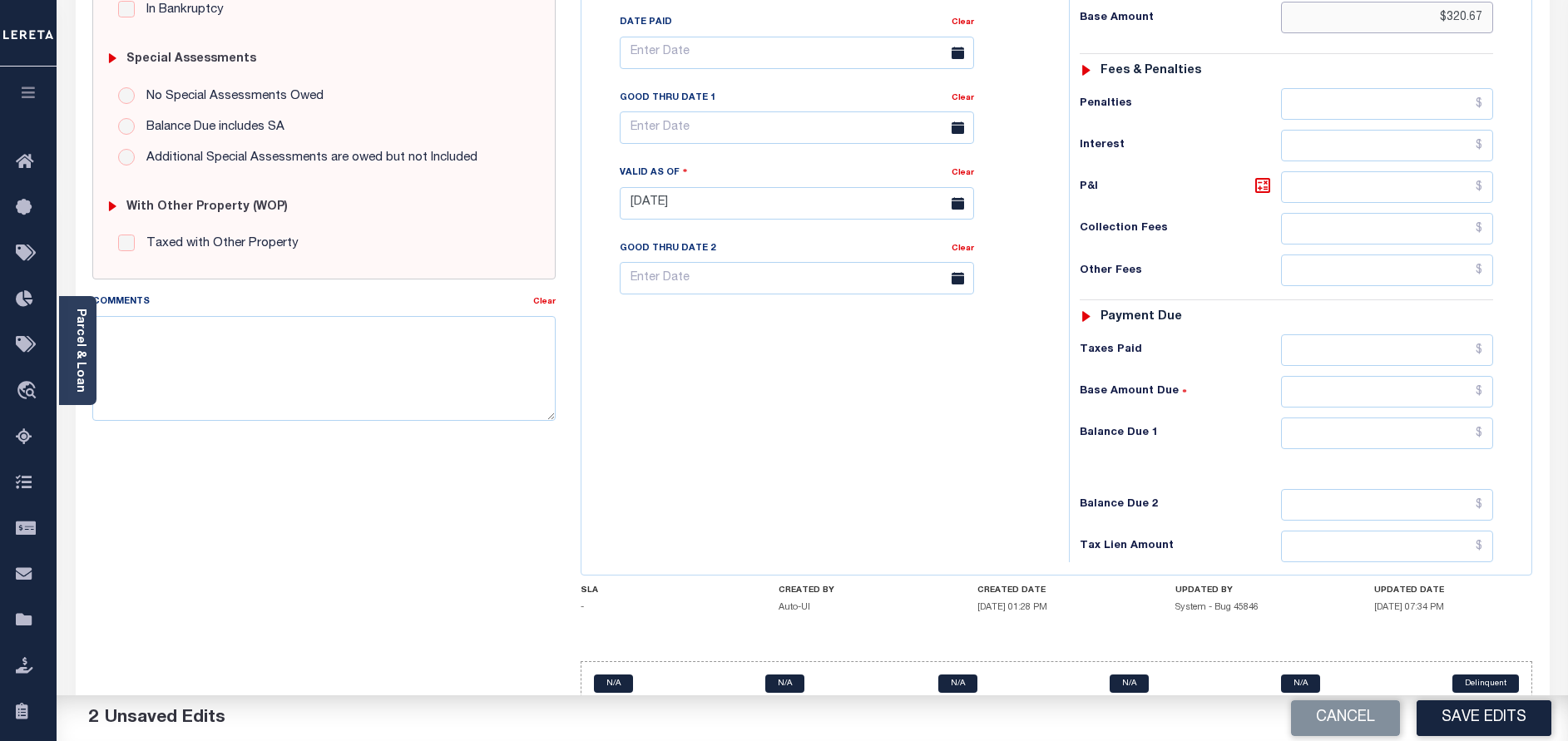
type input "$320.67"
click at [1349, 417] on input "text" at bounding box center [1387, 432] width 212 height 31
paste input "320.67"
type input "$320.67"
click at [706, 111] on input "text" at bounding box center [797, 127] width 354 height 32
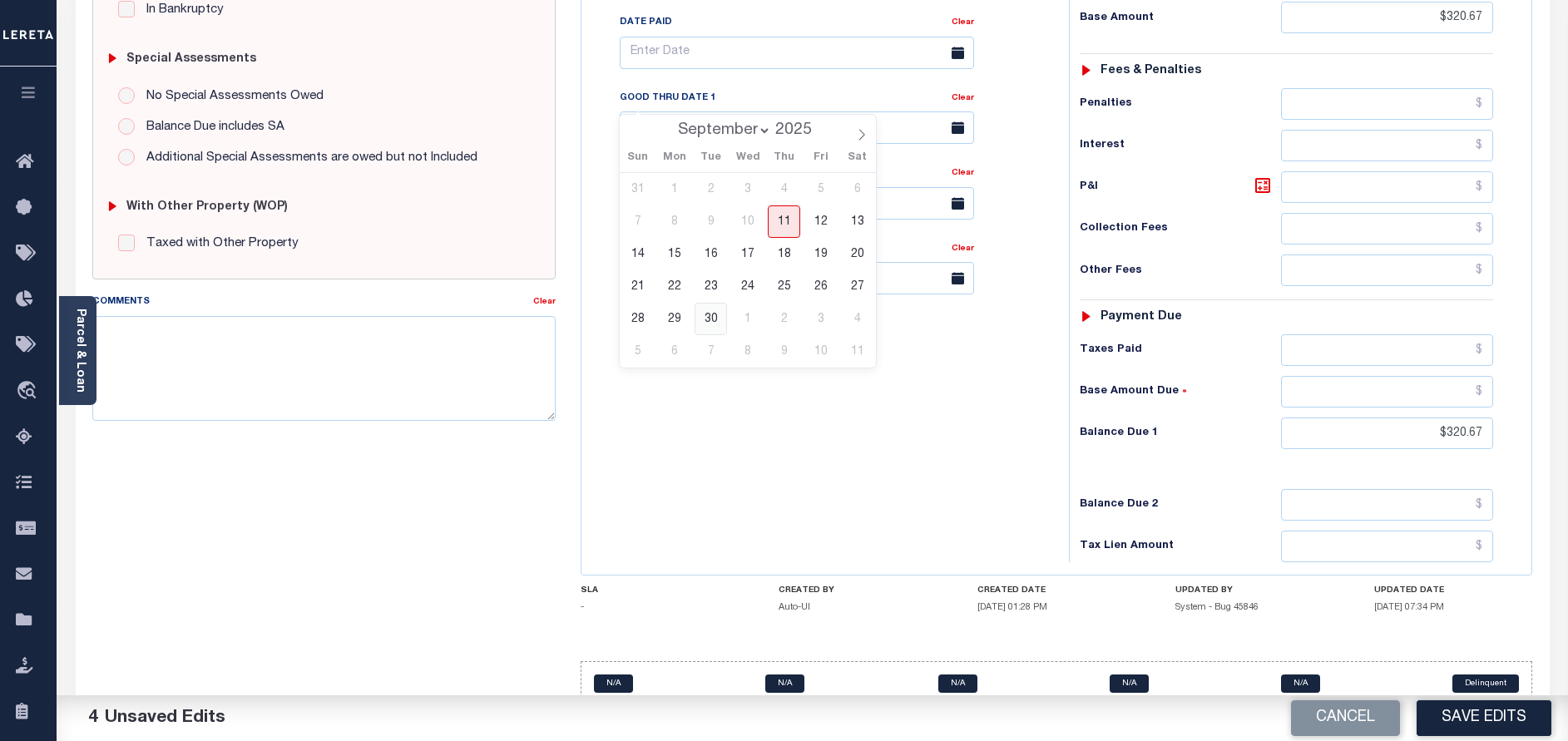
click at [719, 313] on span "30" at bounding box center [711, 319] width 32 height 32
type input "[DATE]"
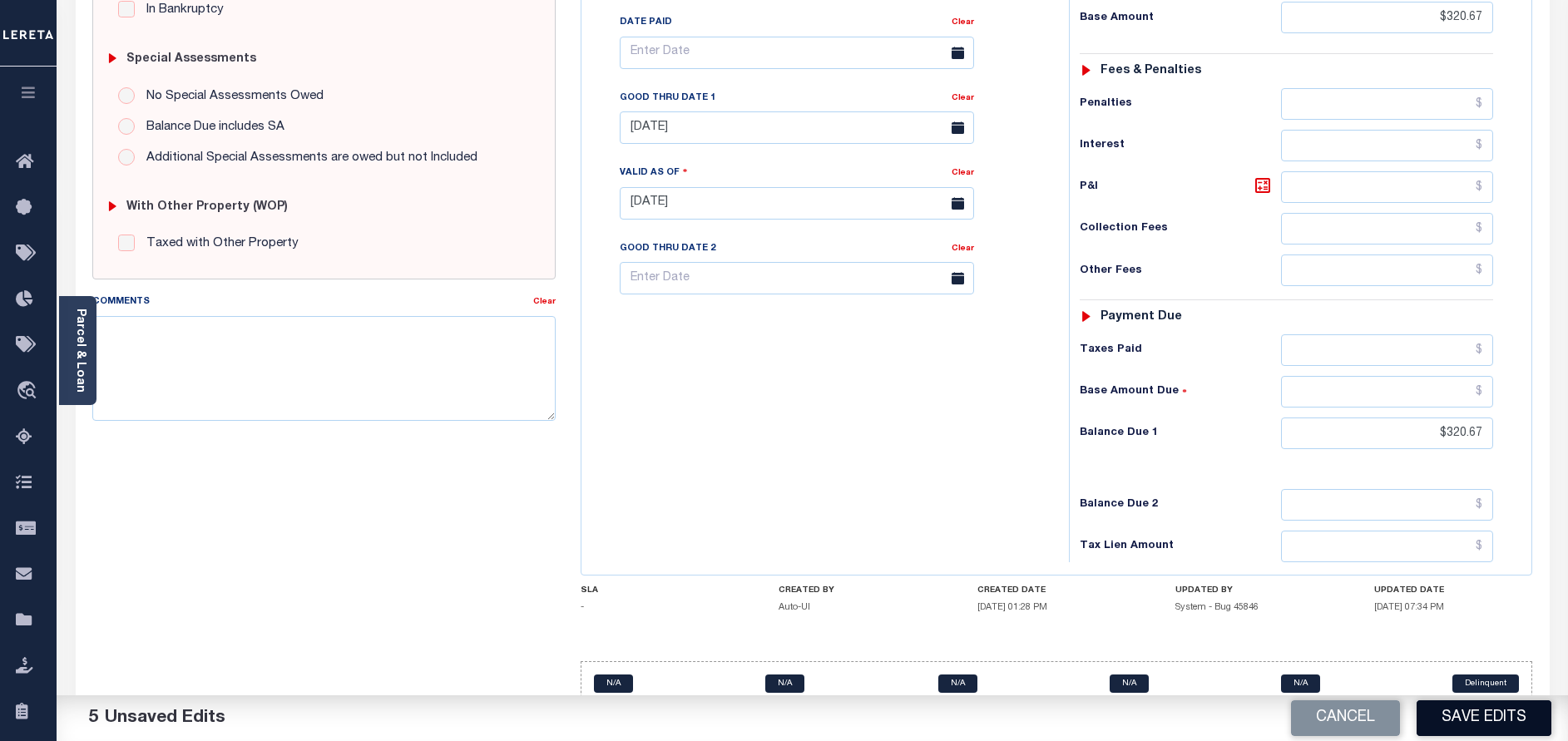
click at [1487, 711] on button "Save Edits" at bounding box center [1483, 718] width 135 height 36
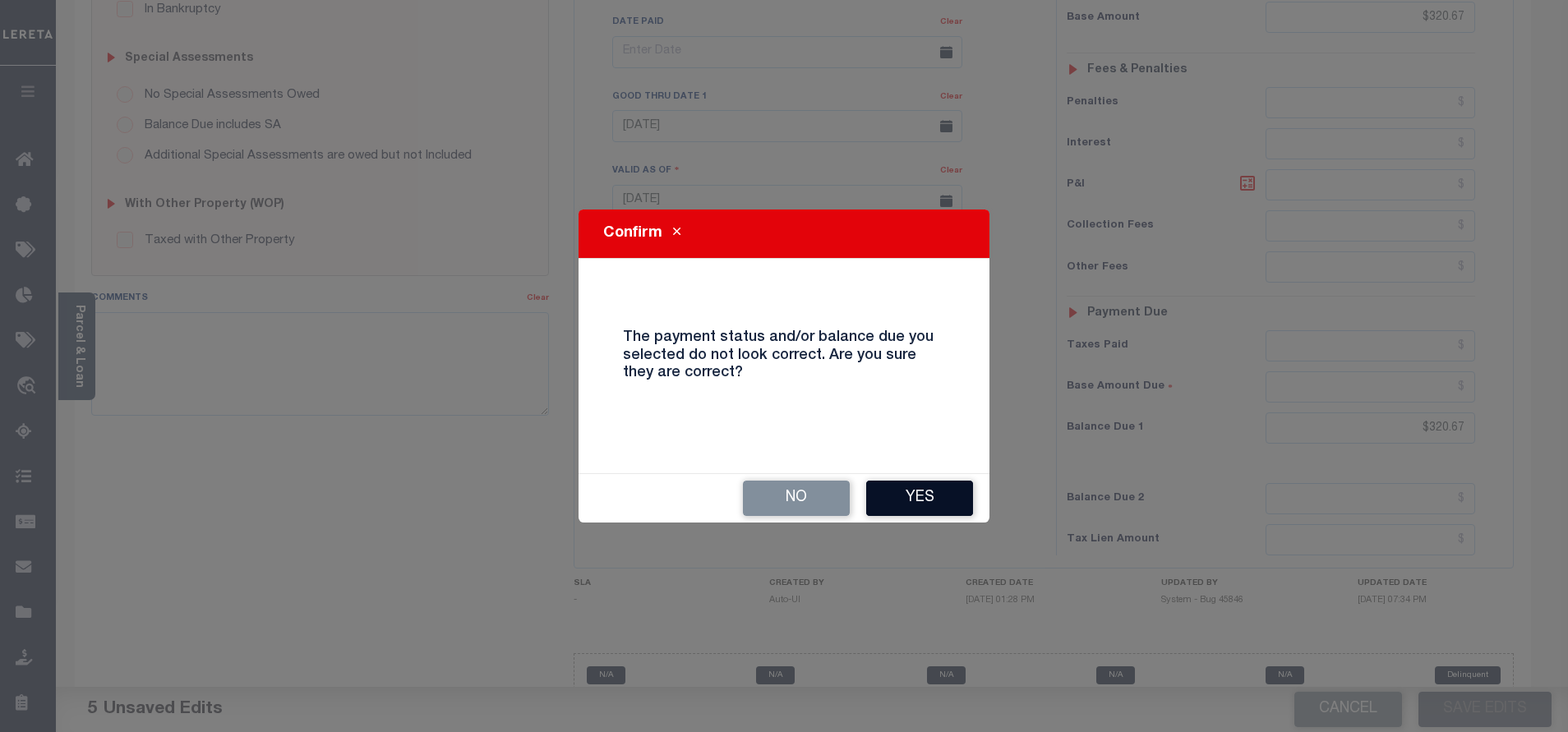
click at [908, 478] on div "No Yes" at bounding box center [784, 498] width 411 height 49
click at [924, 495] on button "Yes" at bounding box center [919, 498] width 106 height 35
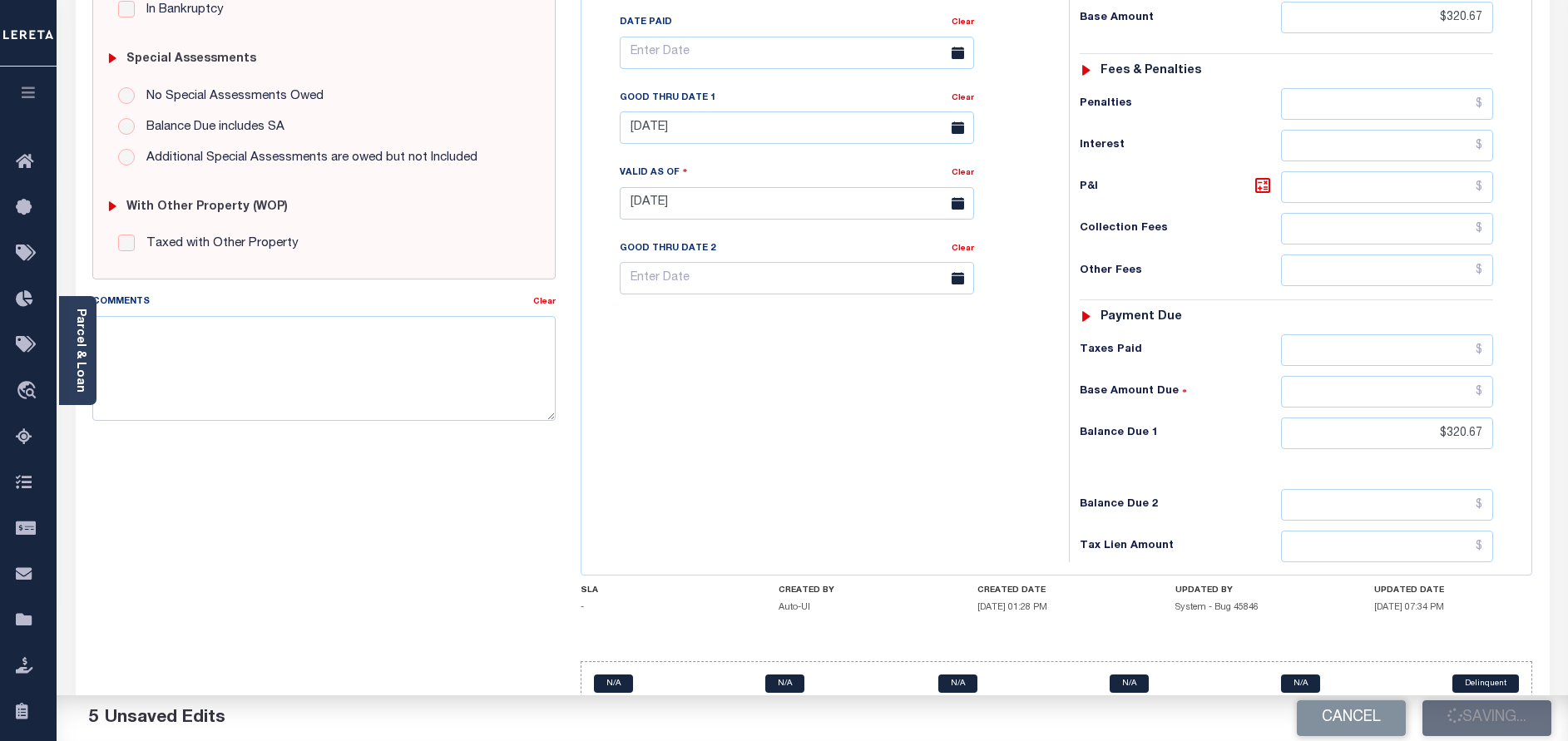
checkbox input "false"
type input "$320.67"
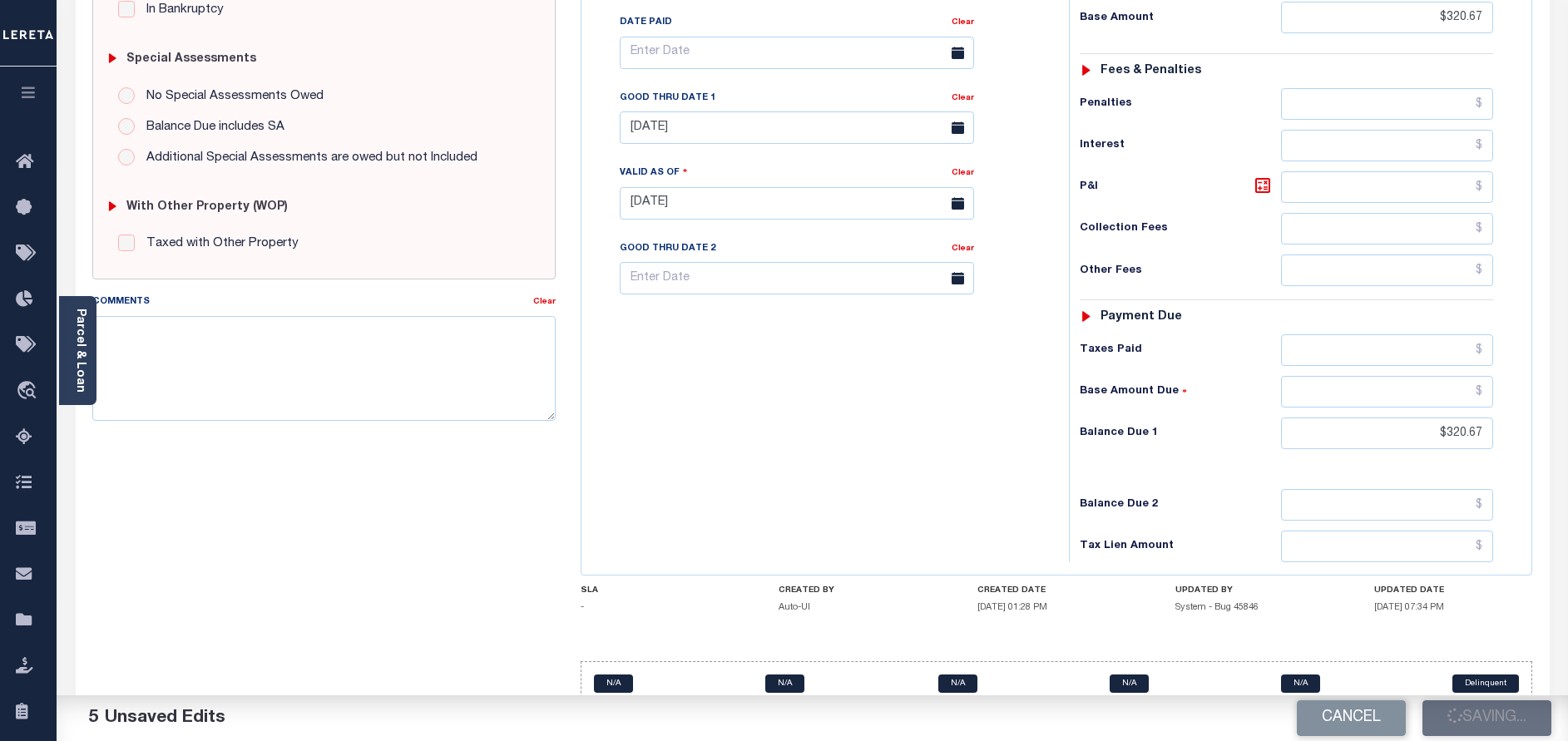
type input "$320.67"
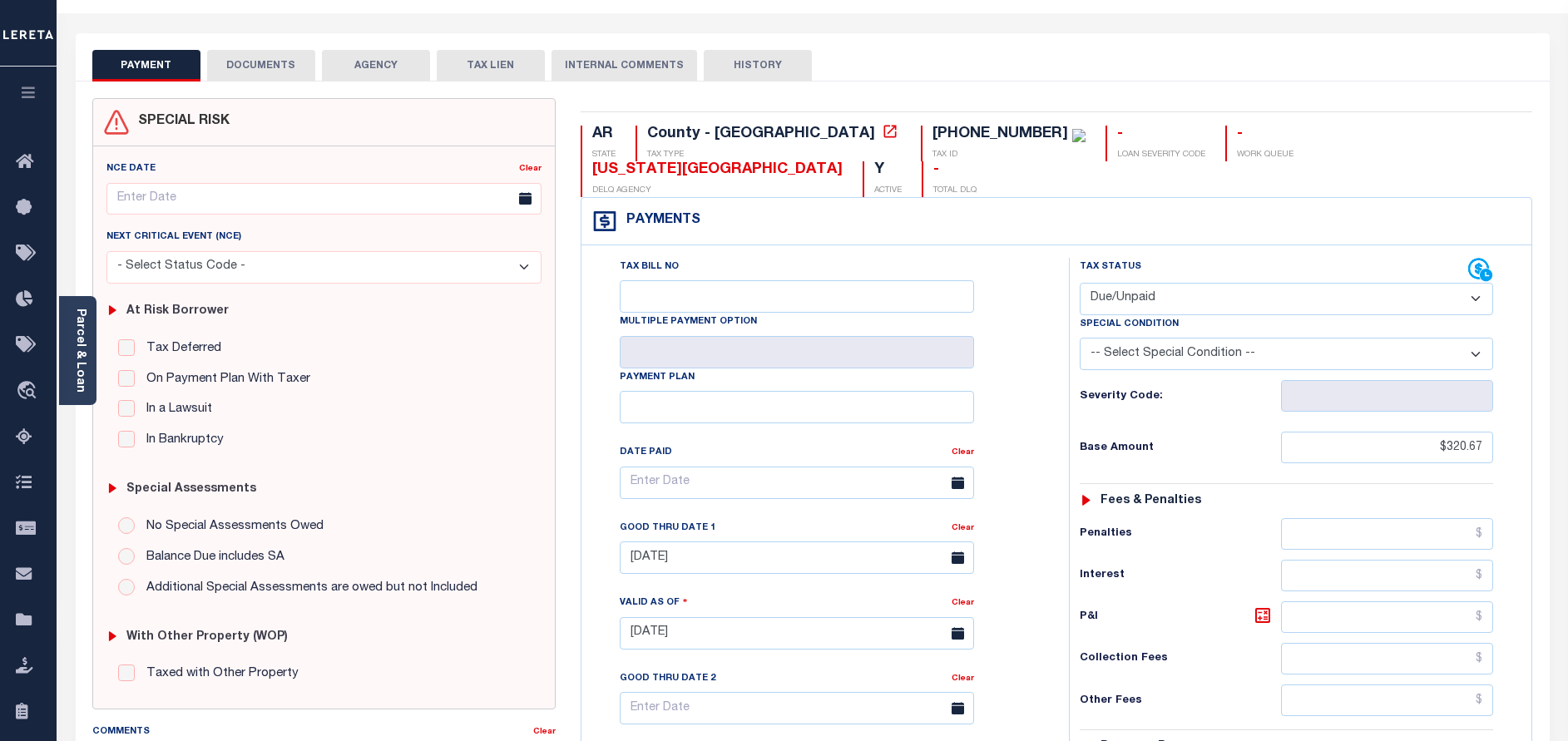
scroll to position [0, 0]
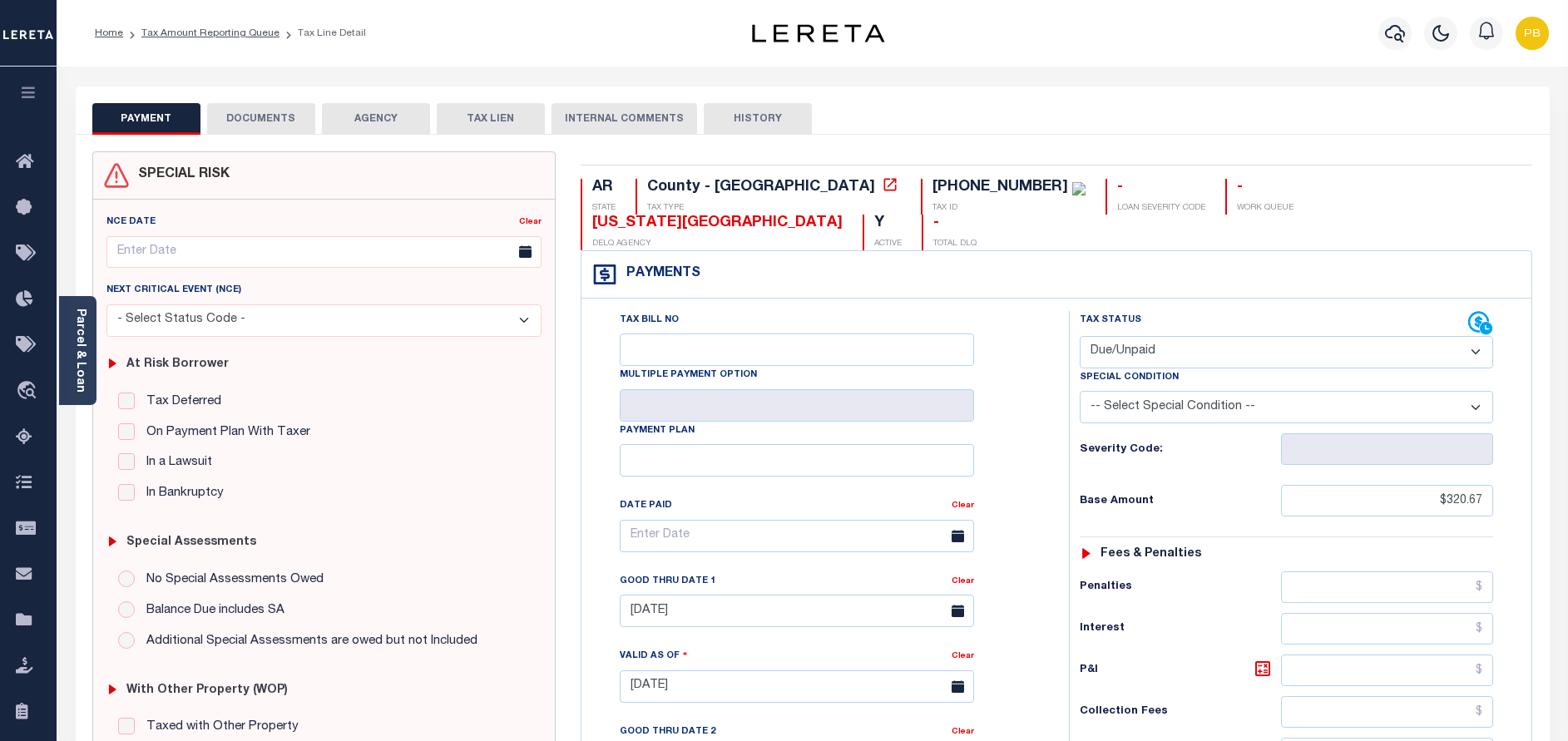
click at [281, 125] on button "DOCUMENTS" at bounding box center [260, 119] width 108 height 31
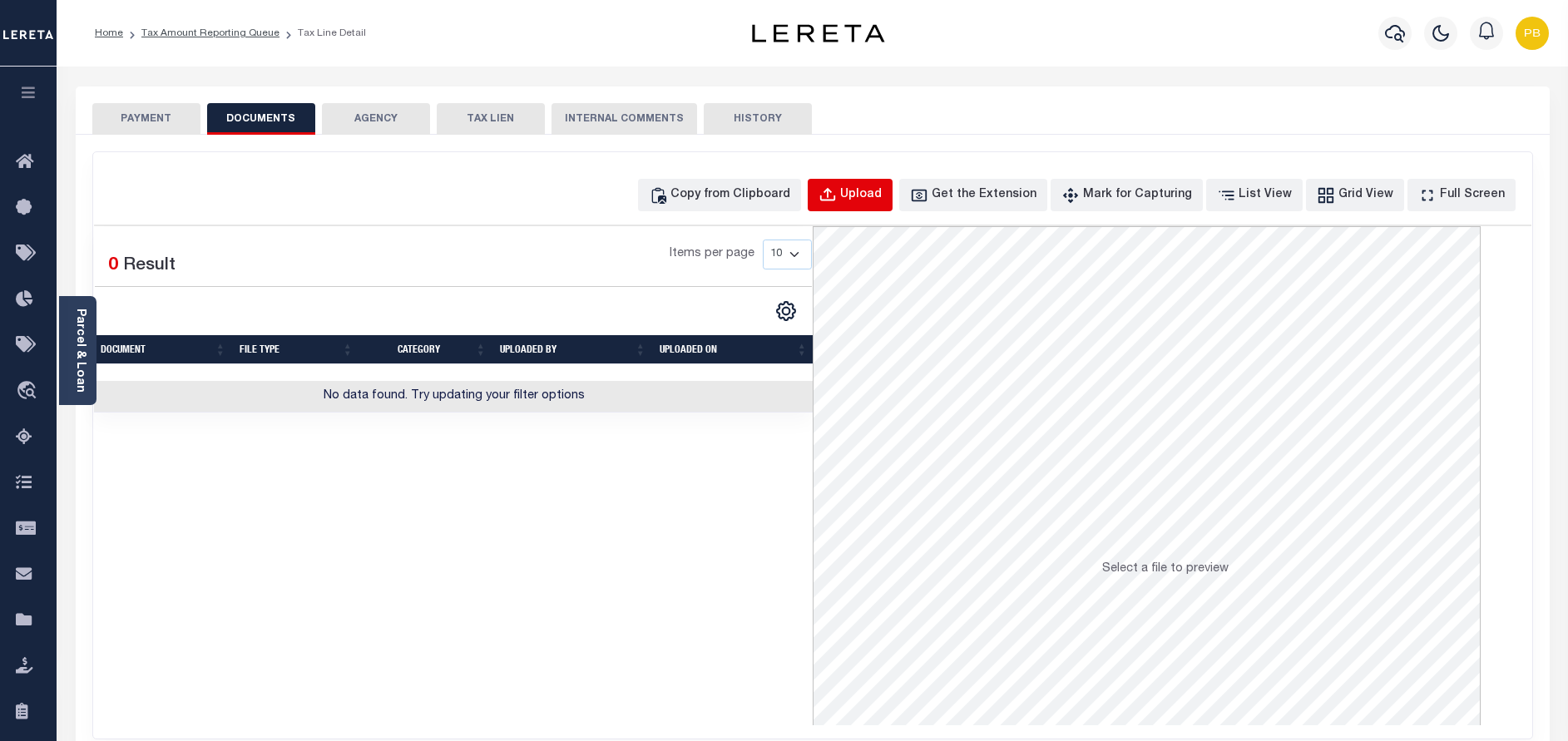
click at [882, 195] on div "Upload" at bounding box center [861, 196] width 42 height 19
select select "POP"
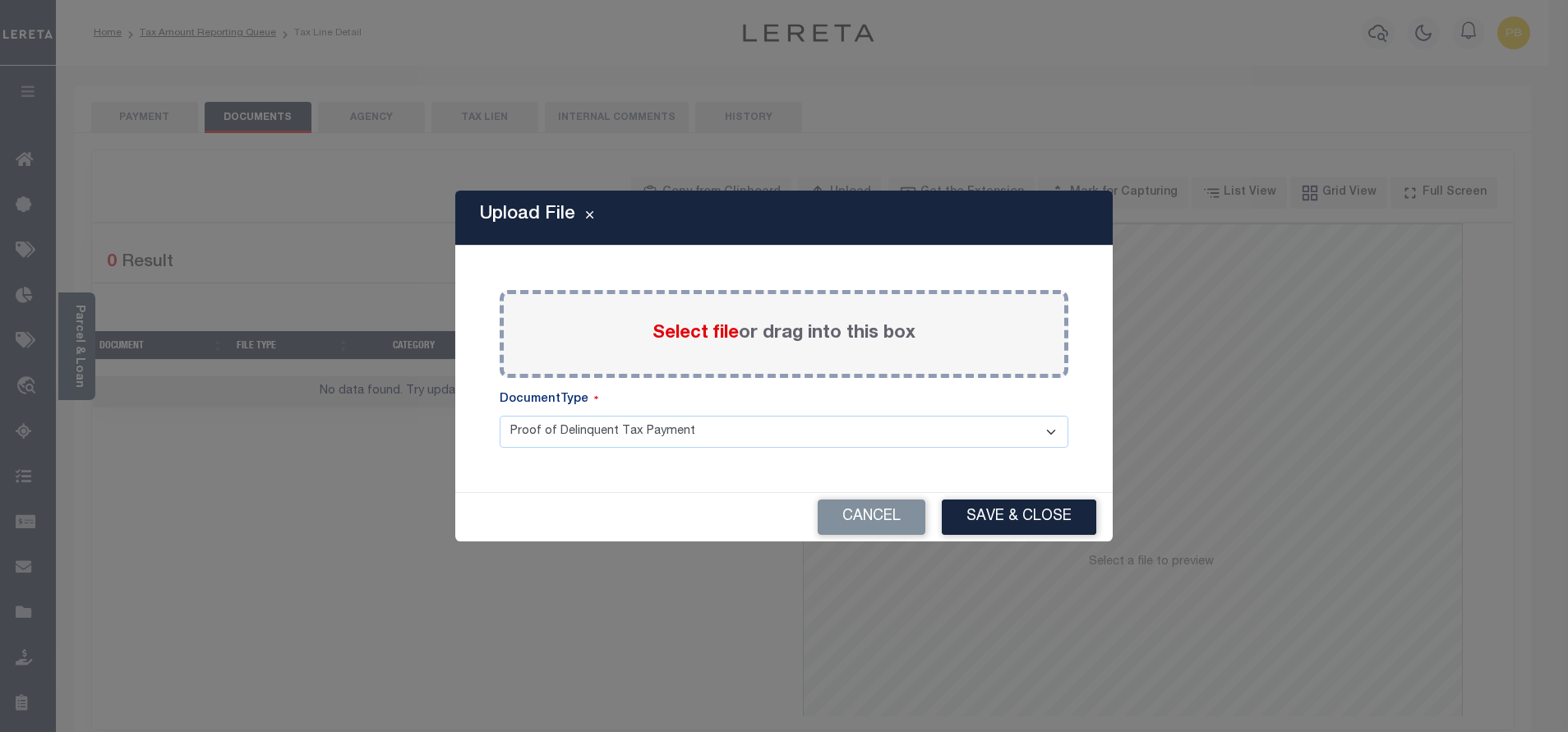
click at [702, 330] on span "Select file" at bounding box center [696, 333] width 86 height 18
click at [0, 0] on input "Select file or drag into this box" at bounding box center [0, 0] width 0 height 0
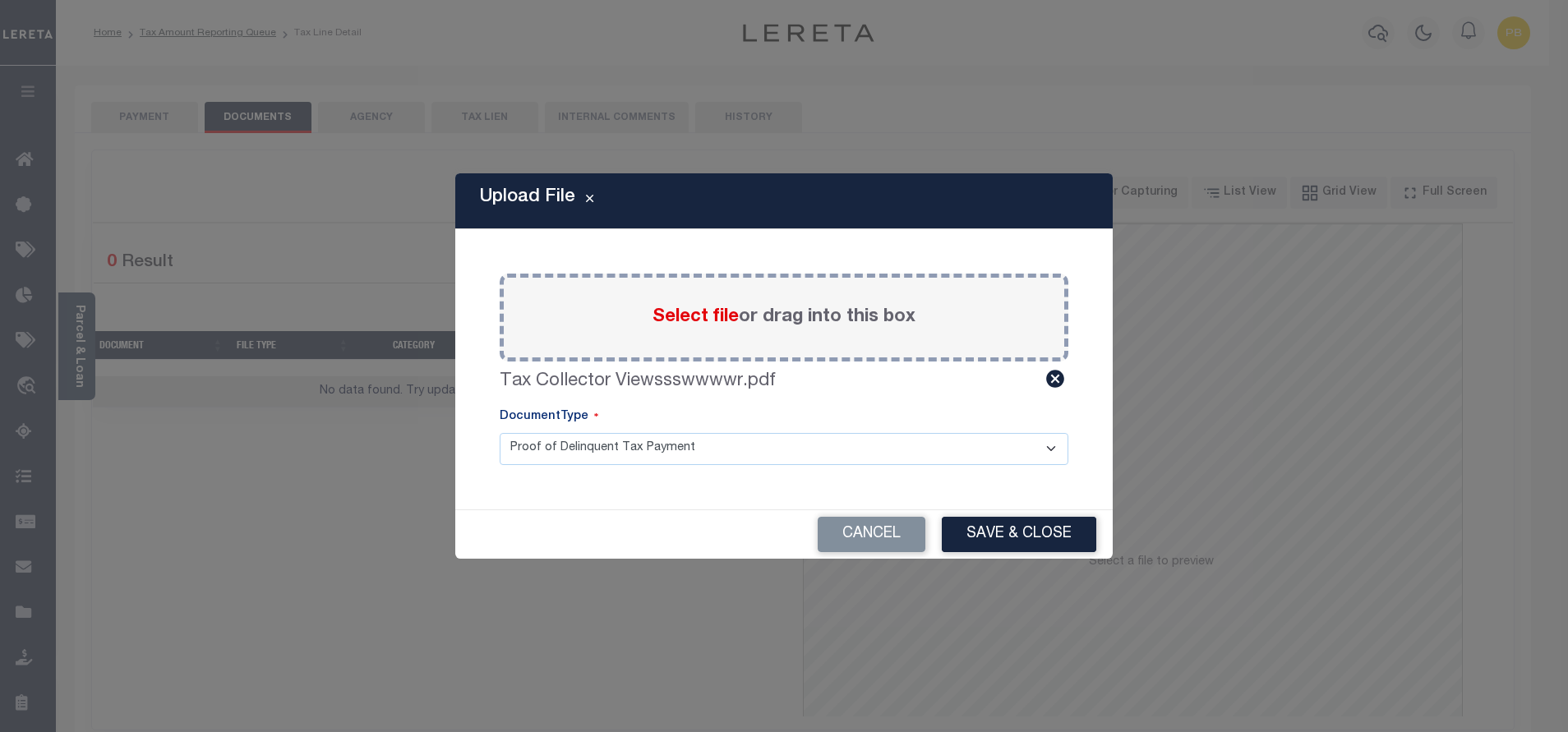
click at [999, 523] on button "Save & Close" at bounding box center [1019, 534] width 154 height 35
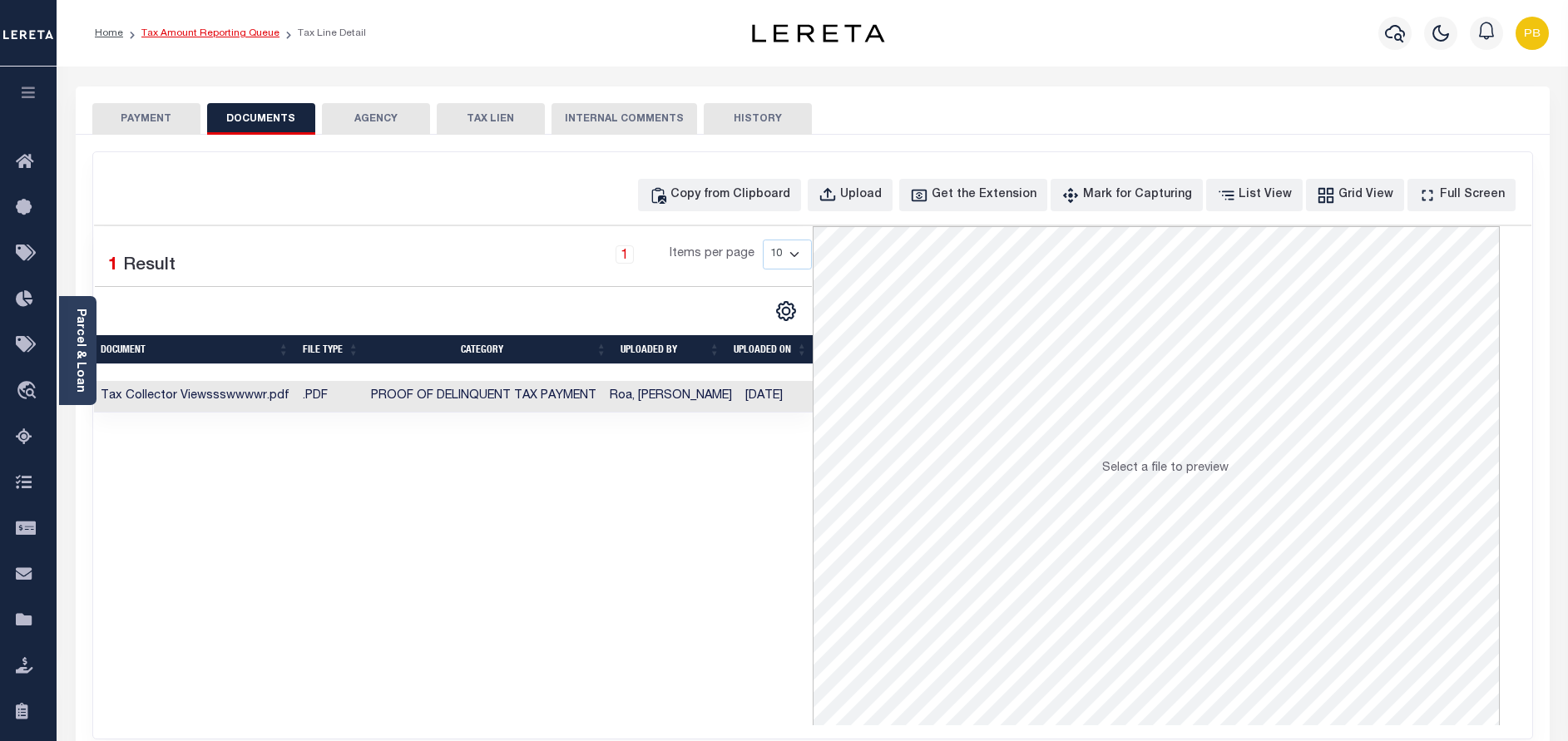
click at [238, 36] on link "Tax Amount Reporting Queue" at bounding box center [210, 33] width 138 height 10
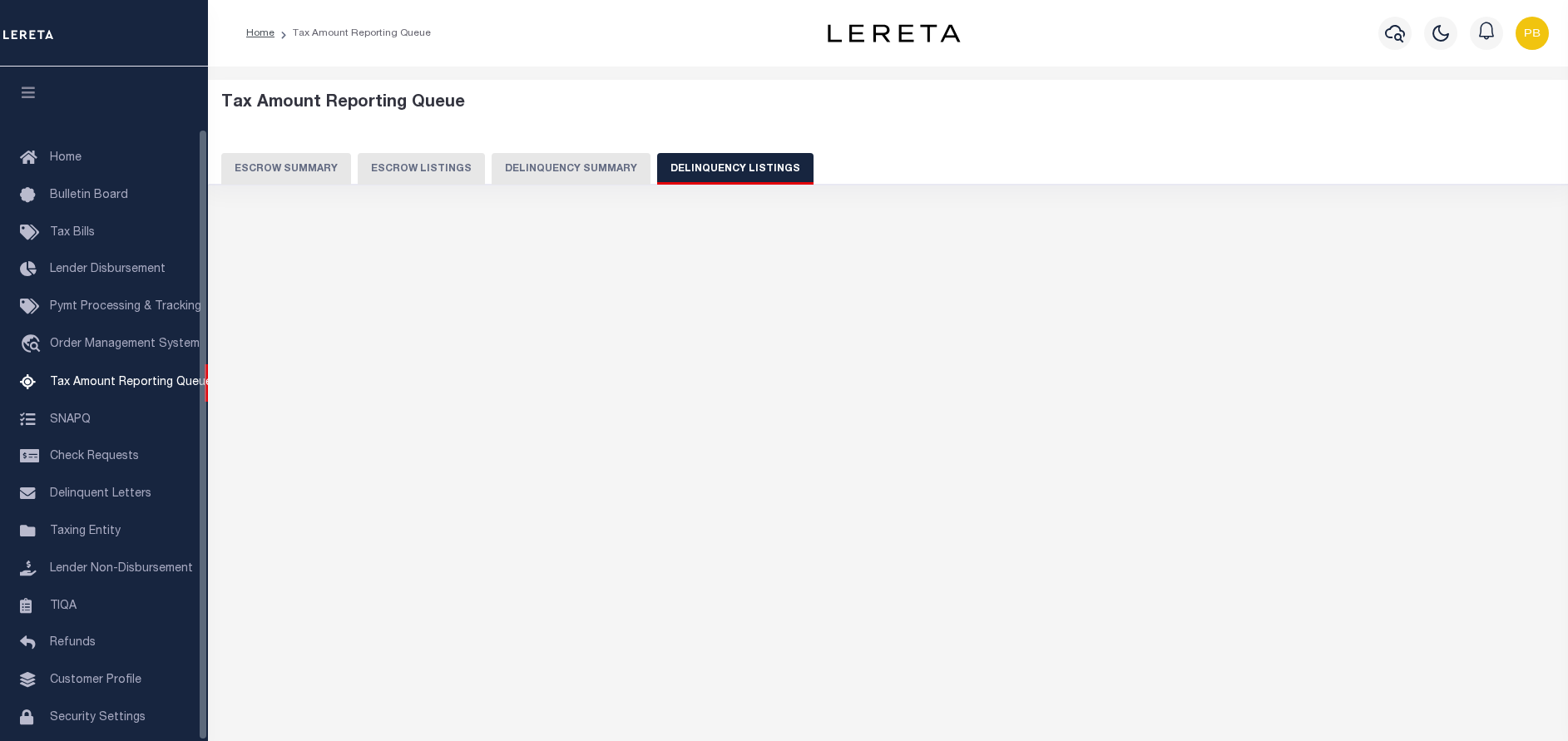
select select "100"
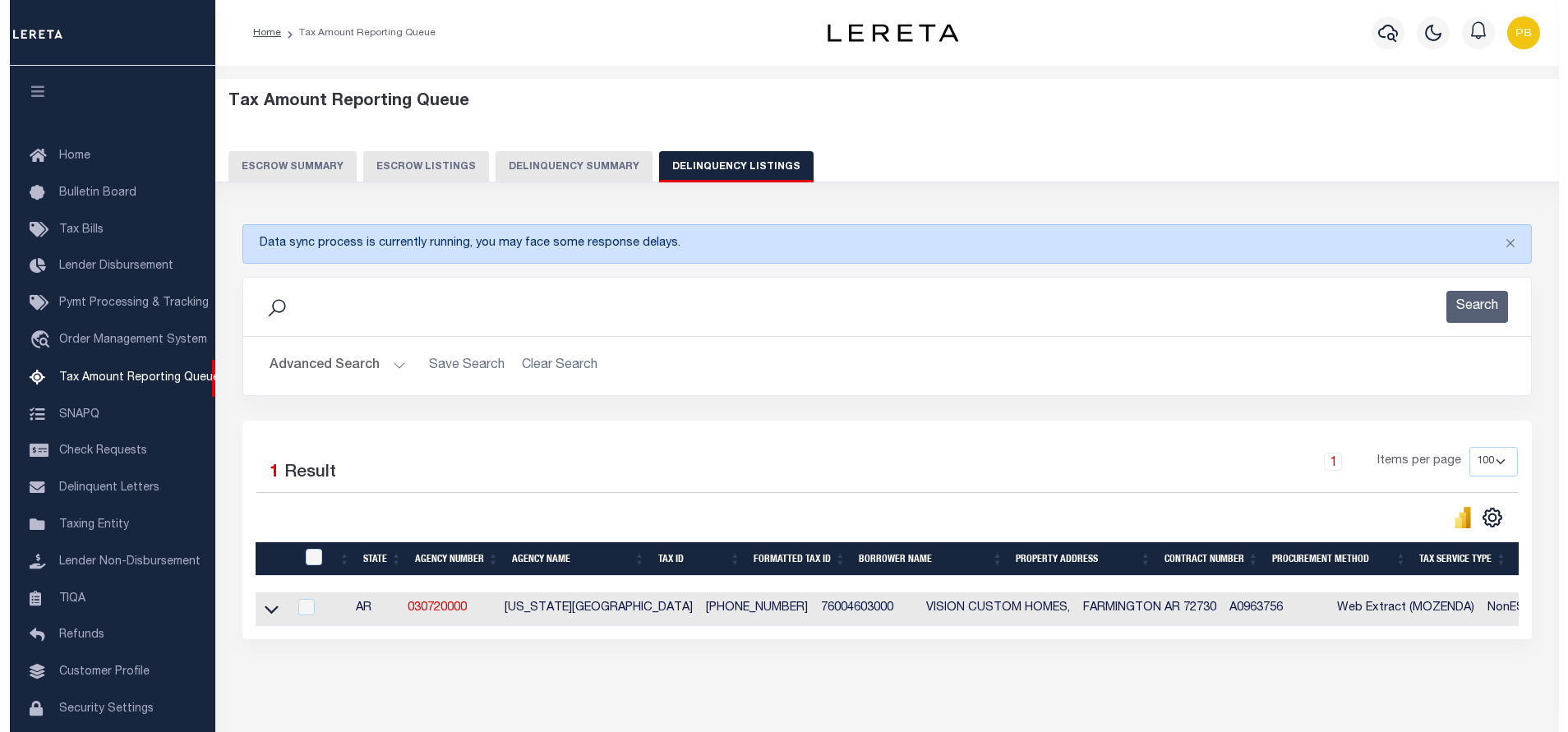
scroll to position [52, 0]
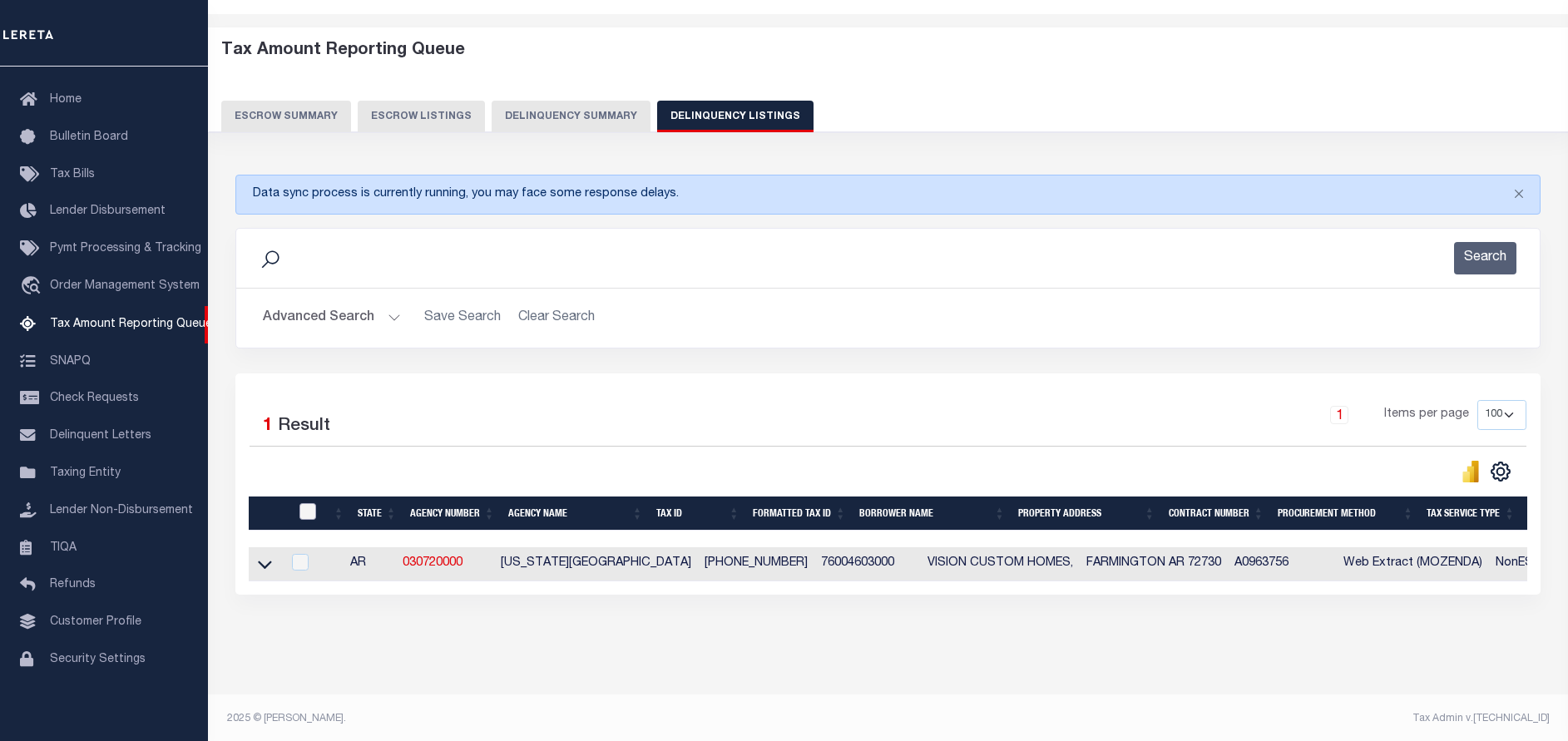
click at [316, 512] on div at bounding box center [309, 512] width 27 height 19
click at [305, 507] on input "checkbox" at bounding box center [308, 511] width 17 height 17
checkbox input "true"
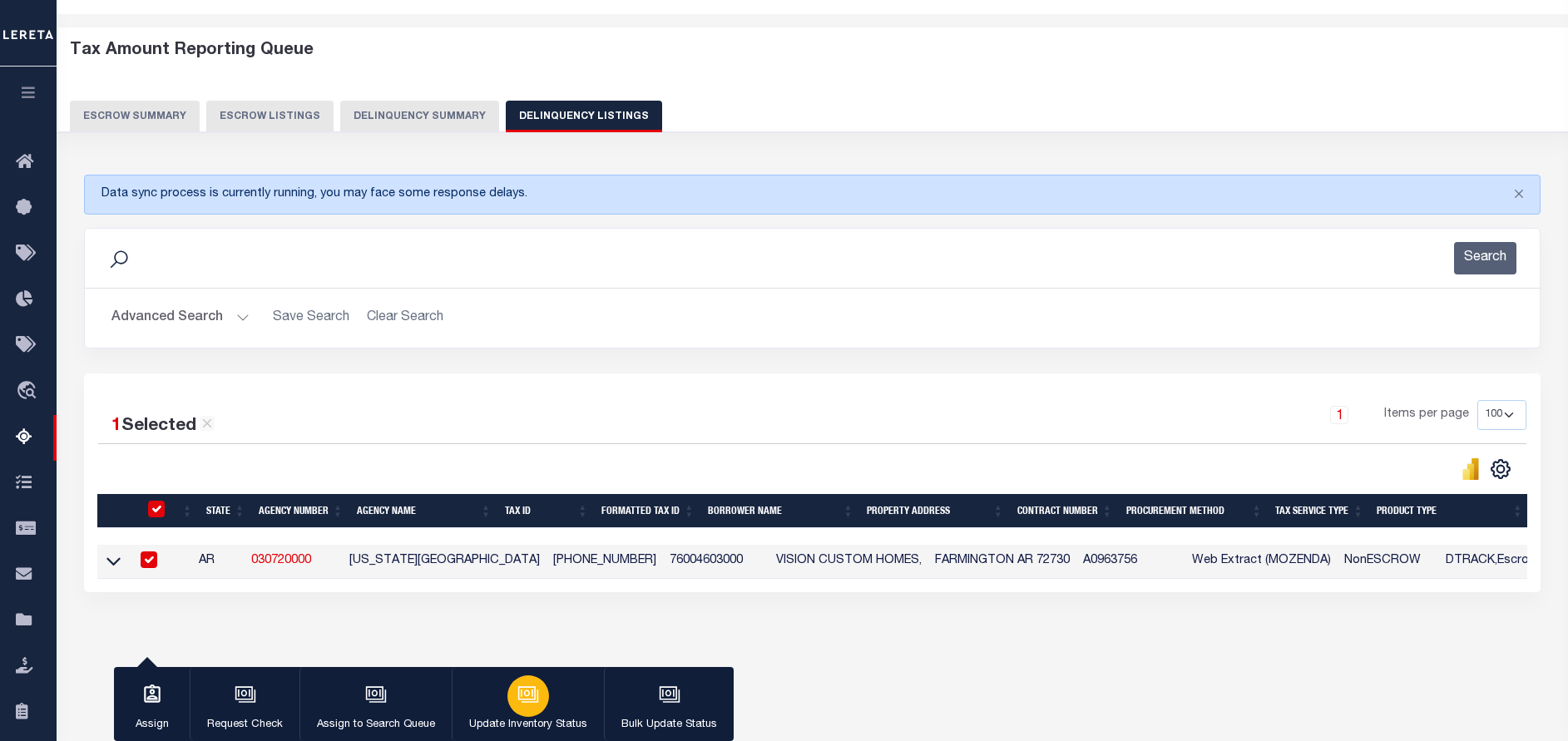
click at [502, 711] on button "Update Inventory Status" at bounding box center [527, 705] width 152 height 75
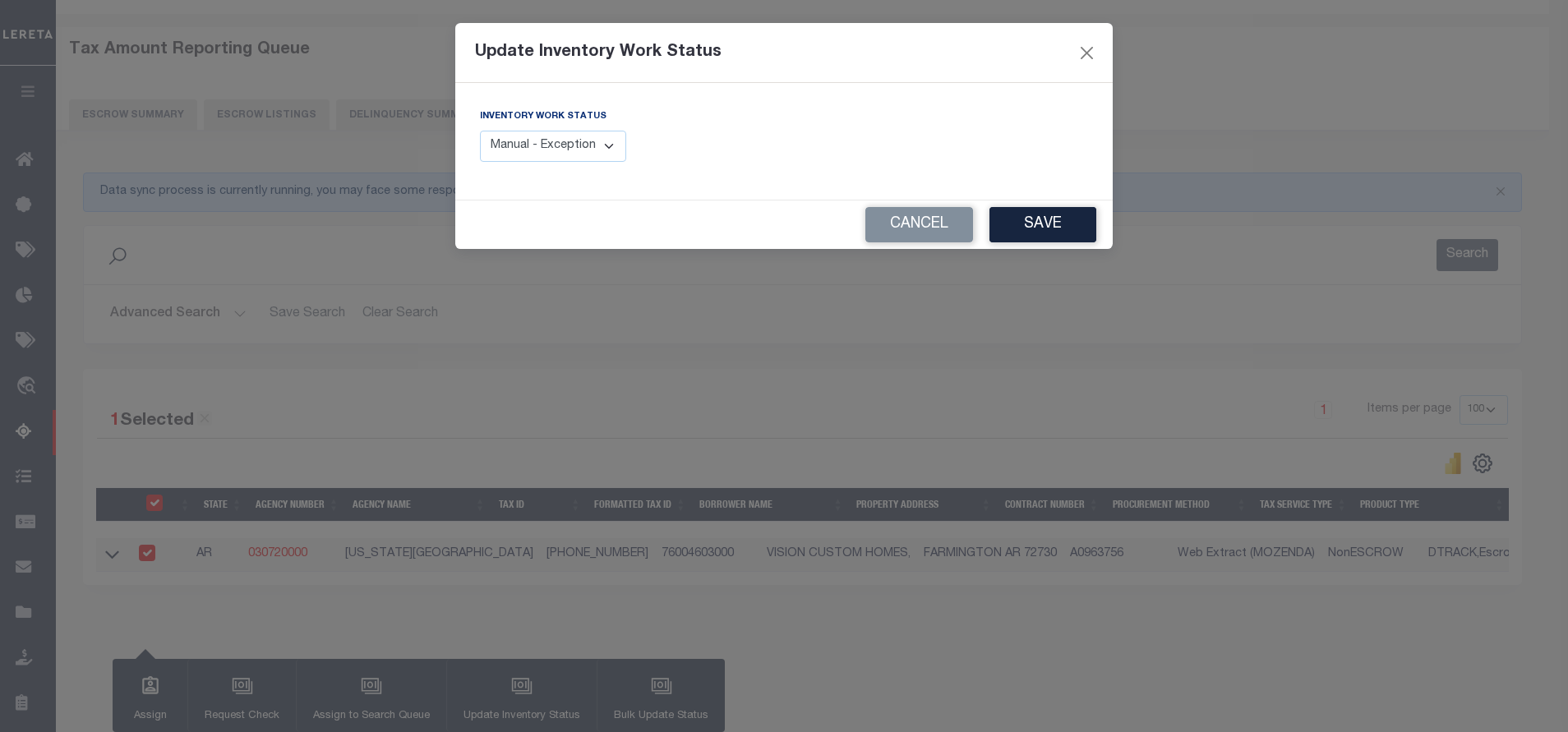
click at [525, 156] on select "Manual - Exception Pended - Awaiting Search Late Add Exception Completed" at bounding box center [553, 147] width 147 height 32
select select "4"
click at [480, 131] on select "Manual - Exception Pended - Awaiting Search Late Add Exception Completed" at bounding box center [553, 147] width 147 height 32
click at [1056, 222] on button "Save" at bounding box center [1043, 224] width 106 height 35
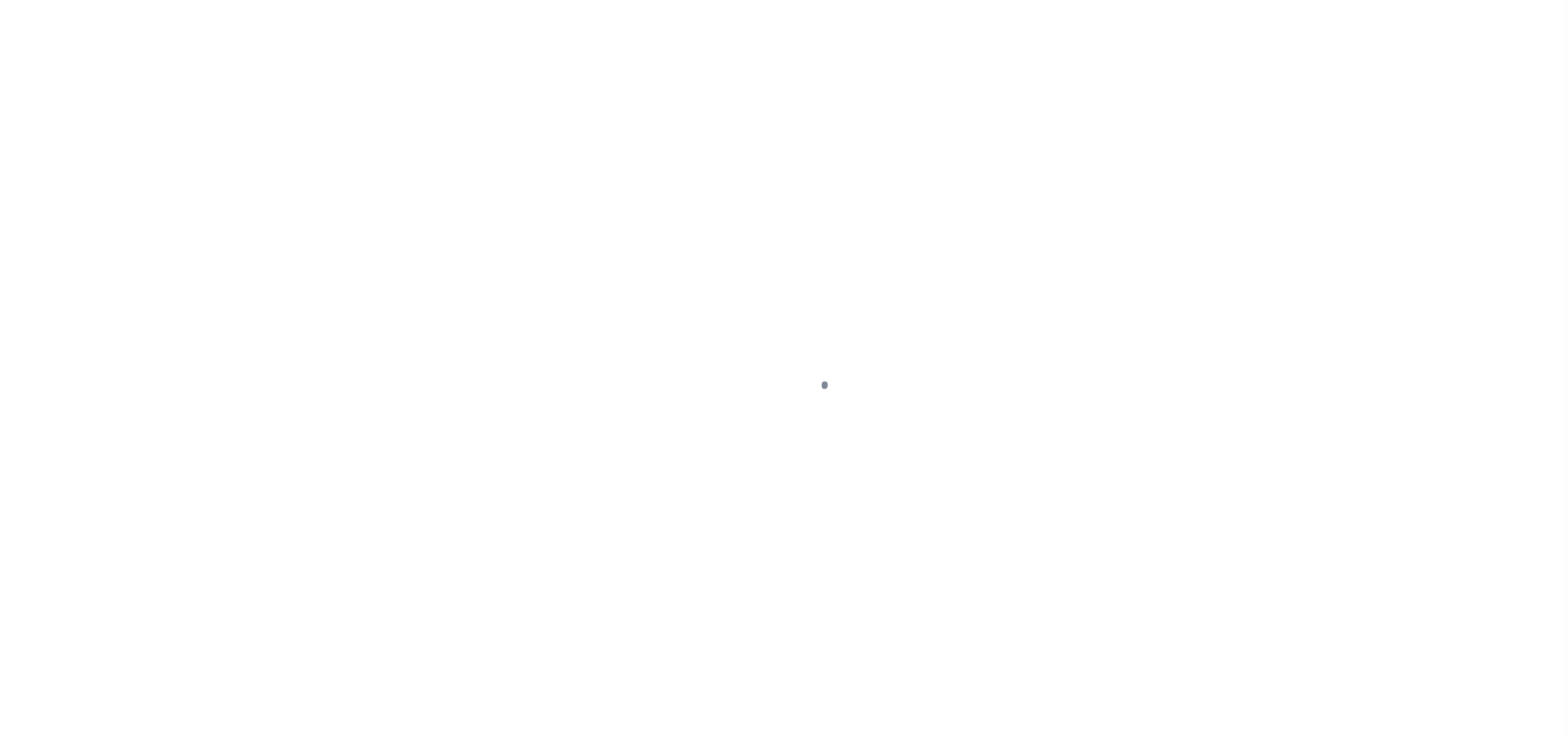
select select "DUE"
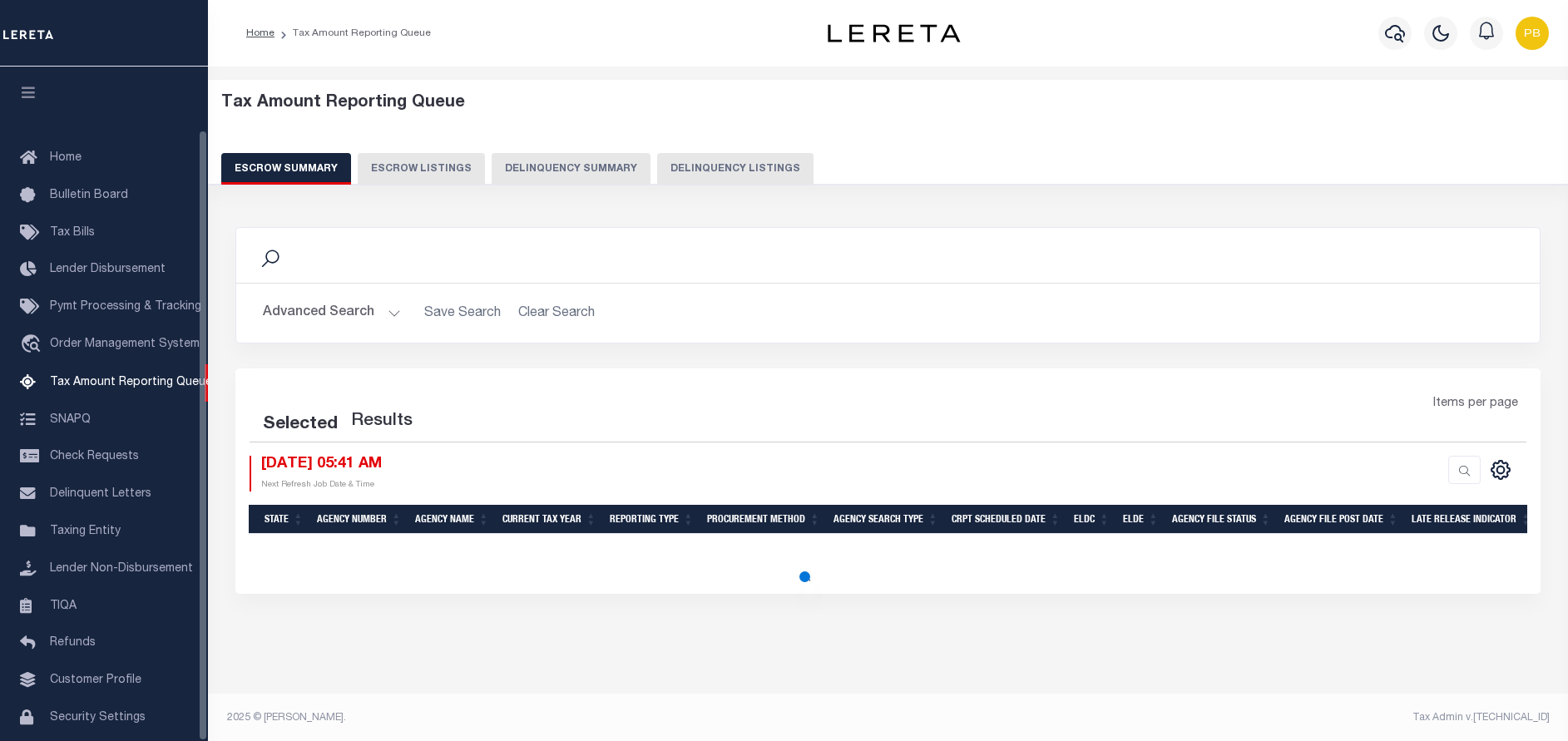
click at [727, 166] on button "Delinquency Listings" at bounding box center [735, 168] width 156 height 31
select select "100"
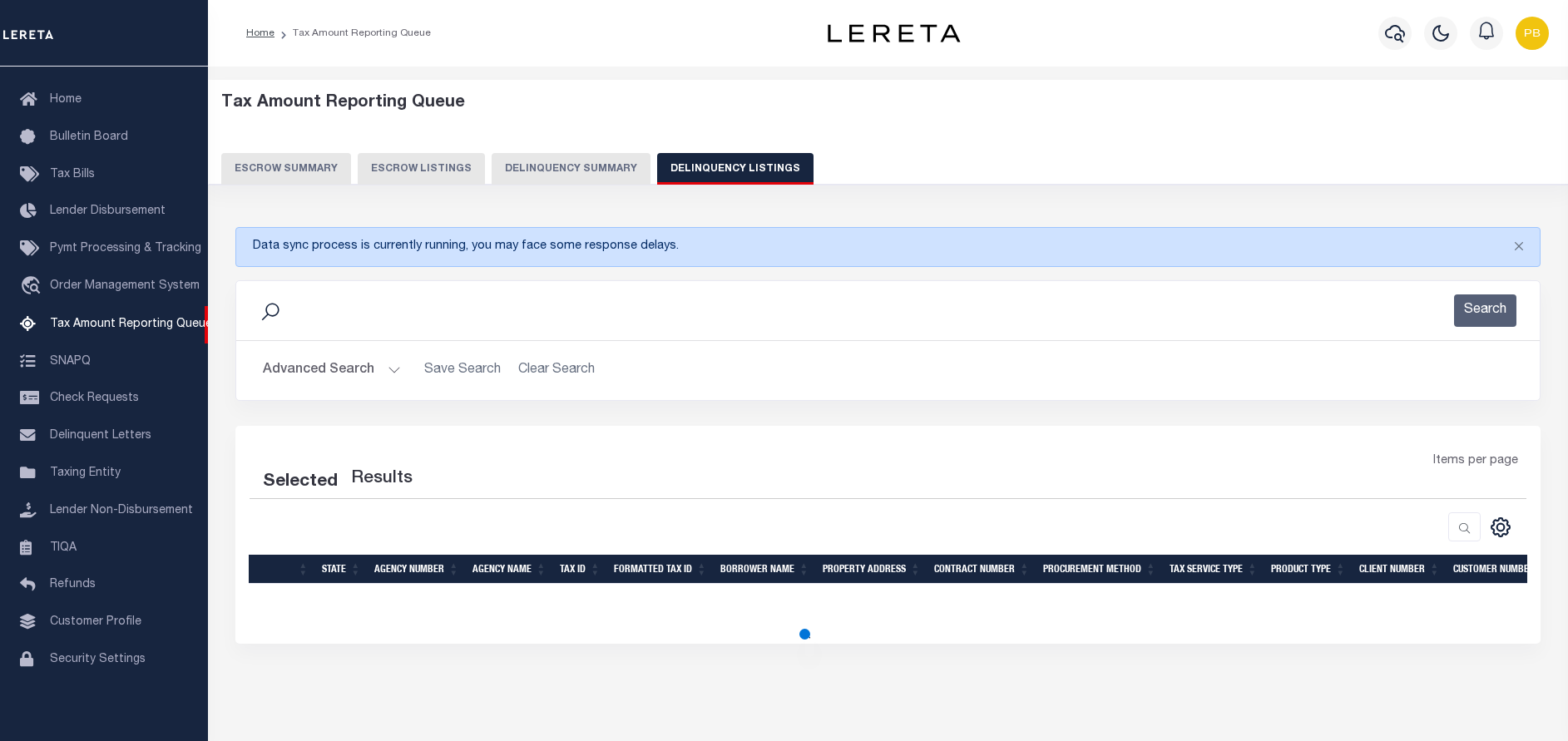
scroll to position [53, 0]
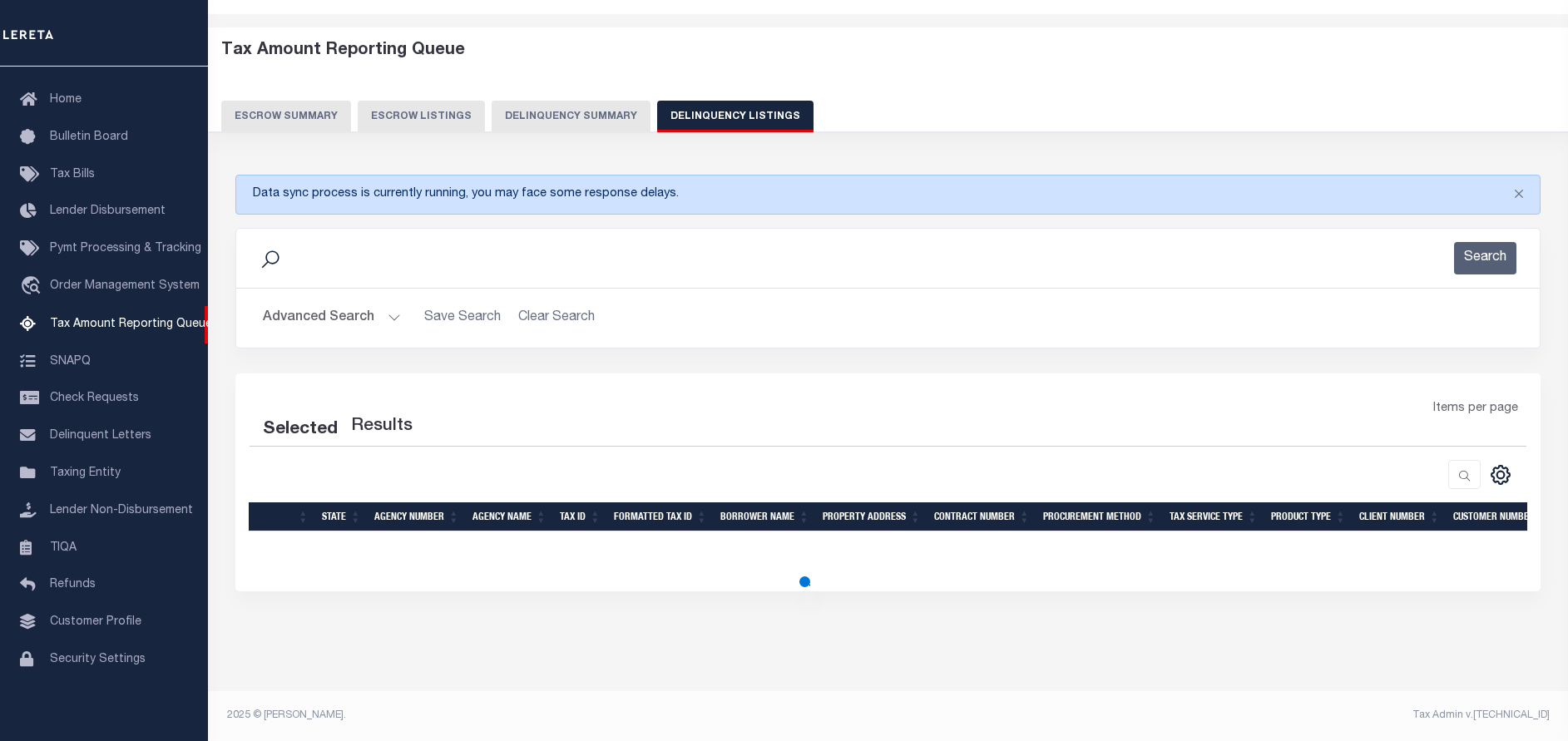
select select "100"
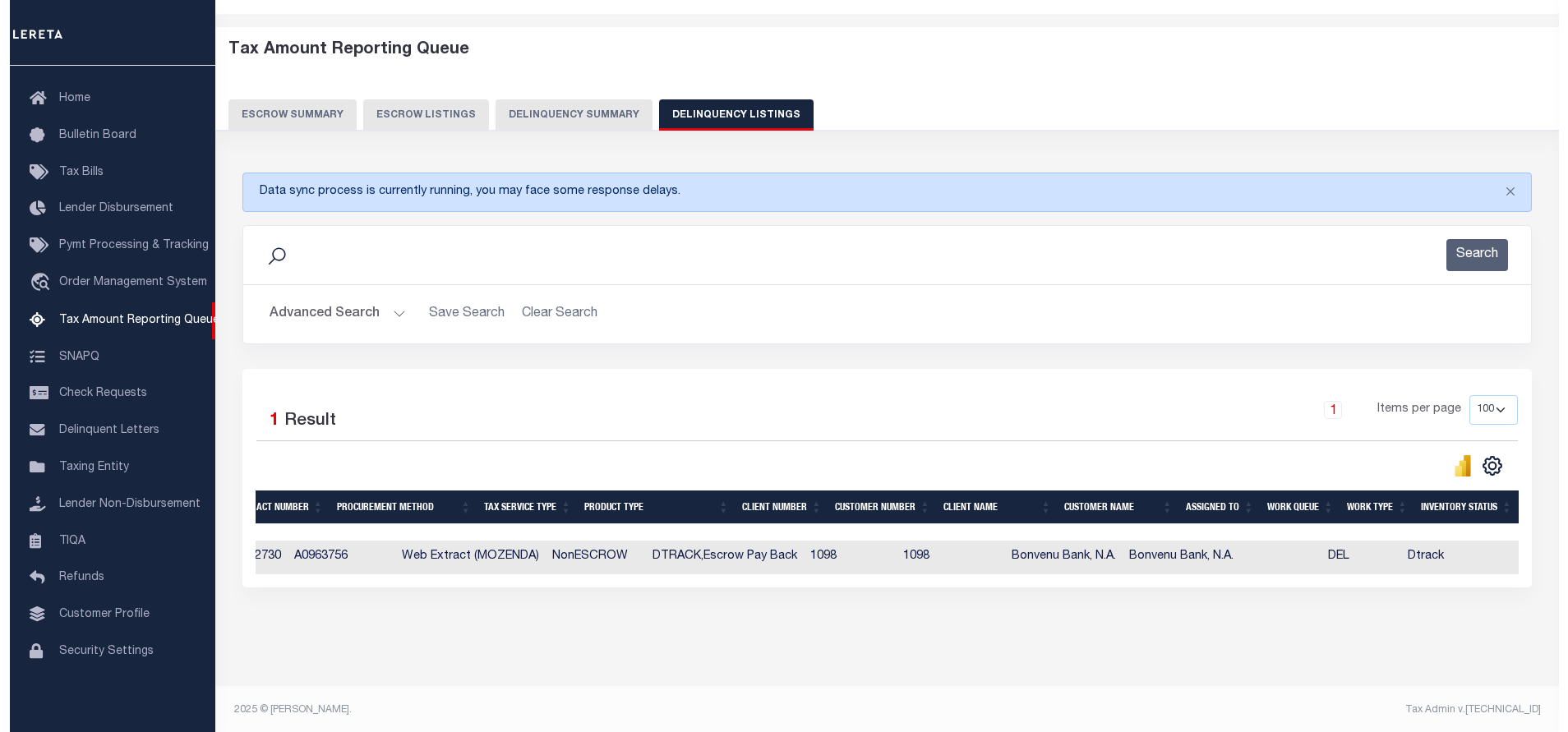
scroll to position [0, 0]
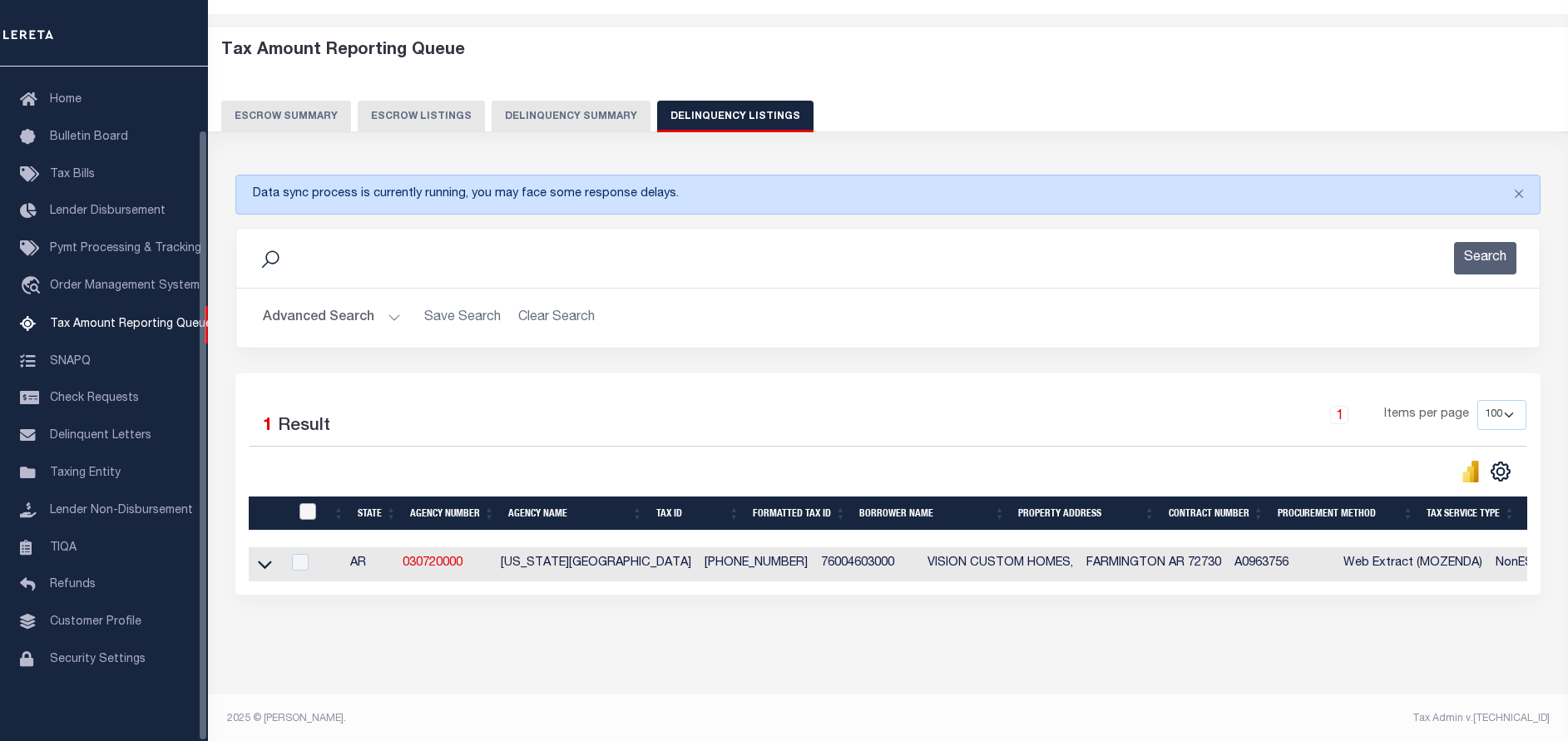
click at [314, 517] on input "checkbox" at bounding box center [308, 511] width 17 height 17
checkbox input "true"
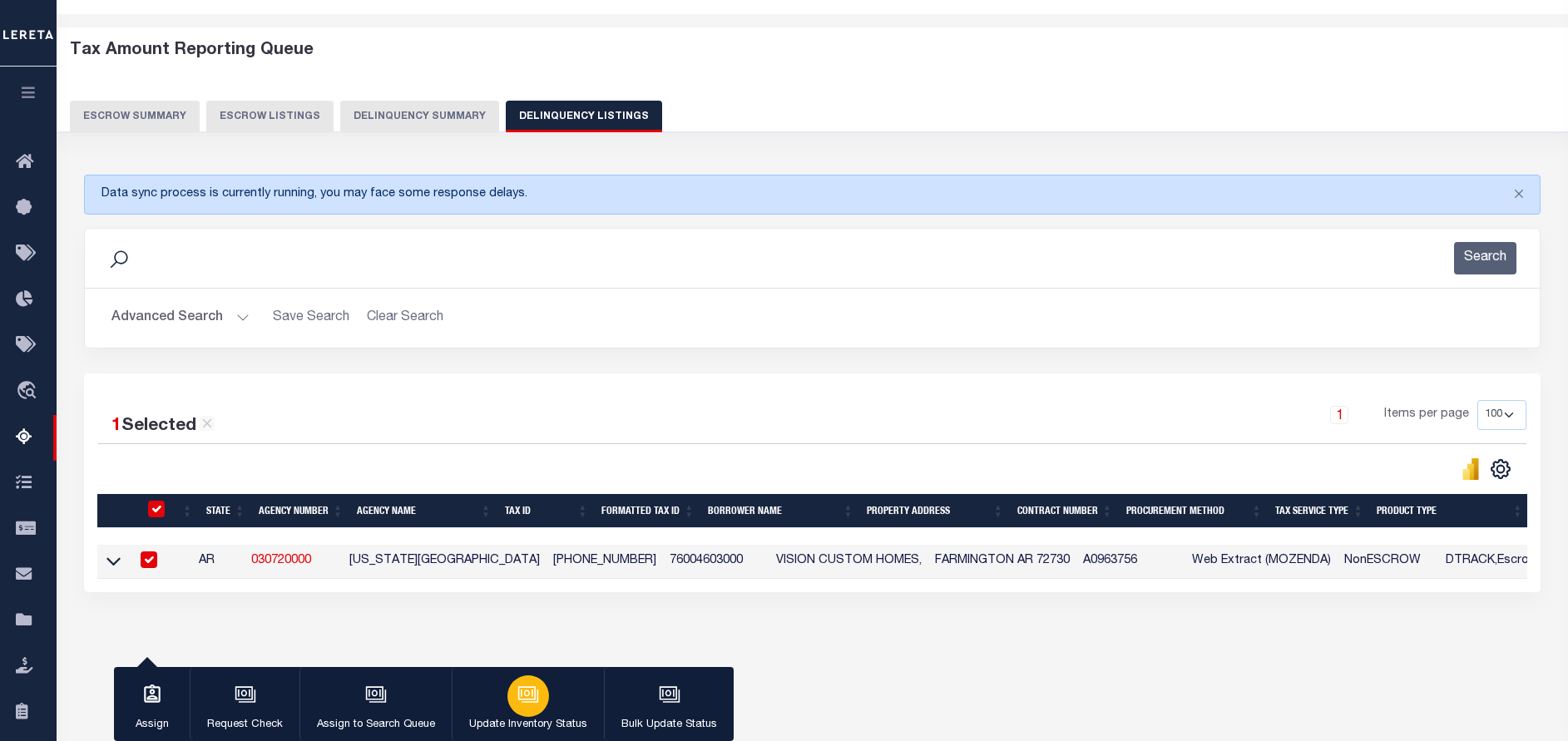
click at [546, 702] on button "Update Inventory Status" at bounding box center [527, 705] width 152 height 75
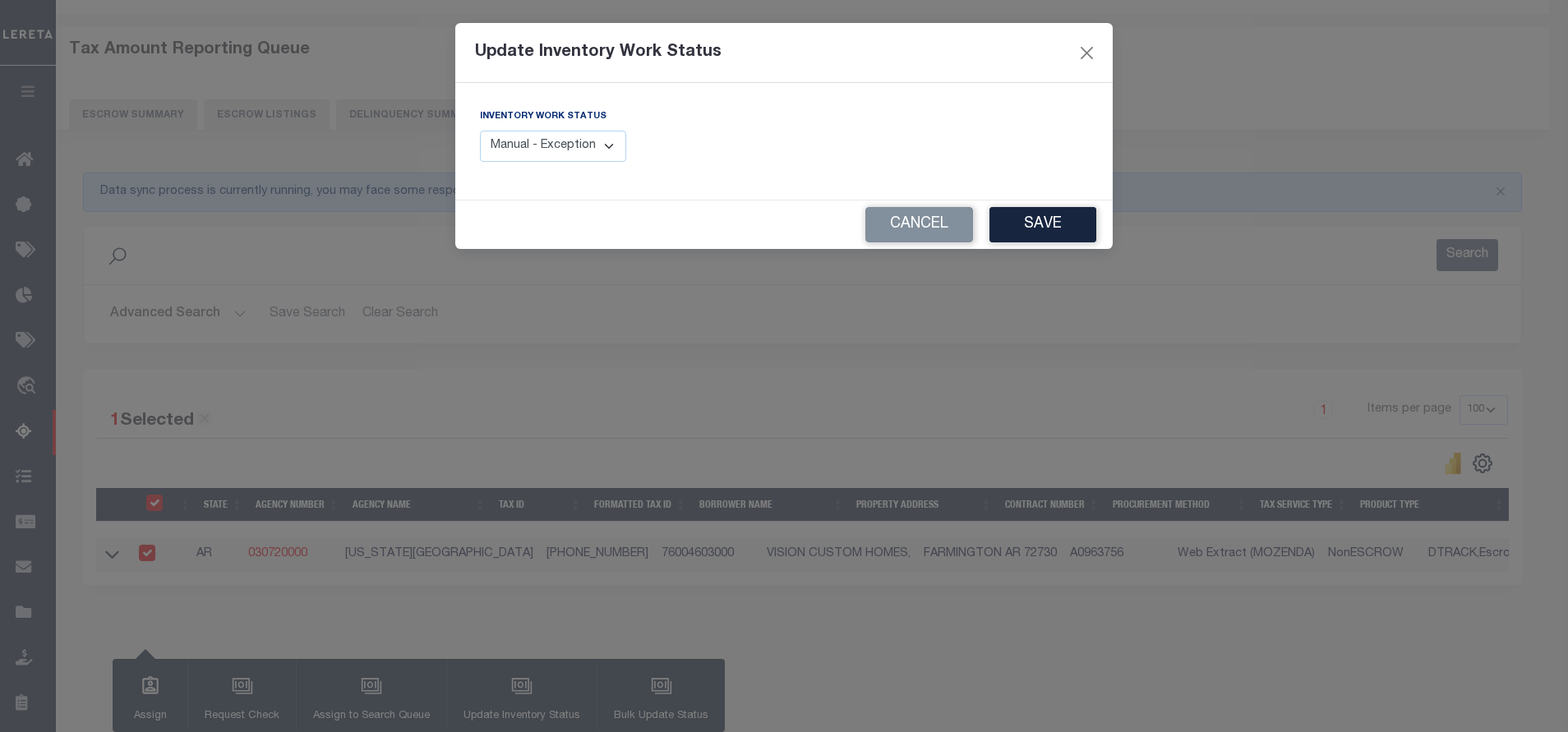
click at [604, 147] on select "Manual - Exception Pended - Awaiting Search Late Add Exception Completed" at bounding box center [553, 147] width 147 height 32
select select "4"
click at [480, 131] on select "Manual - Exception Pended - Awaiting Search Late Add Exception Completed" at bounding box center [553, 147] width 147 height 32
click at [1049, 213] on button "Save" at bounding box center [1043, 224] width 106 height 35
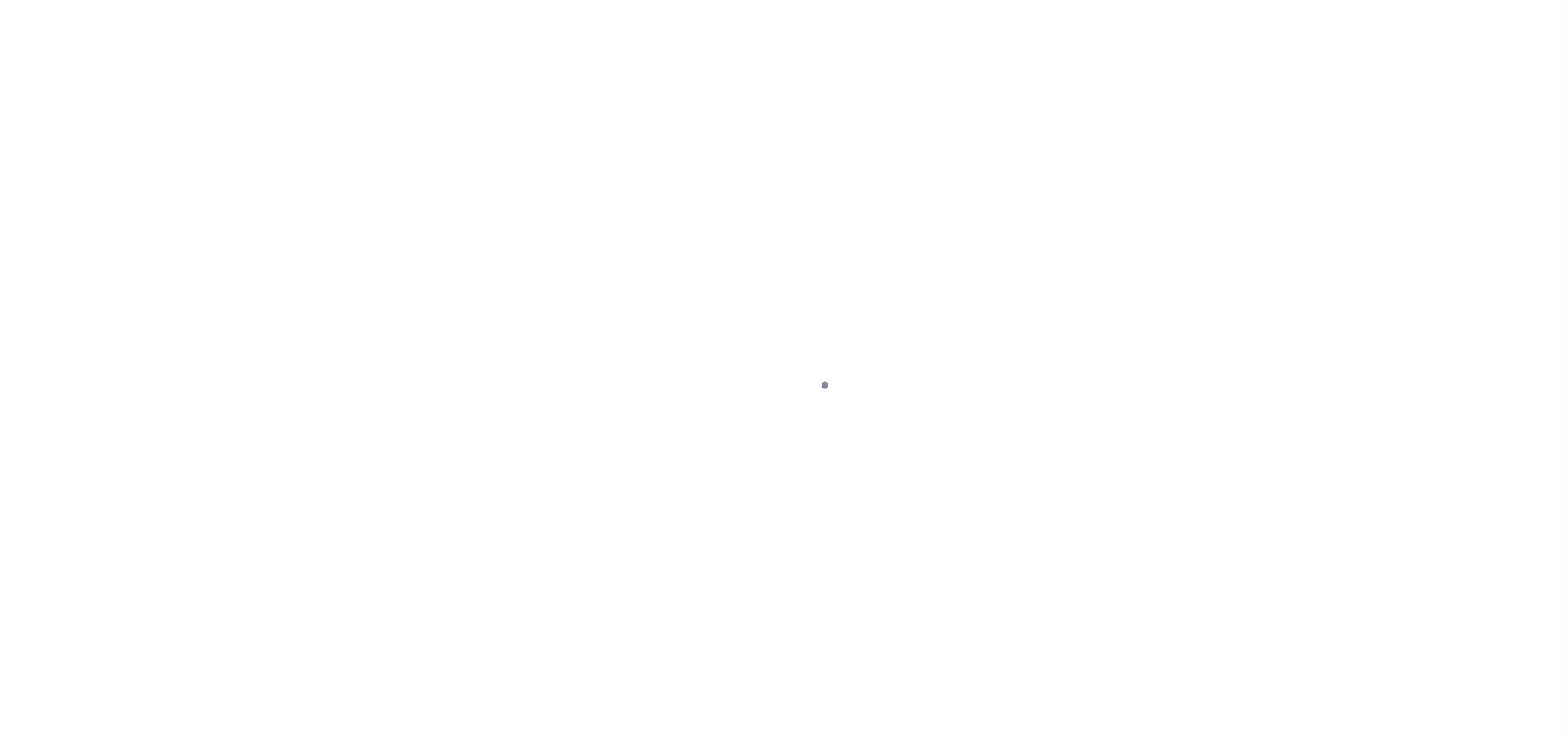
select select "PYD"
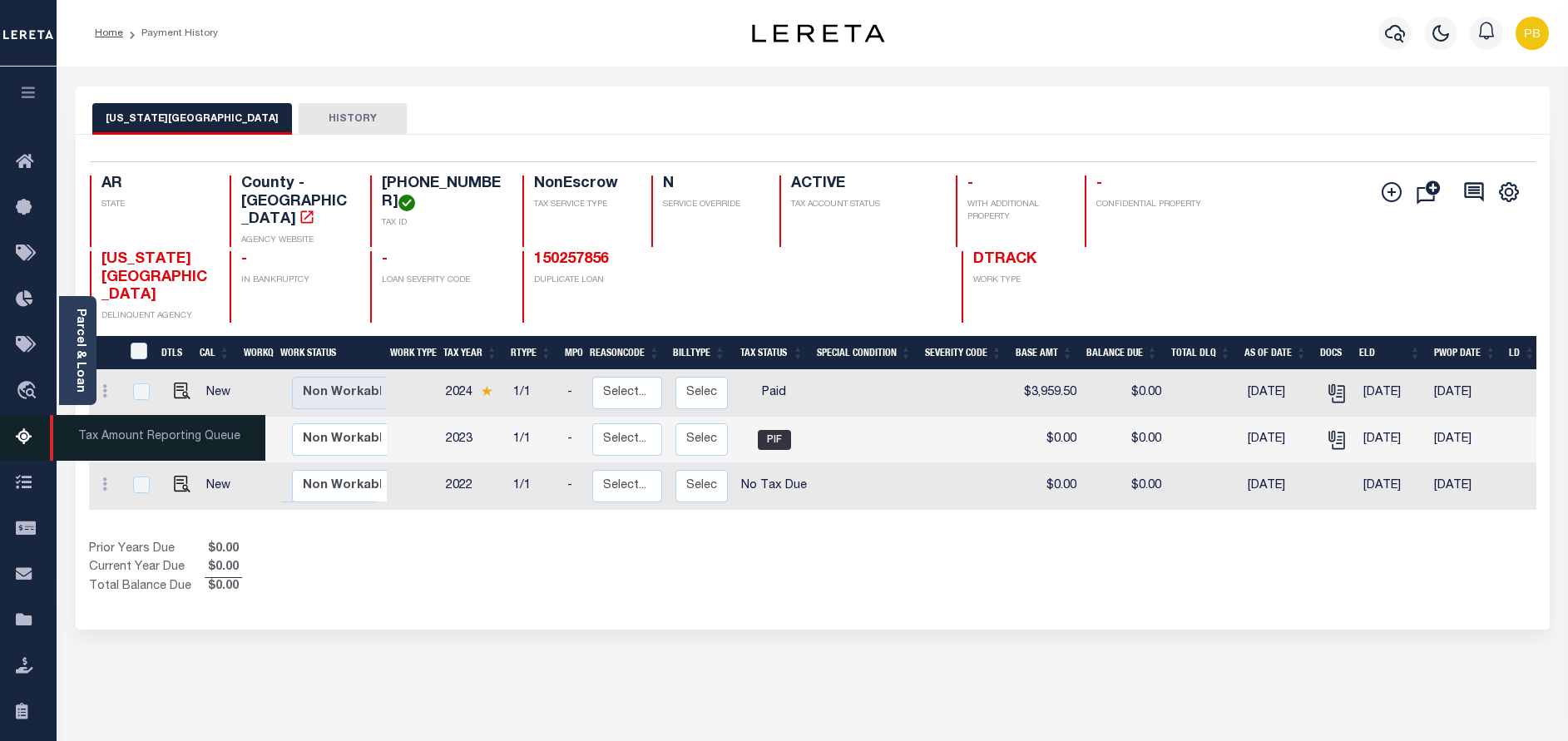
click at [31, 426] on link "Tax Amount Reporting Queue" at bounding box center [28, 437] width 57 height 46
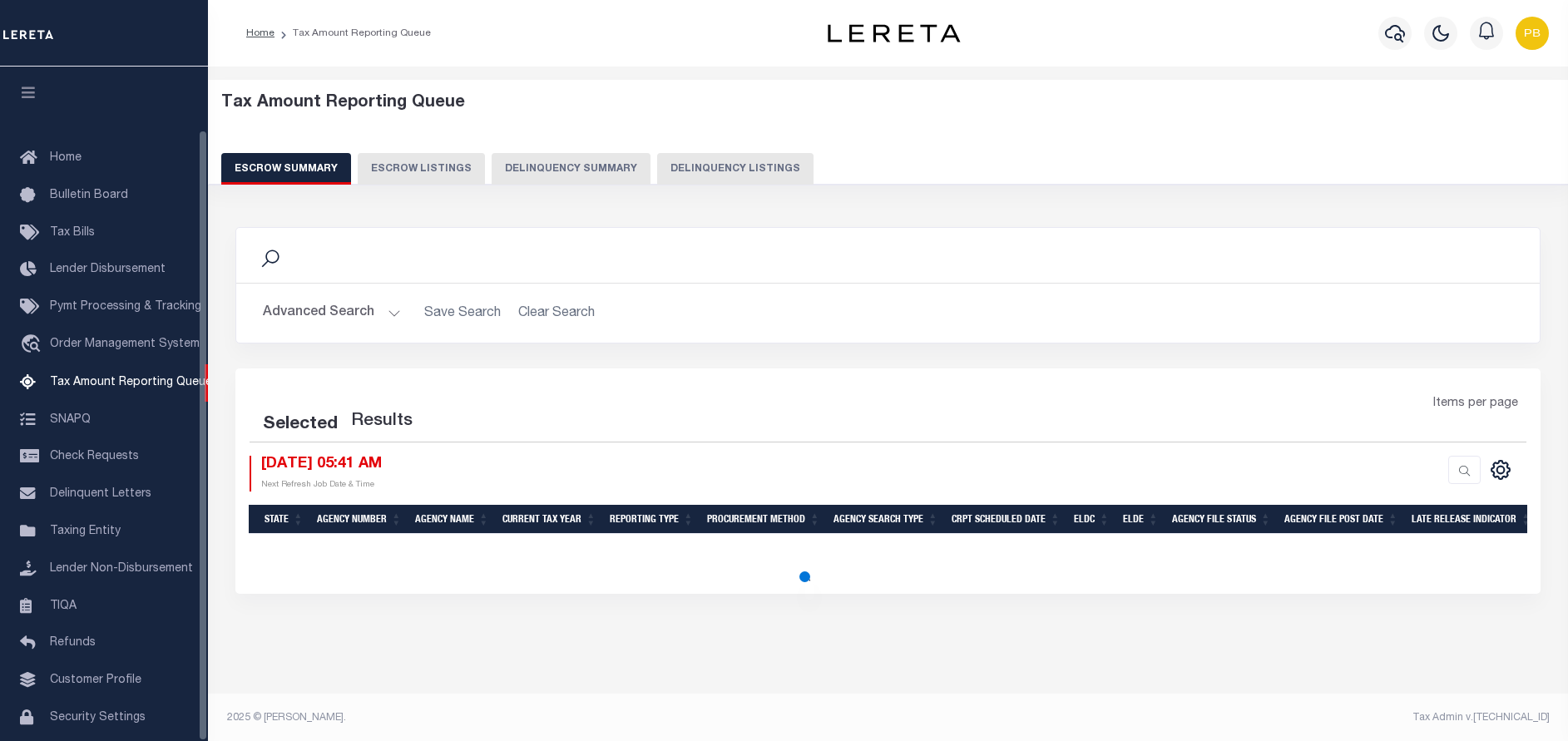
select select "100"
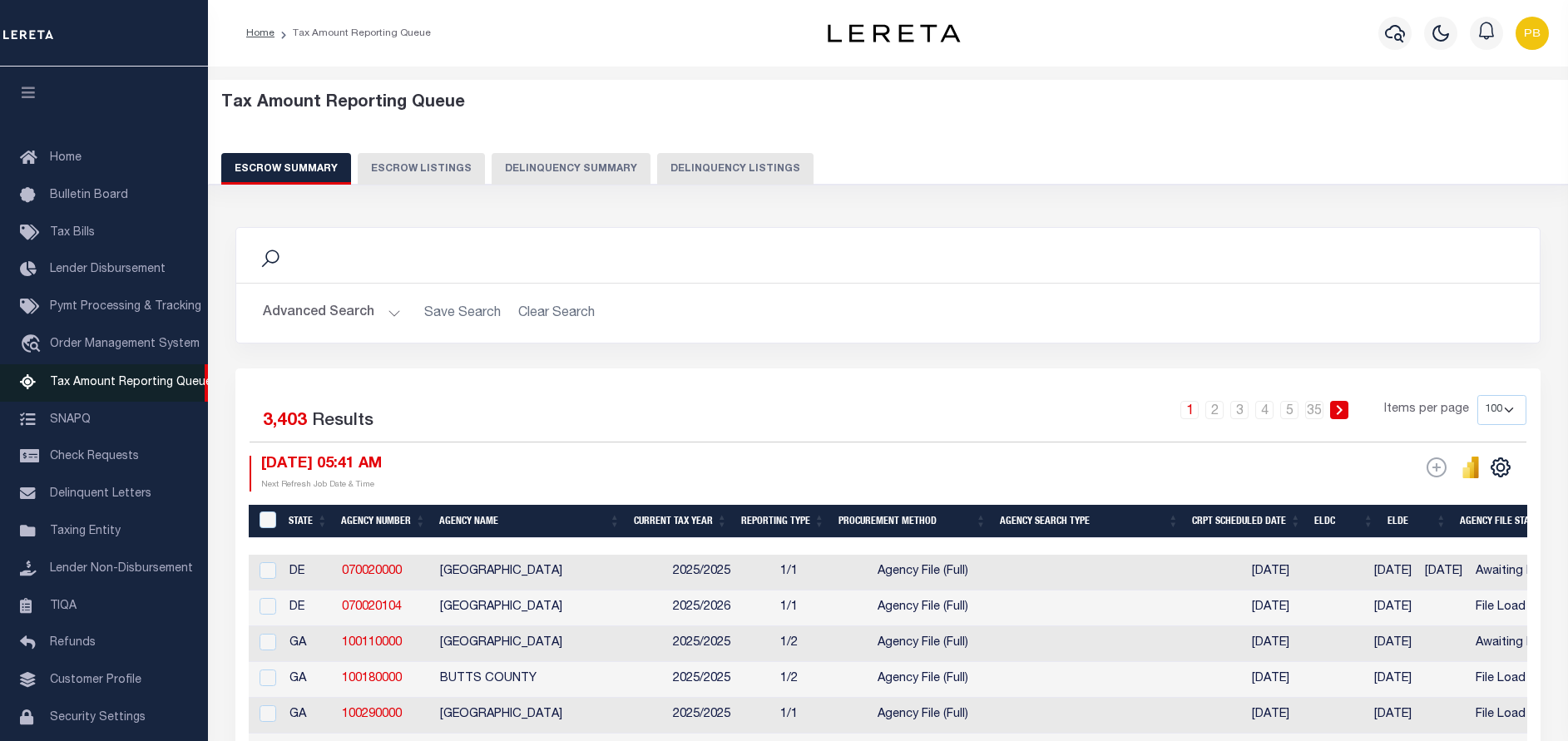
scroll to position [69, 0]
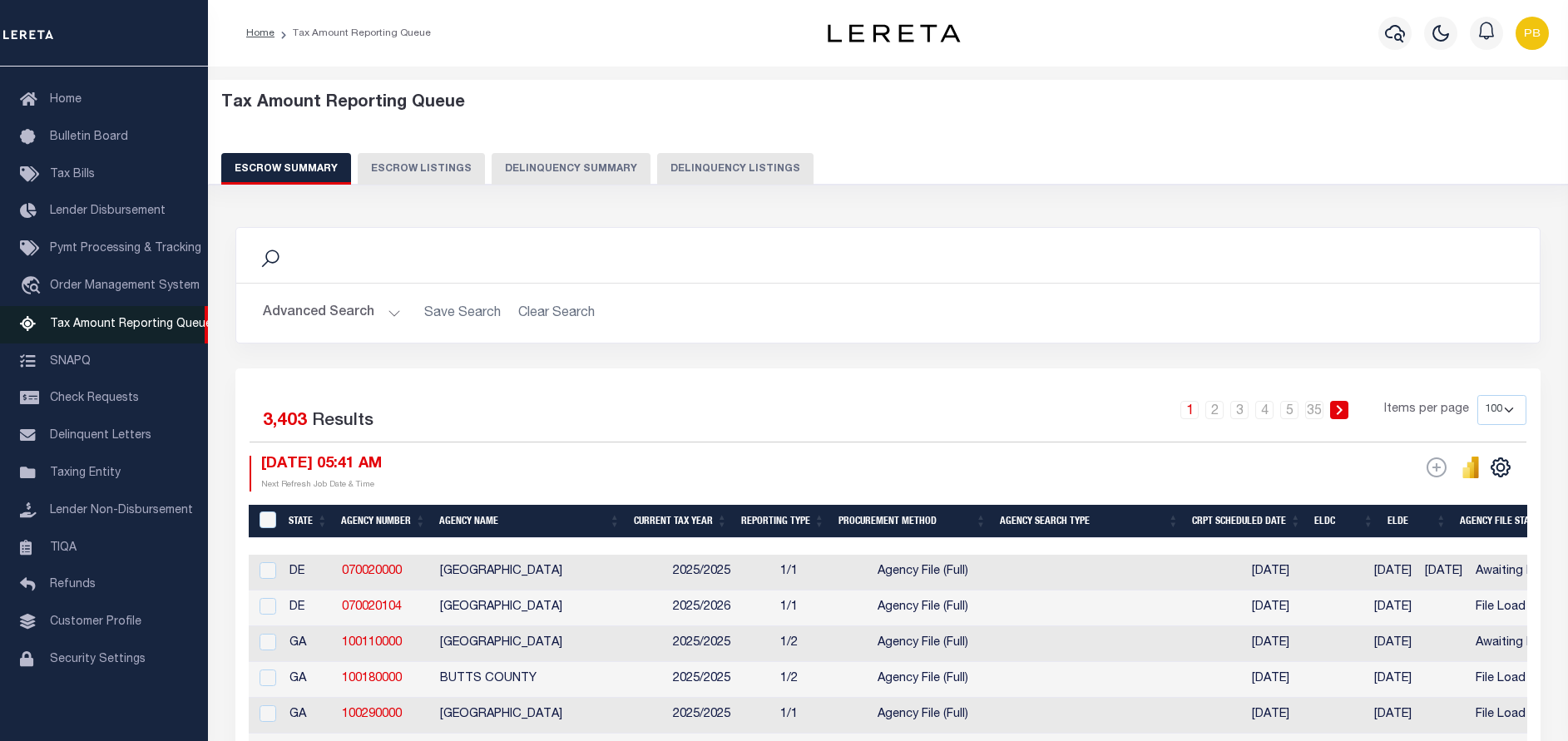
click at [95, 319] on span "Tax Amount Reporting Queue" at bounding box center [131, 325] width 162 height 12
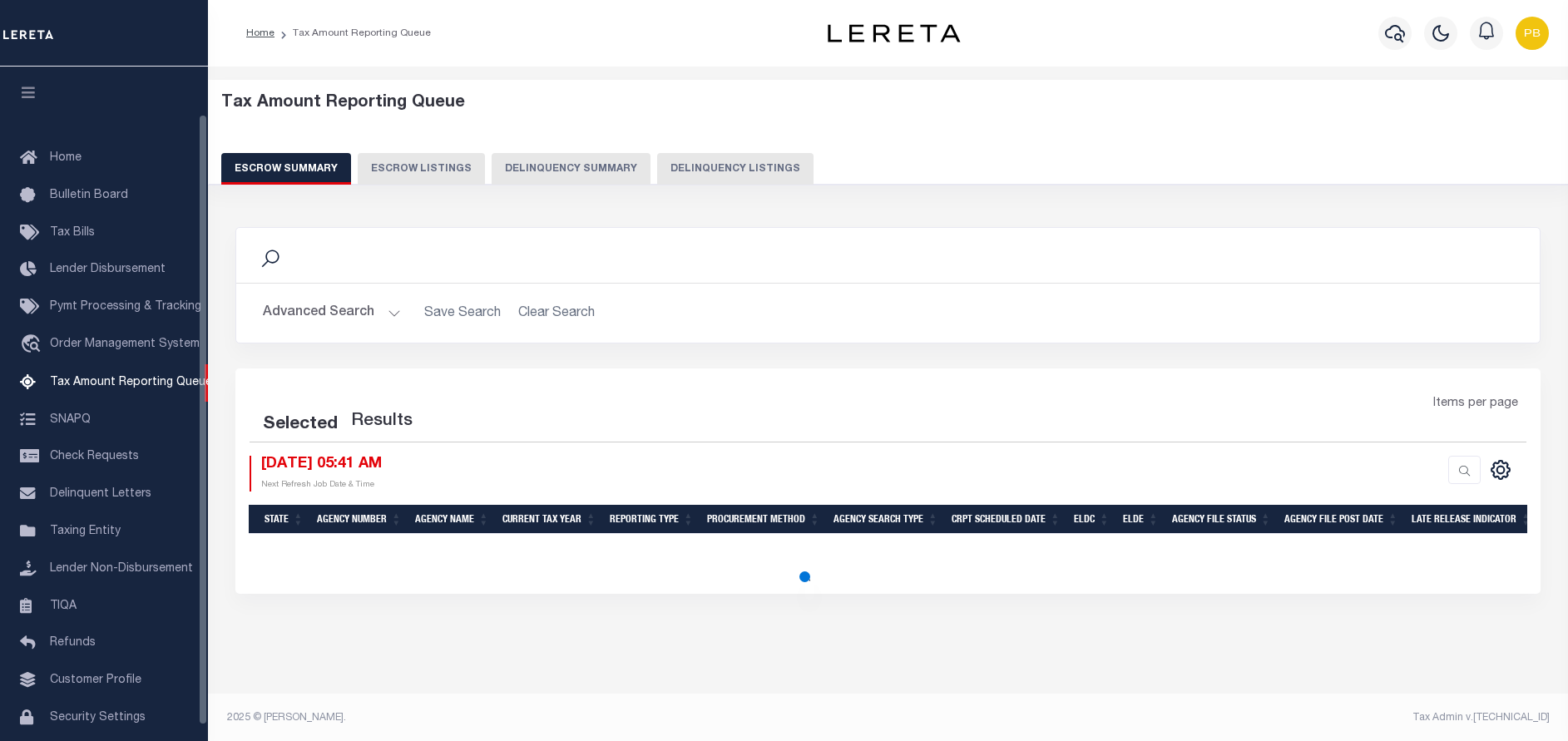
click at [741, 169] on button "Delinquency Listings" at bounding box center [735, 168] width 156 height 31
select select "100"
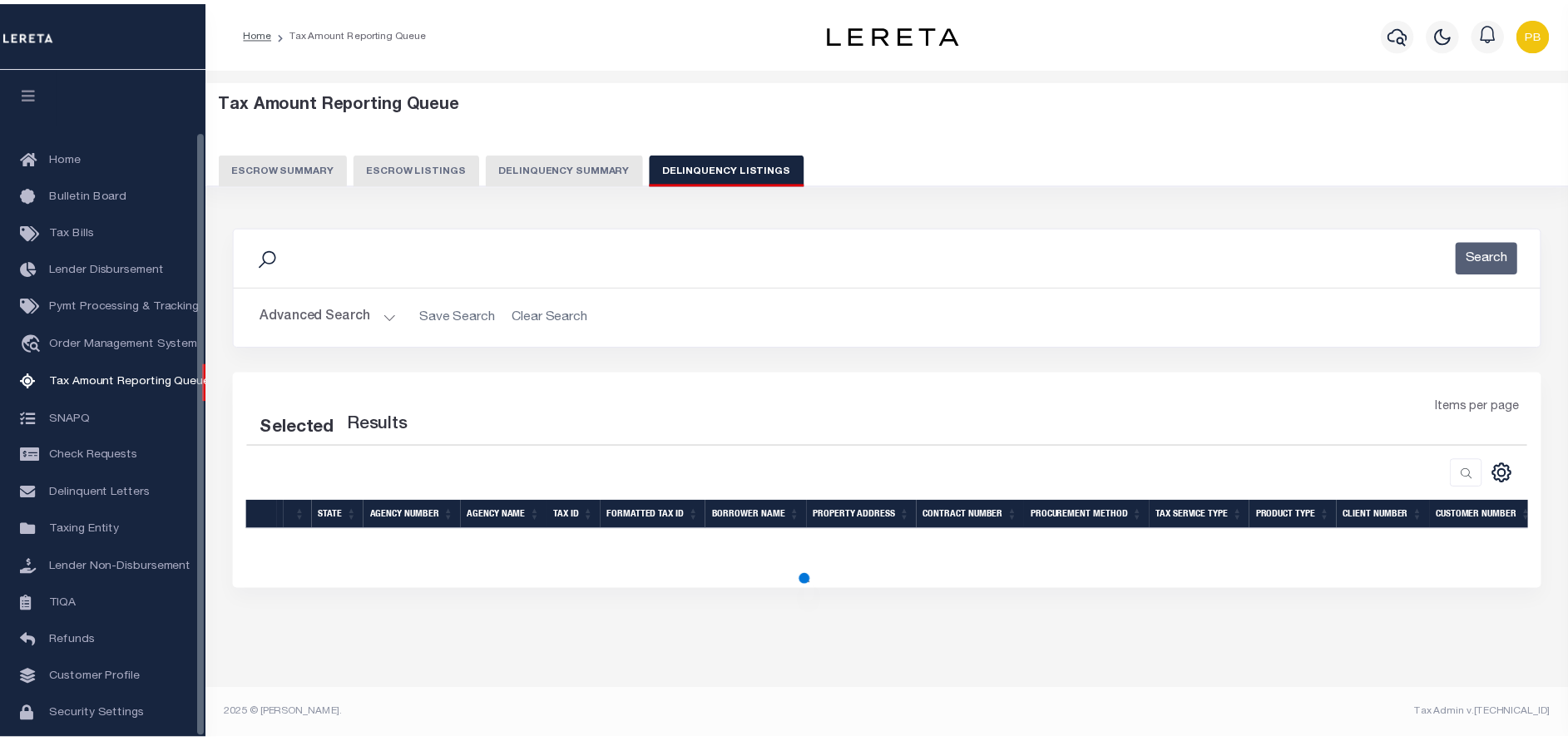
scroll to position [69, 0]
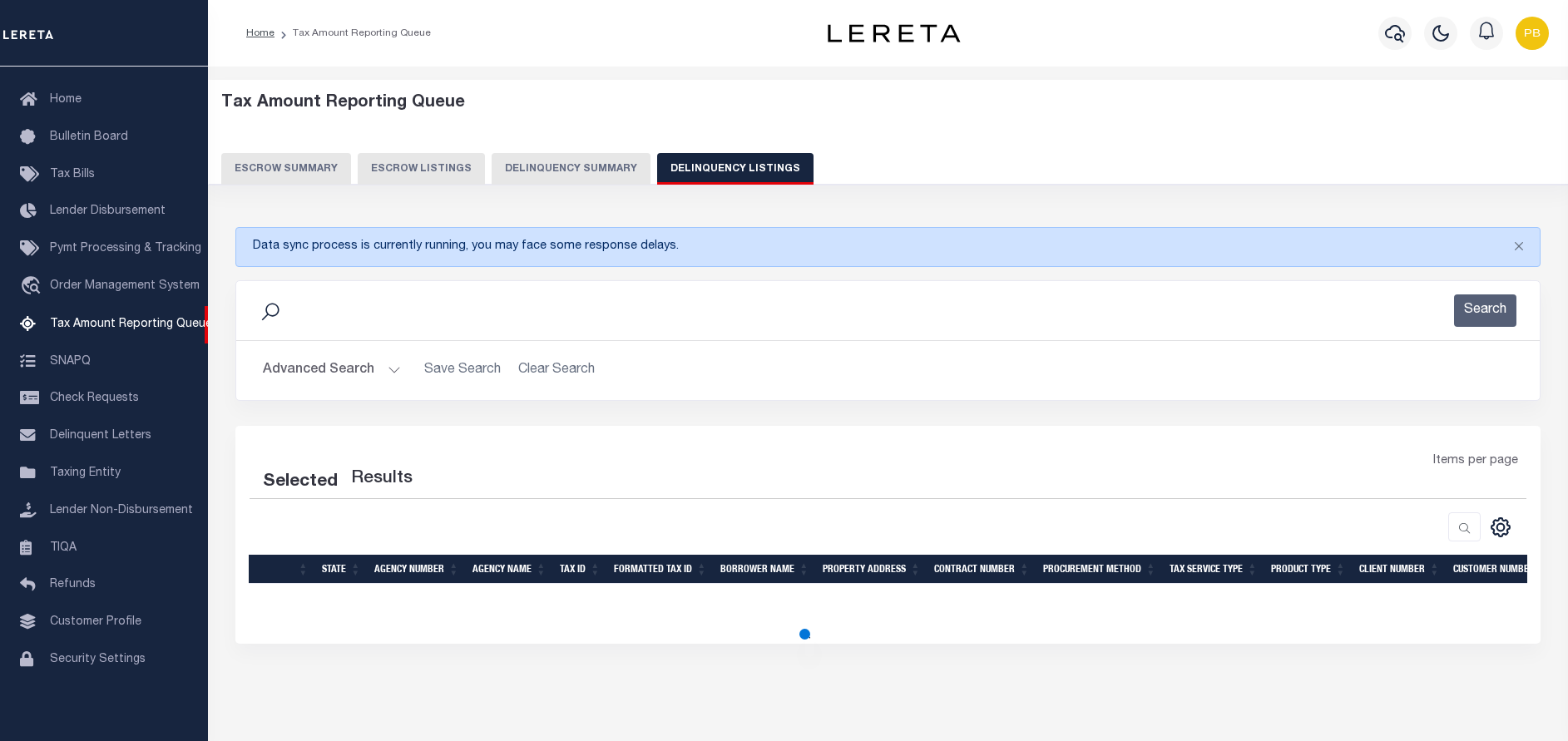
select select "100"
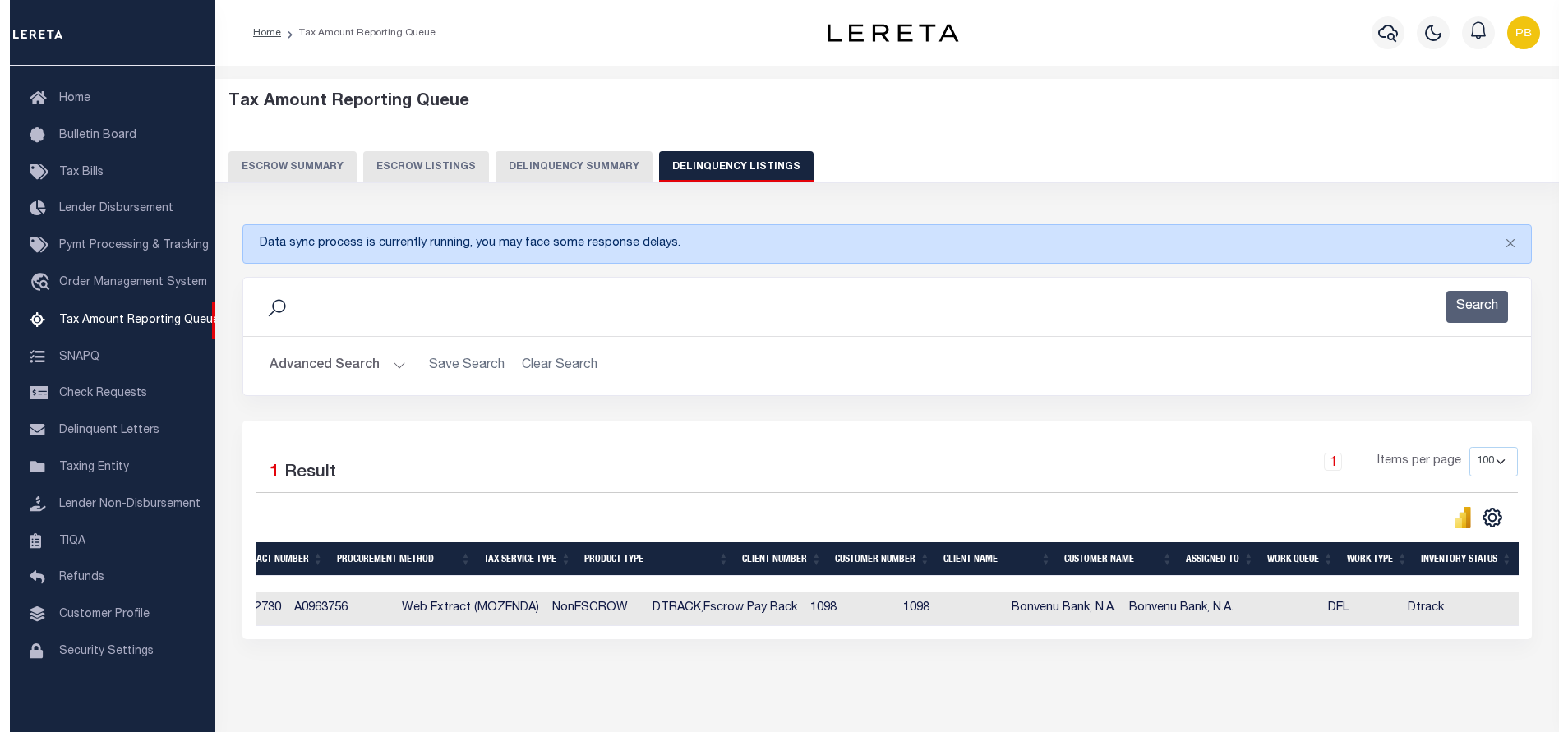
scroll to position [0, 0]
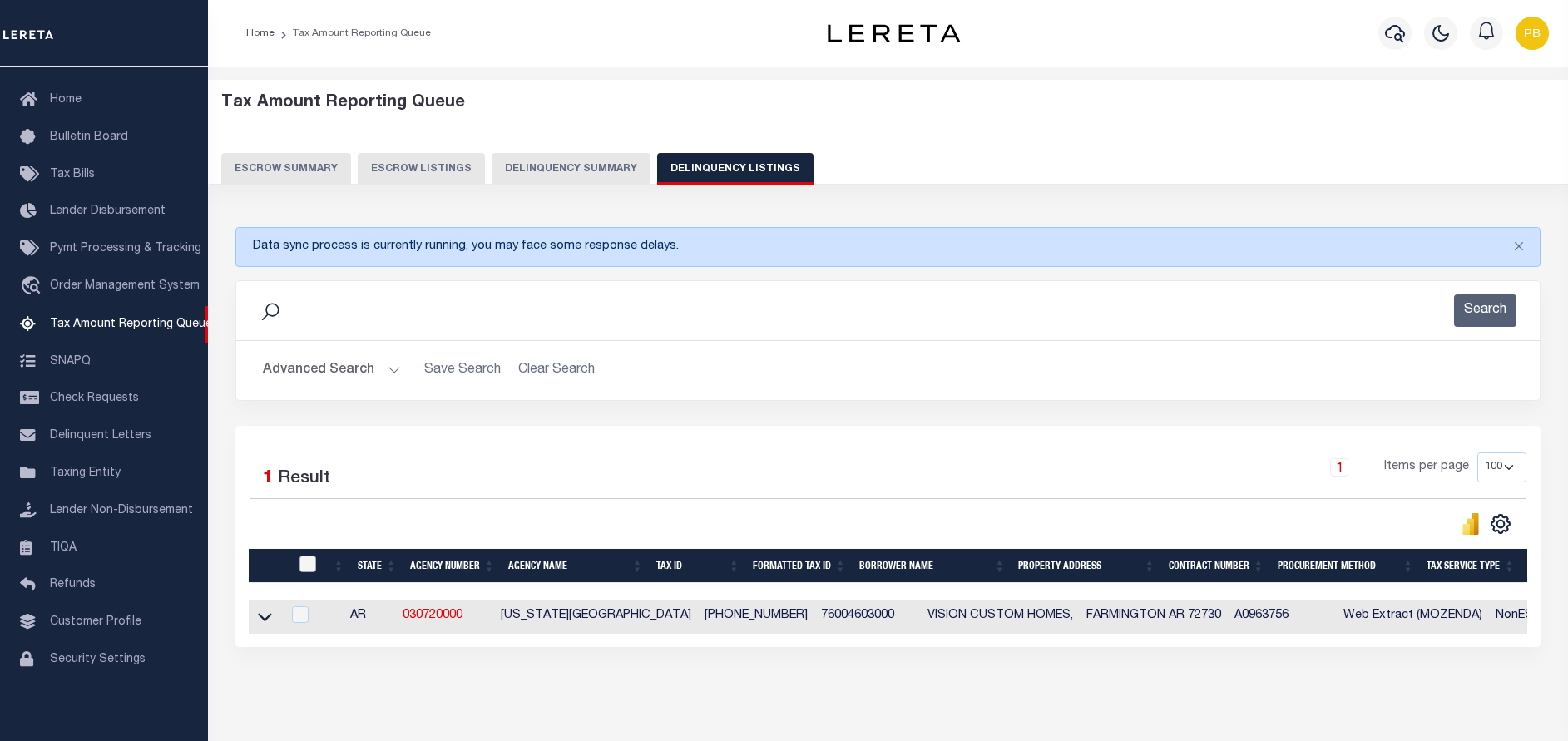
click at [301, 566] on input "checkbox" at bounding box center [308, 564] width 17 height 17
checkbox input "true"
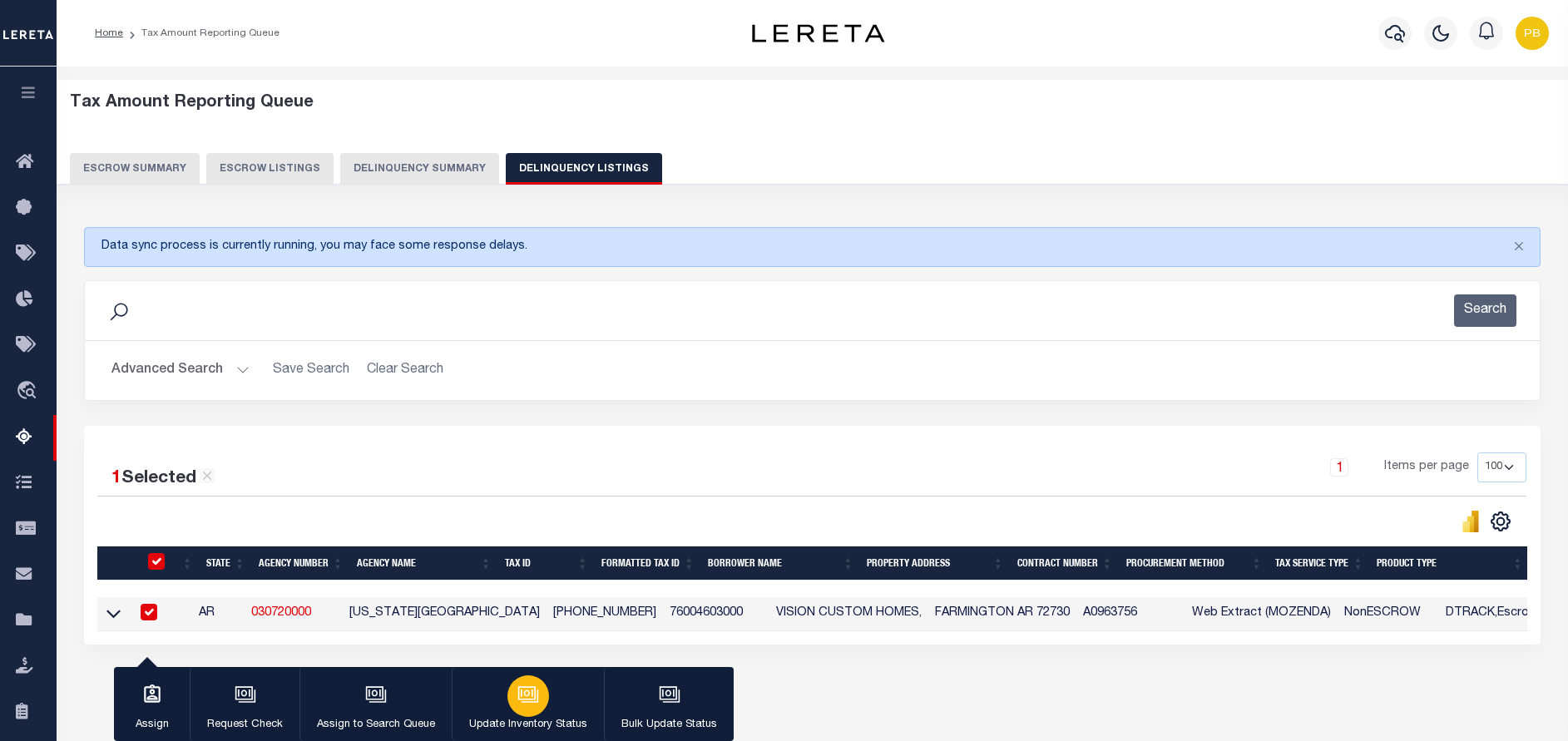
click at [507, 704] on div "button" at bounding box center [527, 695] width 42 height 42
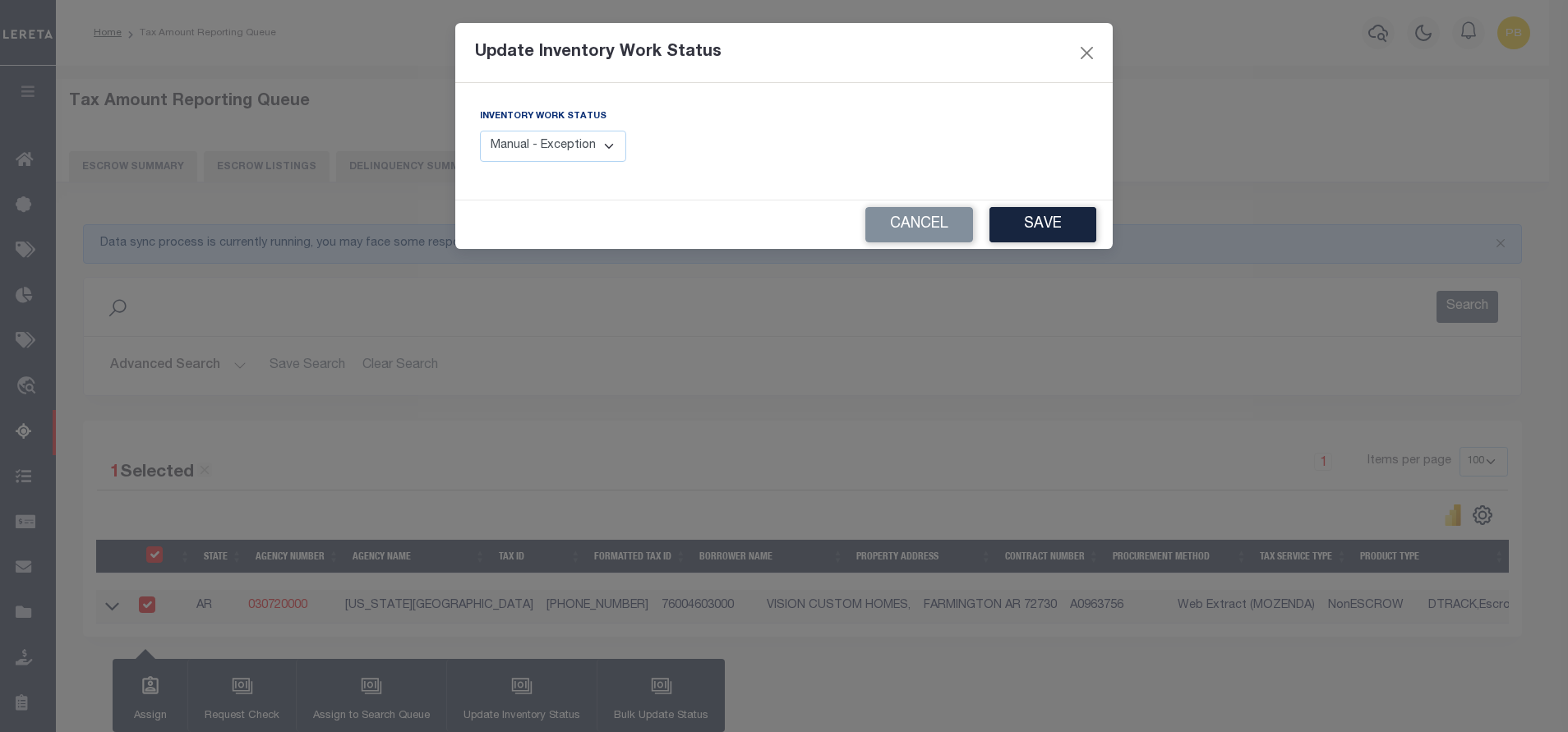
click at [529, 157] on select "Manual - Exception Pended - Awaiting Search Late Add Exception Completed" at bounding box center [553, 147] width 147 height 32
select select "4"
click at [480, 131] on select "Manual - Exception Pended - Awaiting Search Late Add Exception Completed" at bounding box center [553, 147] width 147 height 32
click at [1044, 224] on button "Save" at bounding box center [1043, 224] width 106 height 35
